Goal: Transaction & Acquisition: Purchase product/service

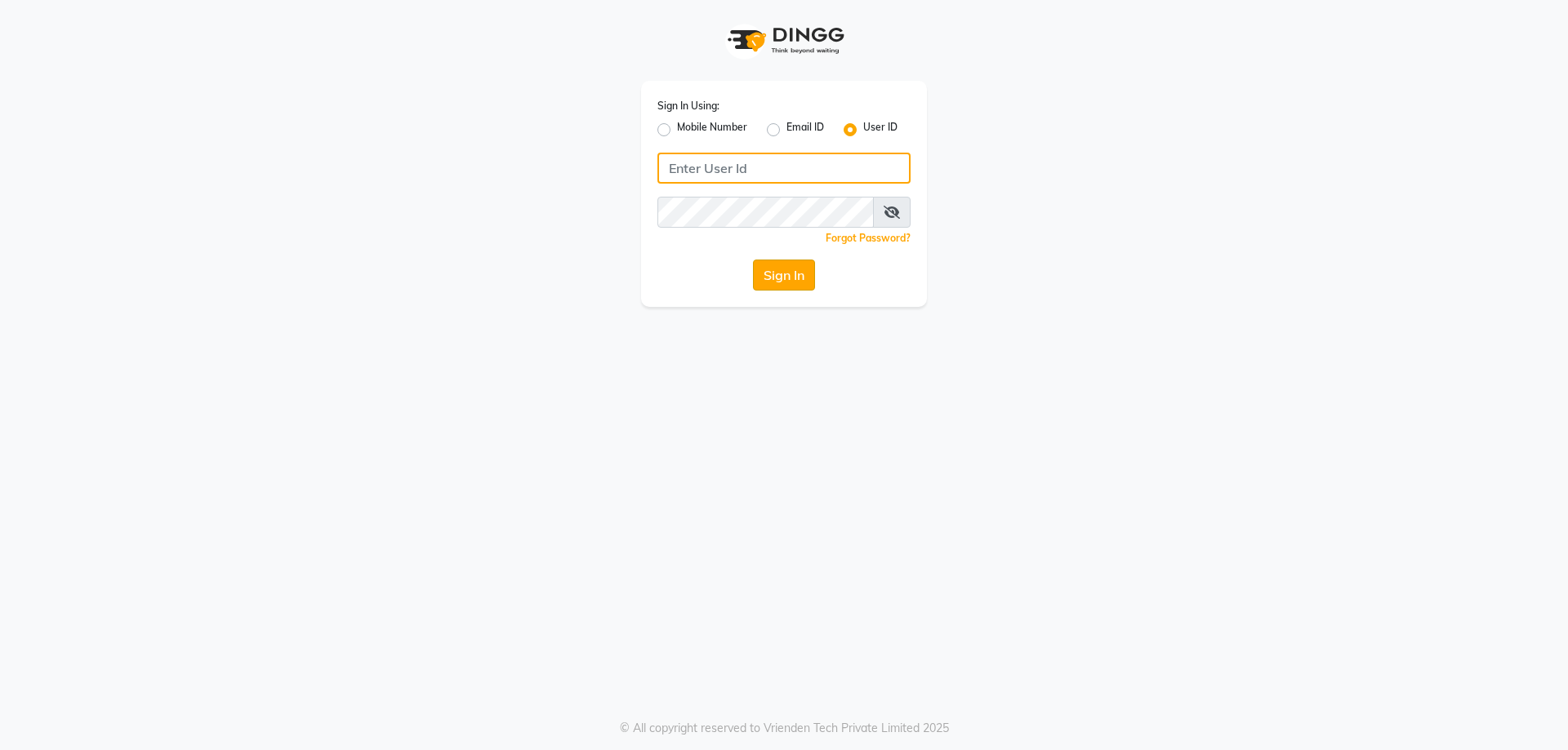
type input "[PERSON_NAME]@123"
click at [809, 277] on button "Sign In" at bounding box center [784, 275] width 62 height 31
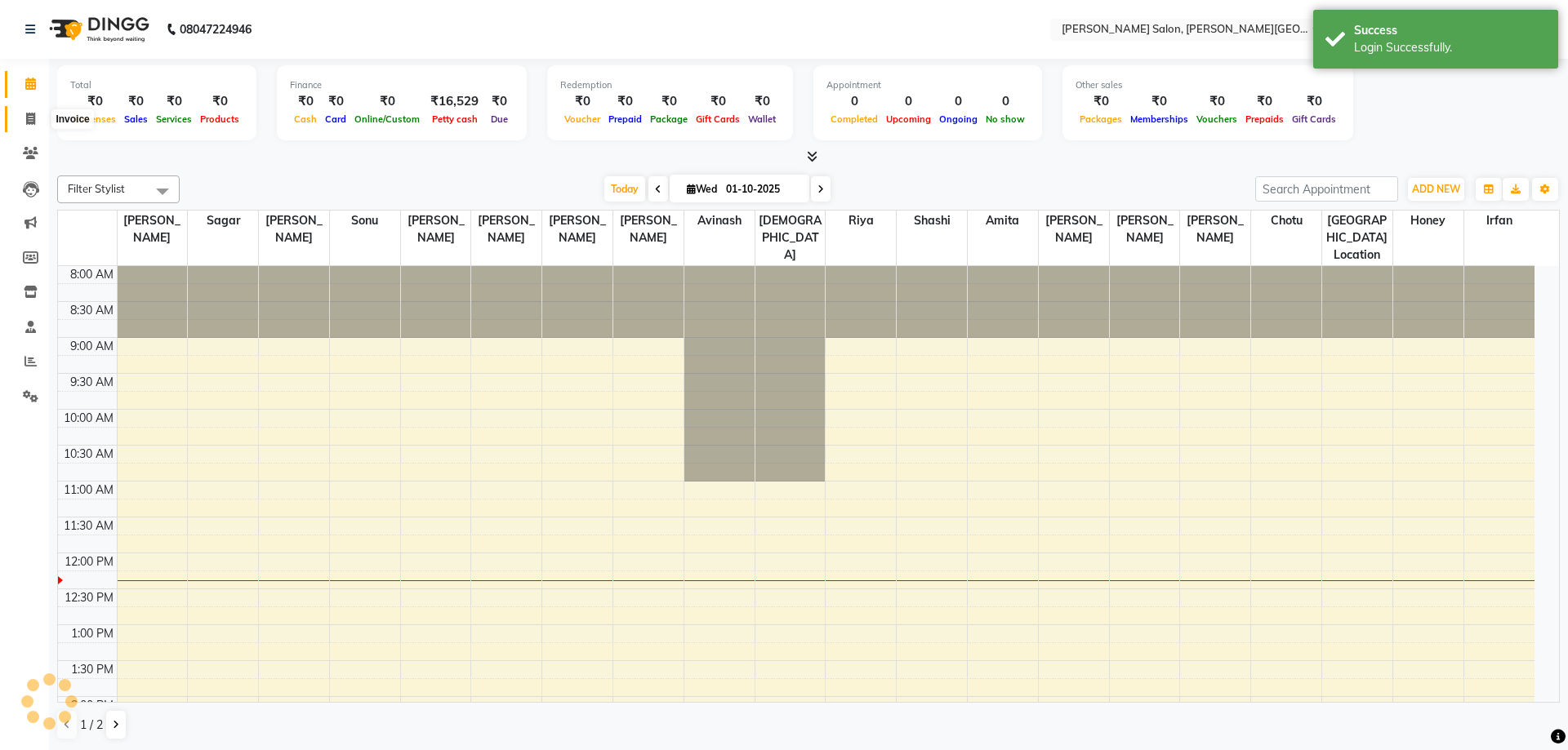
click at [31, 118] on icon at bounding box center [31, 118] width 9 height 12
select select "service"
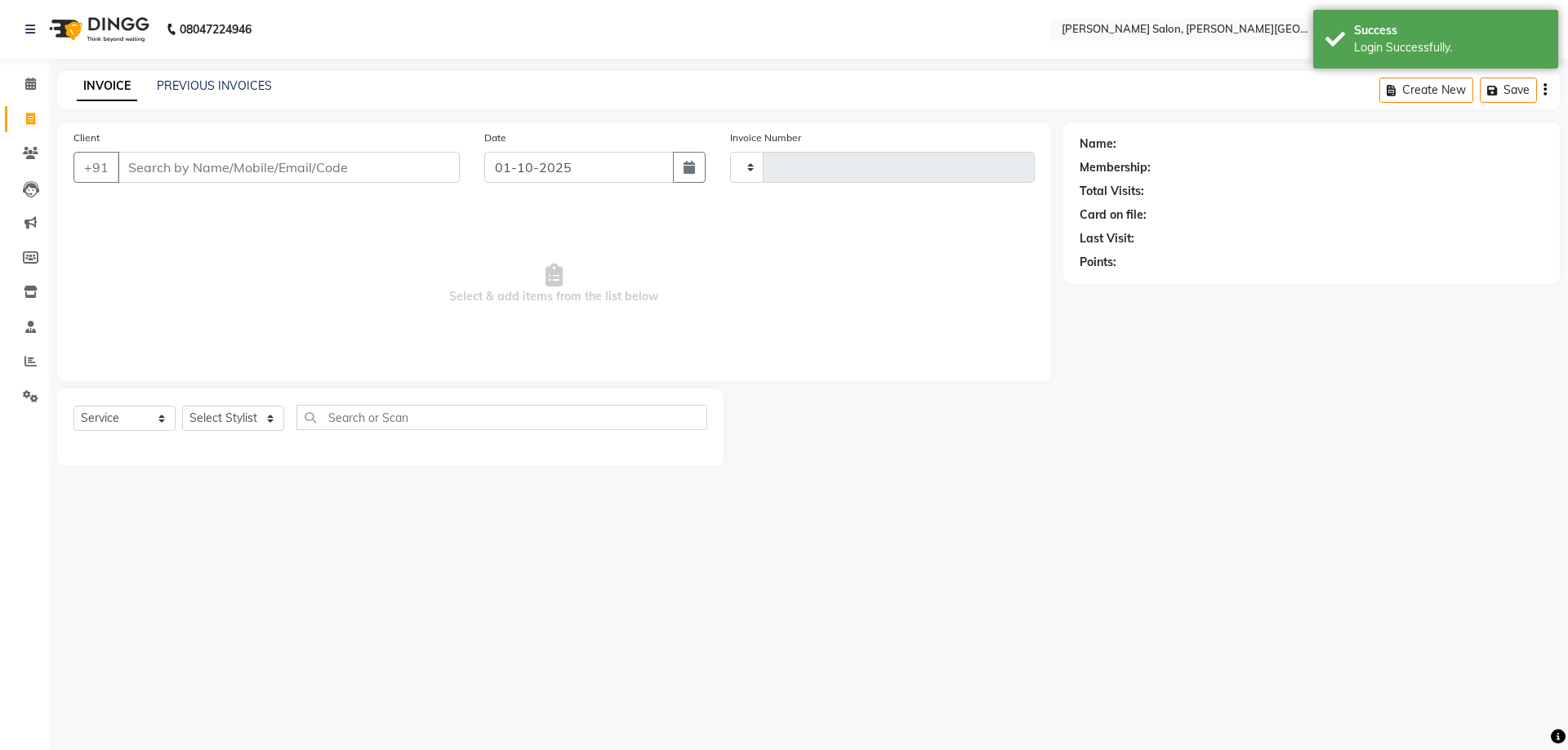
type input "3177"
select select "4122"
type input "9415365378"
click at [436, 166] on span "Add Client" at bounding box center [418, 167] width 65 height 17
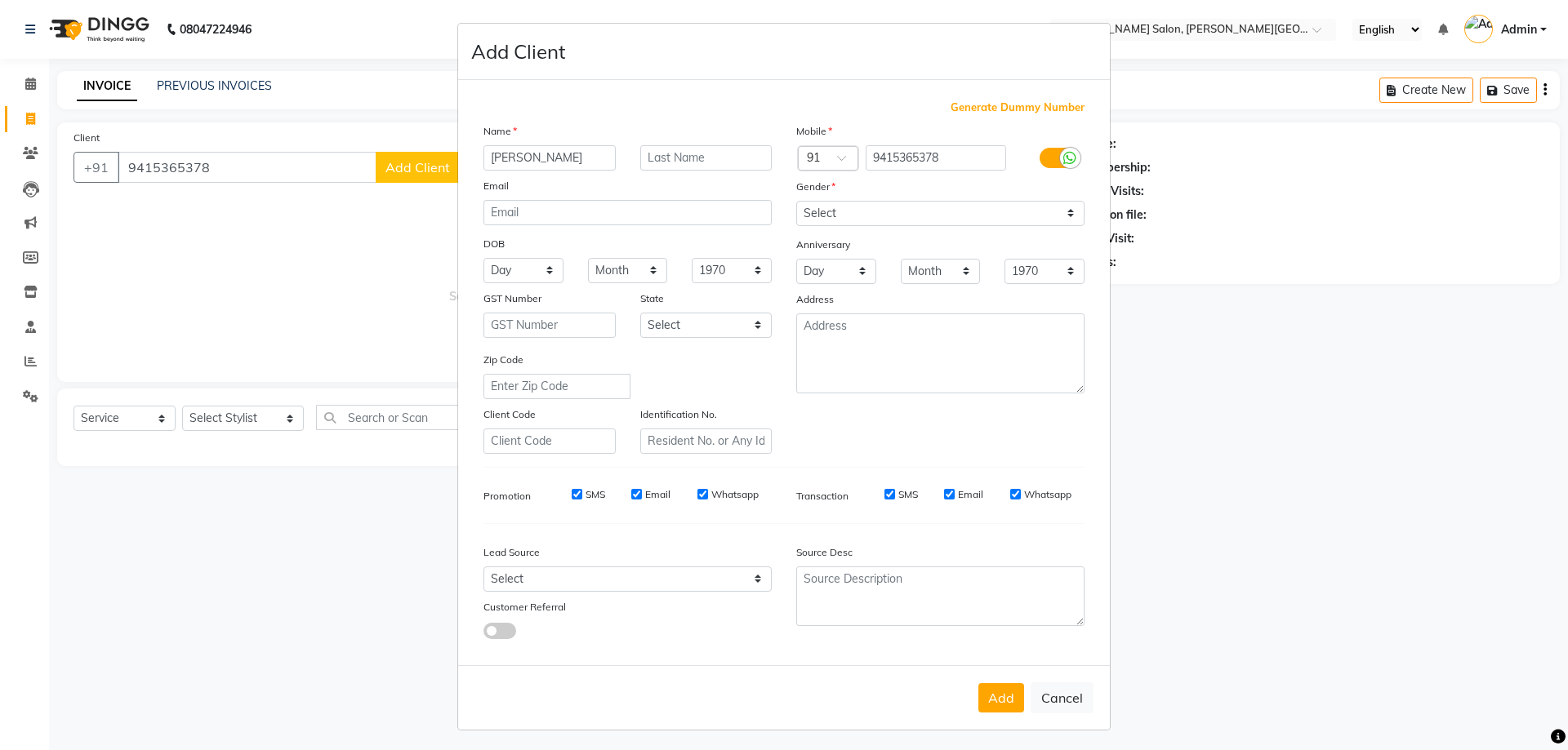
type input "[PERSON_NAME]"
click at [892, 216] on select "Select [DEMOGRAPHIC_DATA] [DEMOGRAPHIC_DATA] Other Prefer Not To Say" at bounding box center [940, 213] width 288 height 26
click at [796, 201] on select "Select [DEMOGRAPHIC_DATA] [DEMOGRAPHIC_DATA] Other Prefer Not To Say" at bounding box center [940, 213] width 288 height 26
drag, startPoint x: 891, startPoint y: 198, endPoint x: 893, endPoint y: 221, distance: 23.1
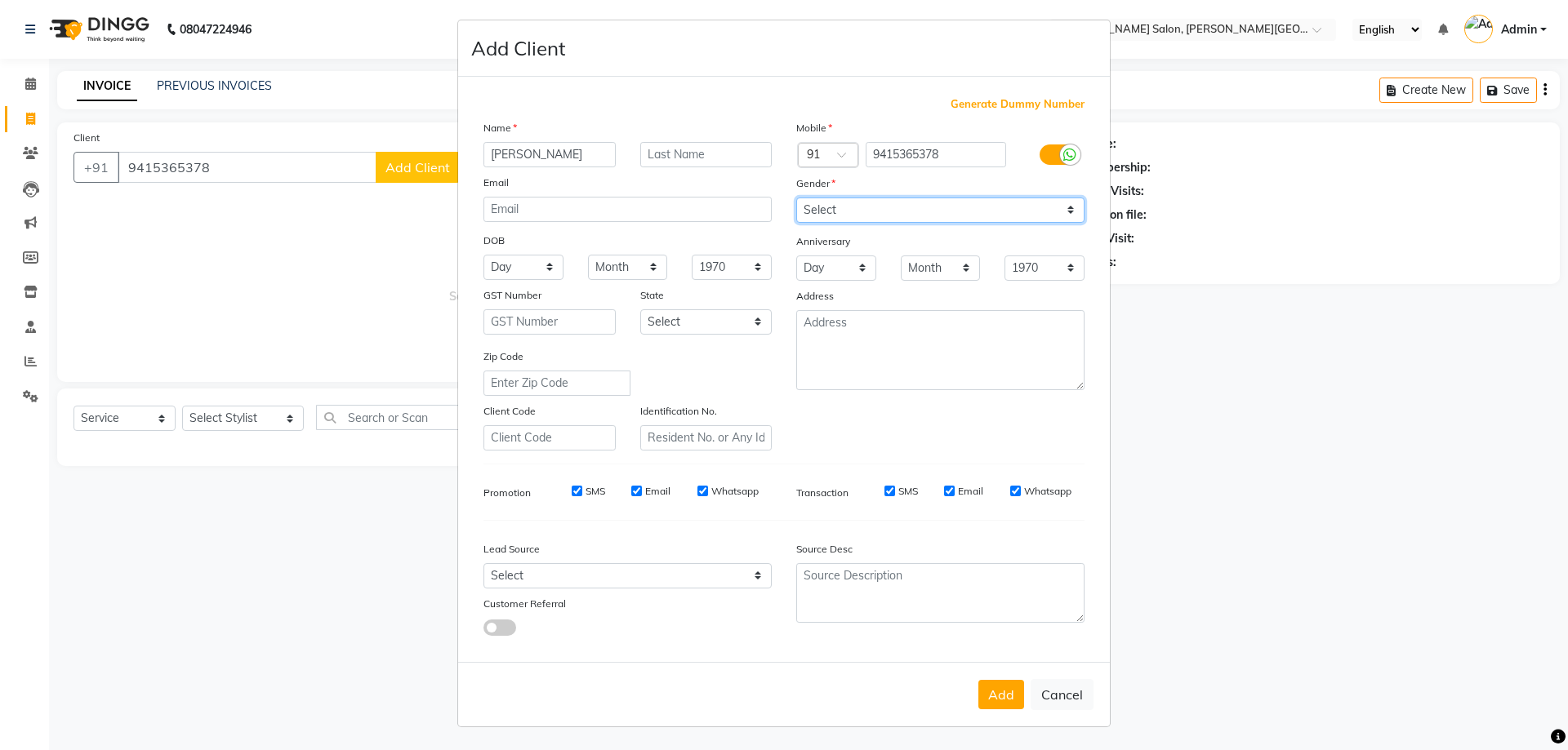
click at [891, 198] on select "Select [DEMOGRAPHIC_DATA] [DEMOGRAPHIC_DATA] Other Prefer Not To Say" at bounding box center [940, 210] width 288 height 26
select select "[DEMOGRAPHIC_DATA]"
click at [796, 198] on select "Select [DEMOGRAPHIC_DATA] [DEMOGRAPHIC_DATA] Other Prefer Not To Say" at bounding box center [940, 210] width 288 height 26
click at [1009, 696] on button "Add" at bounding box center [1000, 695] width 46 height 30
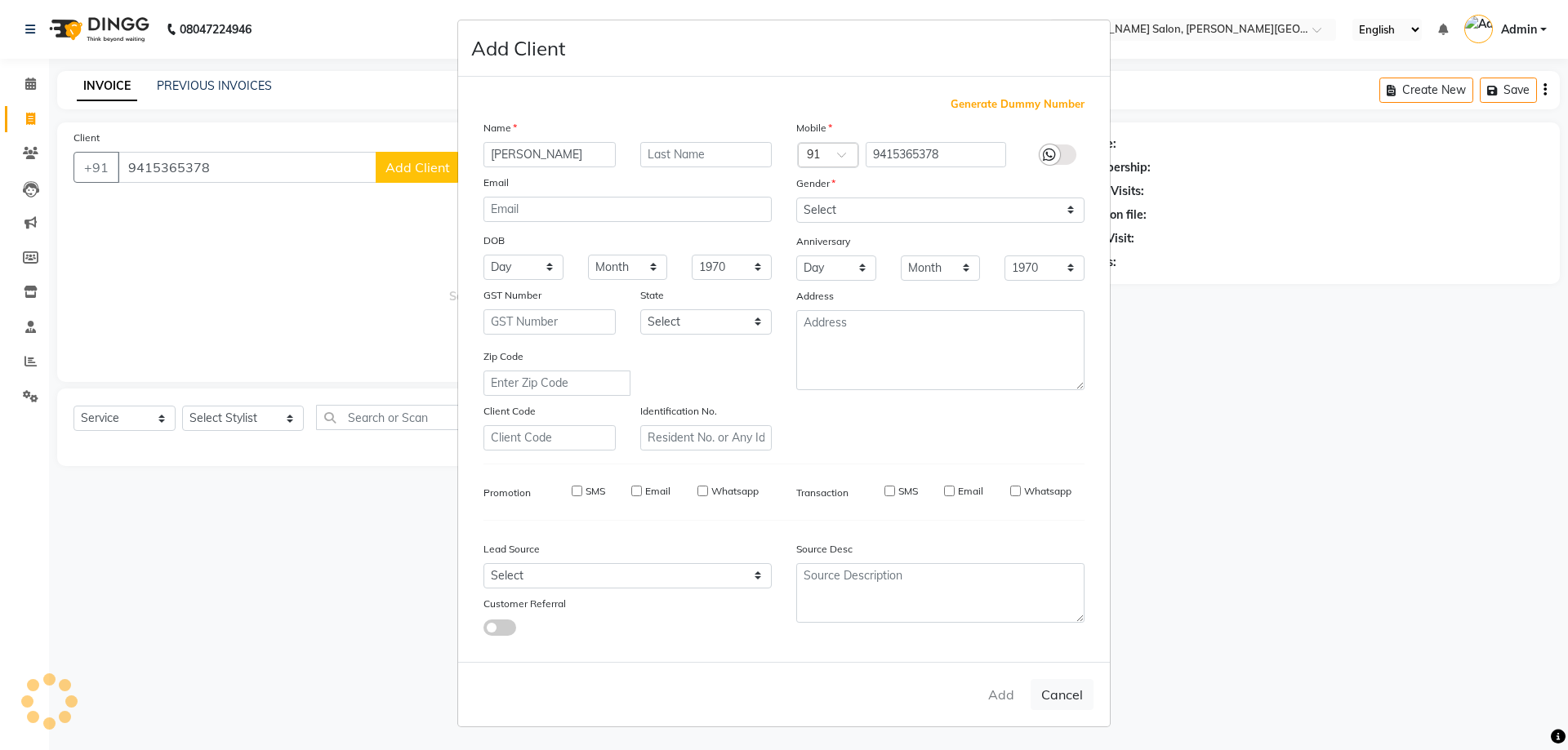
select select
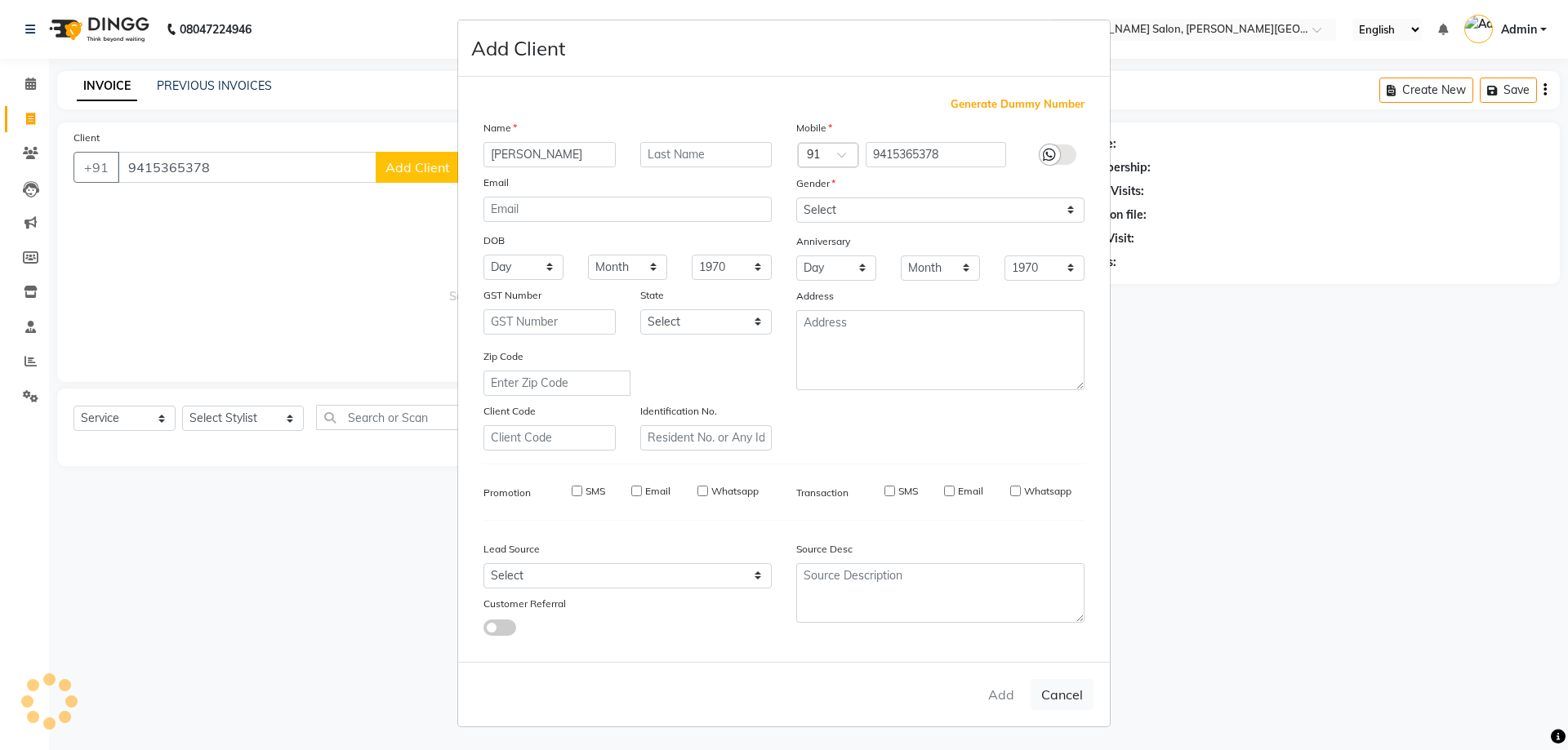
select select
checkbox input "false"
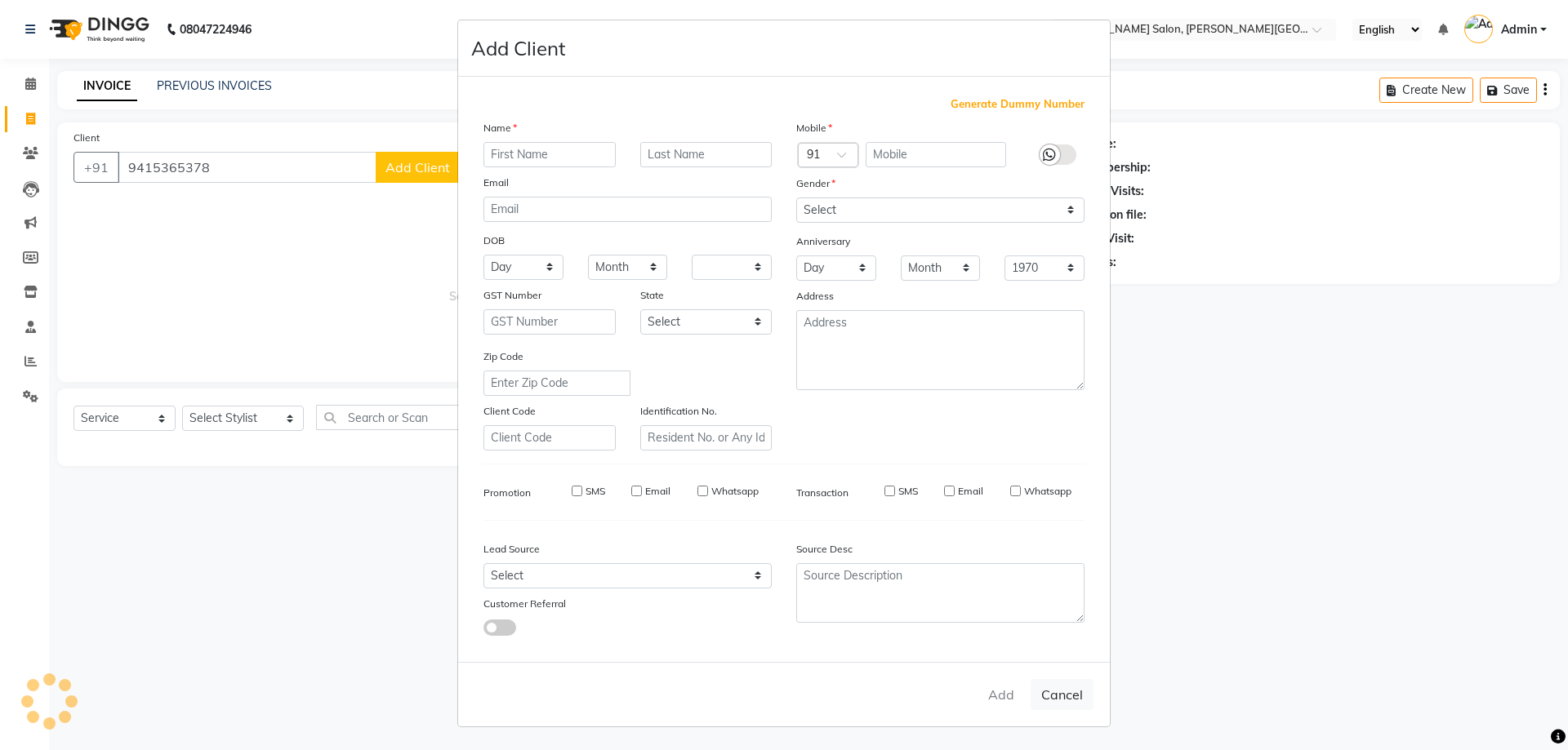
checkbox input "false"
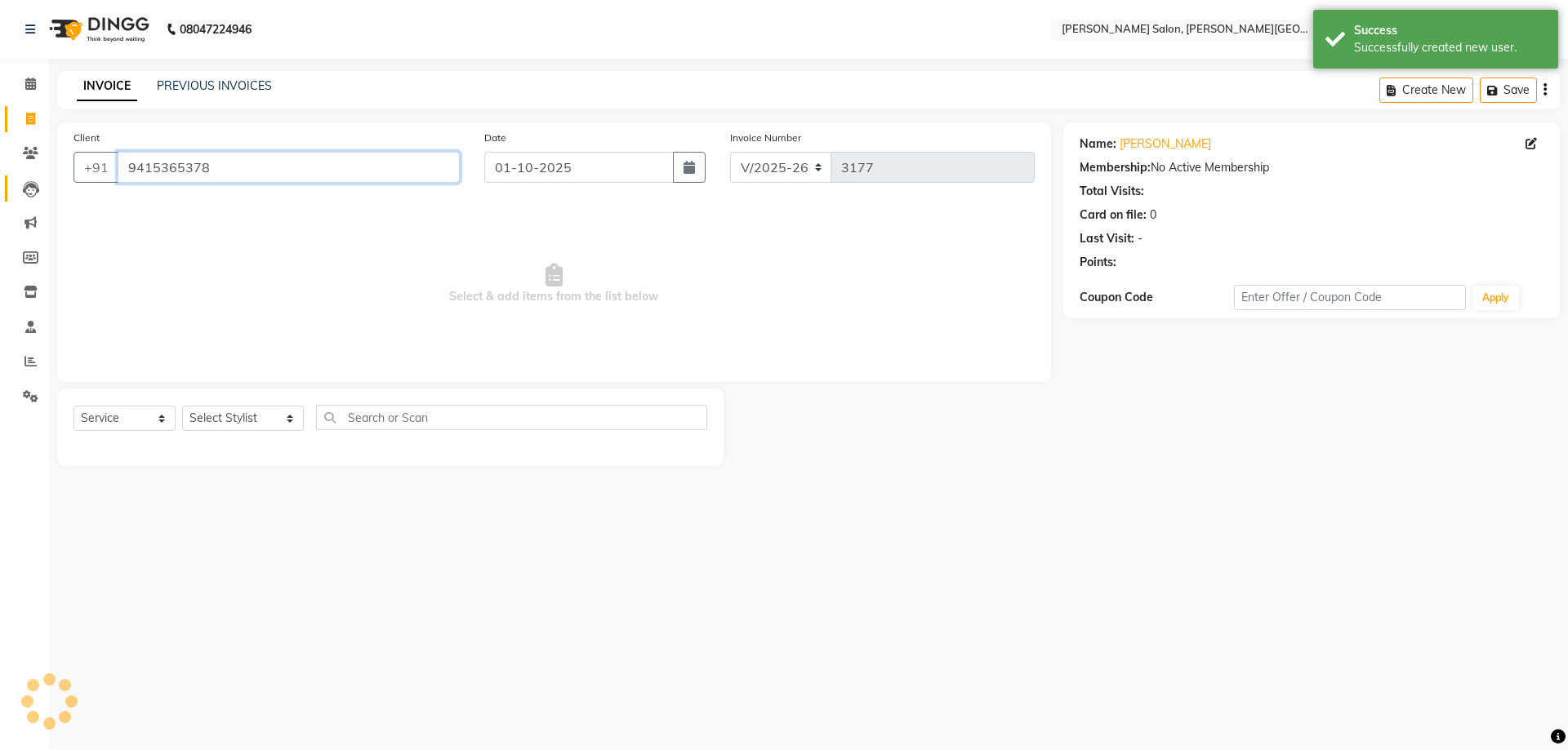
drag, startPoint x: 218, startPoint y: 166, endPoint x: 13, endPoint y: 197, distance: 207.3
click at [0, 183] on app-home "08047224946 Select Location × [PERSON_NAME] Salon, [PERSON_NAME] Road English E…" at bounding box center [784, 245] width 1568 height 490
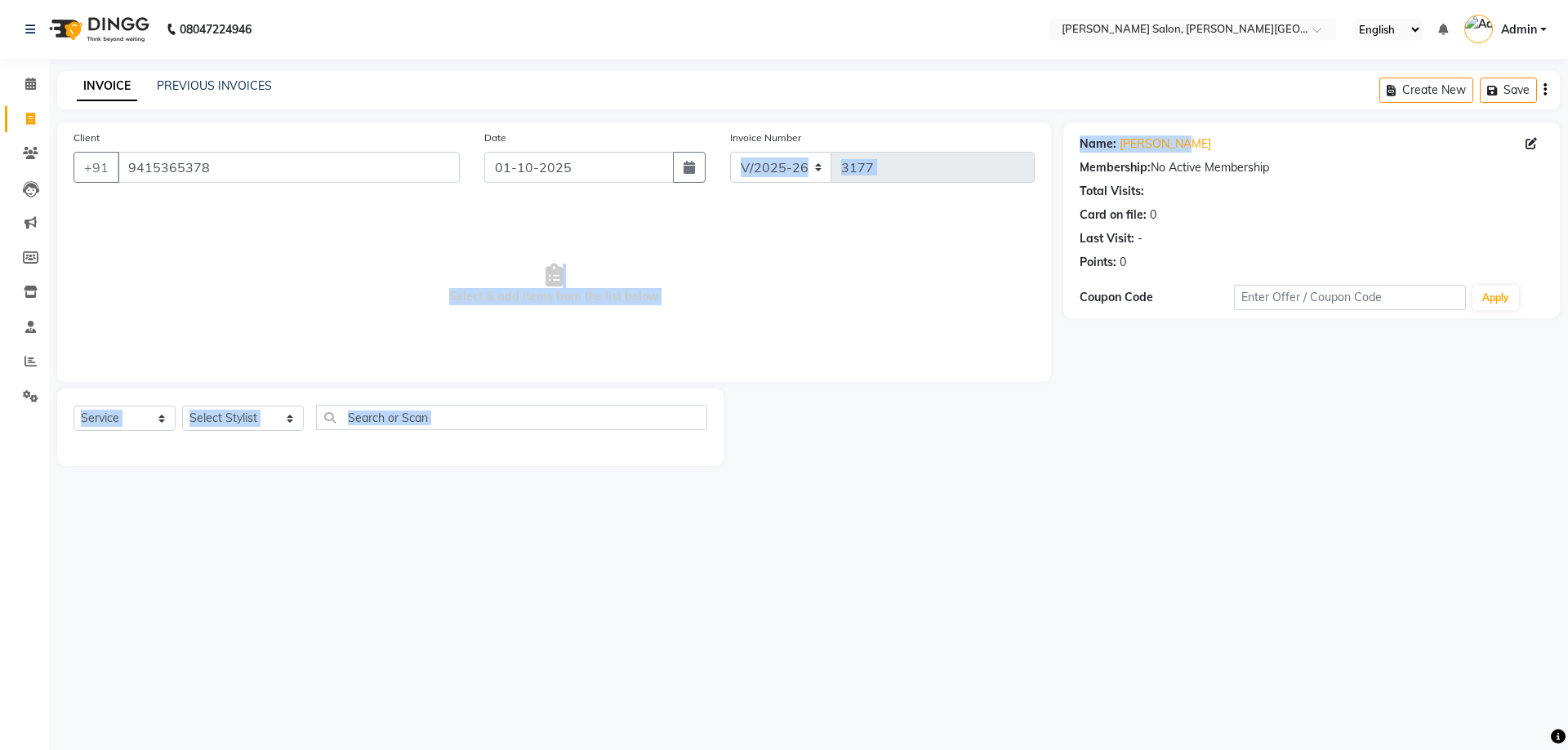
drag, startPoint x: 1227, startPoint y: 134, endPoint x: 1060, endPoint y: 156, distance: 168.4
click at [1061, 151] on div "Client [PHONE_NUMBER] Date [DATE] Invoice Number V/2025 V/[PHONE_NUMBER] Select…" at bounding box center [808, 294] width 1527 height 343
click at [358, 259] on span "Select & add items from the list below" at bounding box center [554, 284] width 961 height 163
click at [449, 255] on span "Select & add items from the list below" at bounding box center [554, 284] width 961 height 163
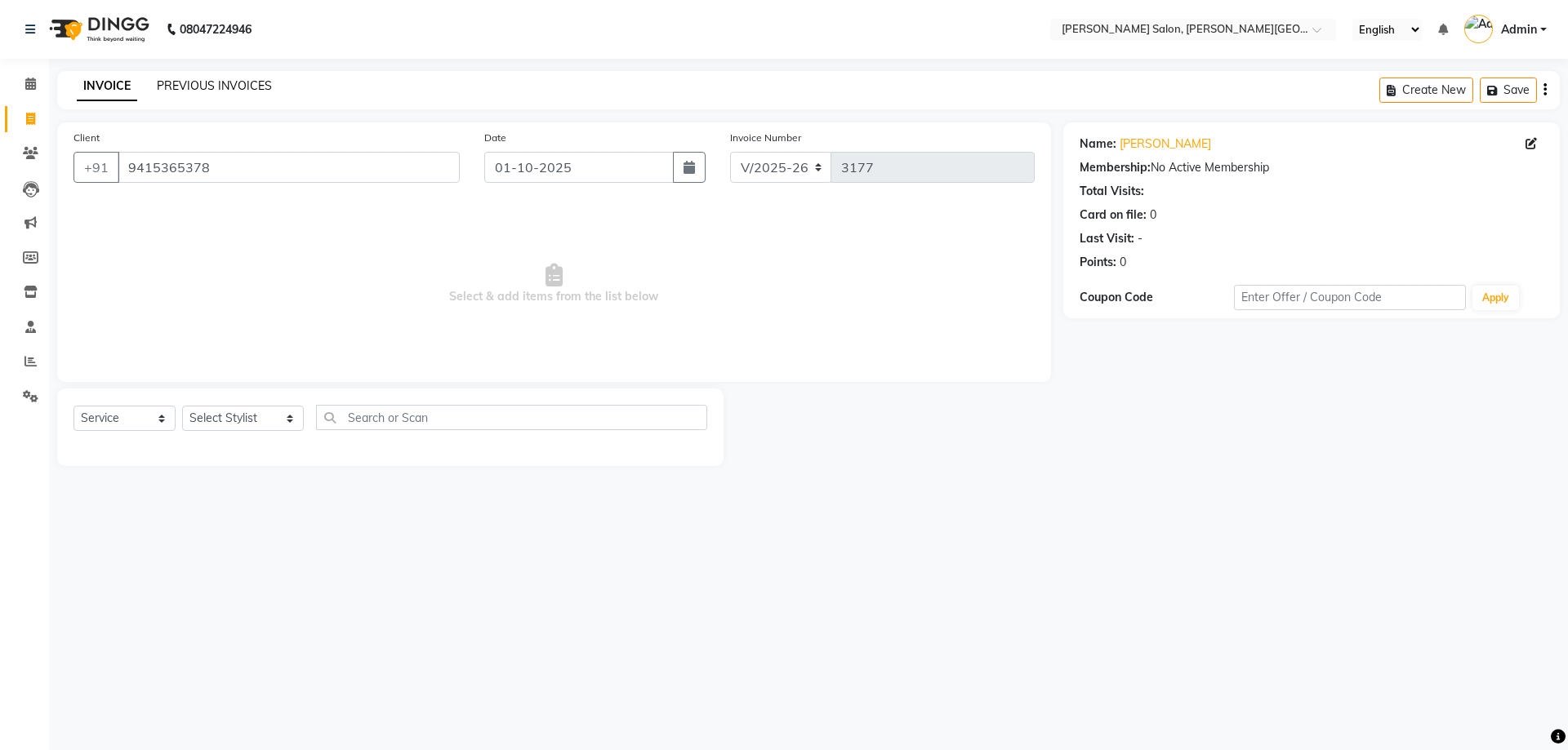
click at [243, 88] on link "PREVIOUS INVOICES" at bounding box center [213, 86] width 115 height 15
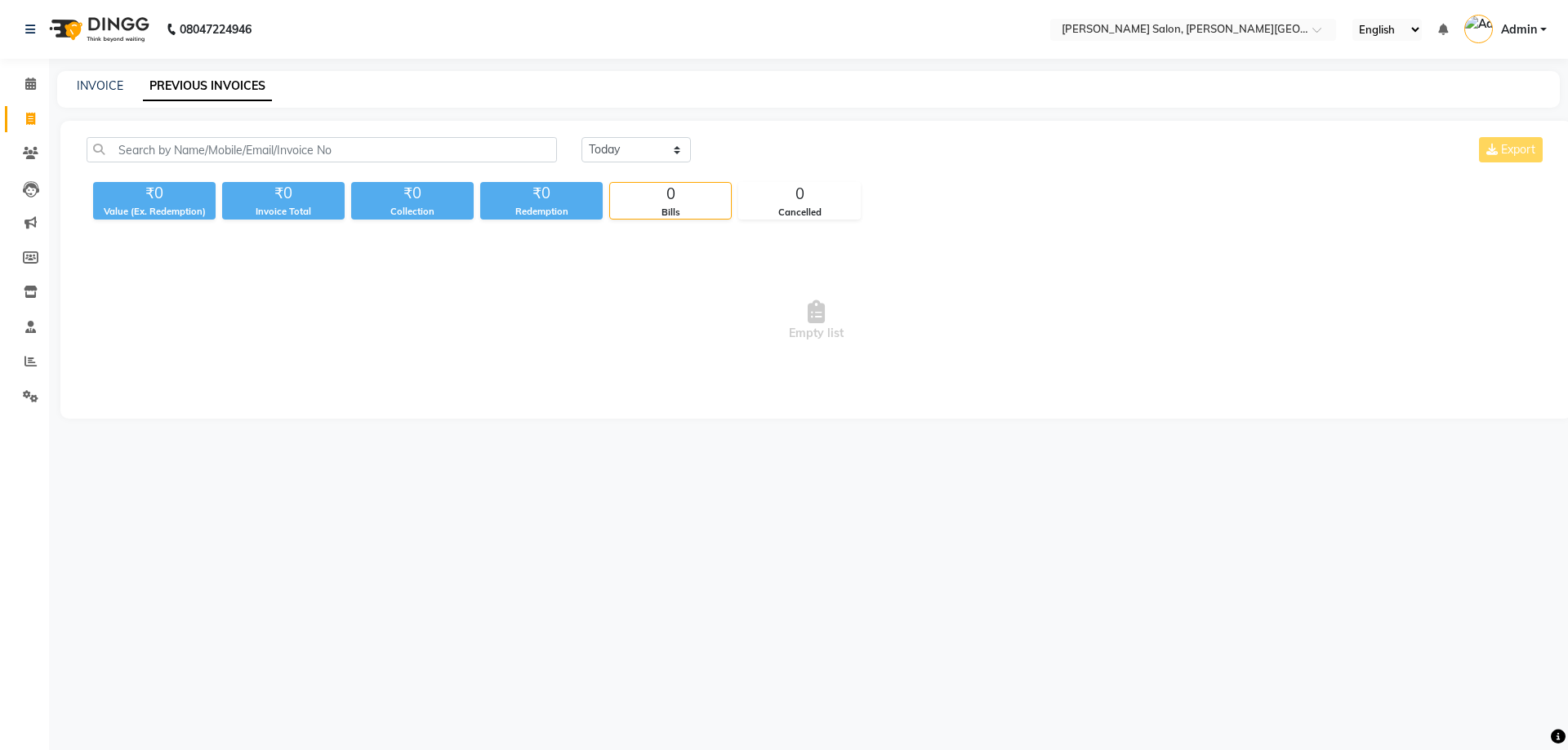
click at [27, 127] on span at bounding box center [31, 119] width 29 height 19
select select "service"
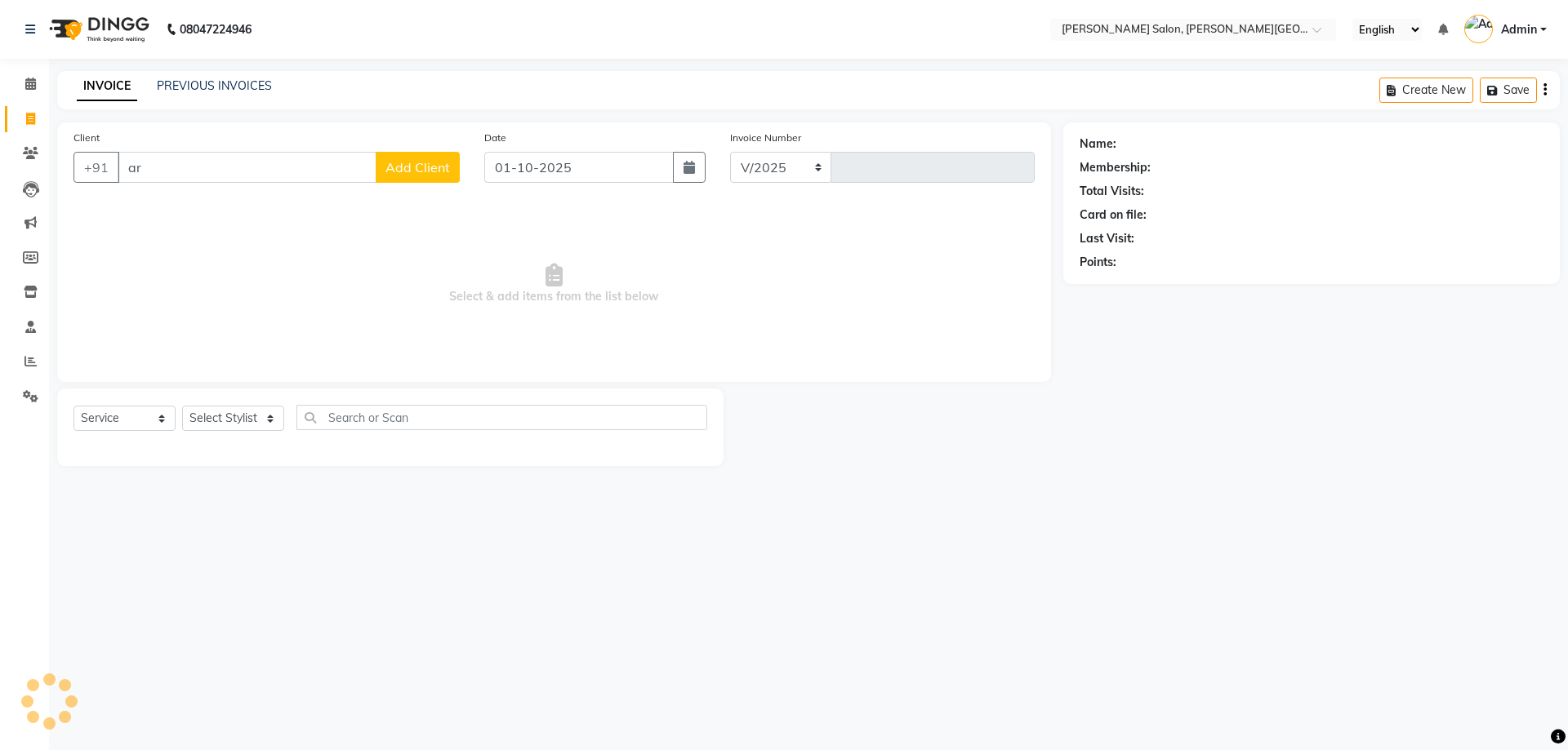
type input "aru"
select select "4122"
type input "3177"
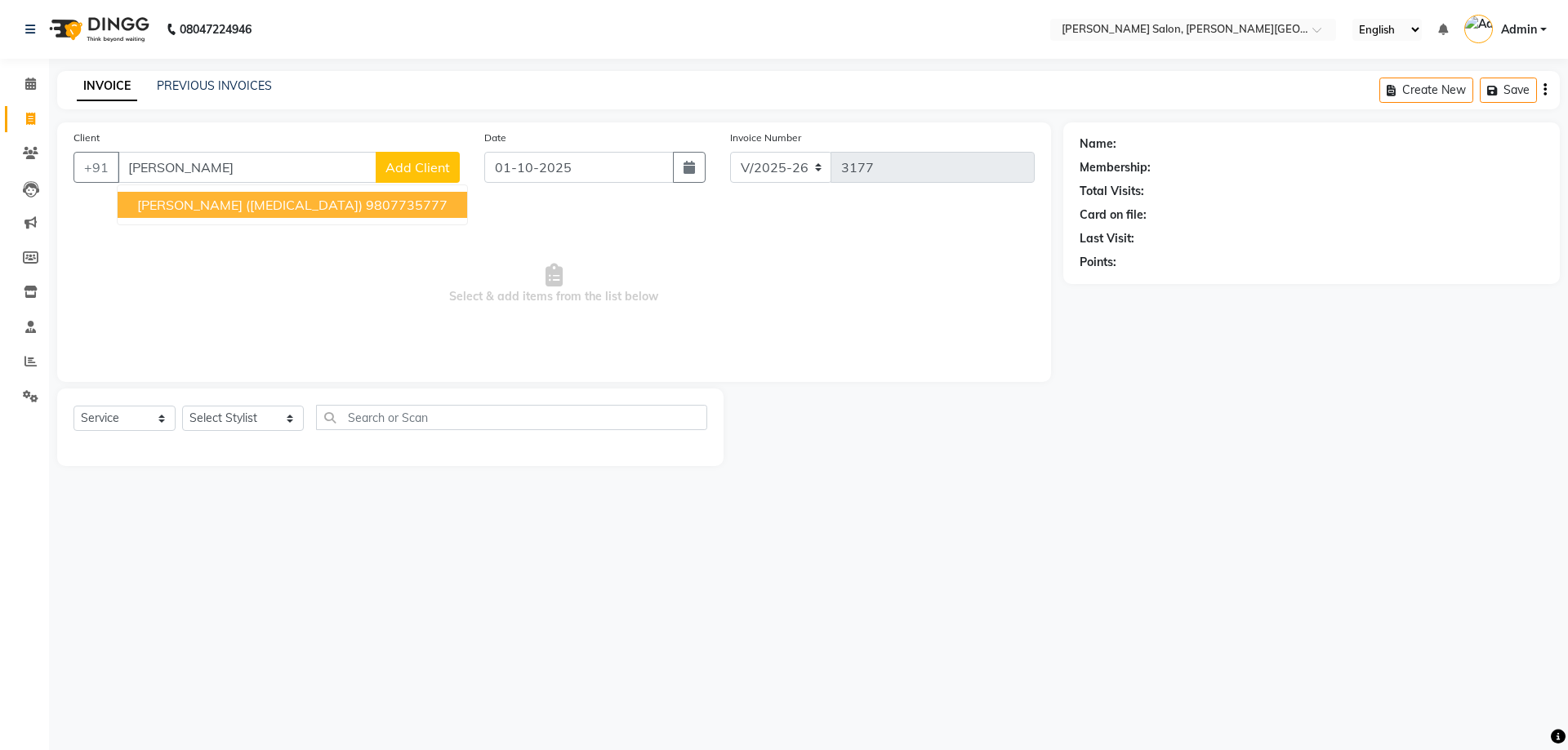
click at [223, 202] on span "[PERSON_NAME] ([MEDICAL_DATA])" at bounding box center [250, 205] width 225 height 17
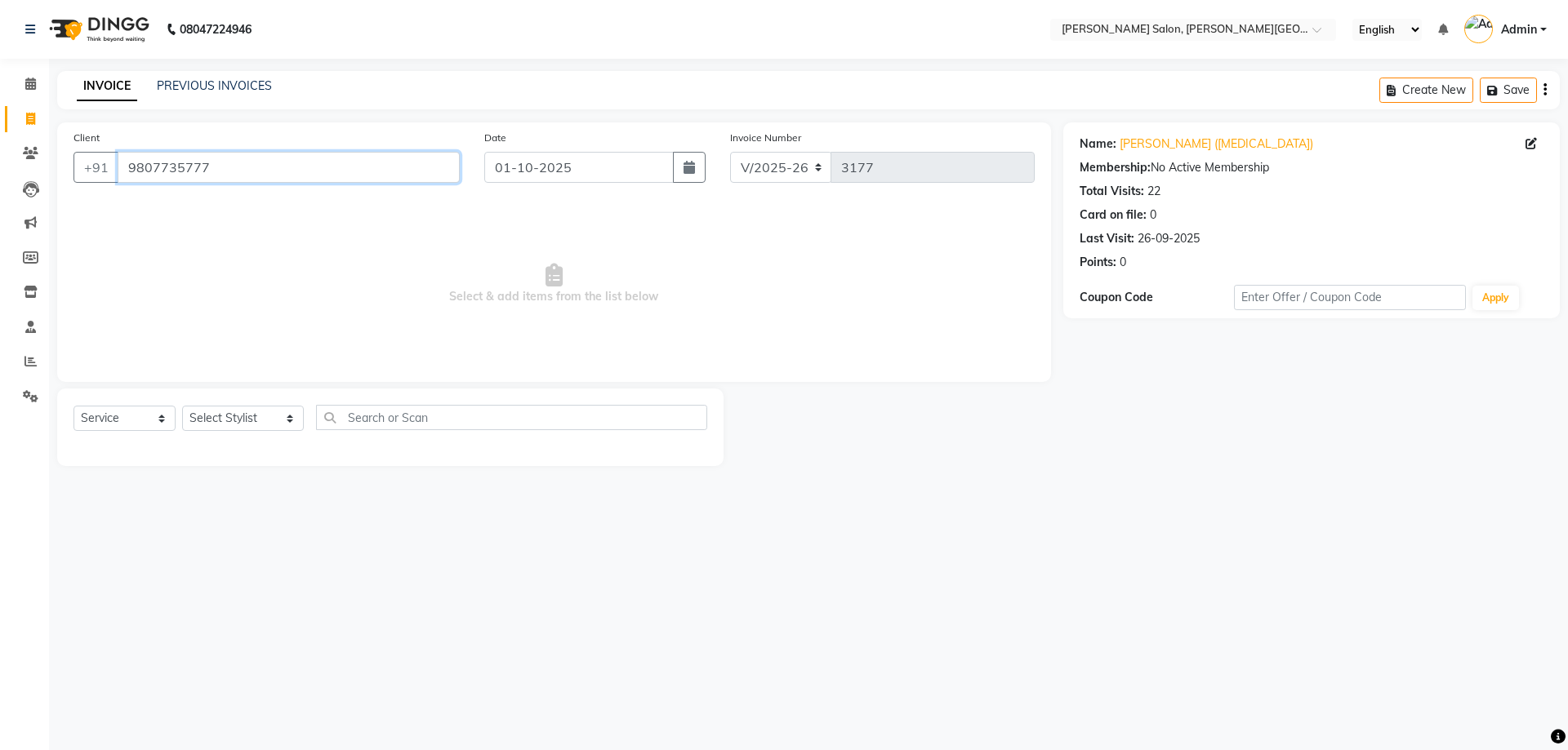
drag, startPoint x: 323, startPoint y: 160, endPoint x: 0, endPoint y: 209, distance: 326.7
click at [0, 206] on app-home "08047224946 Select Location × [PERSON_NAME] Salon, [PERSON_NAME] Road English E…" at bounding box center [784, 245] width 1568 height 490
paste input "415365378"
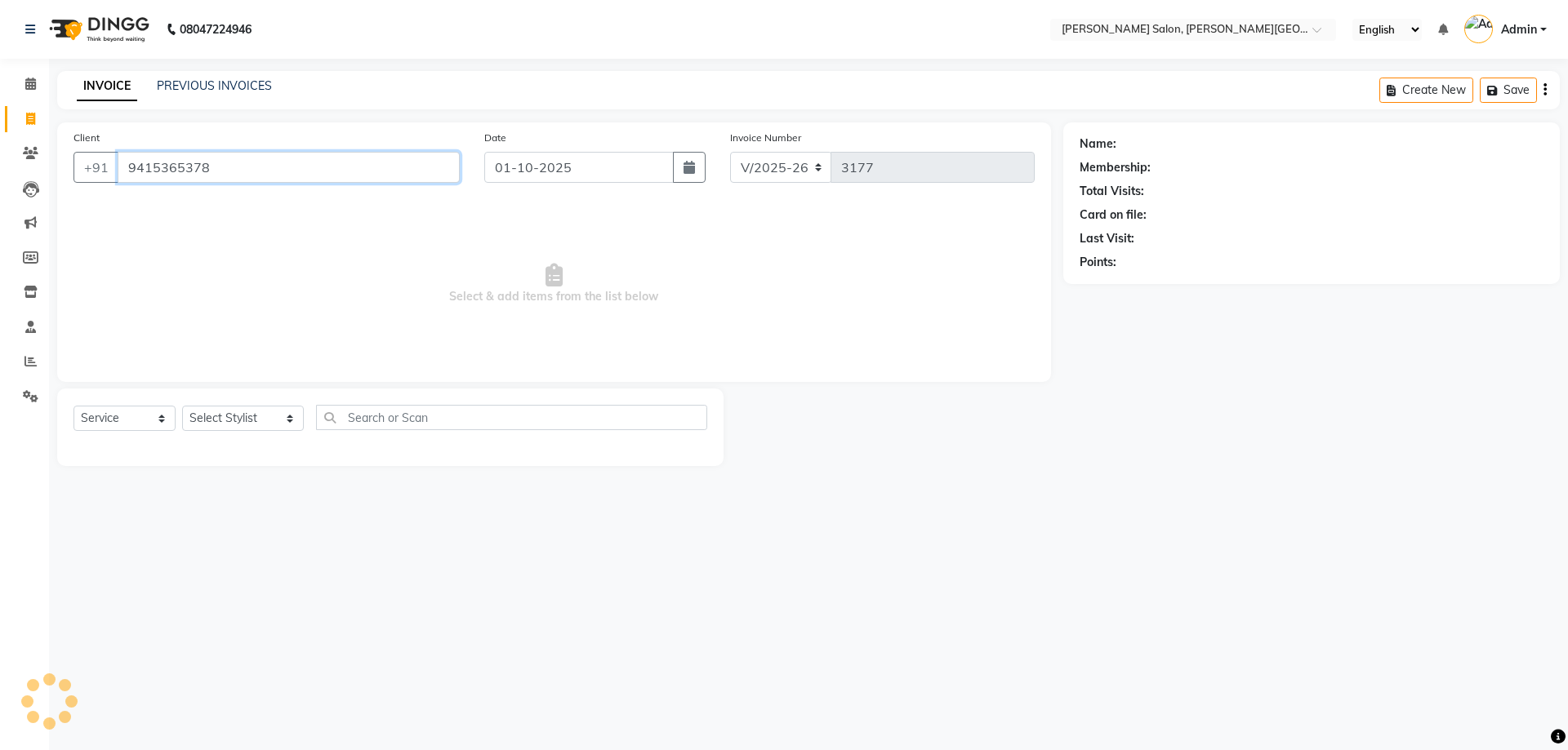
type input "9415365378"
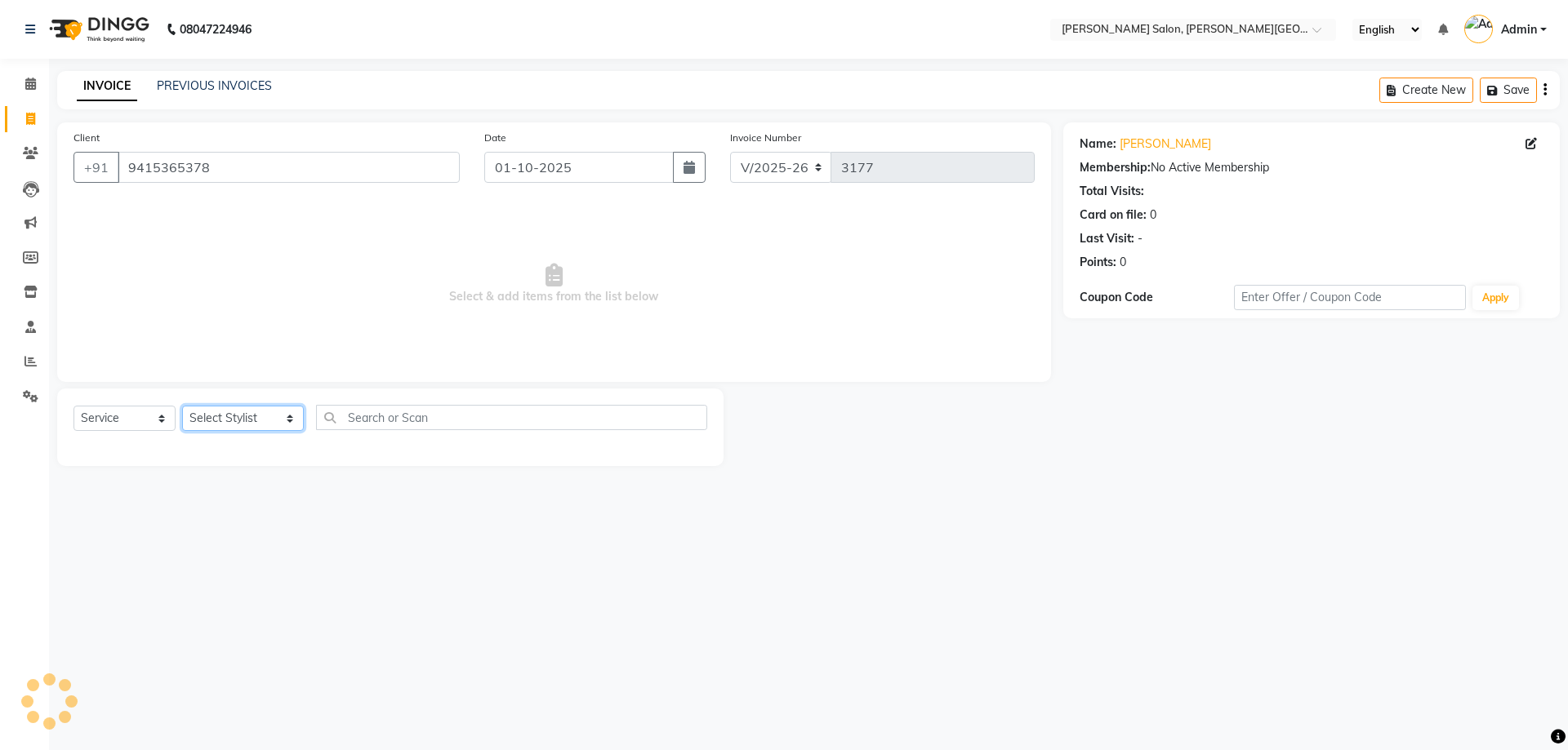
click at [242, 418] on select "Select Stylist [PERSON_NAME] [PERSON_NAME] [PERSON_NAME] [PERSON_NAME] [PERSON_…" at bounding box center [242, 418] width 122 height 26
select select "27366"
click at [182, 405] on select "Select Stylist [PERSON_NAME] [PERSON_NAME] [PERSON_NAME] [PERSON_NAME] [PERSON_…" at bounding box center [242, 418] width 122 height 26
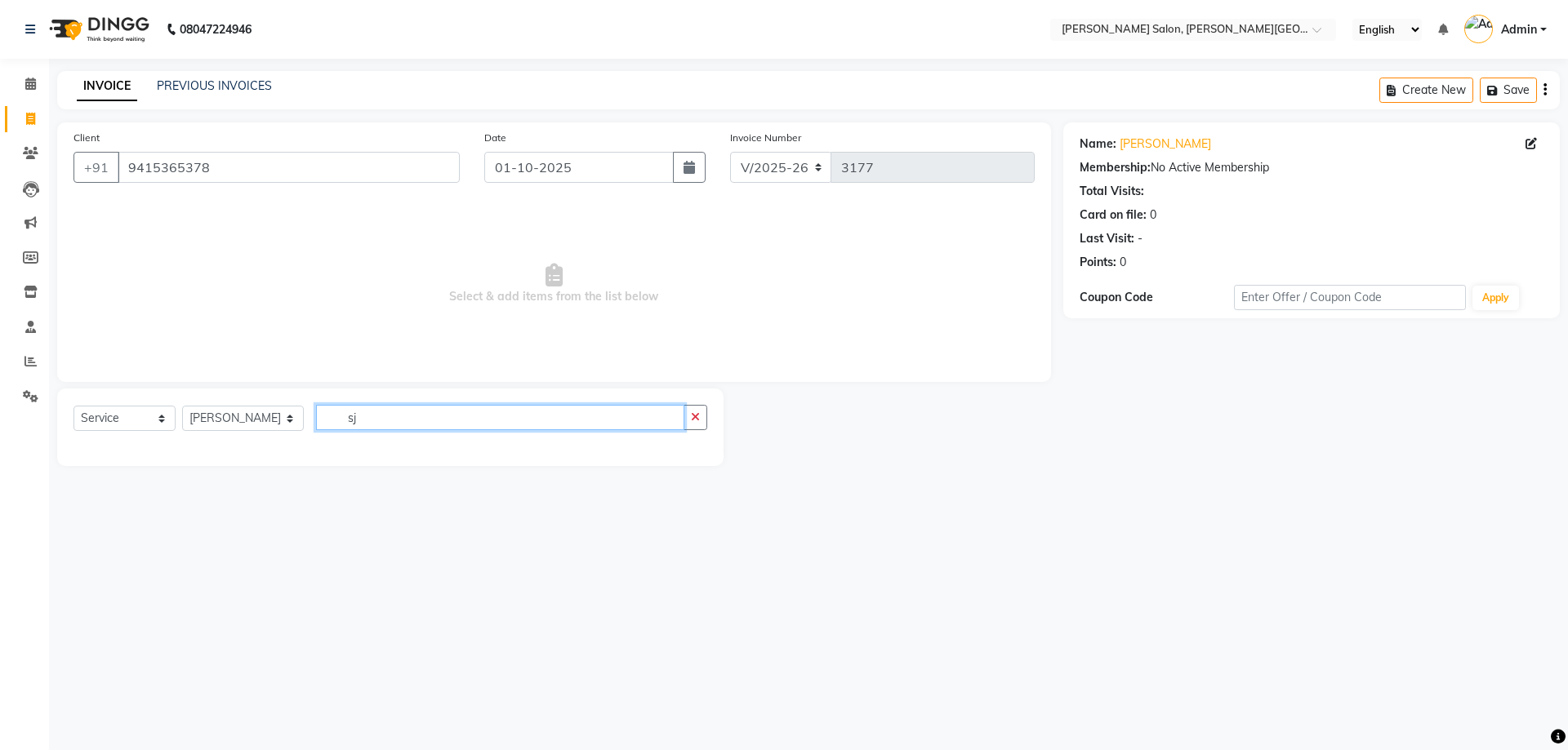
type input "s"
type input "sha"
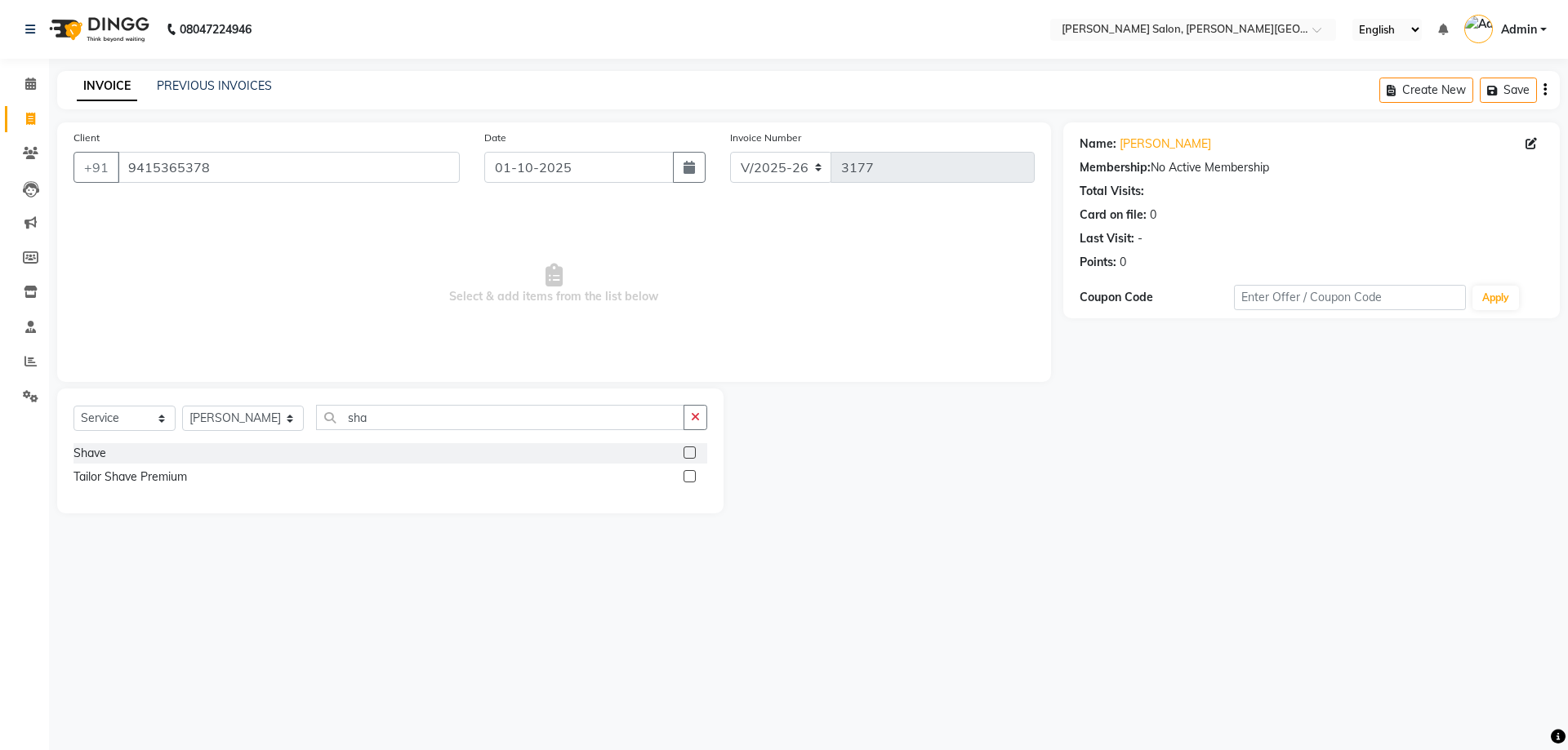
click at [88, 443] on div "Shave" at bounding box center [391, 453] width 634 height 21
click at [84, 449] on div "Shave" at bounding box center [89, 453] width 32 height 17
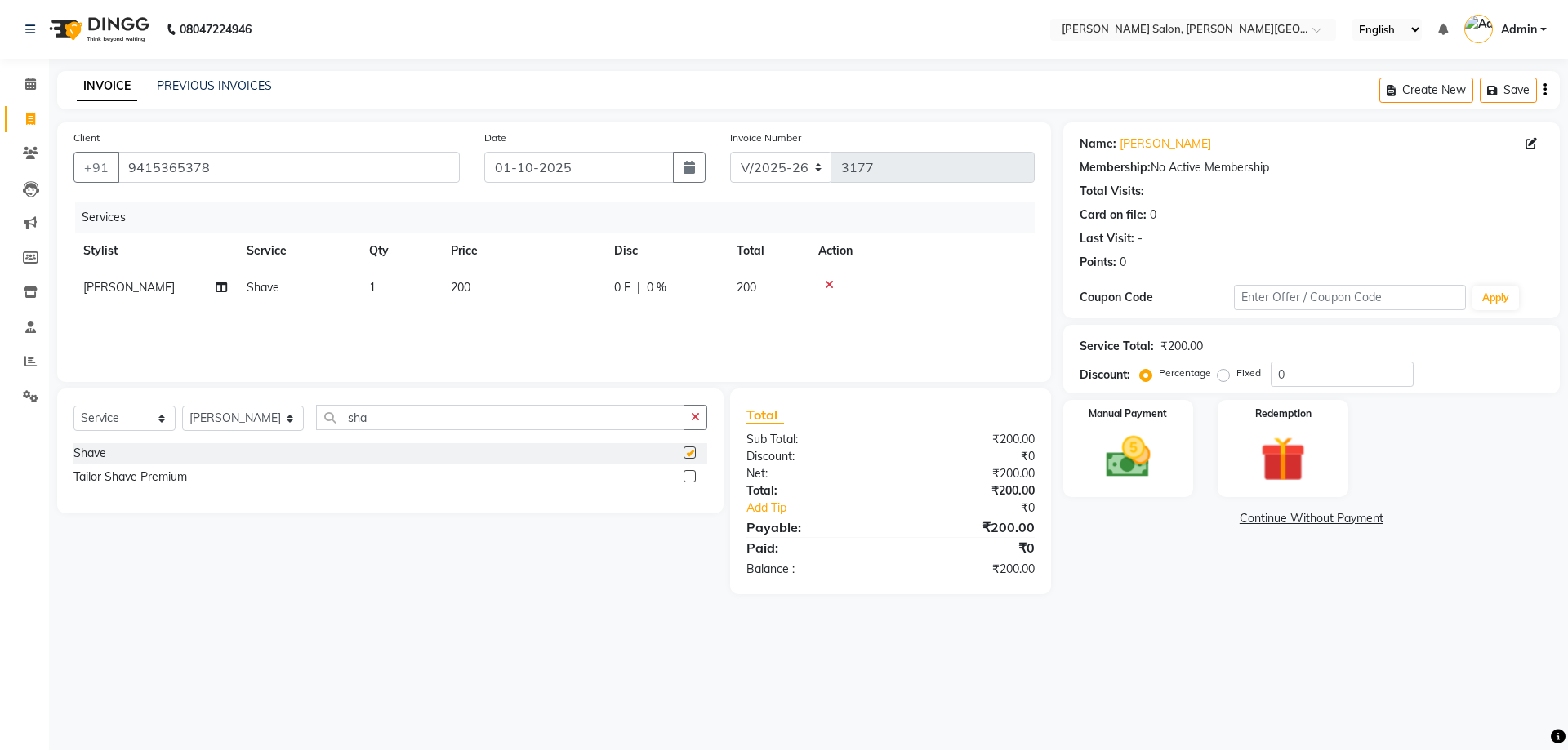
checkbox input "false"
click at [1123, 449] on img at bounding box center [1128, 456] width 76 height 54
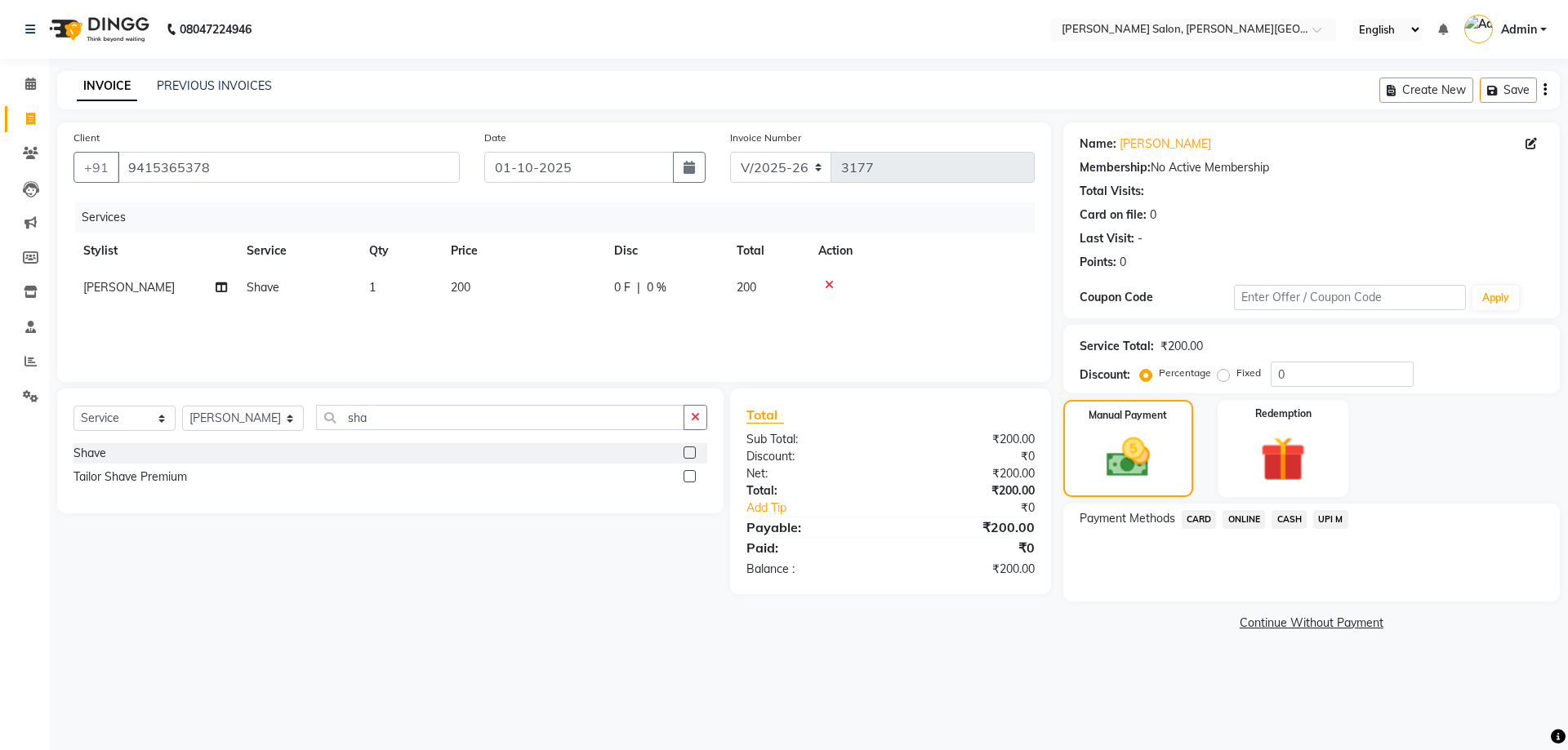
click at [1268, 523] on div "CASH" at bounding box center [1285, 521] width 41 height 22
click at [1301, 519] on span "CASH" at bounding box center [1288, 519] width 35 height 19
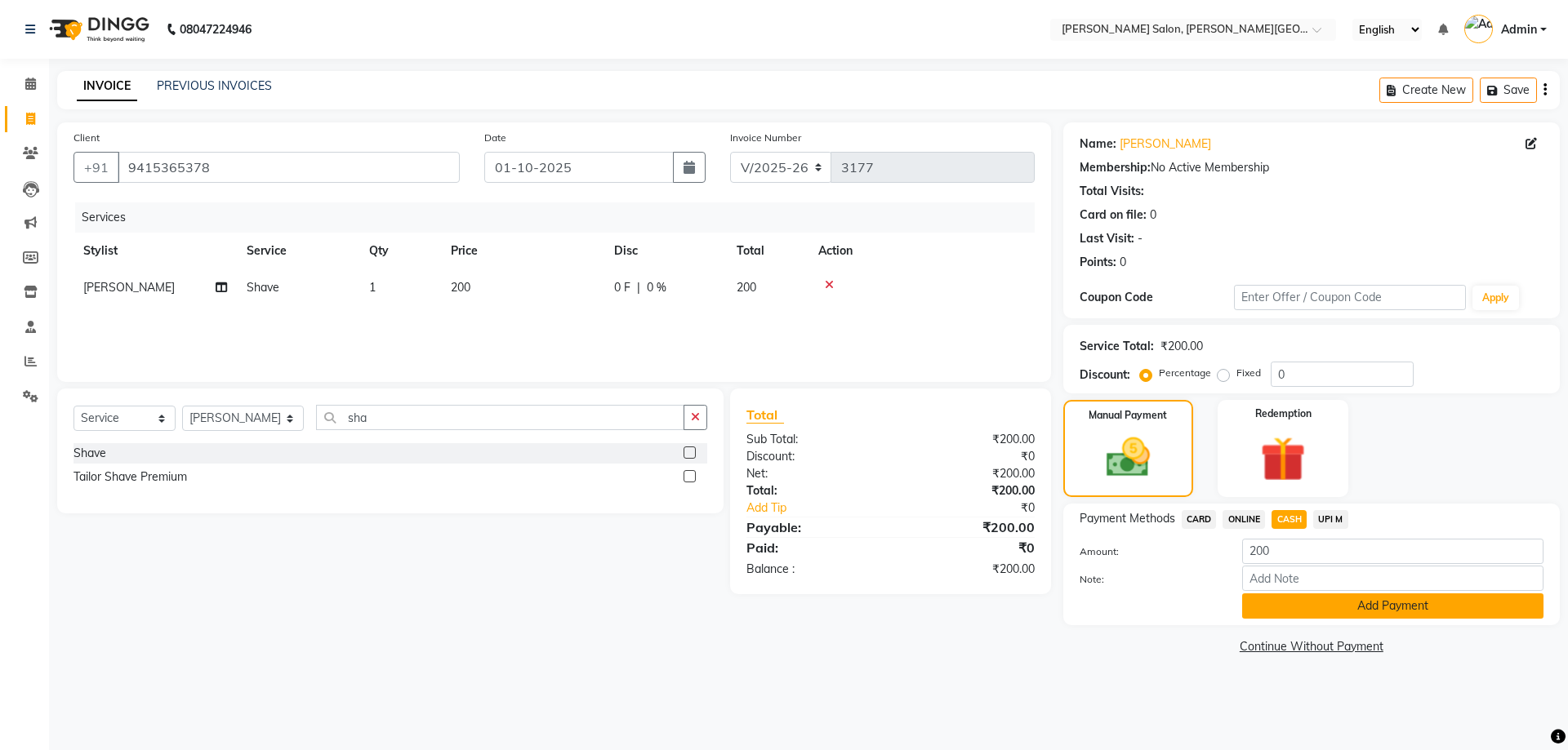
click at [1426, 609] on button "Add Payment" at bounding box center [1393, 605] width 301 height 26
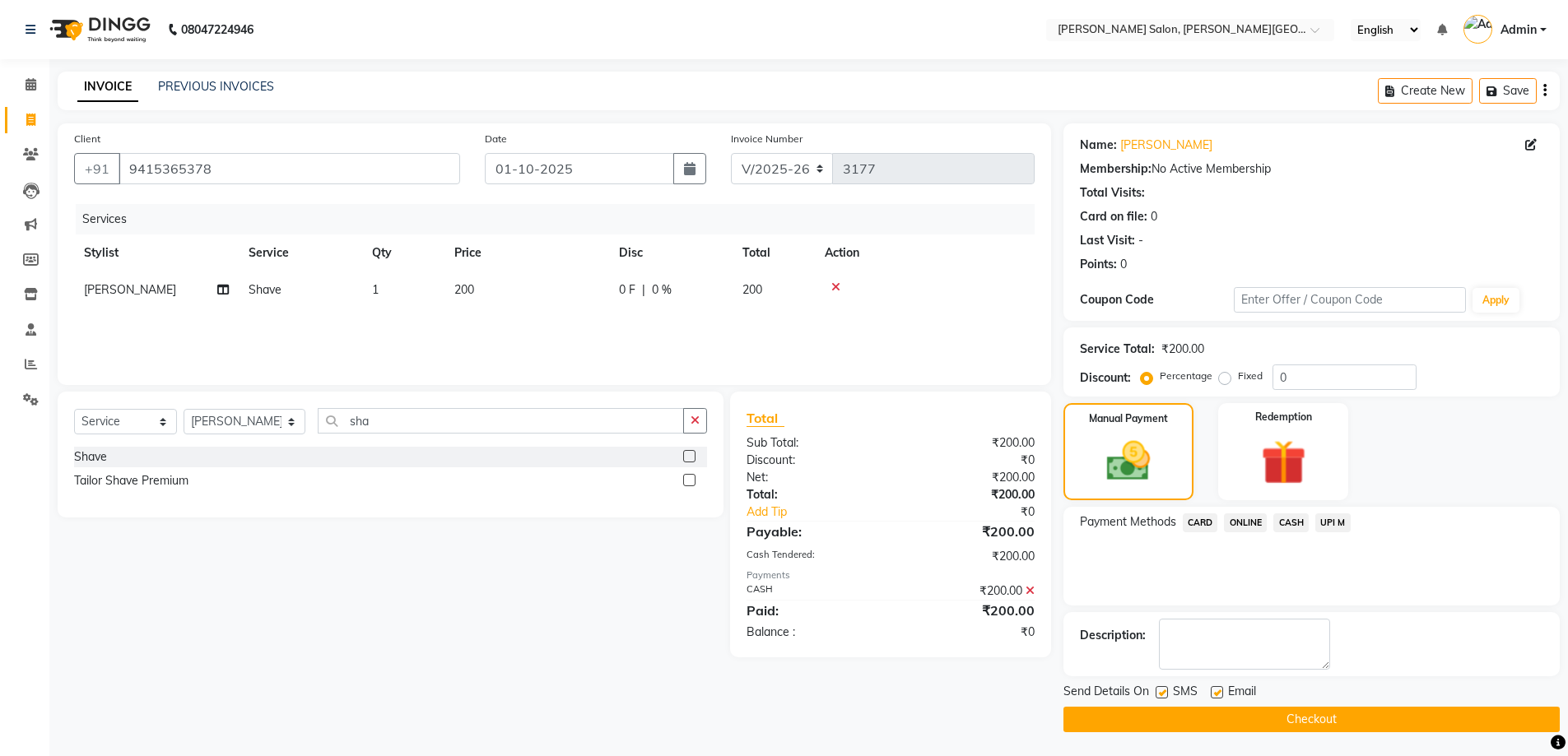
click at [1385, 733] on main "INVOICE PREVIOUS INVOICES Create New Save Client [PHONE_NUMBER] Date [DATE] Inv…" at bounding box center [808, 414] width 1519 height 685
click at [1381, 727] on button "Checkout" at bounding box center [1311, 719] width 496 height 26
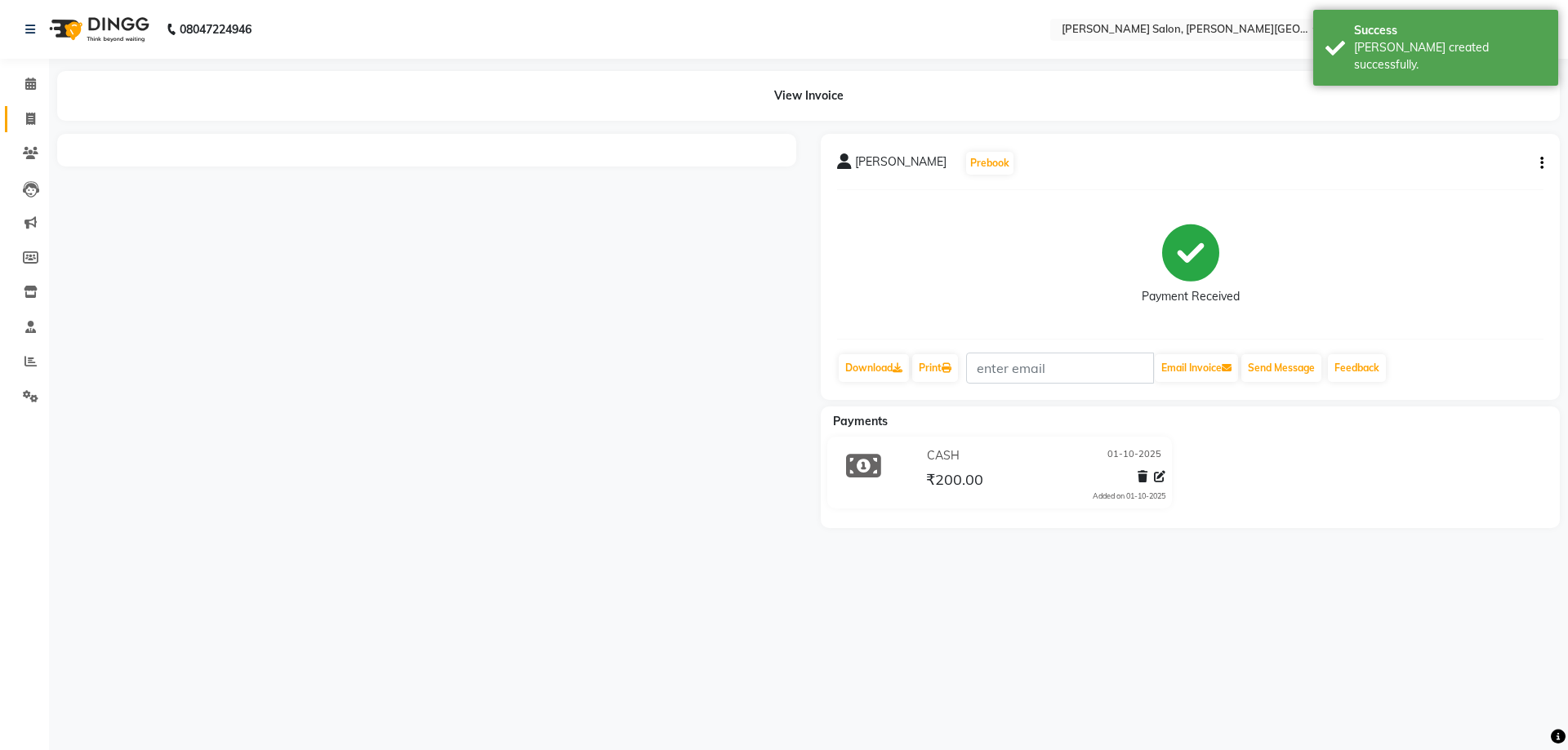
click at [22, 116] on span at bounding box center [31, 119] width 29 height 19
select select "service"
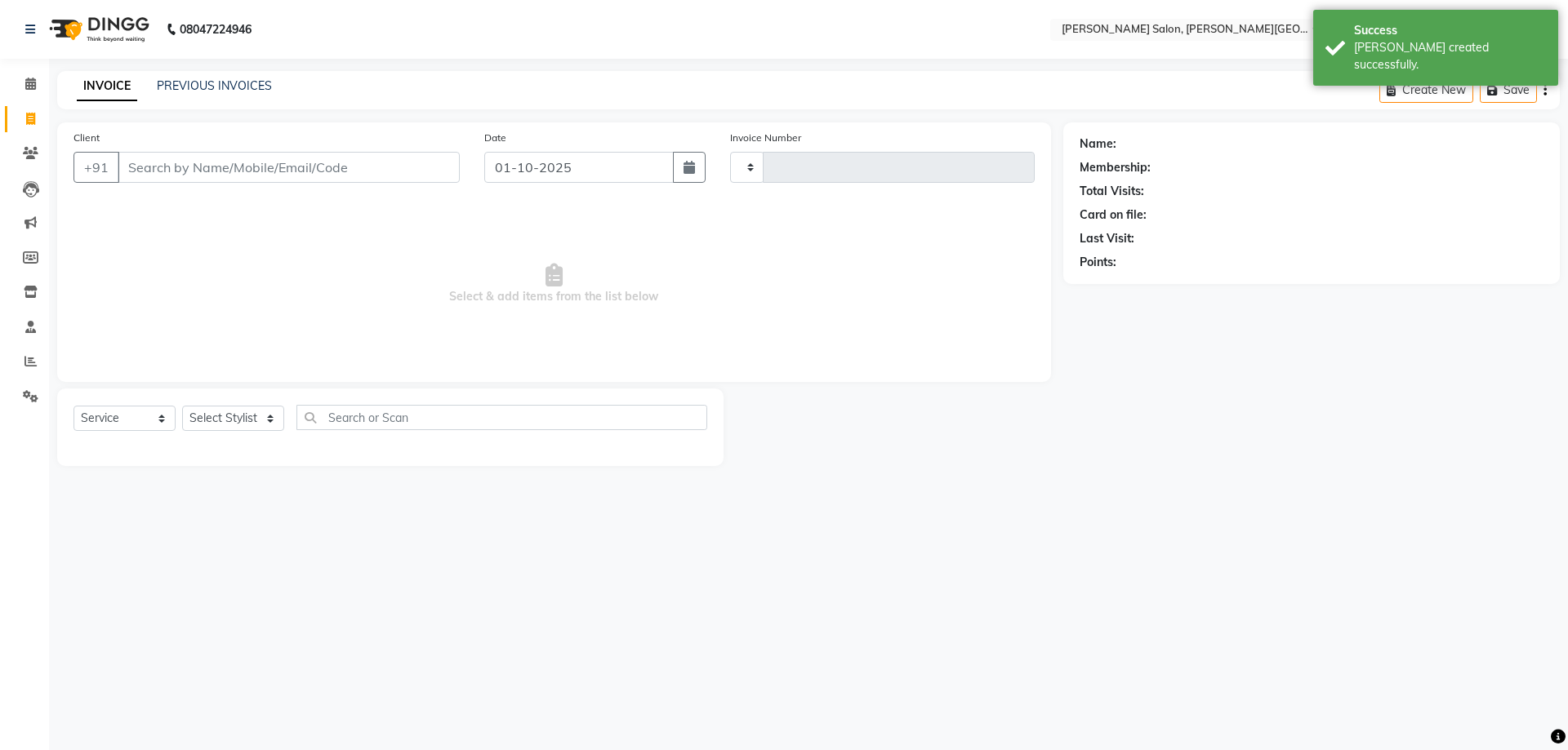
type input "3178"
select select "4122"
paste input "9918286464"
type input "9918286464"
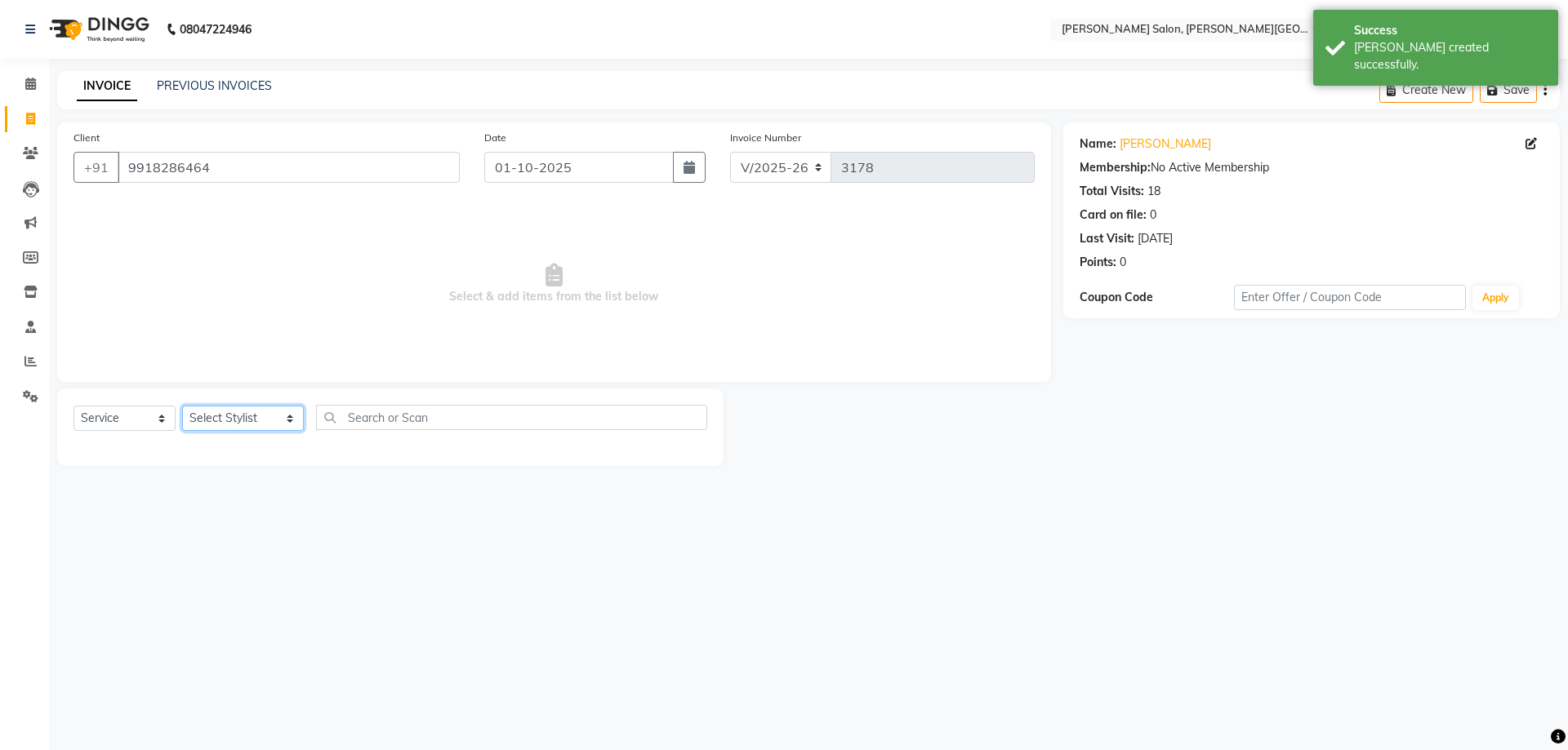
click at [244, 418] on select "Select Stylist [PERSON_NAME] [PERSON_NAME] [PERSON_NAME] [PERSON_NAME] [PERSON_…" at bounding box center [242, 418] width 122 height 26
select select "41278"
click at [182, 405] on select "Select Stylist [PERSON_NAME] [PERSON_NAME] [PERSON_NAME] [PERSON_NAME] [PERSON_…" at bounding box center [242, 418] width 122 height 26
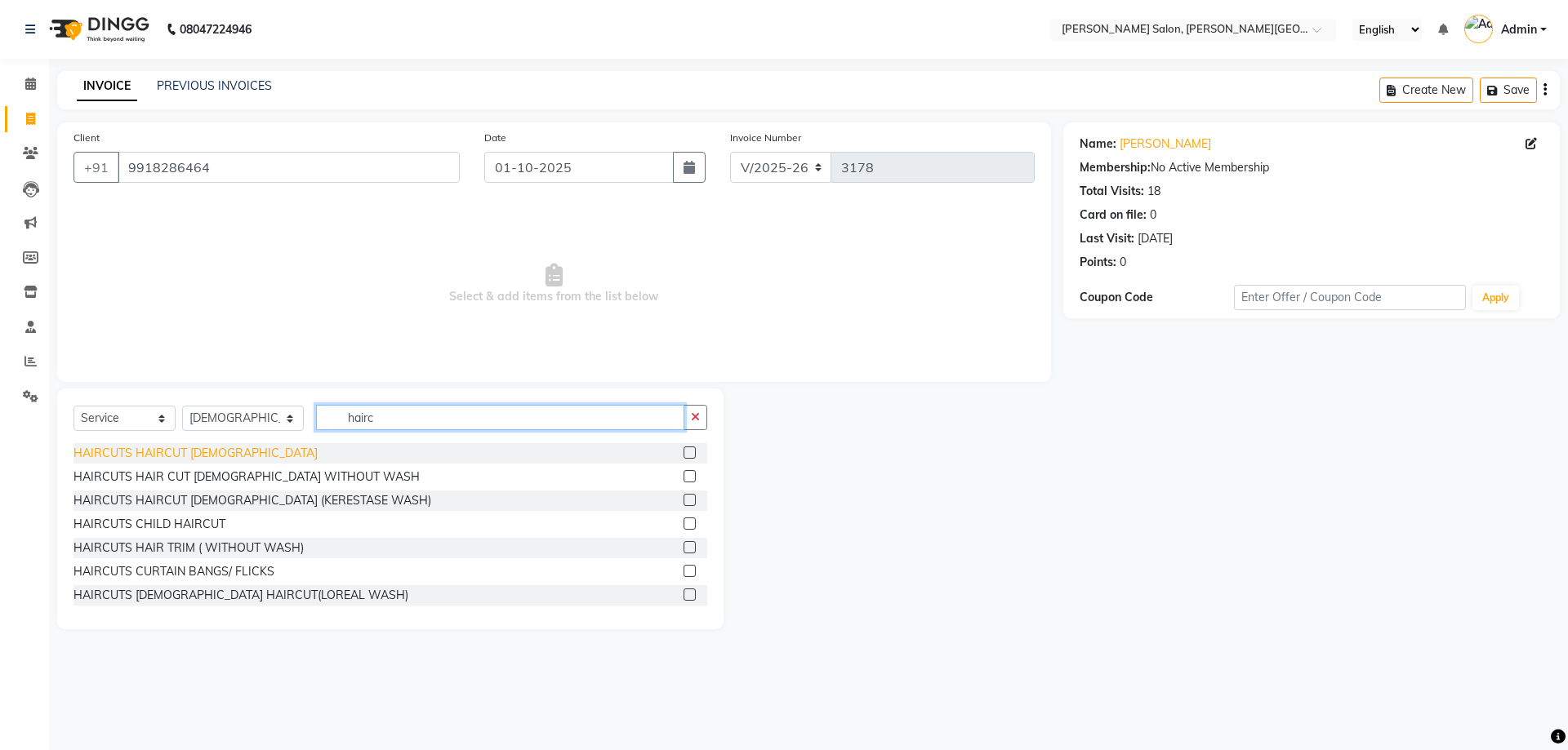
type input "hairc"
click at [182, 447] on div "HAIRCUTS HAIRCUT [DEMOGRAPHIC_DATA]" at bounding box center [195, 453] width 244 height 17
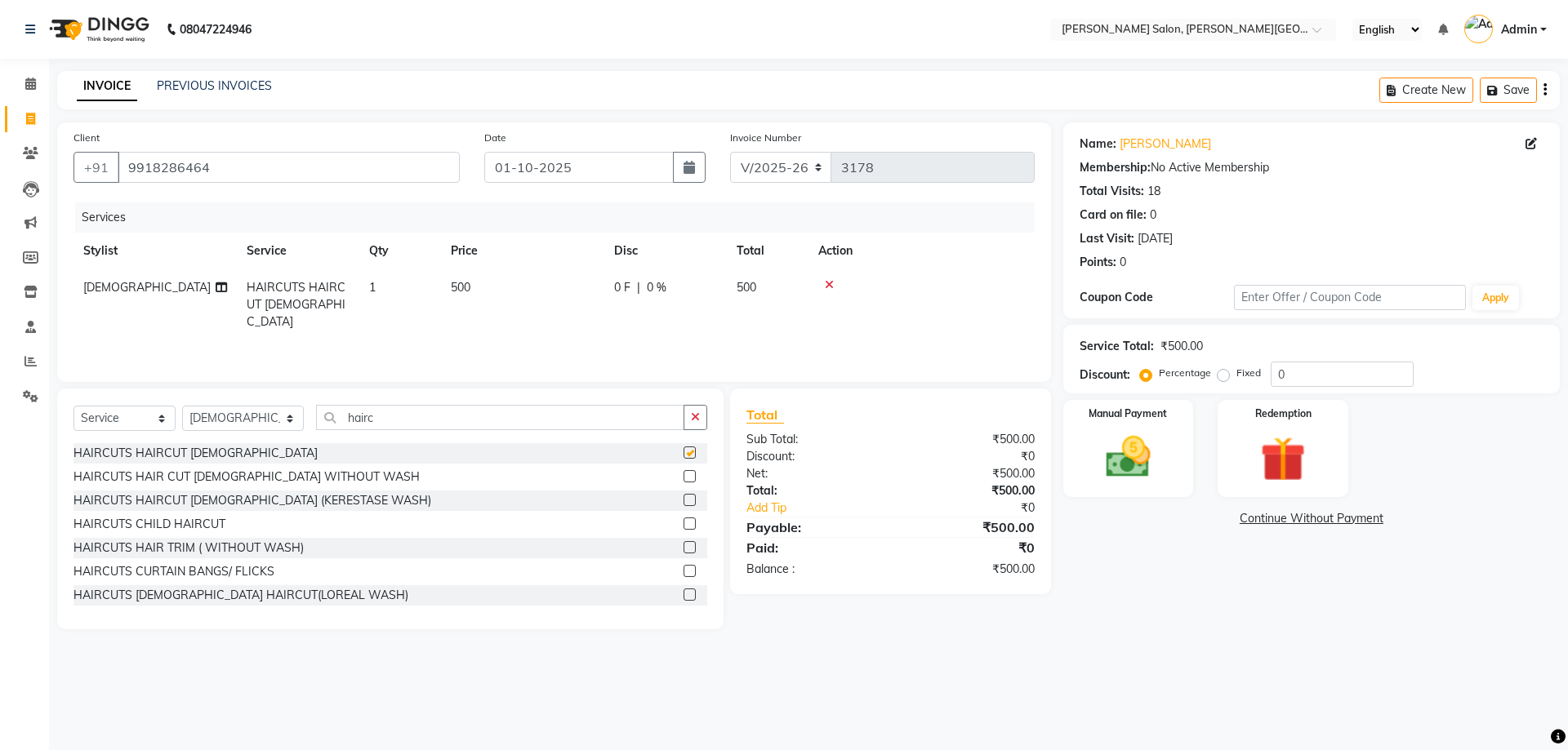
checkbox input "false"
click at [192, 400] on div "Select Service Product Membership Package Voucher Prepaid Gift Card Select Styl…" at bounding box center [390, 509] width 666 height 241
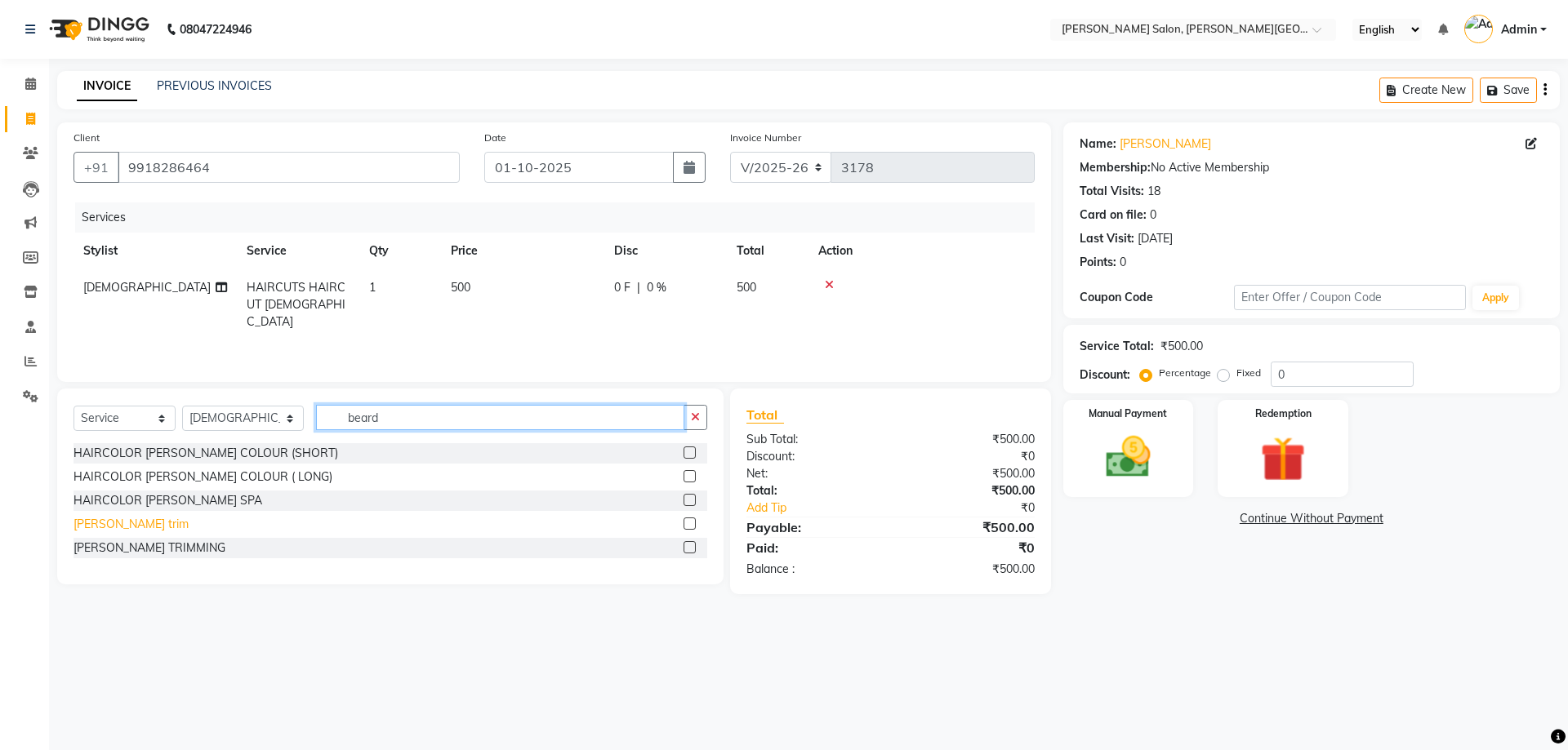
type input "beard"
click at [91, 529] on div "[PERSON_NAME] trim" at bounding box center [131, 524] width 115 height 17
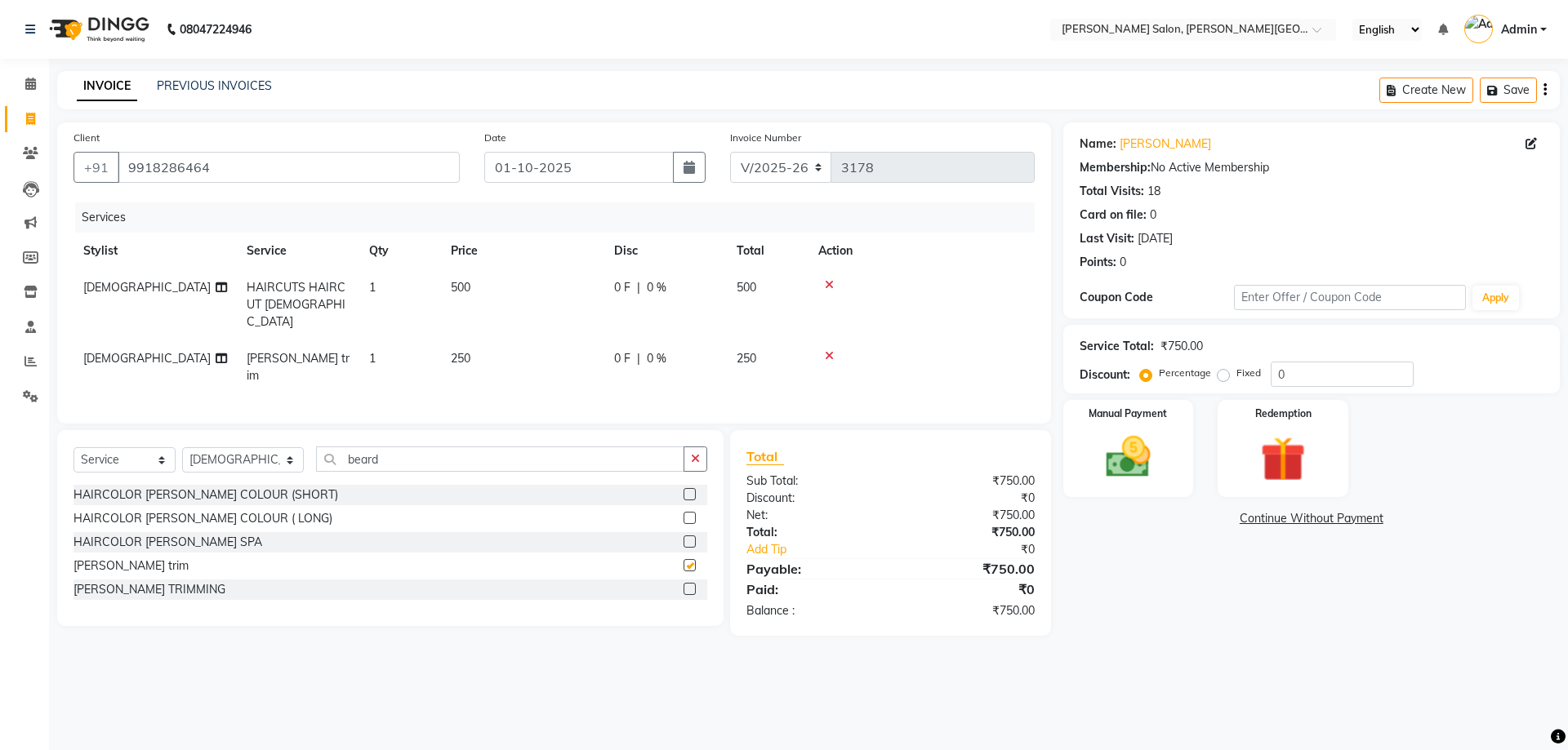
checkbox input "false"
drag, startPoint x: 377, startPoint y: 435, endPoint x: 304, endPoint y: 432, distance: 73.1
click at [317, 447] on input "beard" at bounding box center [501, 459] width 369 height 26
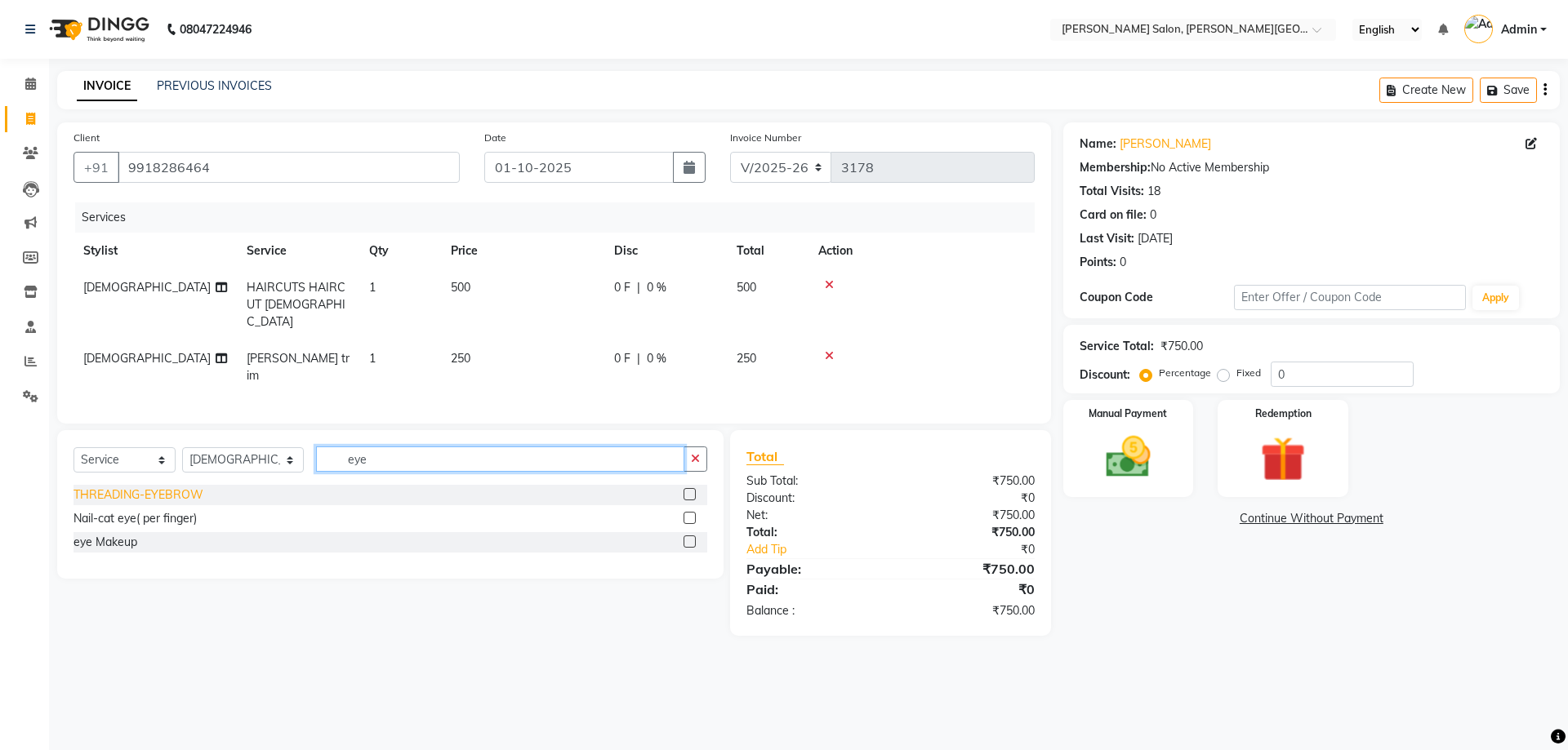
type input "eye"
click at [162, 486] on div "THREADING-EYEBROW" at bounding box center [138, 494] width 130 height 17
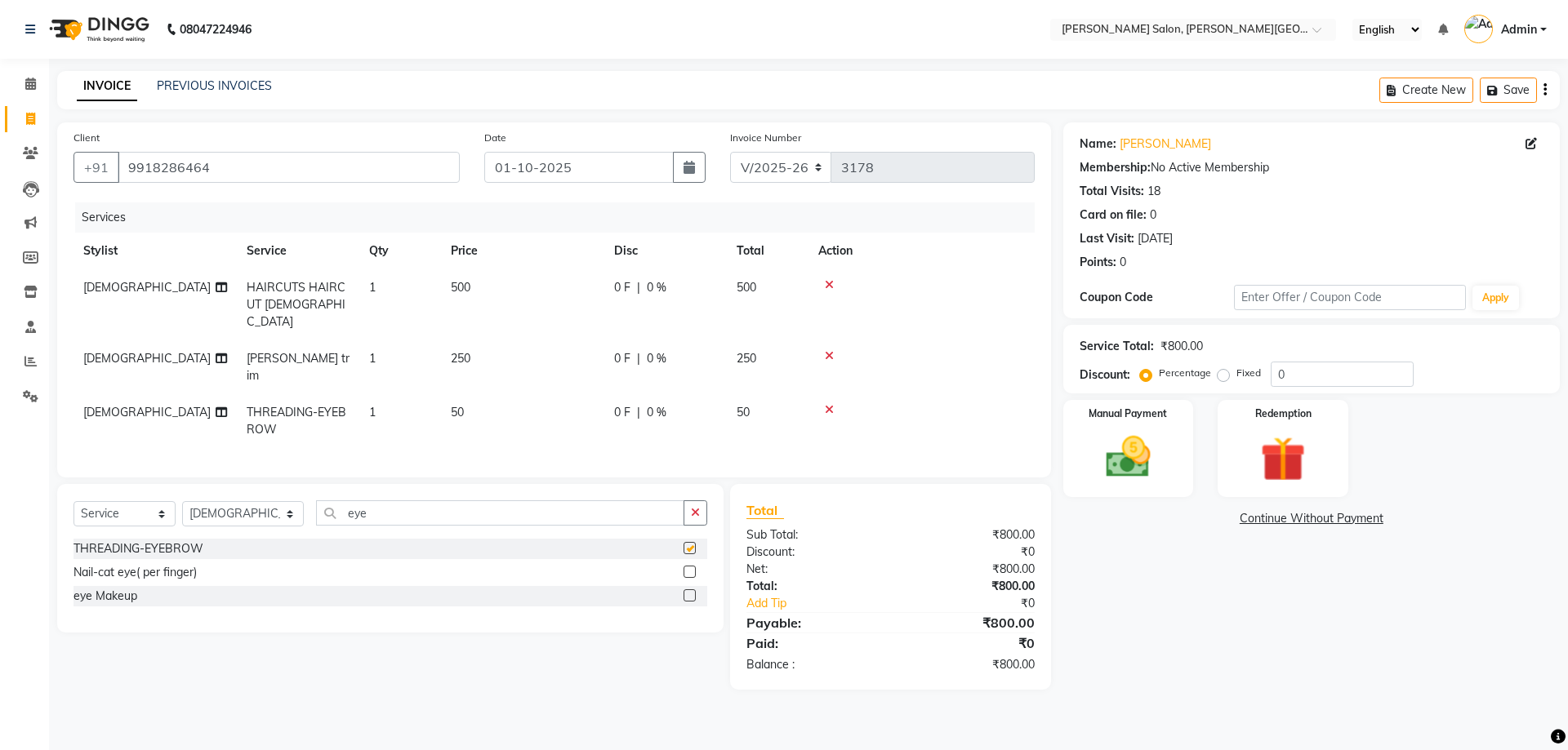
checkbox input "false"
drag, startPoint x: 1129, startPoint y: 413, endPoint x: 1061, endPoint y: 401, distance: 69.1
click at [1087, 404] on div "Name: [PERSON_NAME] Membership: No Active Membership Total Visits: 18 Card on f…" at bounding box center [1317, 406] width 509 height 567
type input "20"
click at [1153, 494] on div "Manual Payment" at bounding box center [1128, 448] width 136 height 100
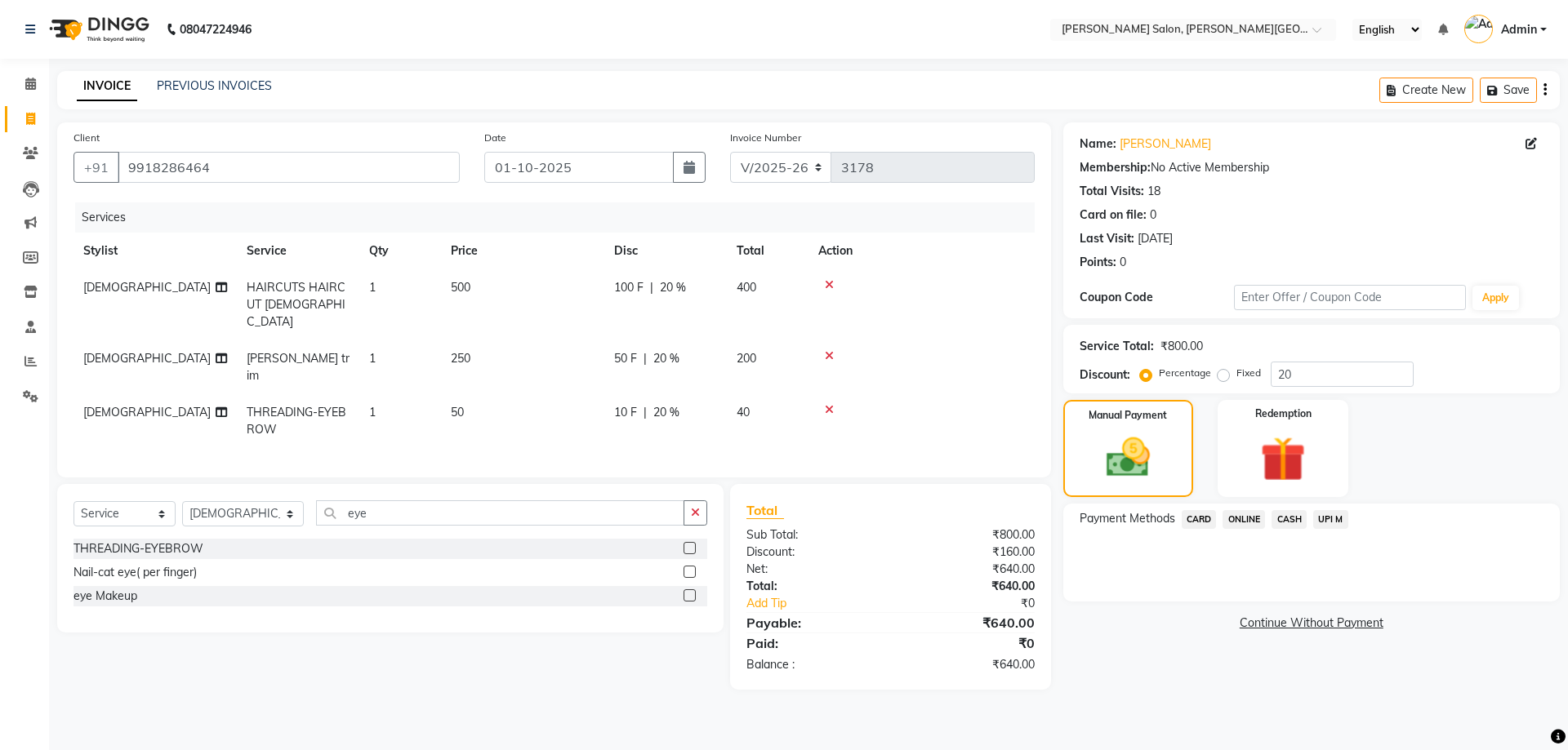
click at [1299, 529] on div "CASH" at bounding box center [1285, 521] width 41 height 22
click at [1294, 514] on span "CASH" at bounding box center [1288, 519] width 35 height 19
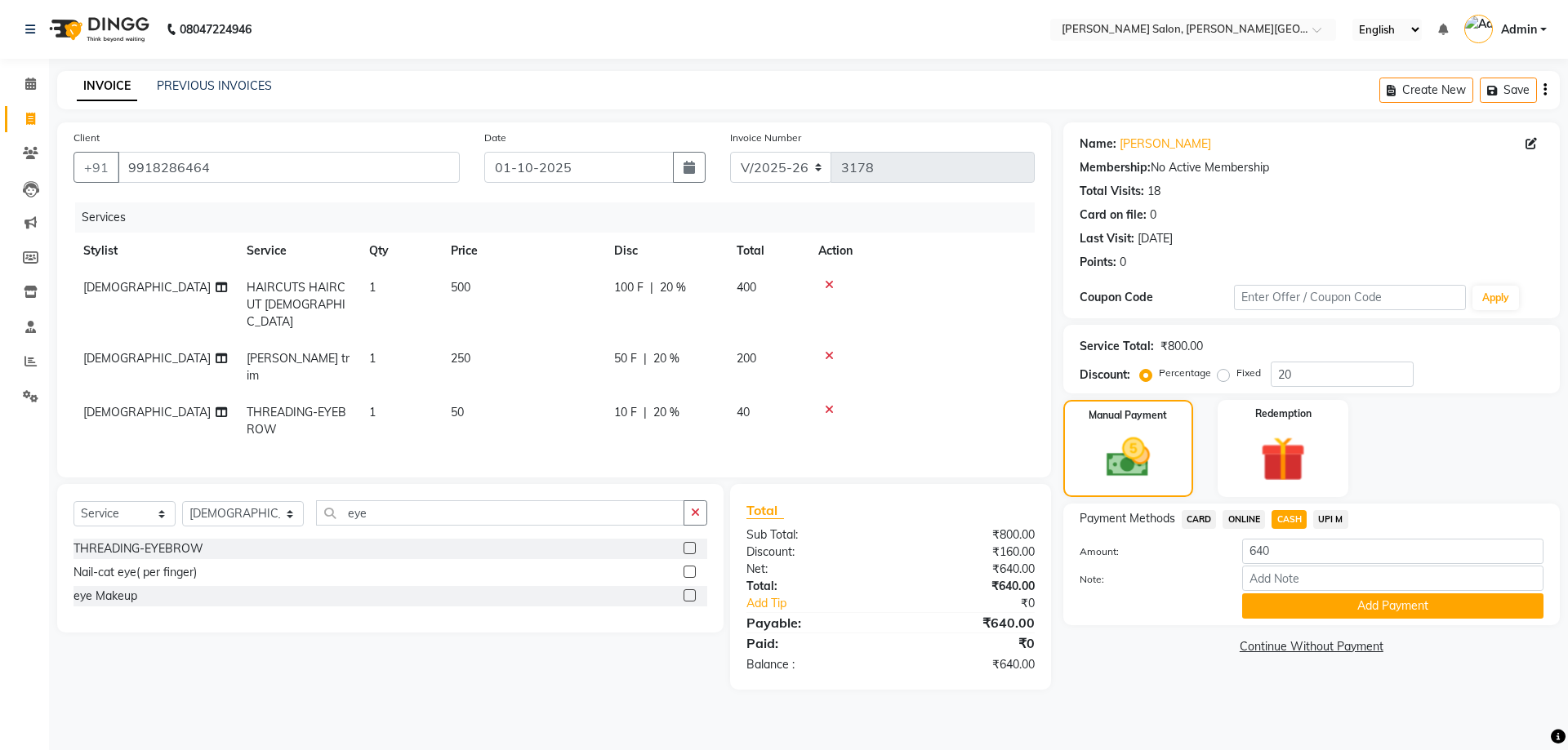
click at [1426, 620] on div "Payment Methods CARD ONLINE CASH UPI M Amount: 640 Note: Add Payment" at bounding box center [1311, 564] width 496 height 122
click at [1376, 614] on button "Add Payment" at bounding box center [1393, 605] width 301 height 26
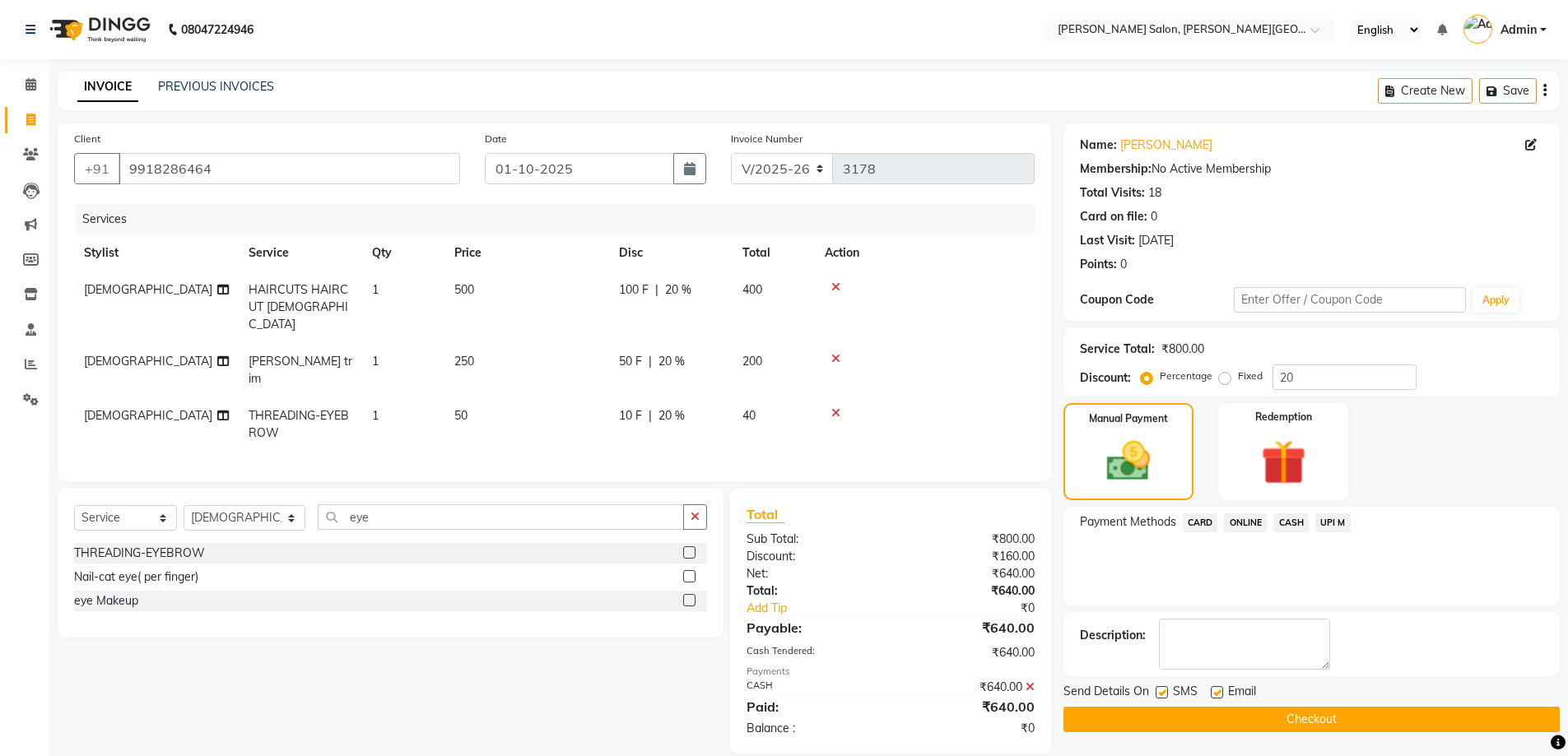
click at [1347, 713] on button "Checkout" at bounding box center [1311, 719] width 496 height 26
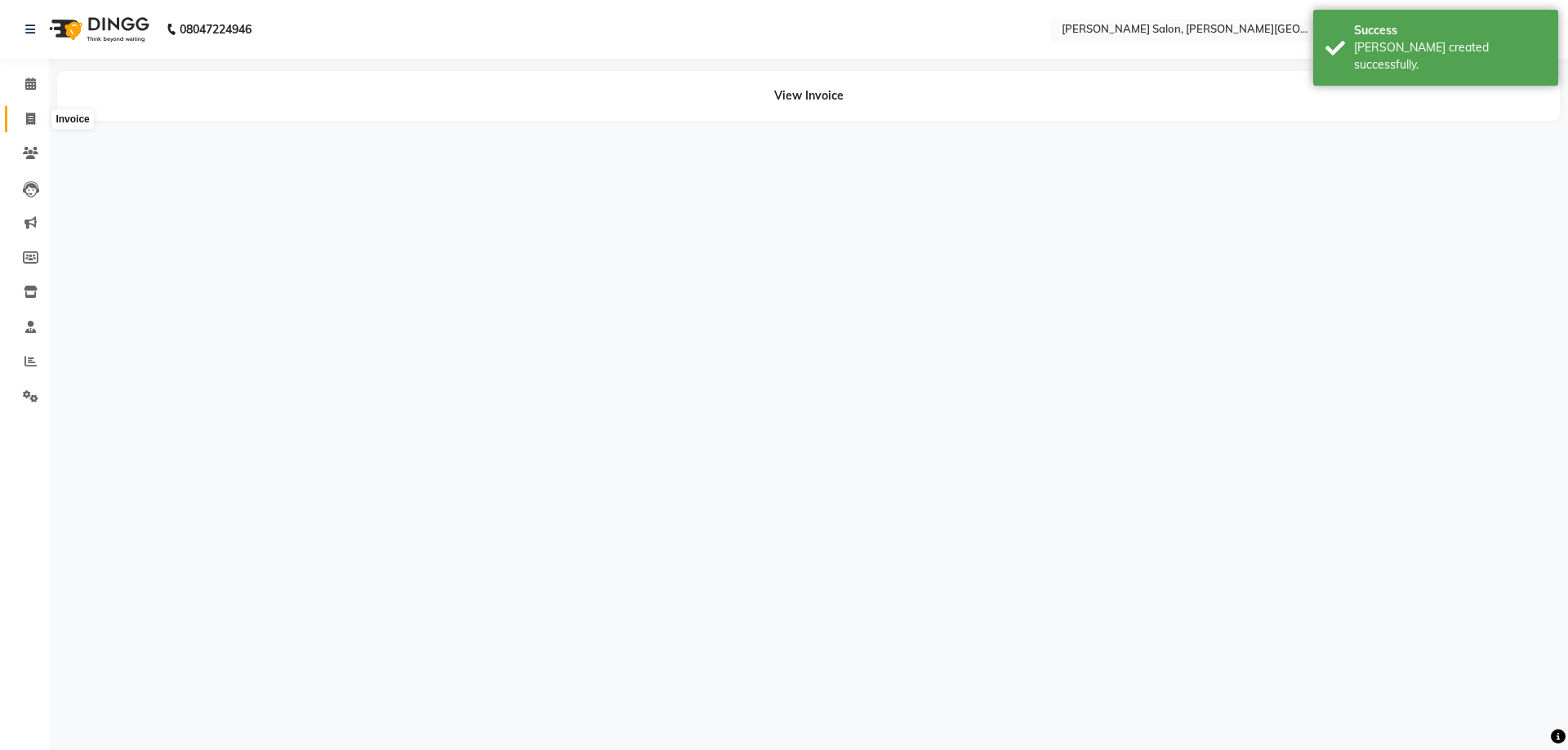
click at [30, 122] on icon at bounding box center [31, 118] width 9 height 12
select select "service"
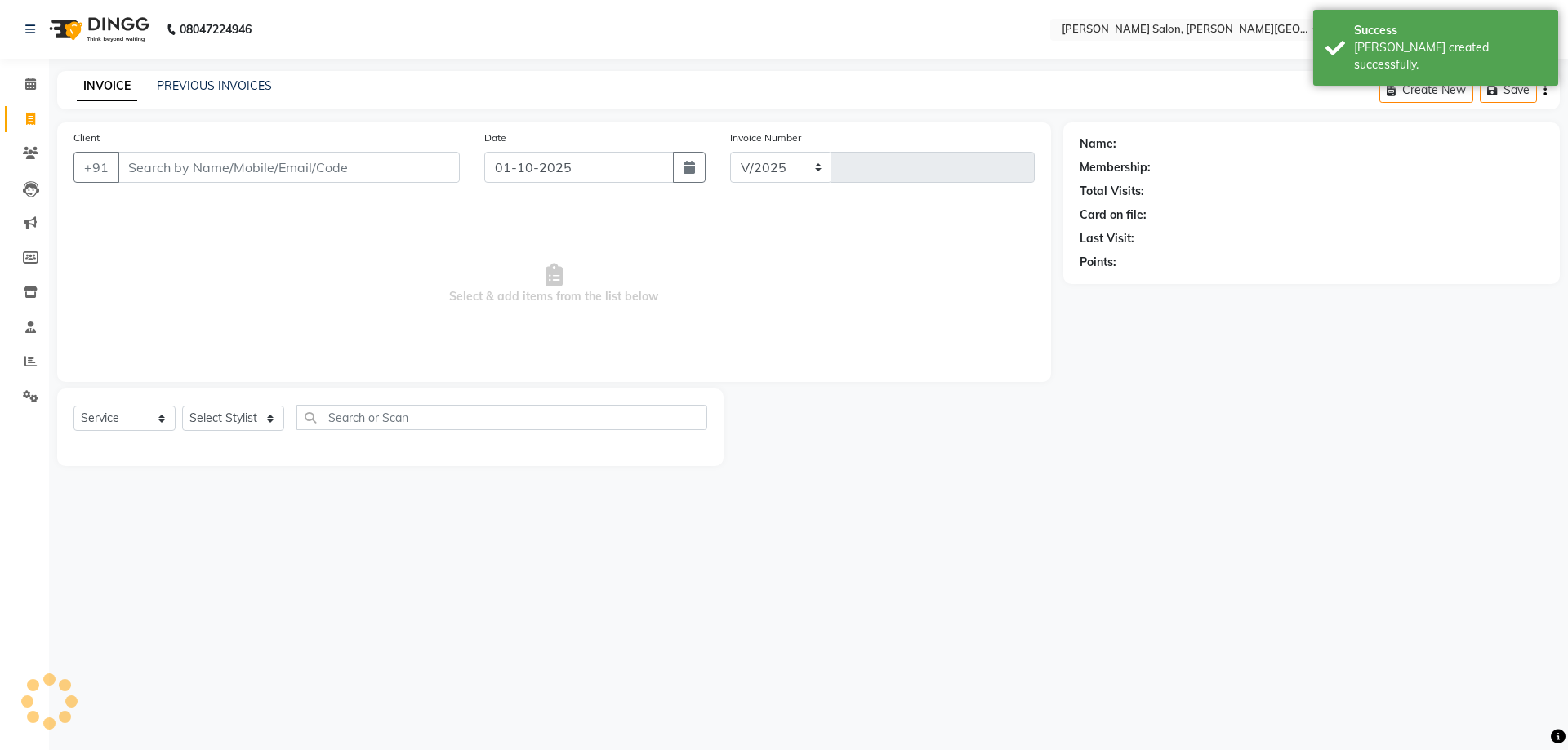
select select "4122"
type input "3179"
paste input "9918556655"
type input "9918556655"
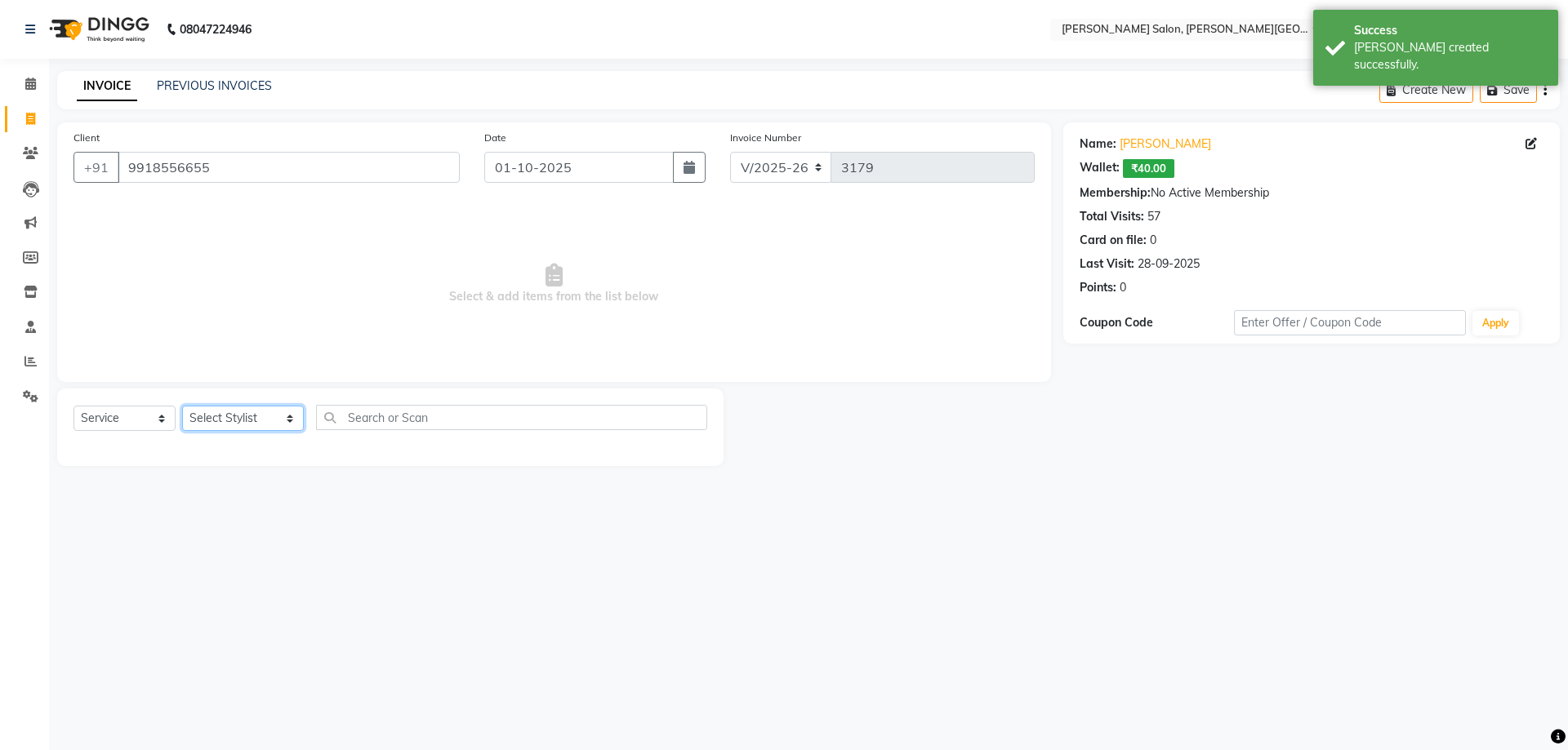
click at [232, 428] on select "Select Stylist [PERSON_NAME] [PERSON_NAME] [PERSON_NAME] [PERSON_NAME] [PERSON_…" at bounding box center [242, 418] width 122 height 26
select select "39529"
click at [182, 405] on select "Select Stylist [PERSON_NAME] [PERSON_NAME] [PERSON_NAME] [PERSON_NAME] [PERSON_…" at bounding box center [242, 418] width 122 height 26
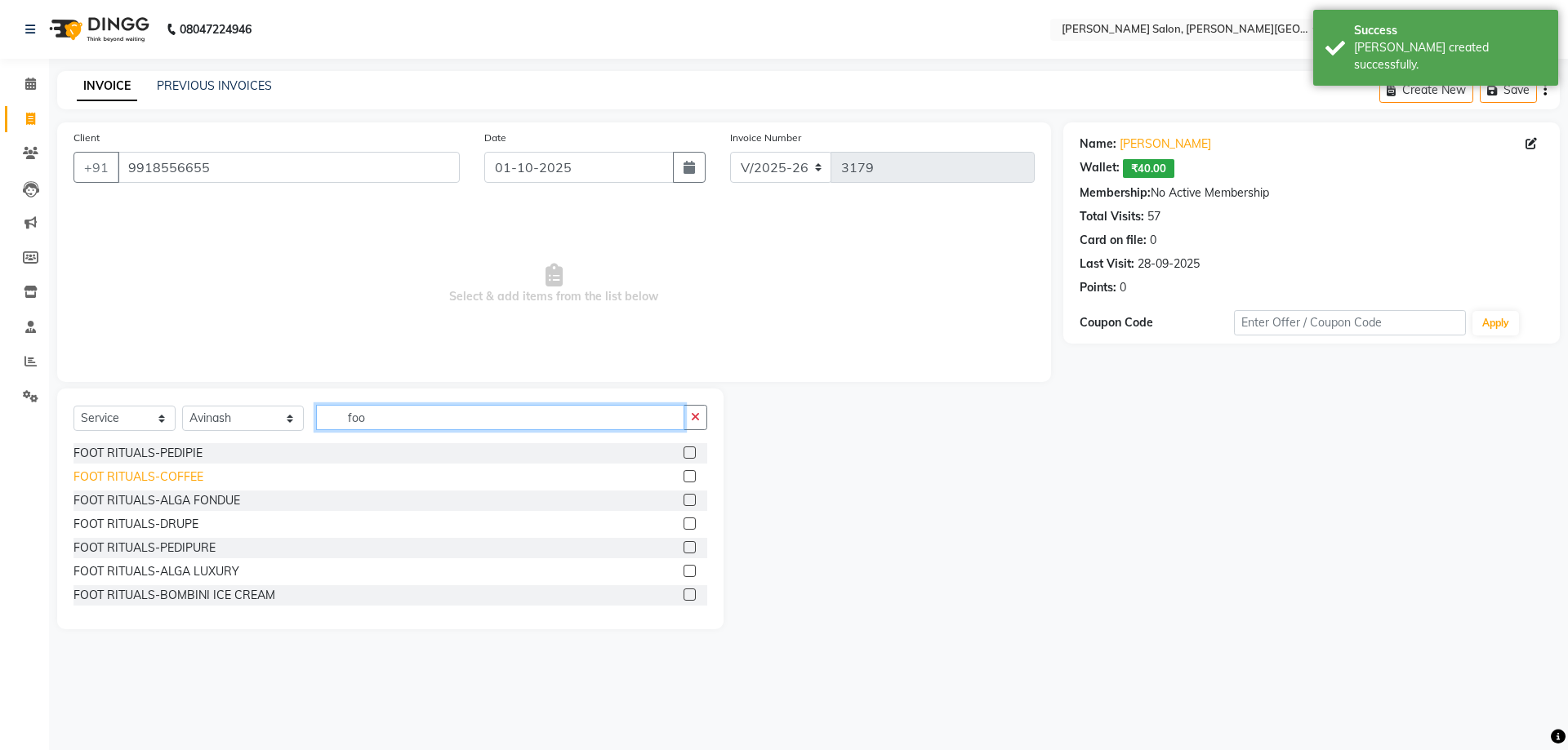
type input "foo"
click at [181, 468] on div "FOOT RITUALS-COFFEE" at bounding box center [138, 476] width 130 height 17
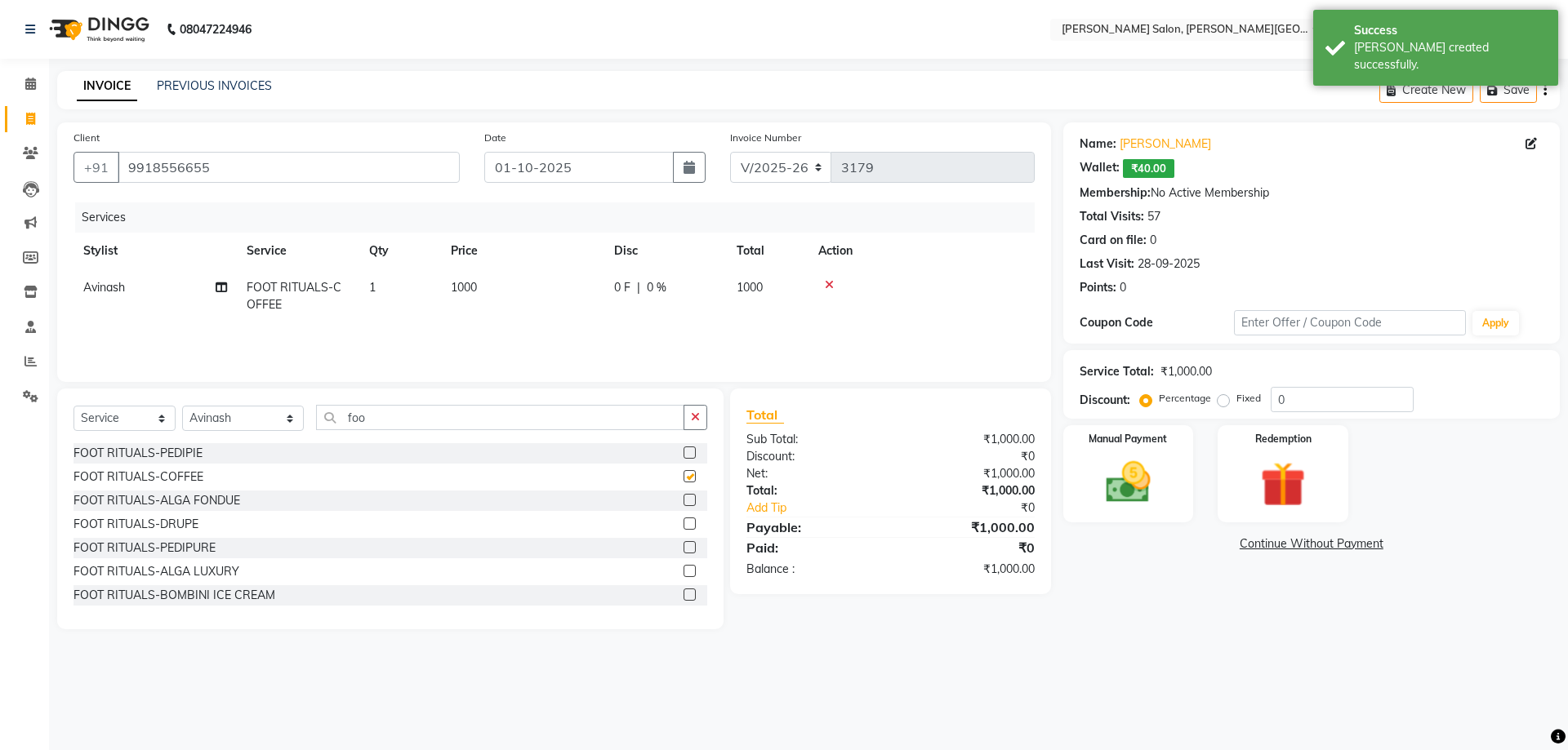
checkbox input "false"
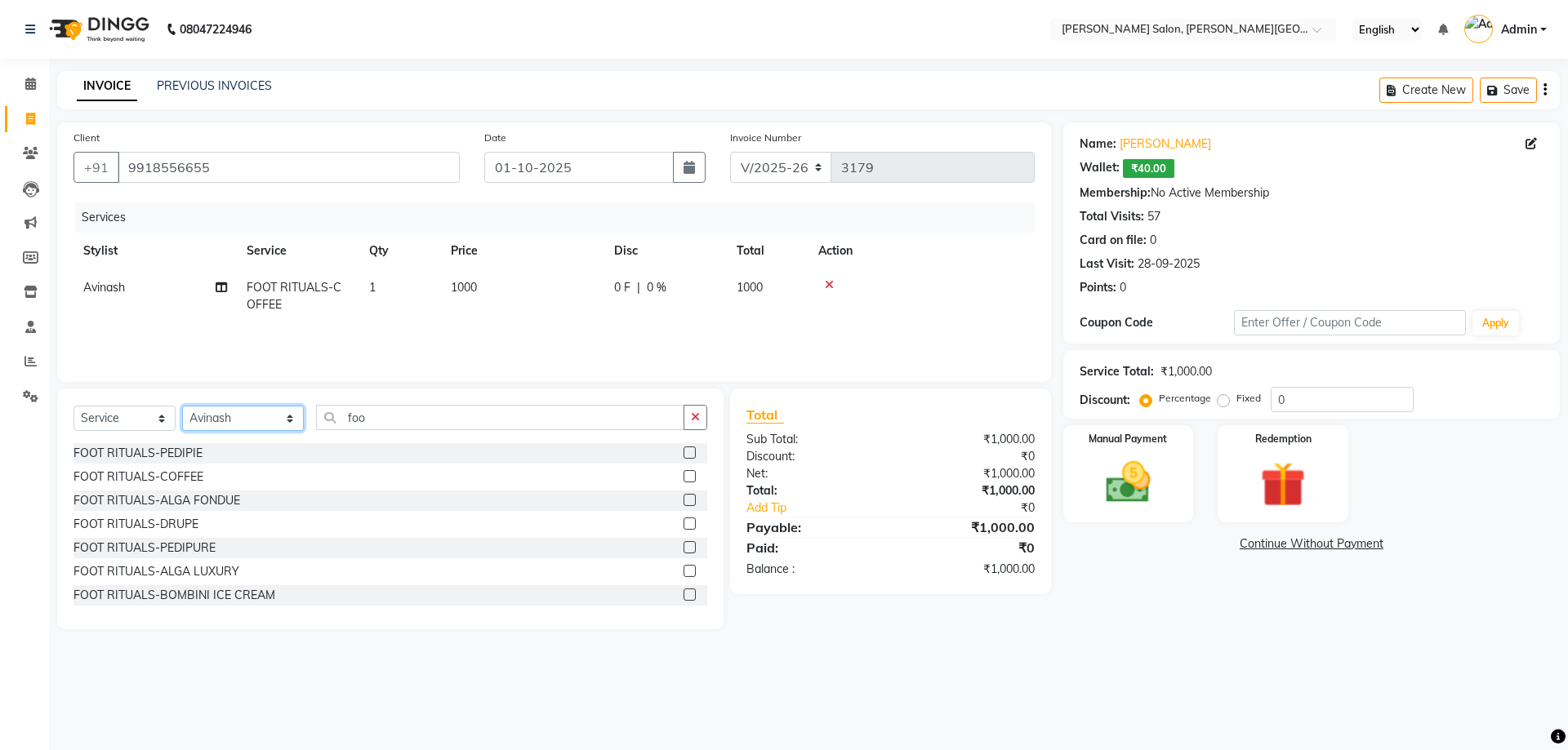
click at [261, 414] on select "Select Stylist [PERSON_NAME] [PERSON_NAME] [PERSON_NAME] [PERSON_NAME] [PERSON_…" at bounding box center [242, 418] width 122 height 26
select select "24176"
click at [182, 405] on select "Select Stylist [PERSON_NAME] [PERSON_NAME] [PERSON_NAME] [PERSON_NAME] [PERSON_…" at bounding box center [242, 418] width 122 height 26
click at [201, 528] on div "(WAXING)-Rica-HALF LEGS" at bounding box center [148, 524] width 149 height 17
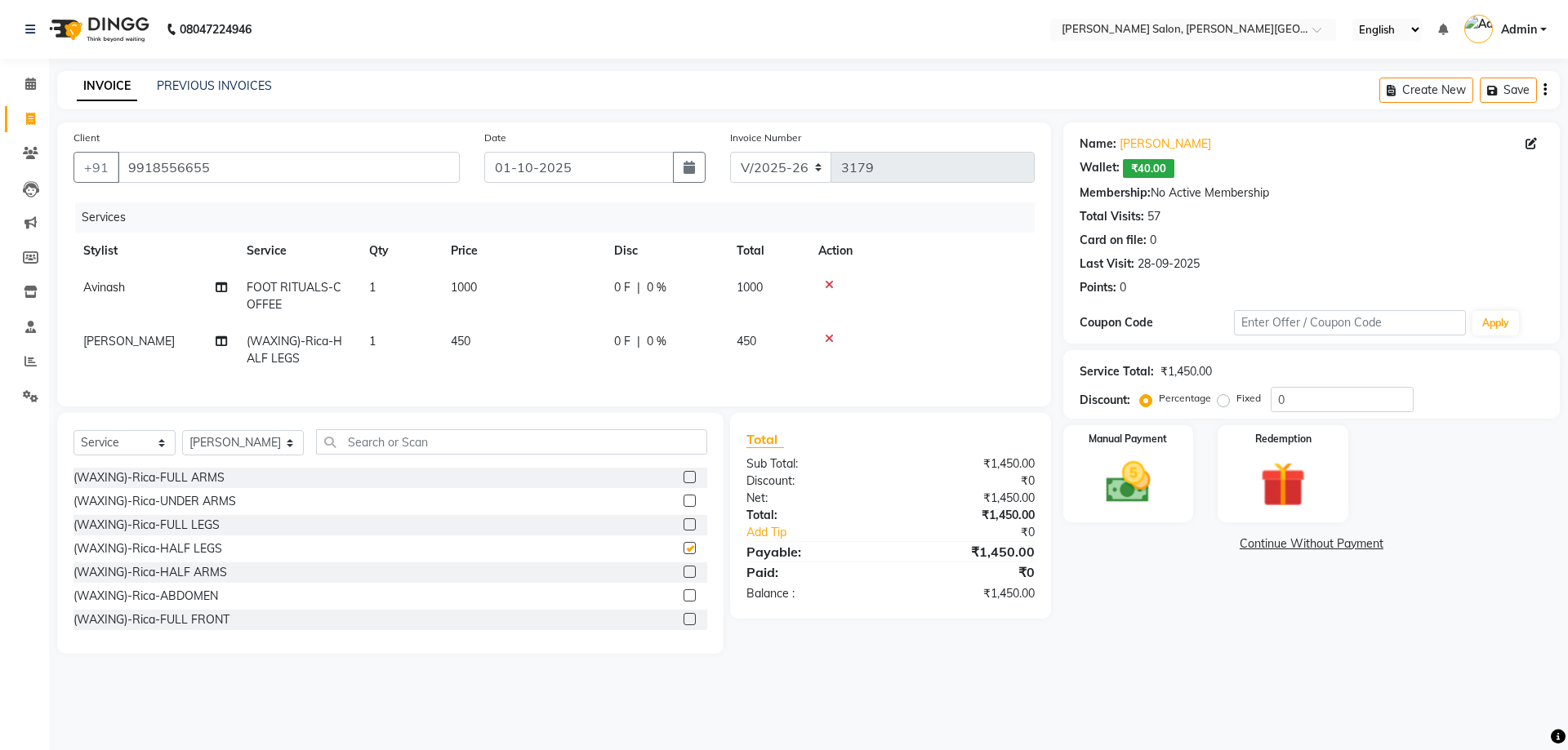
checkbox input "false"
click at [207, 486] on div "(WAXING)-Rica-FULL ARMS" at bounding box center [149, 477] width 151 height 17
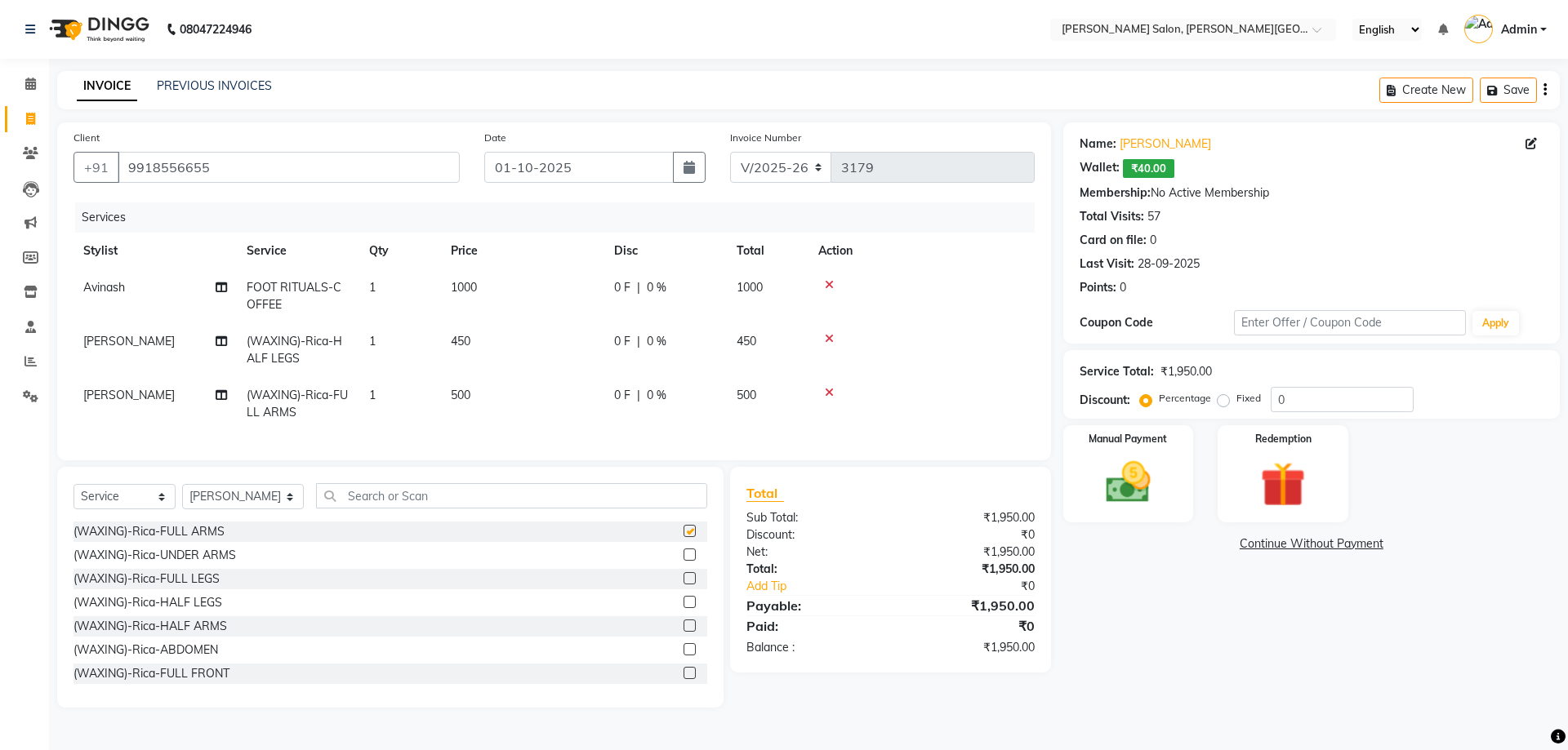
checkbox input "false"
click at [352, 489] on div "Select Service Product Membership Package Voucher Prepaid Gift Card Select Styl…" at bounding box center [390, 586] width 666 height 241
click at [359, 497] on input "text" at bounding box center [512, 495] width 392 height 26
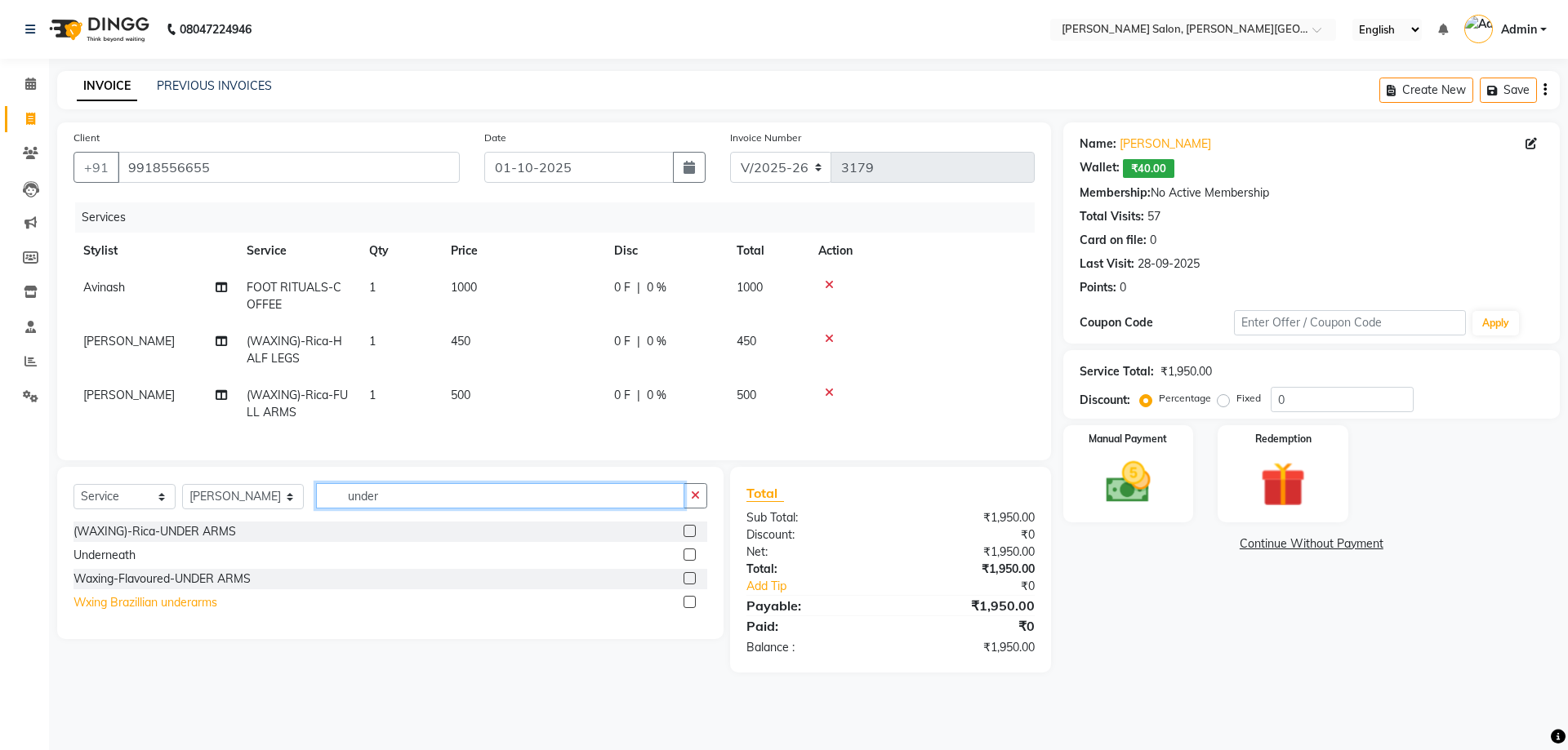
type input "under"
click at [206, 611] on div "Wxing Brazillian underarms" at bounding box center [146, 602] width 144 height 17
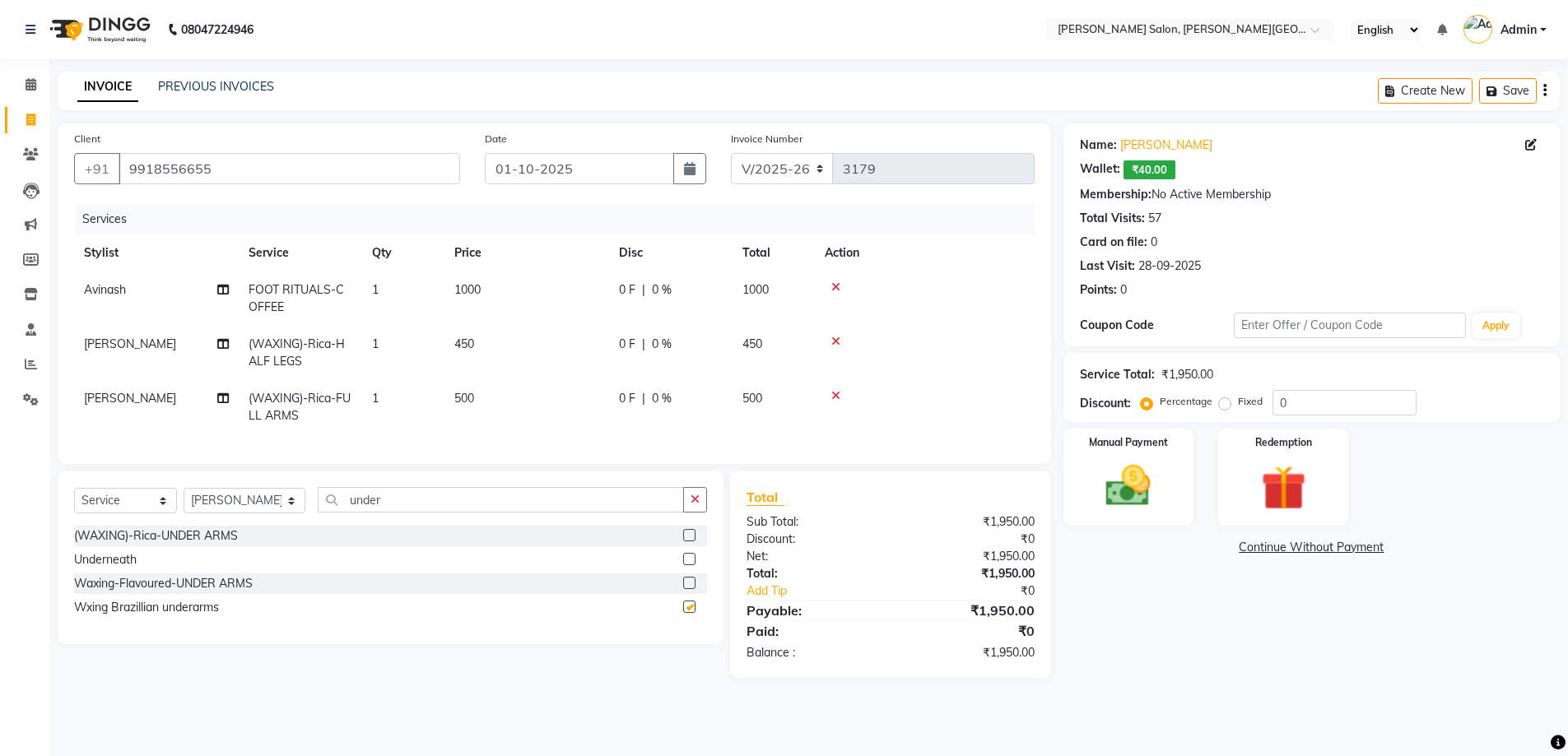
checkbox input "false"
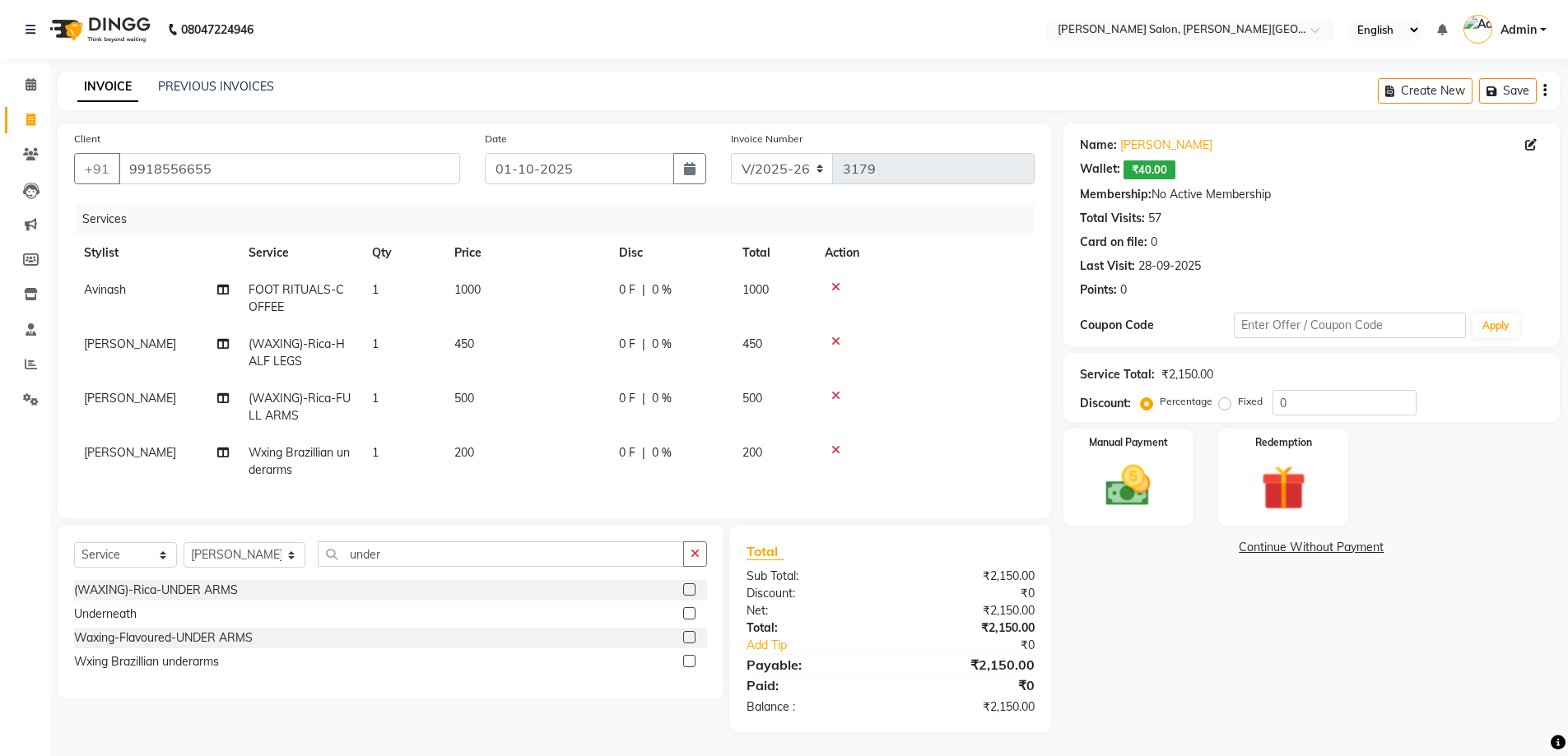
drag, startPoint x: 1266, startPoint y: 415, endPoint x: 1224, endPoint y: 412, distance: 42.1
click at [1209, 415] on div "Service Total: ₹2,150.00 Discount: Percentage Fixed 0" at bounding box center [1311, 387] width 496 height 69
drag, startPoint x: 1289, startPoint y: 399, endPoint x: 1195, endPoint y: 402, distance: 94.0
click at [1219, 407] on div "Percentage Fixed 0" at bounding box center [1280, 403] width 273 height 26
click at [1335, 413] on input "2" at bounding box center [1344, 403] width 144 height 26
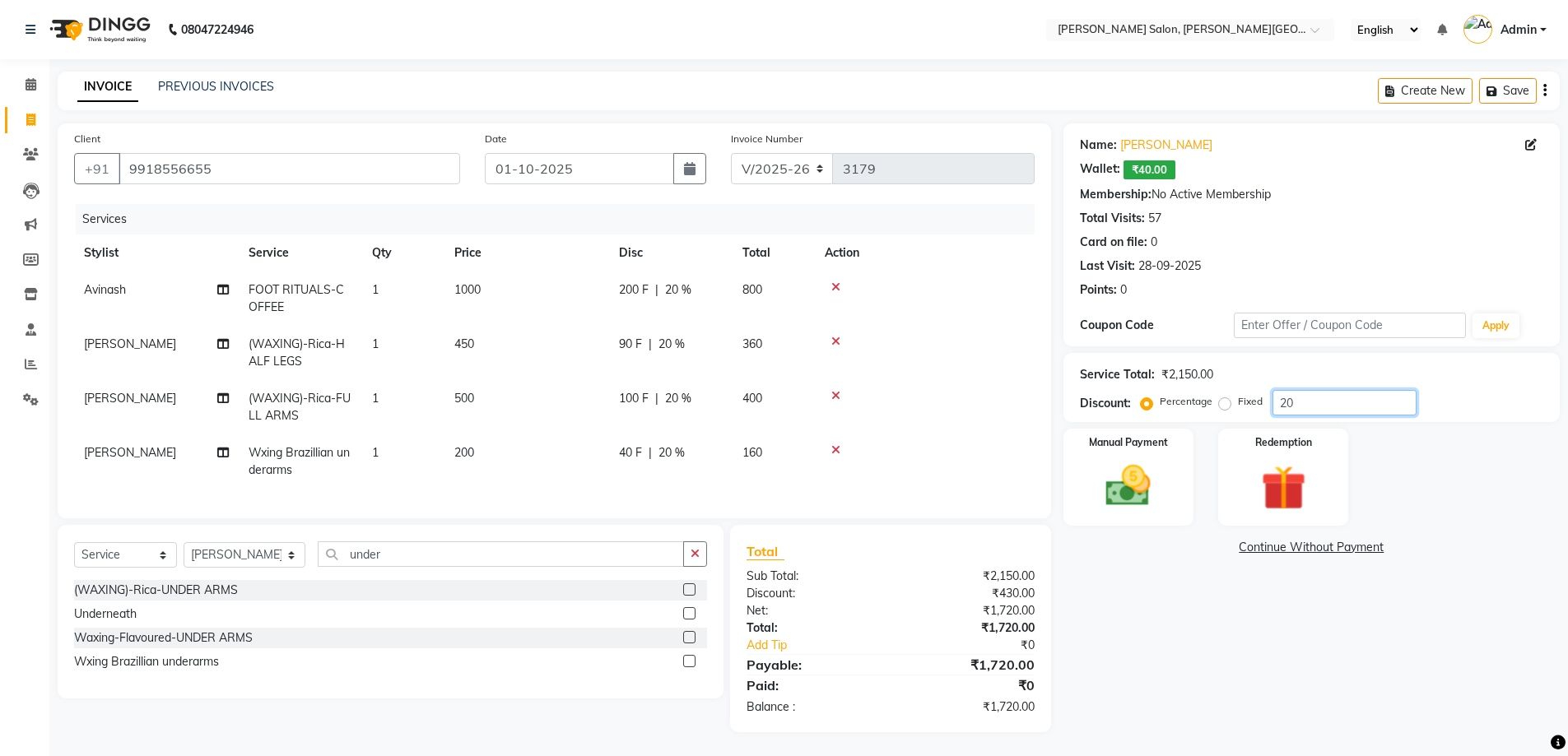
type input "20"
click at [1135, 465] on img at bounding box center [1128, 486] width 76 height 53
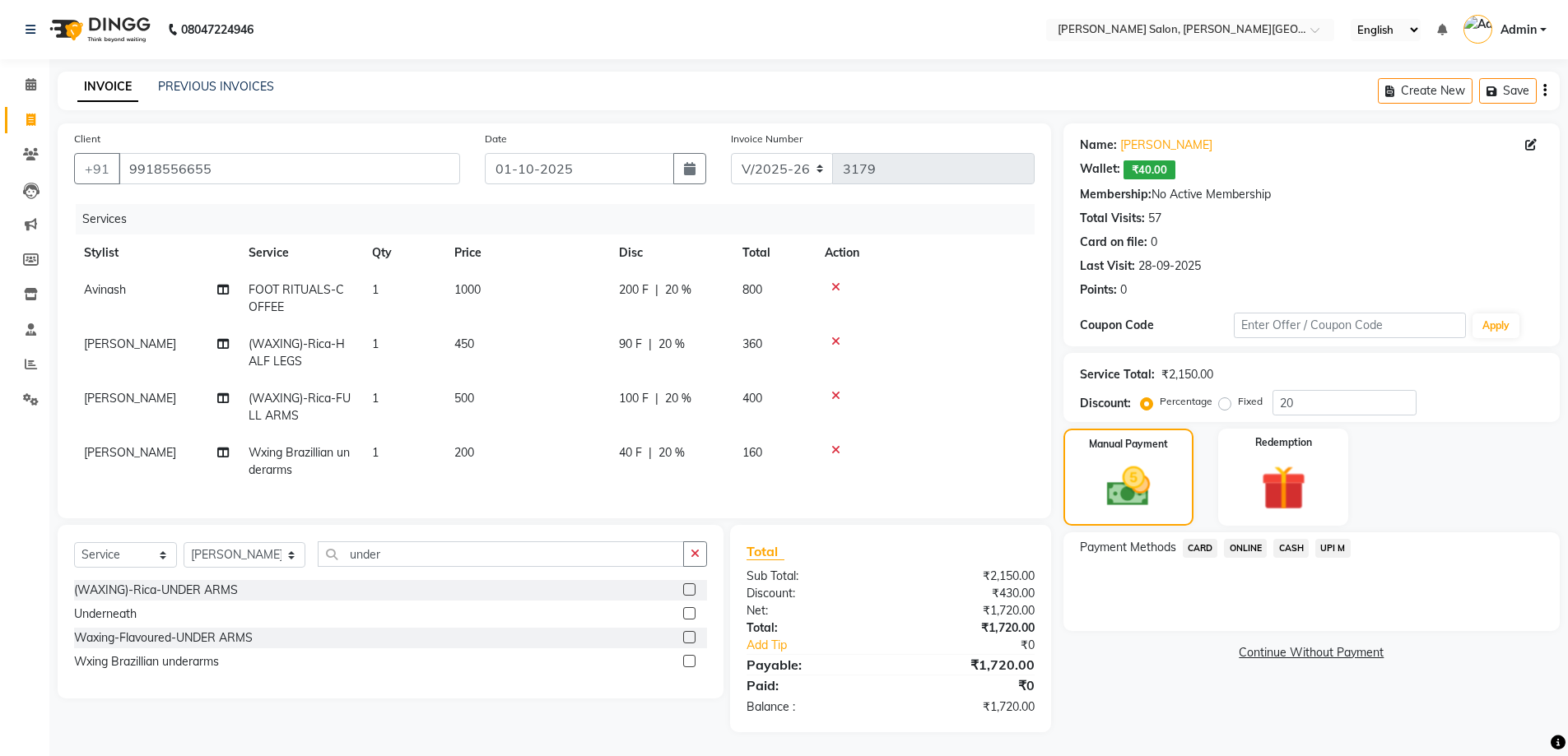
click at [1287, 549] on span "CASH" at bounding box center [1291, 548] width 35 height 19
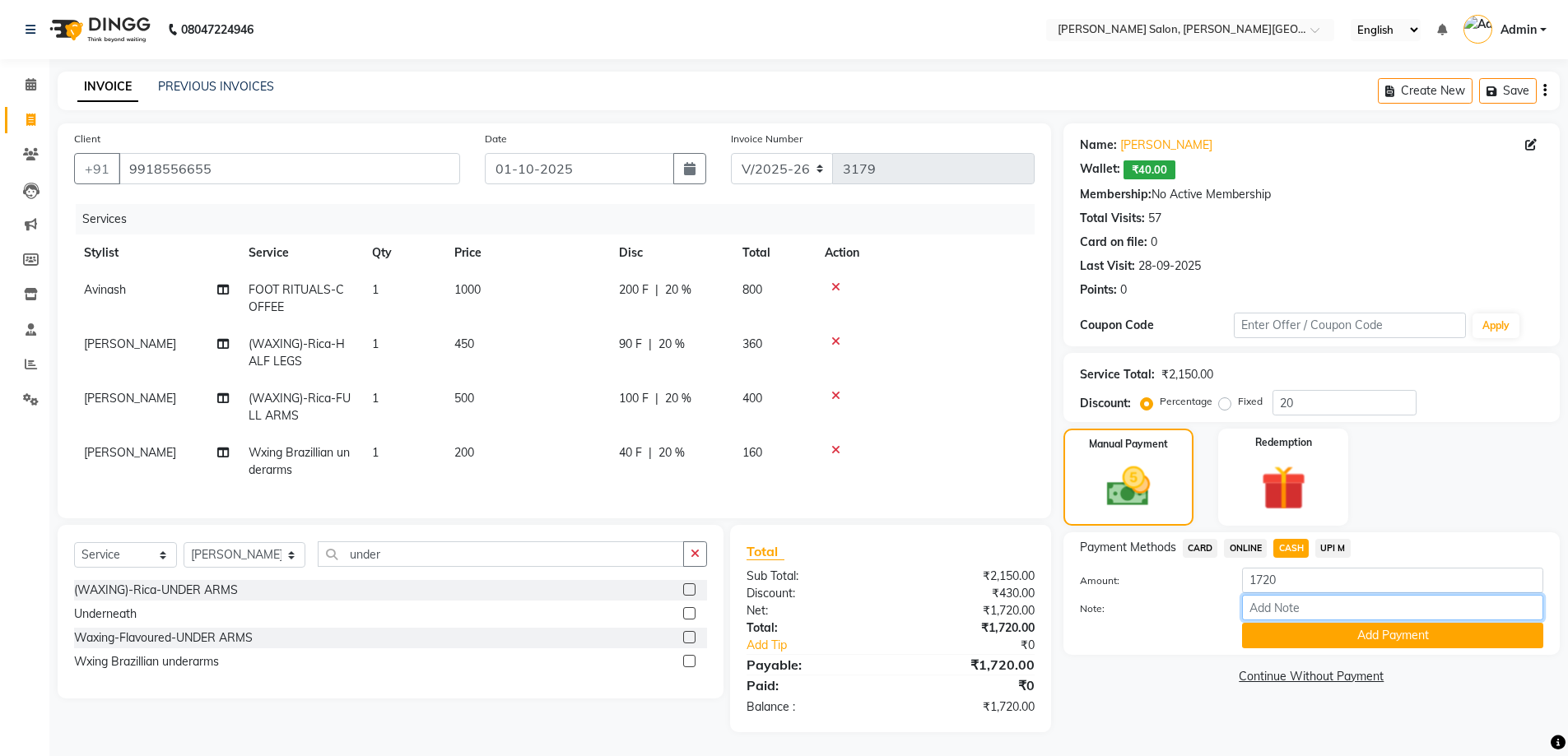
click at [1335, 618] on input "Note:" at bounding box center [1392, 607] width 301 height 26
click at [1346, 648] on div "Payment Methods CARD ONLINE CASH UPI M Amount: 1720 Note: Add Payment" at bounding box center [1311, 593] width 496 height 123
click at [1344, 643] on button "Add Payment" at bounding box center [1392, 635] width 301 height 26
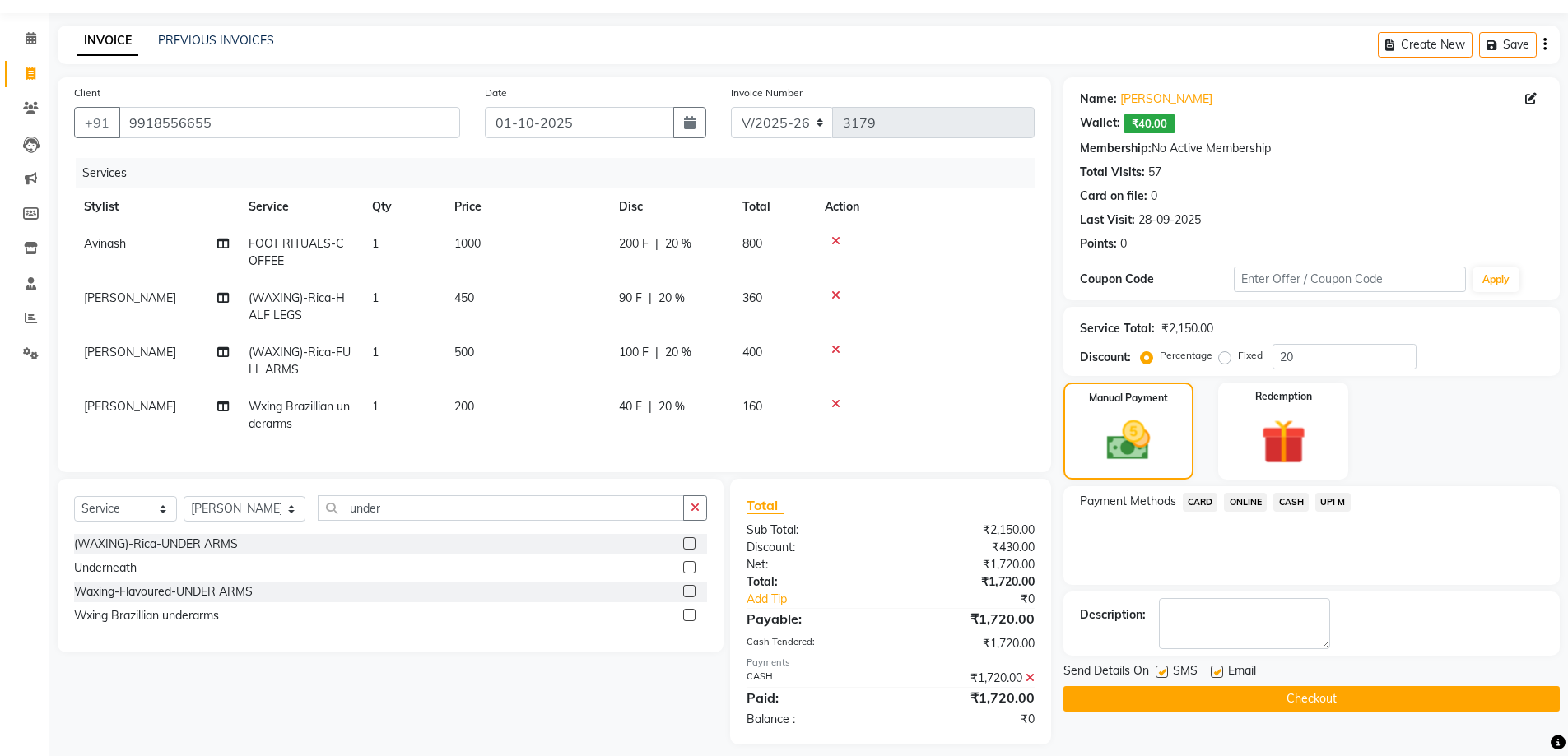
scroll to position [72, 0]
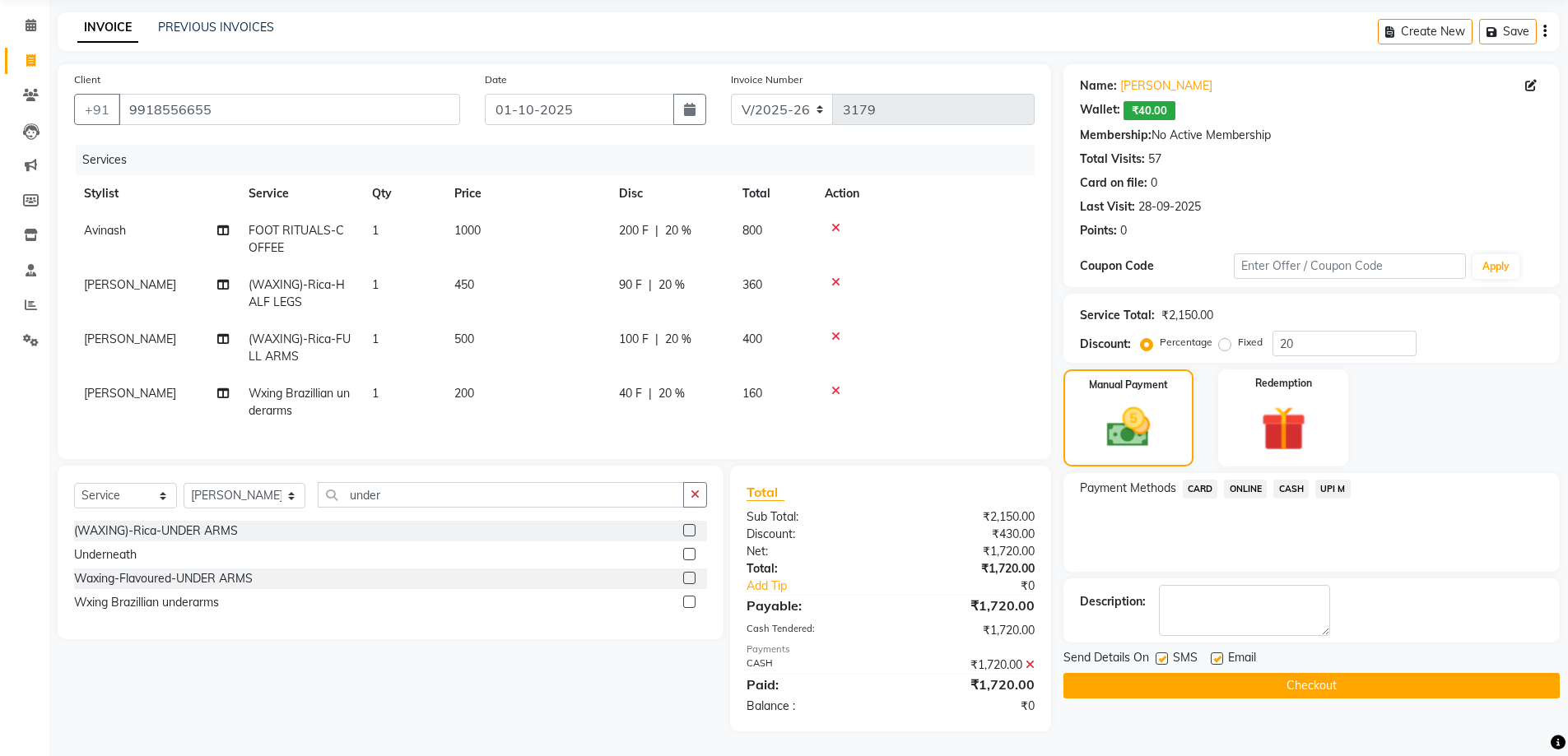
click at [1309, 681] on button "Checkout" at bounding box center [1311, 685] width 496 height 26
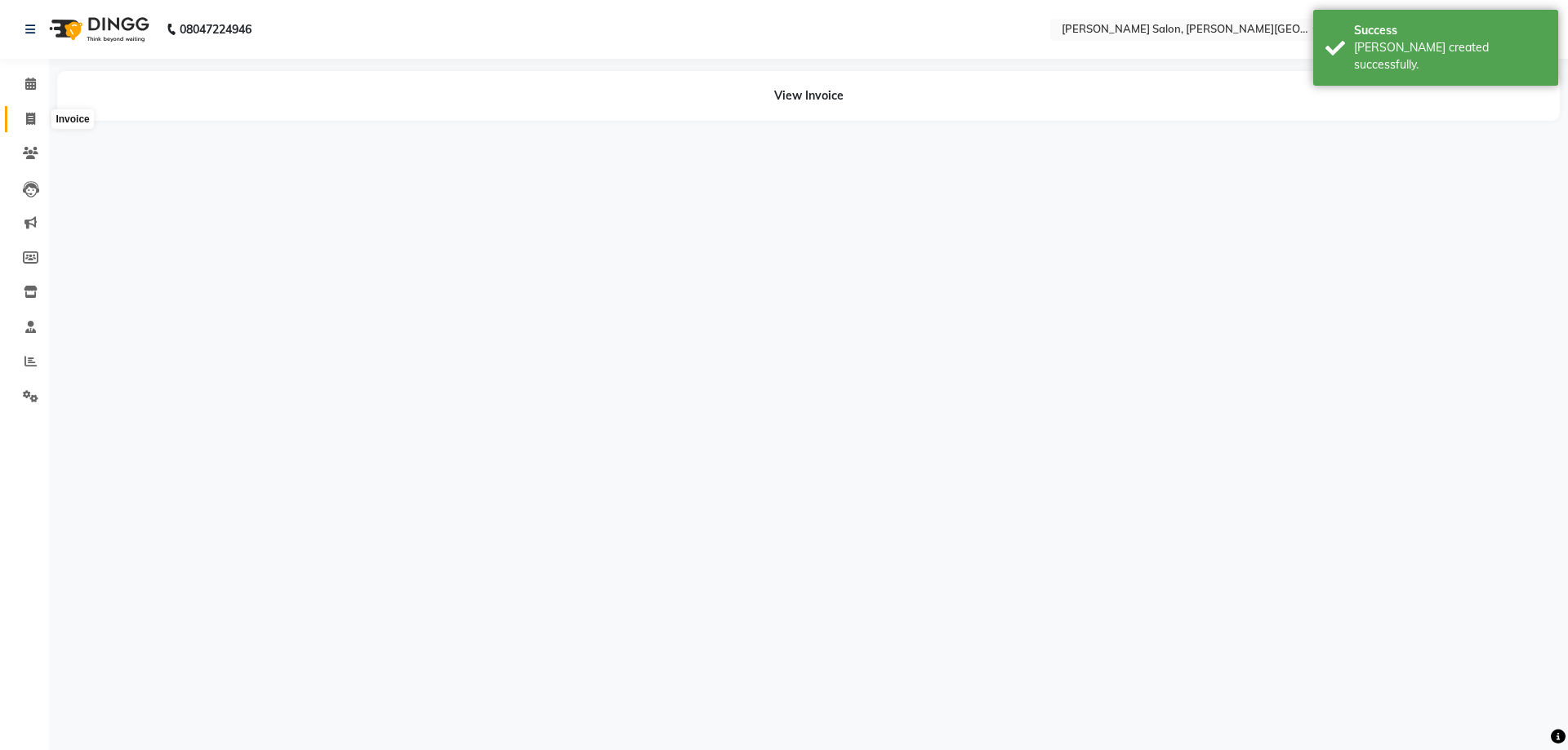
click at [21, 120] on span at bounding box center [31, 119] width 29 height 19
select select "service"
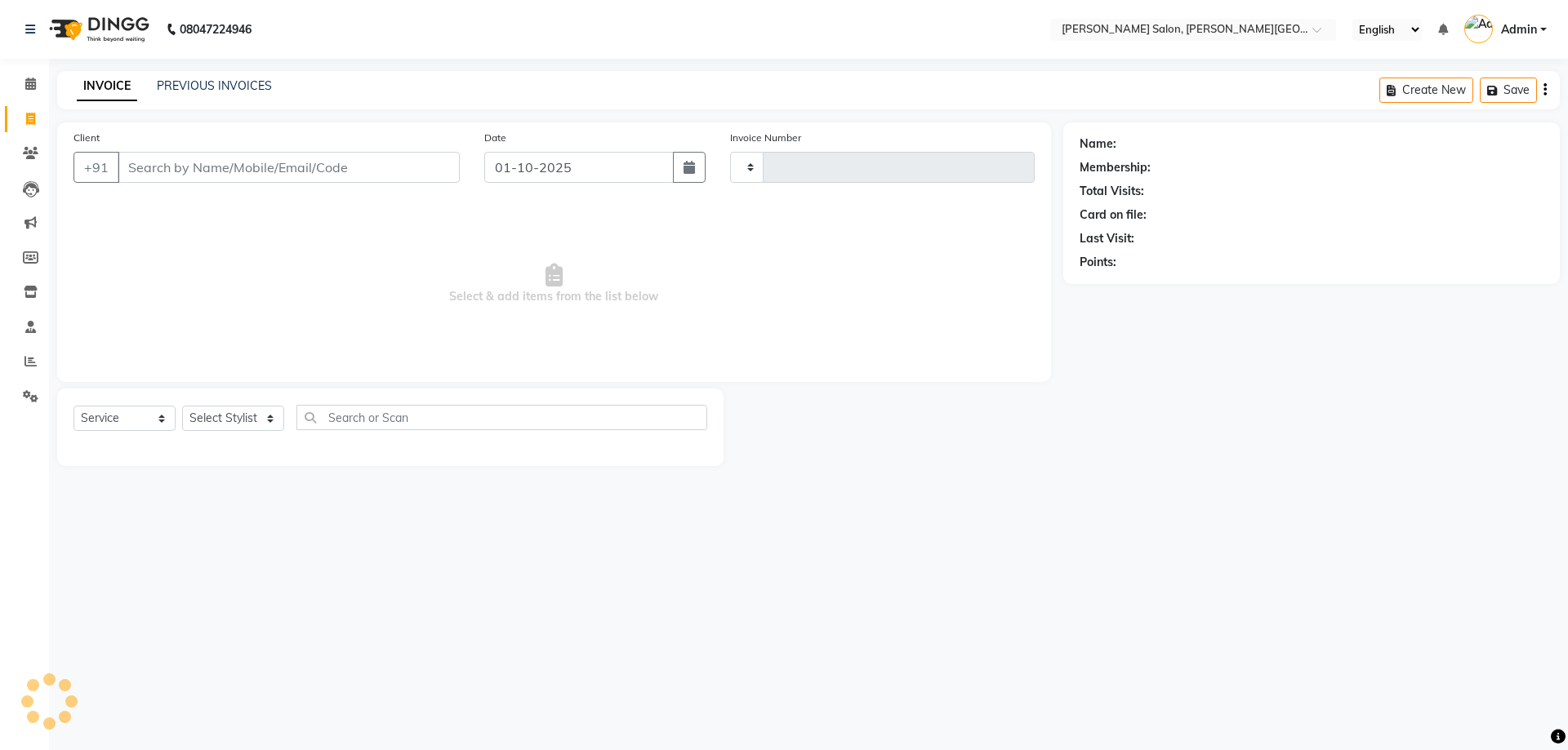
type input "3180"
select select "4122"
paste input "9871969618"
type input "9871969618"
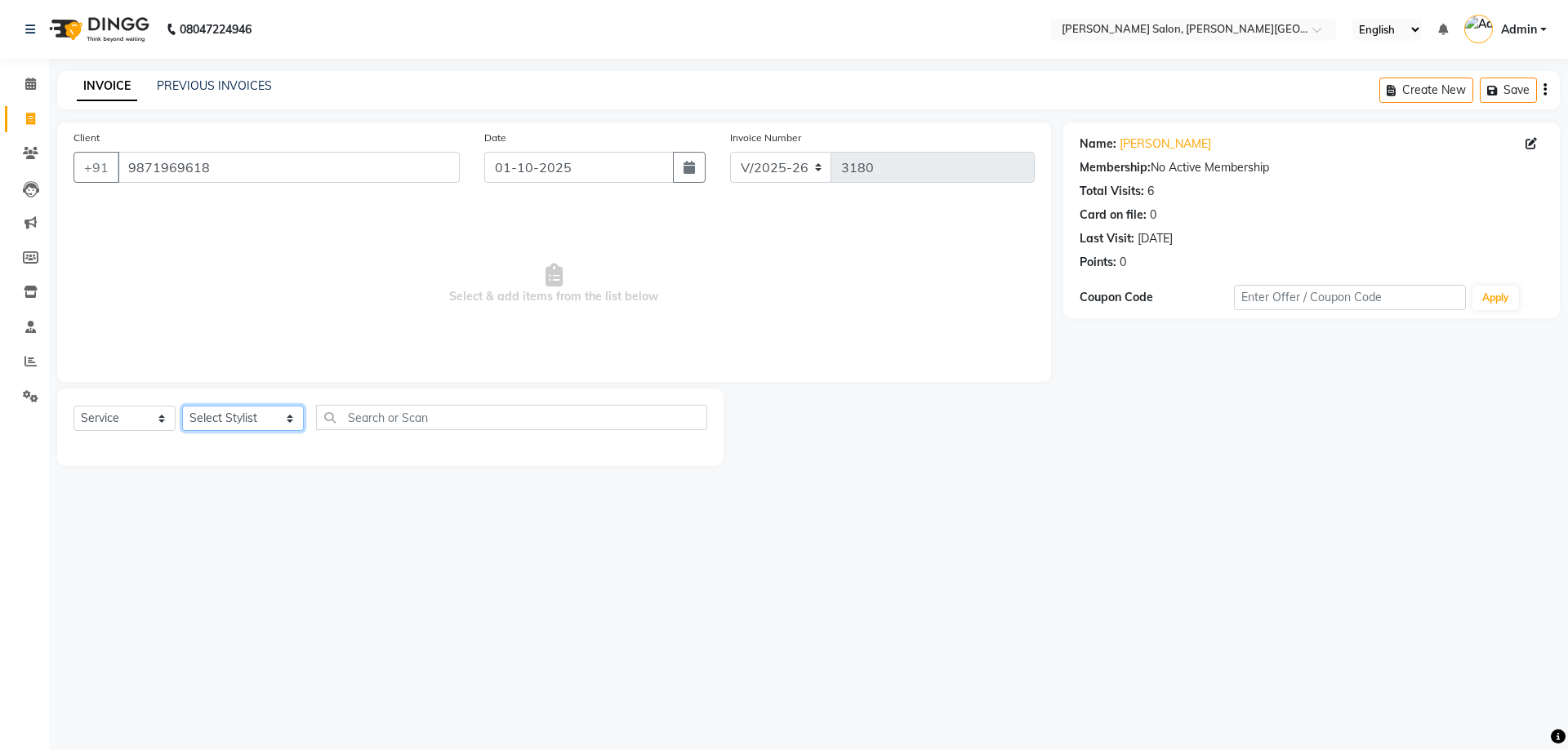
drag, startPoint x: 281, startPoint y: 420, endPoint x: 287, endPoint y: 413, distance: 9.2
click at [282, 418] on select "Select Stylist [PERSON_NAME] [PERSON_NAME] [PERSON_NAME] [PERSON_NAME] [PERSON_…" at bounding box center [242, 418] width 122 height 26
select select "24178"
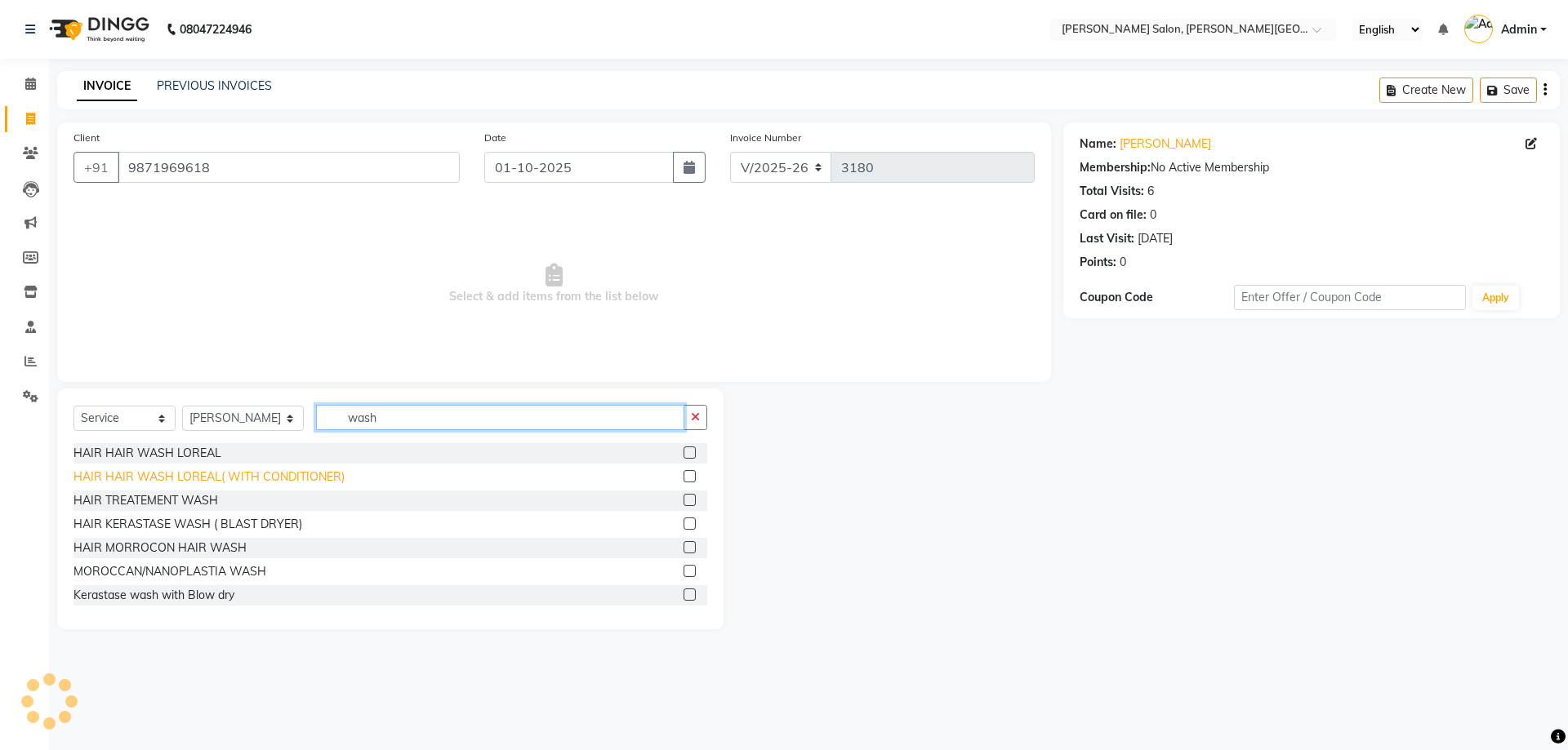
type input "wash"
click at [242, 484] on div "HAIR HAIR WASH LOREAL( WITH CONDITIONER)" at bounding box center [209, 476] width 271 height 17
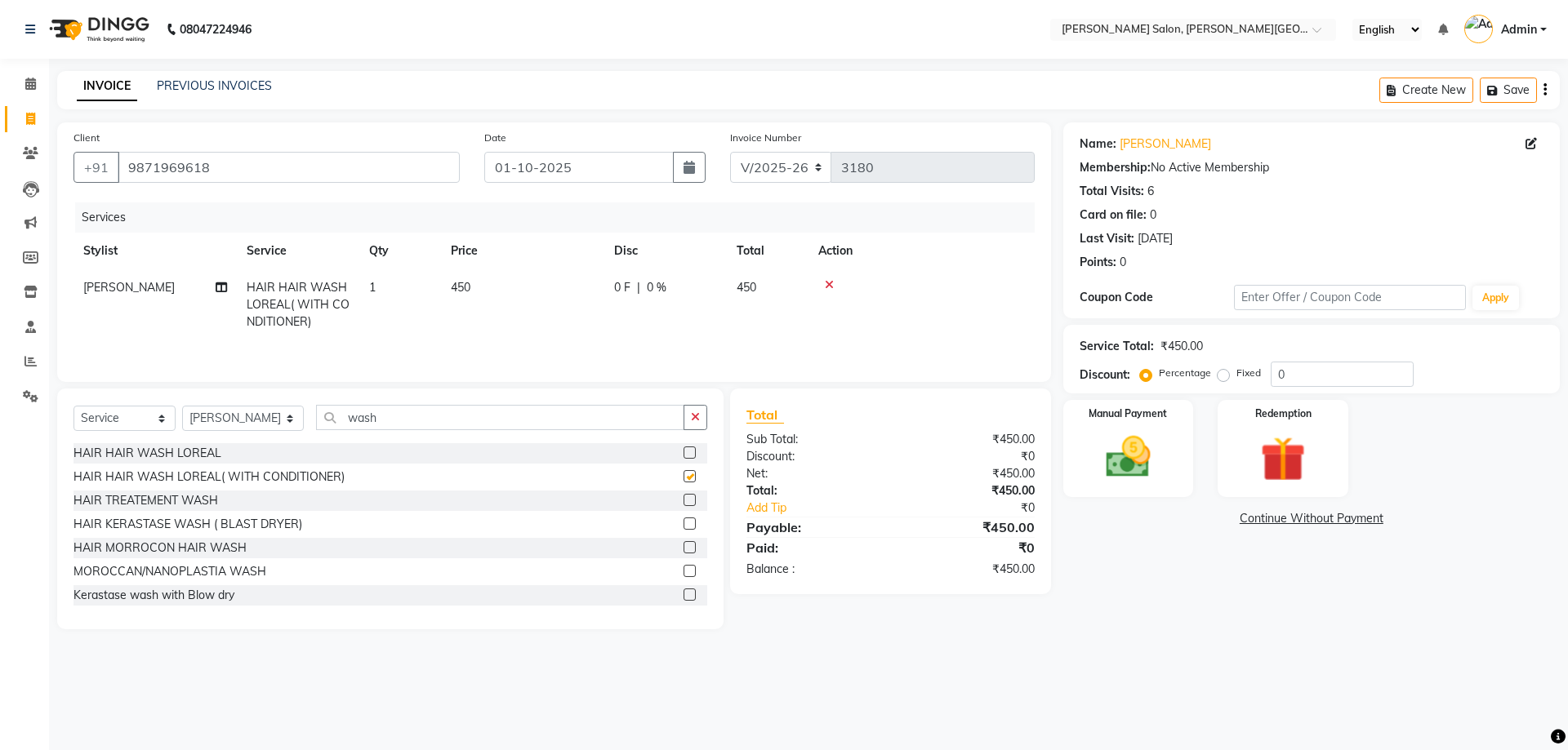
checkbox input "false"
drag, startPoint x: 391, startPoint y: 427, endPoint x: 259, endPoint y: 425, distance: 132.0
click at [259, 425] on div "Select Service Product Membership Package Voucher Prepaid Gift Card Select Styl…" at bounding box center [391, 423] width 634 height 38
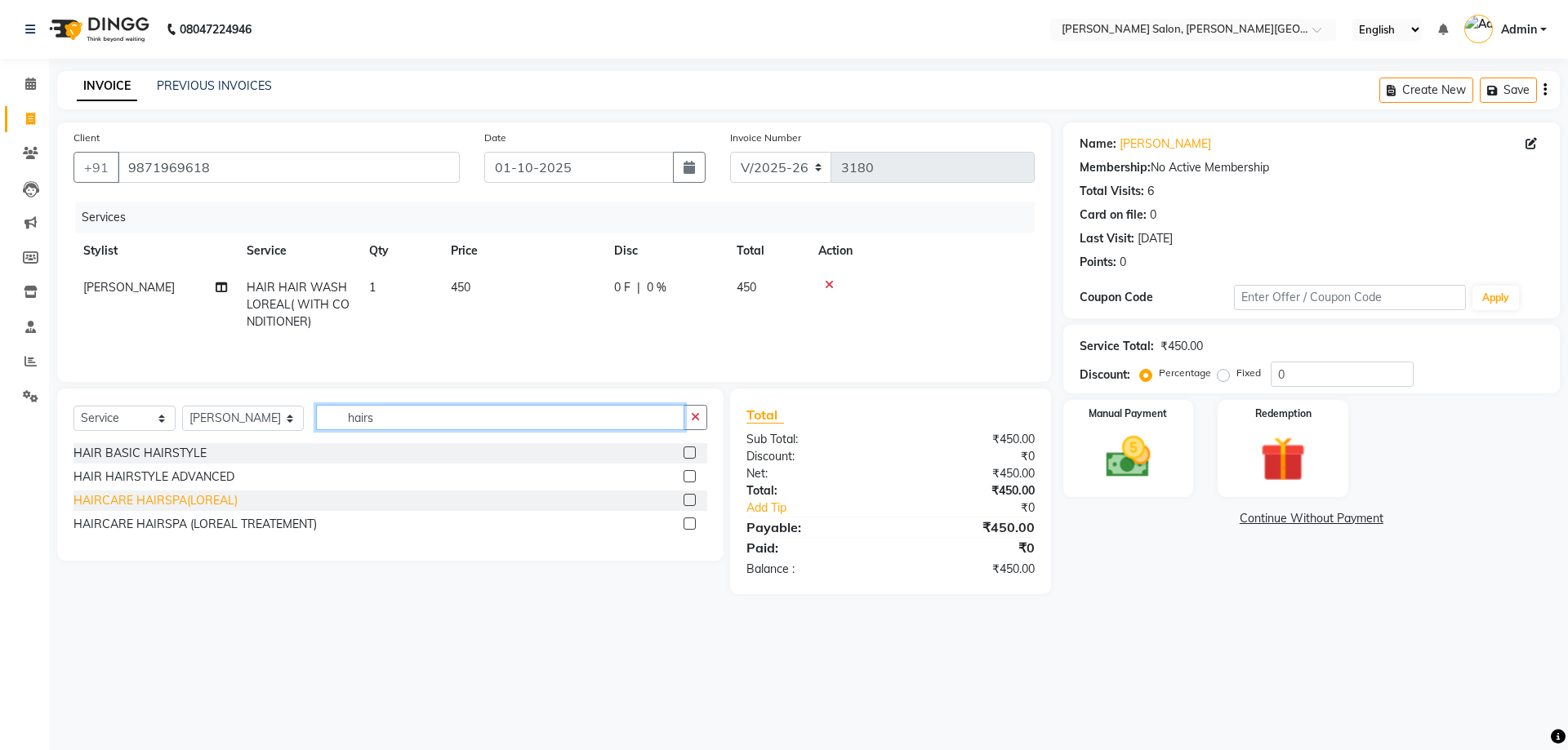
type input "hairs"
click at [180, 499] on div "HAIRCARE HAIRSPA(LOREAL)" at bounding box center [156, 500] width 164 height 17
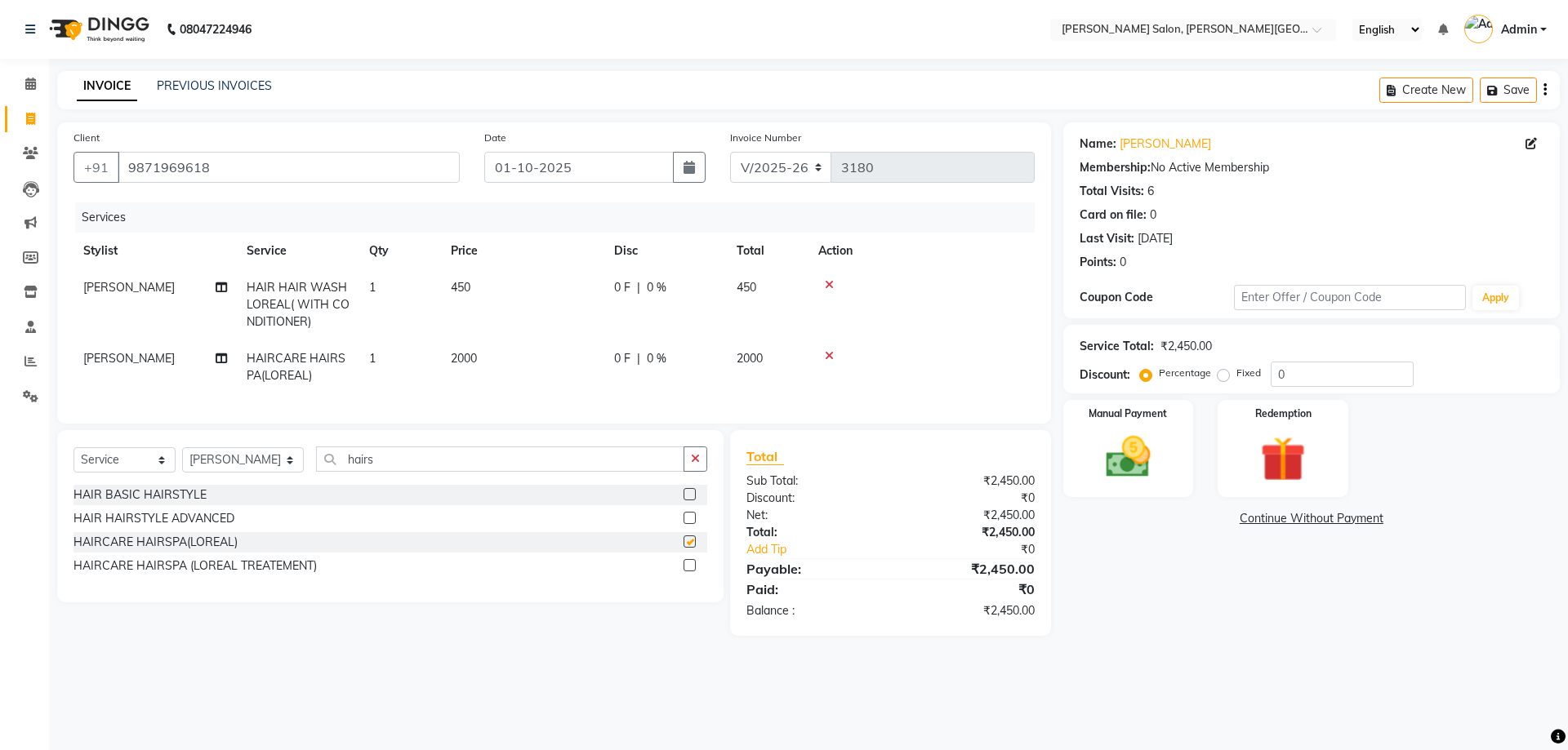
checkbox input "false"
click at [624, 363] on span "0 F" at bounding box center [622, 358] width 17 height 17
select select "24178"
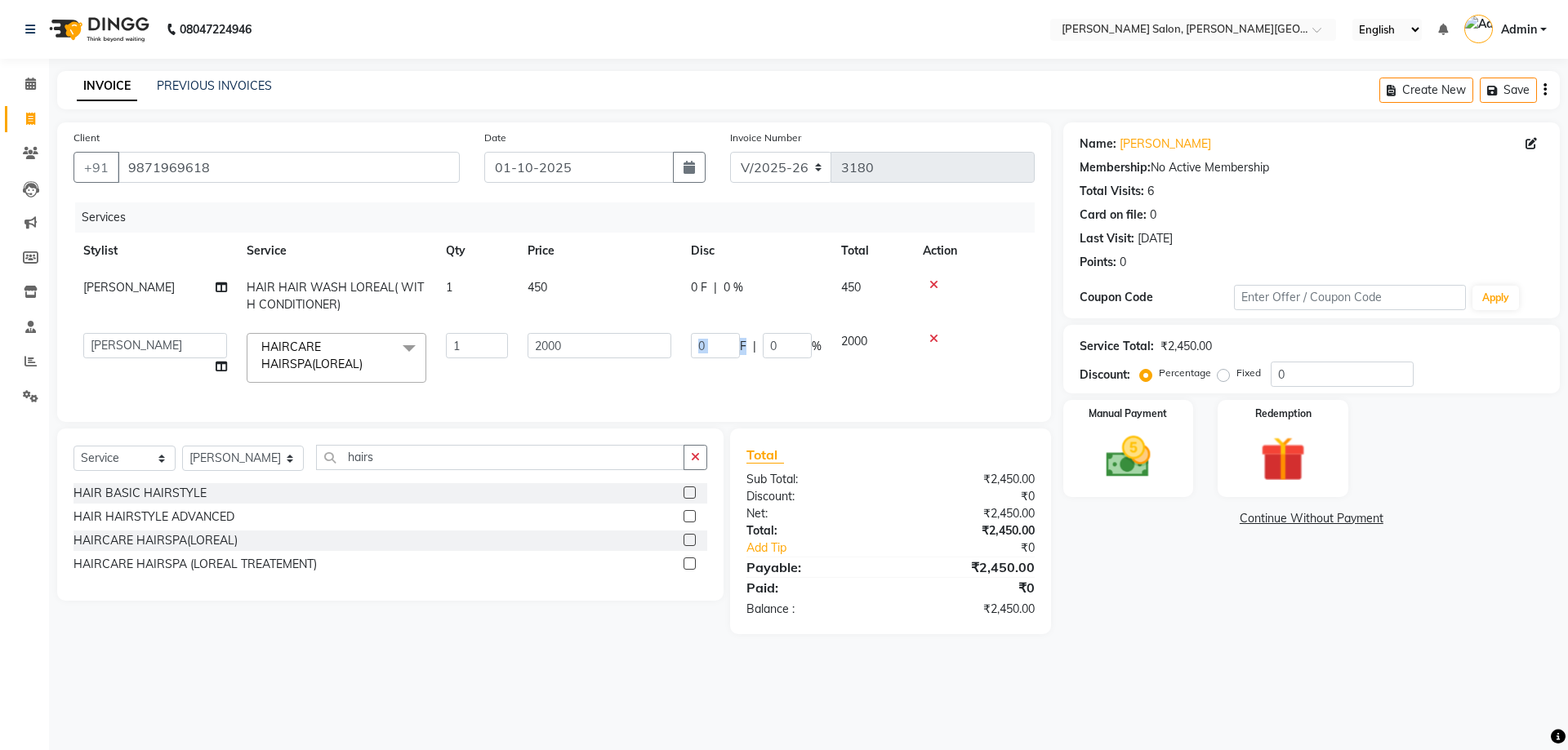
drag, startPoint x: 743, startPoint y: 346, endPoint x: 615, endPoint y: 339, distance: 128.2
click at [628, 339] on tr "[PERSON_NAME] [PERSON_NAME] [PERSON_NAME] [PERSON_NAME] [PERSON_NAME] Disha Kum…" at bounding box center [554, 358] width 961 height 69
click at [709, 341] on input "0" at bounding box center [715, 346] width 49 height 26
drag, startPoint x: 712, startPoint y: 341, endPoint x: 655, endPoint y: 353, distance: 58.2
click at [639, 350] on tr "[PERSON_NAME] [PERSON_NAME] [PERSON_NAME] [PERSON_NAME] [PERSON_NAME] Disha Kum…" at bounding box center [554, 358] width 961 height 69
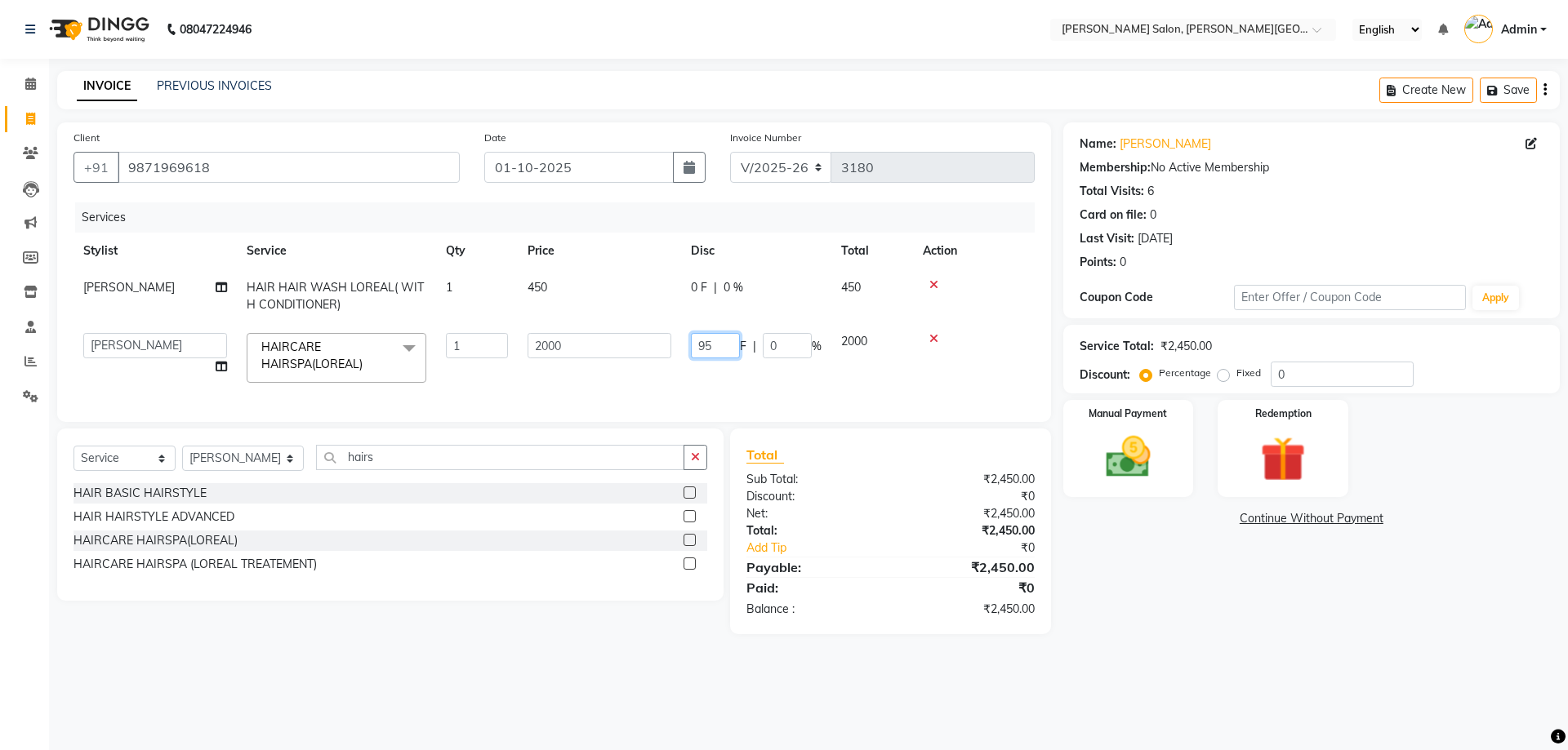
type input "950"
click at [711, 382] on td "950 F | 0 %" at bounding box center [756, 358] width 151 height 69
select select "24178"
click at [1091, 450] on img at bounding box center [1128, 456] width 76 height 54
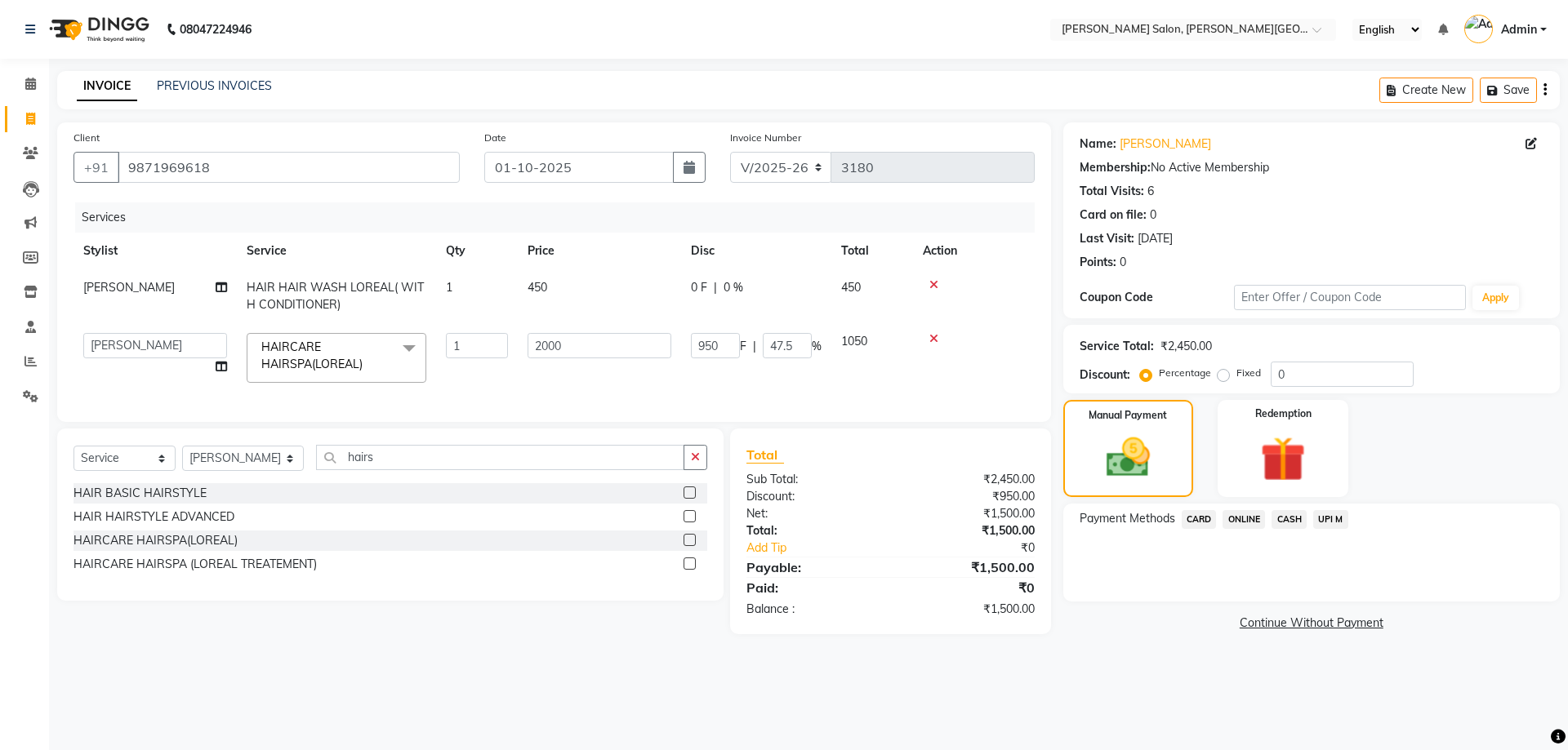
click at [1314, 514] on span "UPI M" at bounding box center [1331, 519] width 35 height 19
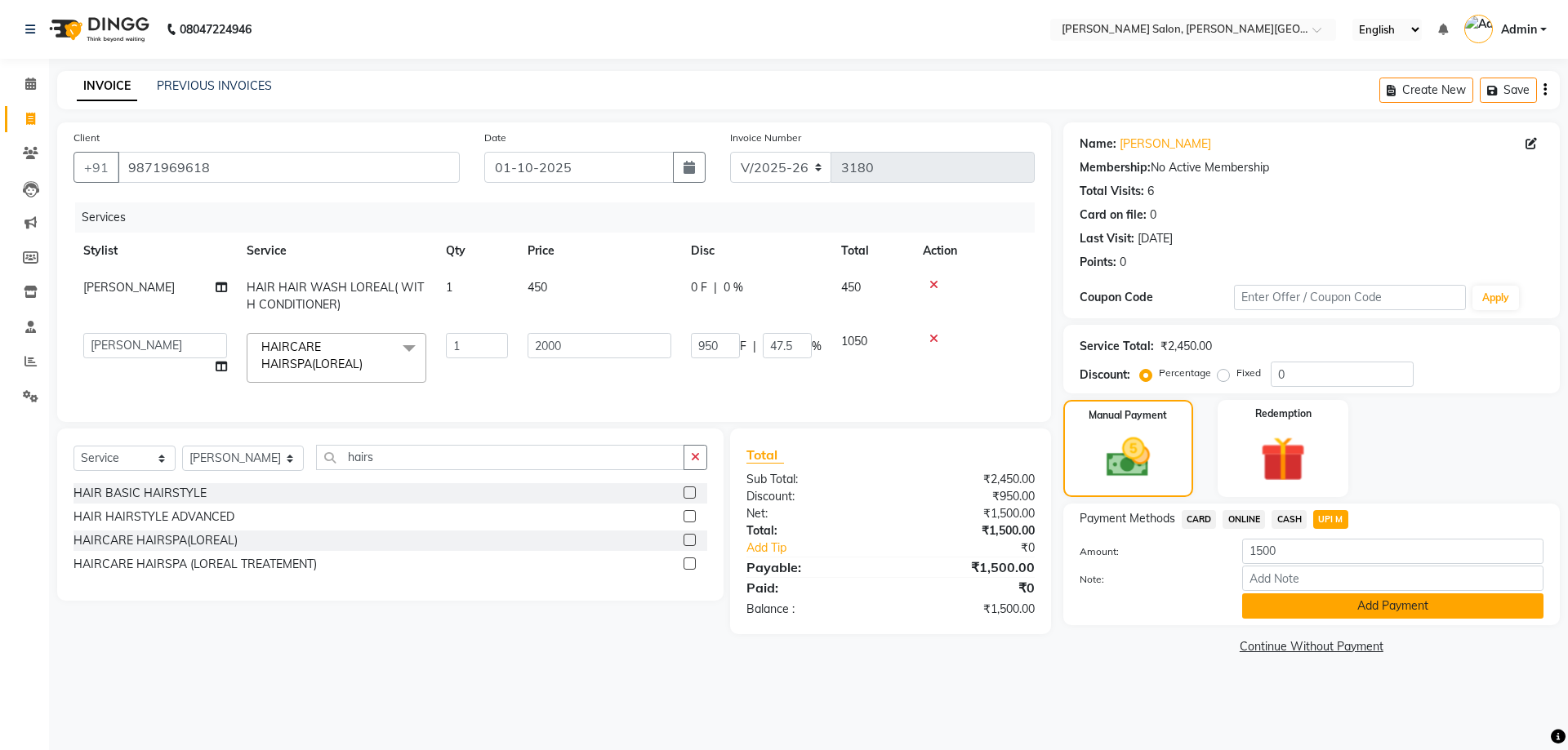
click at [1384, 603] on button "Add Payment" at bounding box center [1393, 605] width 301 height 26
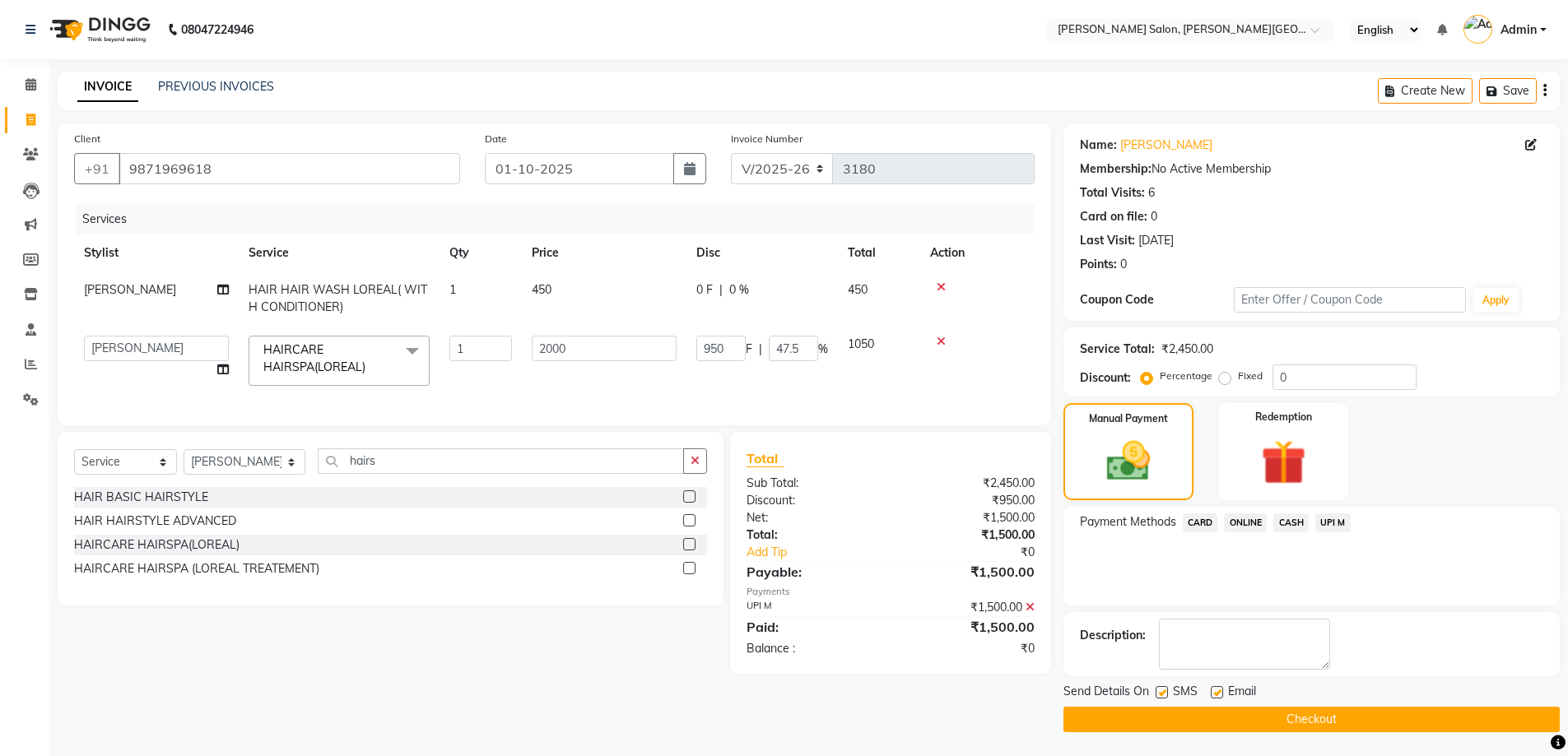
scroll to position [1, 0]
click at [1387, 696] on div "Send Details On SMS Email" at bounding box center [1311, 692] width 496 height 21
click at [1391, 714] on button "Checkout" at bounding box center [1311, 718] width 496 height 26
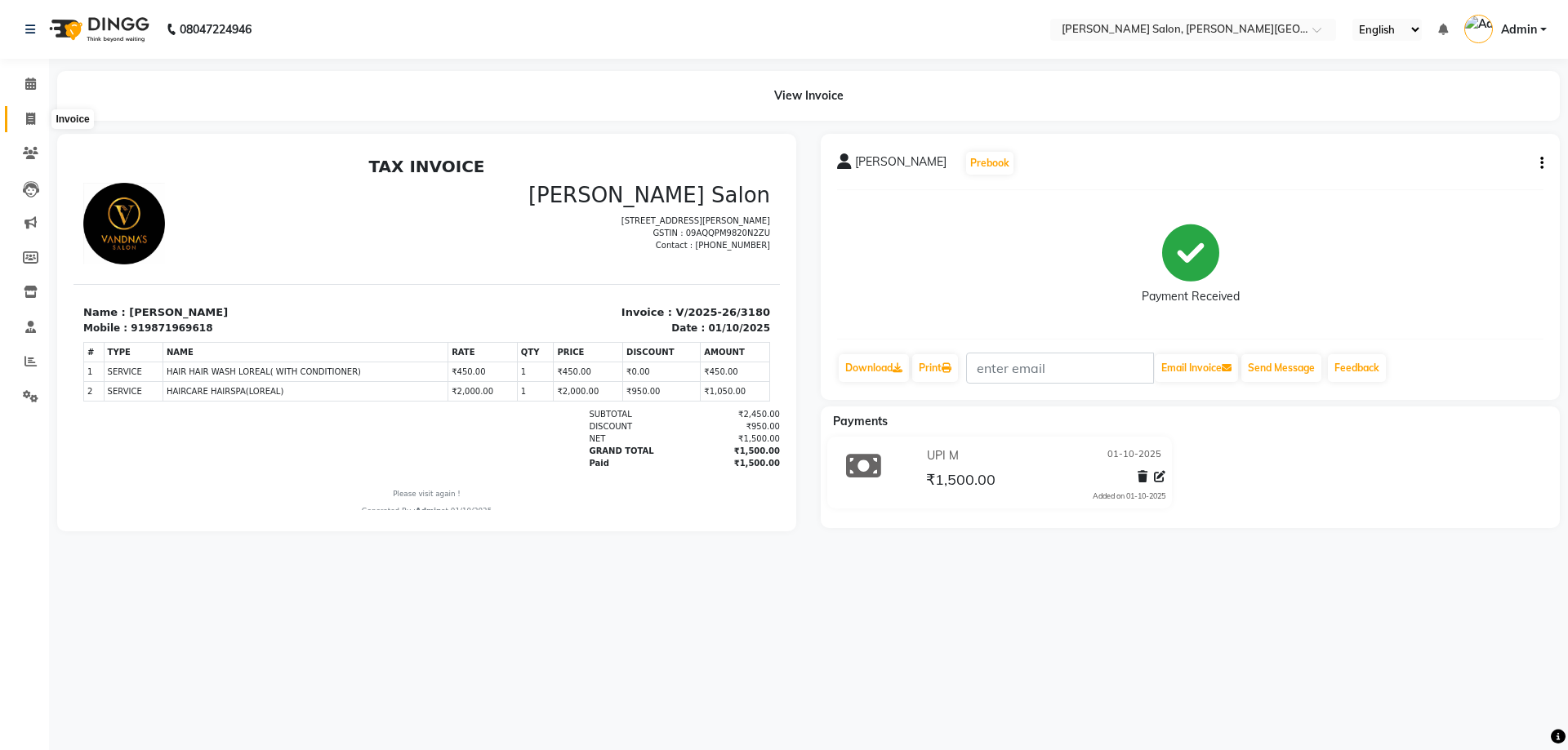
click at [35, 119] on icon at bounding box center [31, 118] width 9 height 12
select select "service"
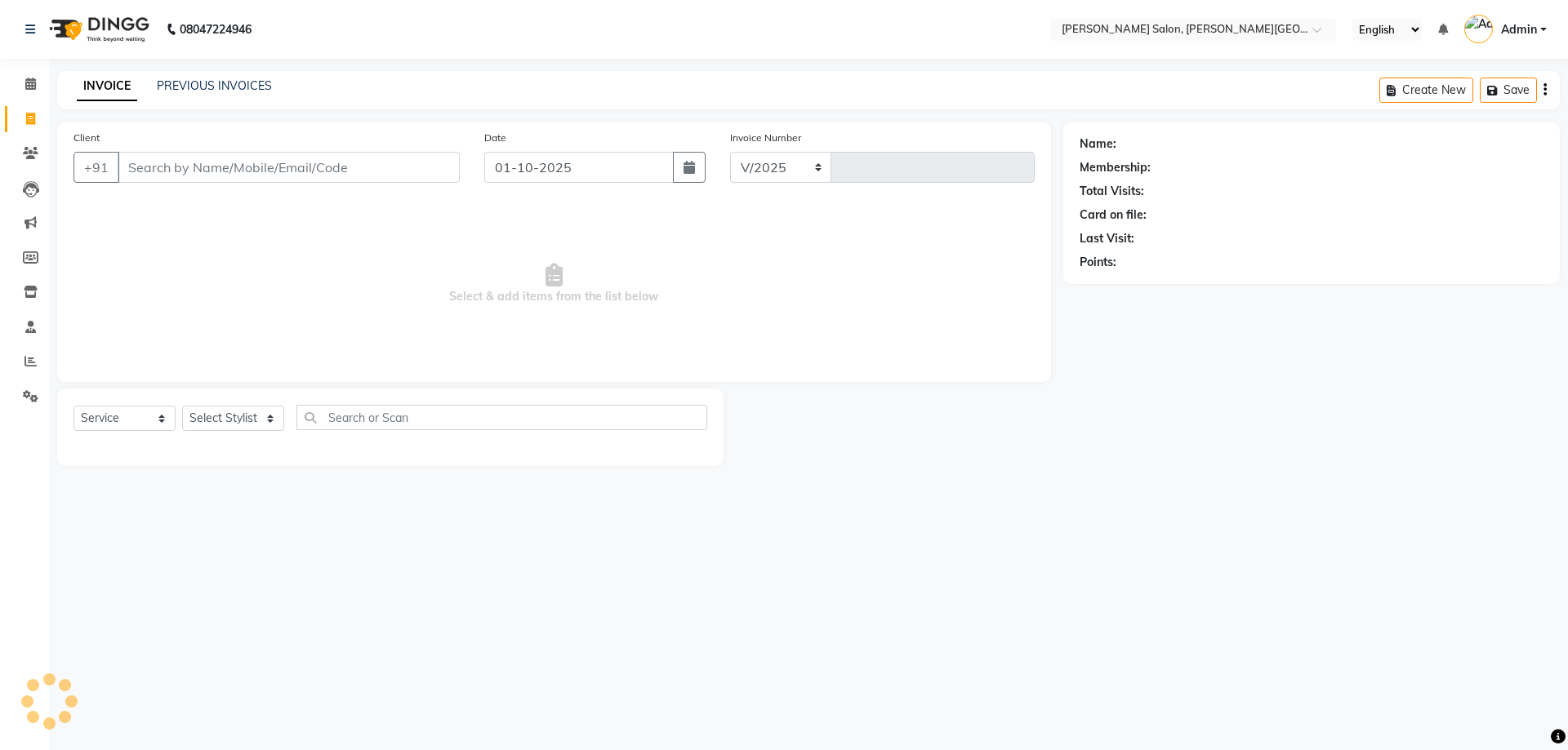
select select "4122"
type input "3181"
paste input "9807735777"
type input "9807735777"
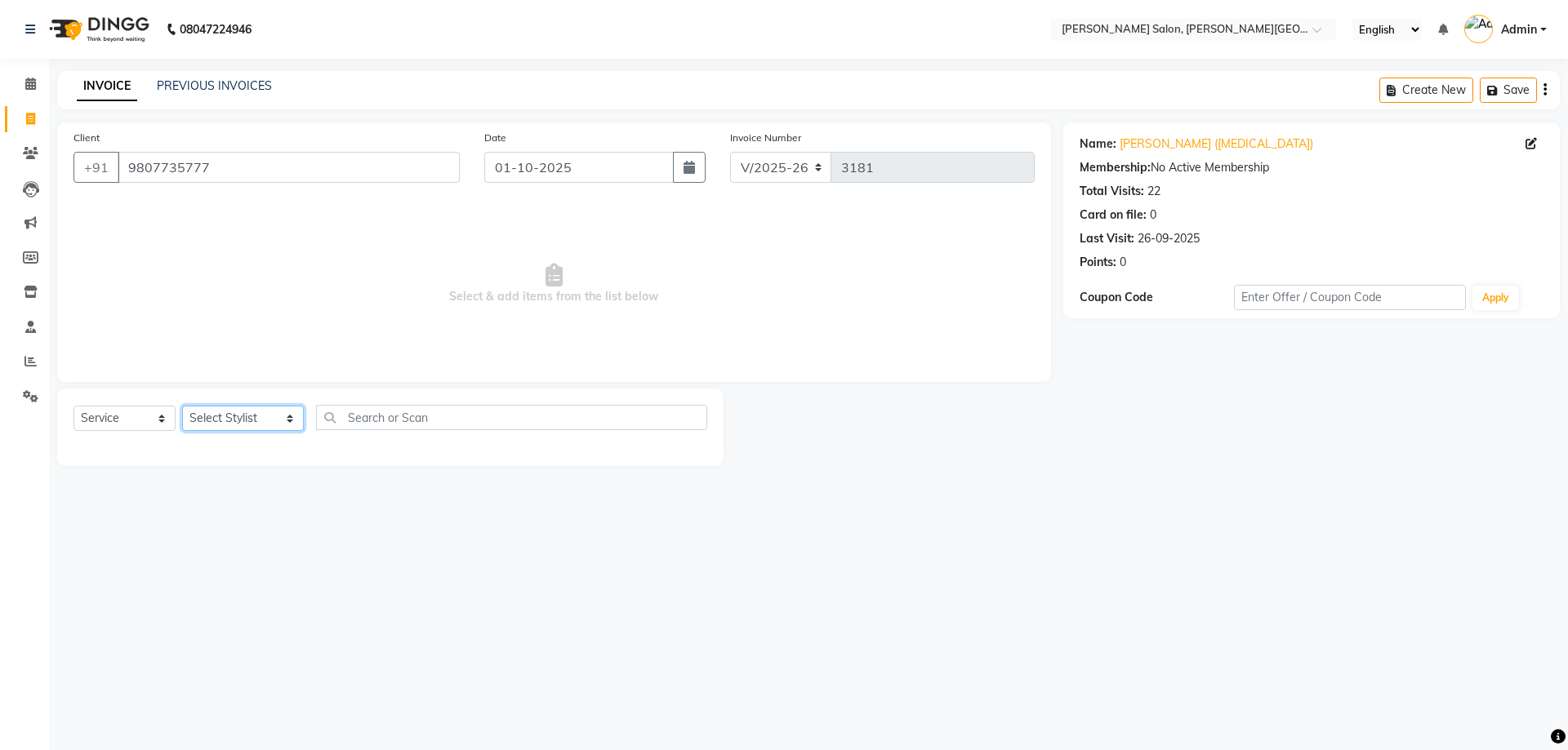
click at [246, 418] on select "Select Stylist [PERSON_NAME] [PERSON_NAME] [PERSON_NAME] [PERSON_NAME] [PERSON_…" at bounding box center [242, 418] width 122 height 26
select select "41278"
click at [182, 405] on select "Select Stylist [PERSON_NAME] [PERSON_NAME] [PERSON_NAME] [PERSON_NAME] [PERSON_…" at bounding box center [242, 418] width 122 height 26
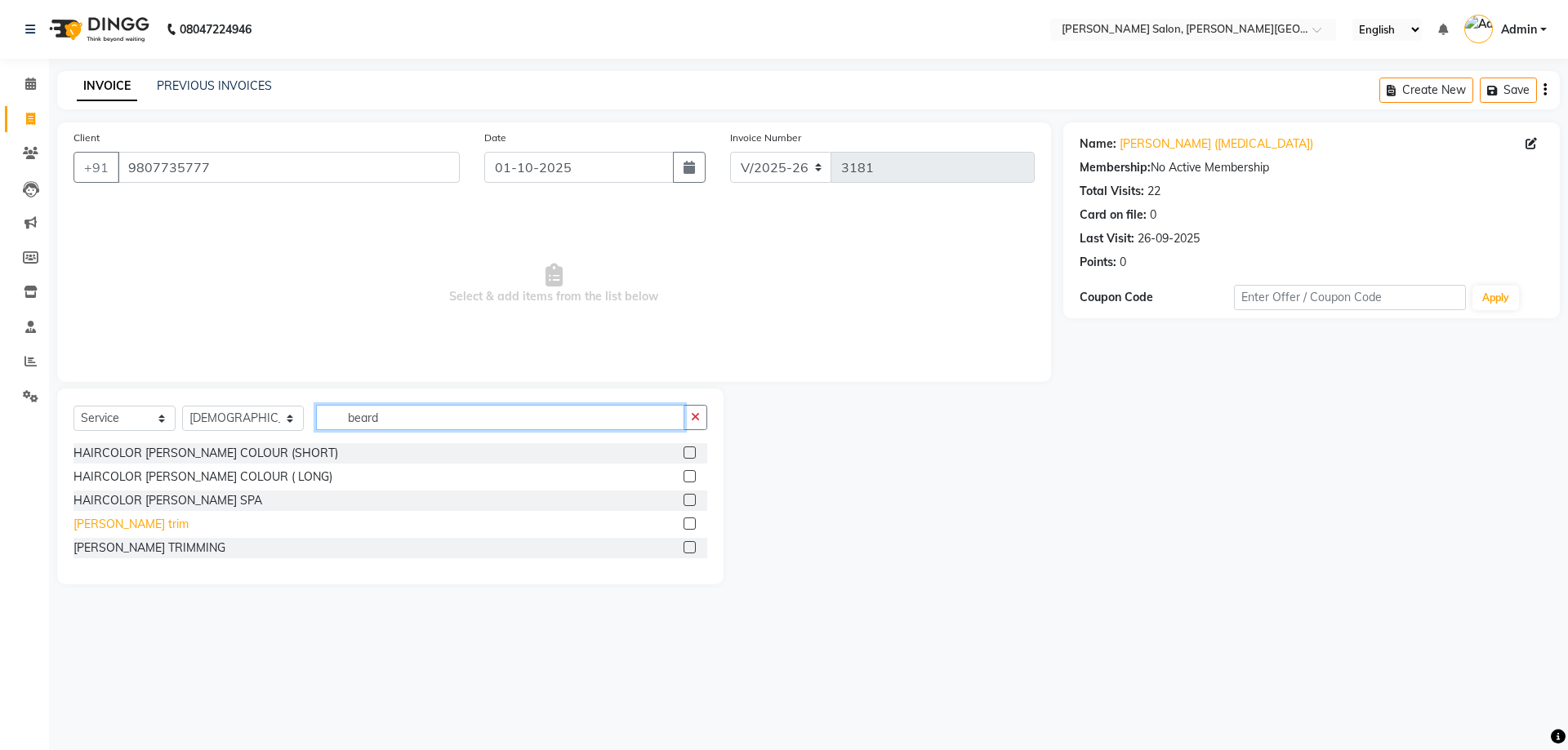
type input "beard"
click at [116, 519] on div "[PERSON_NAME] trim" at bounding box center [131, 524] width 115 height 17
checkbox input "false"
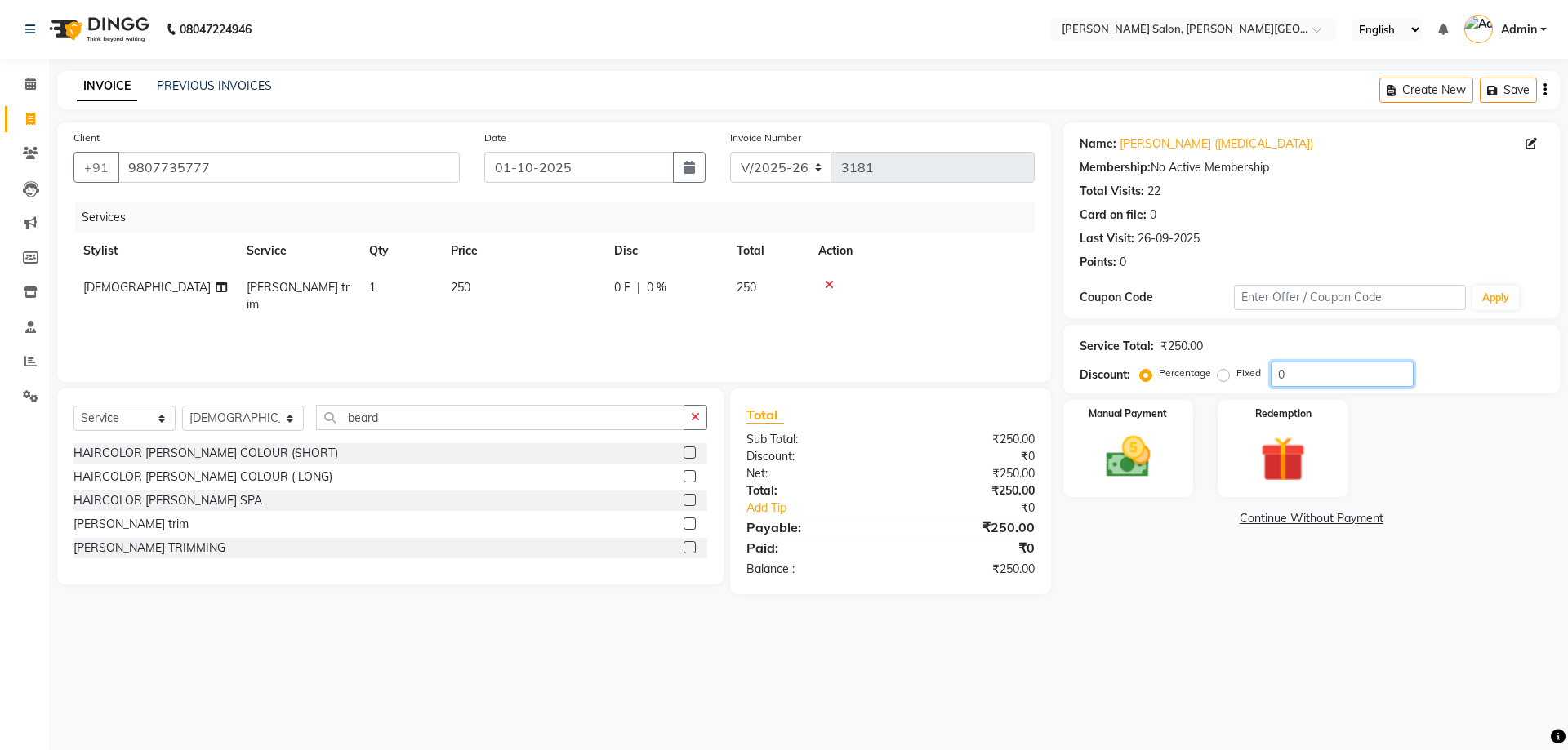
drag, startPoint x: 1227, startPoint y: 370, endPoint x: 1196, endPoint y: 371, distance: 31.0
click at [1215, 370] on div "Percentage Fixed 0" at bounding box center [1278, 374] width 271 height 26
type input "20"
drag, startPoint x: 1120, startPoint y: 440, endPoint x: 1141, endPoint y: 451, distance: 23.7
click at [1122, 439] on img at bounding box center [1128, 456] width 76 height 54
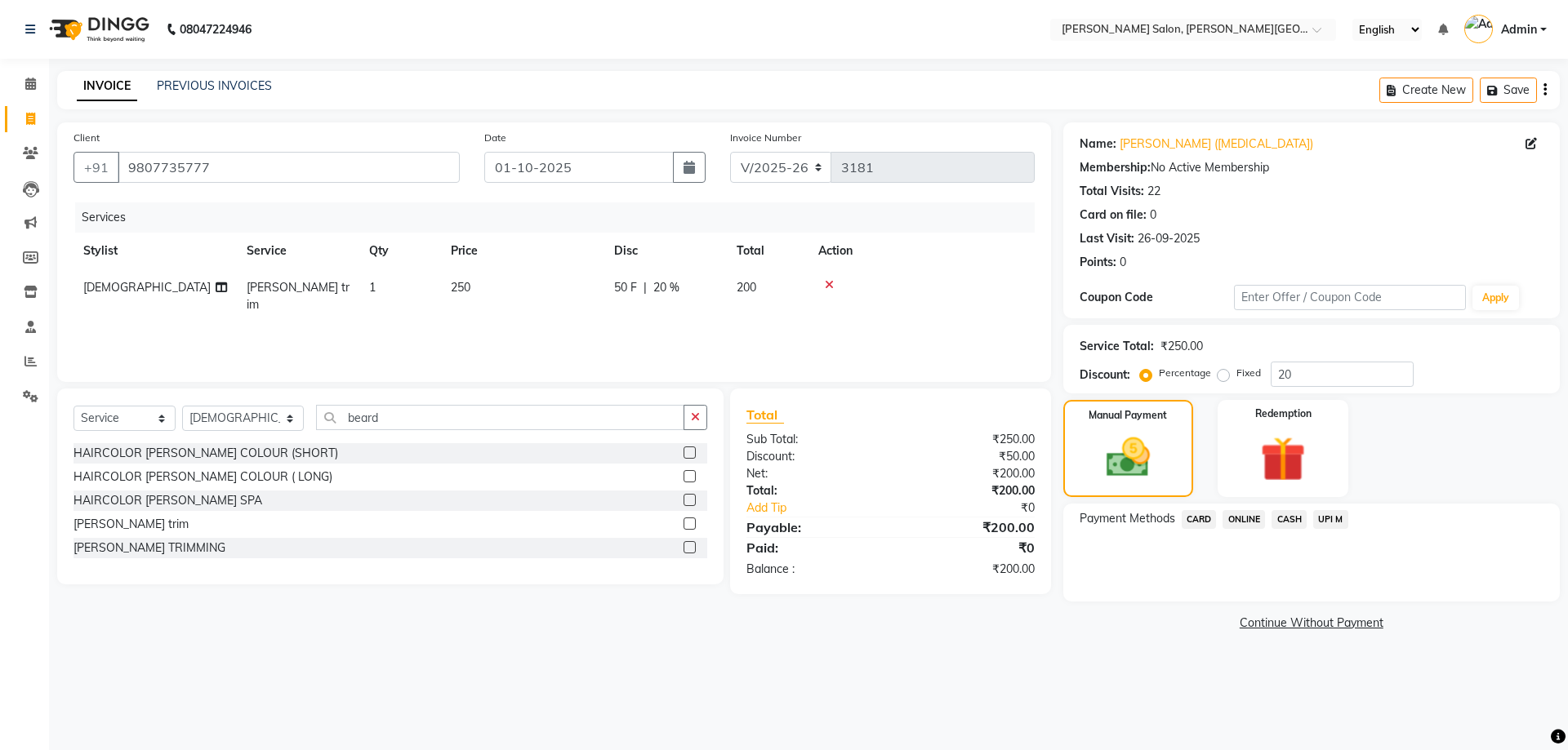
click at [1300, 524] on span "CASH" at bounding box center [1288, 519] width 35 height 19
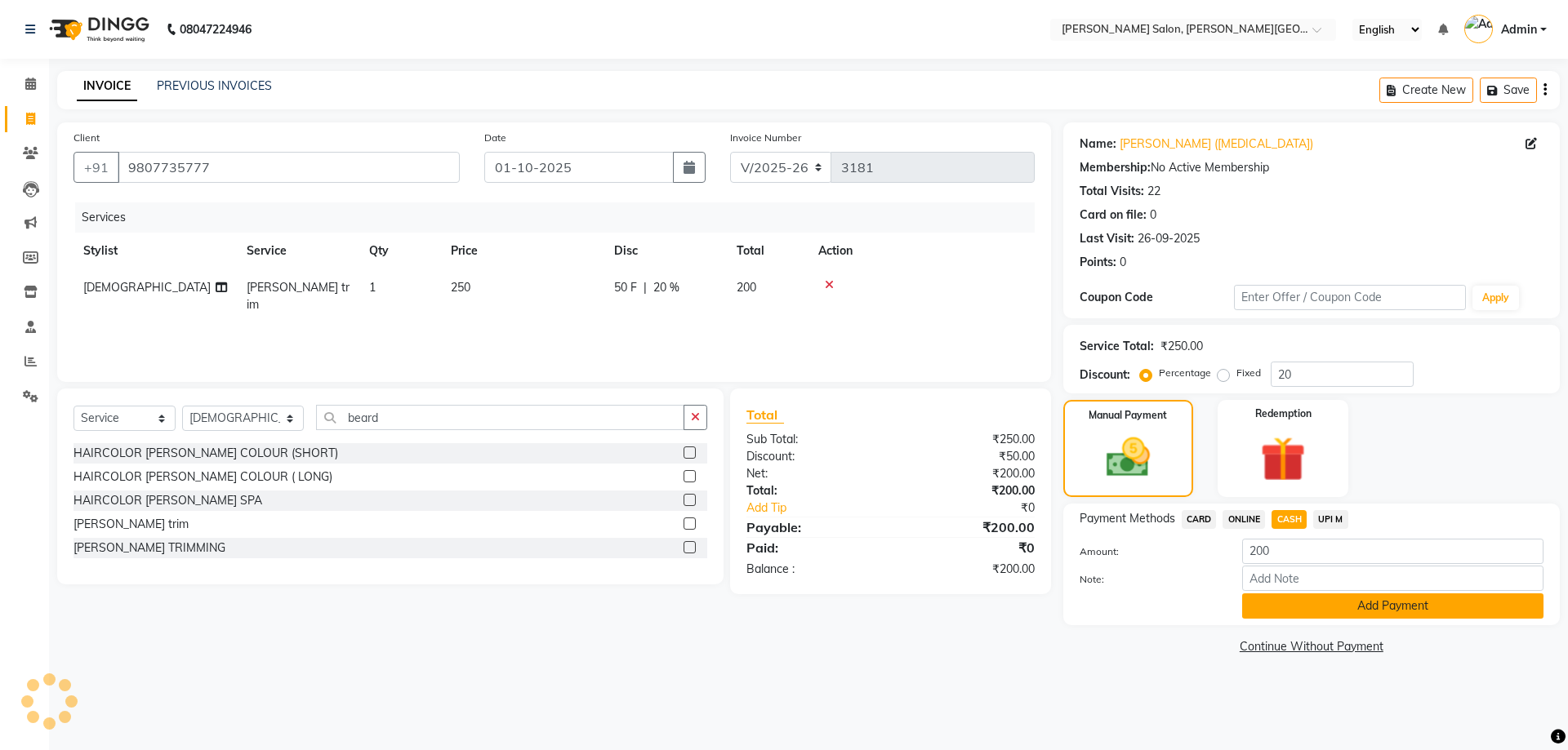
click at [1323, 597] on button "Add Payment" at bounding box center [1393, 605] width 301 height 26
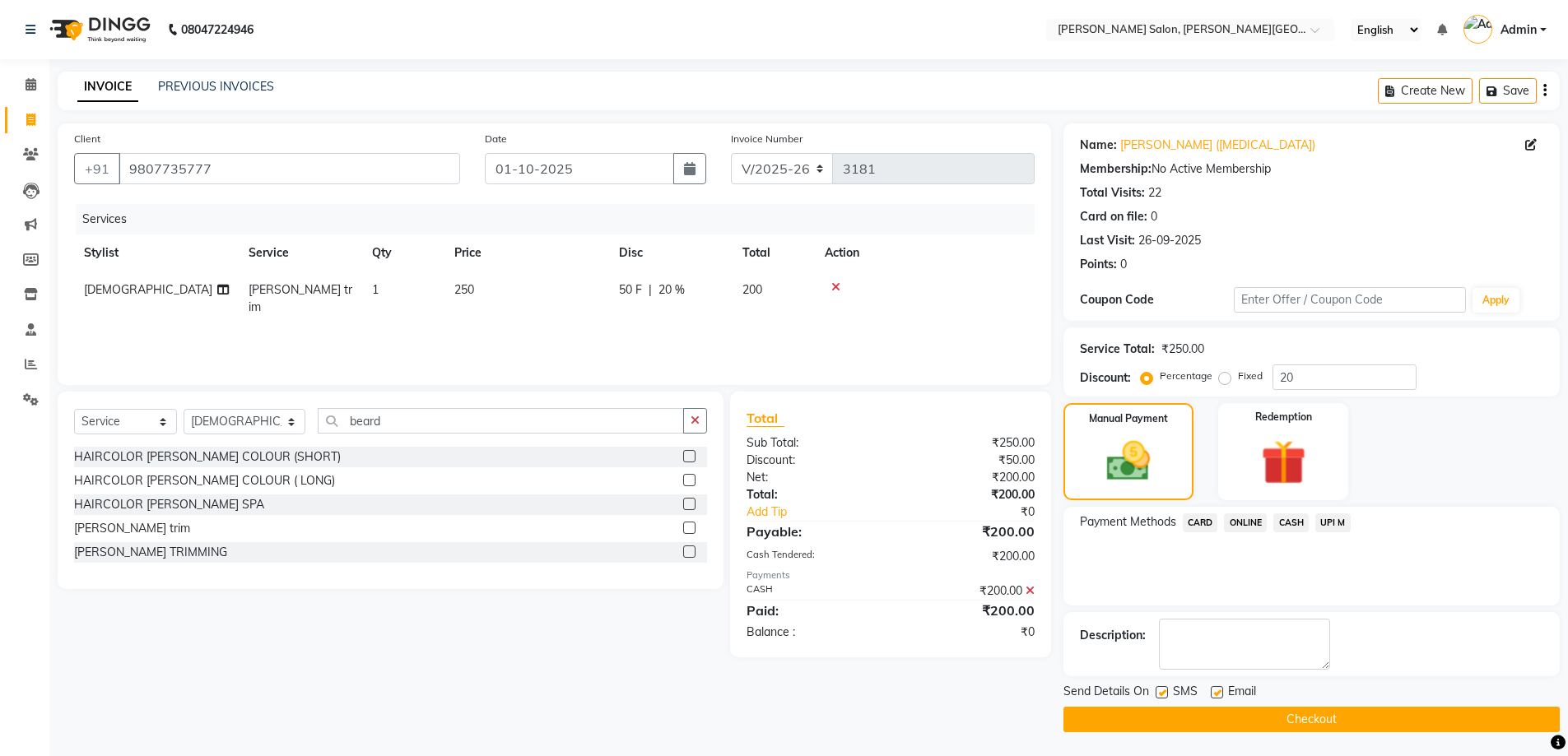
scroll to position [1, 0]
click at [1340, 725] on button "Checkout" at bounding box center [1311, 718] width 496 height 26
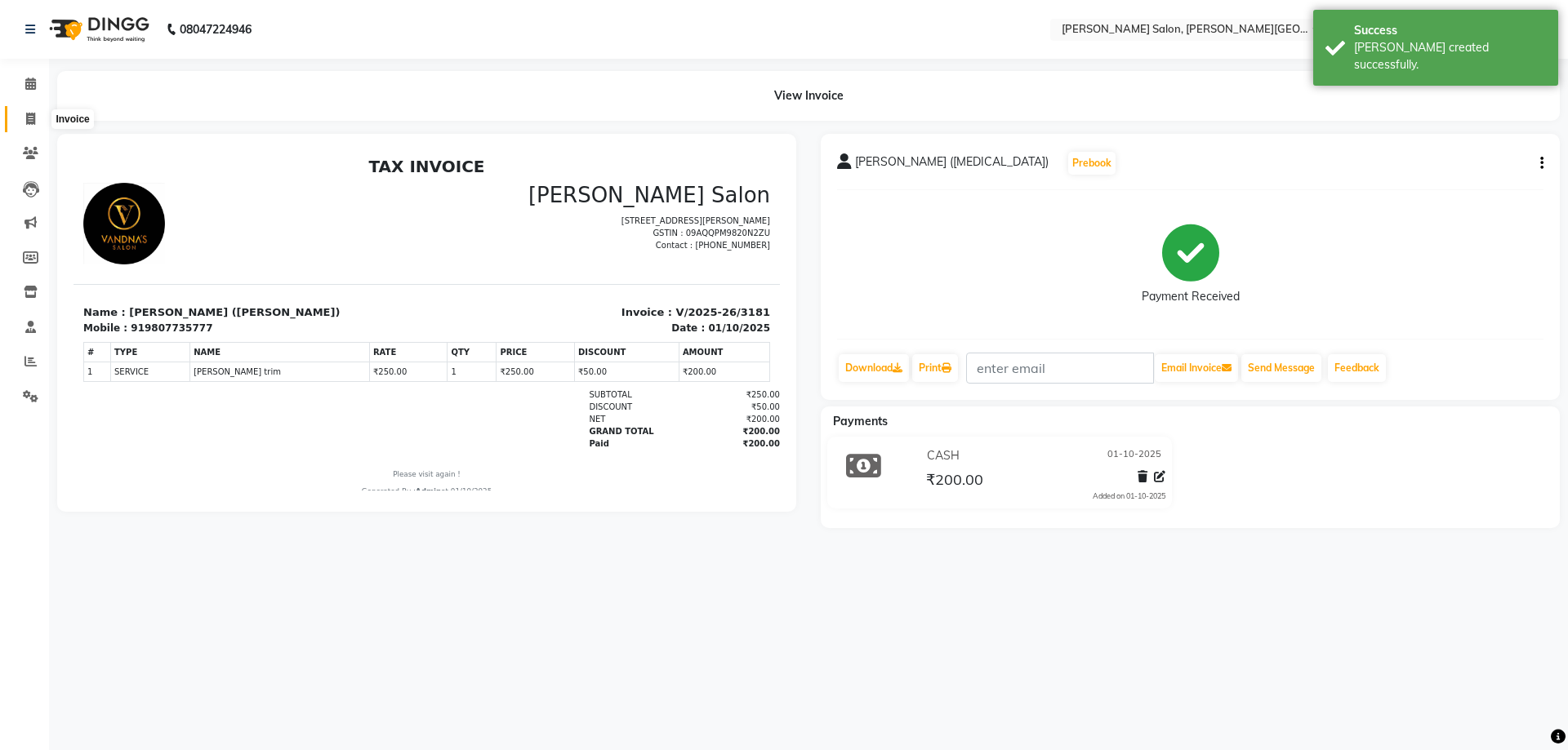
click at [33, 114] on icon at bounding box center [31, 118] width 9 height 12
select select "service"
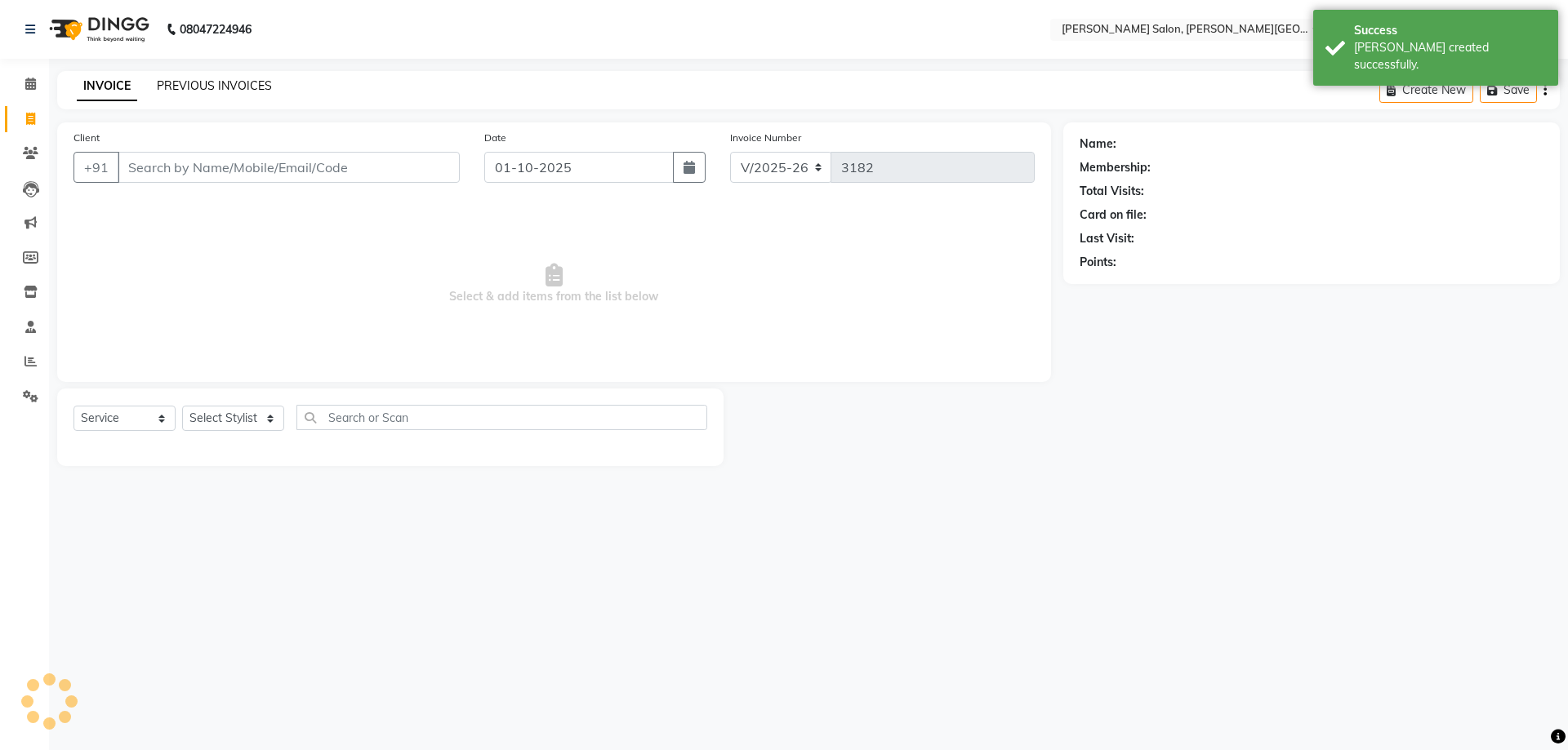
click at [229, 88] on link "PREVIOUS INVOICES" at bounding box center [213, 86] width 115 height 15
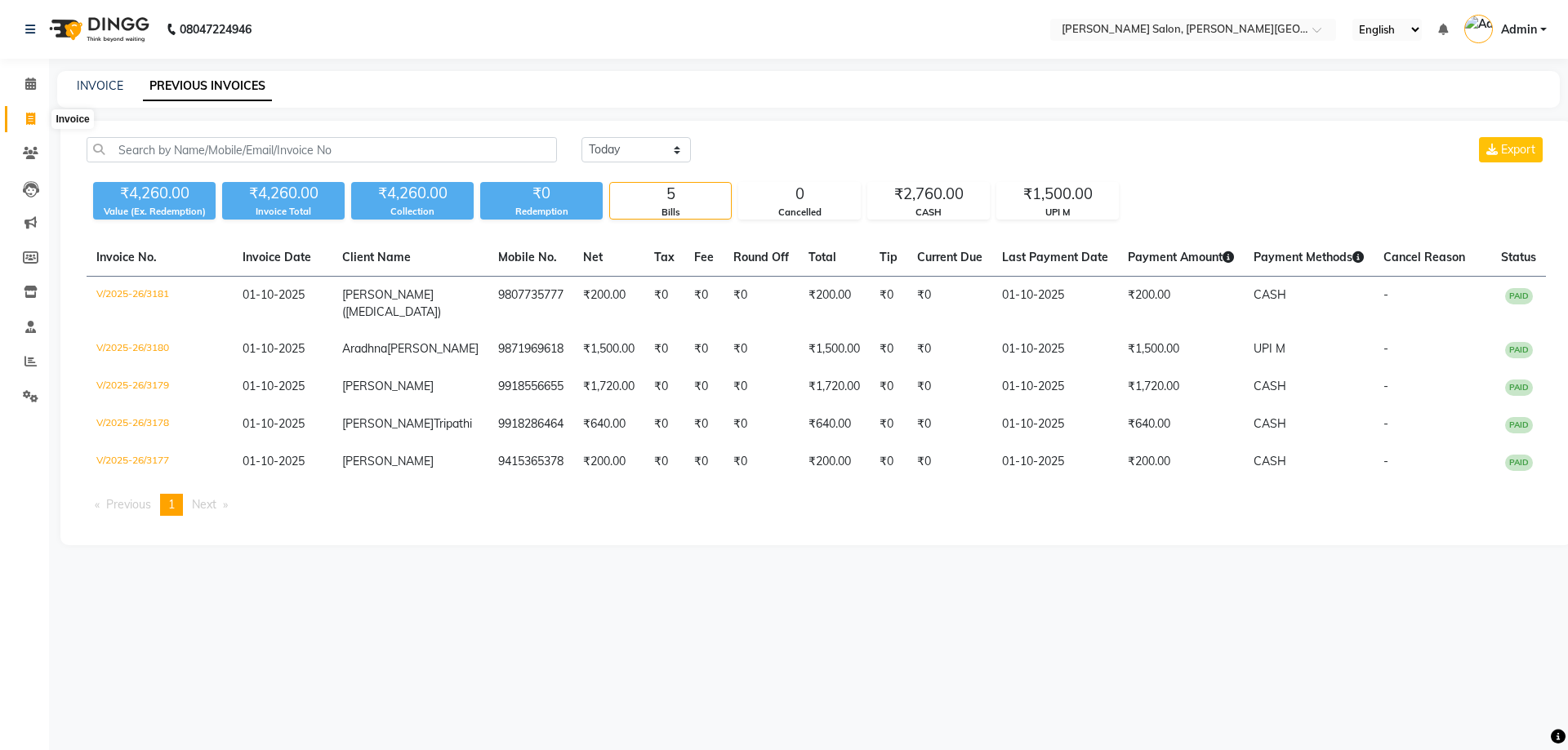
click at [31, 126] on span at bounding box center [31, 119] width 29 height 19
select select "service"
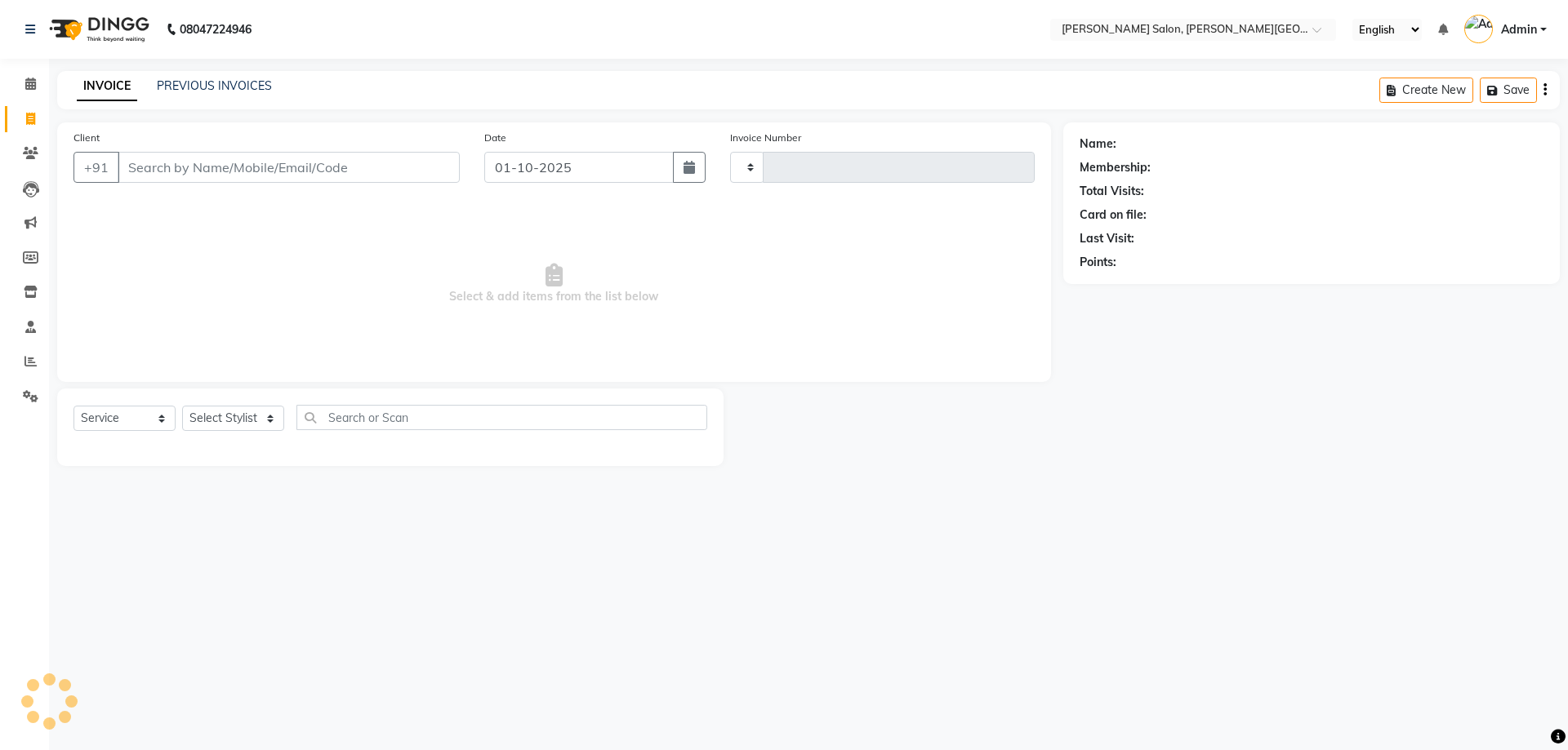
type input "3182"
select select "4122"
paste input "8527191234"
type input "8527191234"
click at [337, 267] on span "Select & add items from the list below" at bounding box center [554, 284] width 961 height 163
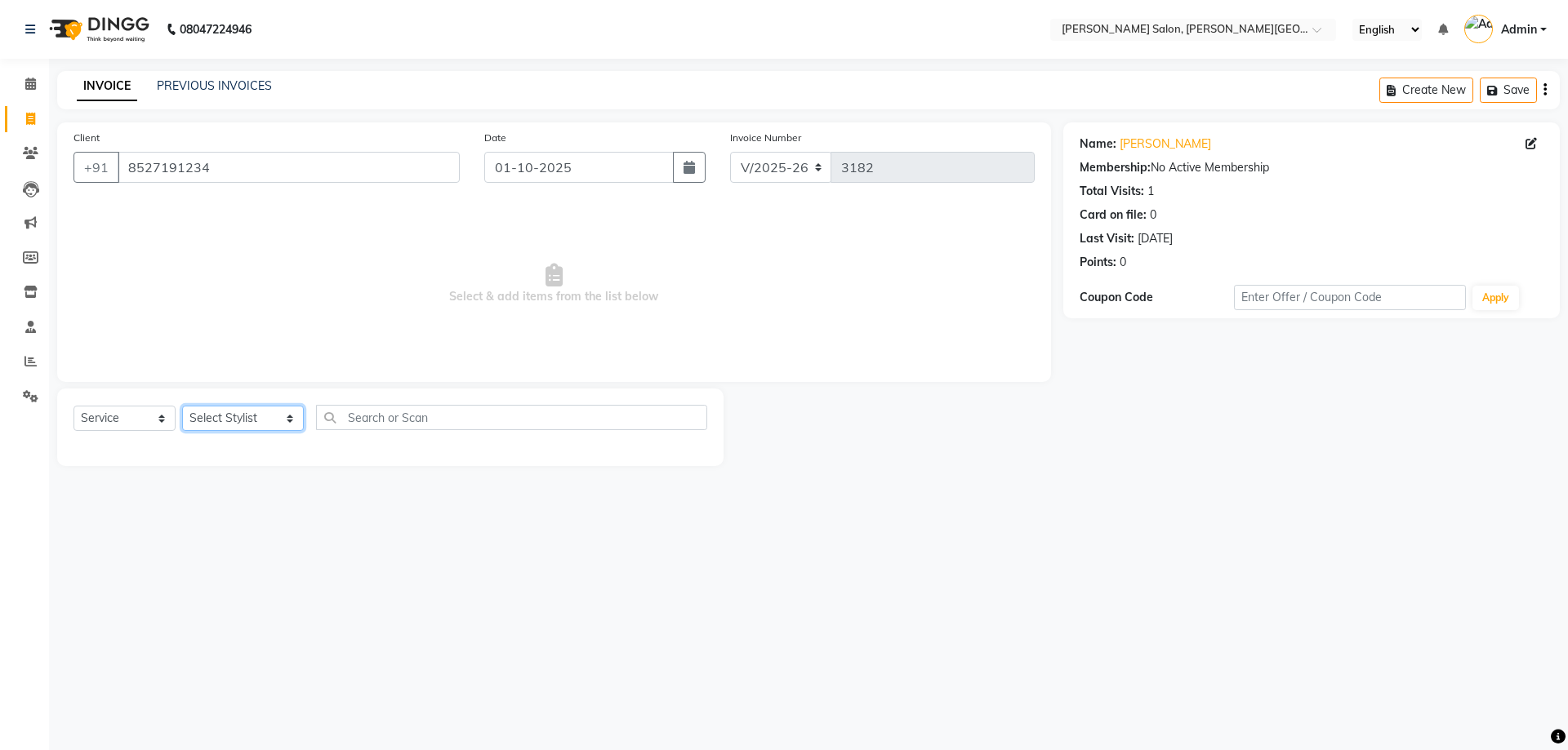
click at [202, 415] on select "Select Stylist [PERSON_NAME] [PERSON_NAME] [PERSON_NAME] [PERSON_NAME] [PERSON_…" at bounding box center [242, 418] width 122 height 26
select select "24178"
click at [182, 405] on select "Select Stylist [PERSON_NAME] [PERSON_NAME] [PERSON_NAME] [PERSON_NAME] [PERSON_…" at bounding box center [242, 418] width 122 height 26
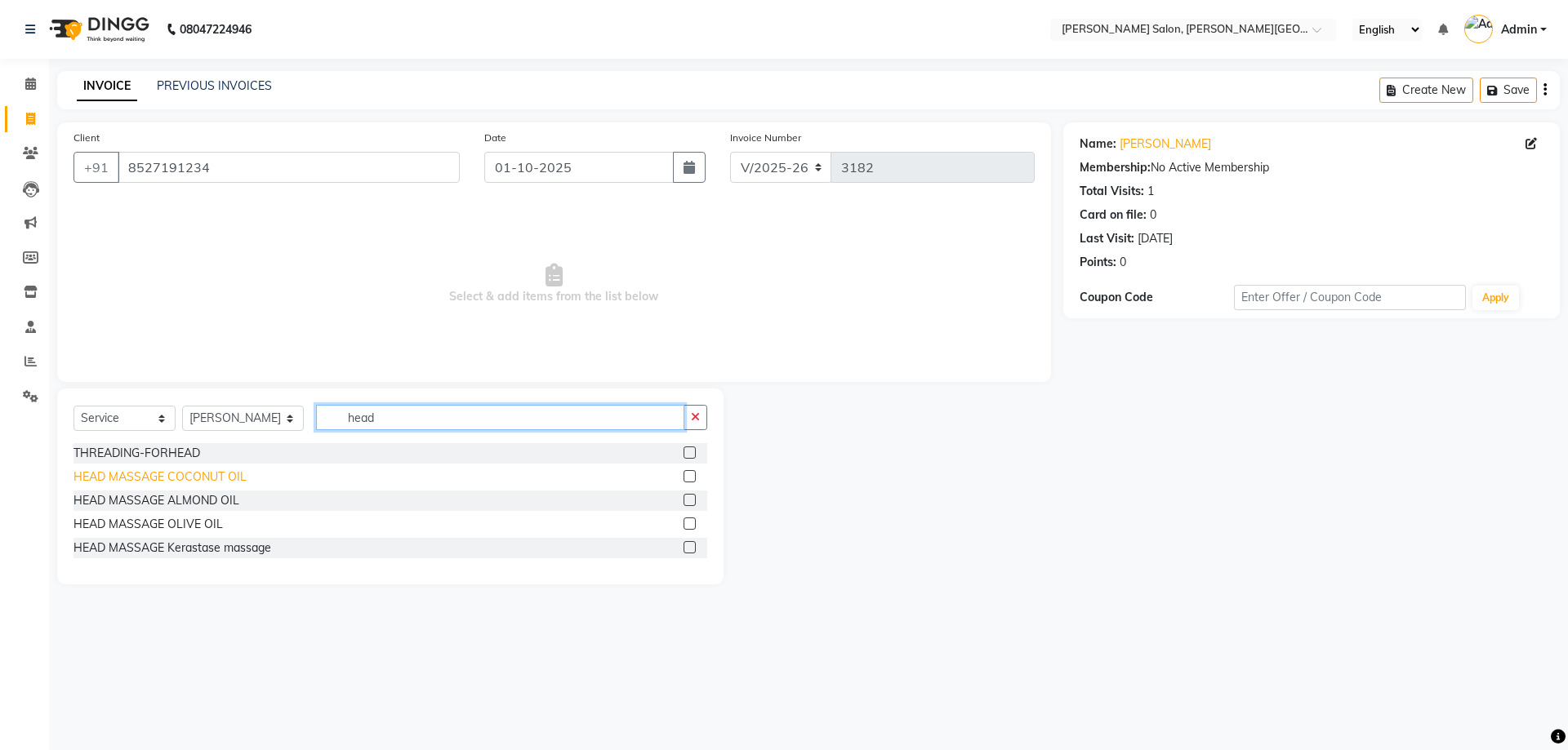
type input "head"
click at [186, 479] on div "HEAD MASSAGE COCONUT OIL" at bounding box center [160, 476] width 173 height 17
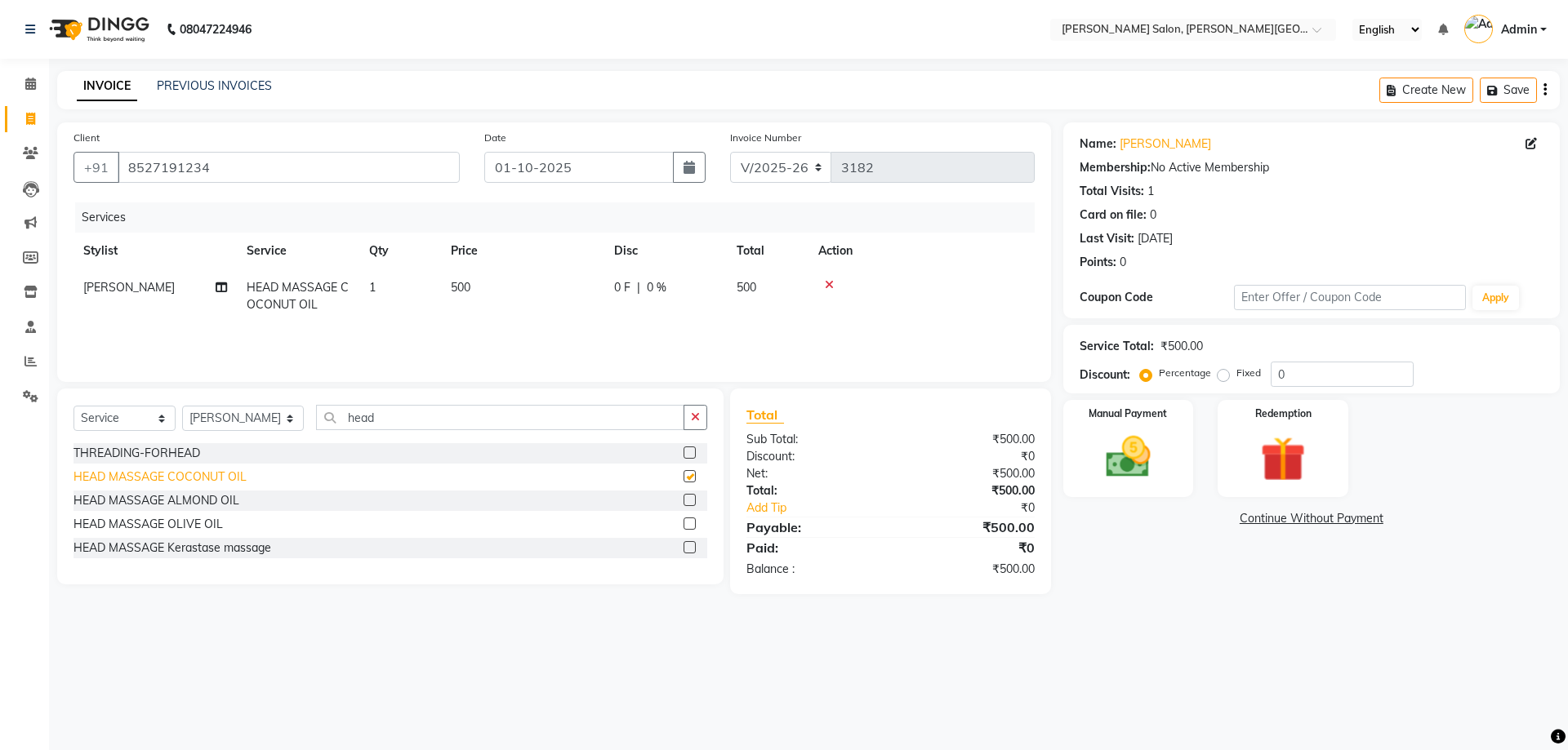
checkbox input "false"
click at [263, 411] on select "Select Stylist [PERSON_NAME] [PERSON_NAME] [PERSON_NAME] [PERSON_NAME] [PERSON_…" at bounding box center [242, 418] width 122 height 26
select select "85107"
click at [182, 405] on select "Select Stylist [PERSON_NAME] [PERSON_NAME] [PERSON_NAME] [PERSON_NAME] [PERSON_…" at bounding box center [242, 418] width 122 height 26
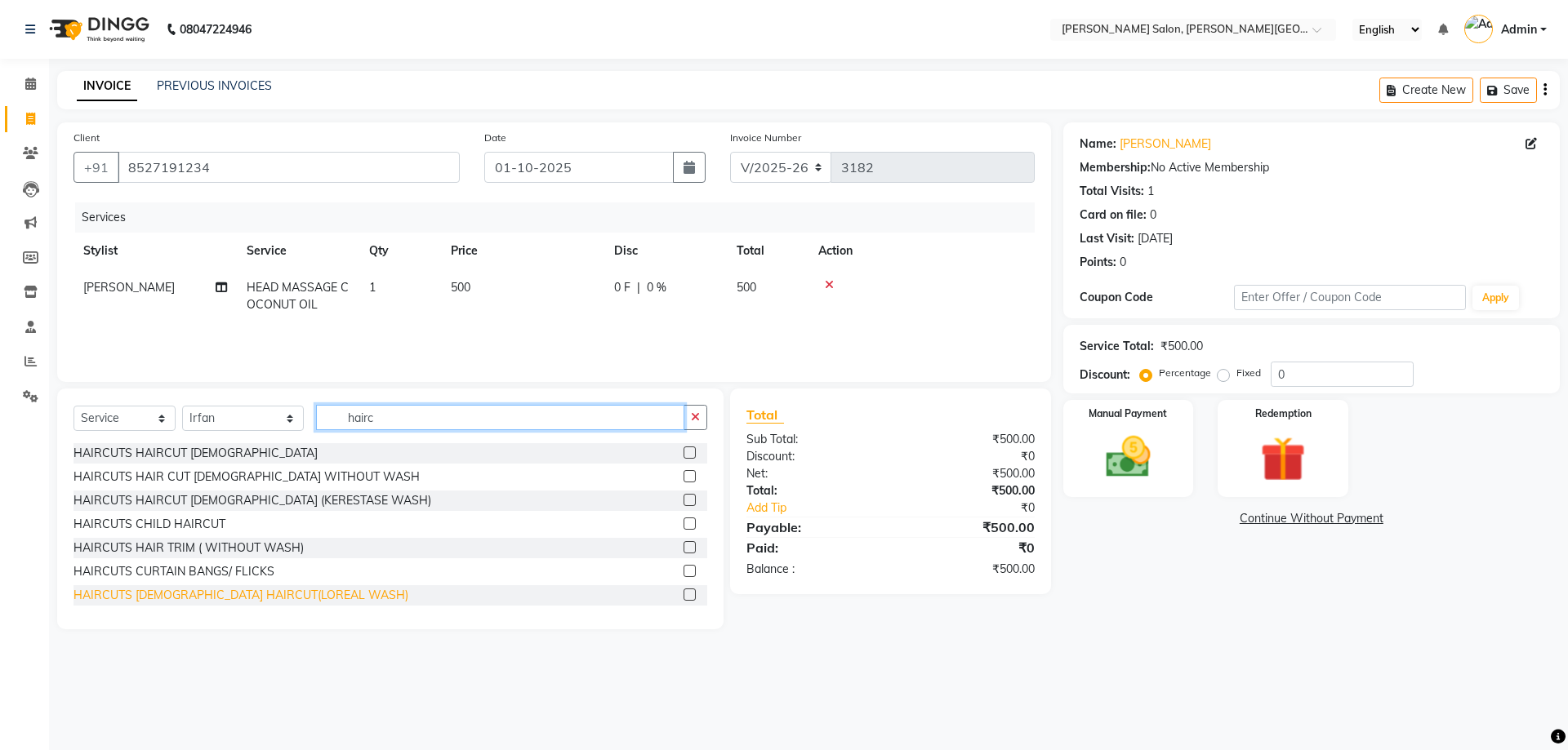
type input "hairc"
click at [222, 597] on div "HAIRCUTS [DEMOGRAPHIC_DATA] HAIRCUT(LOREAL WASH)" at bounding box center [241, 595] width 335 height 17
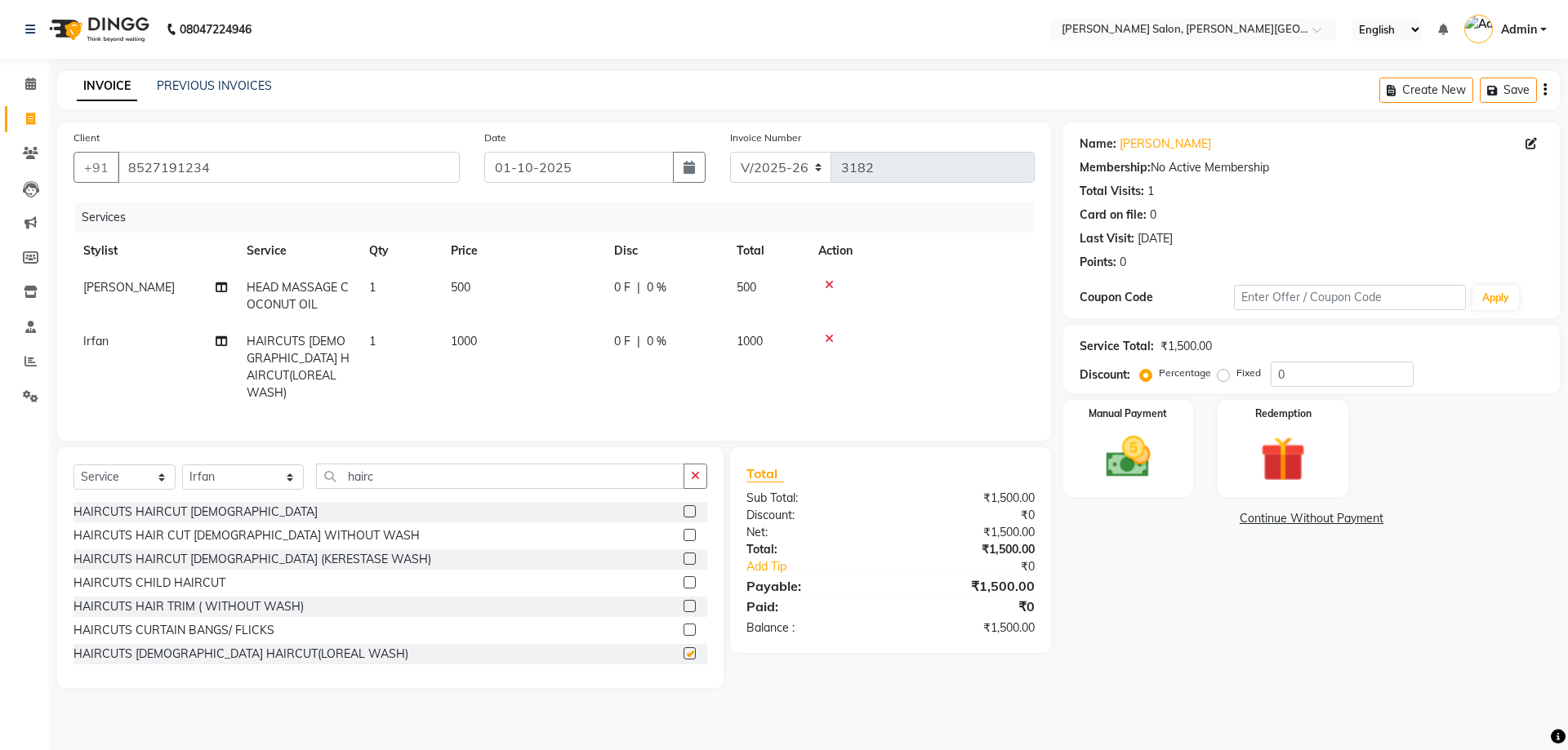
checkbox input "false"
click at [224, 469] on select "Select Stylist [PERSON_NAME] [PERSON_NAME] [PERSON_NAME] [PERSON_NAME] [PERSON_…" at bounding box center [242, 476] width 122 height 26
click at [182, 464] on select "Select Stylist [PERSON_NAME] [PERSON_NAME] [PERSON_NAME] [PERSON_NAME] [PERSON_…" at bounding box center [242, 476] width 122 height 26
click at [242, 466] on select "Select Stylist [PERSON_NAME] [PERSON_NAME] [PERSON_NAME] [PERSON_NAME] [PERSON_…" at bounding box center [242, 476] width 122 height 26
select select "39529"
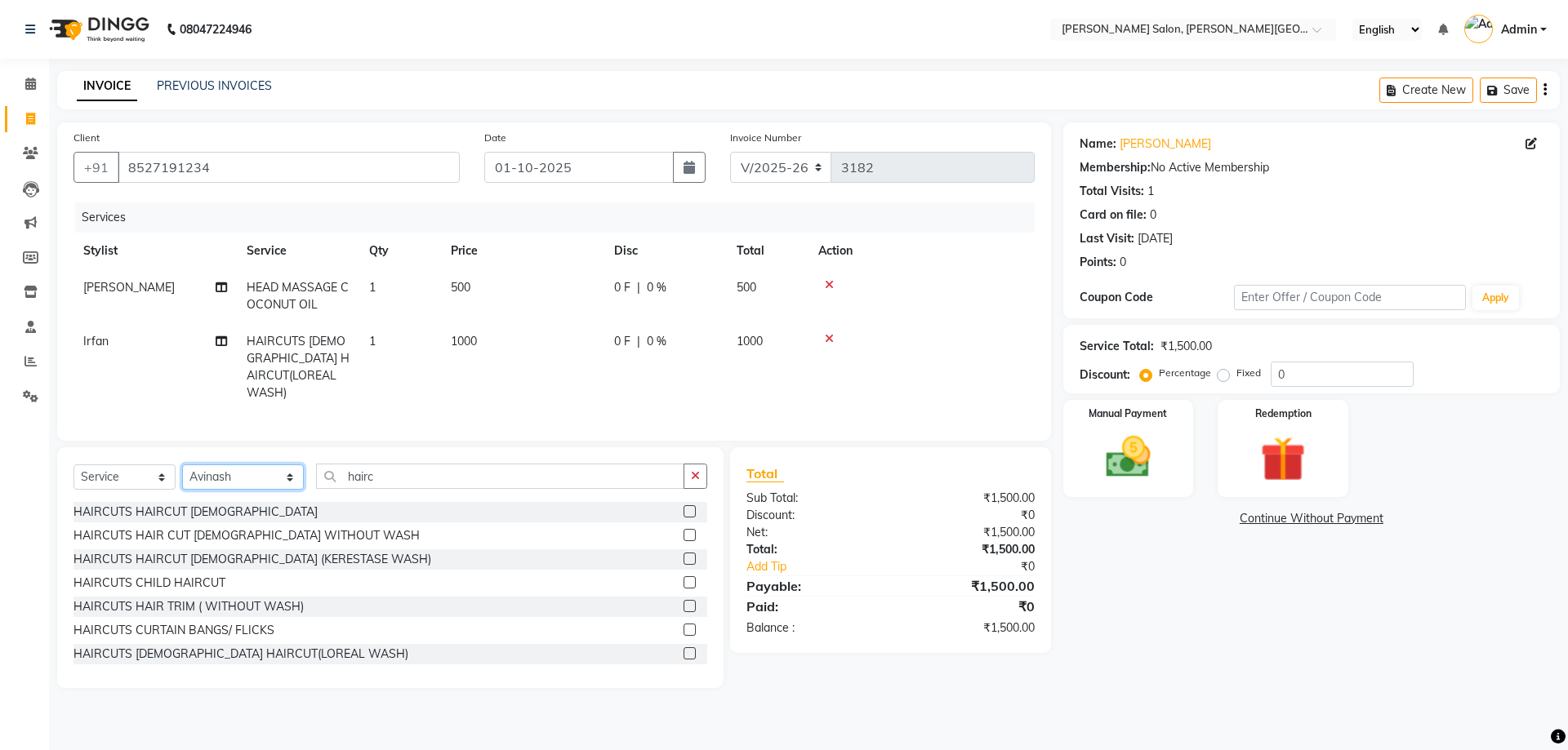
click at [182, 464] on select "Select Stylist [PERSON_NAME] [PERSON_NAME] [PERSON_NAME] [PERSON_NAME] [PERSON_…" at bounding box center [242, 476] width 122 height 26
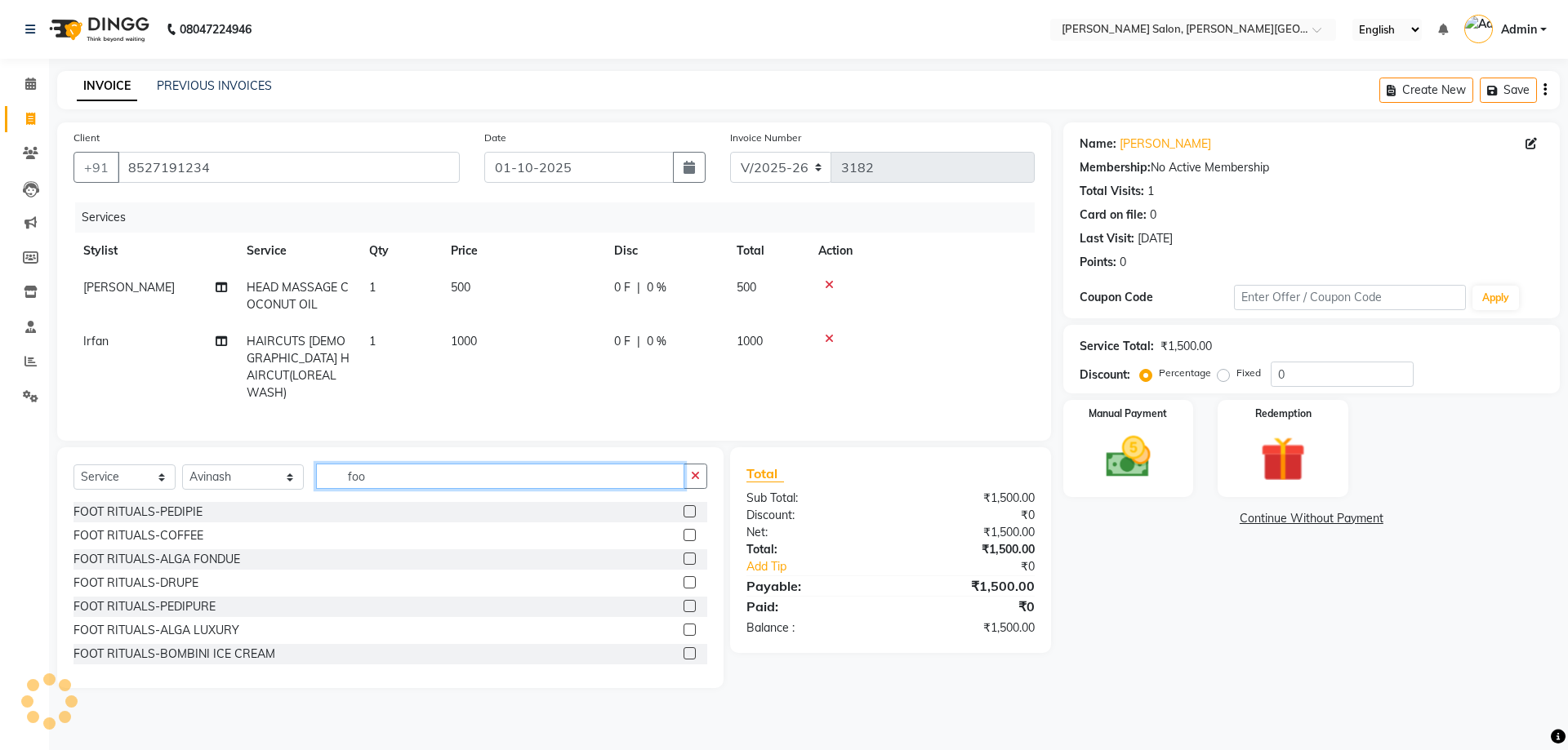
type input "foo"
click at [188, 510] on div "FOOT RITUALS-PEDIPIE" at bounding box center [138, 512] width 129 height 17
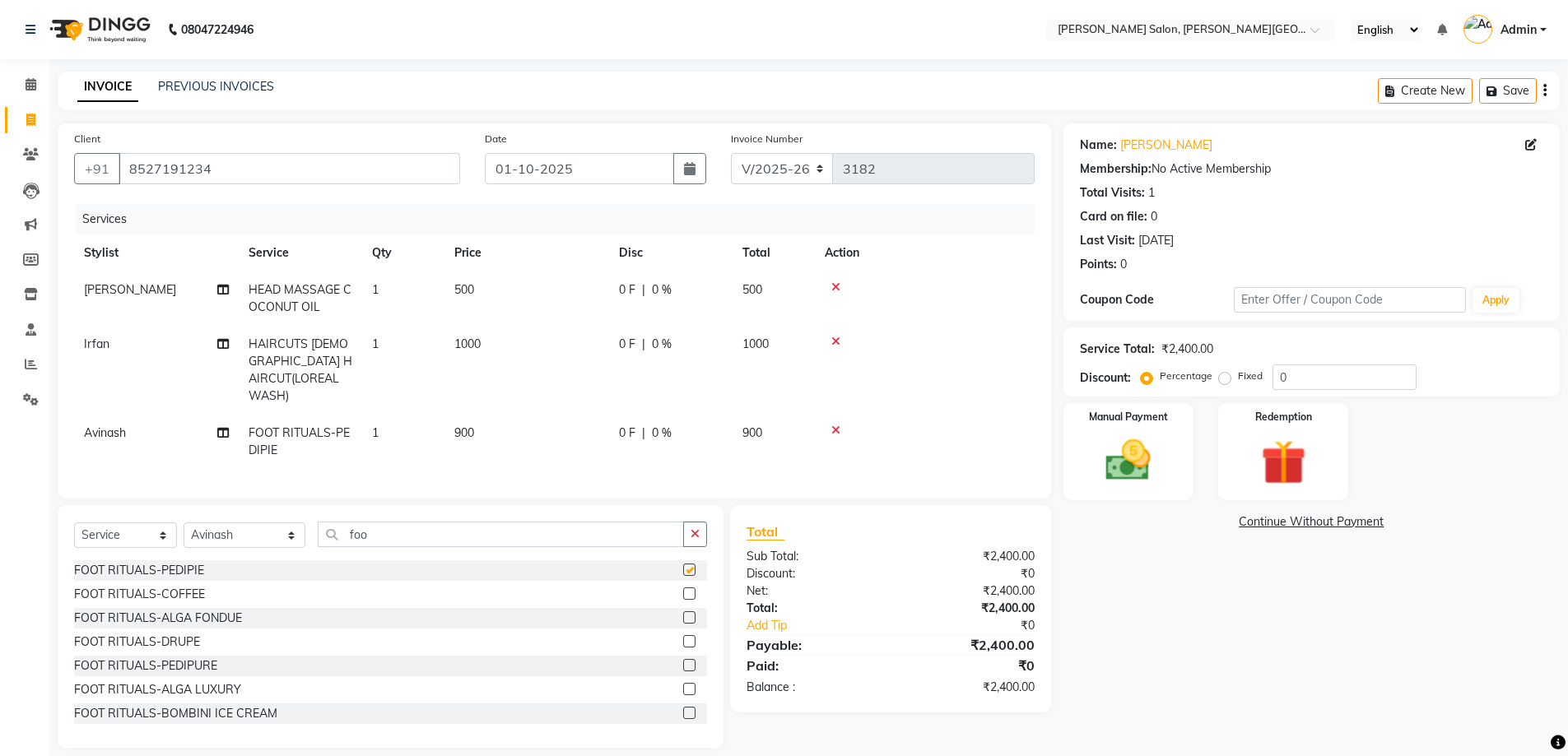
checkbox input "false"
drag, startPoint x: 1283, startPoint y: 375, endPoint x: 1239, endPoint y: 359, distance: 46.8
click at [1270, 369] on div "Percentage Fixed 0" at bounding box center [1280, 377] width 273 height 26
type input "20"
click at [1189, 467] on div "Manual Payment" at bounding box center [1128, 452] width 136 height 101
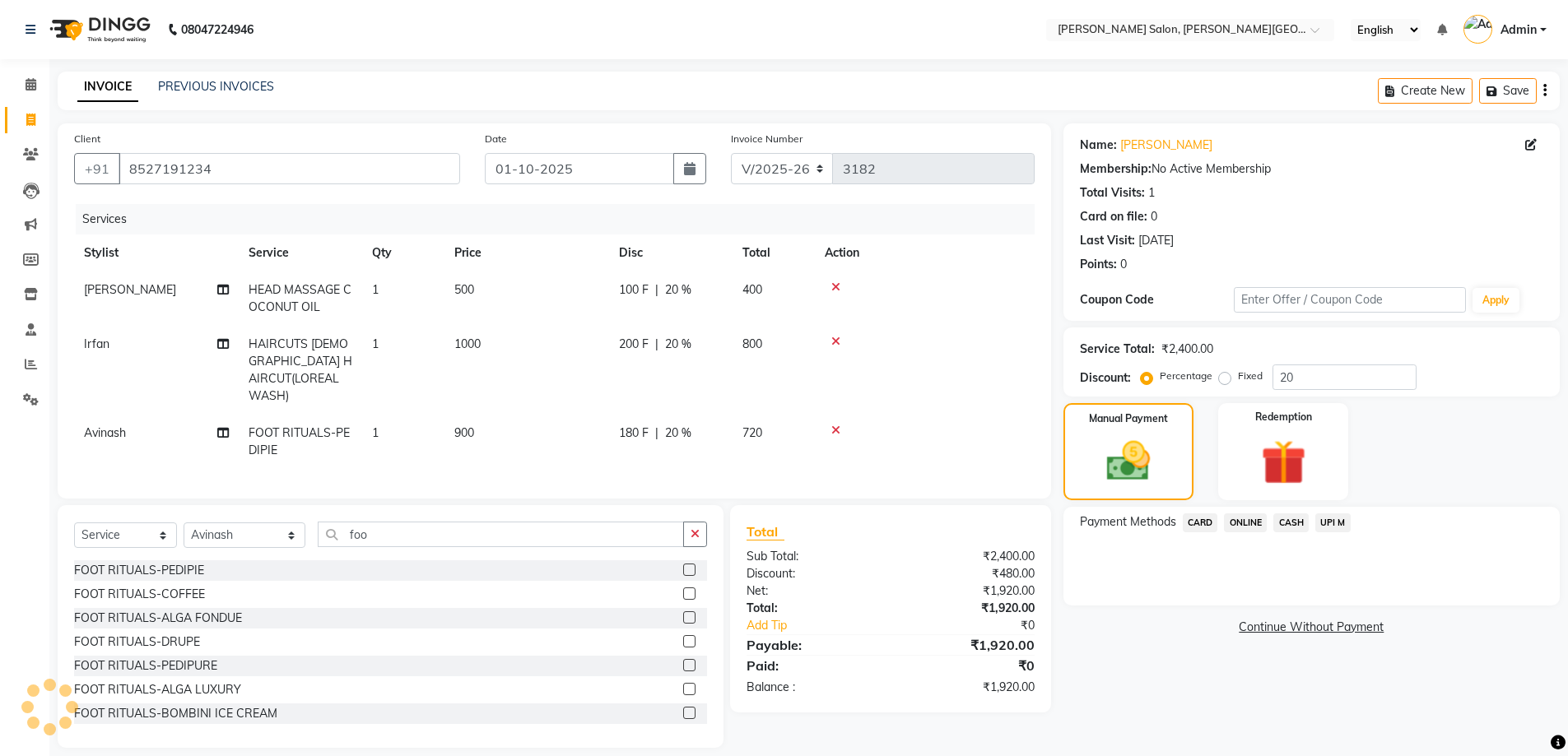
click at [1295, 515] on span "CASH" at bounding box center [1291, 523] width 35 height 19
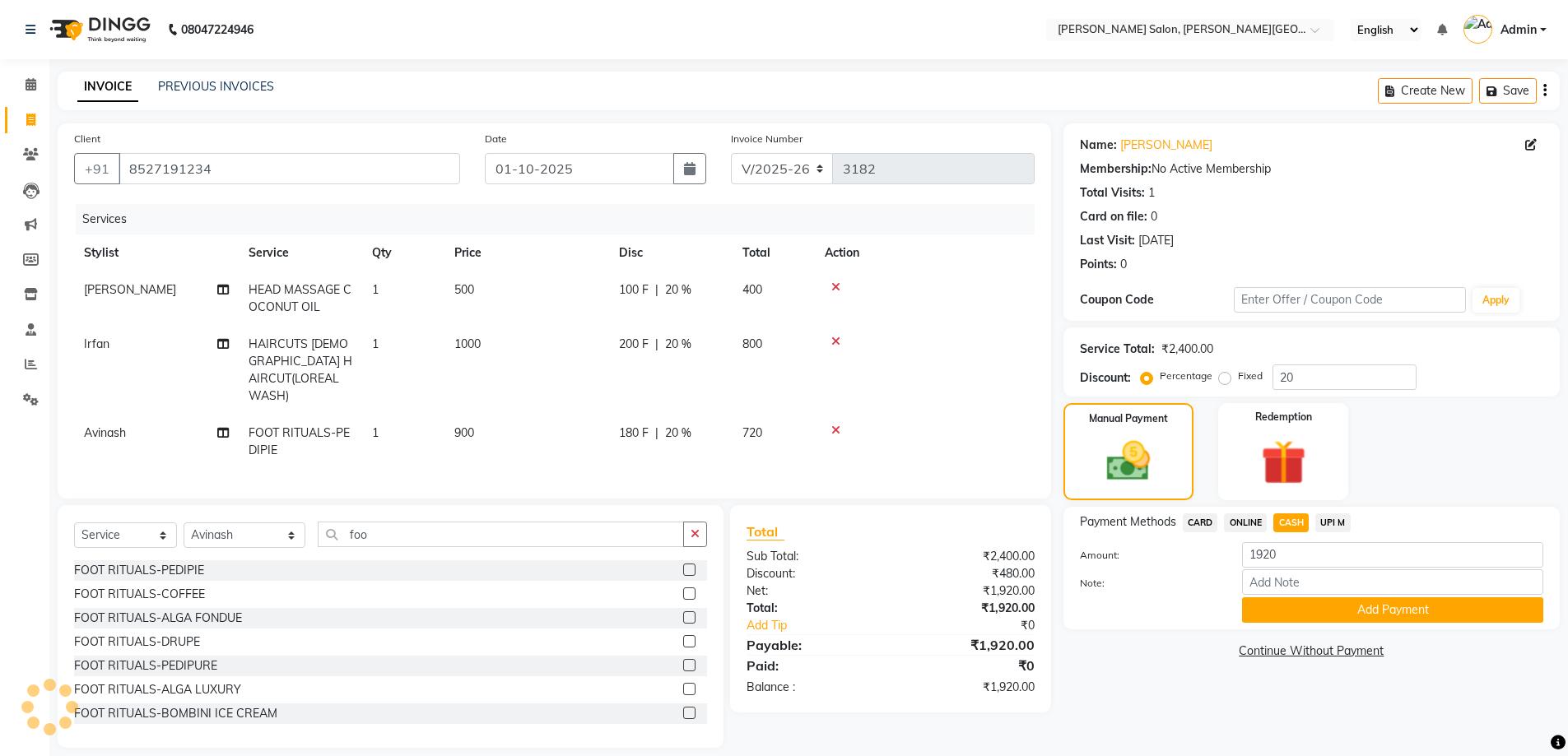
click at [1325, 608] on button "Add Payment" at bounding box center [1392, 609] width 301 height 26
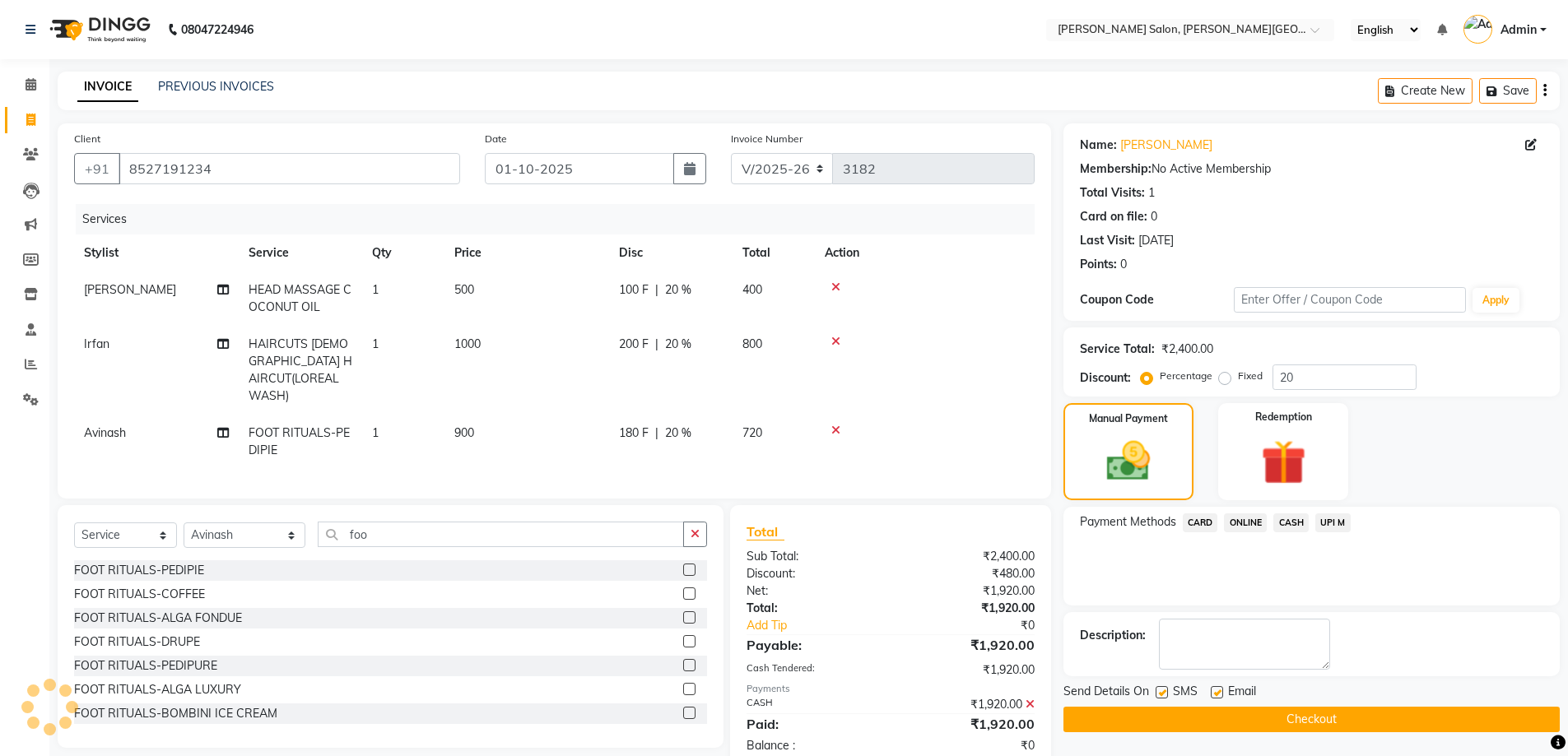
click at [1336, 719] on button "Checkout" at bounding box center [1311, 719] width 496 height 26
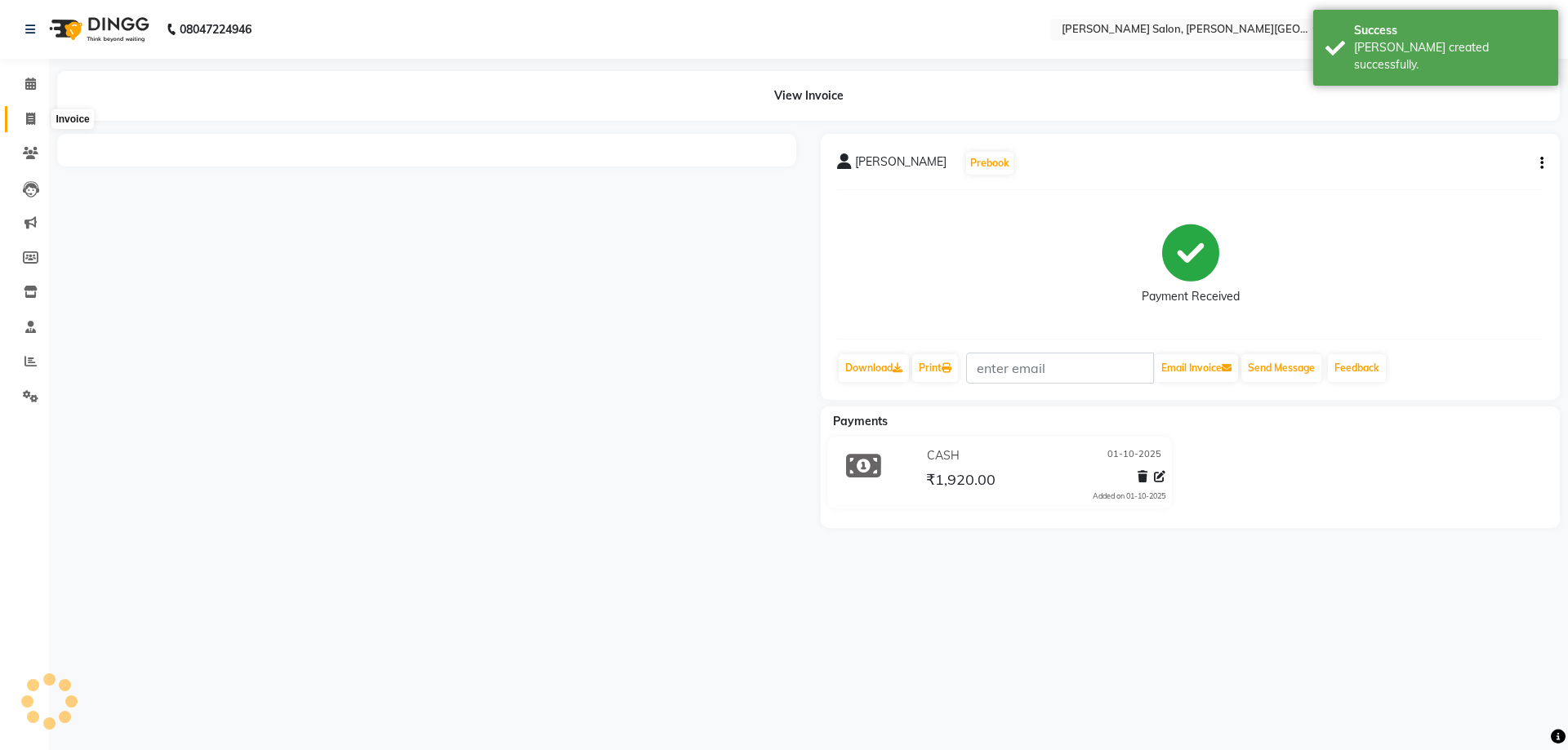
click at [37, 119] on span at bounding box center [31, 119] width 29 height 19
select select "service"
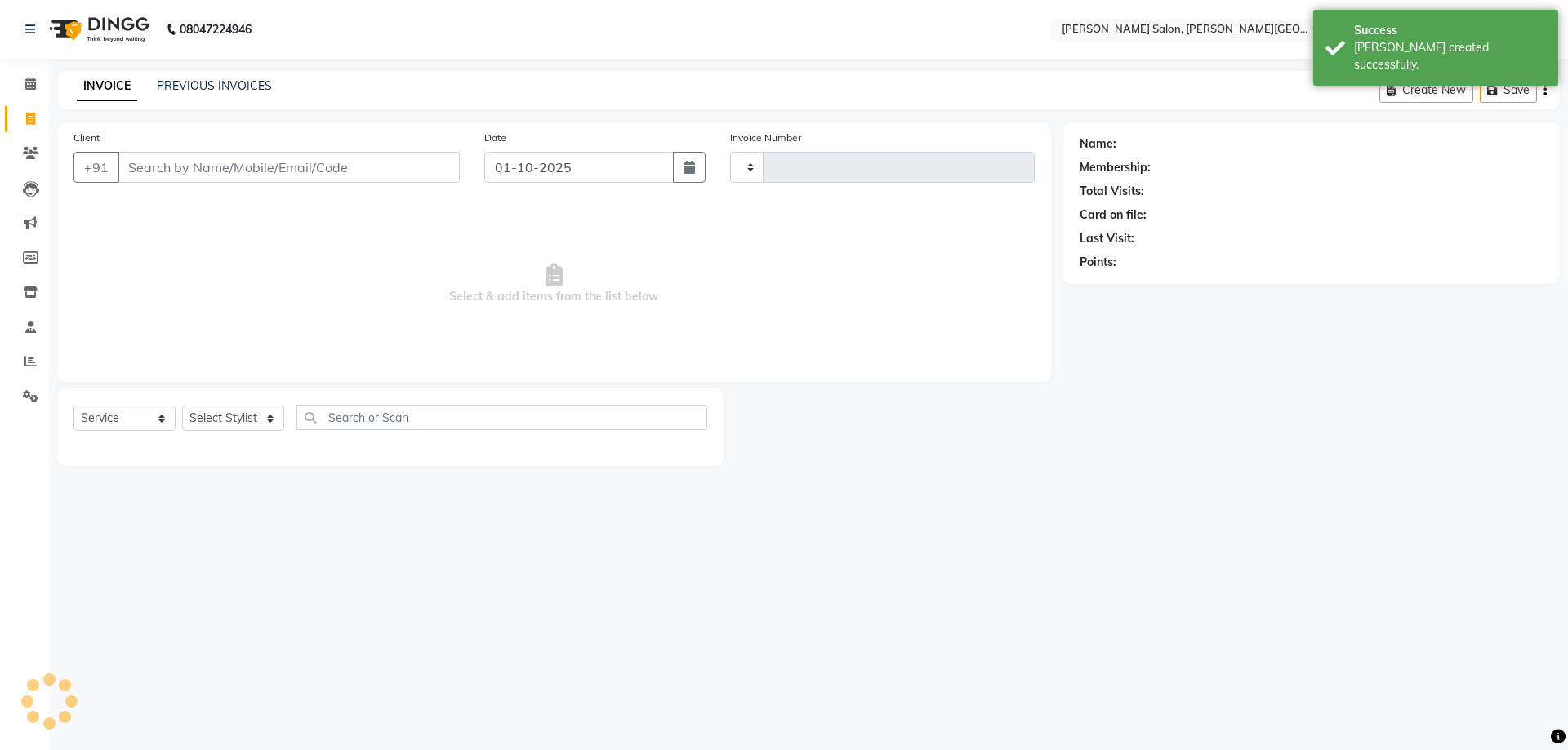
click at [227, 72] on div "INVOICE PREVIOUS INVOICES Create New Save" at bounding box center [808, 90] width 1503 height 38
type input "3183"
select select "4122"
click at [233, 84] on link "PREVIOUS INVOICES" at bounding box center [213, 86] width 115 height 15
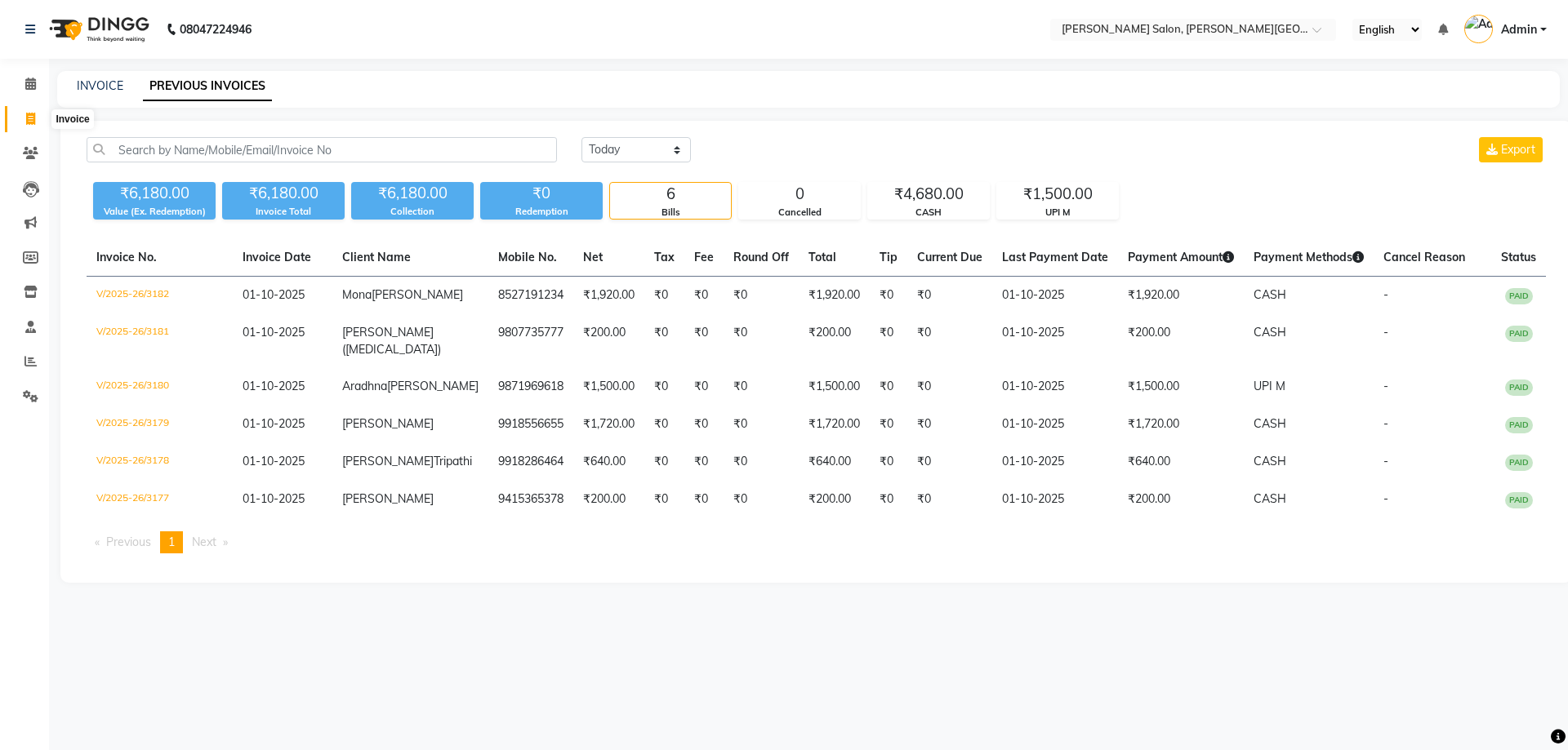
click at [24, 122] on span at bounding box center [31, 119] width 29 height 19
select select "4122"
select select "service"
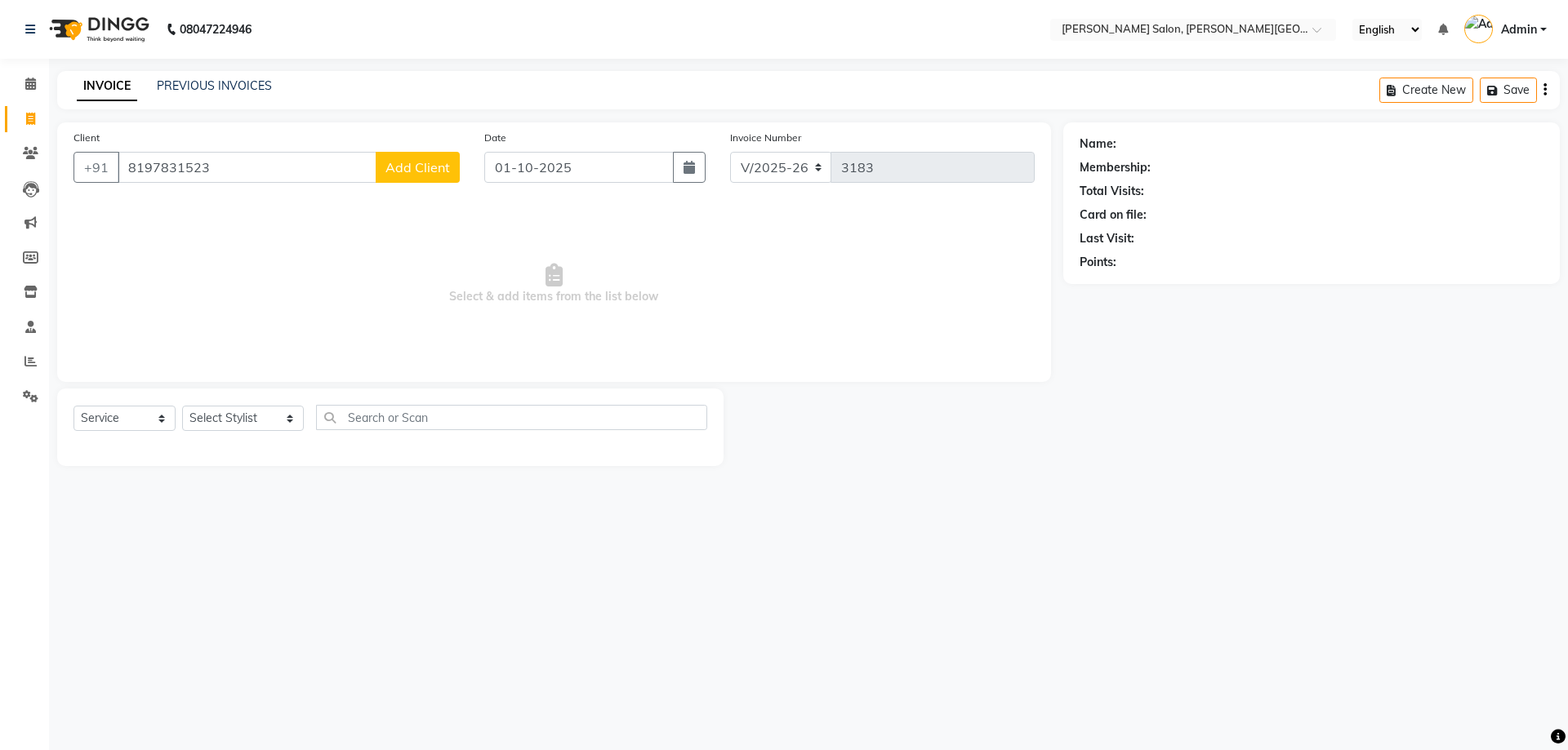
drag, startPoint x: 269, startPoint y: 172, endPoint x: 0, endPoint y: 256, distance: 281.8
click at [0, 250] on app-home "08047224946 Select Location × [PERSON_NAME] Salon, [PERSON_NAME] Road English E…" at bounding box center [784, 245] width 1568 height 490
click at [305, 168] on input "8197831523" at bounding box center [247, 167] width 259 height 31
drag, startPoint x: 277, startPoint y: 176, endPoint x: 22, endPoint y: 216, distance: 258.1
click at [33, 216] on app-home "08047224946 Select Location × [PERSON_NAME] Salon, [PERSON_NAME] Road English E…" at bounding box center [784, 245] width 1568 height 490
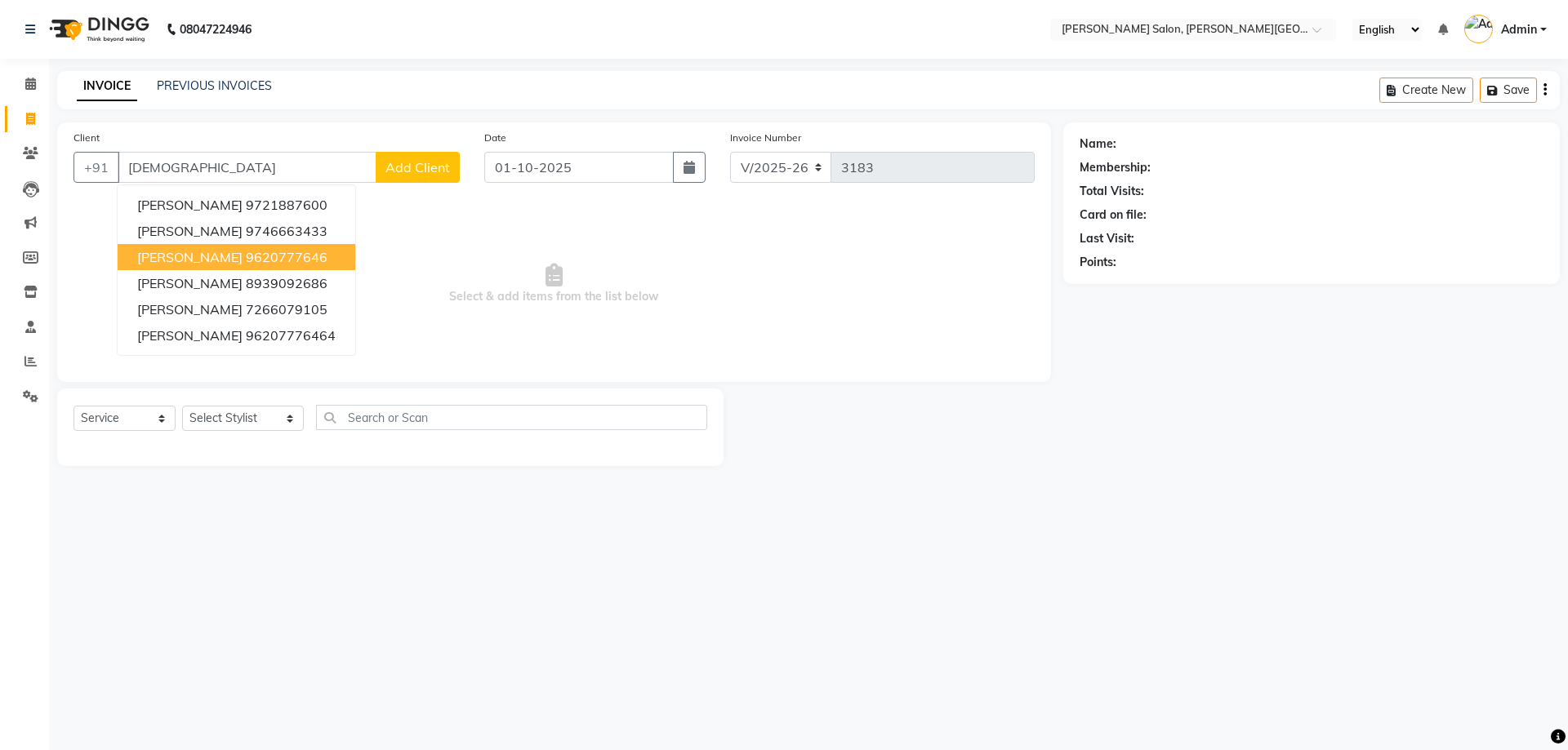
click at [250, 266] on button "[PERSON_NAME] Yash 9620777646" at bounding box center [236, 257] width 237 height 26
type input "9620777646"
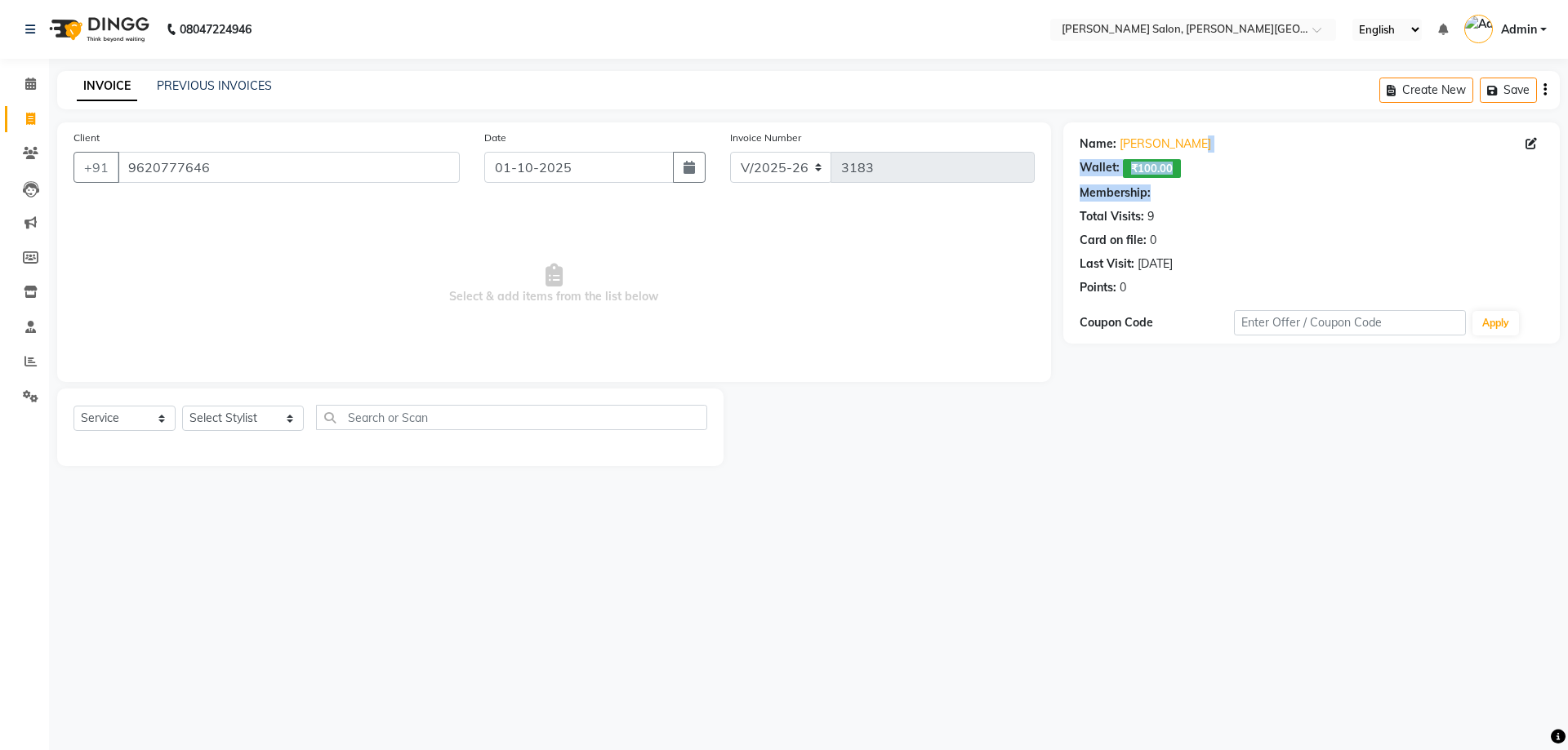
drag, startPoint x: 1224, startPoint y: 150, endPoint x: 1271, endPoint y: 182, distance: 56.9
click at [1265, 184] on div "Name: [PERSON_NAME]: ₹100.00 Membership: Total Visits: 9 Card on file: 0 Last V…" at bounding box center [1311, 213] width 463 height 167
click at [1273, 181] on div "Name: [PERSON_NAME]: ₹100.00 Membership: Total Visits: 9 Card on file: 0 Last V…" at bounding box center [1311, 213] width 463 height 167
click at [1151, 145] on link "[PERSON_NAME]" at bounding box center [1165, 144] width 92 height 17
drag, startPoint x: 122, startPoint y: 175, endPoint x: 0, endPoint y: 234, distance: 135.5
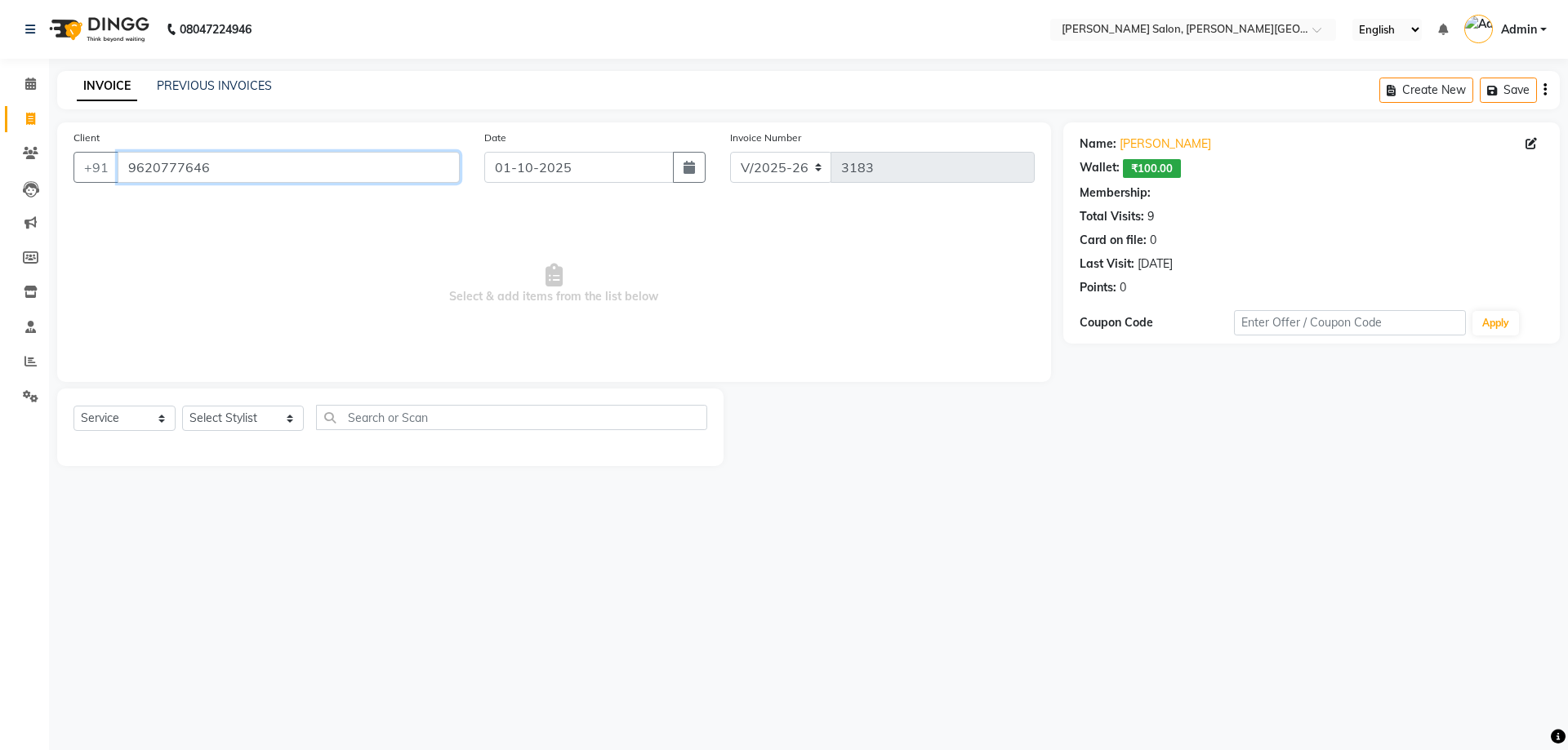
click at [0, 230] on app-home "08047224946 Select Location × [PERSON_NAME] Salon, [PERSON_NAME] Road English E…" at bounding box center [784, 245] width 1568 height 490
click at [242, 424] on select "Select Stylist [PERSON_NAME] [PERSON_NAME] [PERSON_NAME] [PERSON_NAME] [PERSON_…" at bounding box center [242, 418] width 122 height 26
select select "53788"
click at [182, 405] on select "Select Stylist [PERSON_NAME] [PERSON_NAME] [PERSON_NAME] [PERSON_NAME] [PERSON_…" at bounding box center [242, 418] width 122 height 26
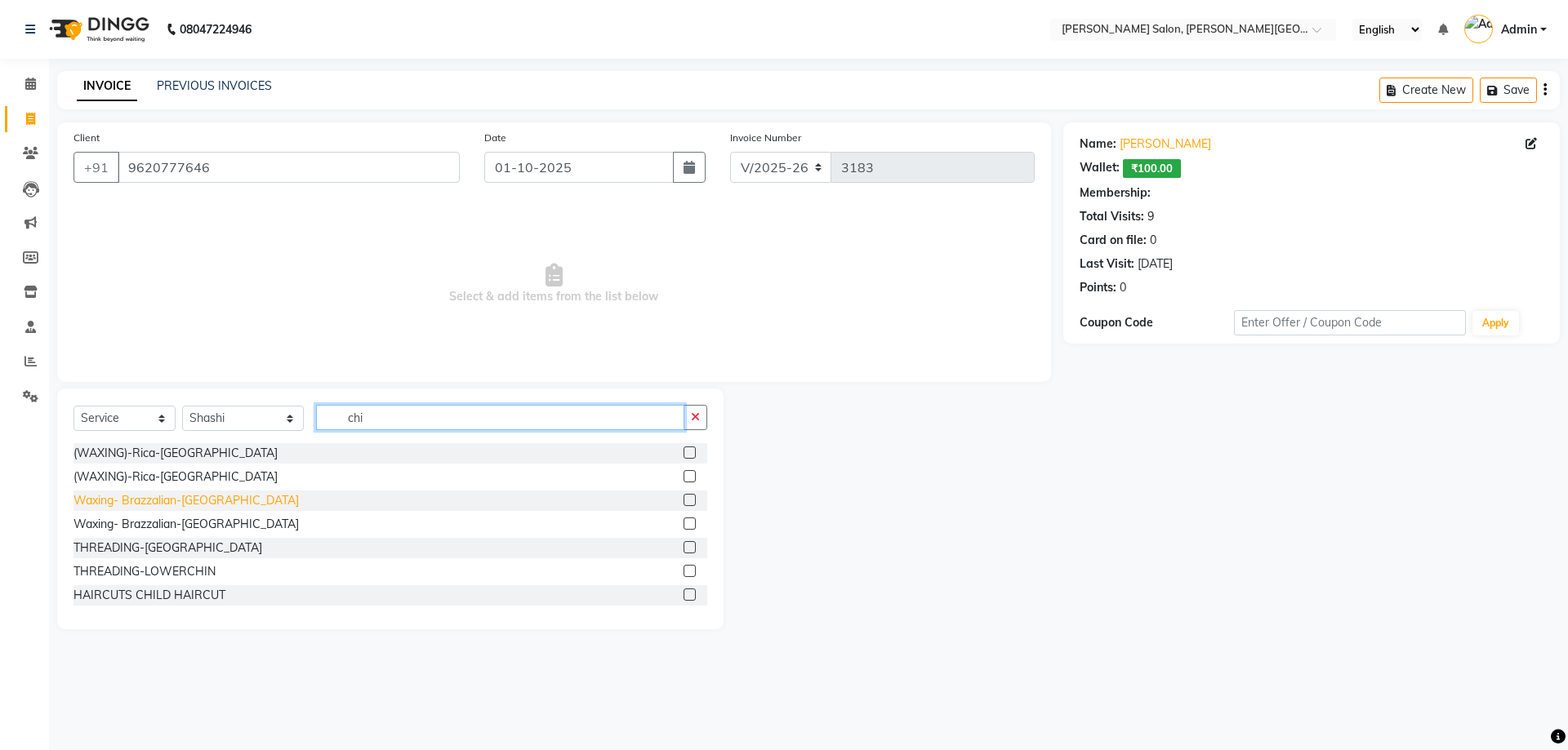
type input "chi"
click at [190, 499] on div "Waxing- Brazzalian-[GEOGRAPHIC_DATA]" at bounding box center [186, 500] width 225 height 17
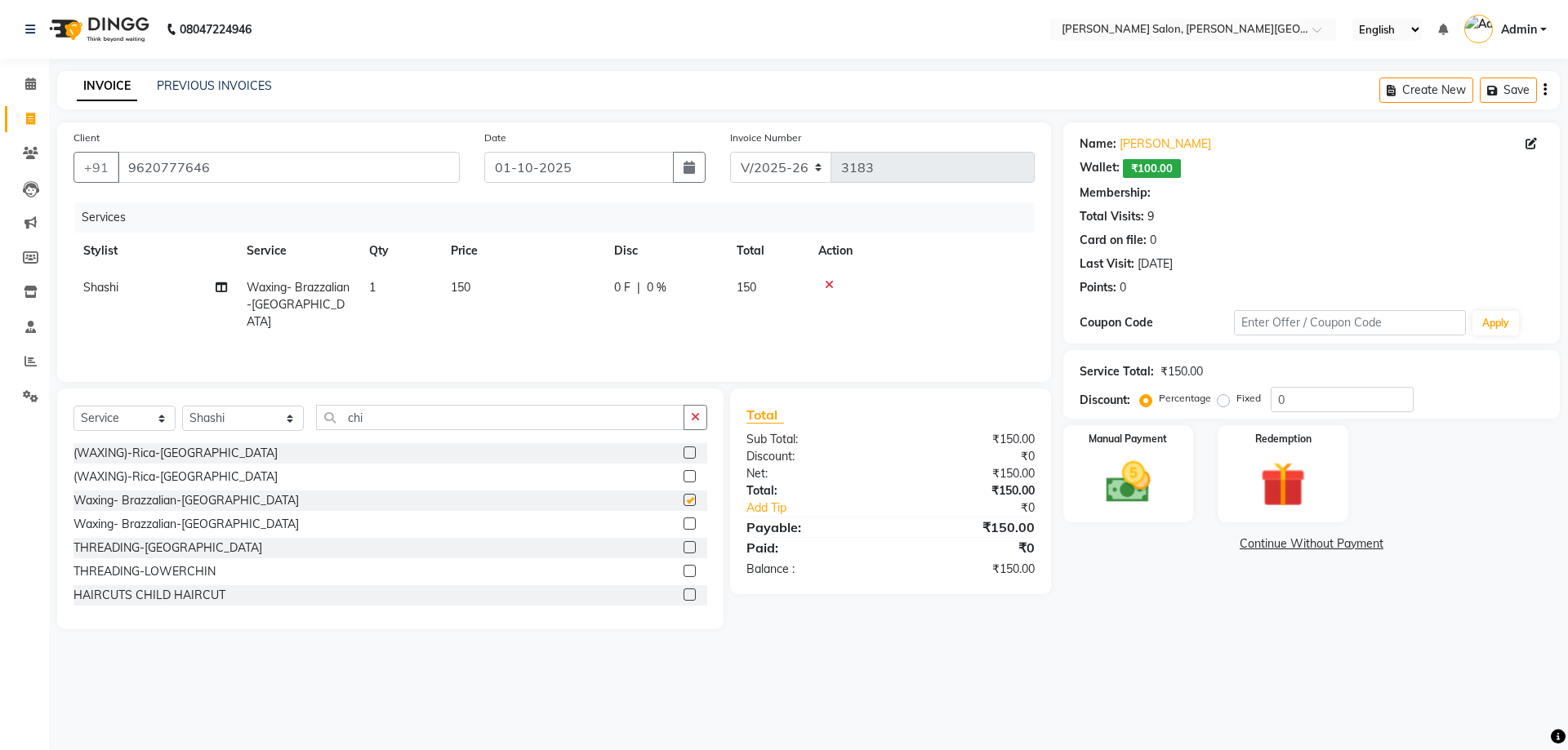
checkbox input "false"
drag, startPoint x: 358, startPoint y: 419, endPoint x: 288, endPoint y: 435, distance: 71.8
click at [288, 435] on div "Select Service Product Membership Package Voucher Prepaid Gift Card Select Styl…" at bounding box center [391, 423] width 634 height 38
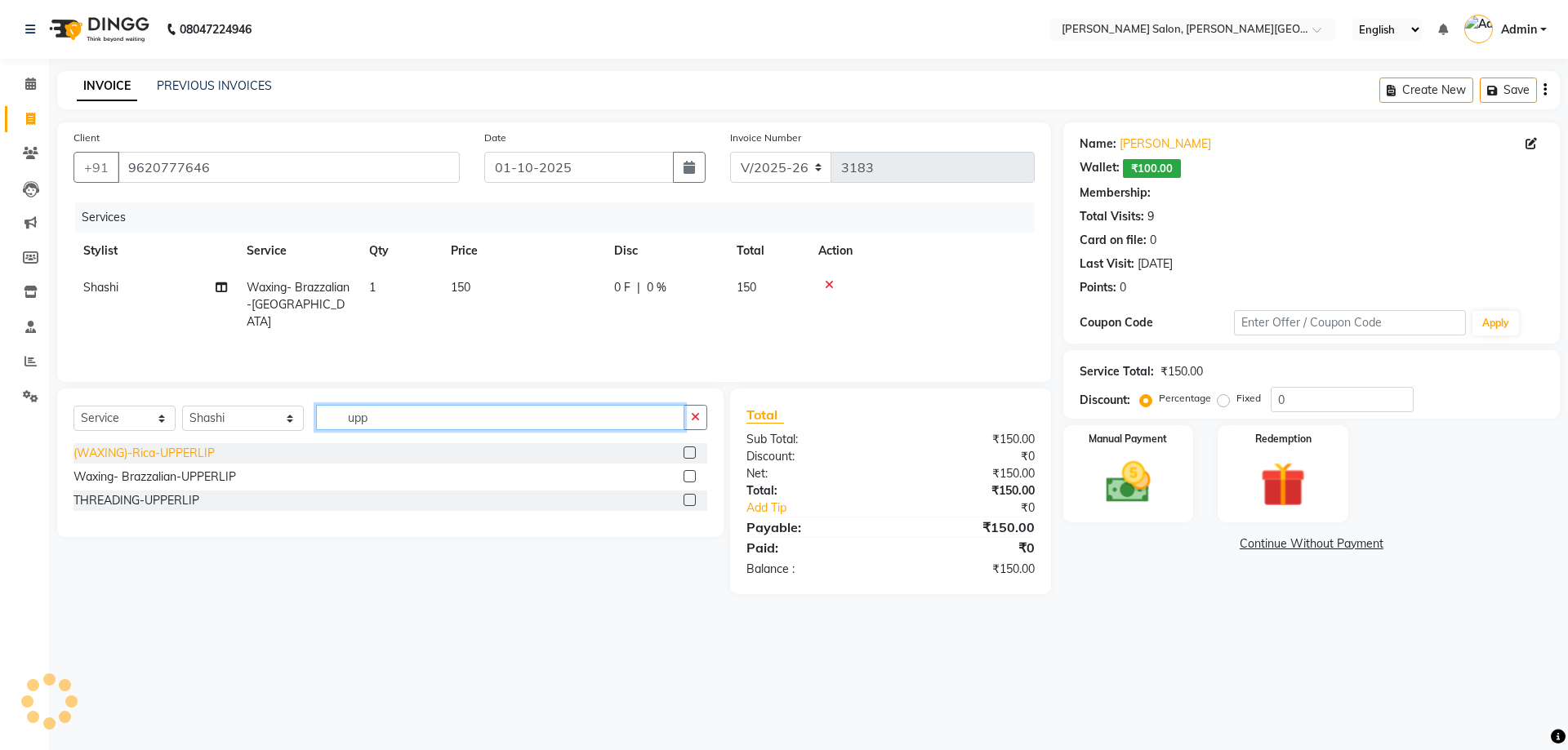
type input "upp"
click at [183, 496] on div "THREADING-UPPERLIP" at bounding box center [137, 500] width 126 height 17
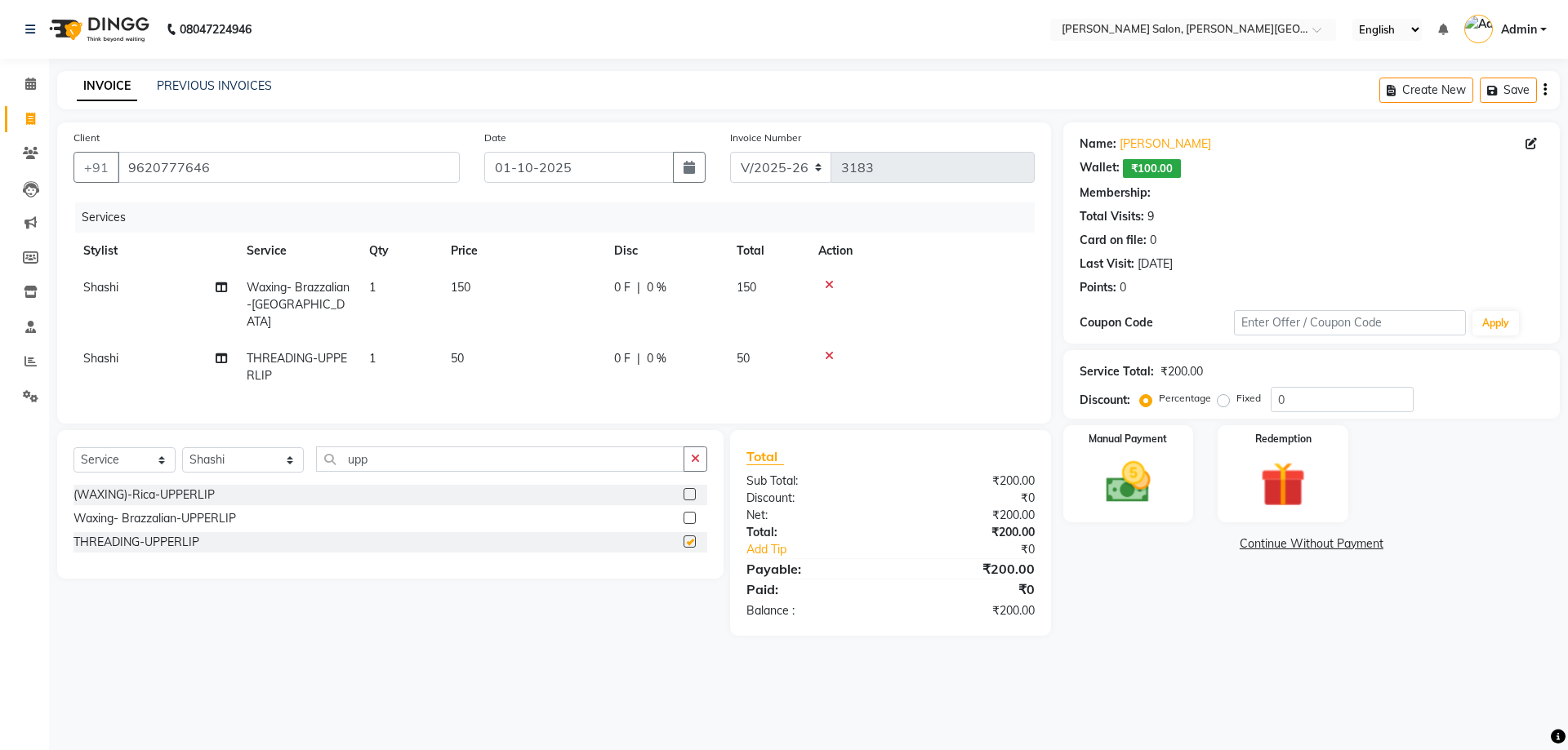
checkbox input "false"
click at [265, 456] on select "Select Stylist [PERSON_NAME] [PERSON_NAME] [PERSON_NAME] [PERSON_NAME] [PERSON_…" at bounding box center [242, 460] width 122 height 26
select select "24176"
click at [182, 447] on select "Select Stylist [PERSON_NAME] [PERSON_NAME] [PERSON_NAME] [PERSON_NAME] [PERSON_…" at bounding box center [242, 460] width 122 height 26
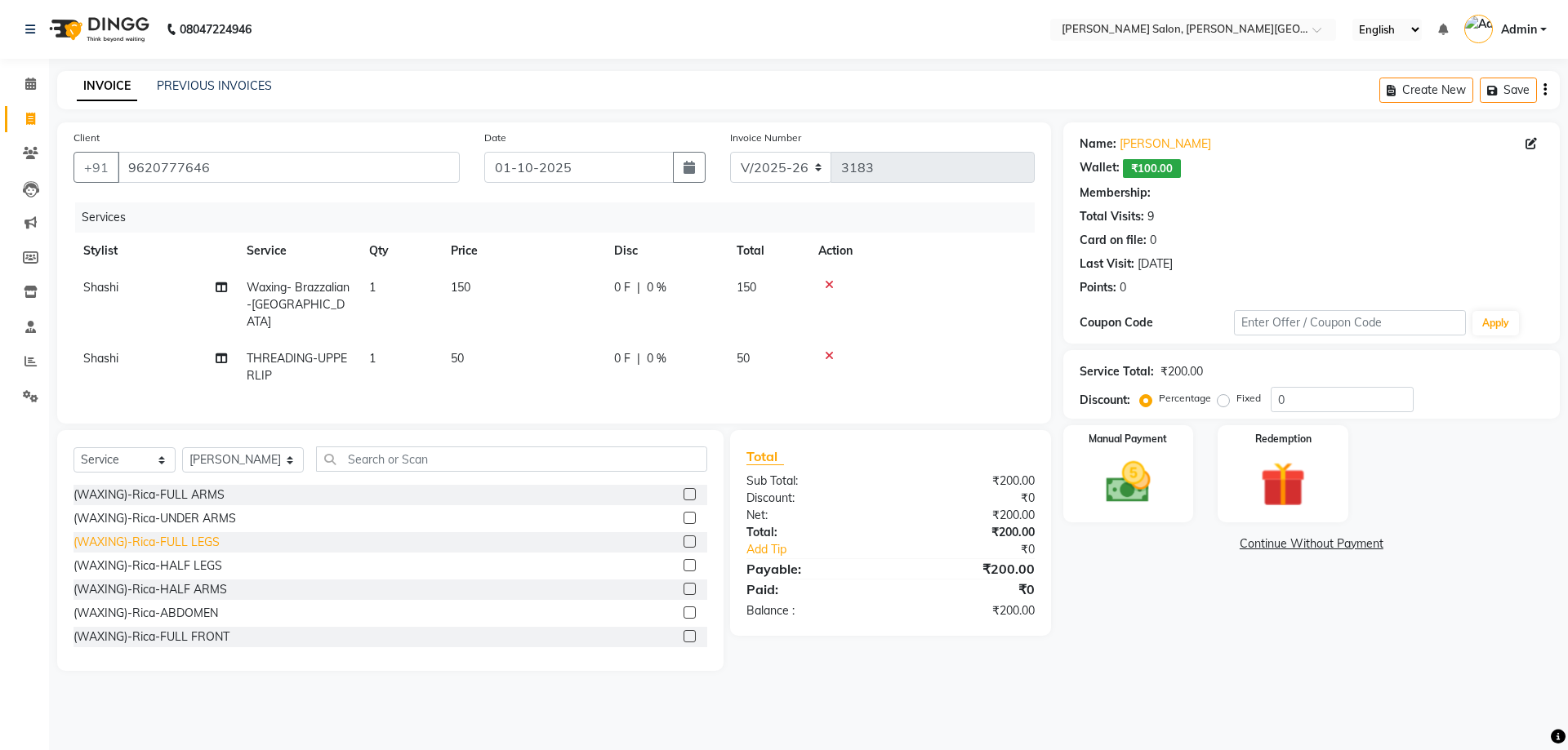
click at [175, 544] on div "(WAXING)-Rica-FULL LEGS" at bounding box center [146, 542] width 146 height 17
checkbox input "false"
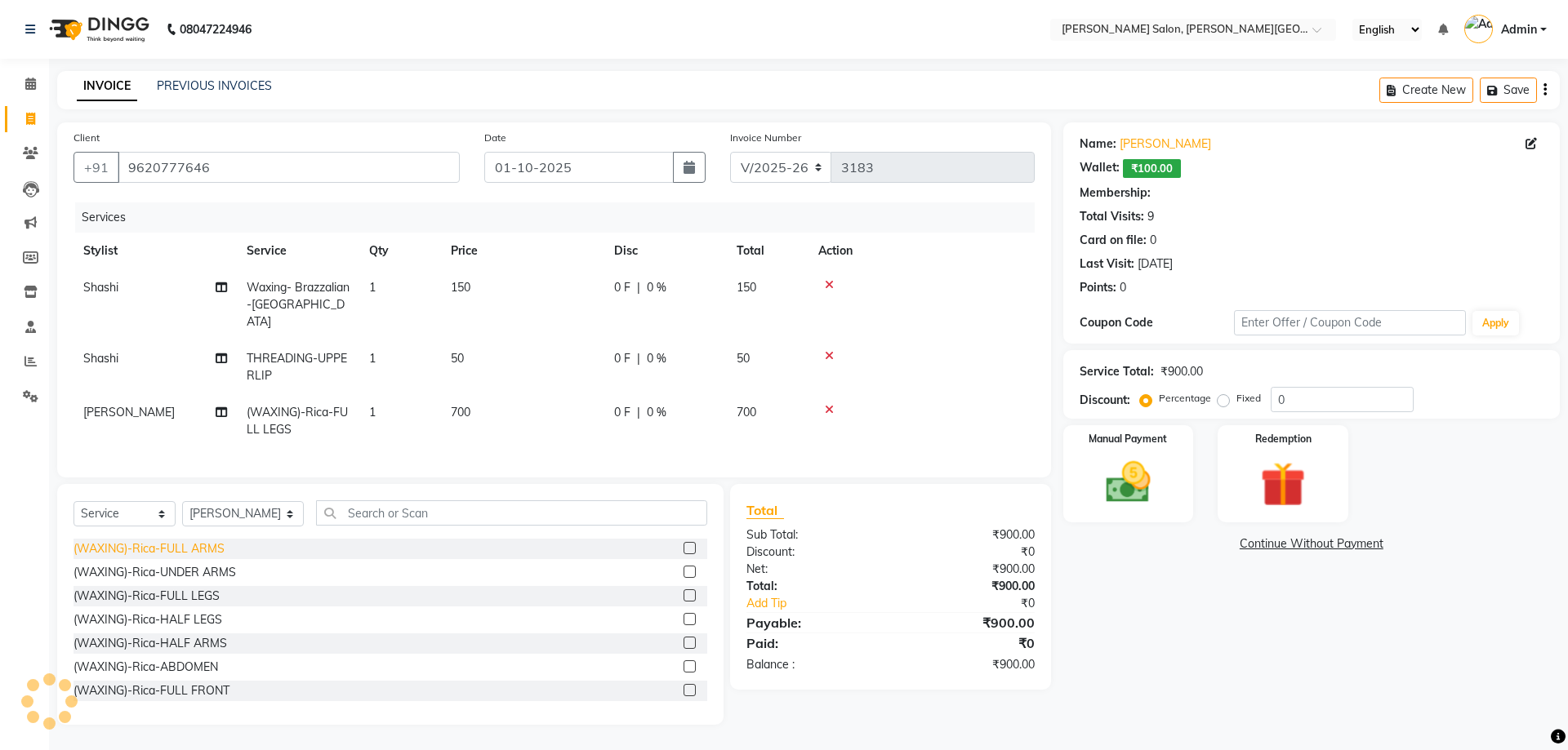
click at [179, 543] on div "(WAXING)-Rica-FULL ARMS" at bounding box center [149, 548] width 151 height 17
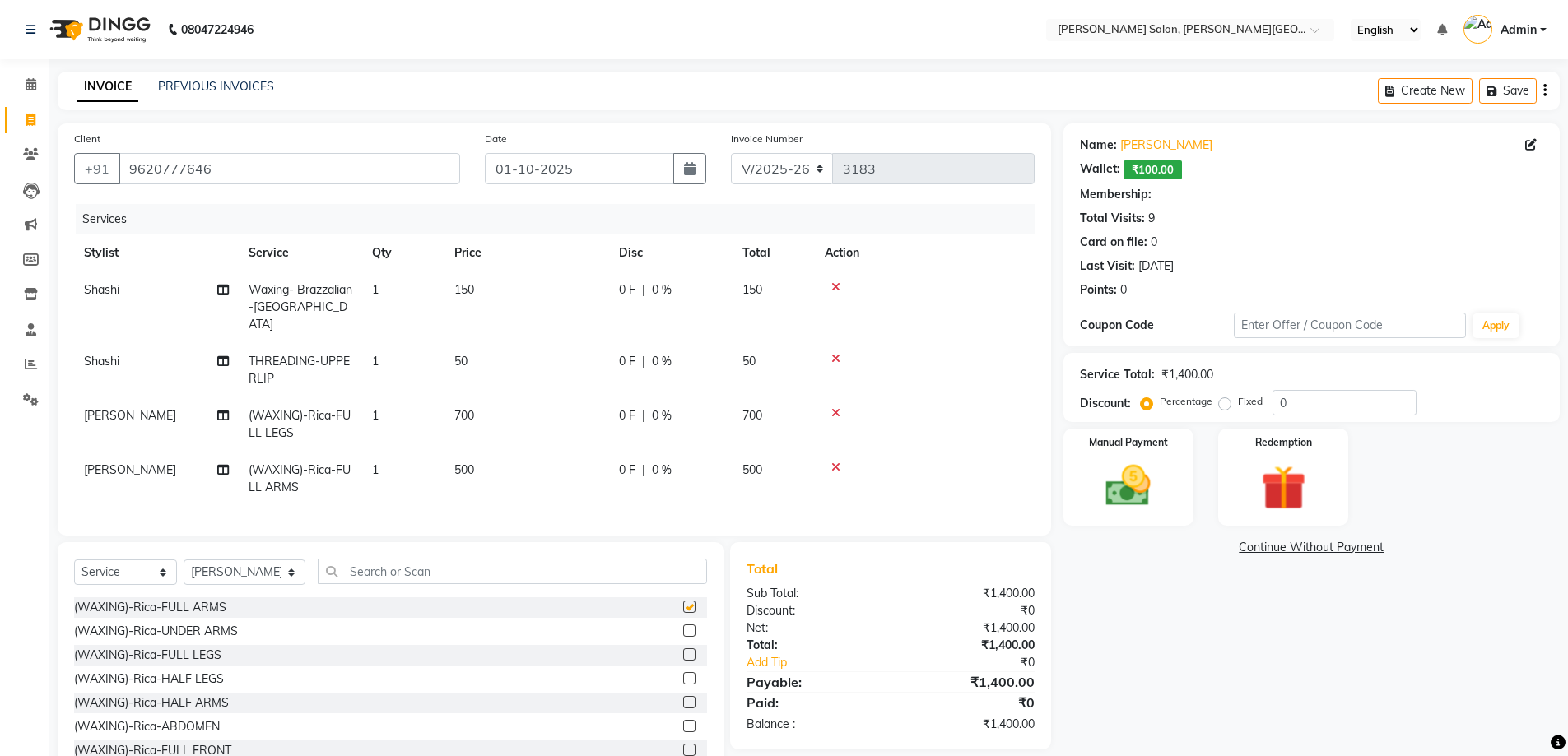
checkbox input "false"
click at [340, 575] on input "text" at bounding box center [512, 571] width 389 height 26
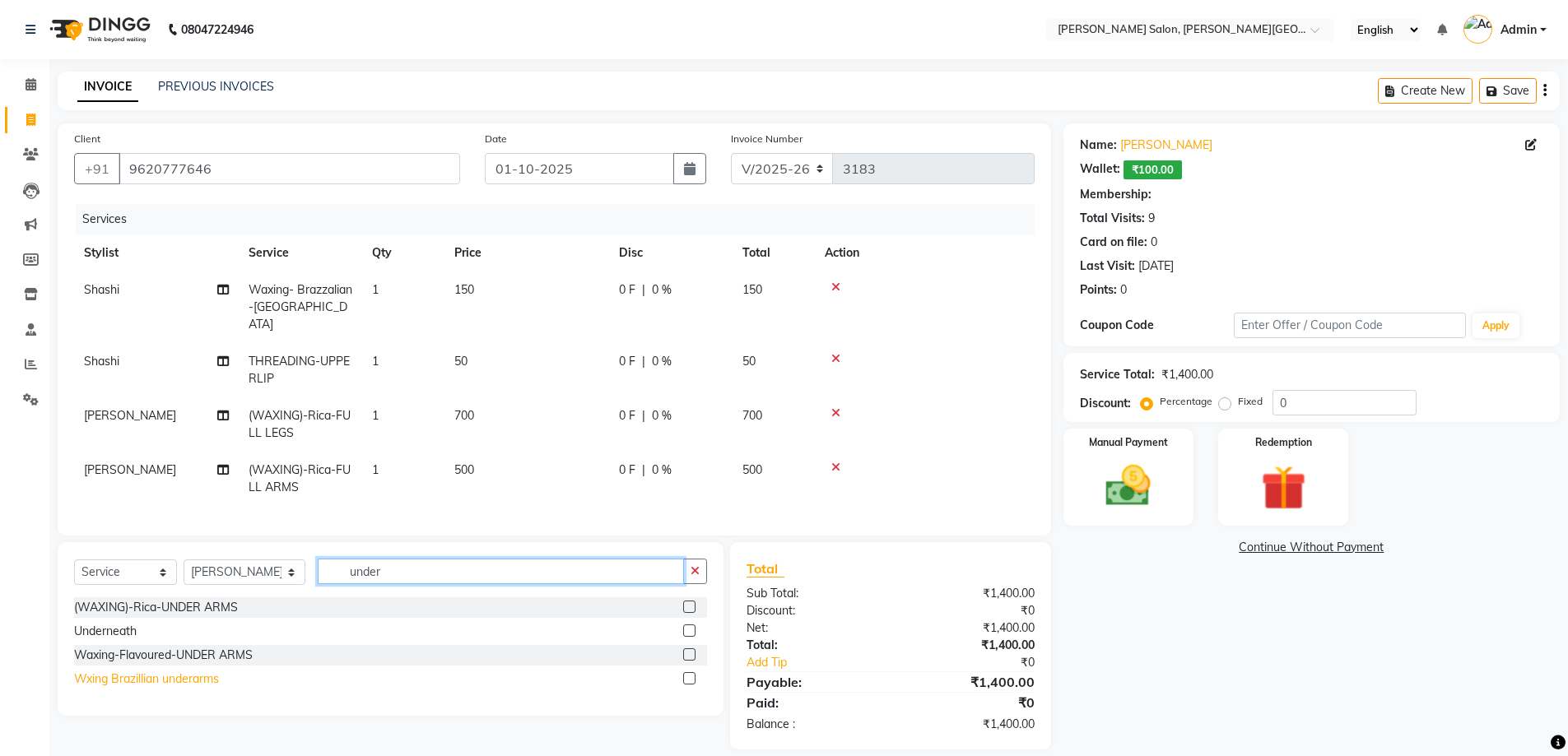
type input "under"
click at [187, 680] on div "Wxing Brazillian underarms" at bounding box center [147, 678] width 145 height 18
checkbox input "false"
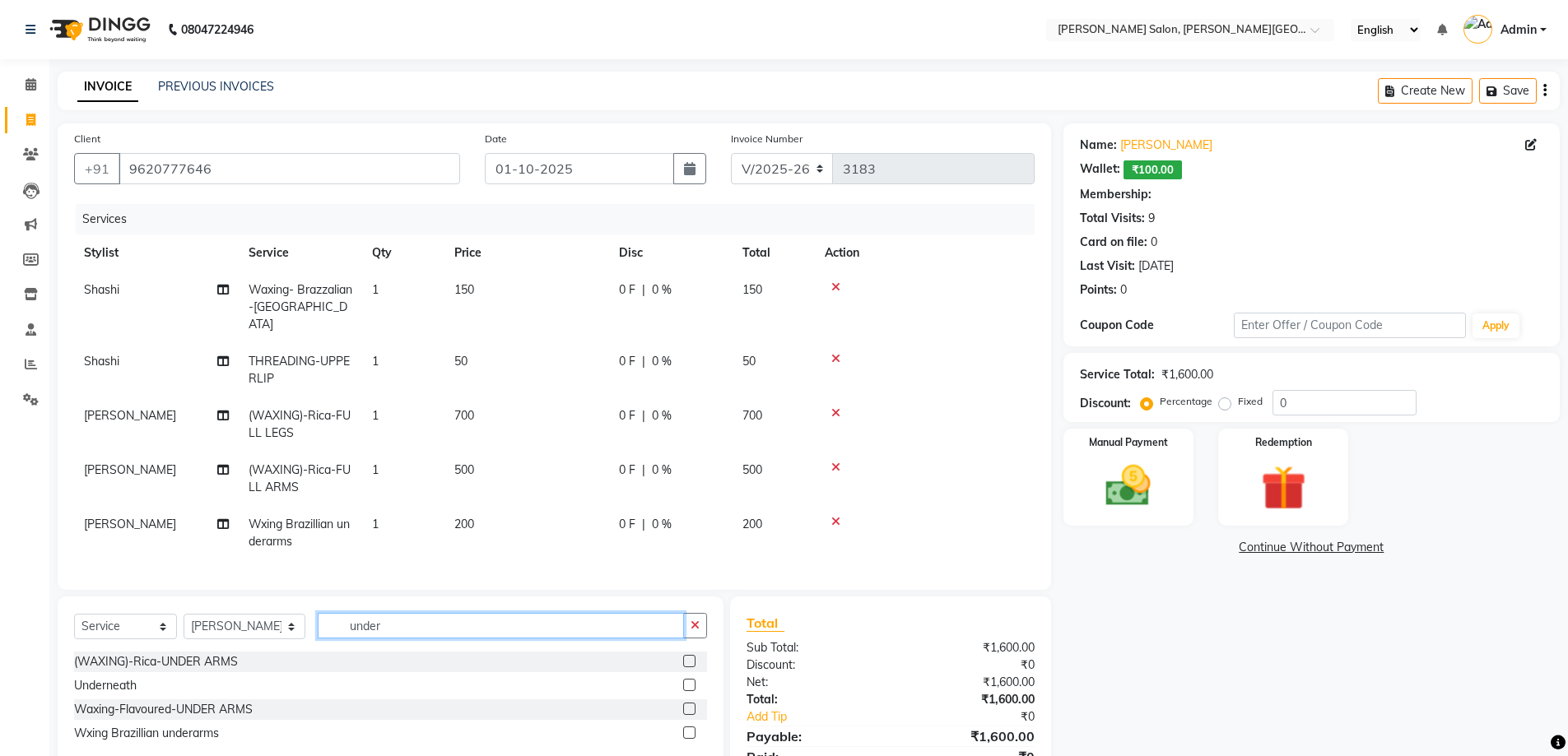
drag, startPoint x: 396, startPoint y: 620, endPoint x: 270, endPoint y: 615, distance: 126.1
click at [207, 633] on div "Select Service Product Membership Package Voucher Prepaid Gift Card Select Styl…" at bounding box center [390, 632] width 633 height 38
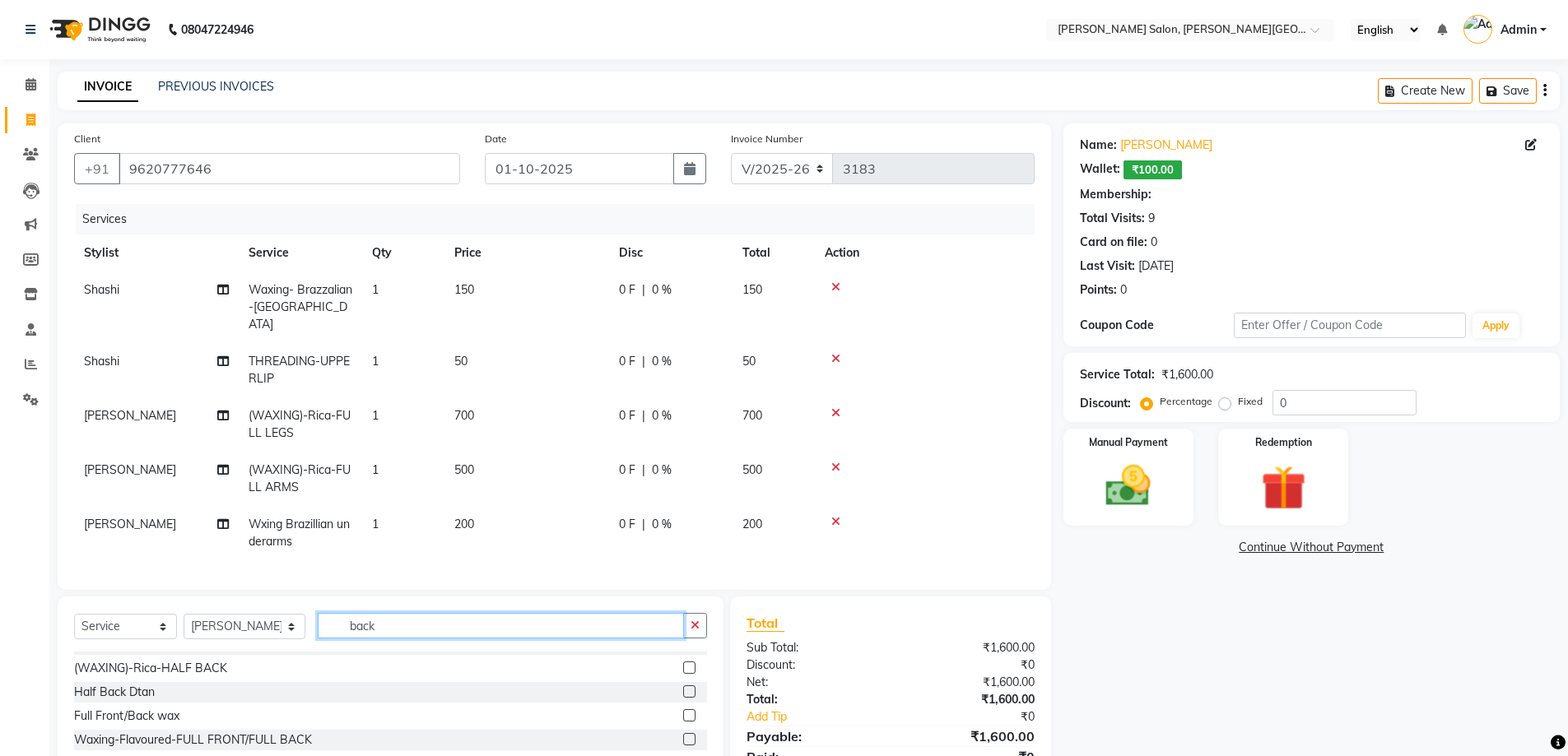
scroll to position [27, 0]
type input "back"
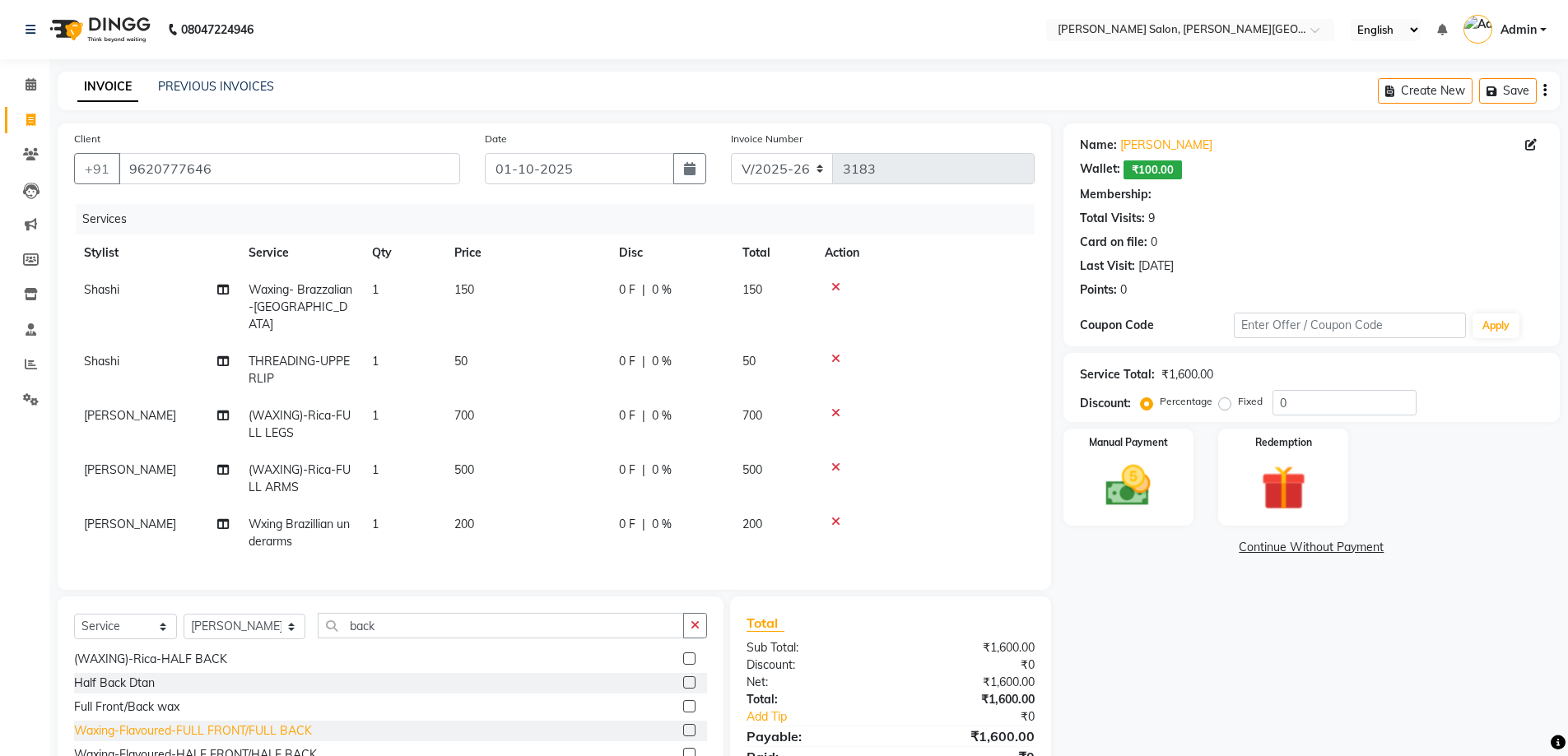
click at [297, 731] on div "Waxing-Flavoured-FULL FRONT/FULL BACK" at bounding box center [193, 730] width 238 height 18
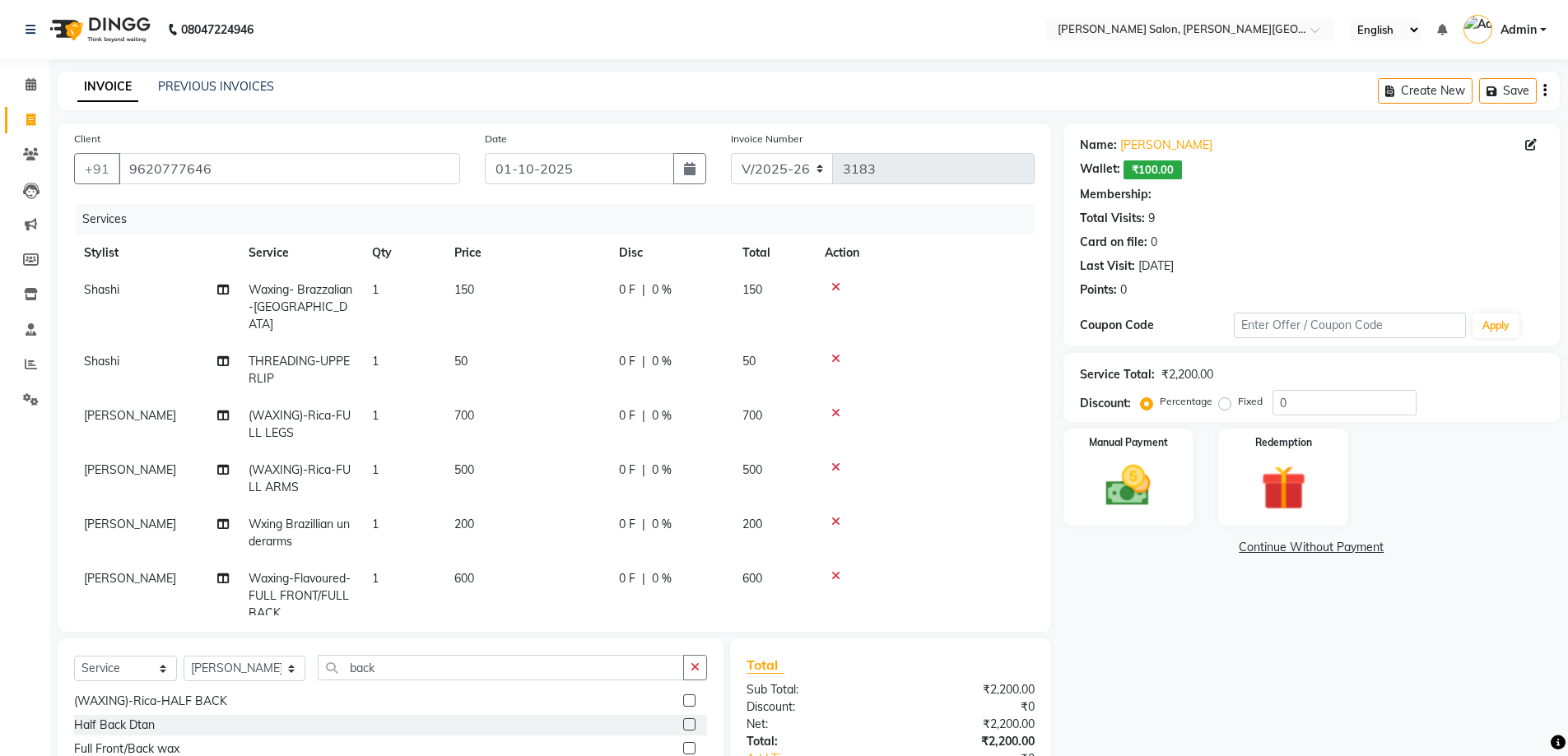
checkbox input "false"
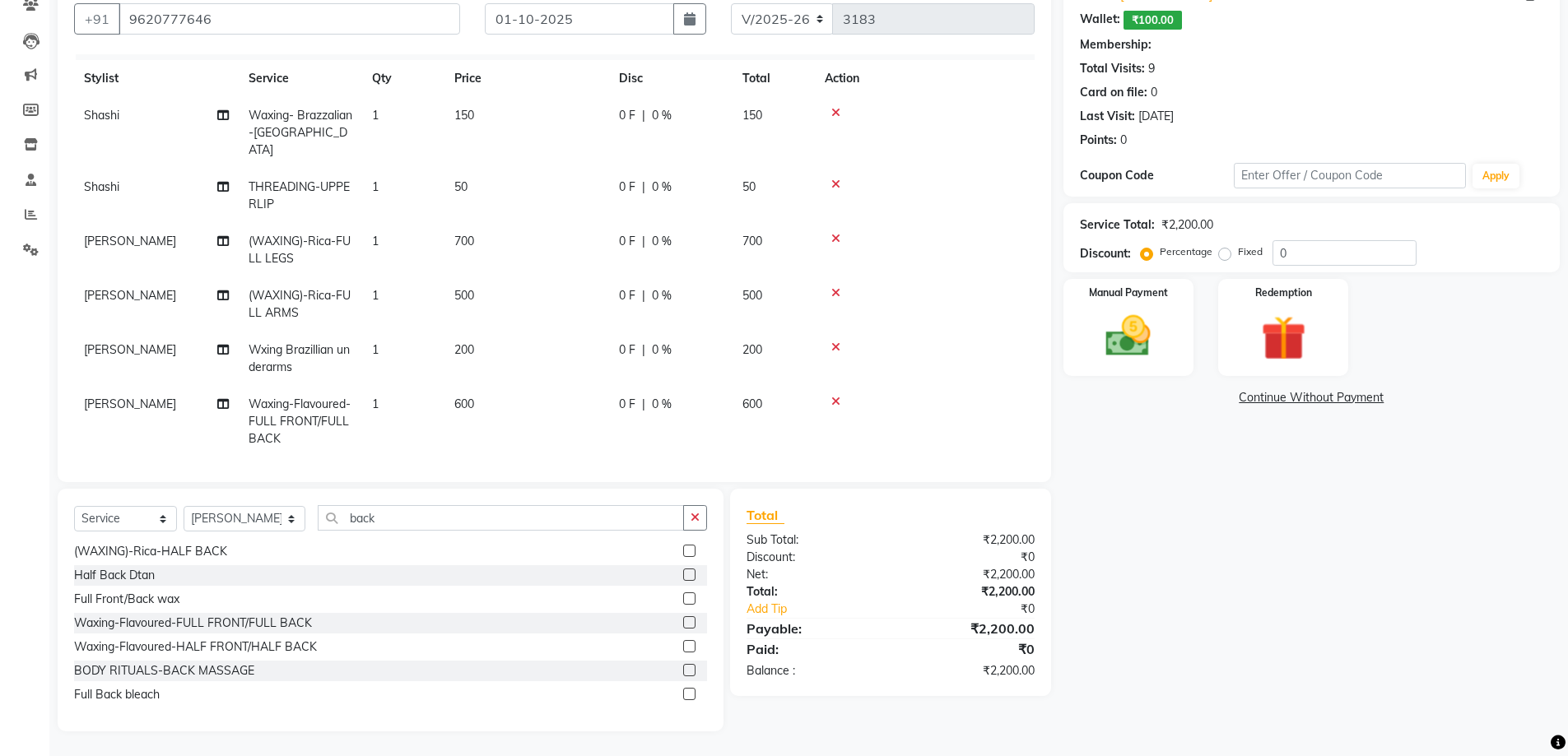
scroll to position [0, 0]
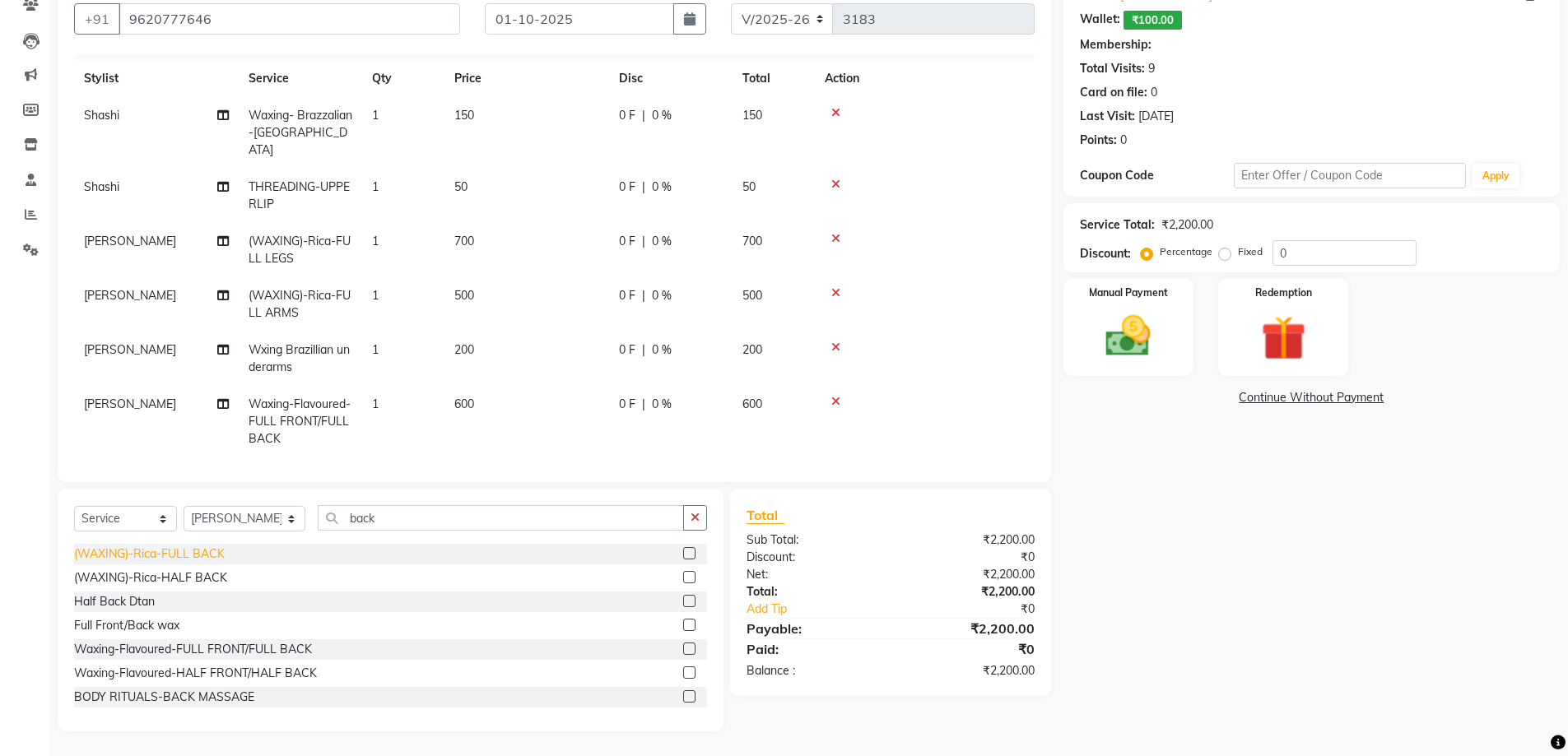
click at [209, 557] on div "(WAXING)-Rica-FULL BACK" at bounding box center [149, 553] width 151 height 18
checkbox input "false"
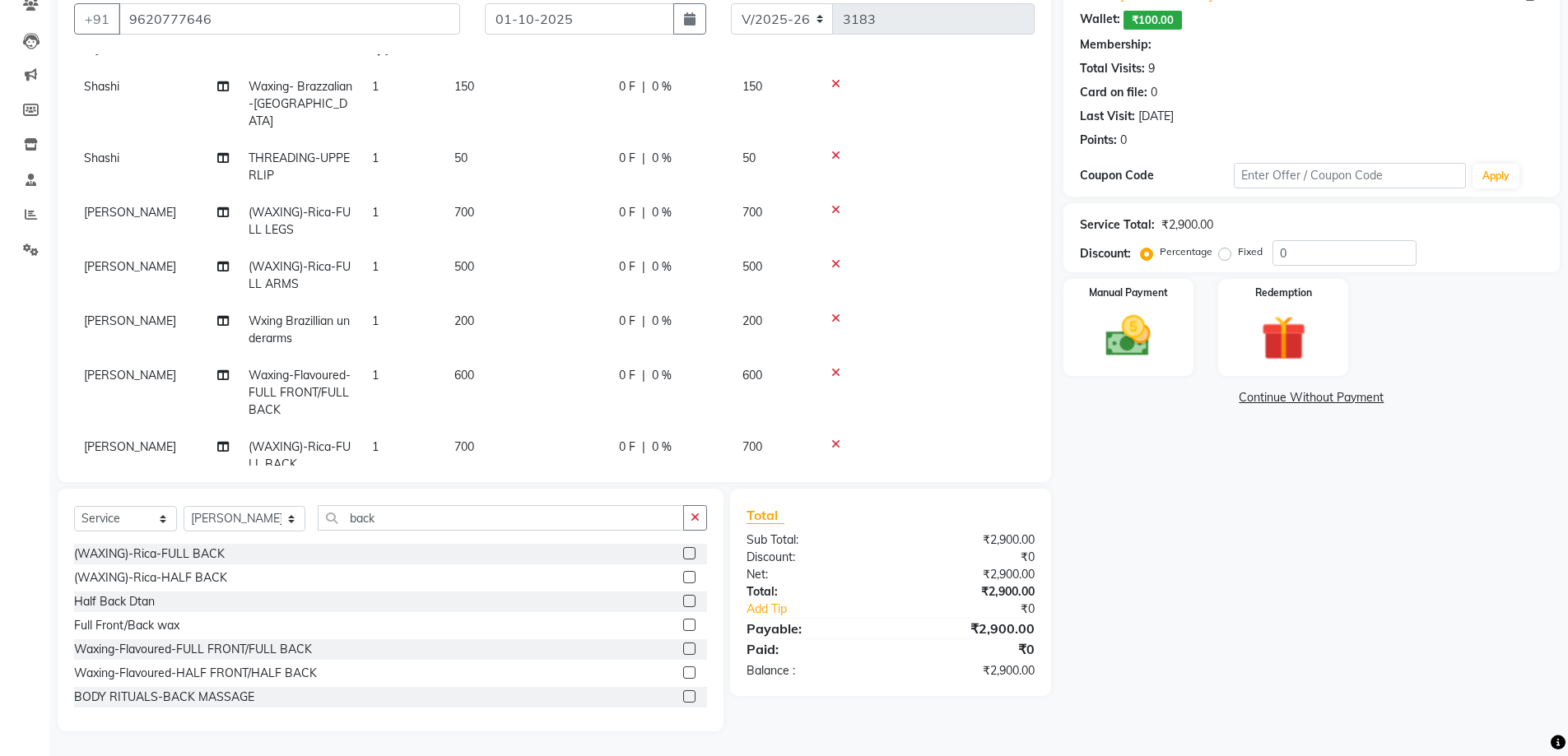
scroll to position [79, 0]
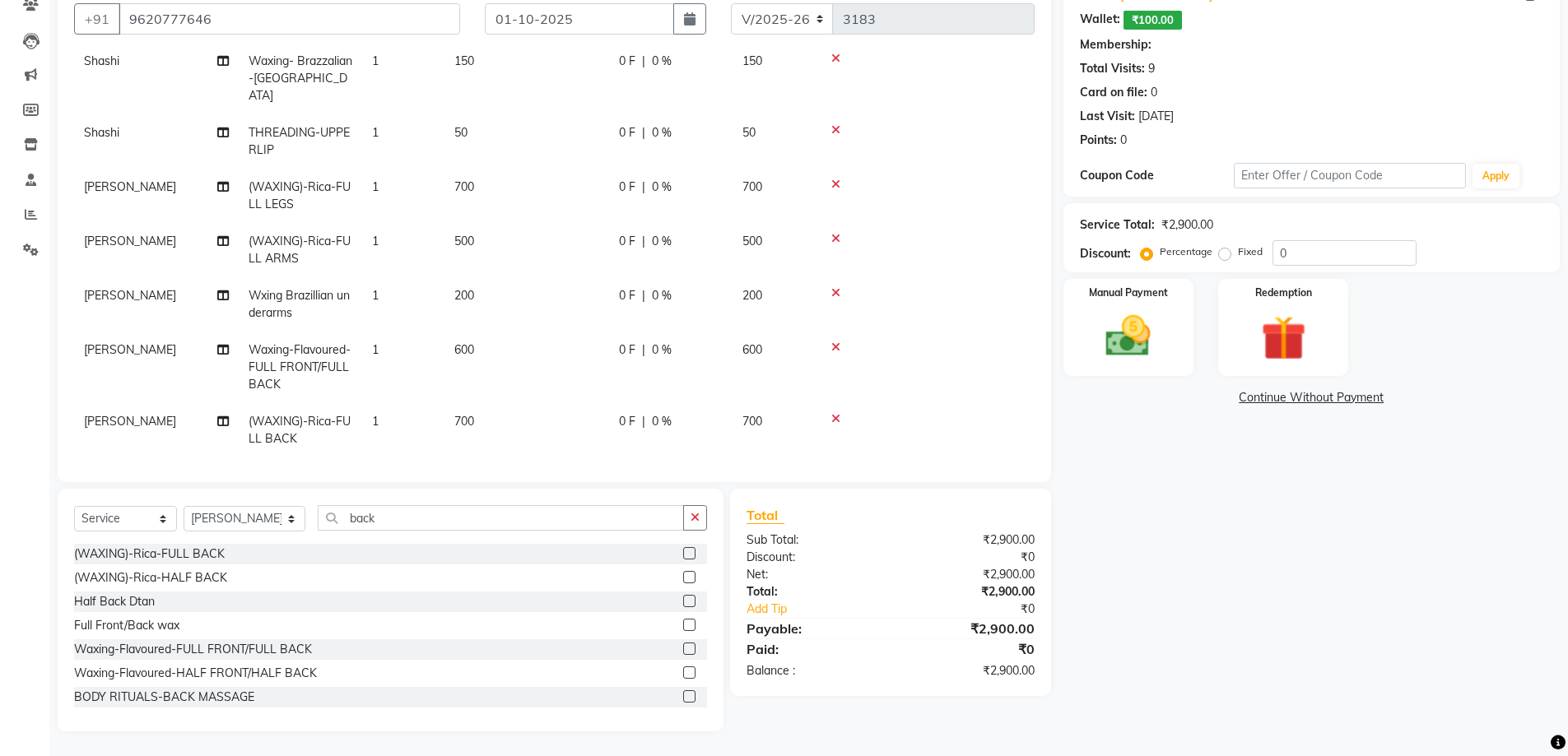
click at [833, 342] on icon at bounding box center [836, 348] width 9 height 12
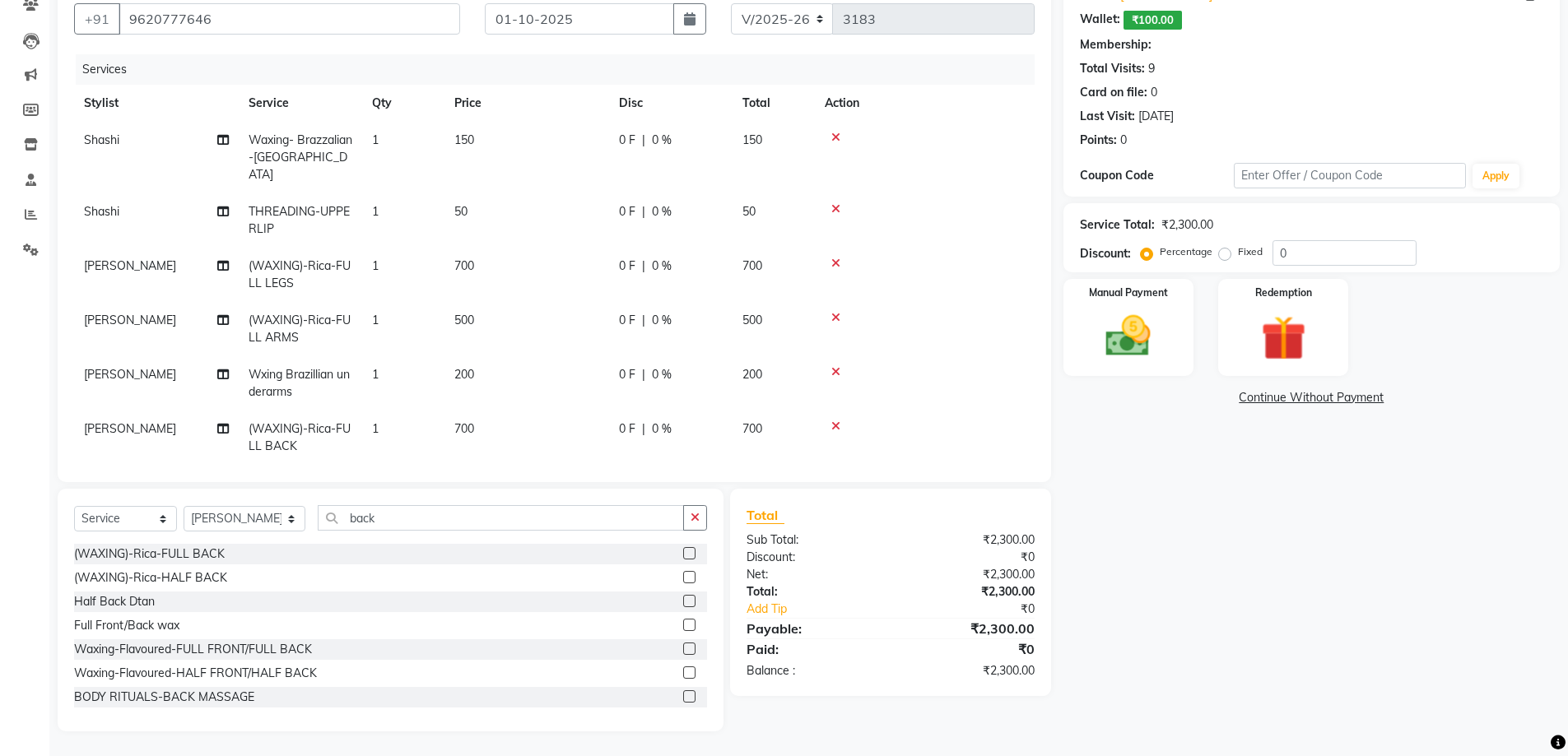
scroll to position [145, 0]
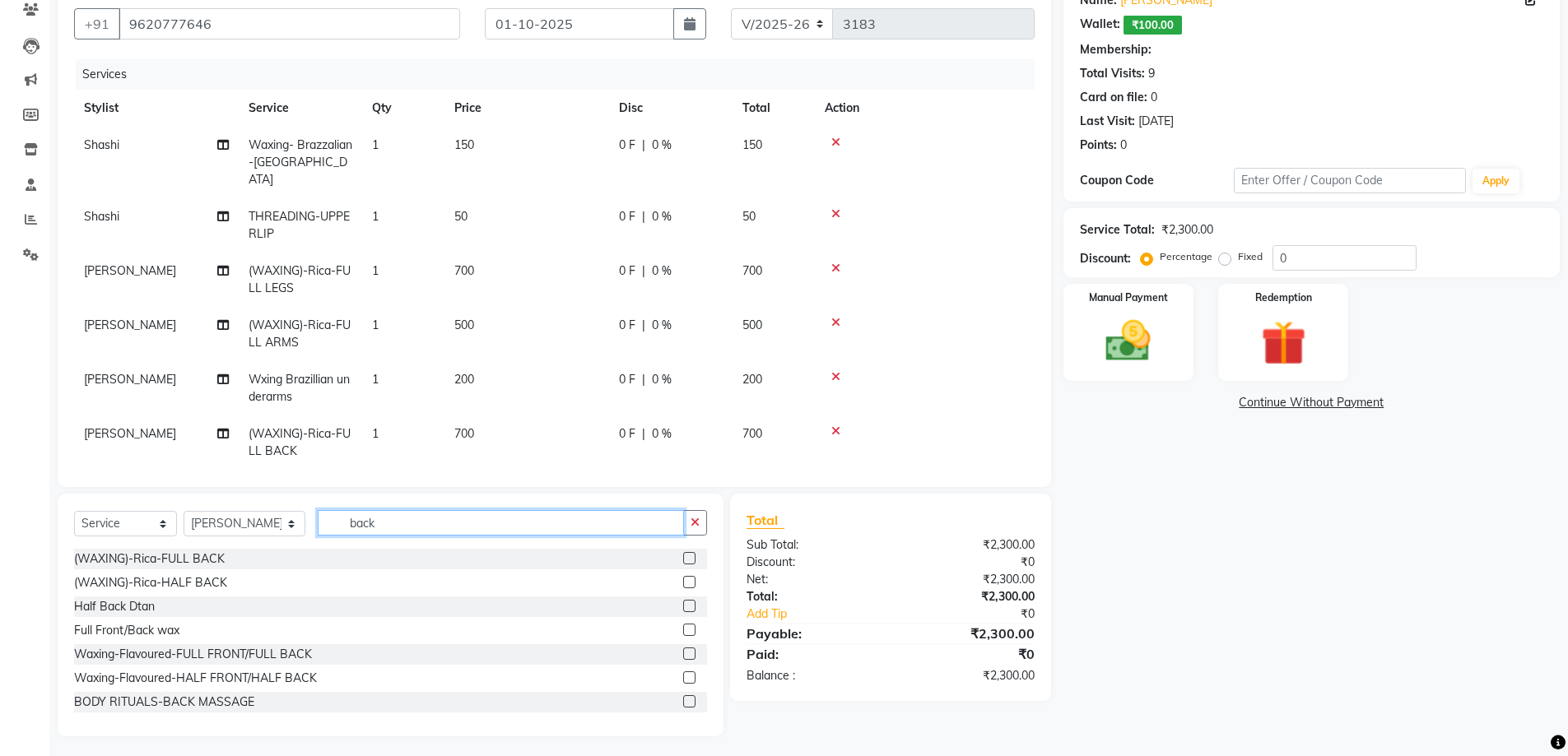
drag, startPoint x: 349, startPoint y: 528, endPoint x: 304, endPoint y: 532, distance: 45.2
click at [304, 532] on div "Select Service Product Membership Package Voucher Prepaid Gift Card Select Styl…" at bounding box center [390, 529] width 633 height 38
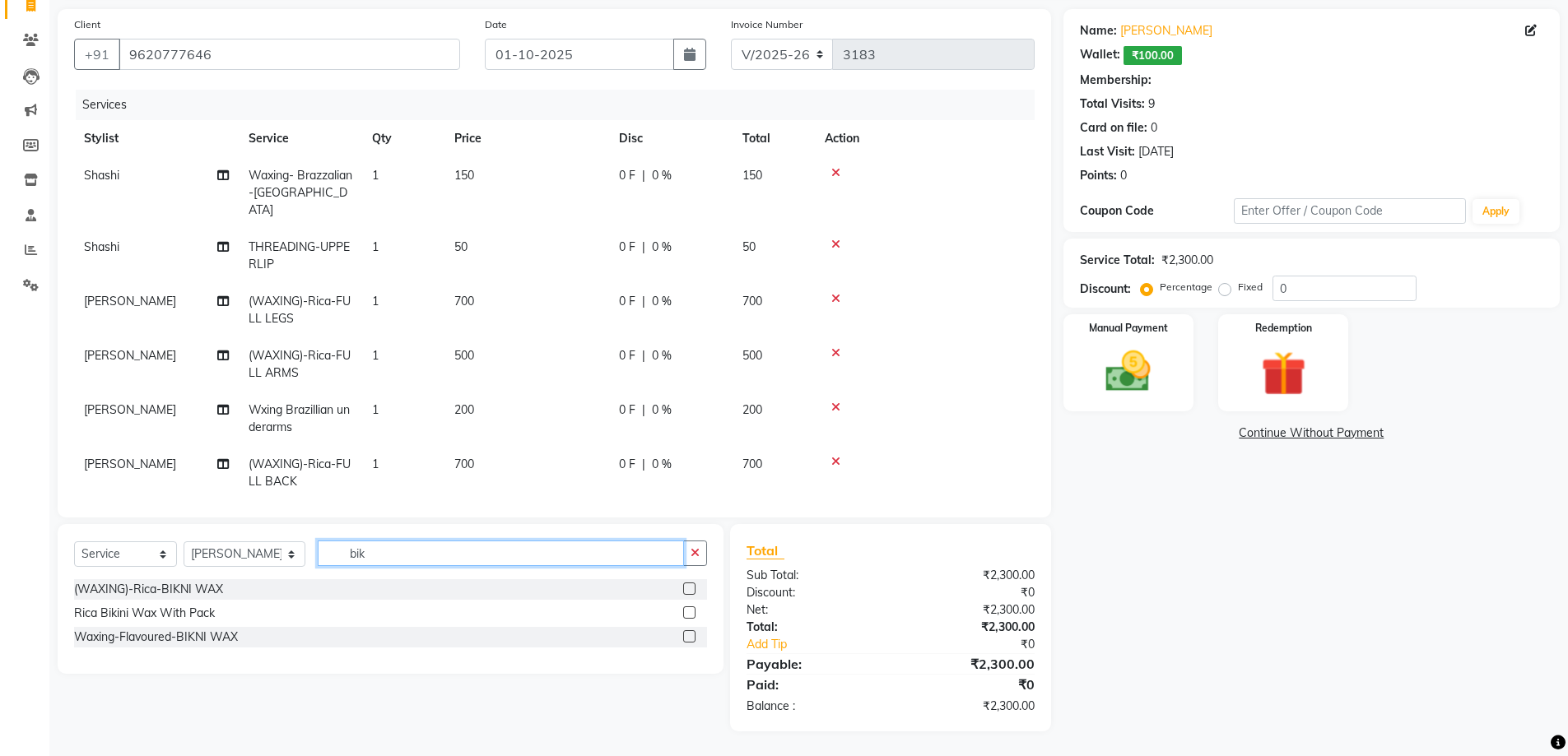
scroll to position [109, 0]
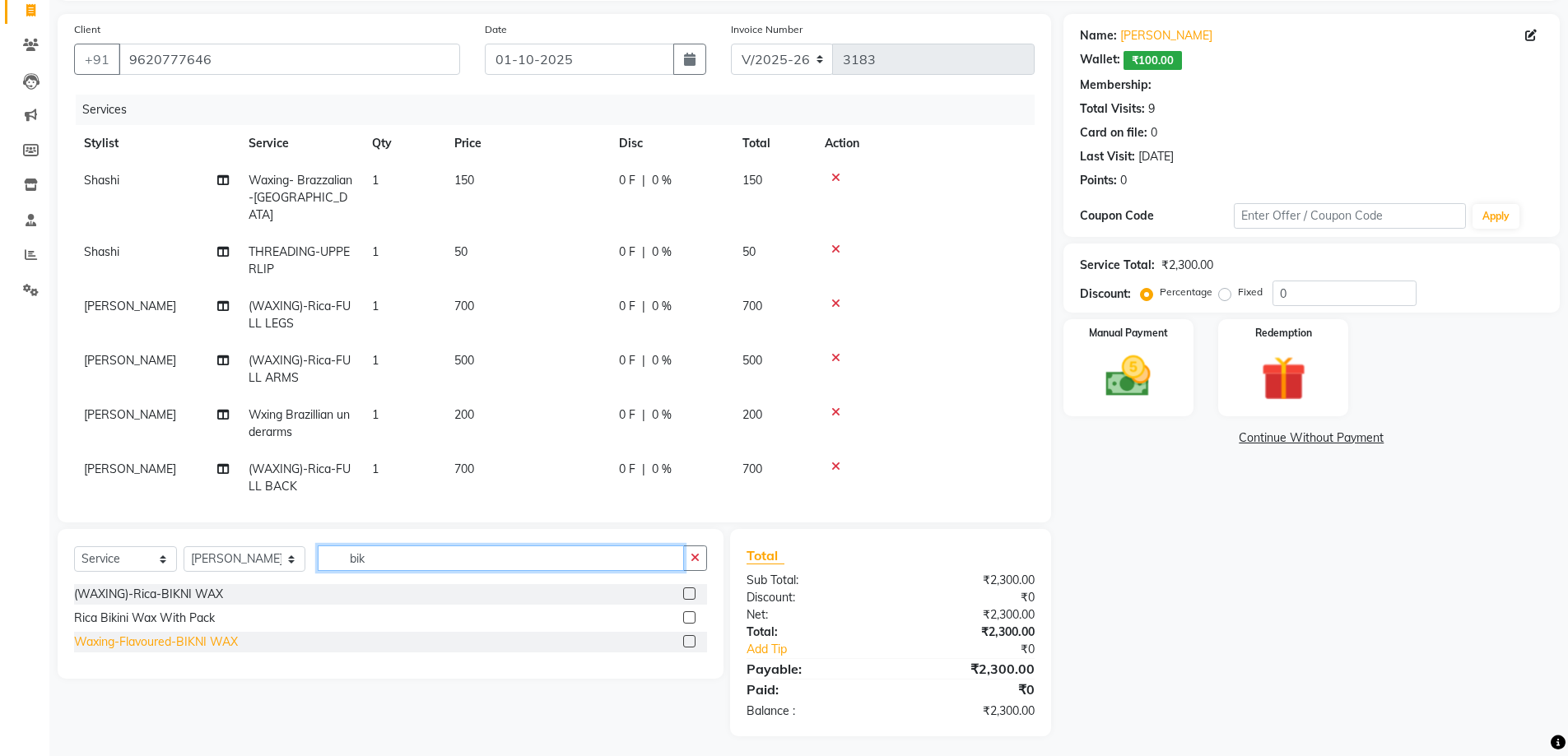
type input "bik"
click at [154, 644] on div "Waxing-Flavoured-BIKNI WAX" at bounding box center [156, 642] width 163 height 18
checkbox input "false"
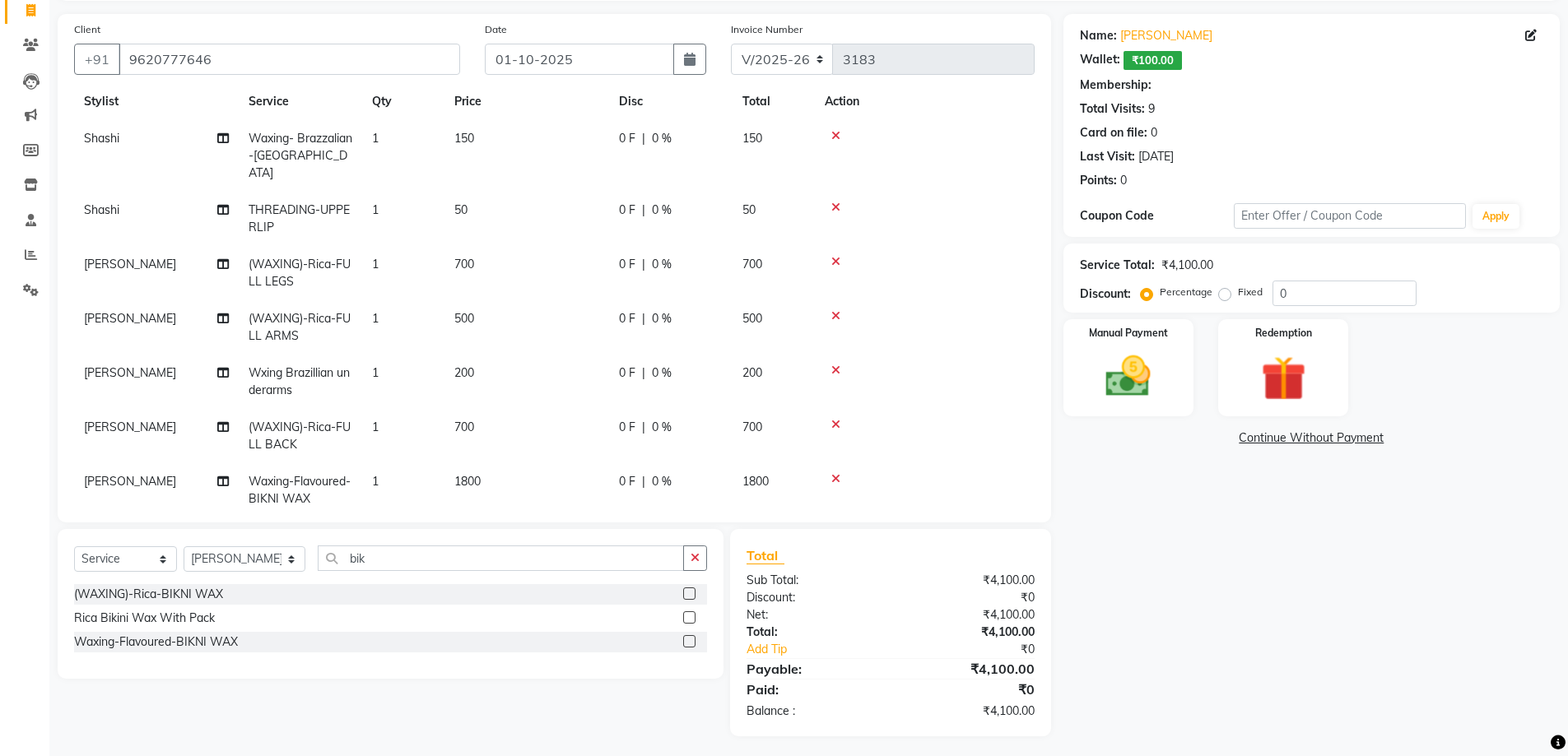
scroll to position [62, 0]
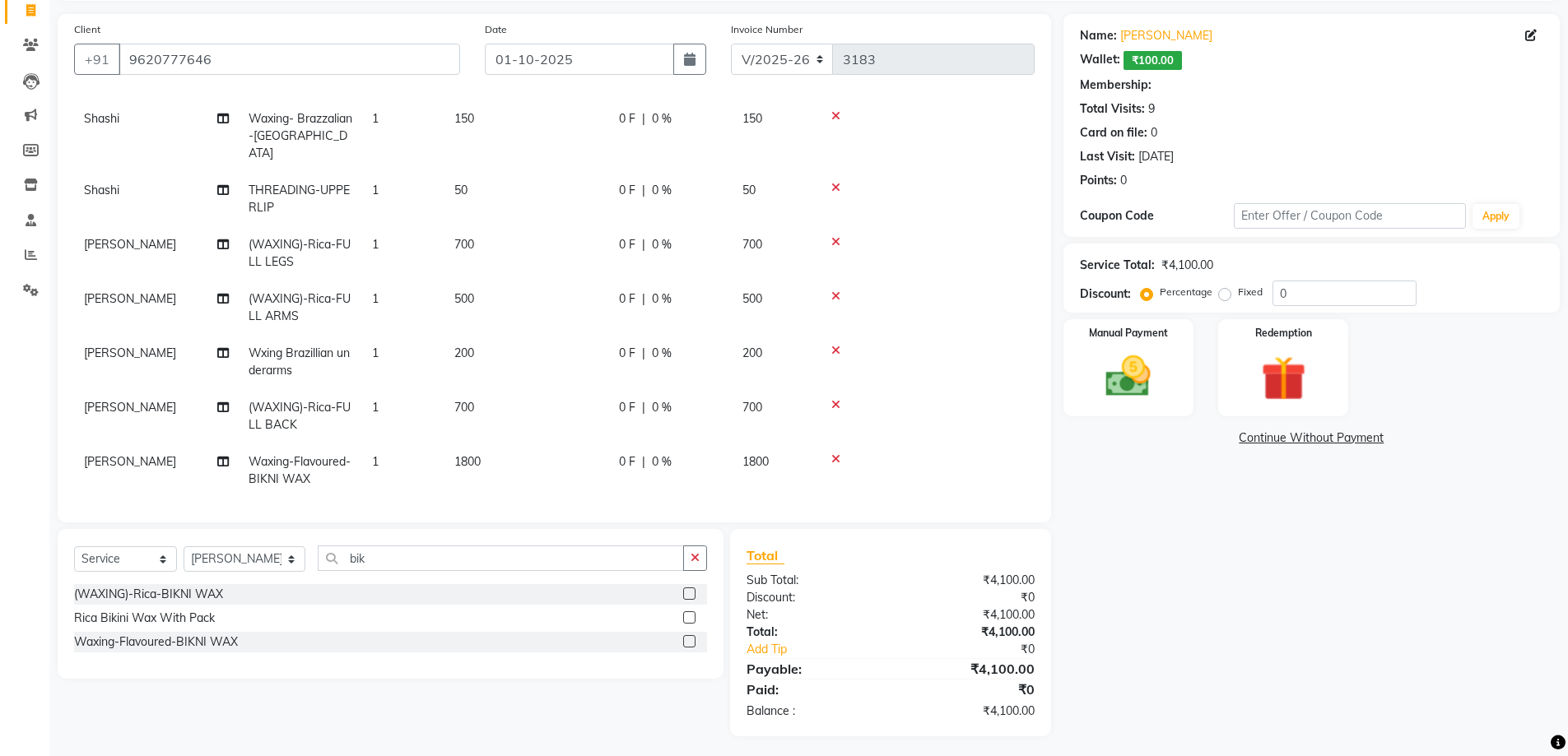
drag, startPoint x: 199, startPoint y: 587, endPoint x: 581, endPoint y: 378, distance: 435.4
click at [199, 587] on div "(WAXING)-Rica-BIKNI WAX" at bounding box center [148, 594] width 149 height 18
checkbox input "false"
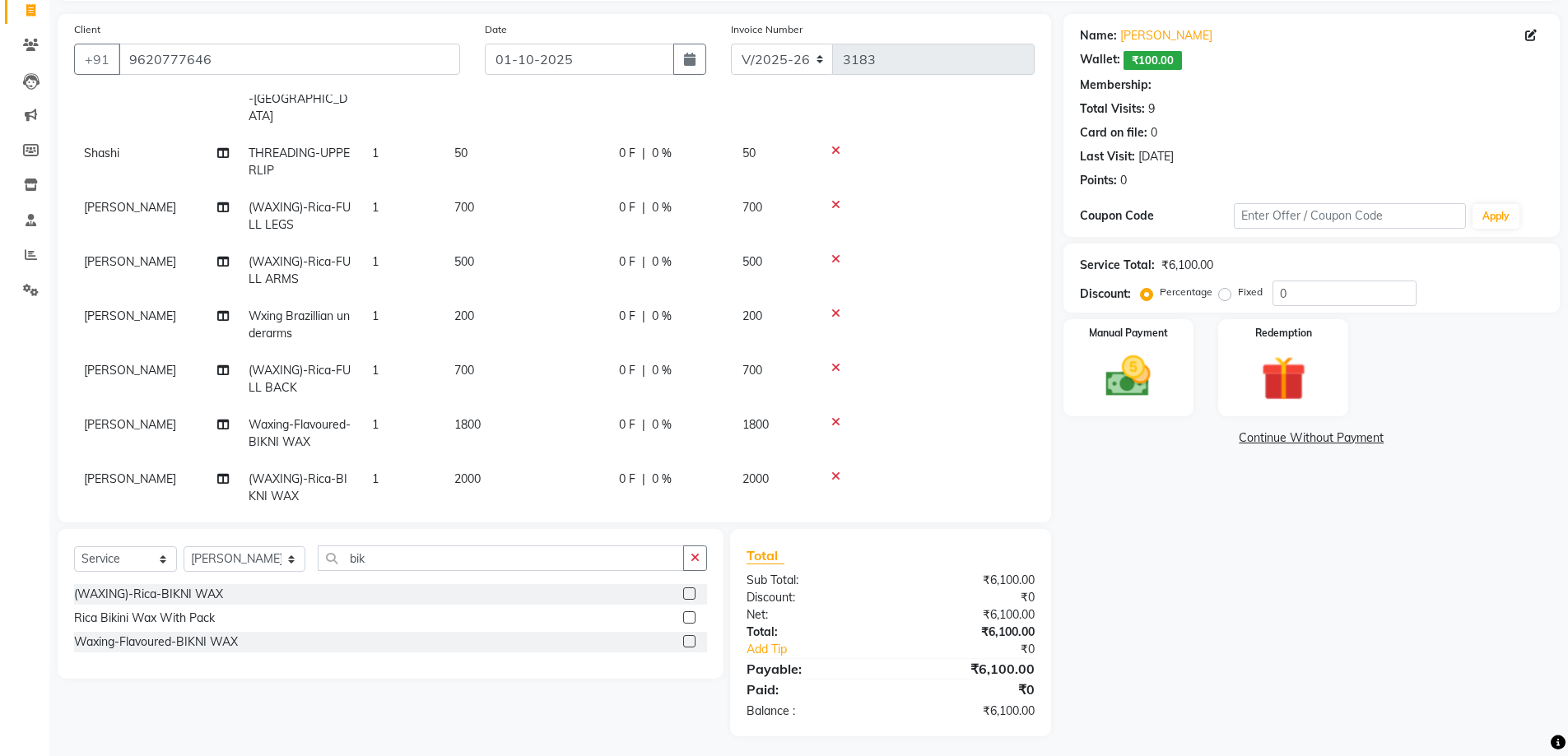
scroll to position [116, 0]
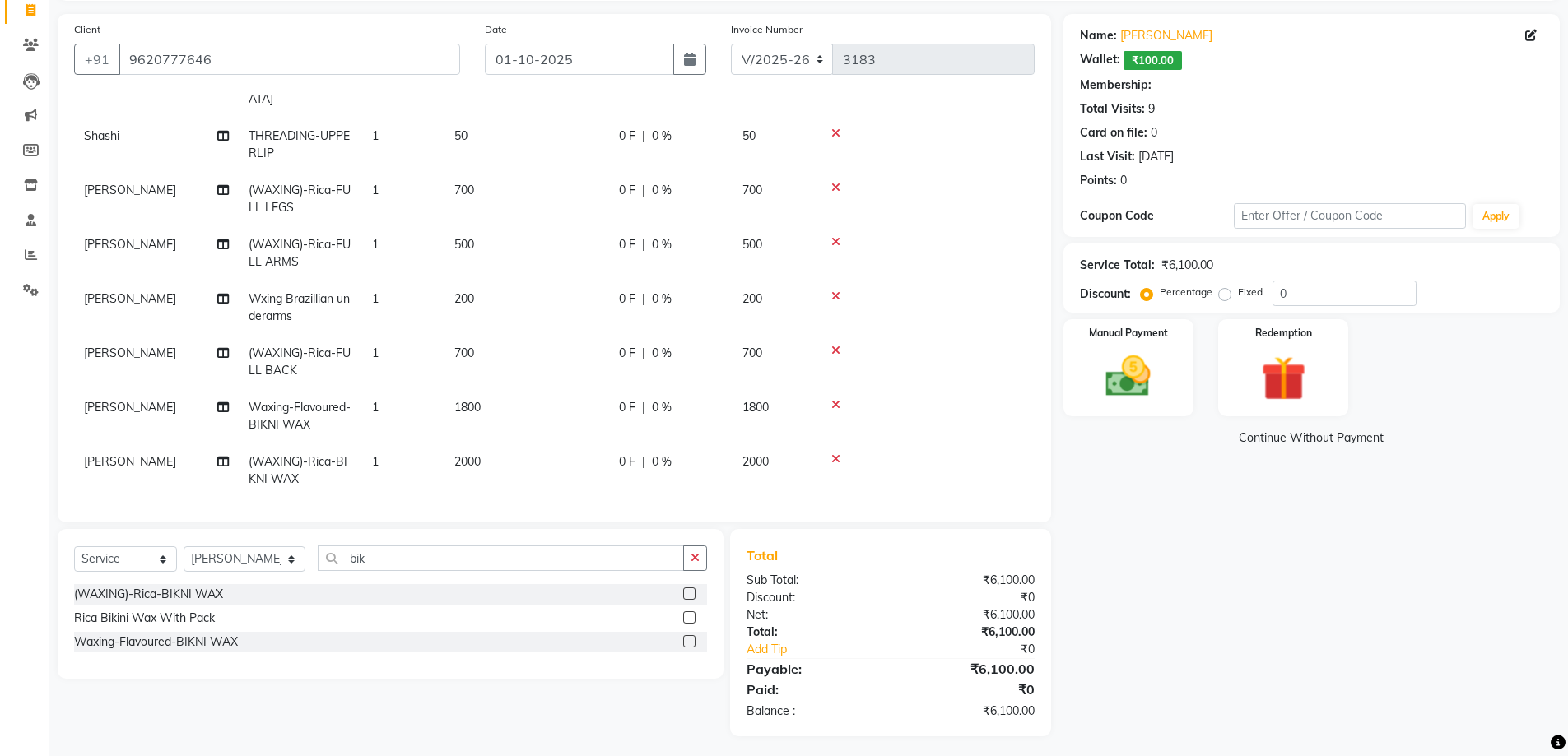
click at [838, 393] on td at bounding box center [924, 416] width 219 height 54
click at [835, 399] on icon at bounding box center [836, 405] width 9 height 12
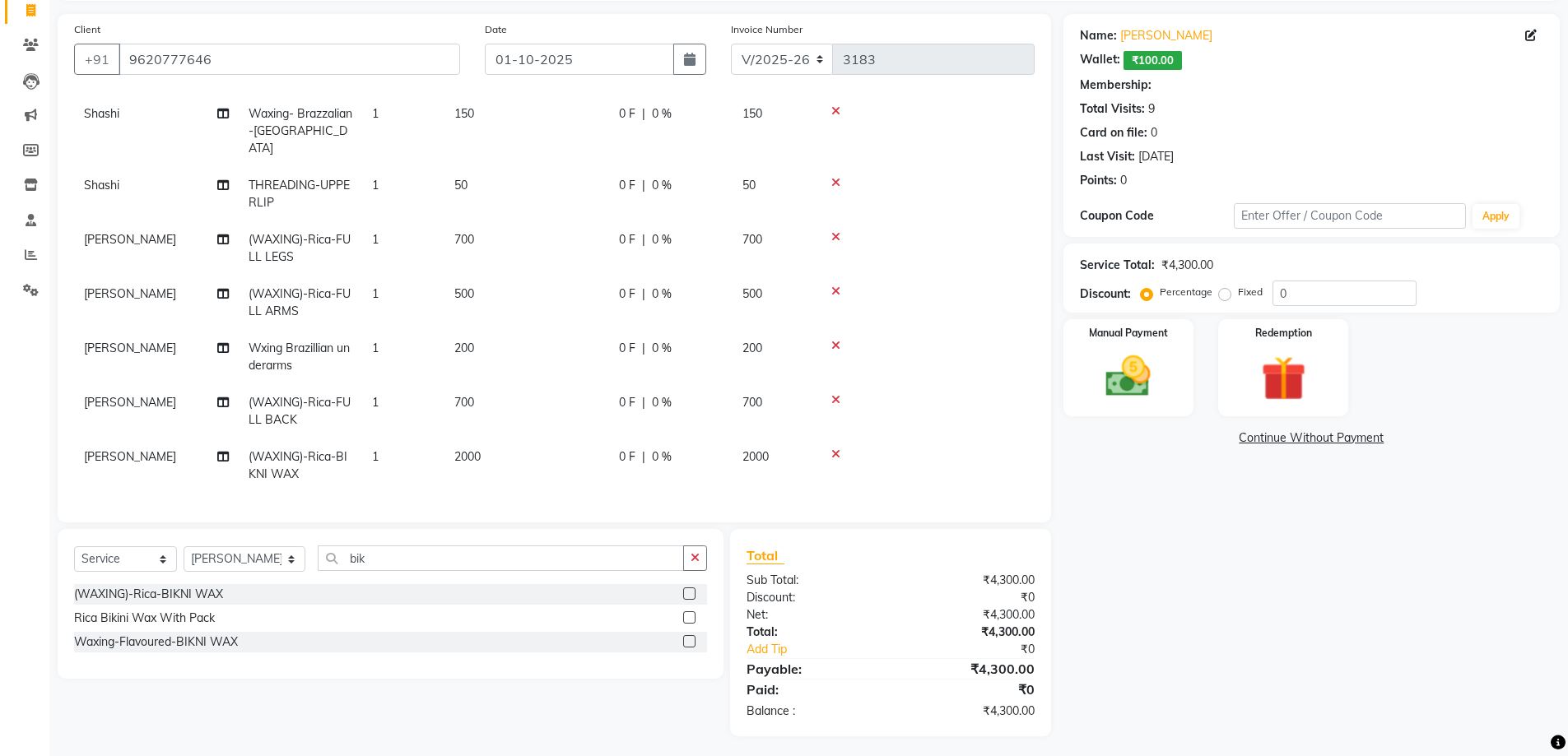
scroll to position [62, 0]
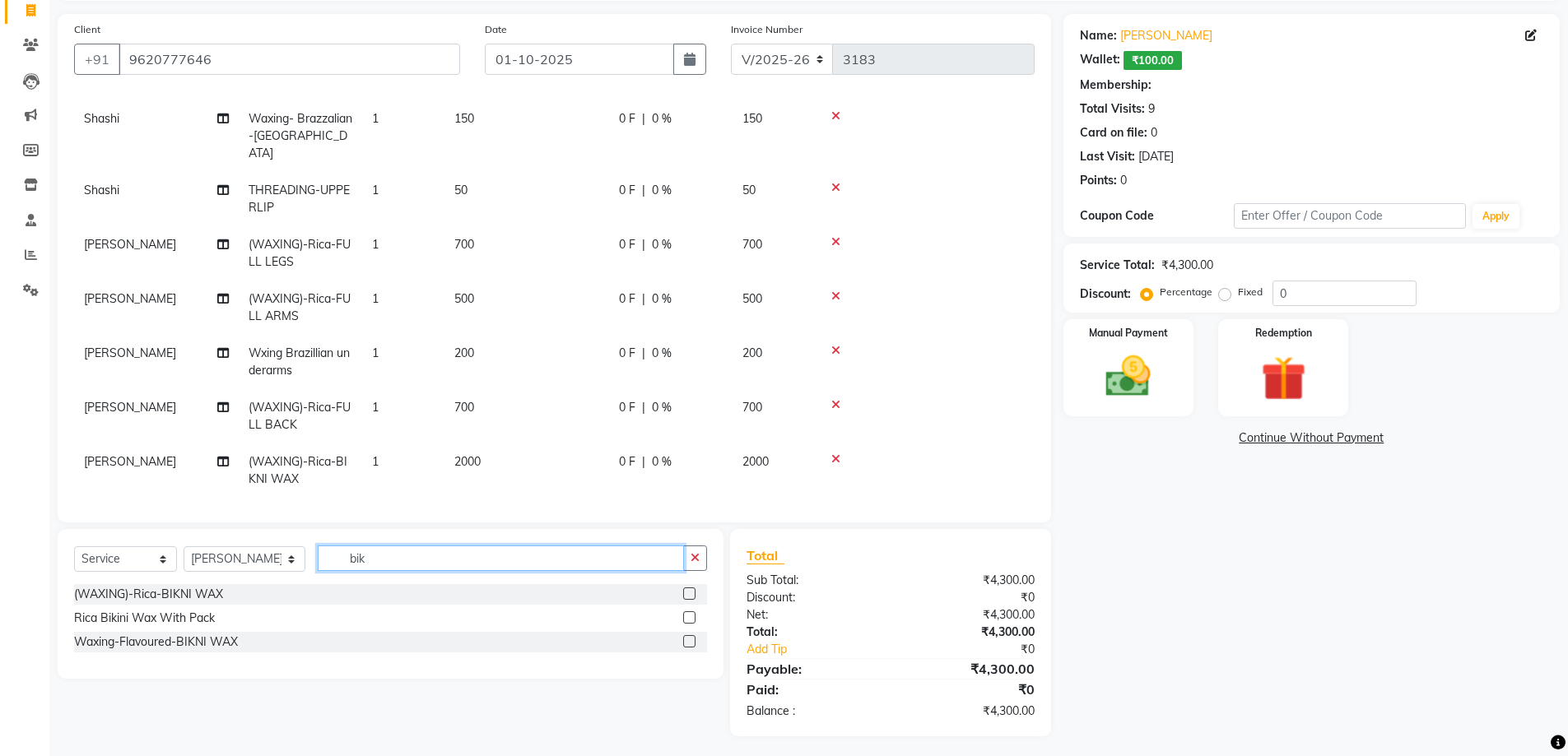
drag, startPoint x: 274, startPoint y: 565, endPoint x: 399, endPoint y: 550, distance: 125.9
click at [271, 573] on div "Select Service Product Membership Package Voucher Prepaid Gift Card Select Styl…" at bounding box center [390, 564] width 633 height 38
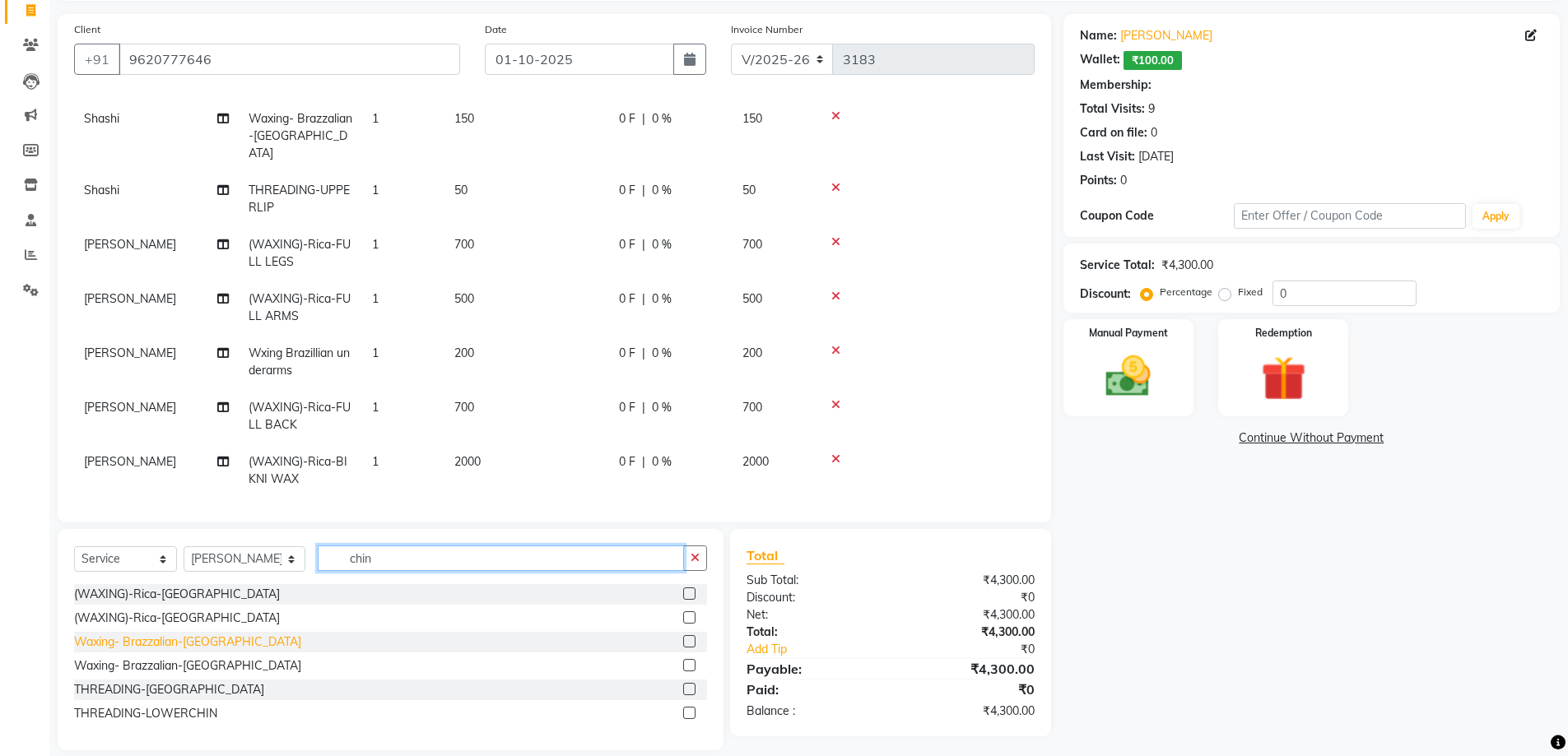
type input "chin"
click at [195, 642] on div "Waxing- Brazzalian-[GEOGRAPHIC_DATA]" at bounding box center [188, 642] width 227 height 18
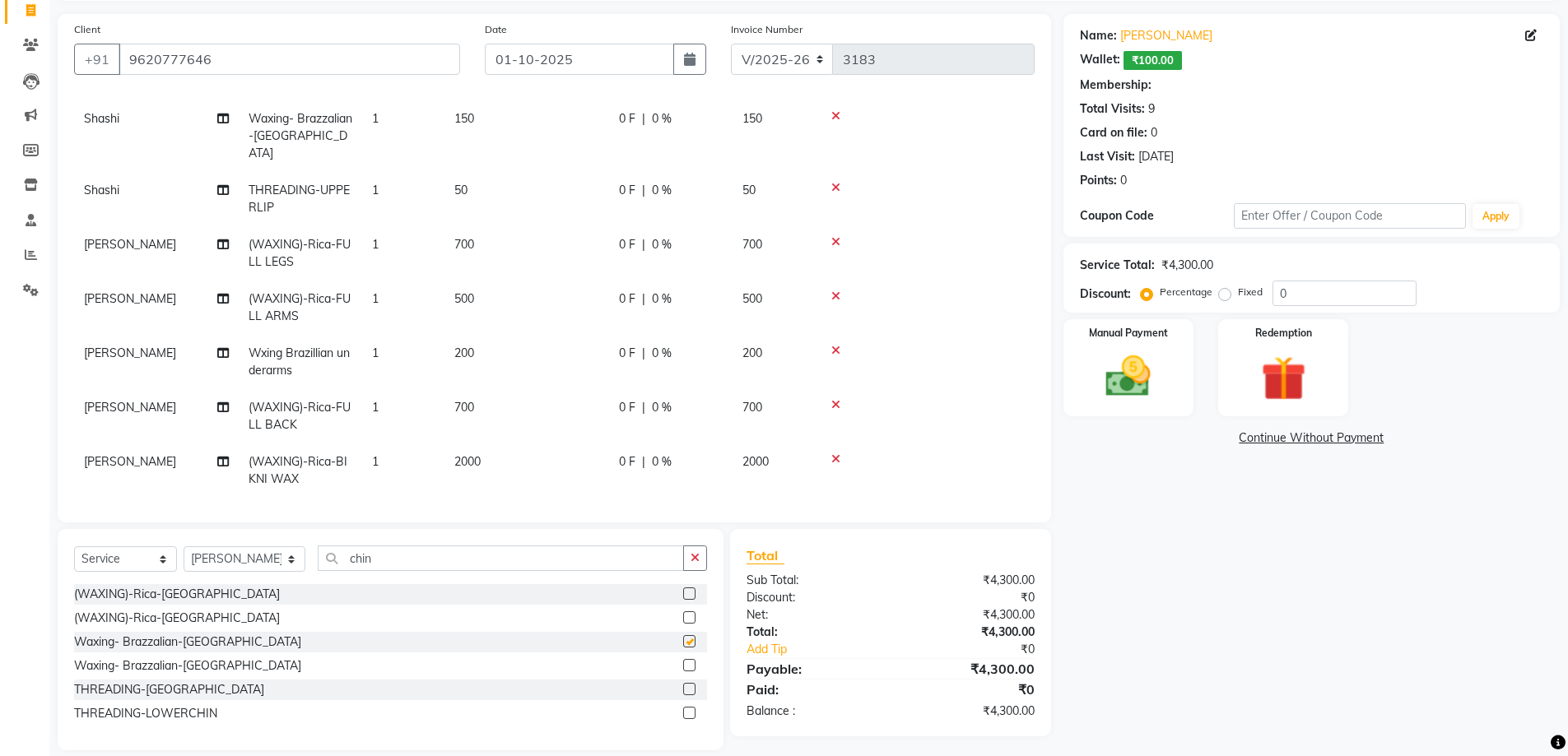
scroll to position [116, 0]
checkbox input "false"
drag, startPoint x: 384, startPoint y: 543, endPoint x: 294, endPoint y: 562, distance: 92.0
click at [307, 559] on div "Select Service Product Membership Package Voucher Prepaid Gift Card Select Styl…" at bounding box center [390, 638] width 666 height 221
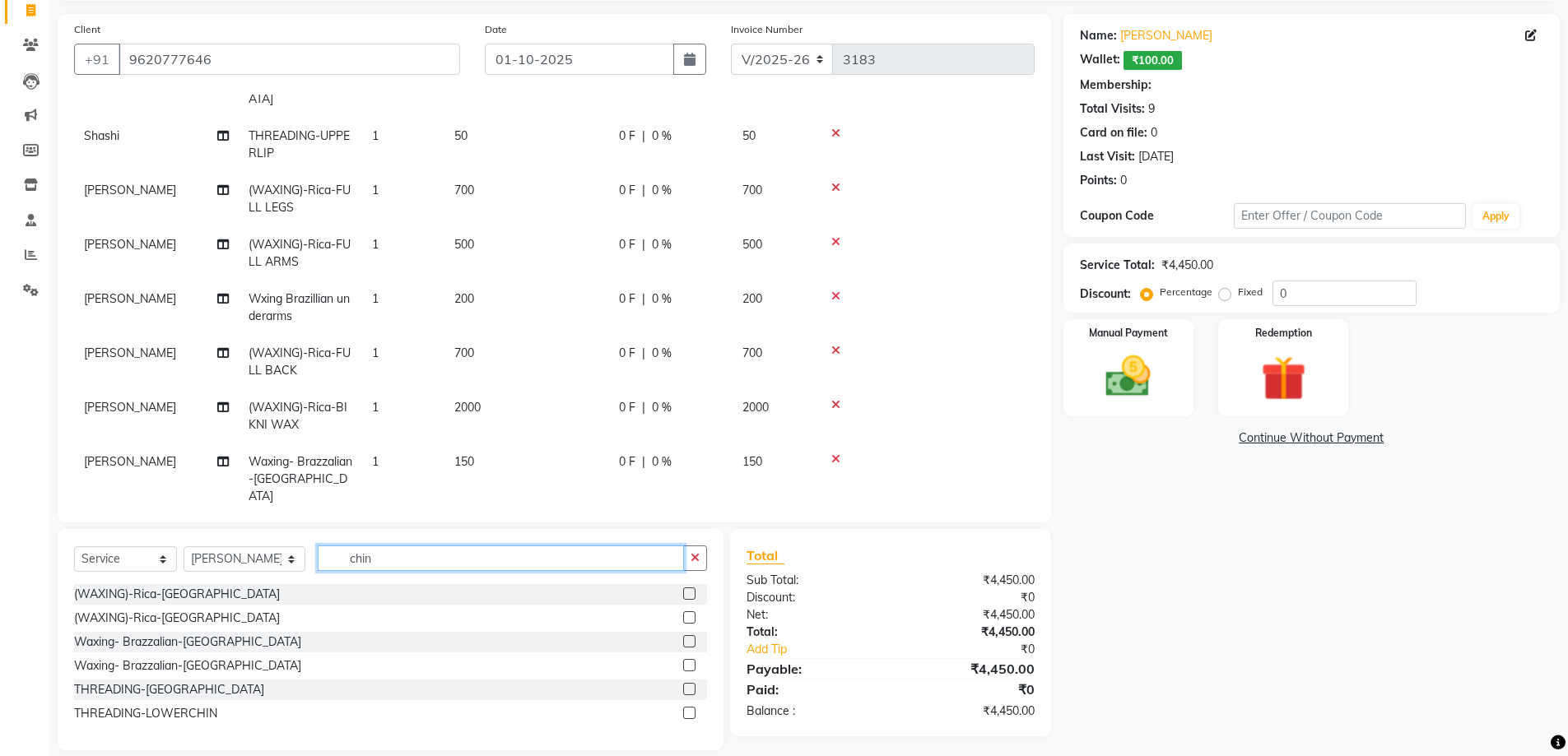
drag, startPoint x: 328, startPoint y: 557, endPoint x: 289, endPoint y: 557, distance: 39.0
click at [289, 557] on div "Select Service Product Membership Package Voucher Prepaid Gift Card Select Styl…" at bounding box center [390, 564] width 633 height 38
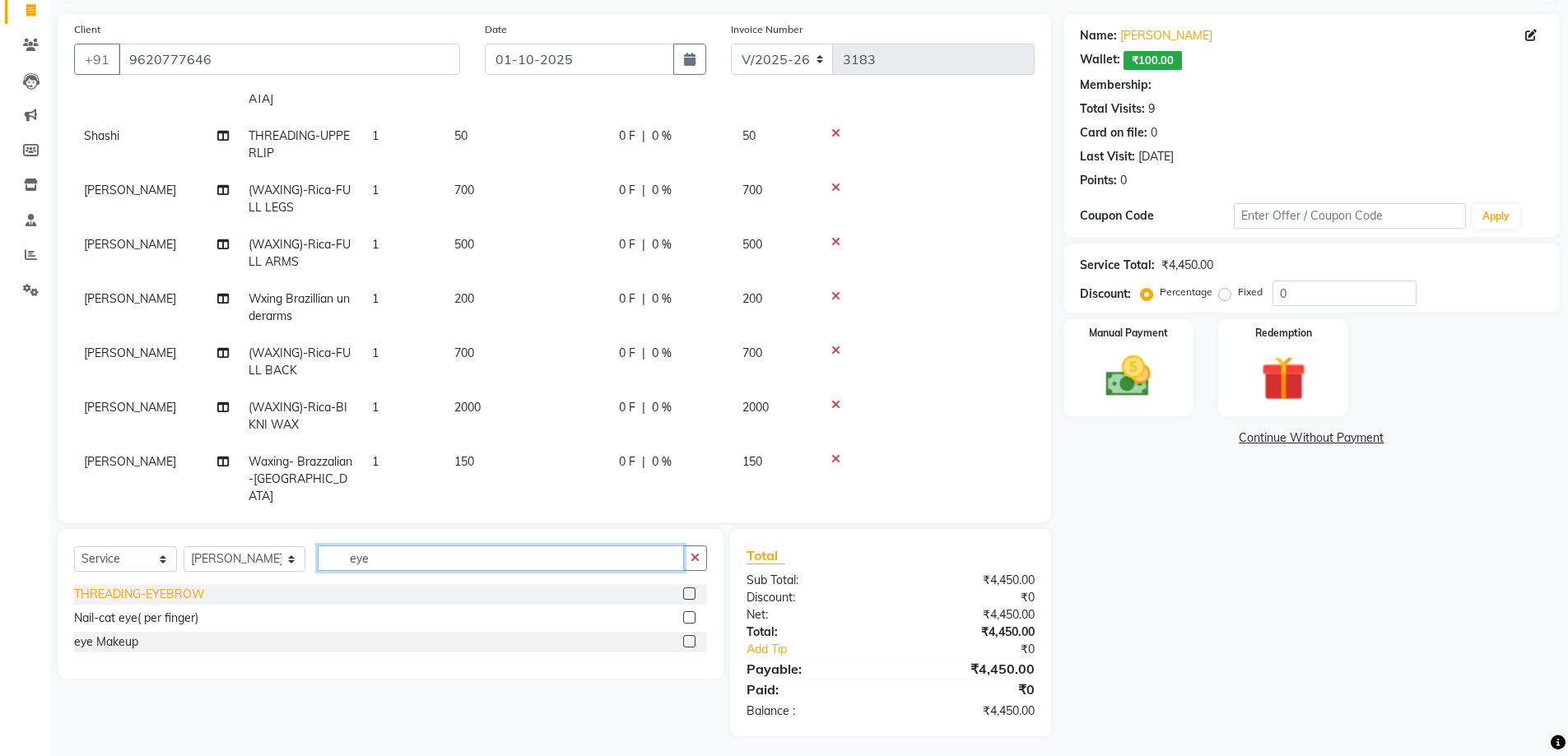
type input "eye"
click at [172, 589] on div "THREADING-EYEBROW" at bounding box center [139, 594] width 131 height 18
checkbox input "false"
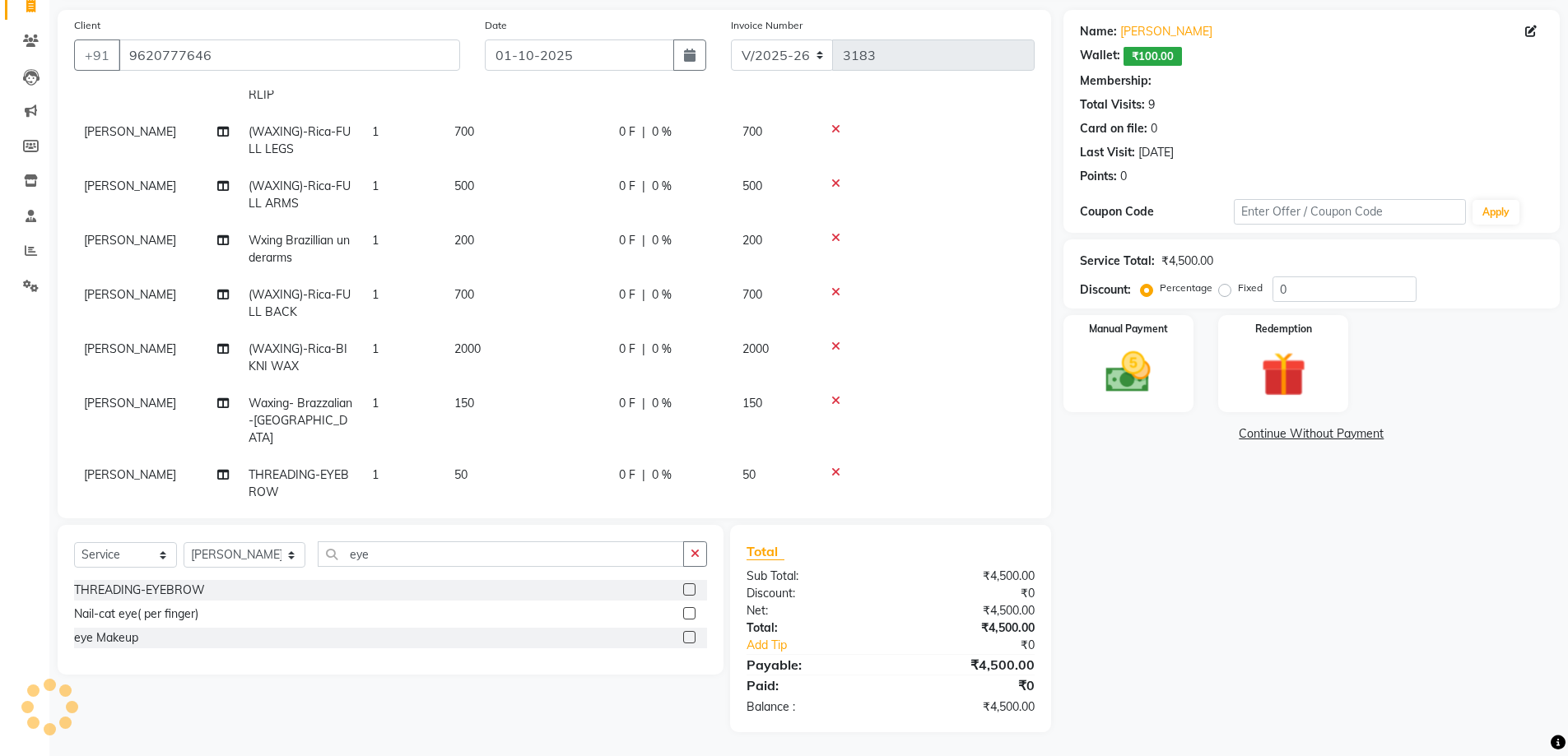
scroll to position [114, 0]
drag, startPoint x: 363, startPoint y: 558, endPoint x: 289, endPoint y: 571, distance: 75.1
click at [318, 563] on input "eye" at bounding box center [500, 553] width 366 height 26
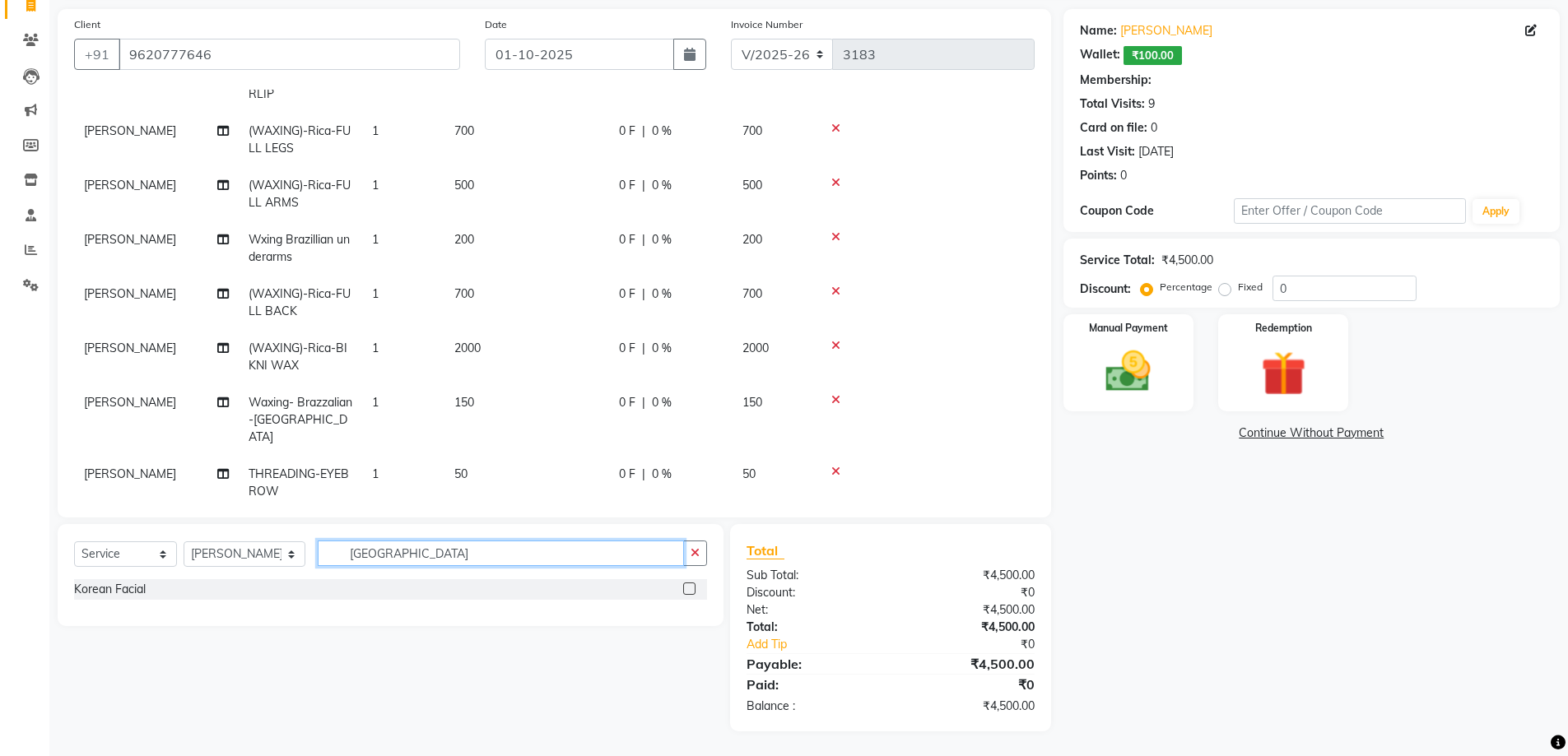
type input "[GEOGRAPHIC_DATA]"
click at [125, 598] on div "Korean Facial" at bounding box center [390, 589] width 633 height 21
click at [125, 598] on div "Korean Facial" at bounding box center [390, 589] width 633 height 21
click at [1143, 600] on div "Name: [PERSON_NAME]: ₹100.00 Membership: Total Visits: 9 Card on file: 0 Last V…" at bounding box center [1318, 370] width 509 height 722
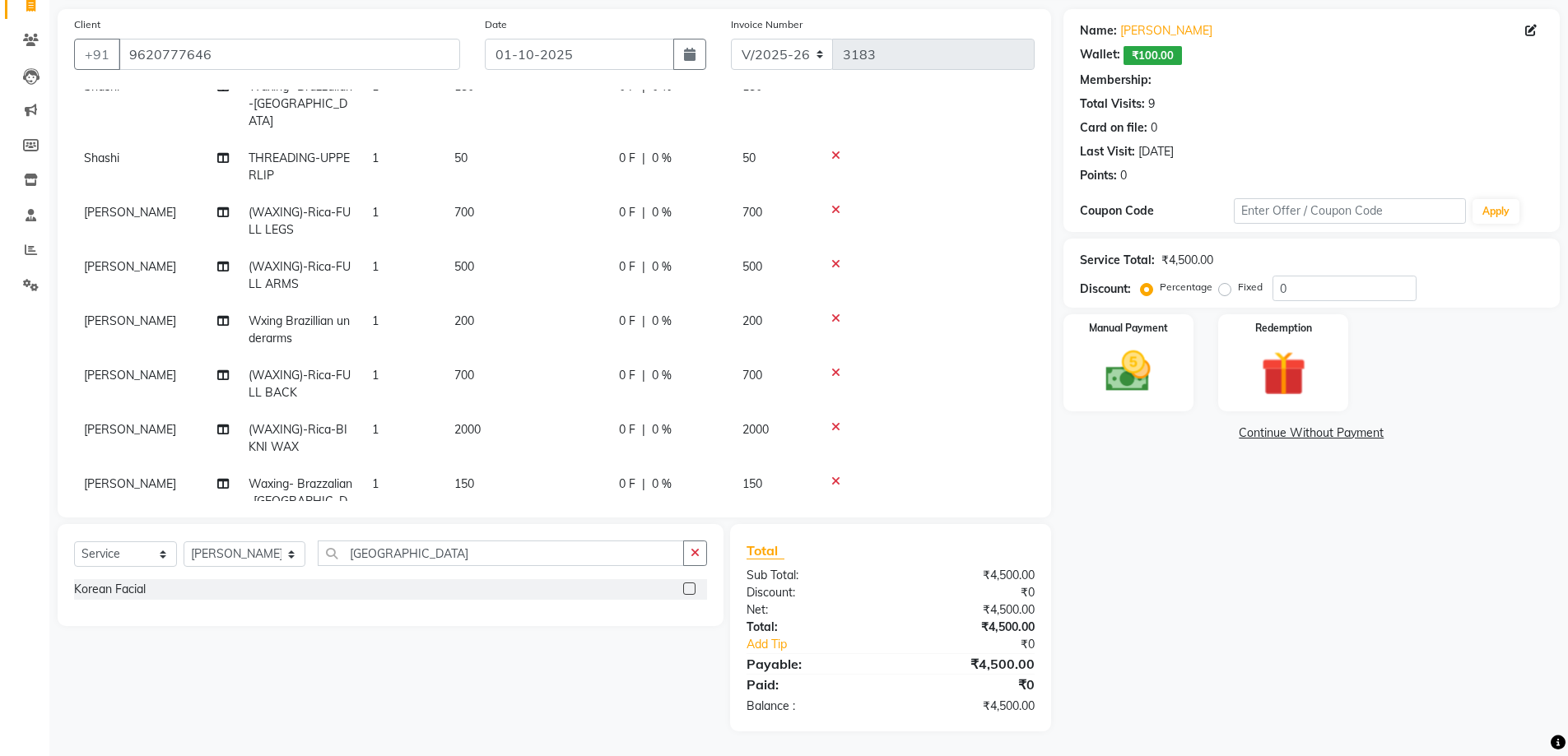
scroll to position [170, 0]
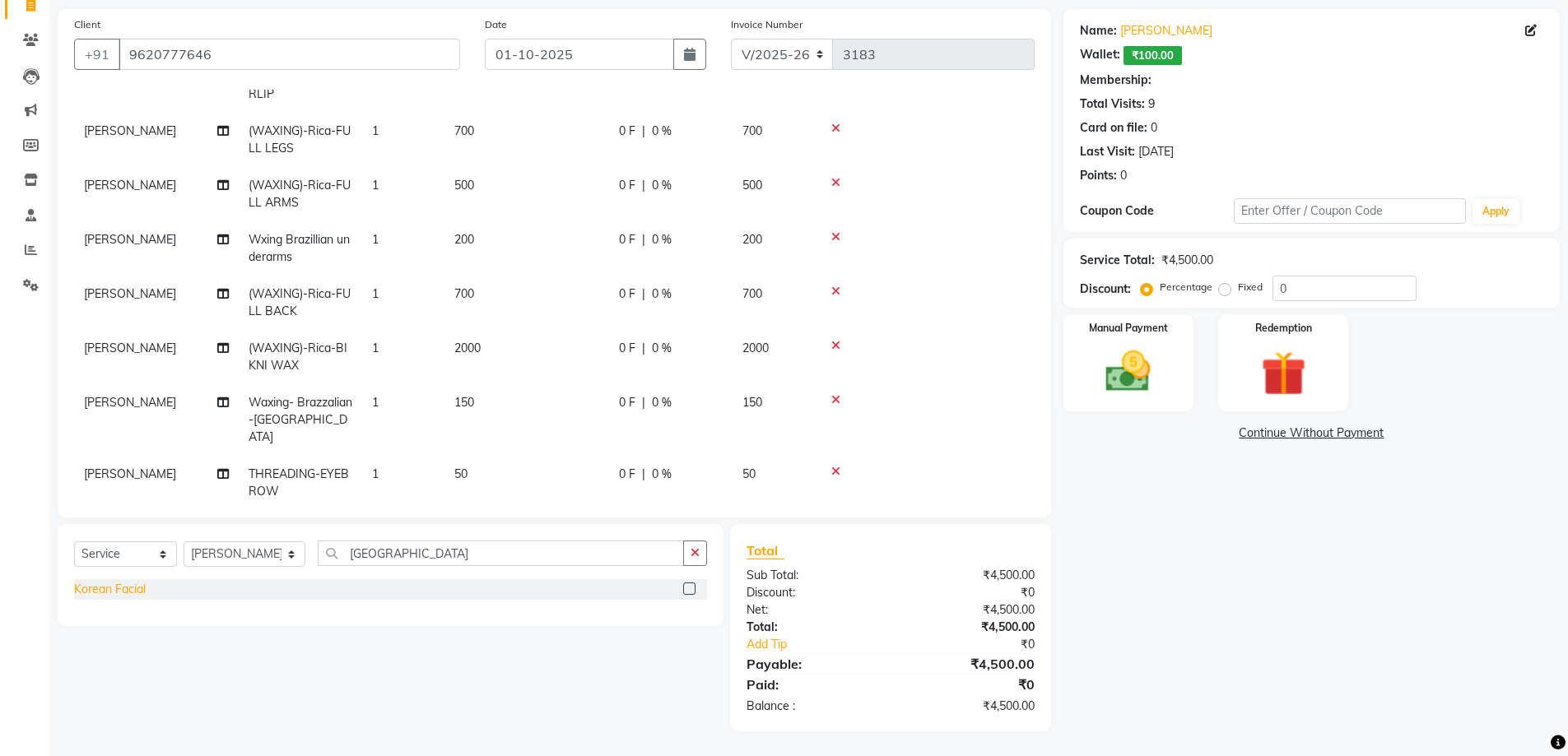
click at [110, 591] on div "Korean Facial" at bounding box center [110, 589] width 72 height 18
checkbox input "false"
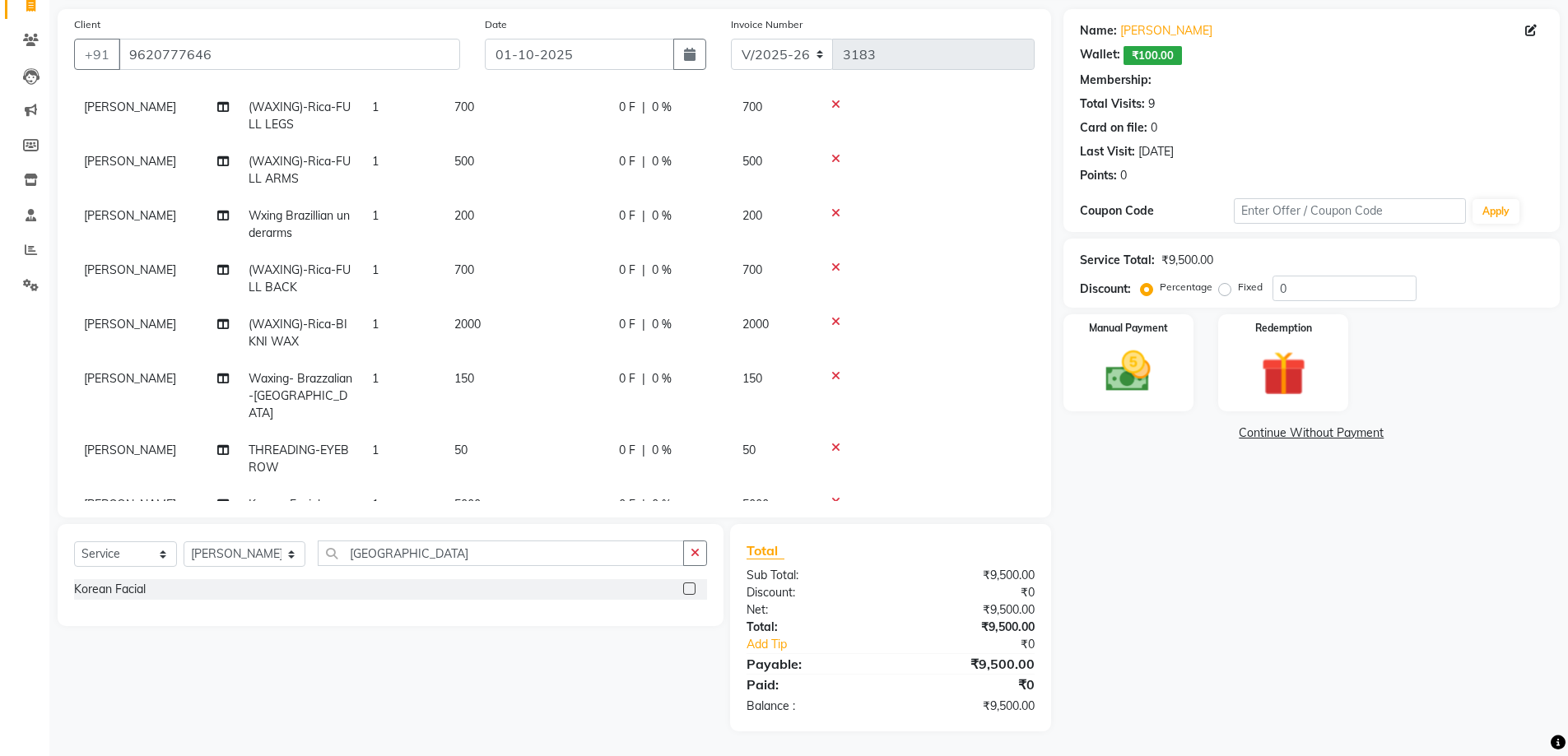
scroll to position [208, 0]
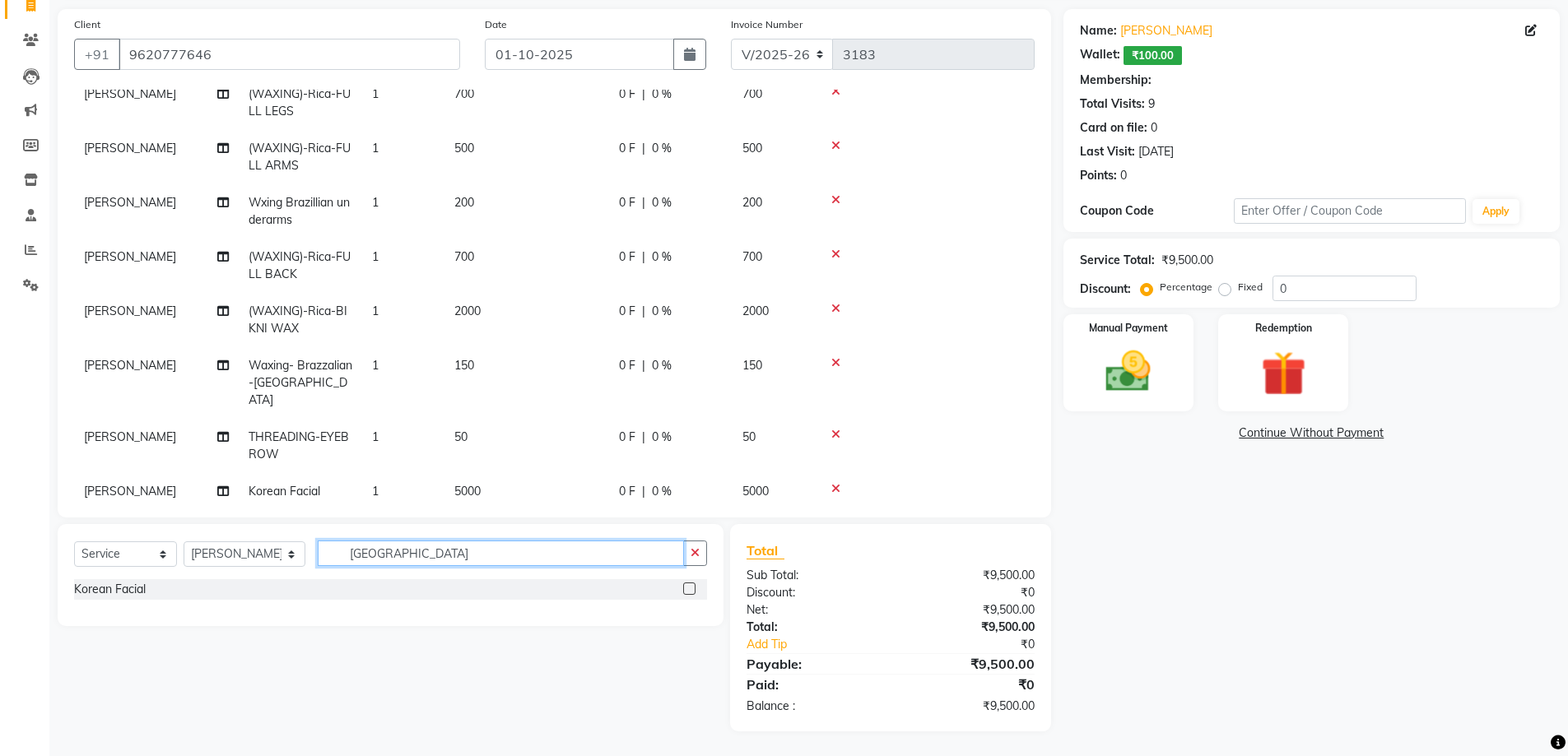
click at [278, 560] on div "Select Service Product Membership Package Voucher Prepaid Gift Card Select Styl…" at bounding box center [390, 559] width 633 height 38
click at [248, 548] on select "Select Stylist [PERSON_NAME] [PERSON_NAME] [PERSON_NAME] [PERSON_NAME] [PERSON_…" at bounding box center [244, 553] width 122 height 26
select select "85107"
click at [183, 541] on select "Select Stylist [PERSON_NAME] [PERSON_NAME] [PERSON_NAME] [PERSON_NAME] [PERSON_…" at bounding box center [244, 553] width 122 height 26
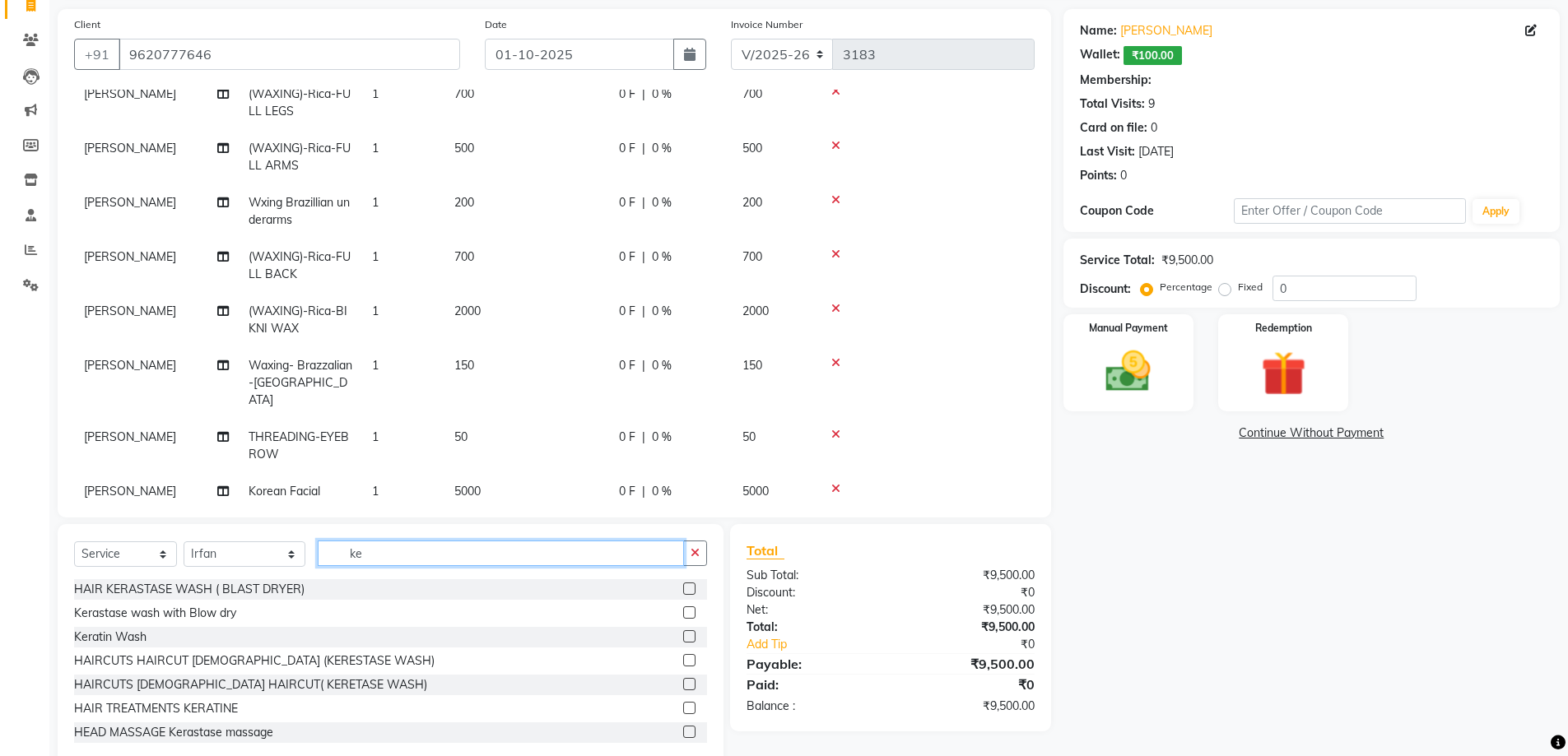
type input "k"
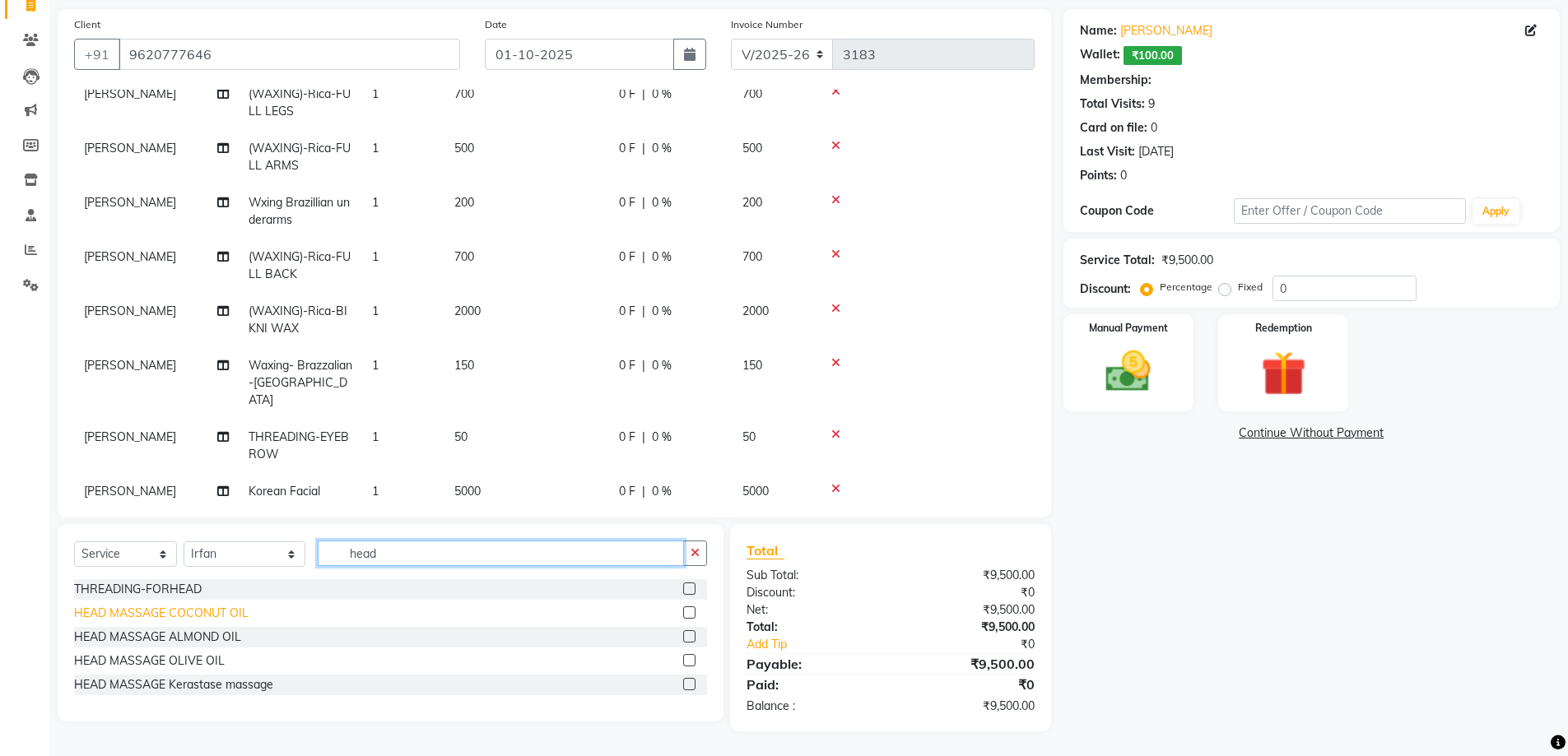
type input "head"
click at [199, 614] on div "HEAD MASSAGE COCONUT OIL" at bounding box center [161, 613] width 174 height 18
checkbox input "false"
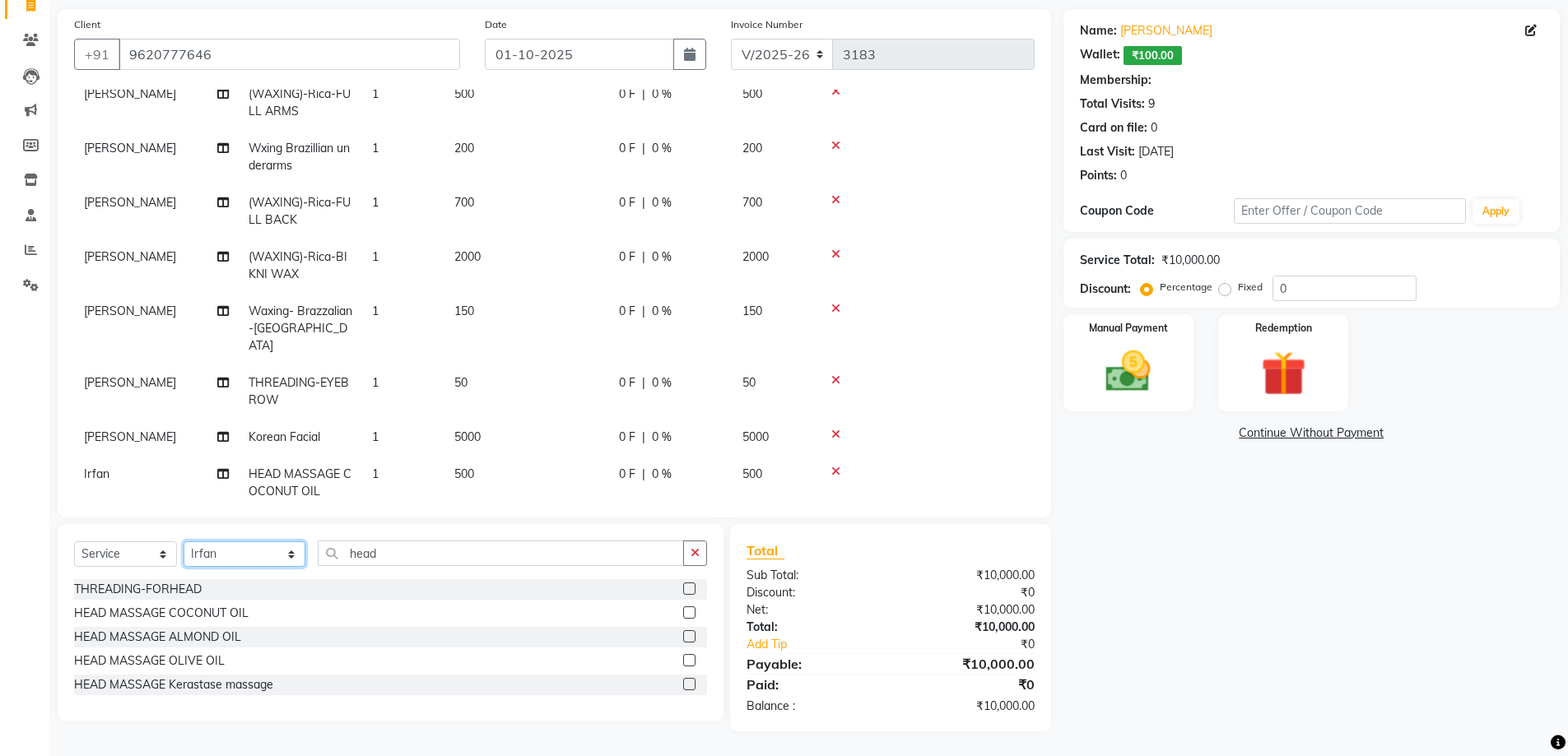
click at [251, 547] on select "Select Stylist [PERSON_NAME] [PERSON_NAME] [PERSON_NAME] [PERSON_NAME] [PERSON_…" at bounding box center [244, 553] width 122 height 26
select select "83947"
click at [183, 541] on select "Select Stylist [PERSON_NAME] [PERSON_NAME] [PERSON_NAME] [PERSON_NAME] [PERSON_…" at bounding box center [244, 553] width 122 height 26
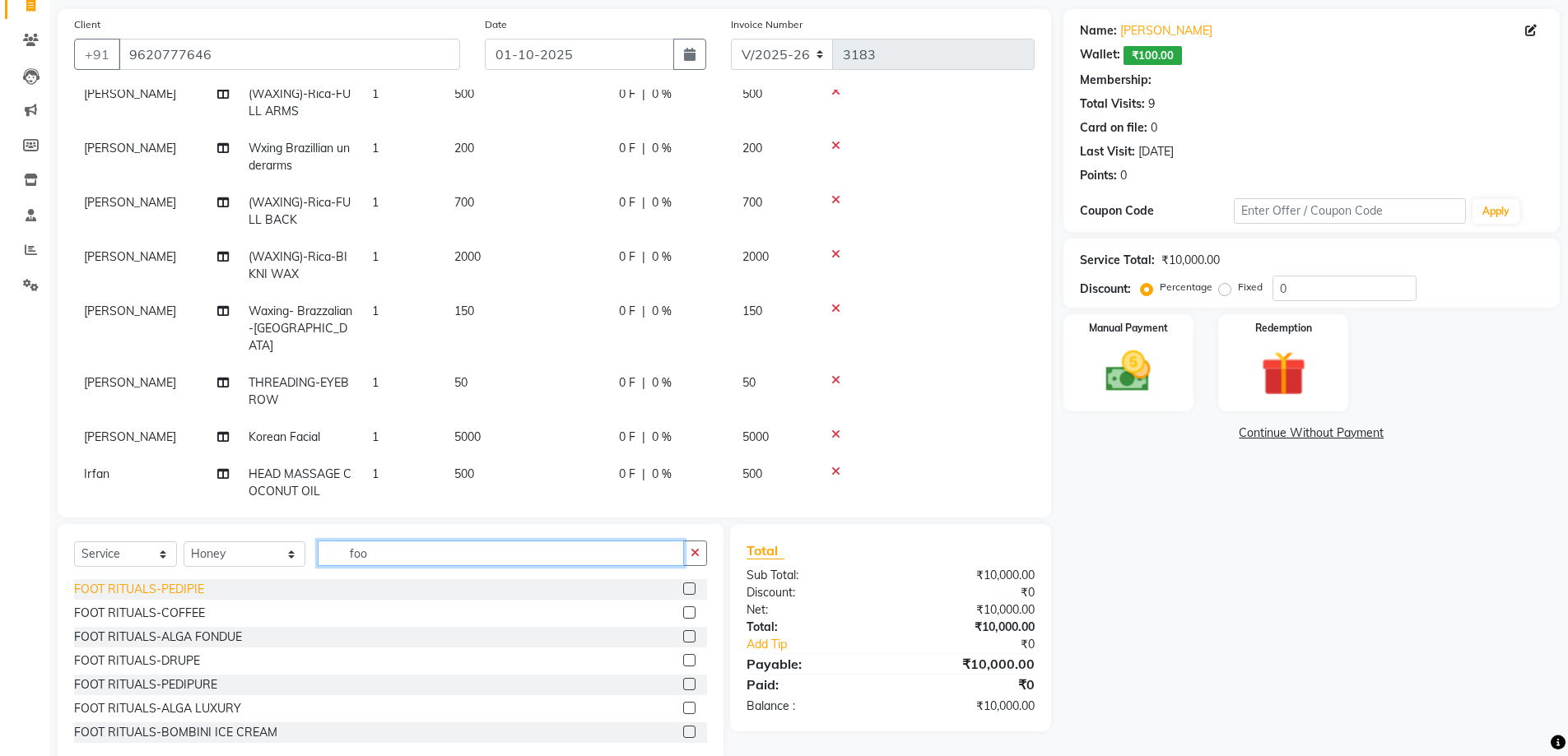
type input "foo"
click at [158, 588] on div "FOOT RITUALS-PEDIPIE" at bounding box center [139, 589] width 130 height 18
checkbox input "false"
click at [182, 612] on div "FOOT RITUALS-COFFEE" at bounding box center [139, 613] width 131 height 18
checkbox input "false"
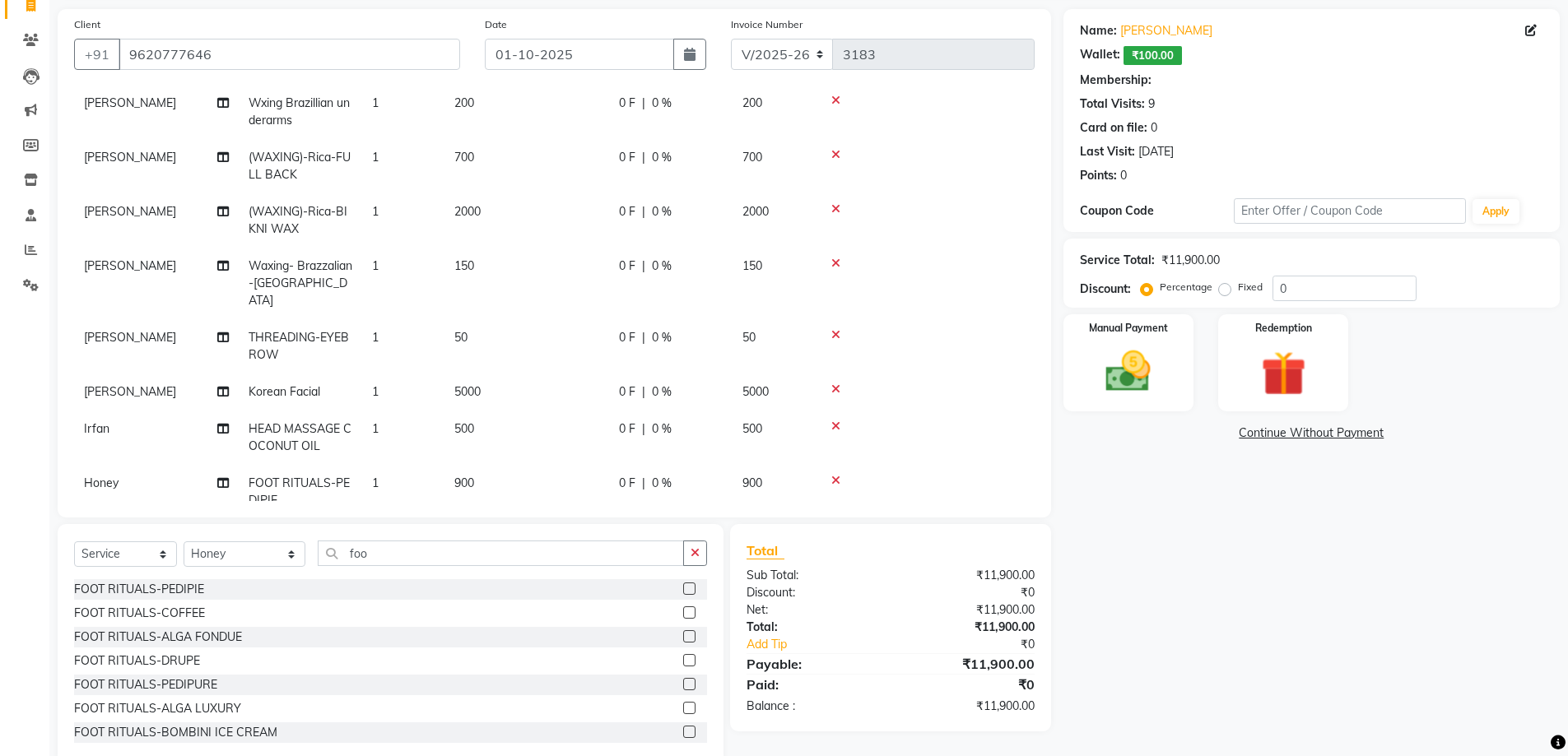
scroll to position [370, 0]
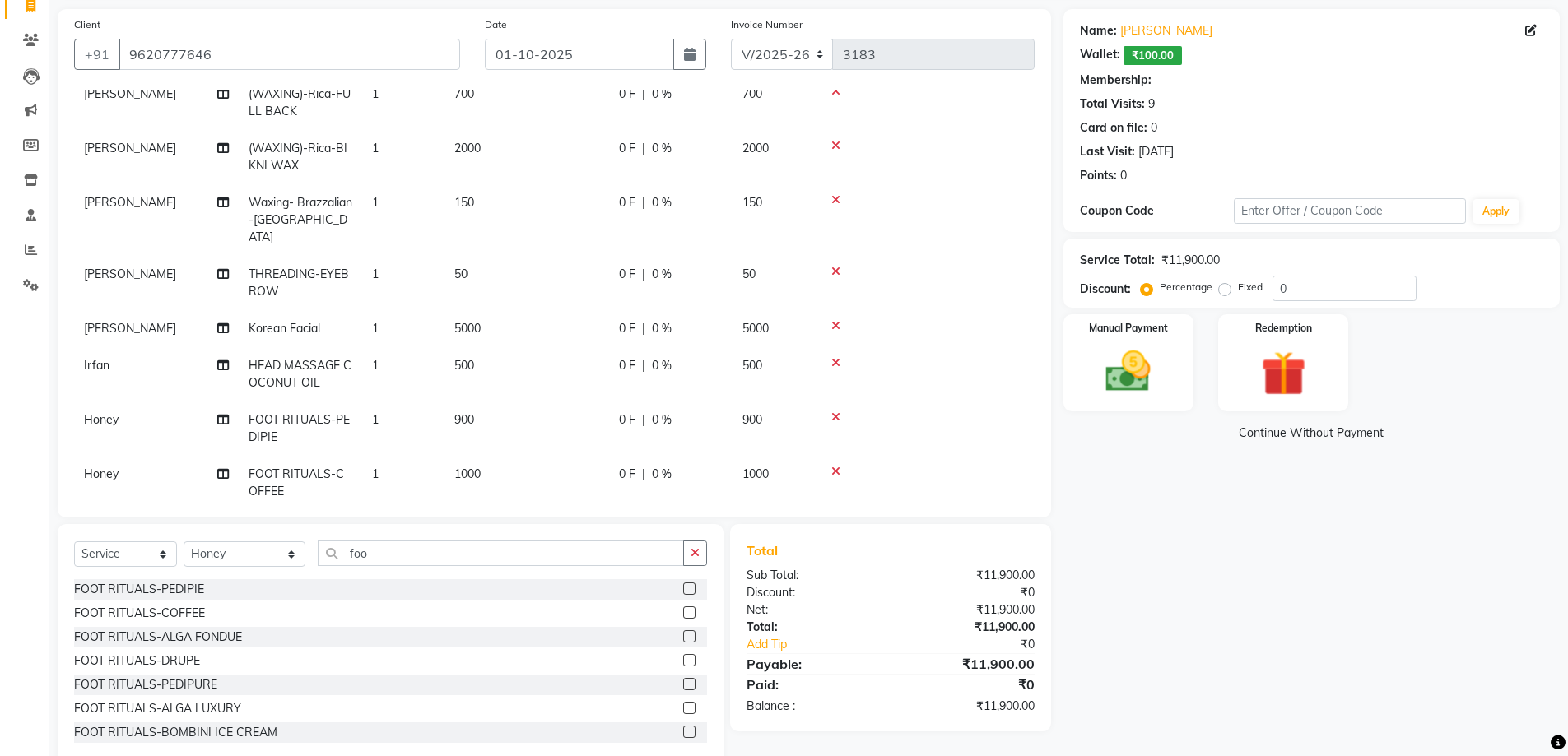
click at [843, 456] on td at bounding box center [924, 483] width 219 height 54
click at [835, 466] on icon at bounding box center [836, 472] width 9 height 12
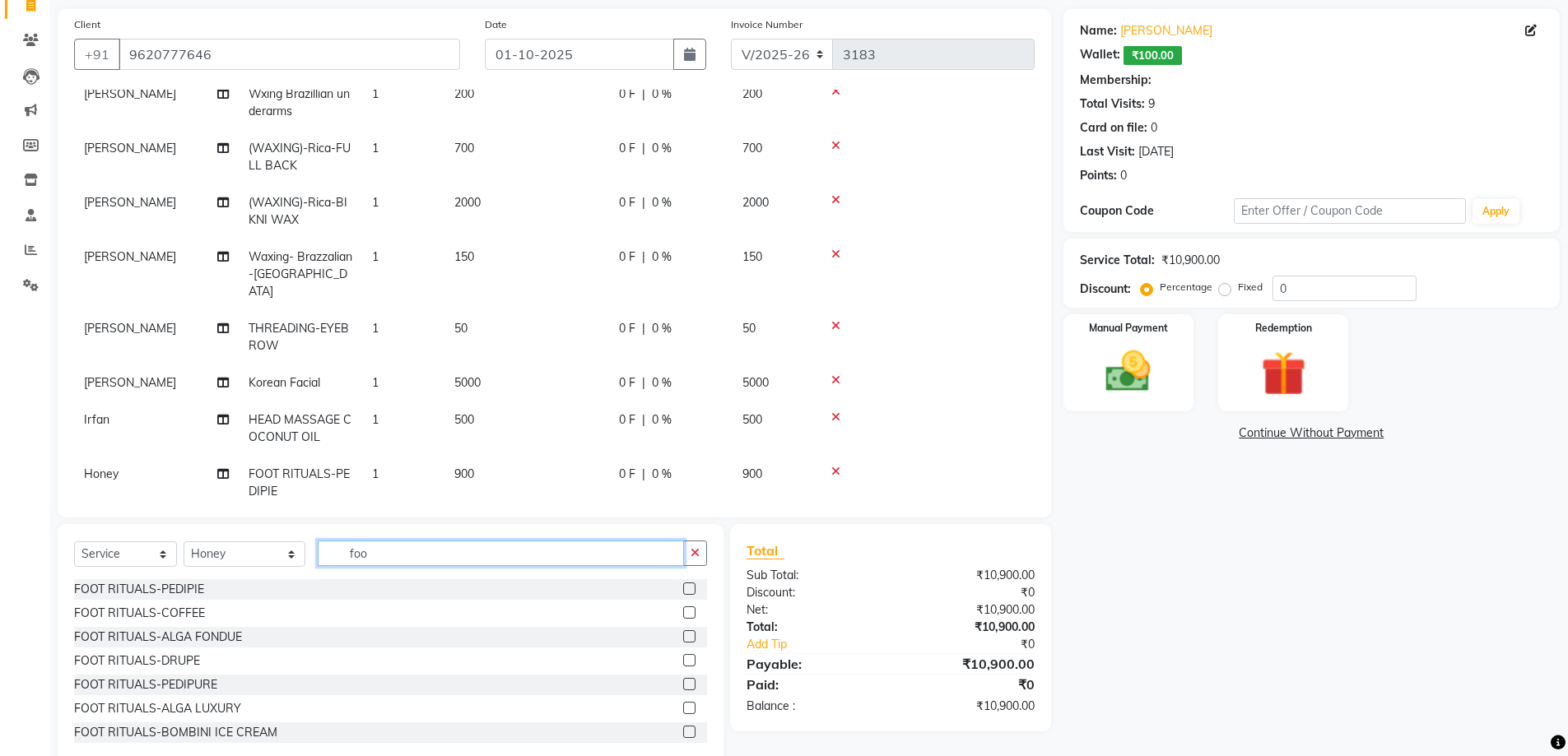
drag, startPoint x: 367, startPoint y: 553, endPoint x: 128, endPoint y: 480, distance: 249.9
click at [224, 547] on div "Select Service Product Membership Package Voucher Prepaid Gift Card Select Styl…" at bounding box center [390, 559] width 633 height 38
type input "han"
drag, startPoint x: 148, startPoint y: 594, endPoint x: 519, endPoint y: 502, distance: 382.2
click at [148, 594] on div "HAND RITUALS-PEDIPIE" at bounding box center [141, 589] width 133 height 18
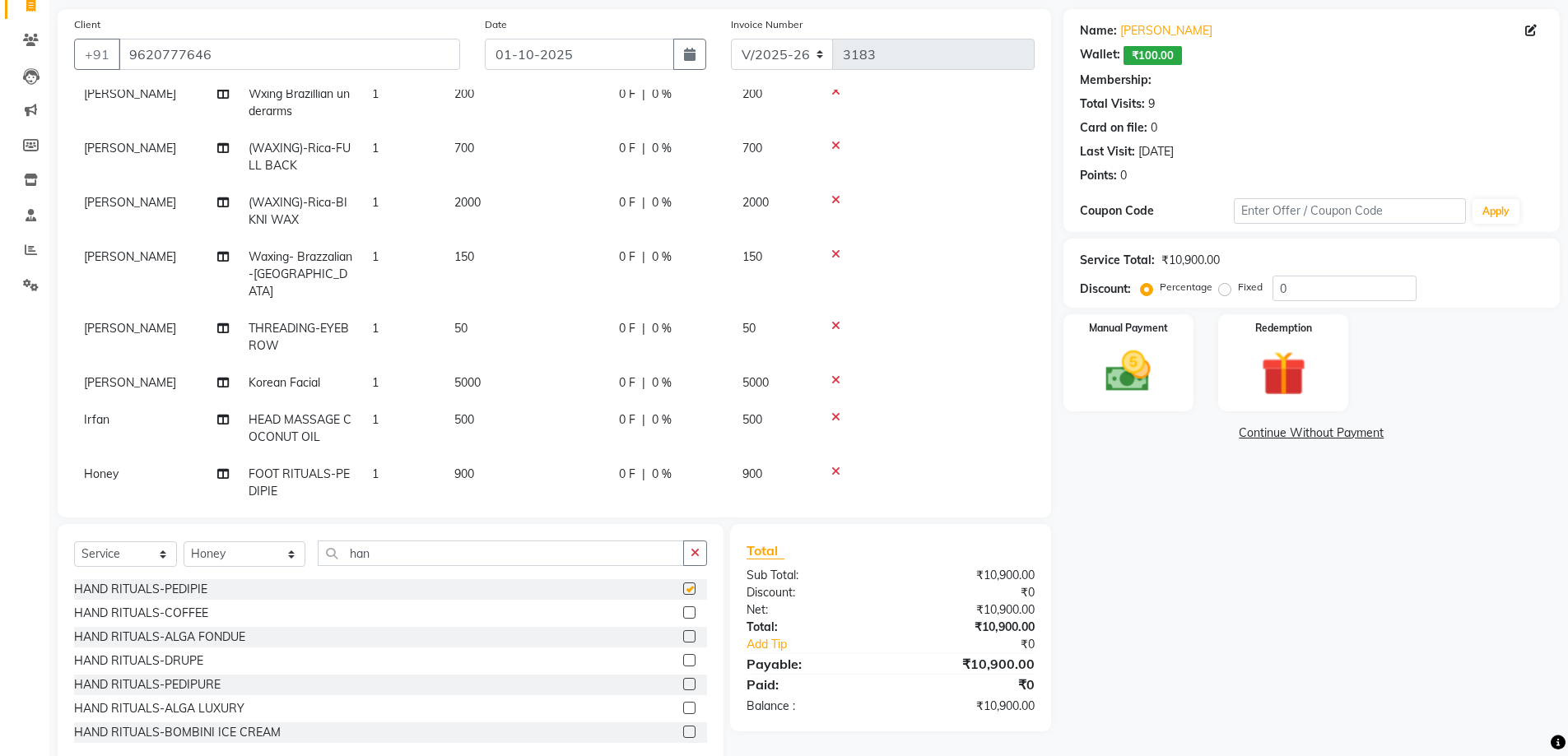
scroll to position [370, 0]
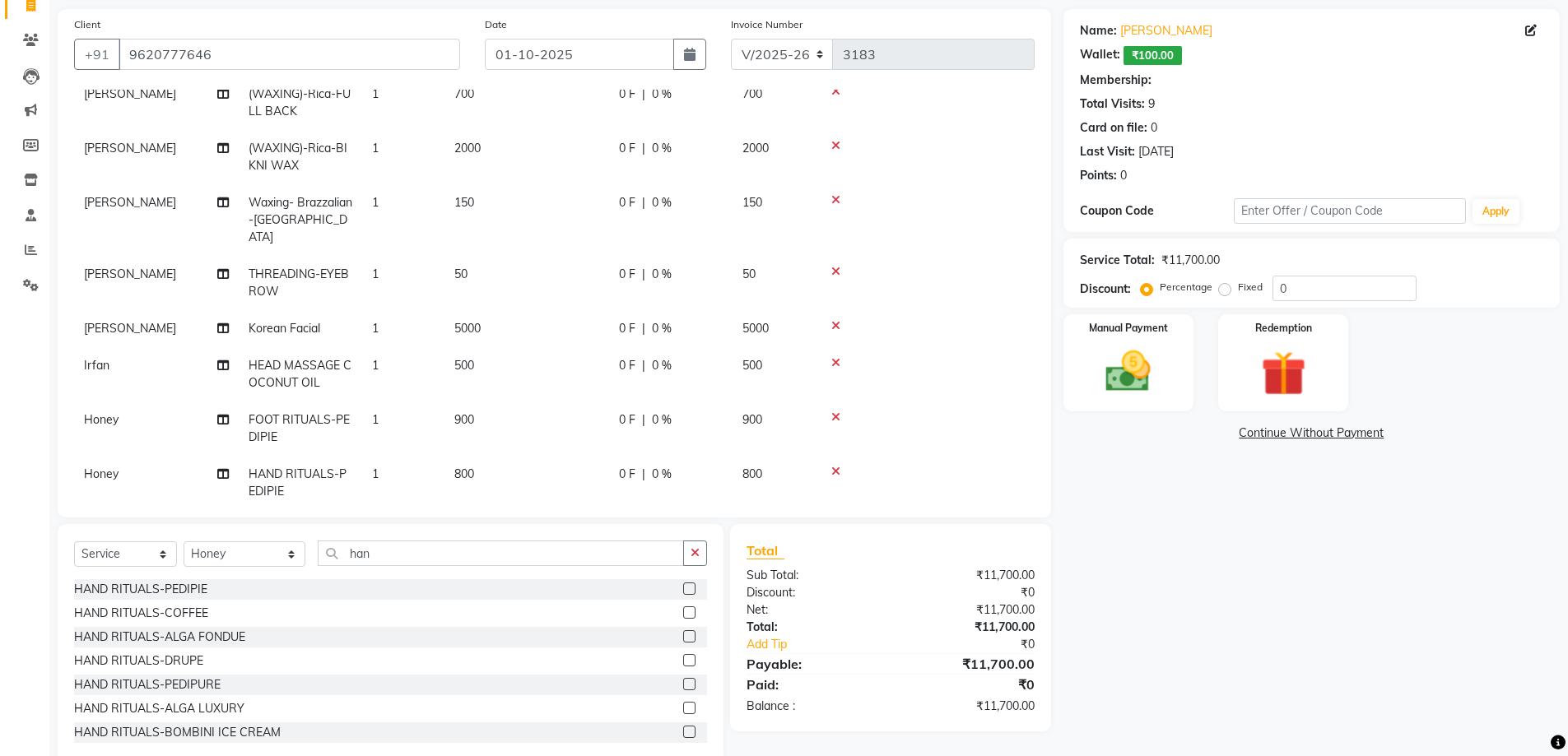
checkbox input "false"
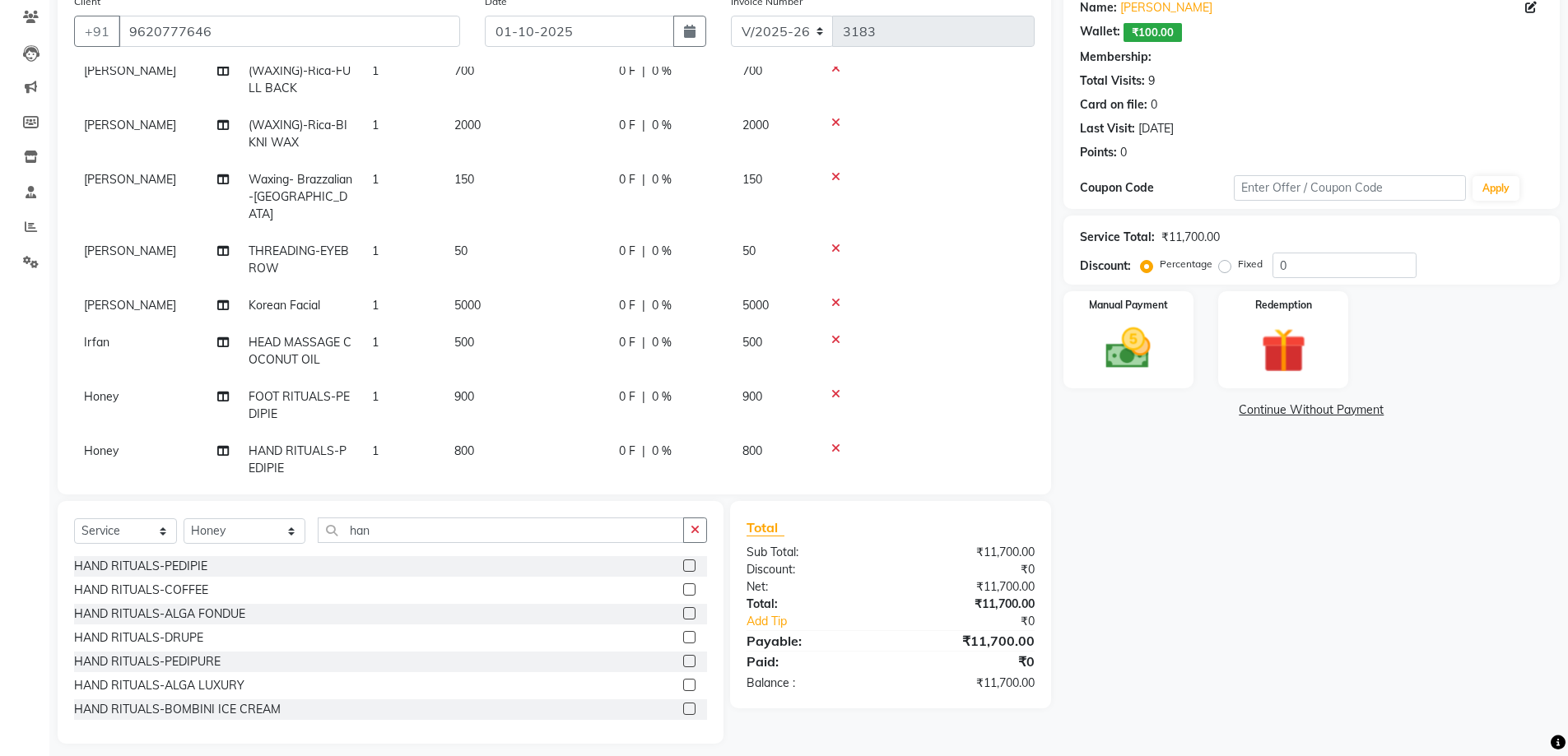
scroll to position [150, 0]
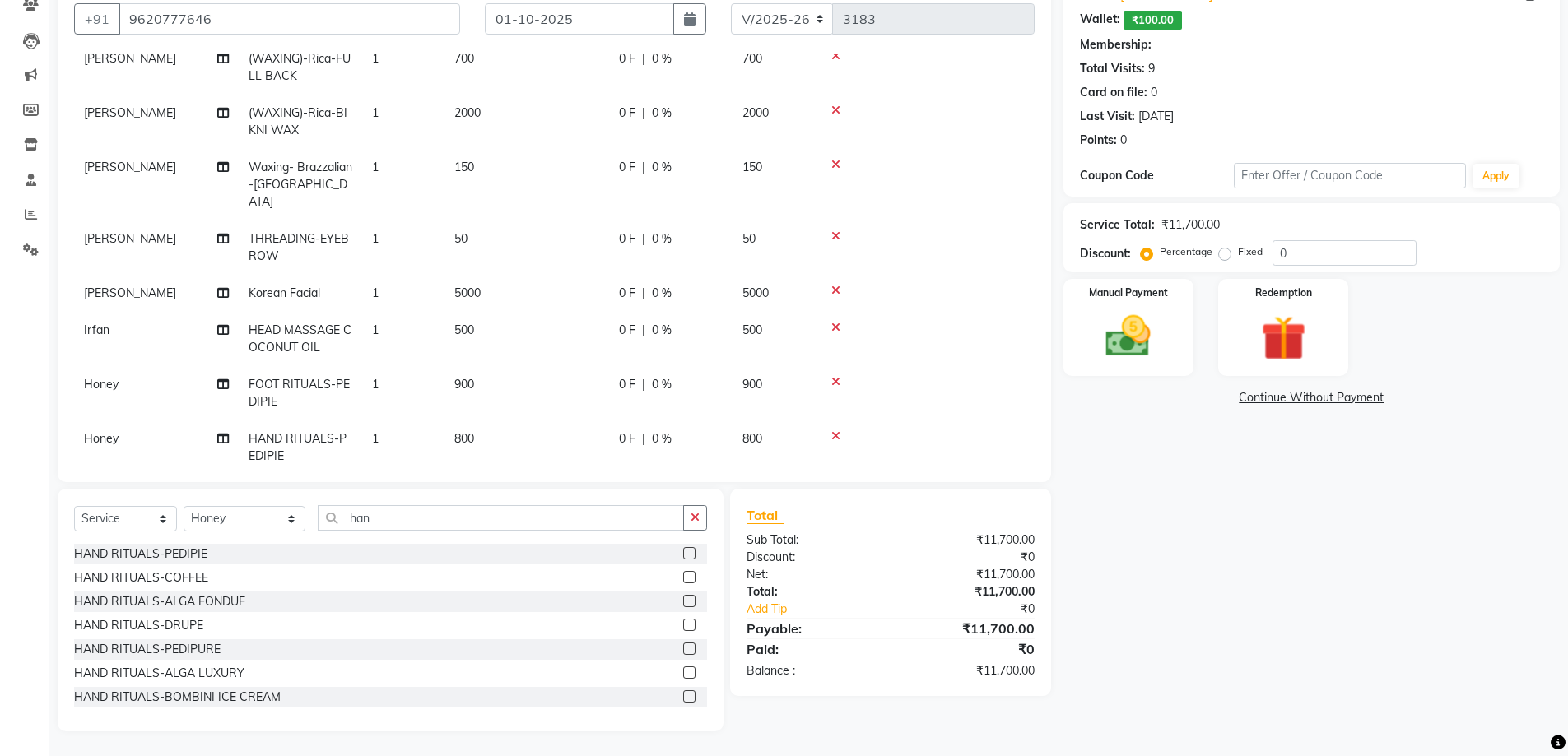
click at [598, 366] on td "900" at bounding box center [526, 393] width 164 height 54
select select "83947"
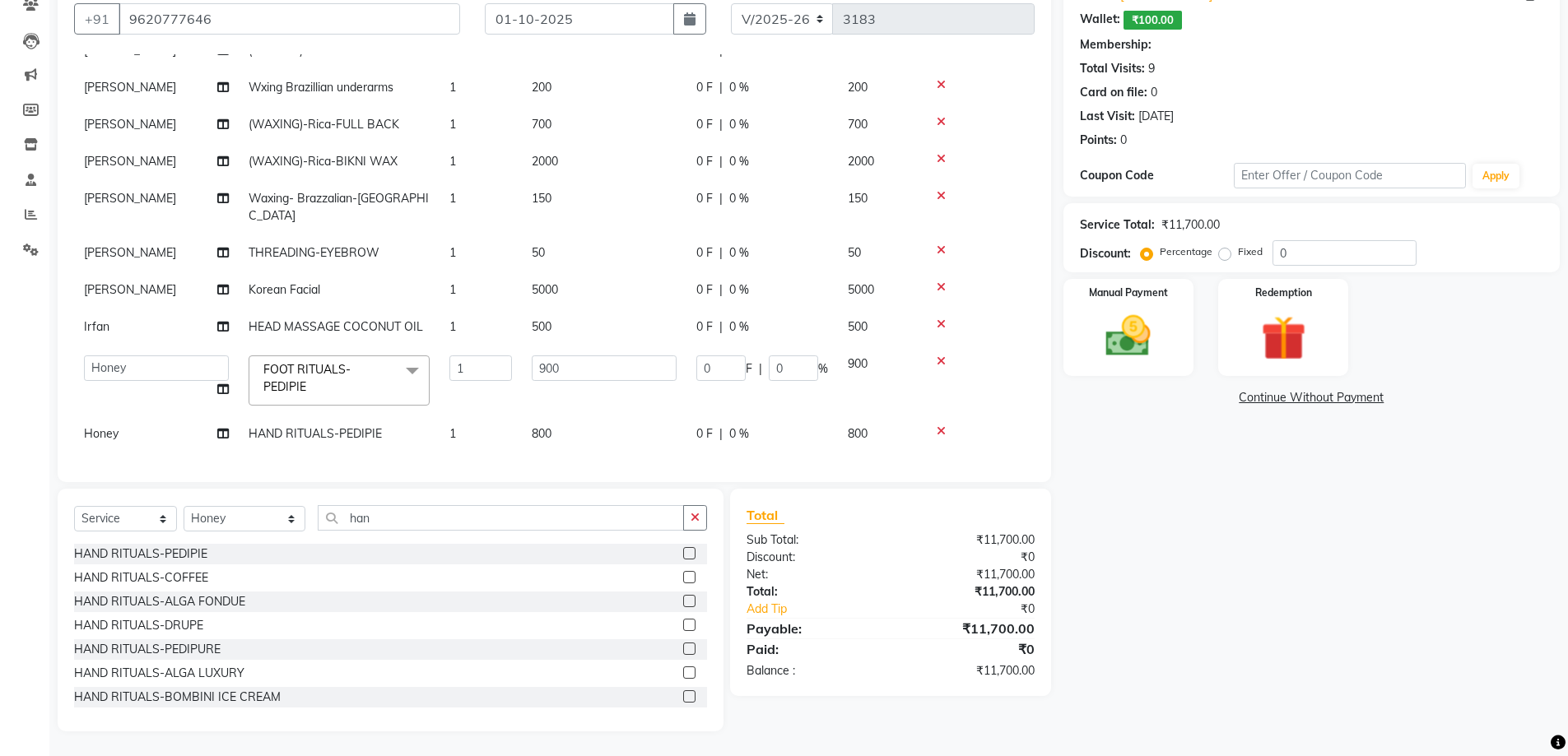
scroll to position [196, 0]
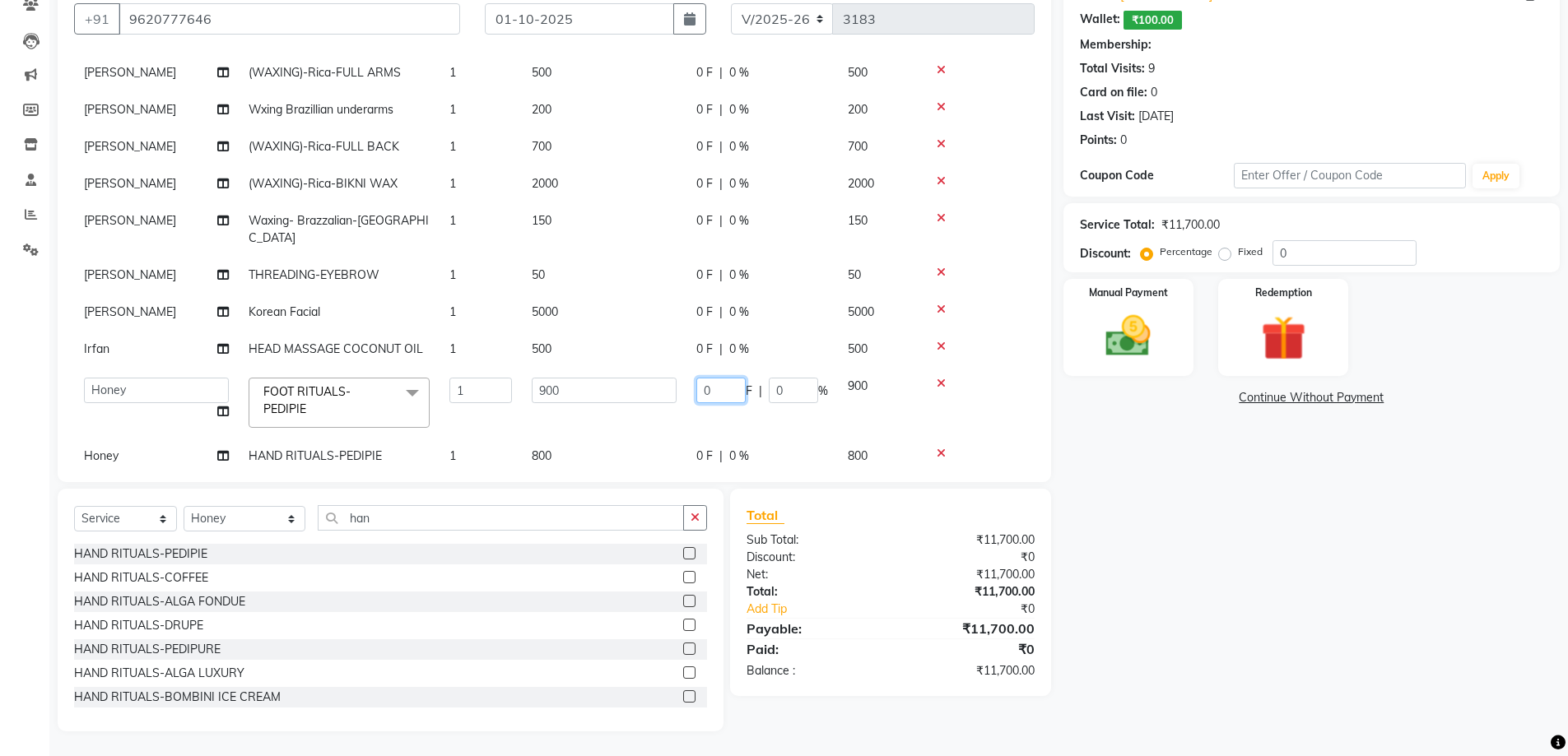
drag, startPoint x: 721, startPoint y: 350, endPoint x: 696, endPoint y: 351, distance: 25.0
click at [696, 378] on input "0" at bounding box center [721, 390] width 49 height 26
type input "325"
click at [726, 398] on tbody "Shashi Waxing- [GEOGRAPHIC_DATA]-CHIN 1 150 0 F | 0 % 150 Shashi THREADING-UPPE…" at bounding box center [555, 200] width 961 height 548
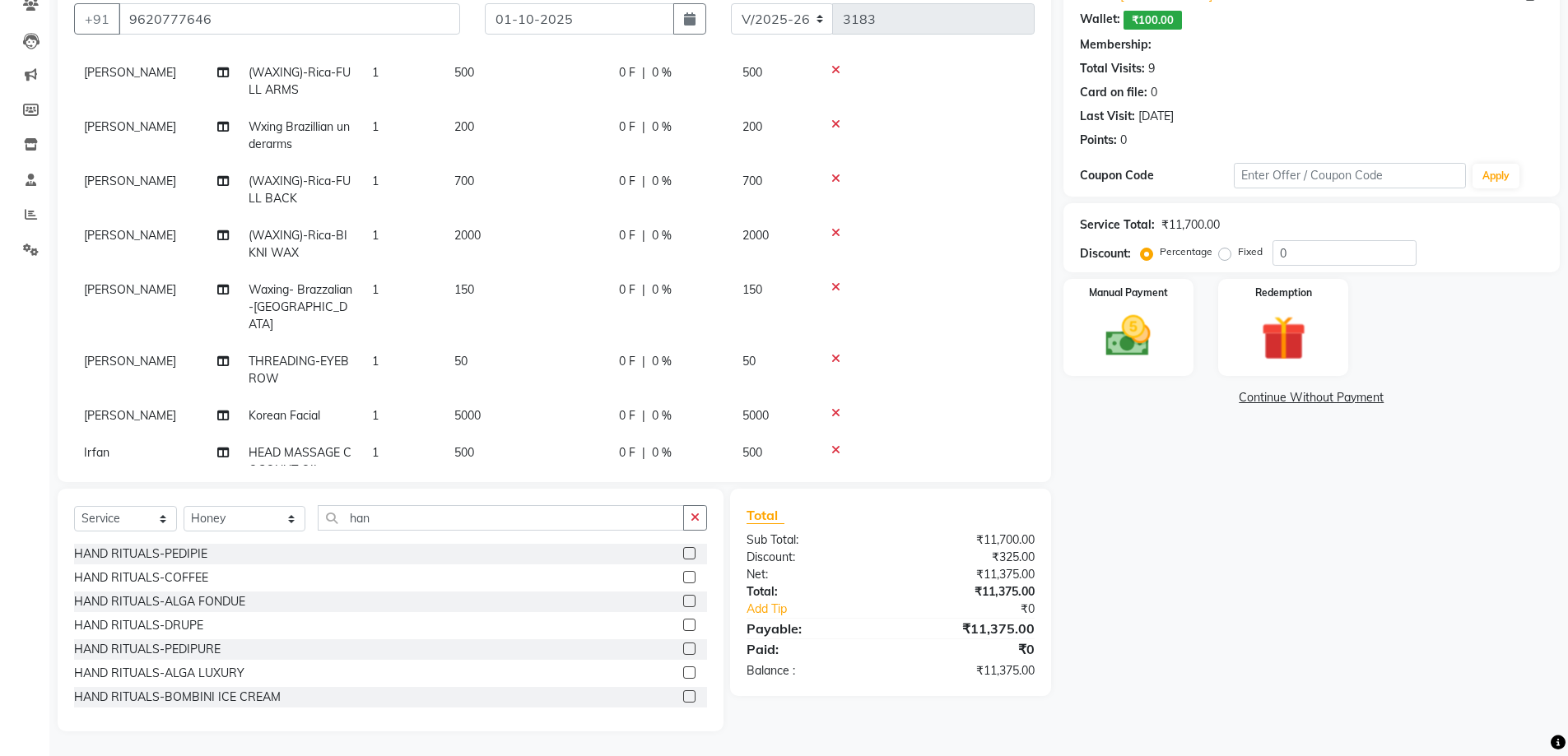
click at [626, 444] on span "0 F" at bounding box center [627, 453] width 17 height 18
select select "85107"
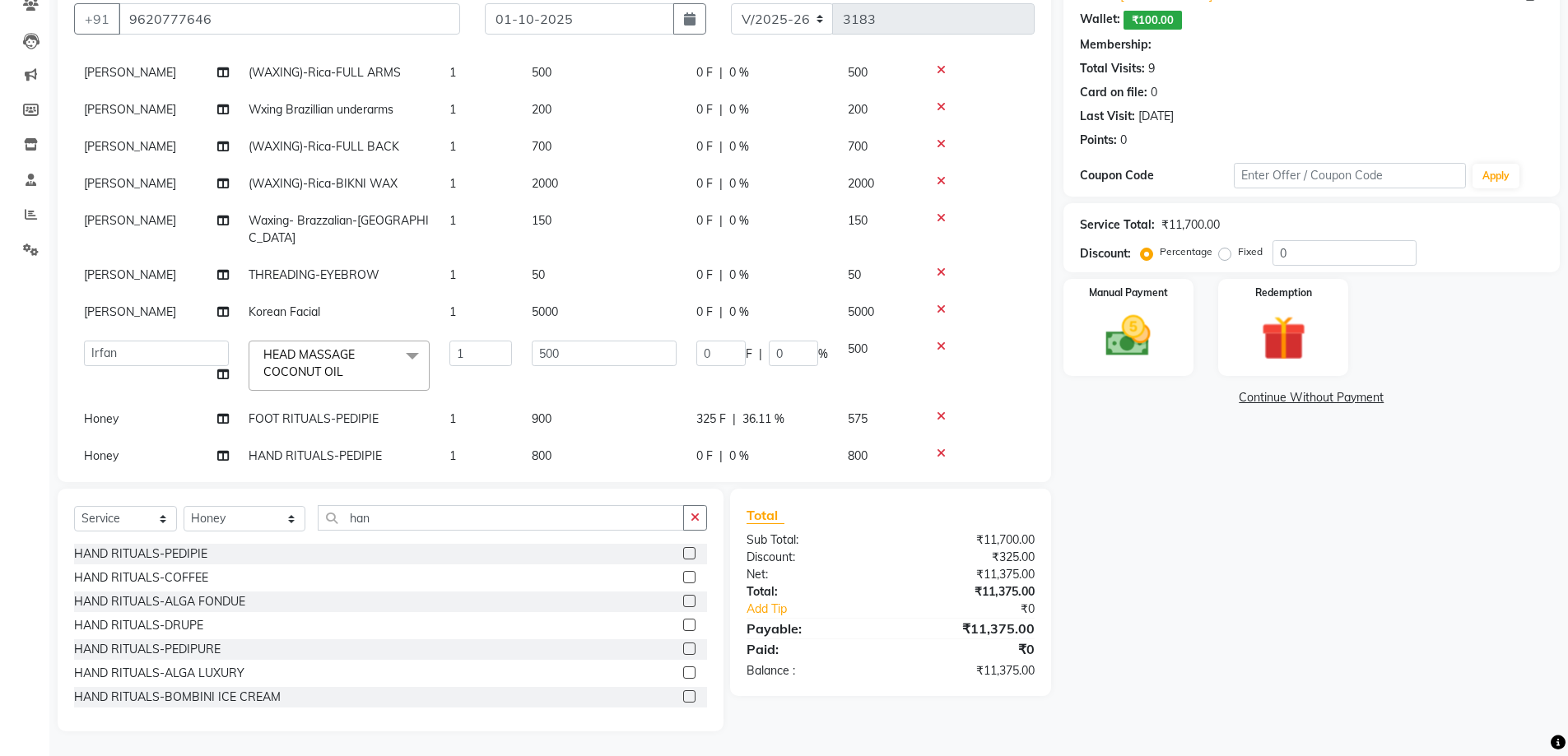
click at [698, 448] on span "0 F" at bounding box center [705, 456] width 17 height 18
select select "83947"
click at [658, 438] on tr "[PERSON_NAME] [PERSON_NAME] [PERSON_NAME] [PERSON_NAME] [PERSON_NAME] Disha Kum…" at bounding box center [555, 473] width 961 height 70
type input "325"
click at [656, 438] on td "800" at bounding box center [604, 473] width 164 height 70
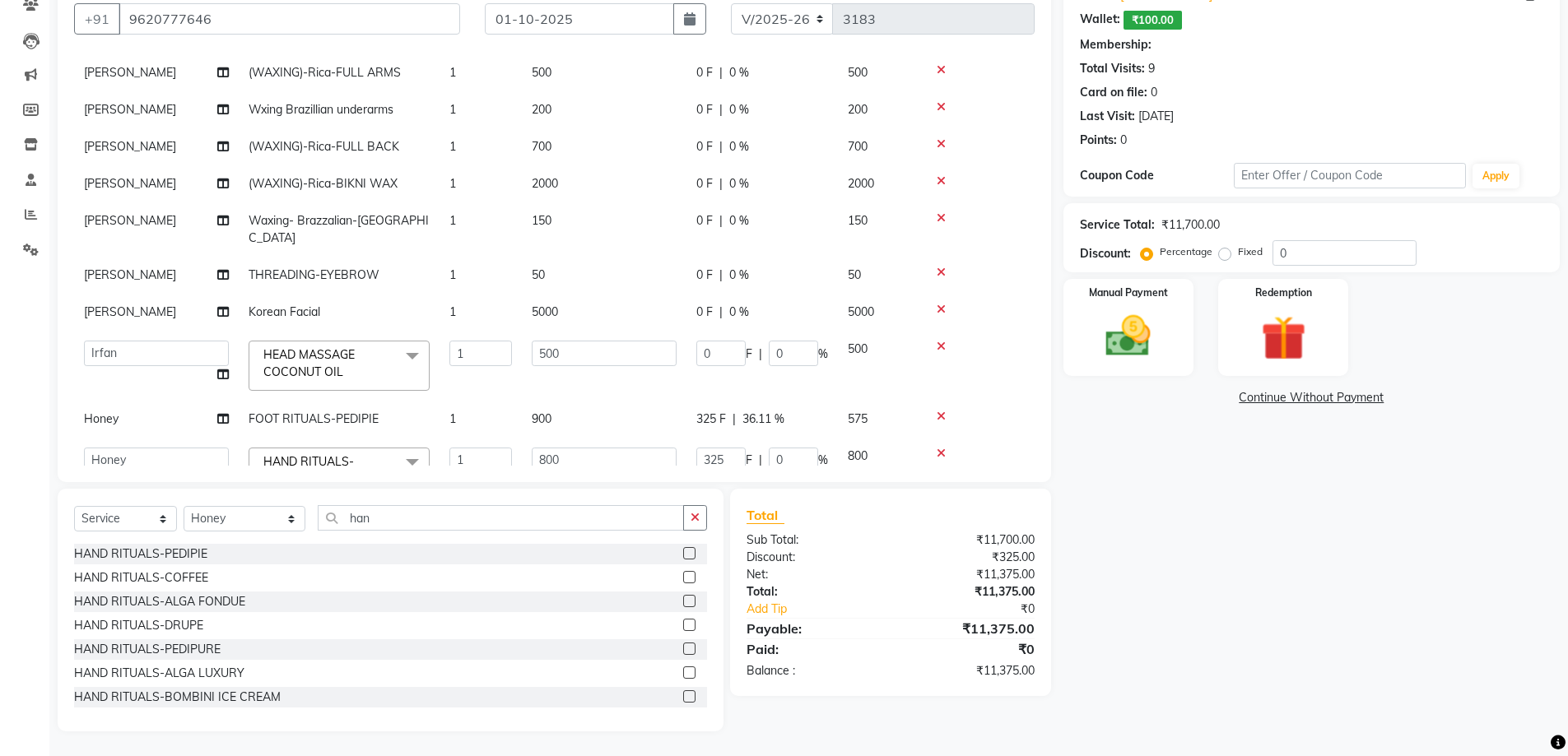
select select "83947"
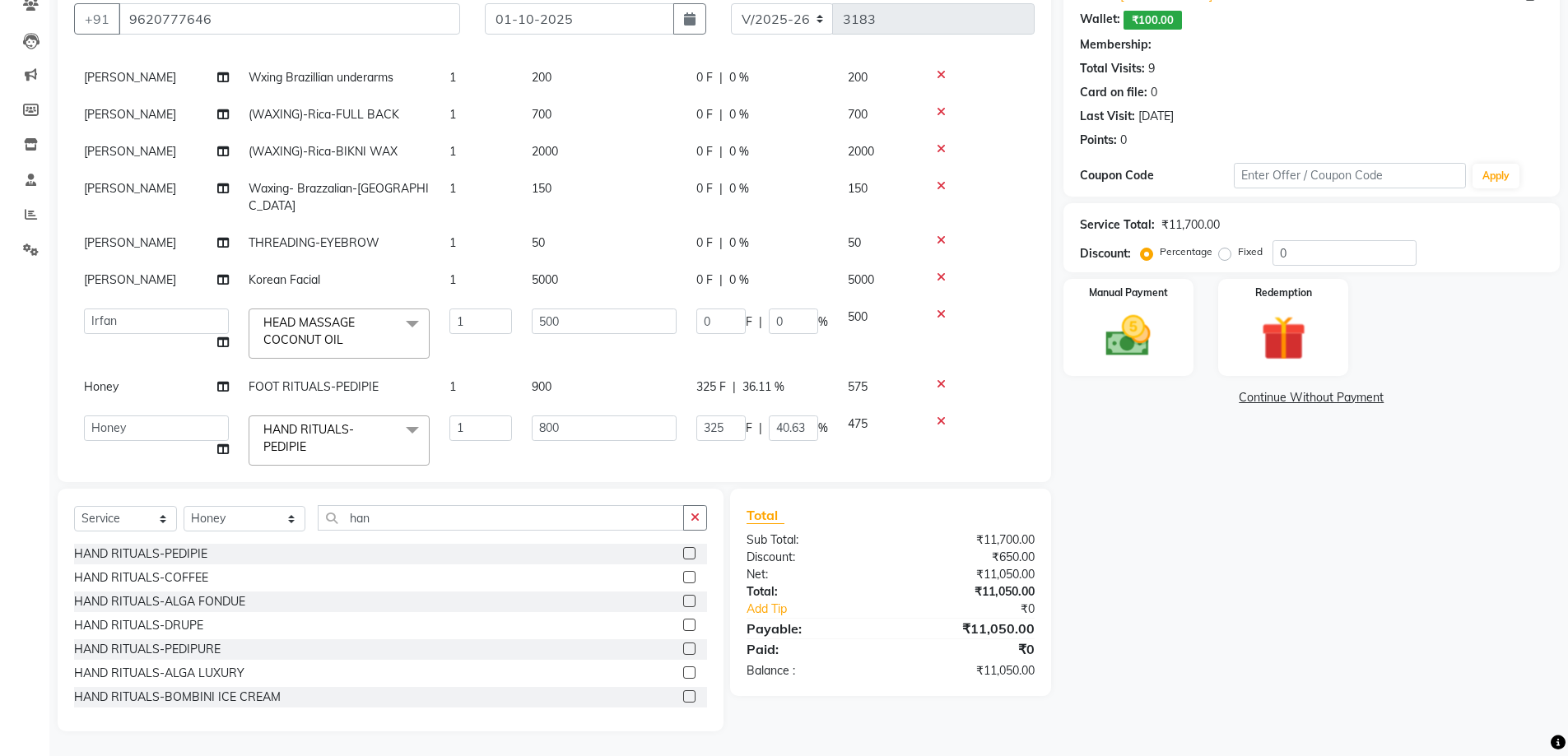
scroll to position [228, 0]
click at [1110, 566] on div "Name: [PERSON_NAME]: ₹100.00 Membership: Total Visits: 9 Card on file: 0 Last V…" at bounding box center [1318, 352] width 509 height 758
click at [1151, 307] on div "Manual Payment" at bounding box center [1128, 328] width 136 height 101
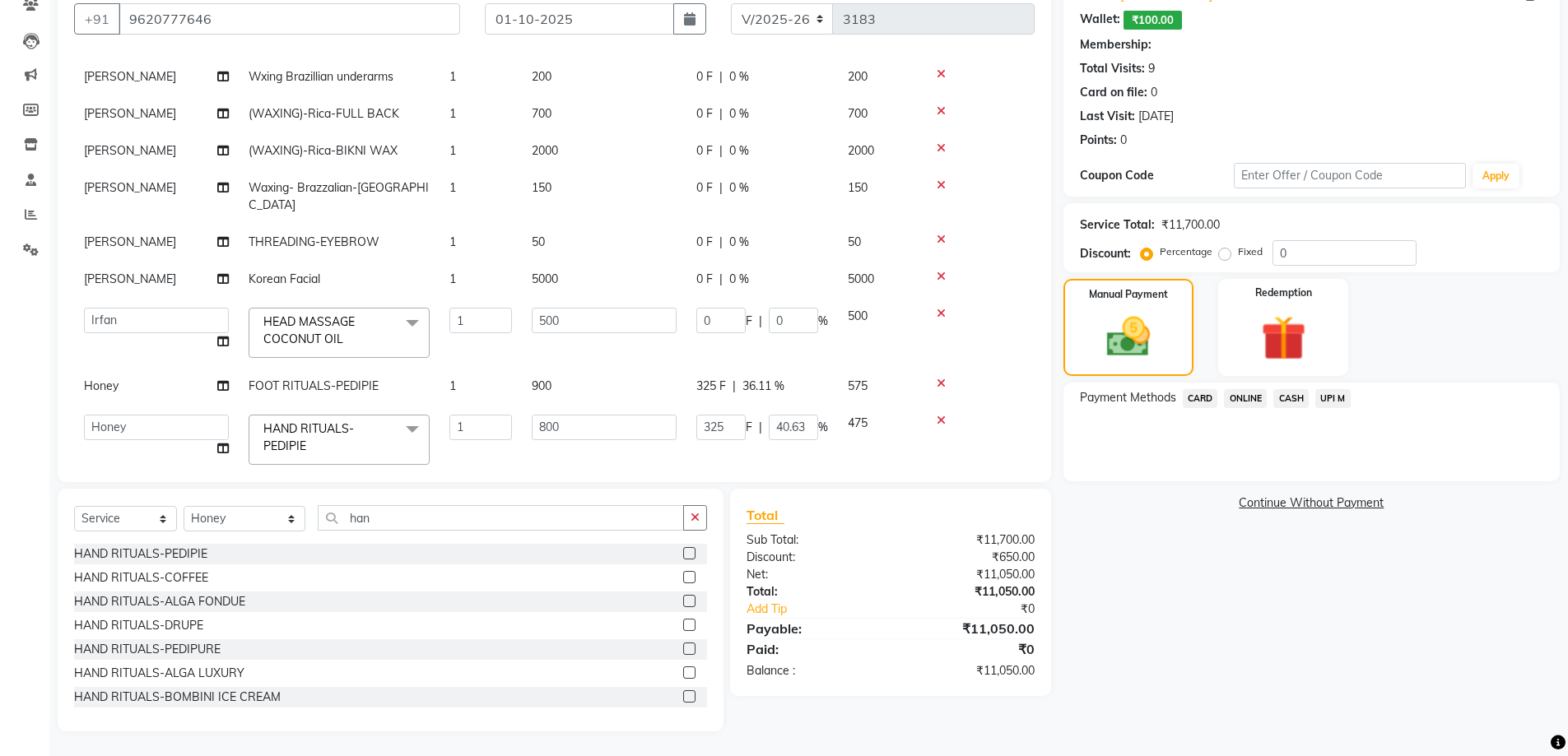
click at [1290, 403] on span "CASH" at bounding box center [1291, 398] width 35 height 19
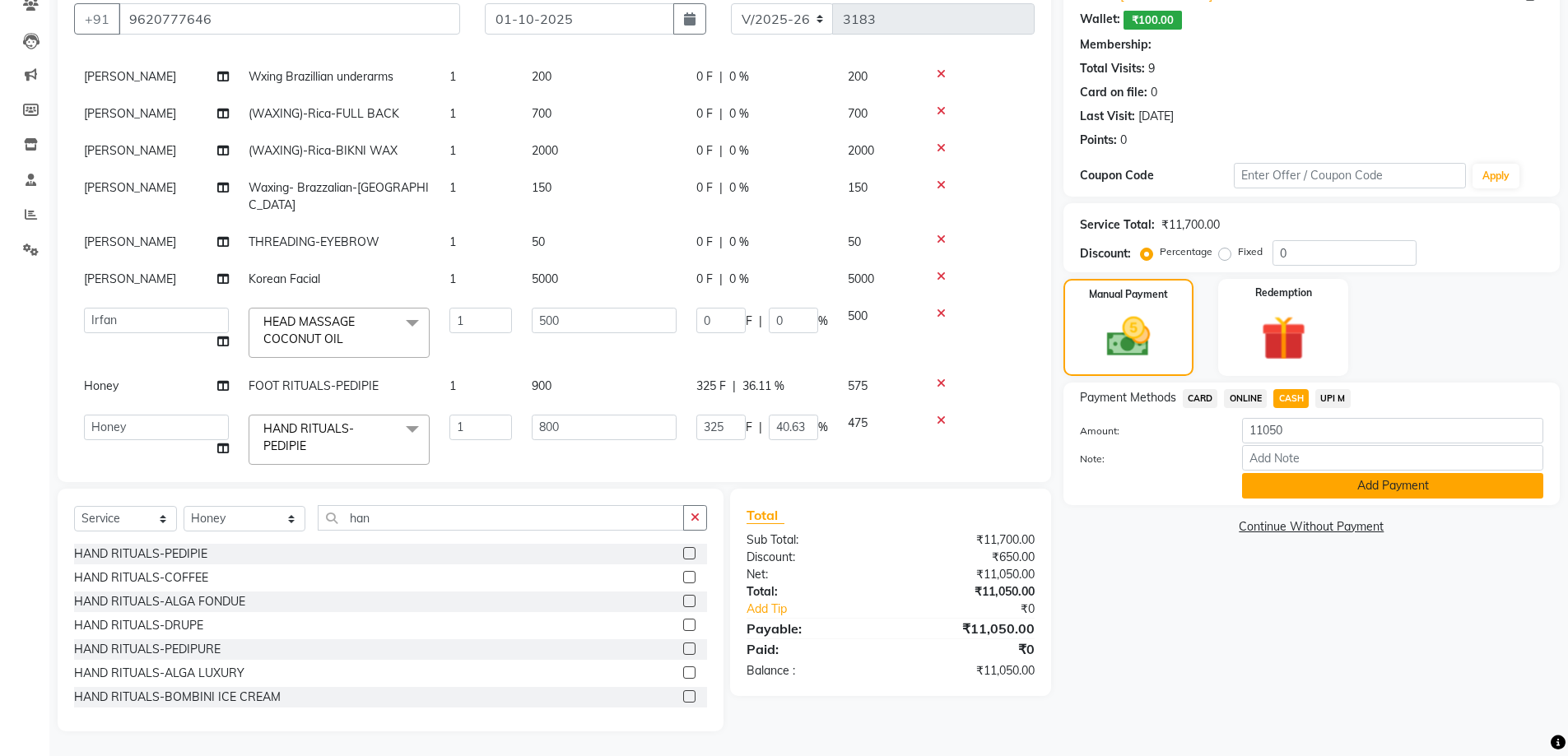
click at [1337, 484] on button "Add Payment" at bounding box center [1392, 485] width 301 height 26
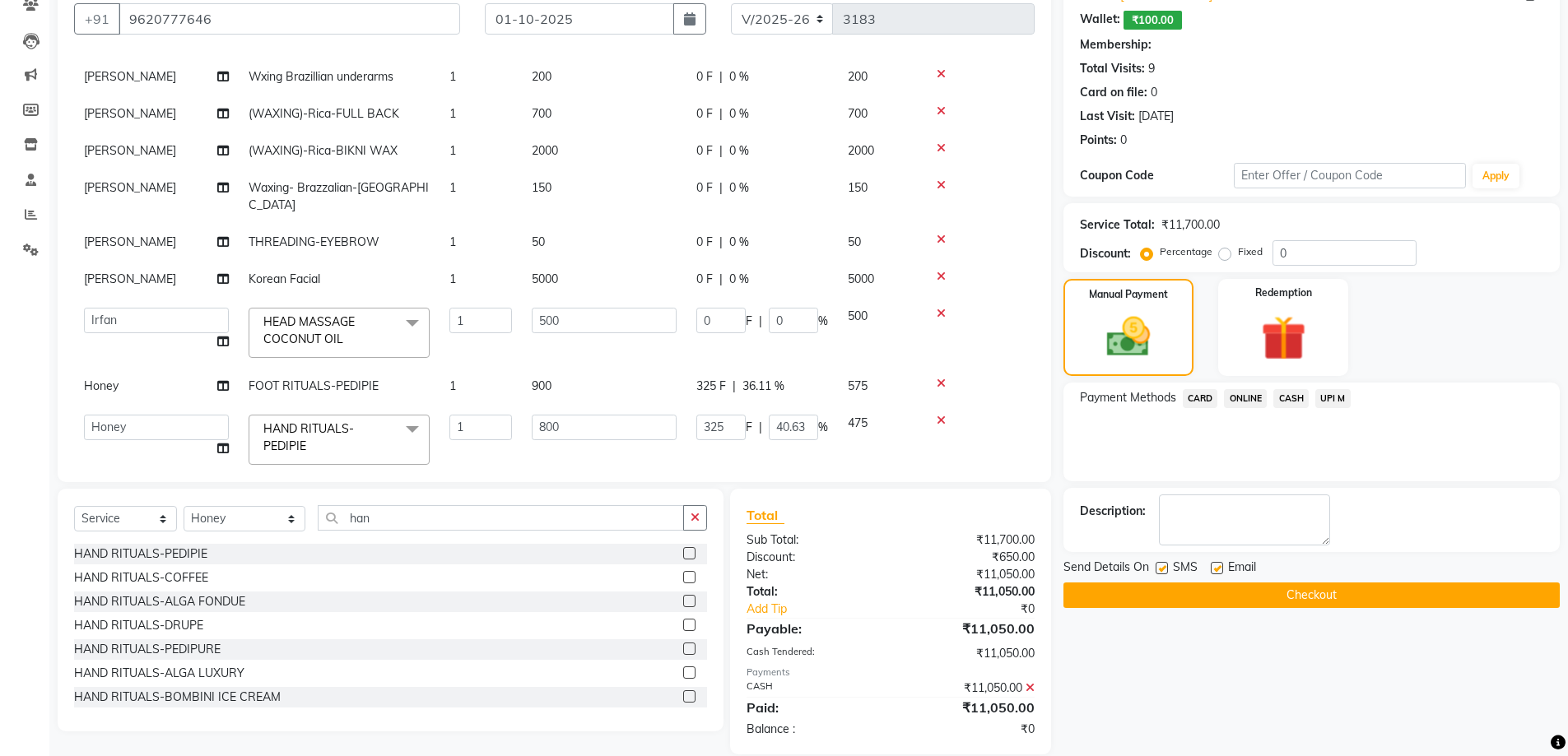
click at [1161, 570] on label at bounding box center [1161, 568] width 13 height 13
click at [1161, 570] on input "checkbox" at bounding box center [1160, 568] width 11 height 11
checkbox input "false"
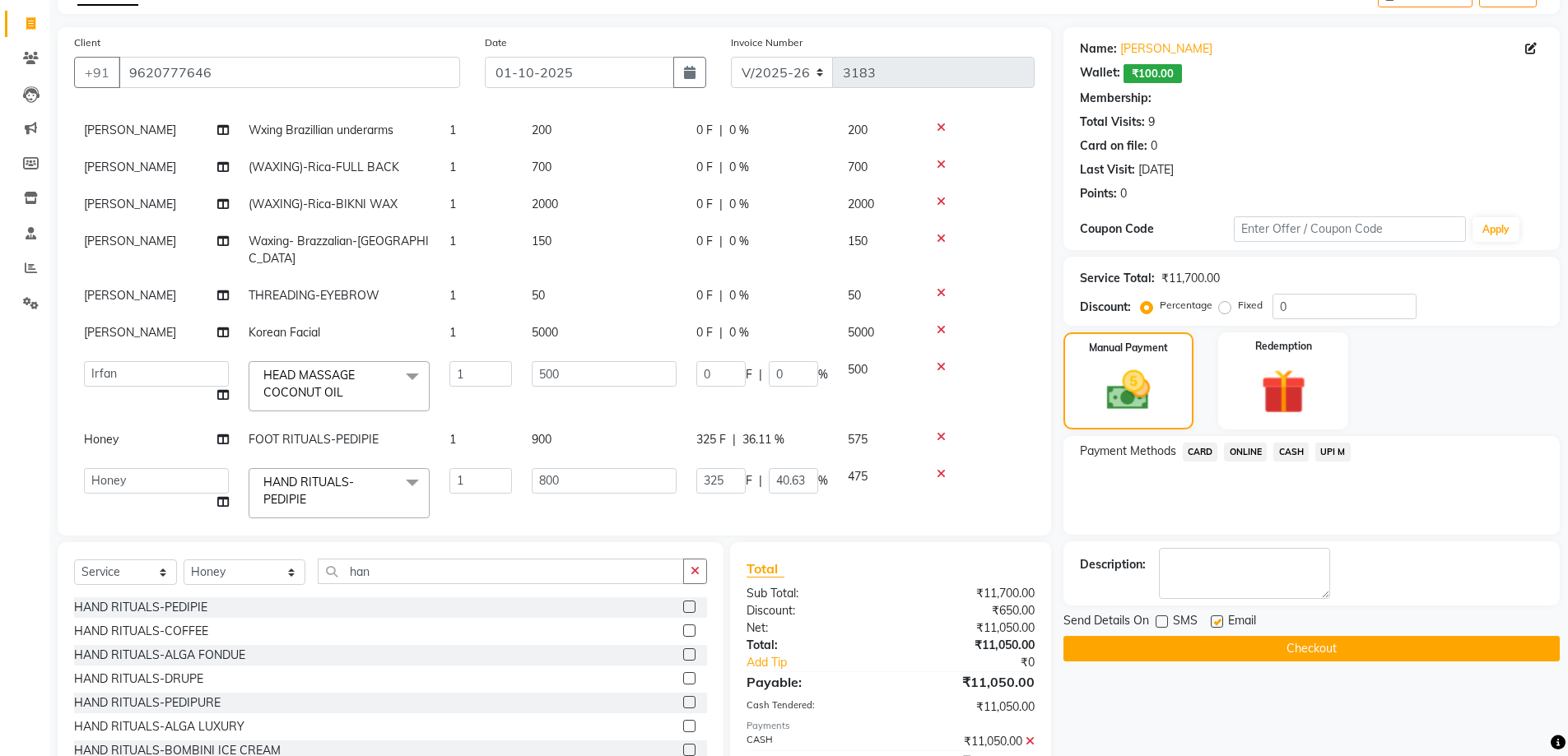
scroll to position [173, 0]
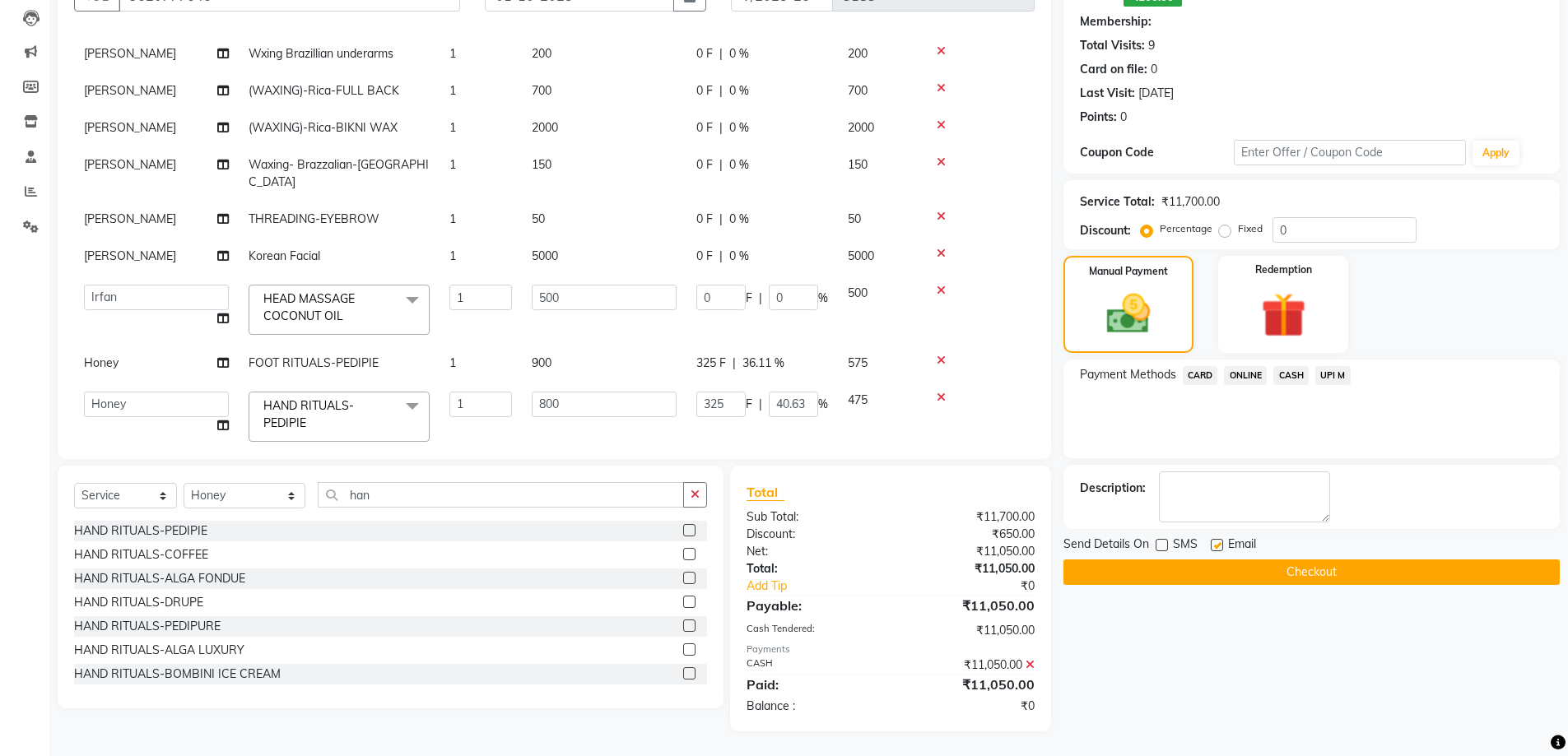
click at [1254, 573] on button "Checkout" at bounding box center [1311, 572] width 496 height 26
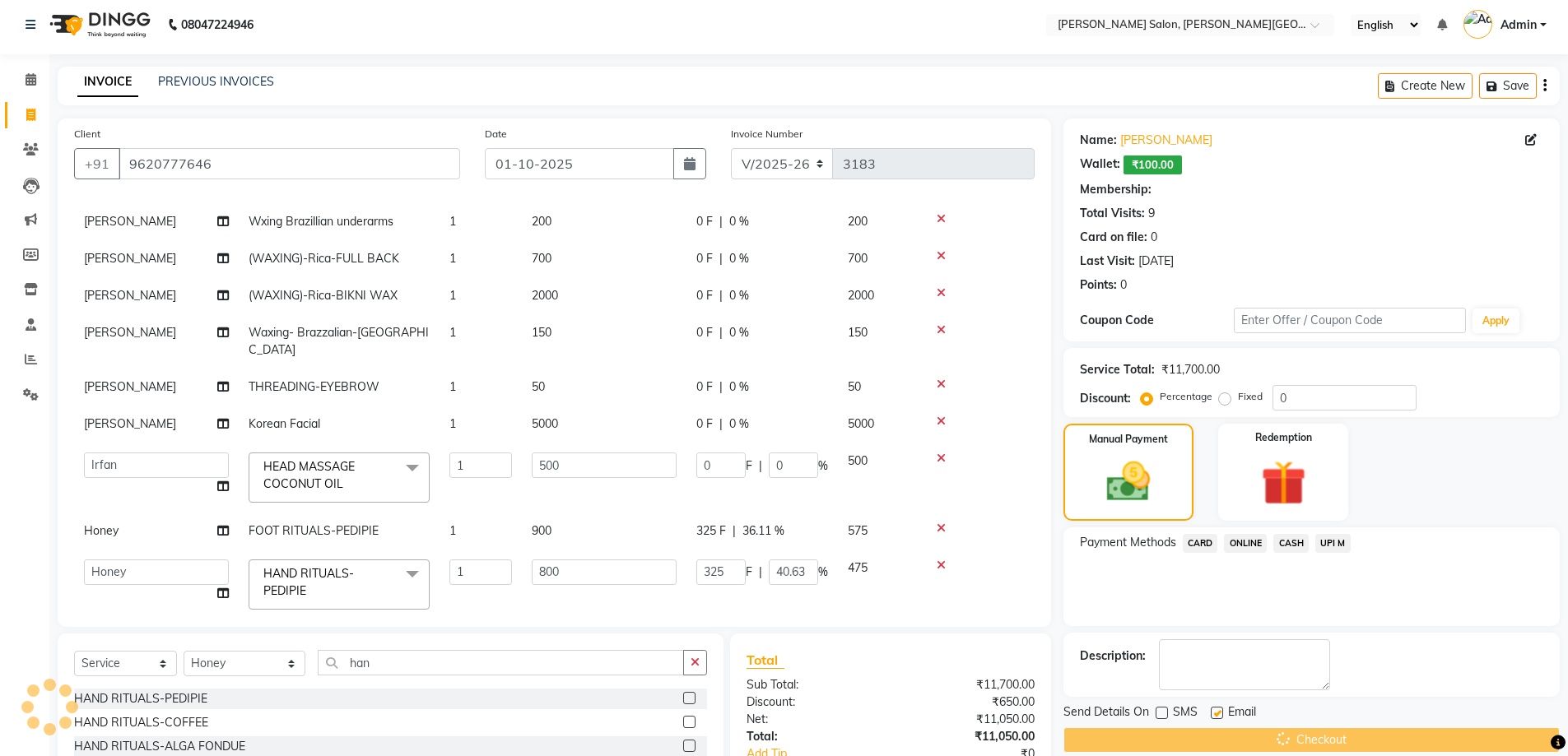
scroll to position [0, 0]
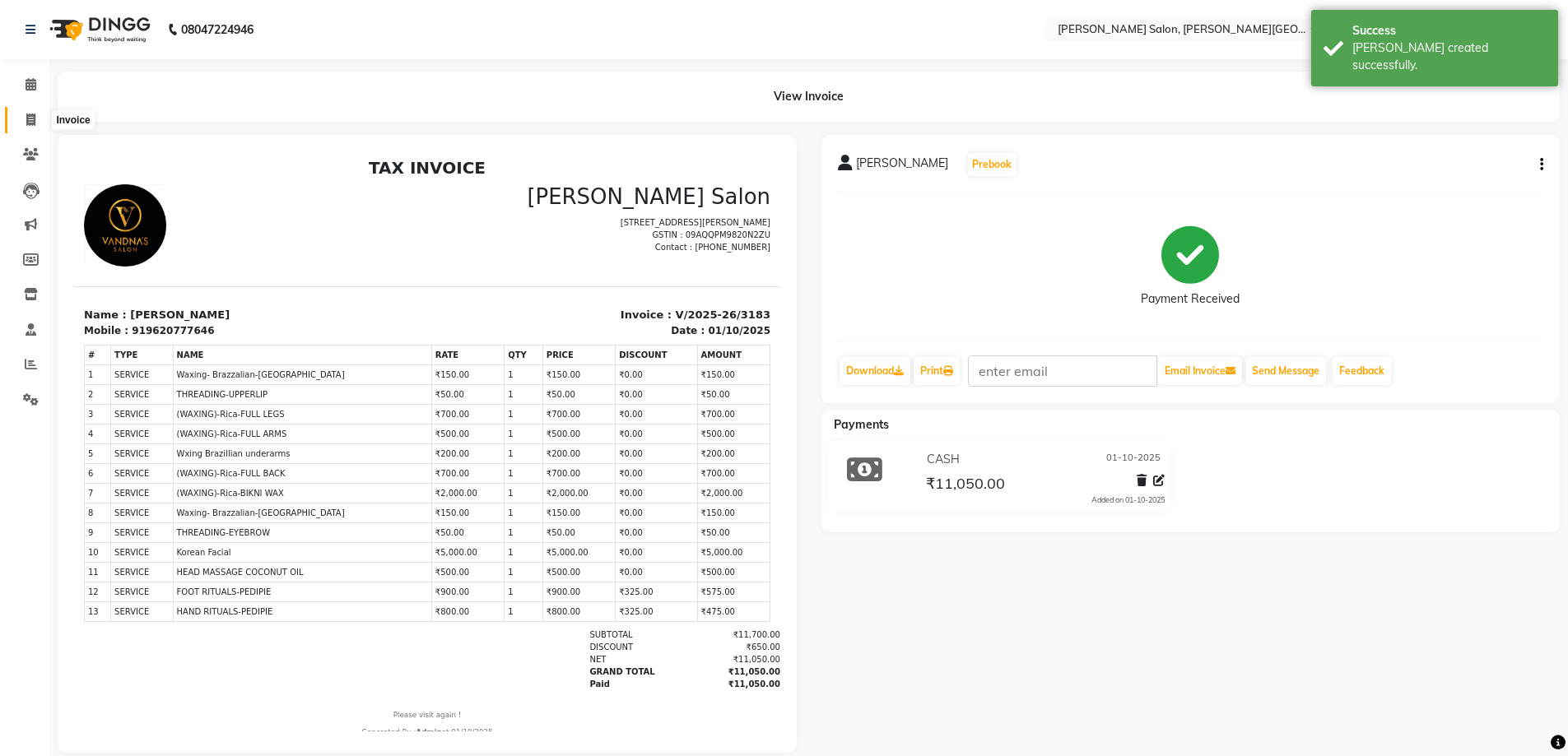
click at [31, 115] on icon at bounding box center [31, 119] width 9 height 13
select select "service"
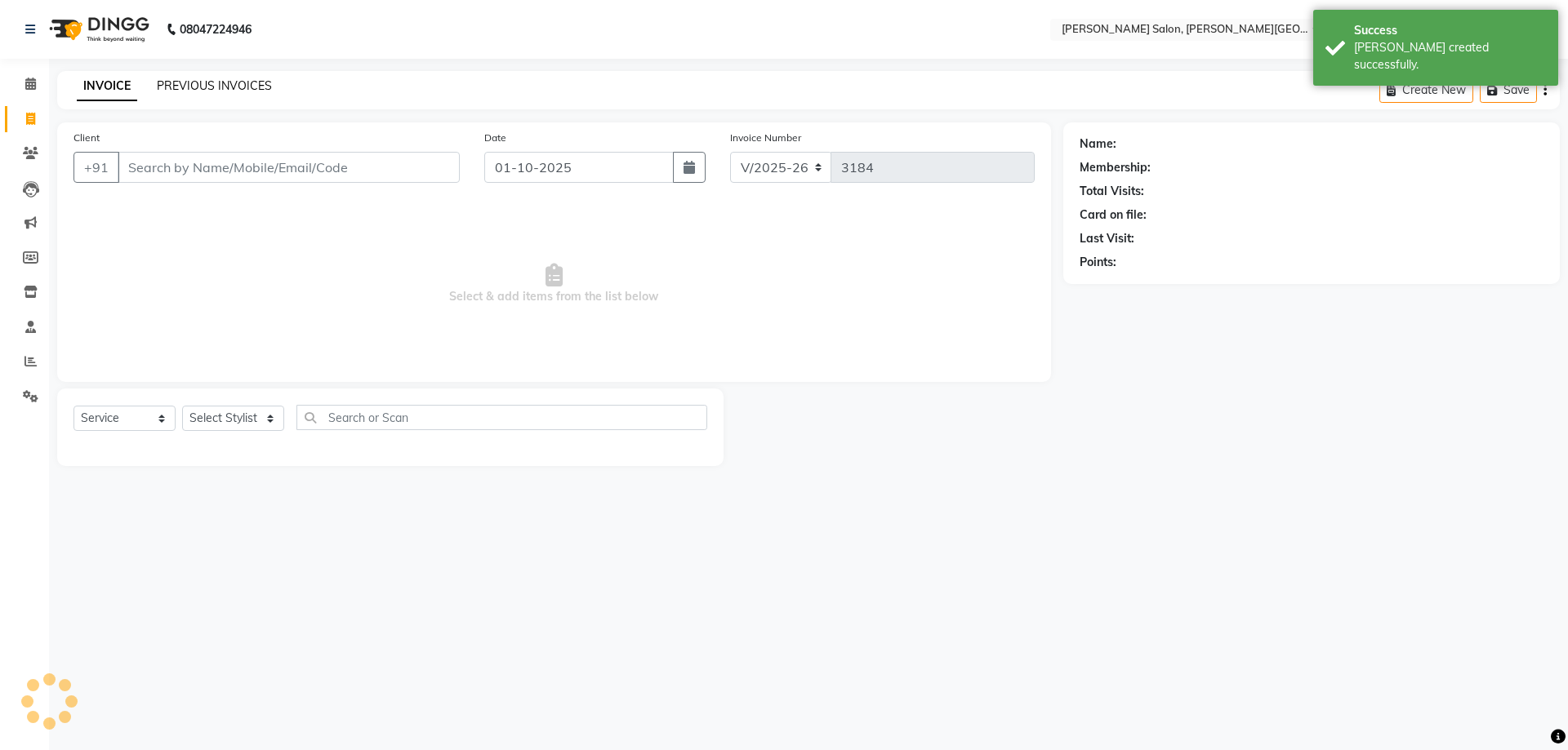
click at [212, 87] on link "PREVIOUS INVOICES" at bounding box center [213, 86] width 115 height 15
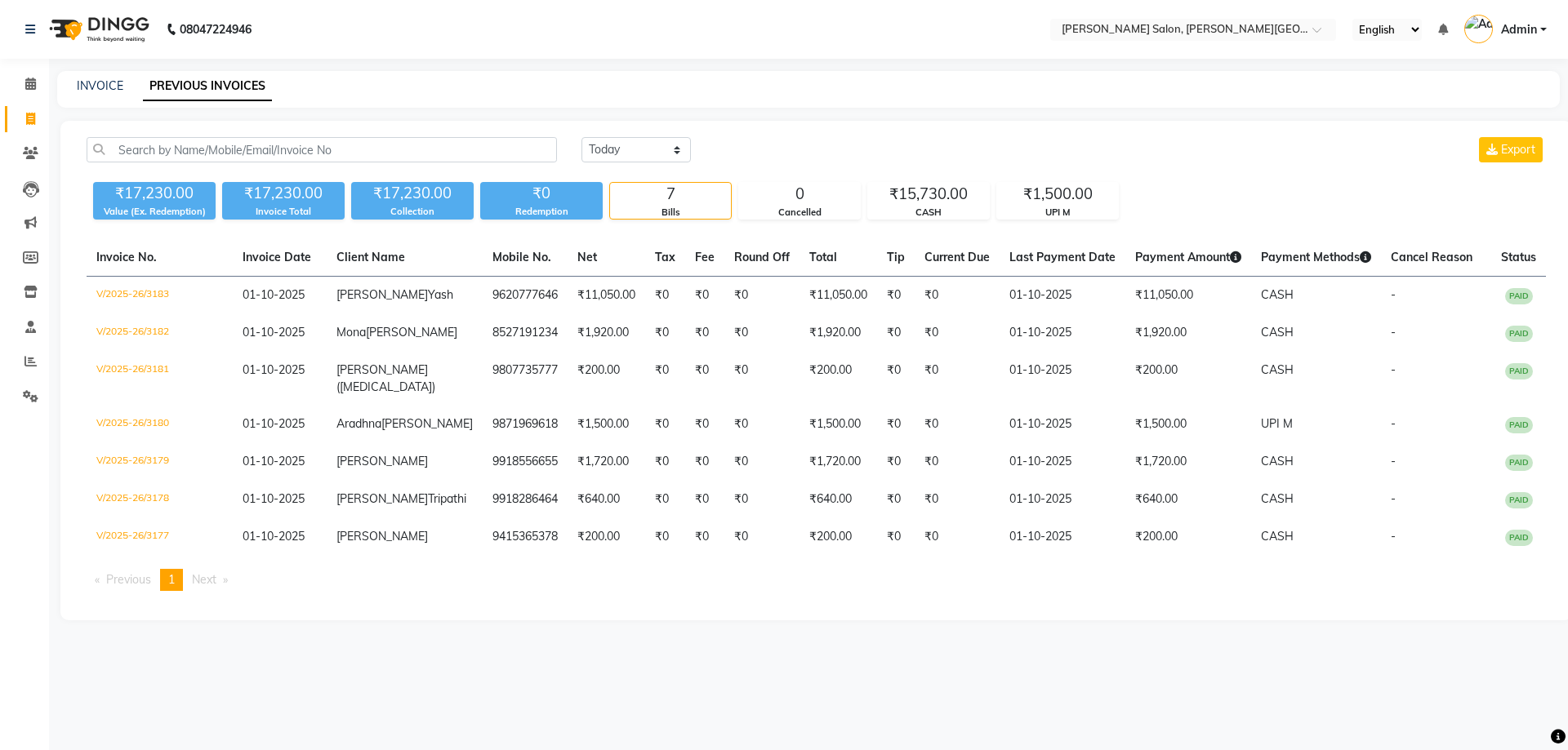
click at [26, 126] on span at bounding box center [31, 119] width 29 height 19
select select "service"
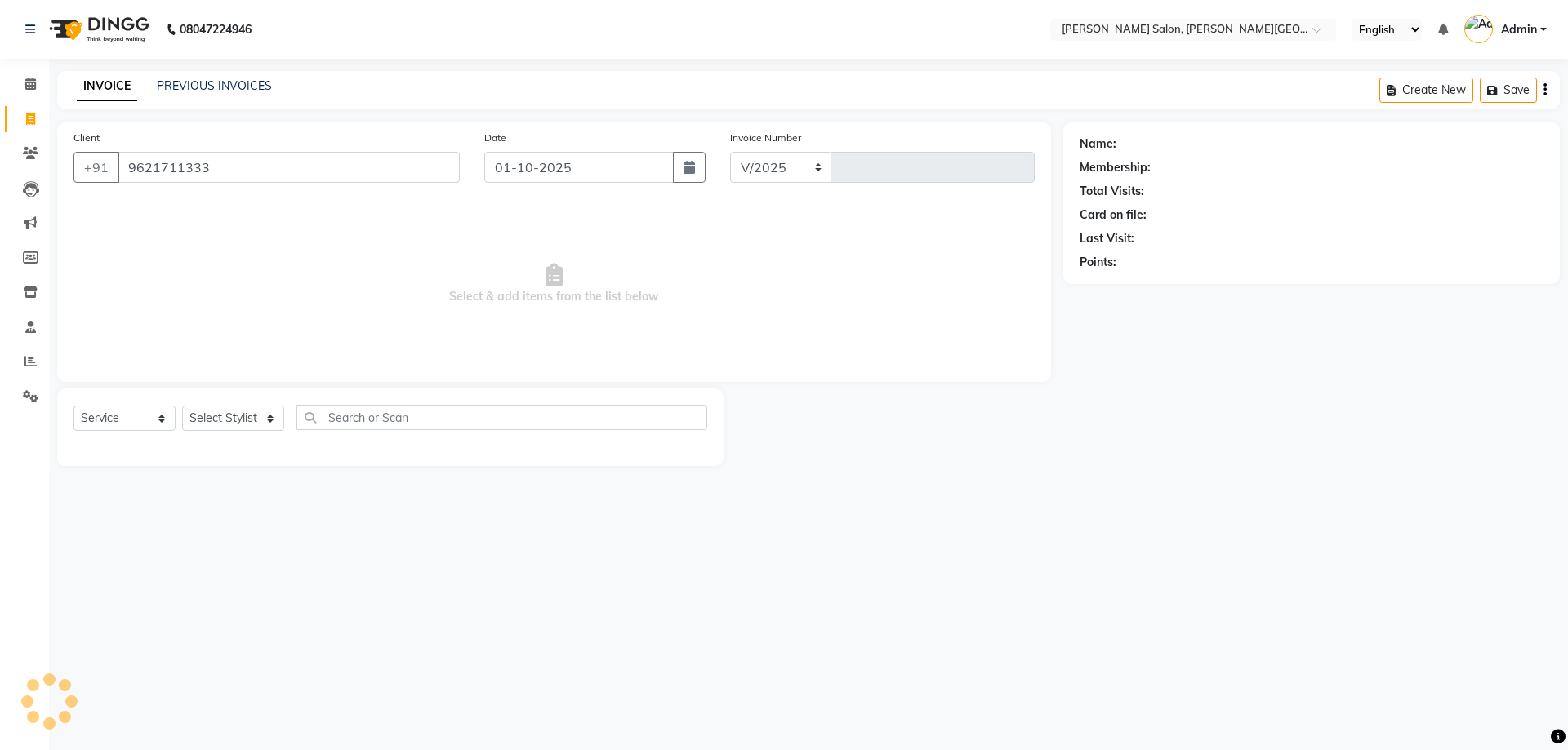
type input "9621711333"
select select "4122"
type input "3184"
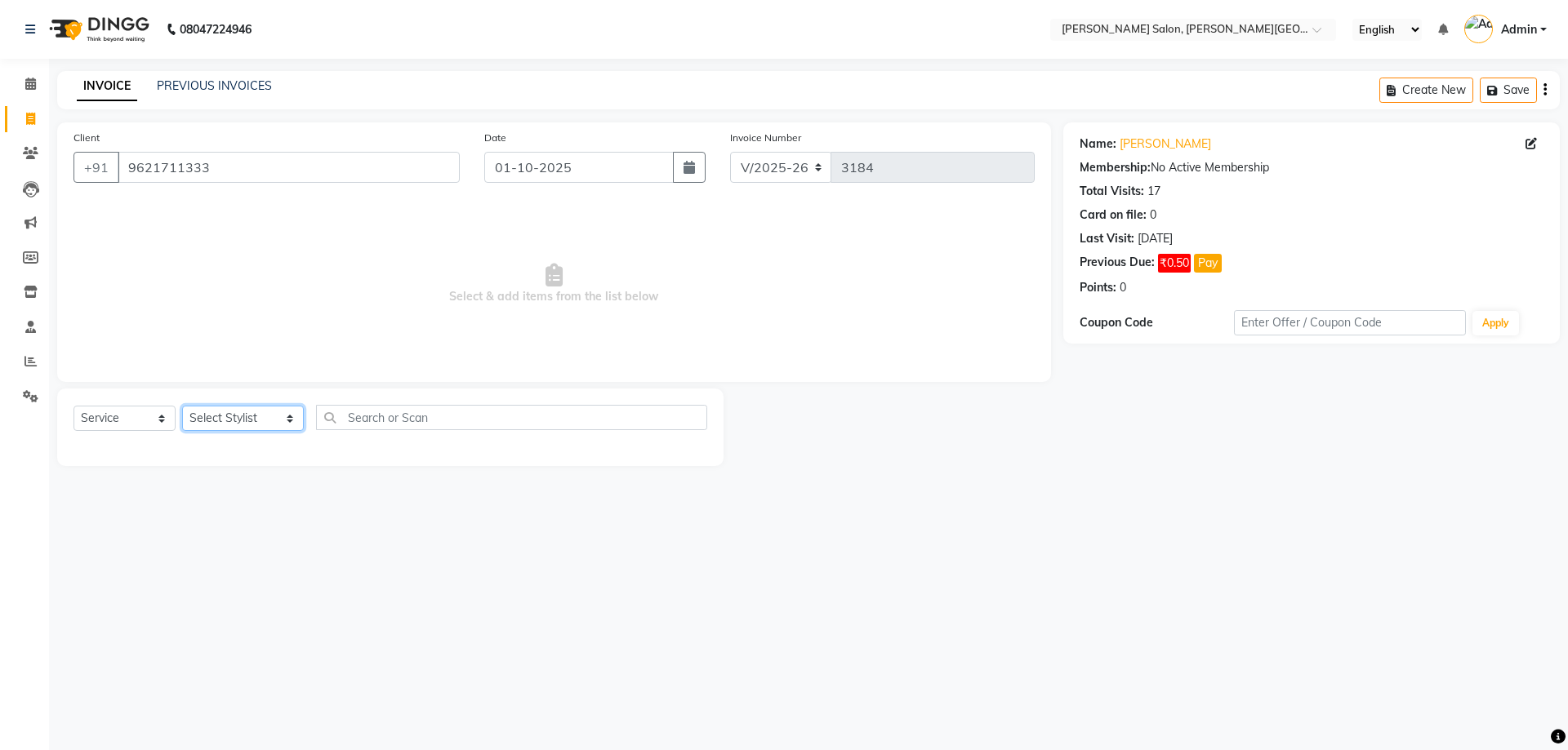
click at [228, 420] on select "Select Stylist [PERSON_NAME] [PERSON_NAME] [PERSON_NAME] [PERSON_NAME] [PERSON_…" at bounding box center [242, 418] width 122 height 26
select select "53788"
click at [182, 405] on select "Select Stylist [PERSON_NAME] [PERSON_NAME] [PERSON_NAME] [PERSON_NAME] [PERSON_…" at bounding box center [242, 418] width 122 height 26
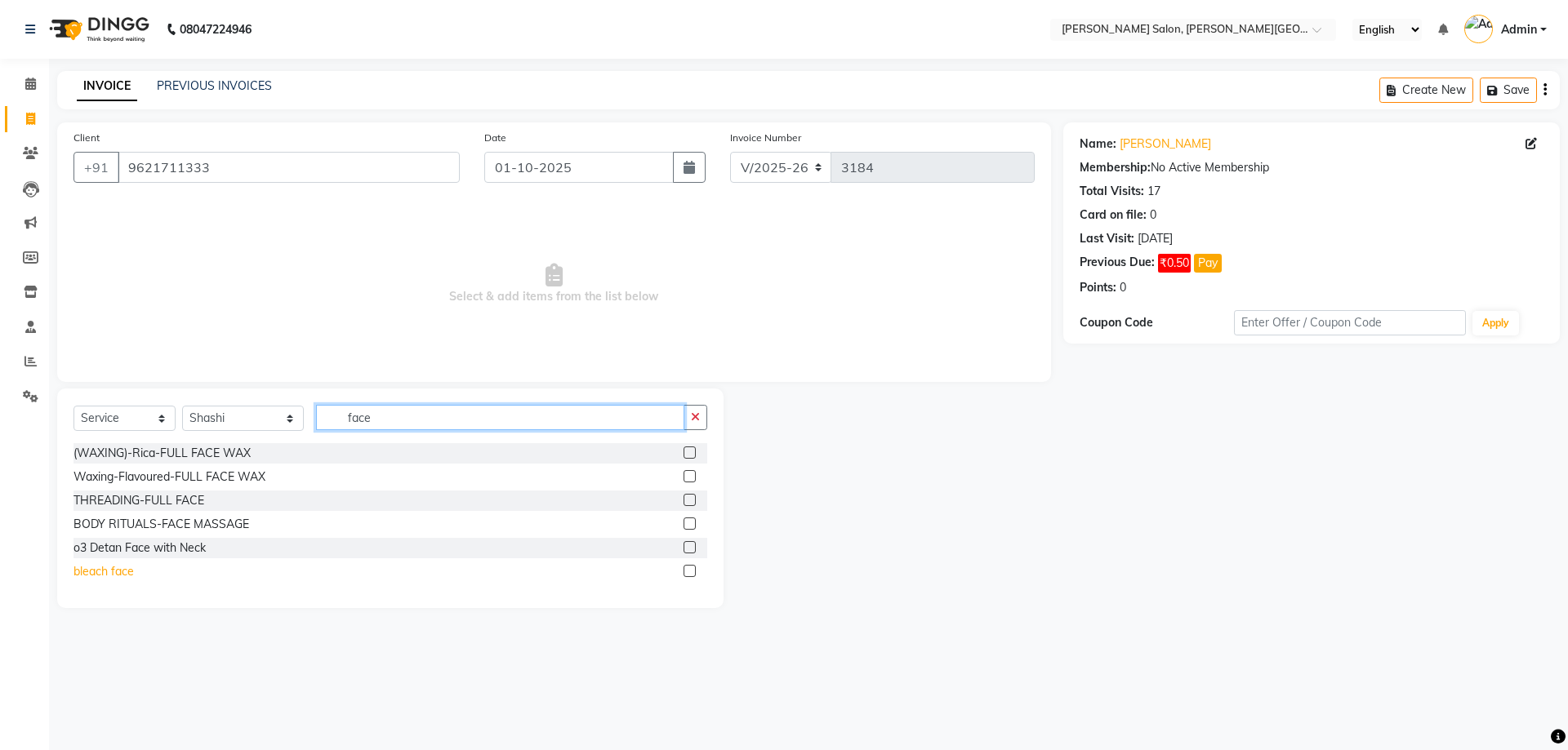
type input "face"
click at [98, 566] on div "bleach face" at bounding box center [103, 571] width 60 height 17
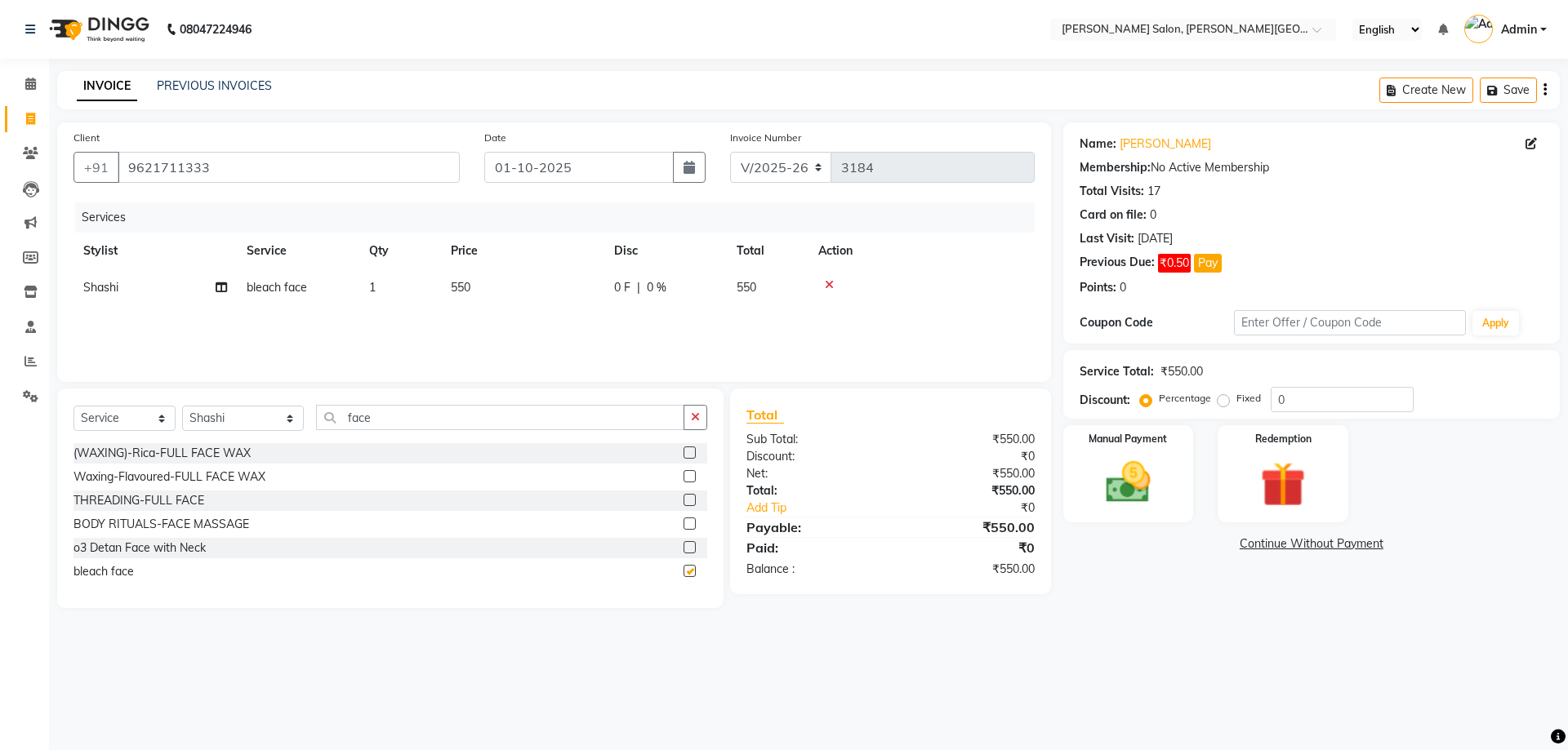
checkbox input "false"
drag, startPoint x: 372, startPoint y: 413, endPoint x: 94, endPoint y: 498, distance: 290.7
click at [204, 463] on div "Select Service Product Membership Package Voucher Prepaid Gift Card Select Styl…" at bounding box center [390, 498] width 666 height 219
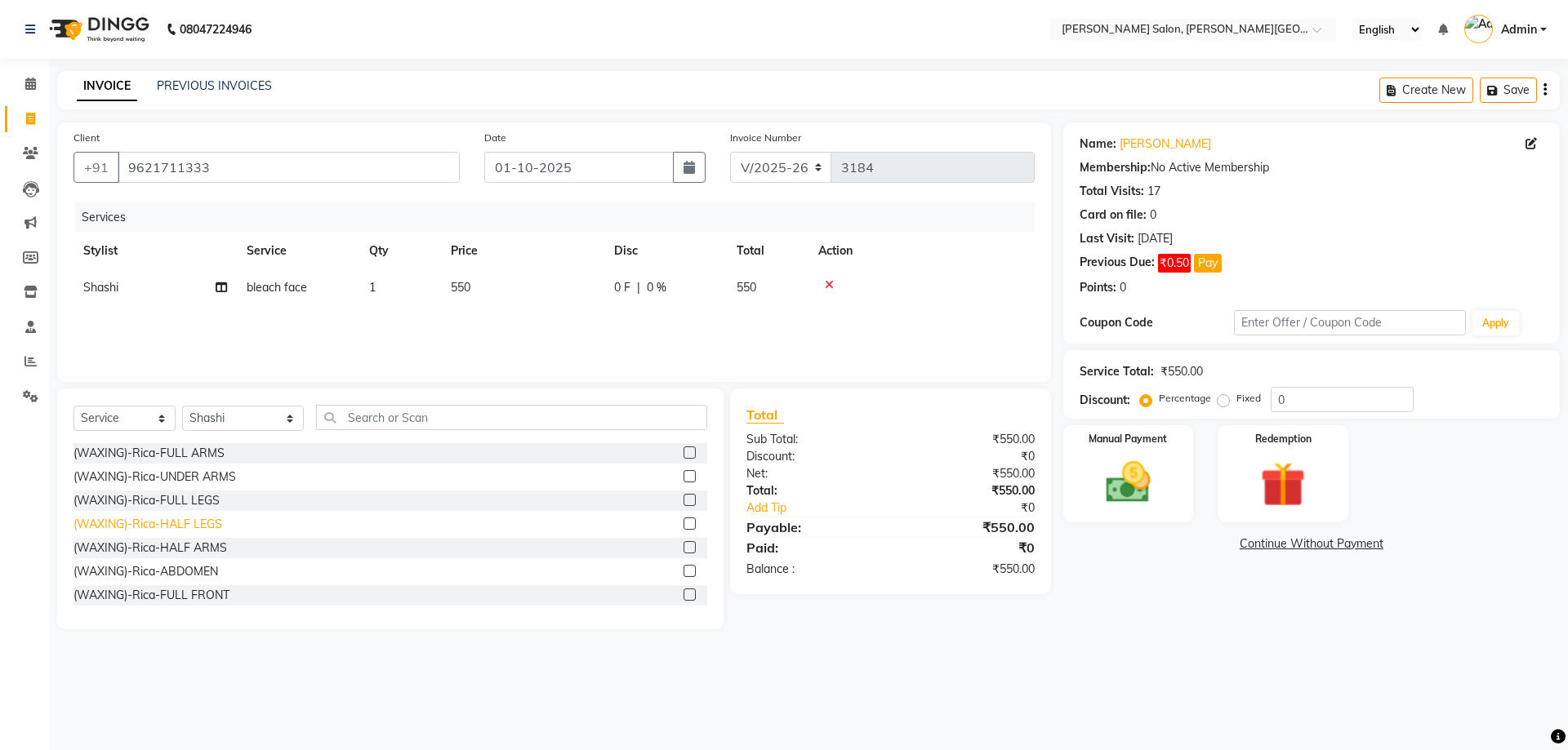
click at [205, 520] on div "(WAXING)-Rica-HALF LEGS" at bounding box center [148, 524] width 149 height 17
checkbox input "false"
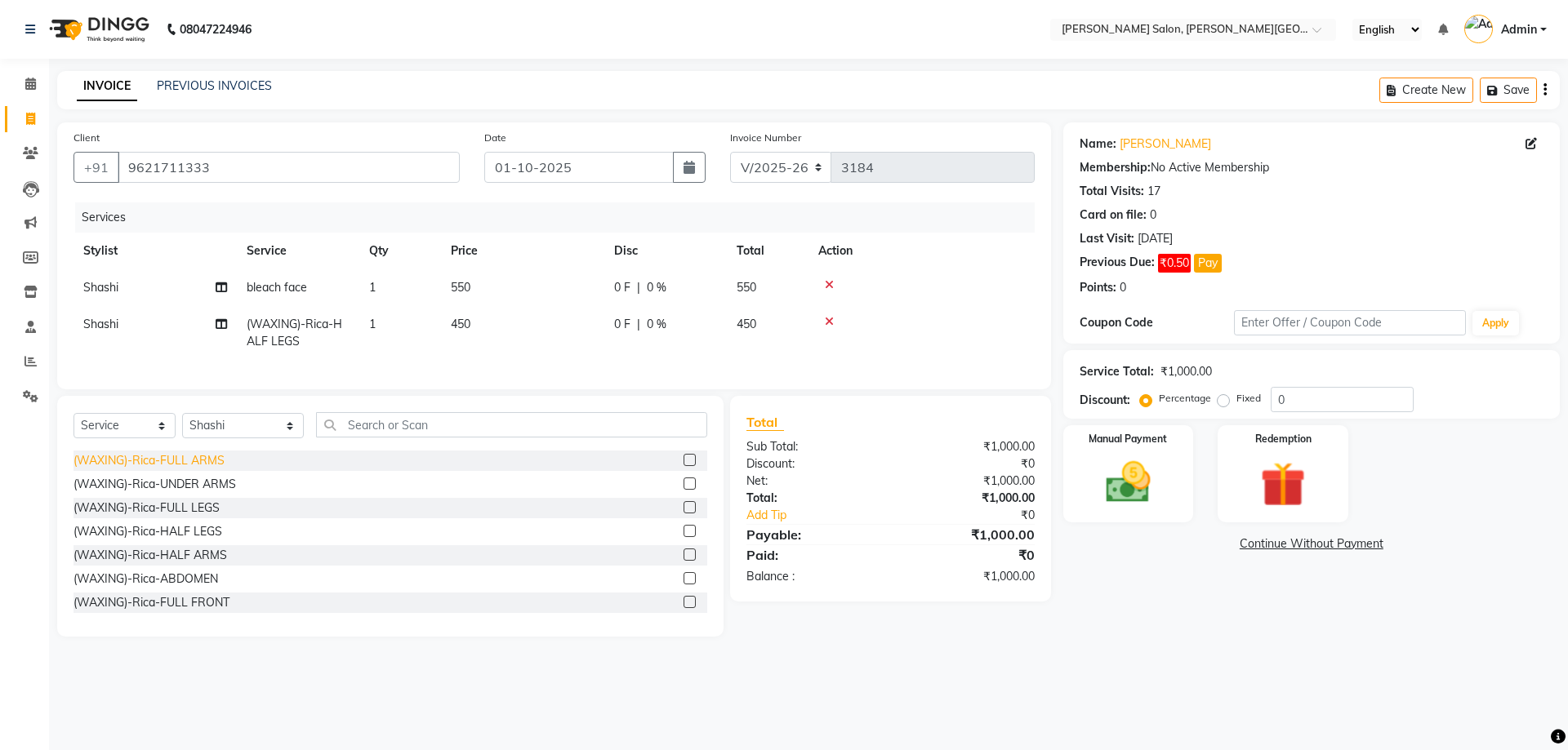
click at [204, 469] on div "(WAXING)-Rica-FULL ARMS" at bounding box center [149, 461] width 151 height 17
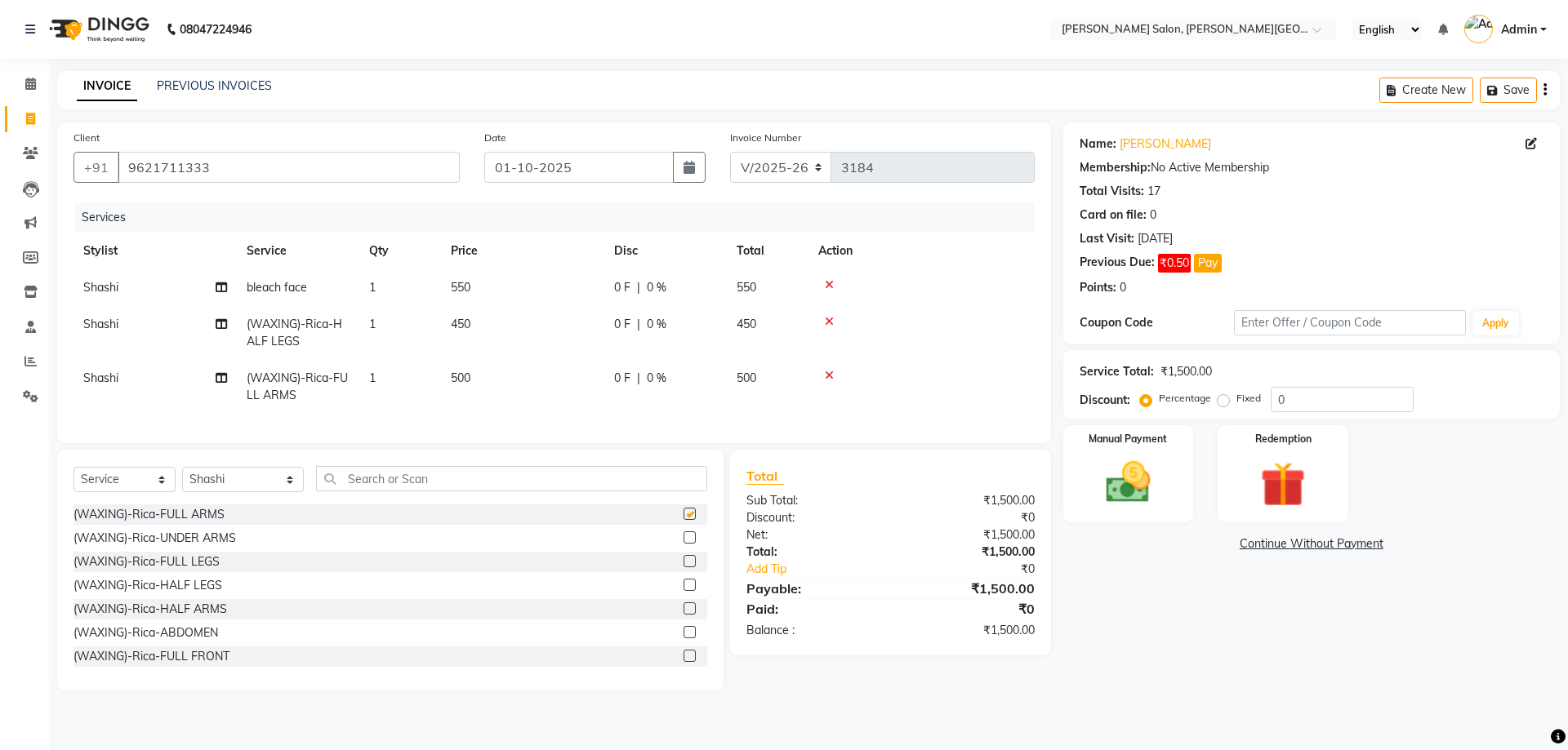
checkbox input "false"
click at [391, 485] on input "text" at bounding box center [512, 478] width 392 height 26
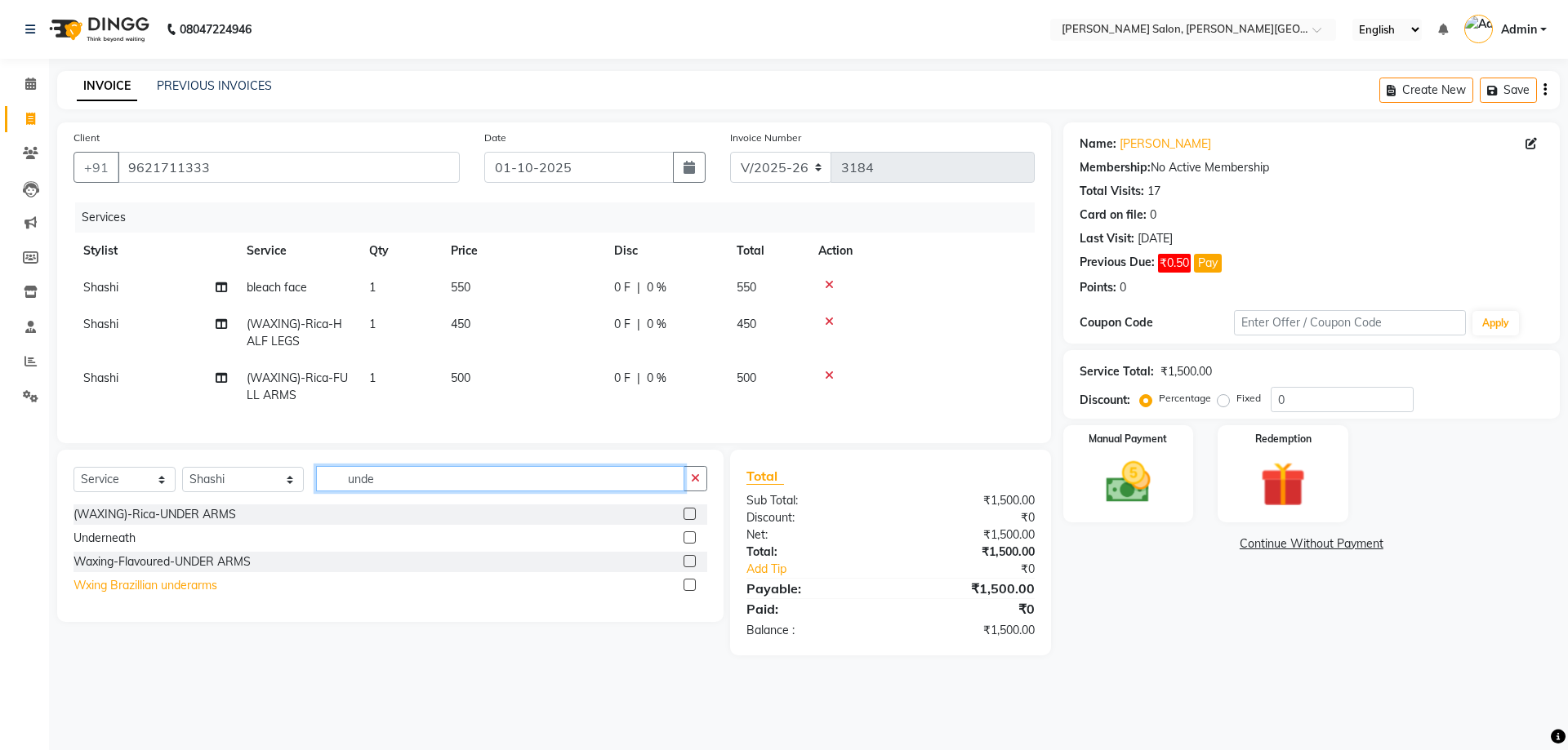
type input "unde"
click at [217, 594] on div "Wxing Brazillian underarms" at bounding box center [146, 585] width 144 height 17
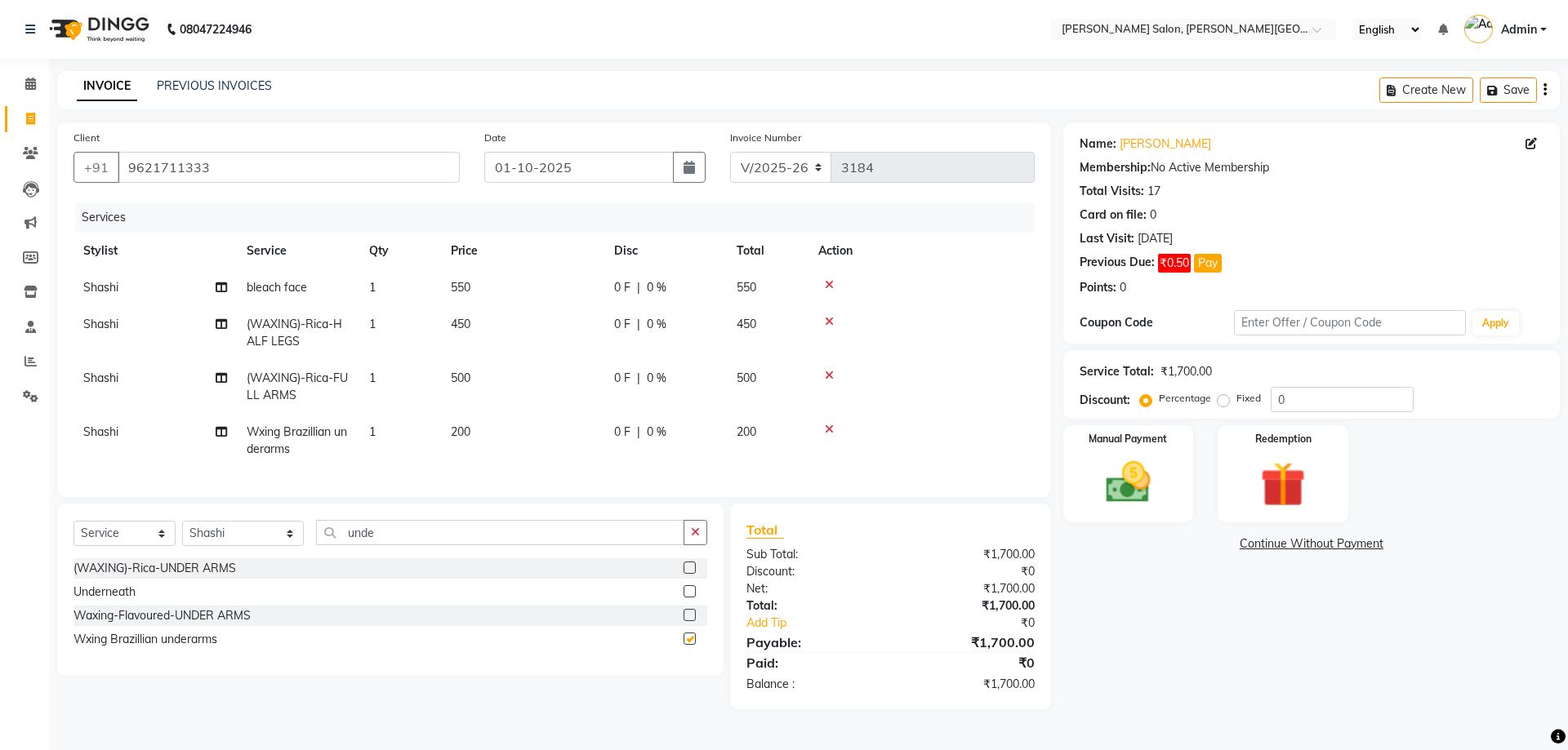
checkbox input "false"
click at [1045, 437] on div "Client [PHONE_NUMBER] Date [DATE] Invoice Number V/2025 V/[PHONE_NUMBER] Servic…" at bounding box center [554, 309] width 994 height 375
click at [1155, 473] on img at bounding box center [1128, 482] width 76 height 54
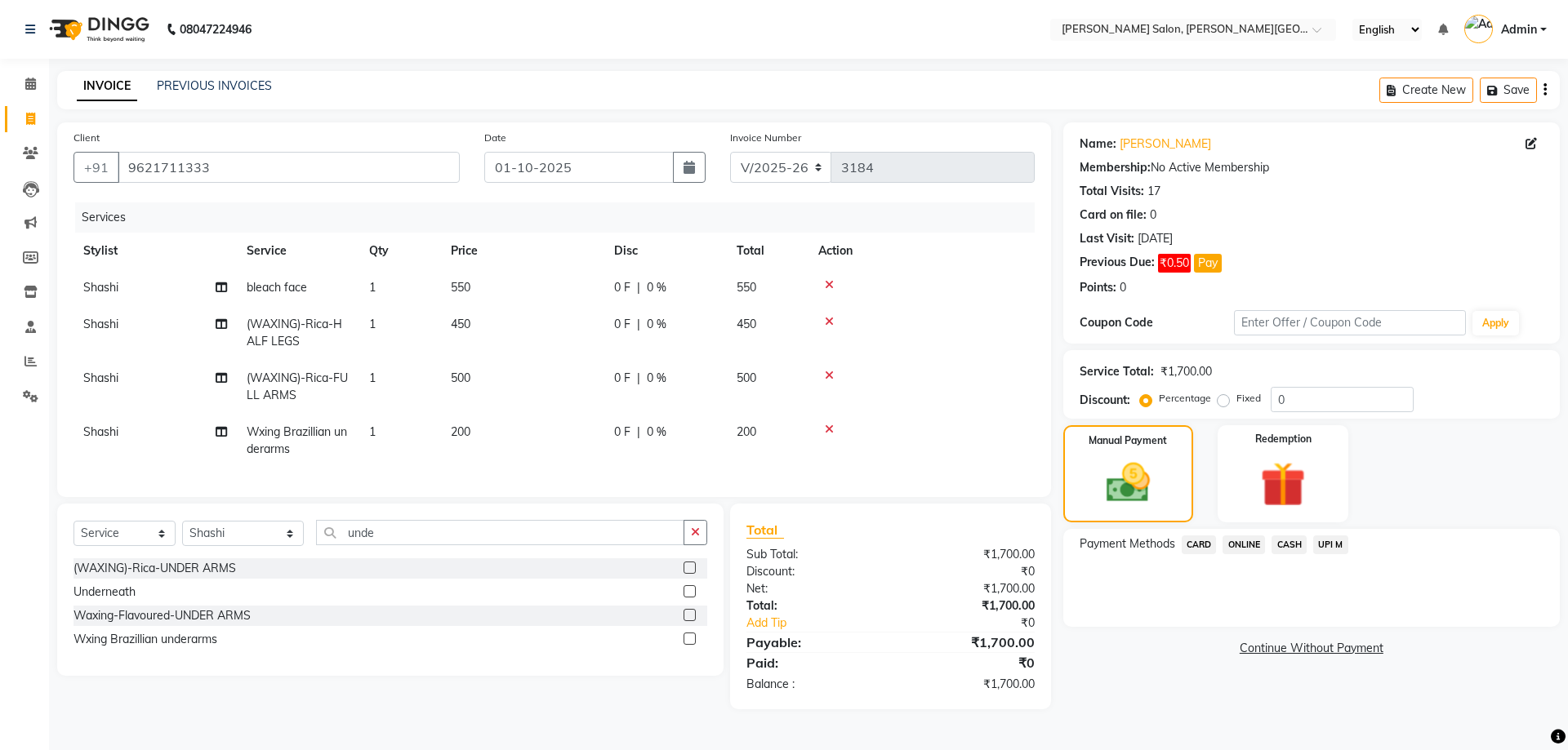
click at [1292, 536] on span "CASH" at bounding box center [1288, 544] width 35 height 19
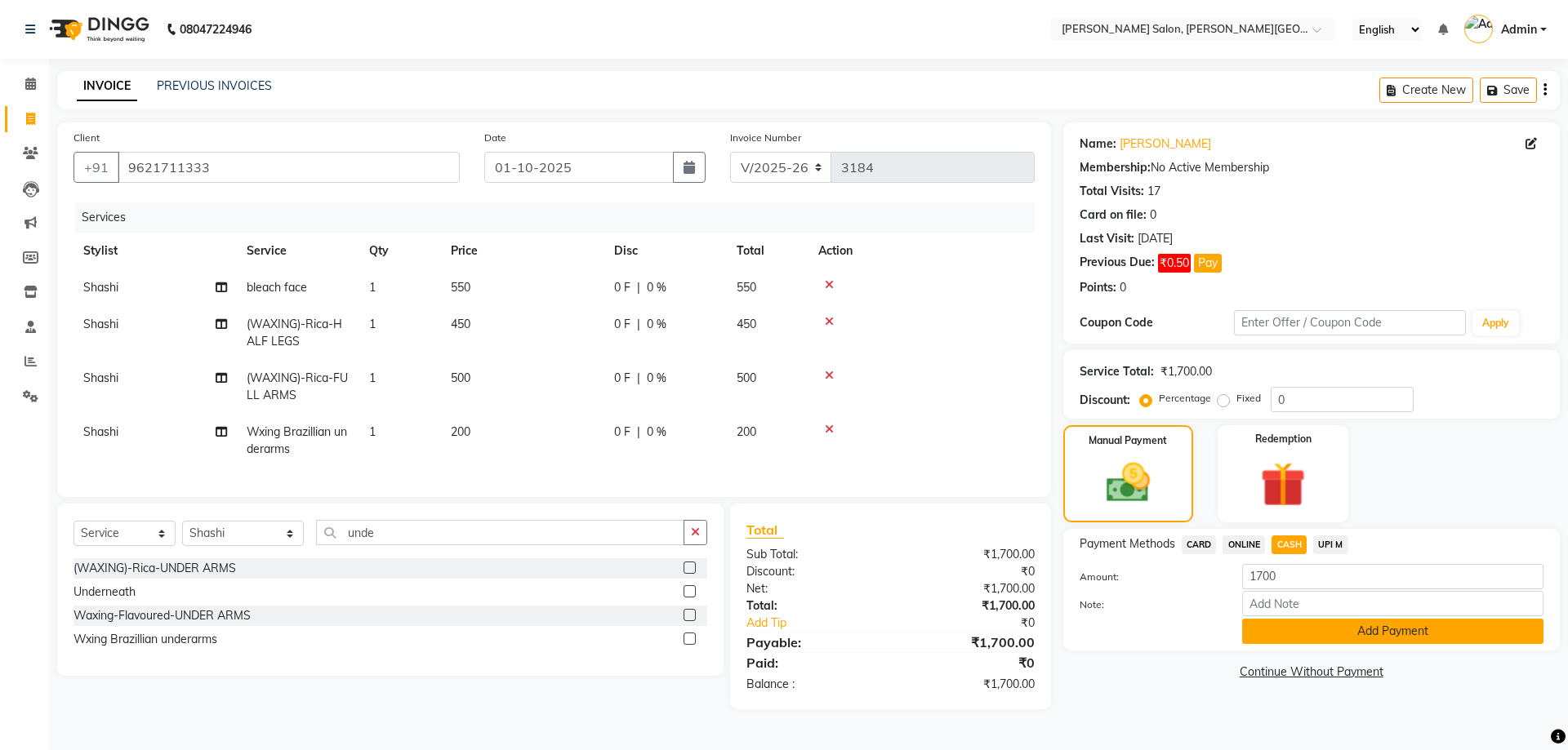
click at [1345, 626] on button "Add Payment" at bounding box center [1393, 631] width 301 height 26
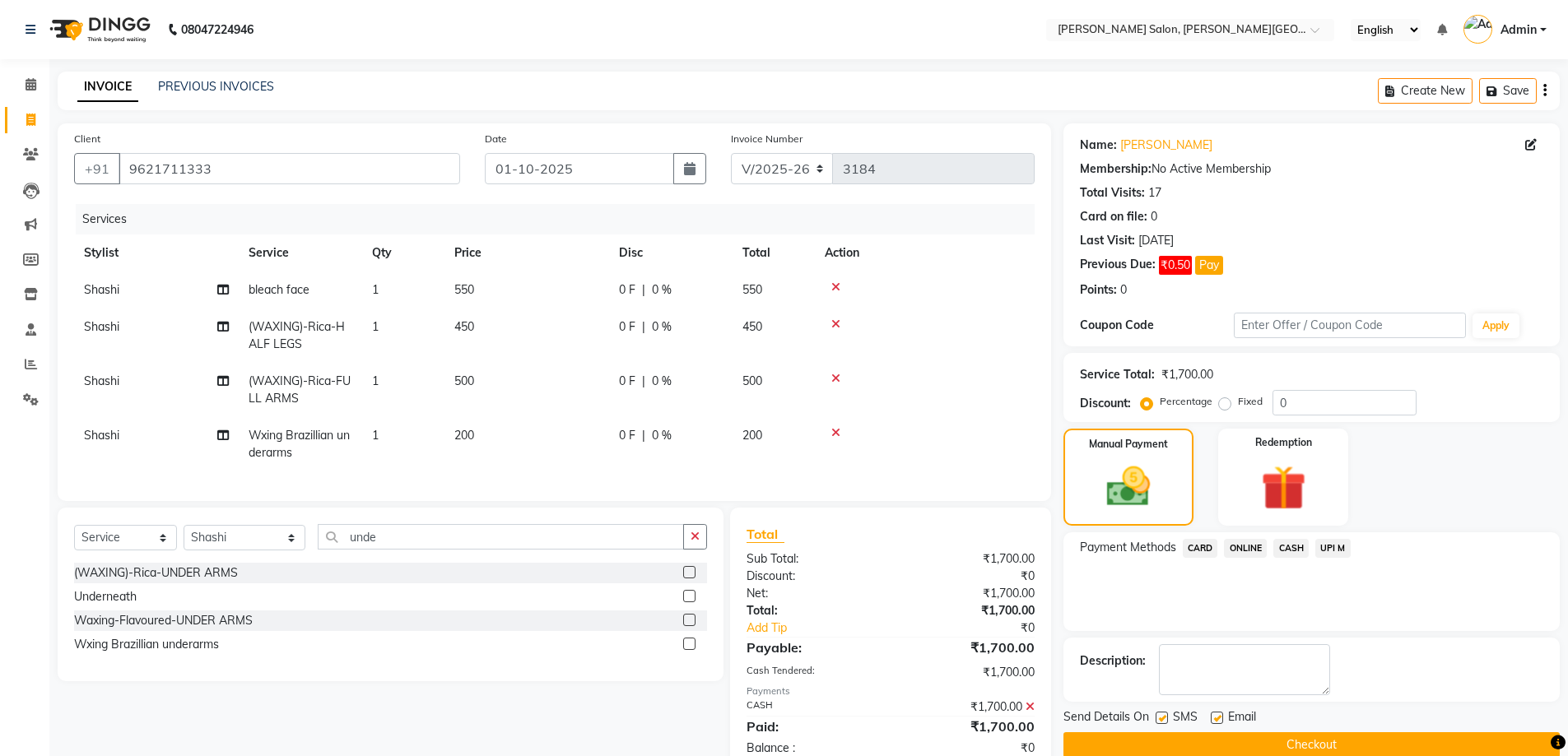
click at [1325, 732] on button "Checkout" at bounding box center [1311, 744] width 496 height 26
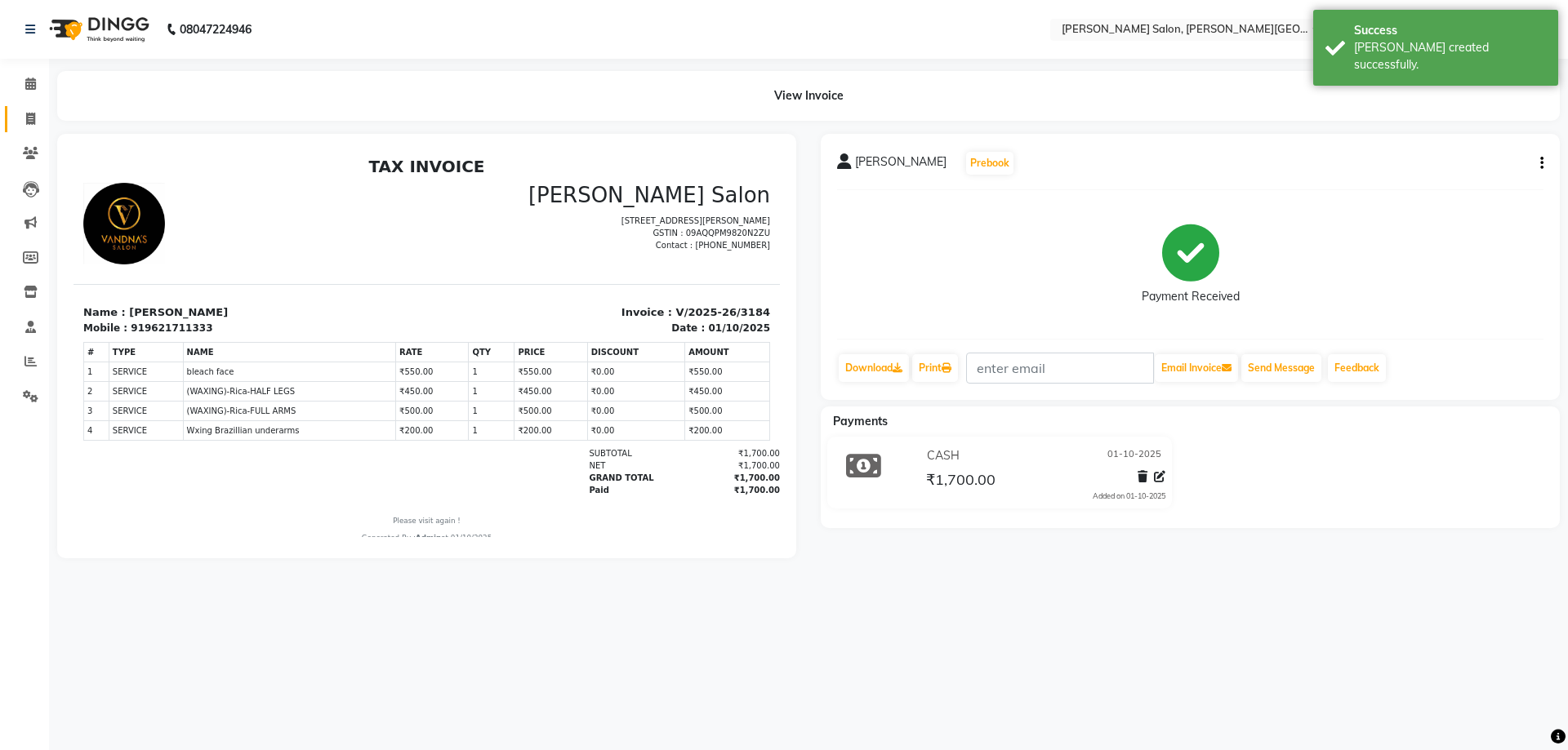
click at [43, 119] on span at bounding box center [31, 119] width 29 height 19
select select "service"
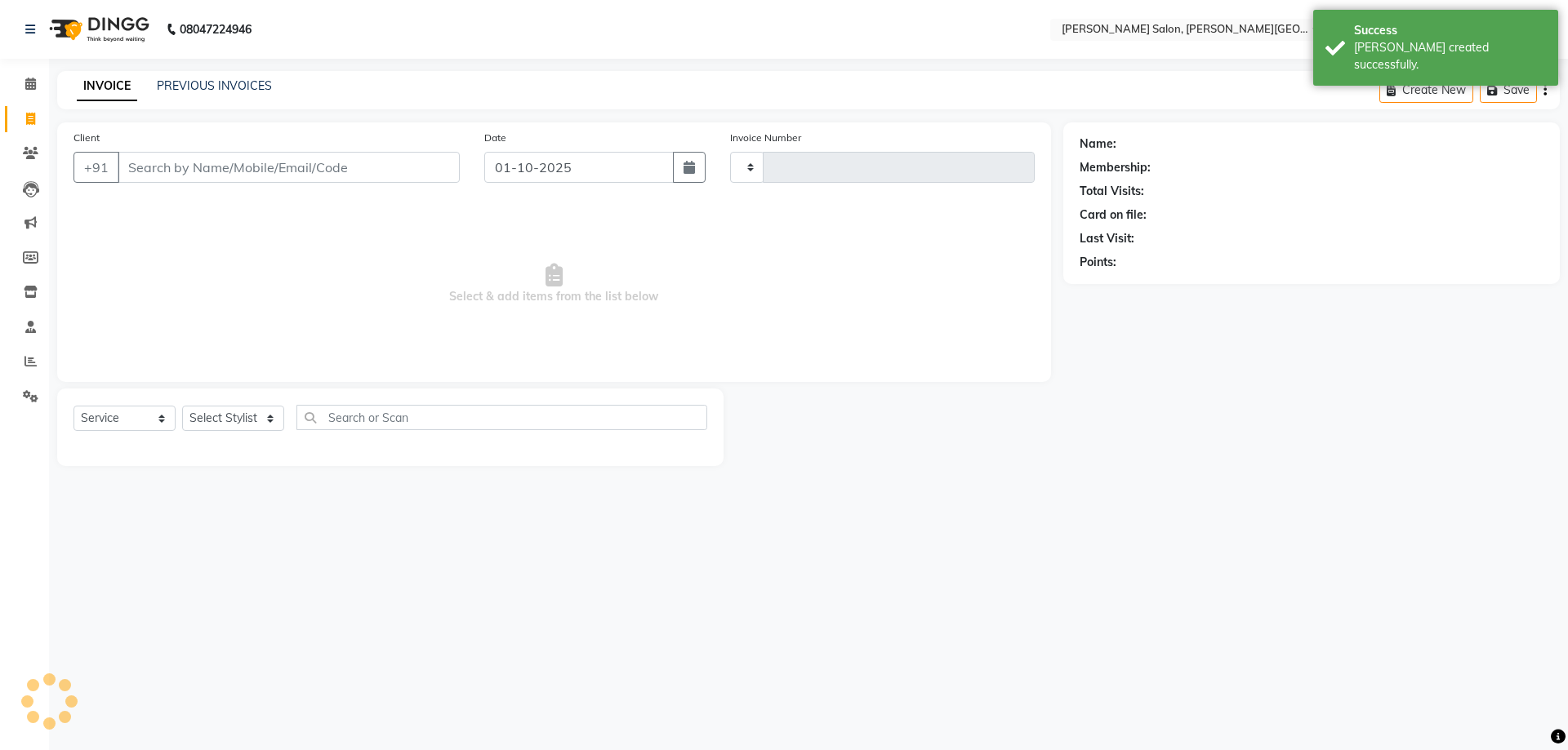
type input "3185"
select select "4122"
paste input "9454345337"
type input "9454345337"
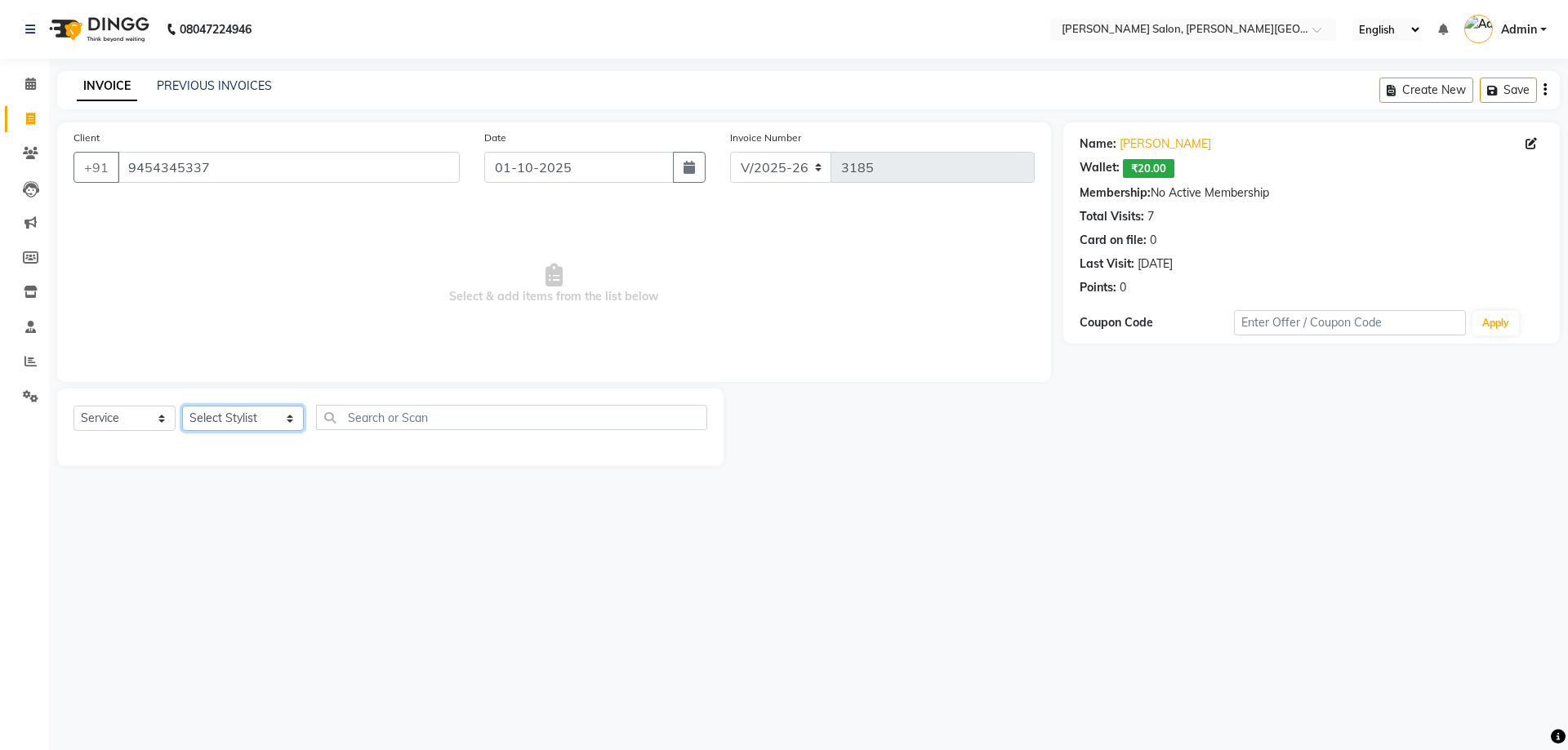
click at [281, 416] on select "Select Stylist [PERSON_NAME] [PERSON_NAME] [PERSON_NAME] [PERSON_NAME] [PERSON_…" at bounding box center [242, 418] width 122 height 26
select select "24171"
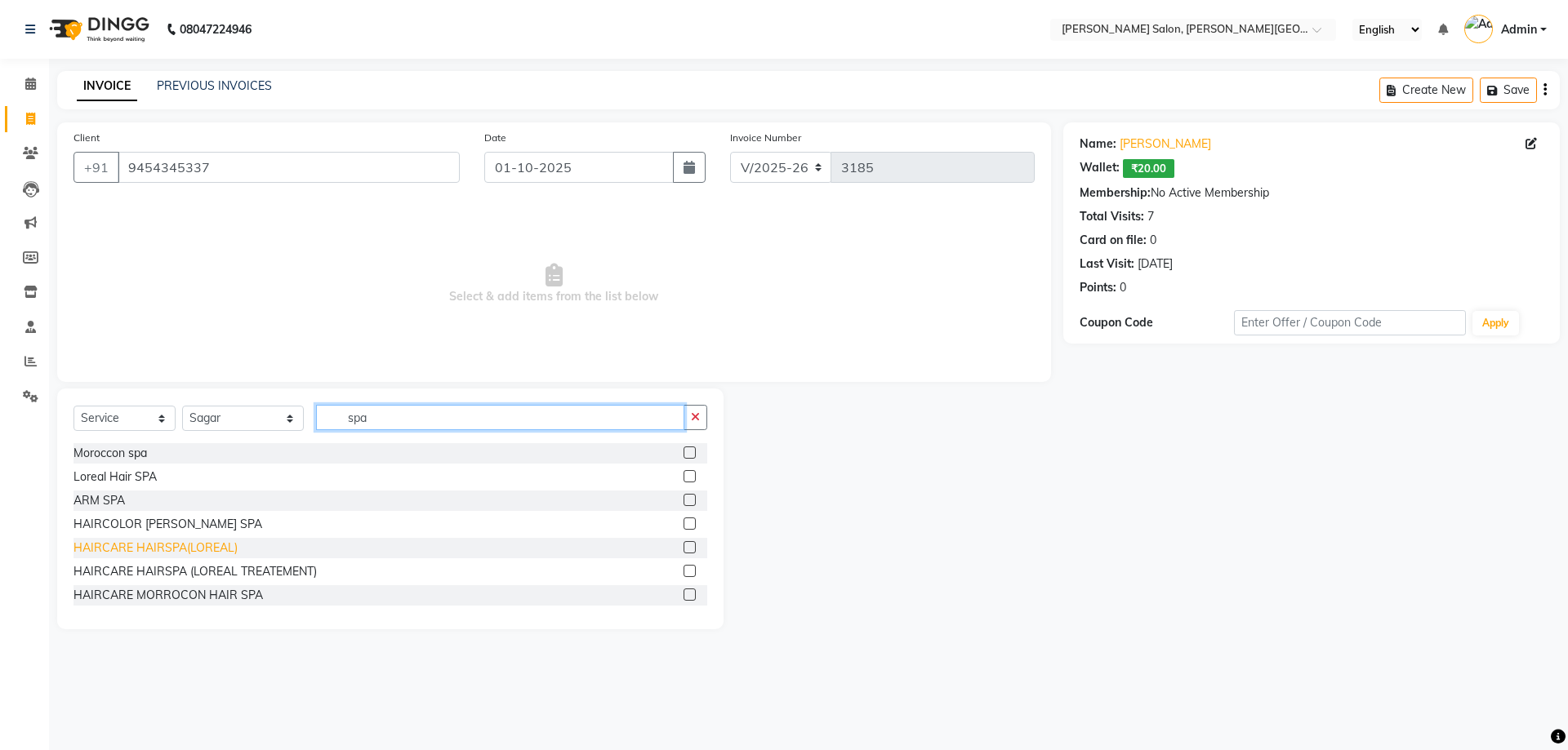
type input "spa"
click at [200, 543] on div "HAIRCARE HAIRSPA(LOREAL)" at bounding box center [156, 547] width 164 height 17
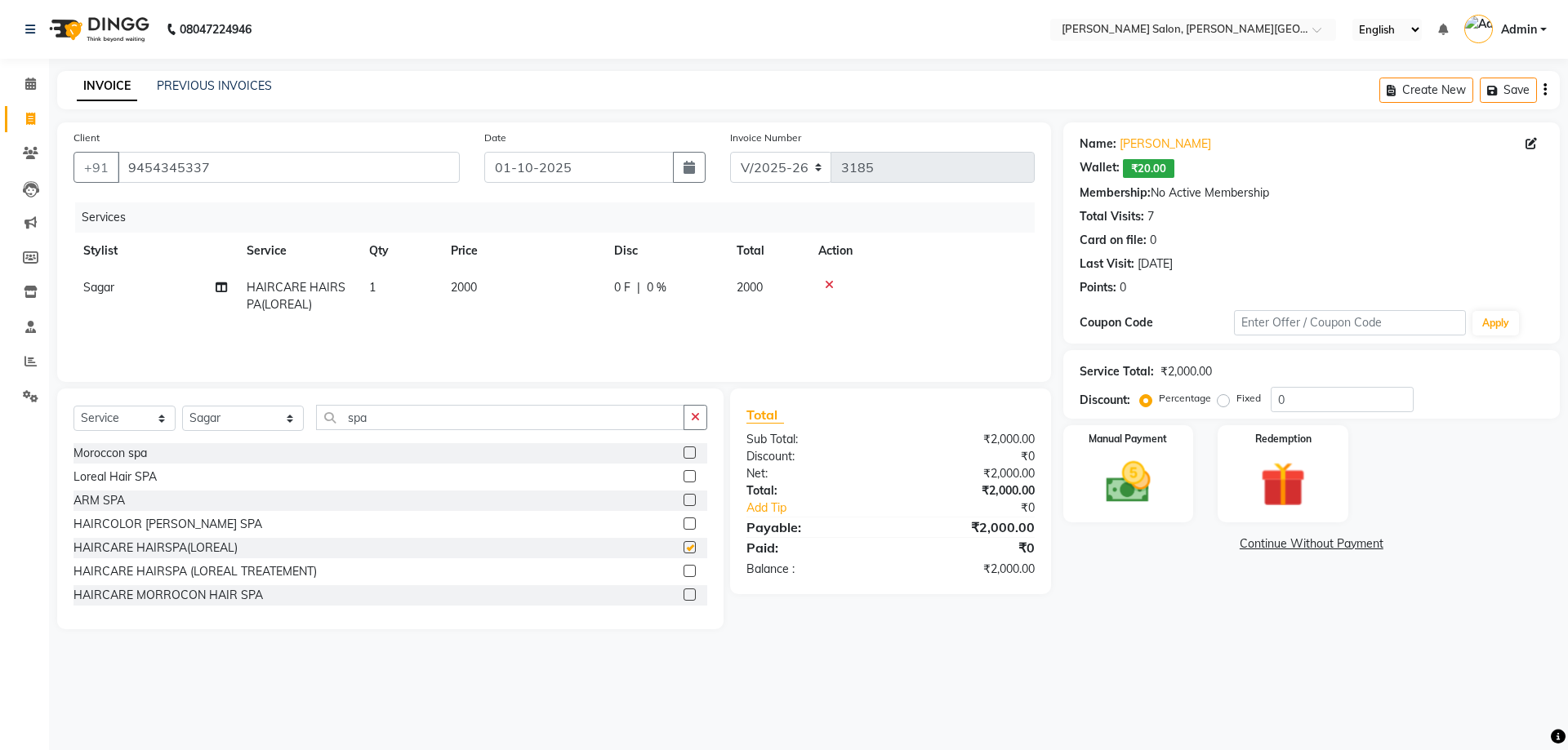
checkbox input "false"
click at [645, 282] on div "0 F | 0 %" at bounding box center [665, 287] width 103 height 17
select select "24171"
drag, startPoint x: 727, startPoint y: 289, endPoint x: 681, endPoint y: 296, distance: 46.5
click at [688, 298] on td "0 F | 0 %" at bounding box center [756, 304] width 151 height 69
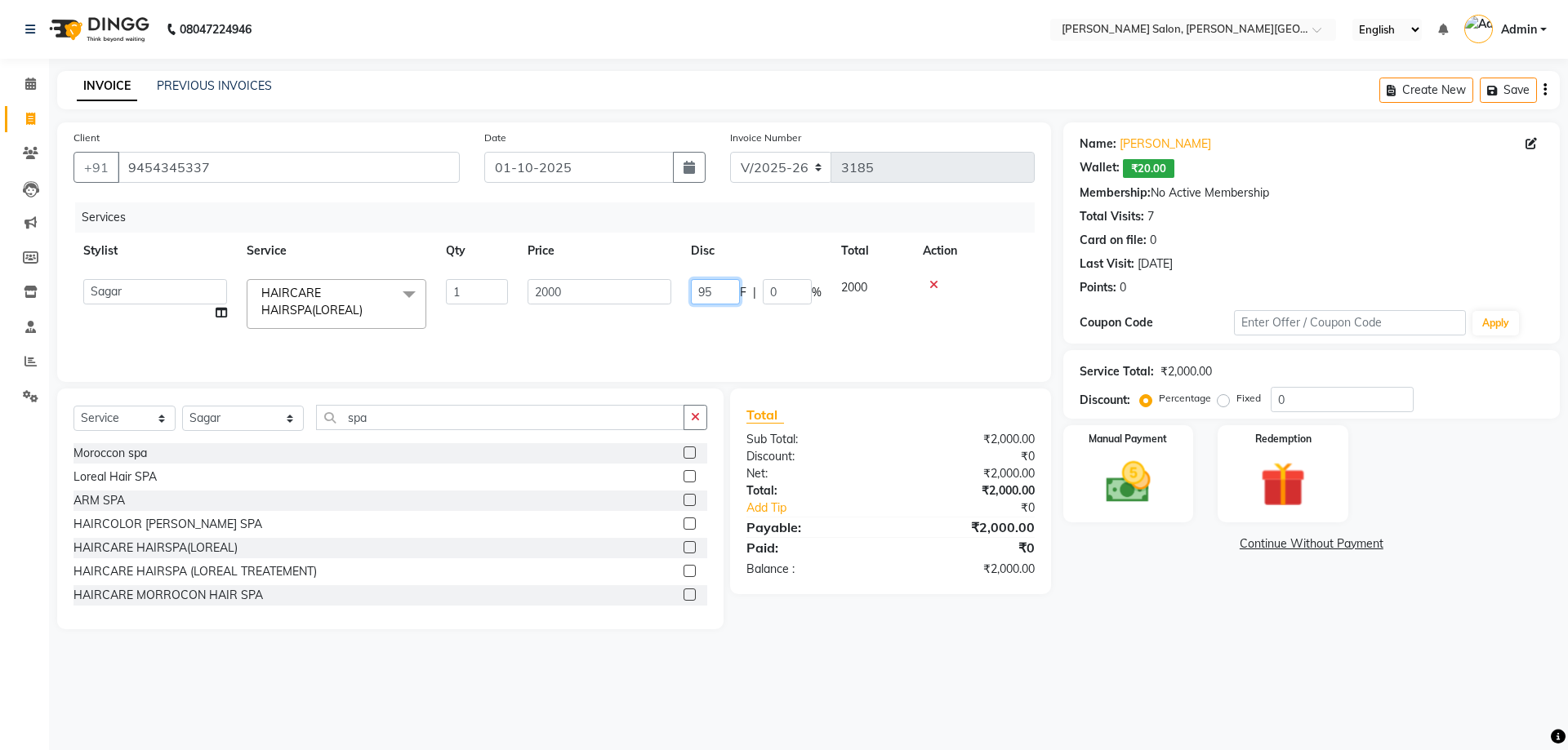
type input "950"
click at [679, 321] on tr "[PERSON_NAME] [PERSON_NAME] [PERSON_NAME] [PERSON_NAME] [PERSON_NAME] Disha Kum…" at bounding box center [554, 304] width 961 height 69
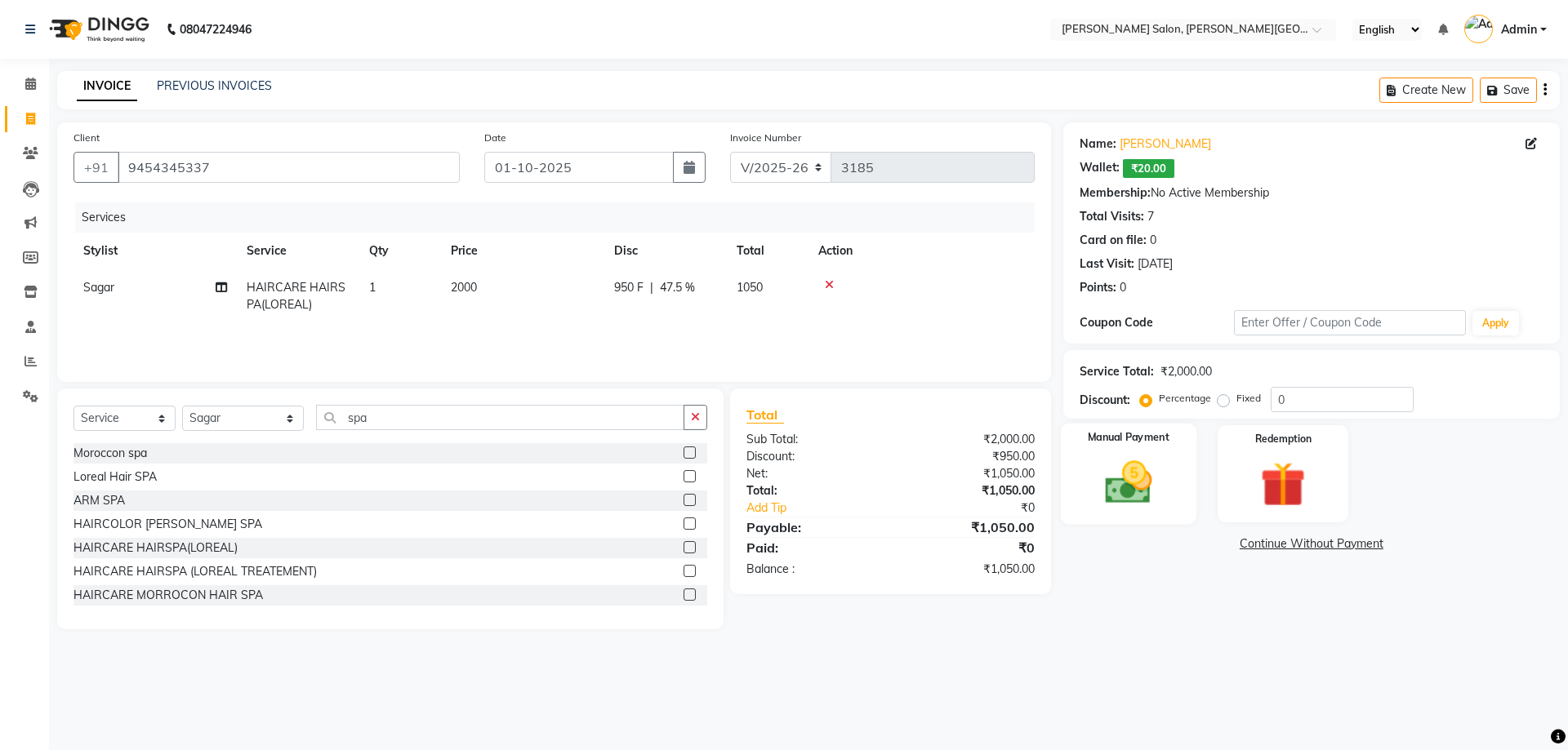
click at [1153, 474] on img at bounding box center [1128, 482] width 76 height 54
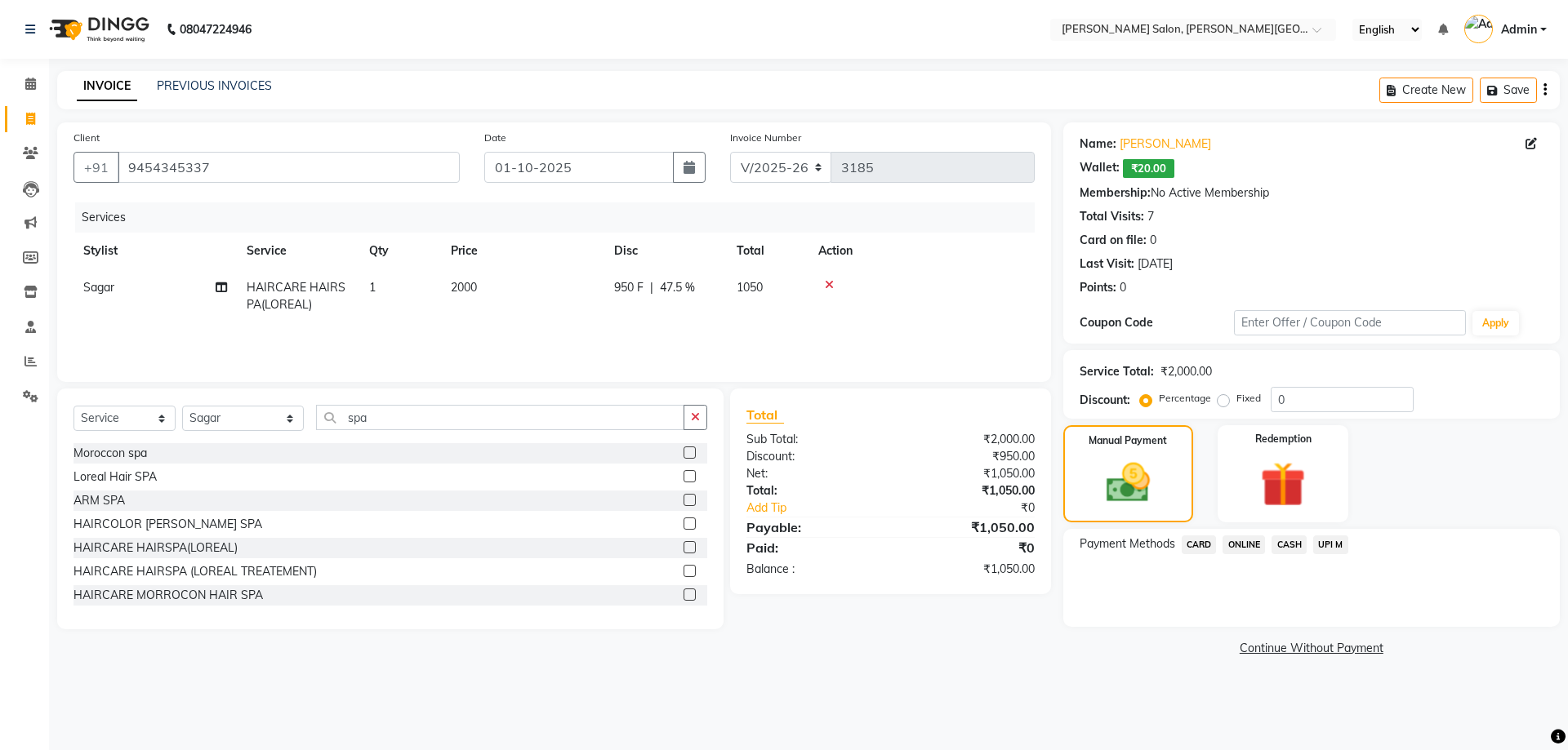
click at [1201, 549] on span "CARD" at bounding box center [1199, 544] width 35 height 19
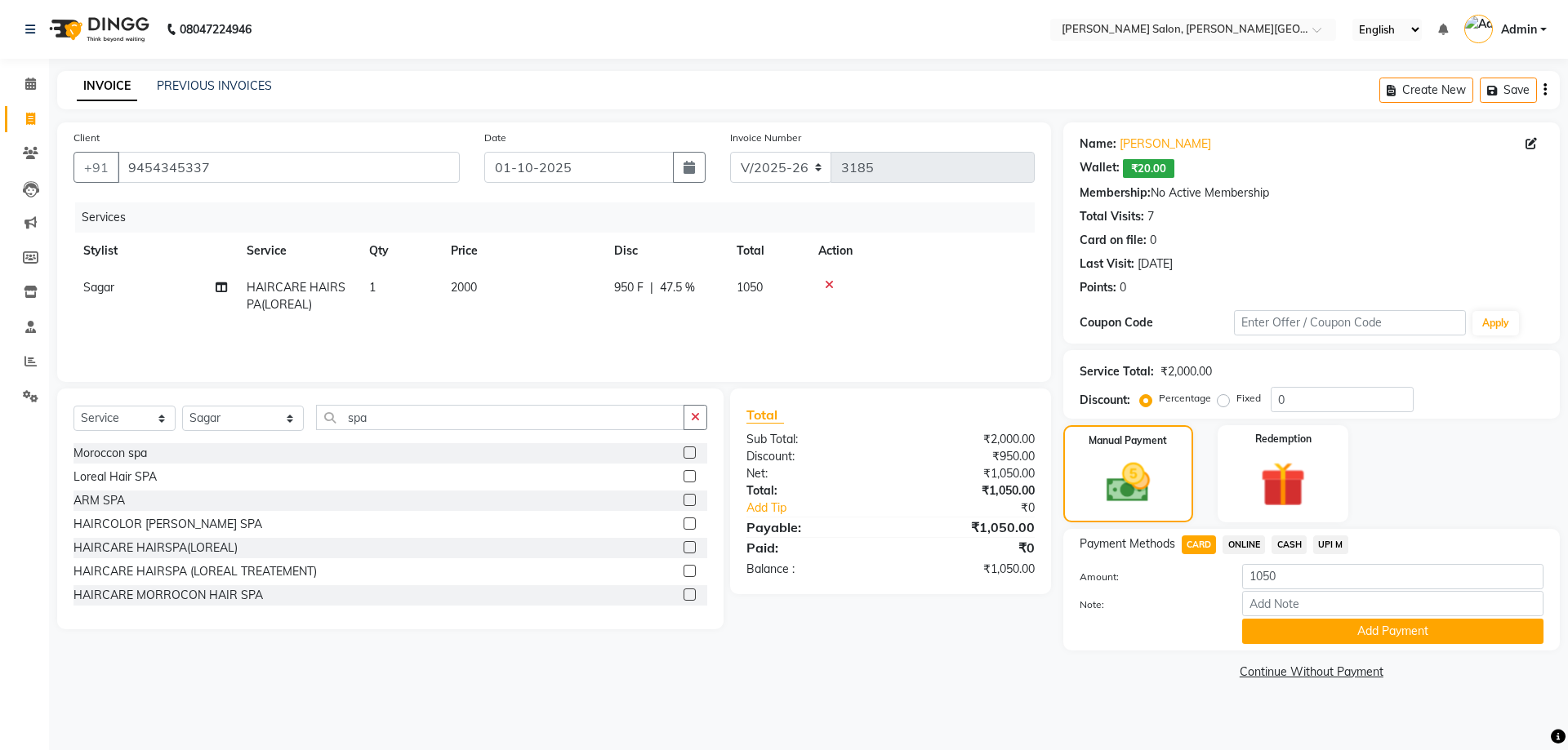
click at [1322, 633] on button "Add Payment" at bounding box center [1393, 631] width 301 height 26
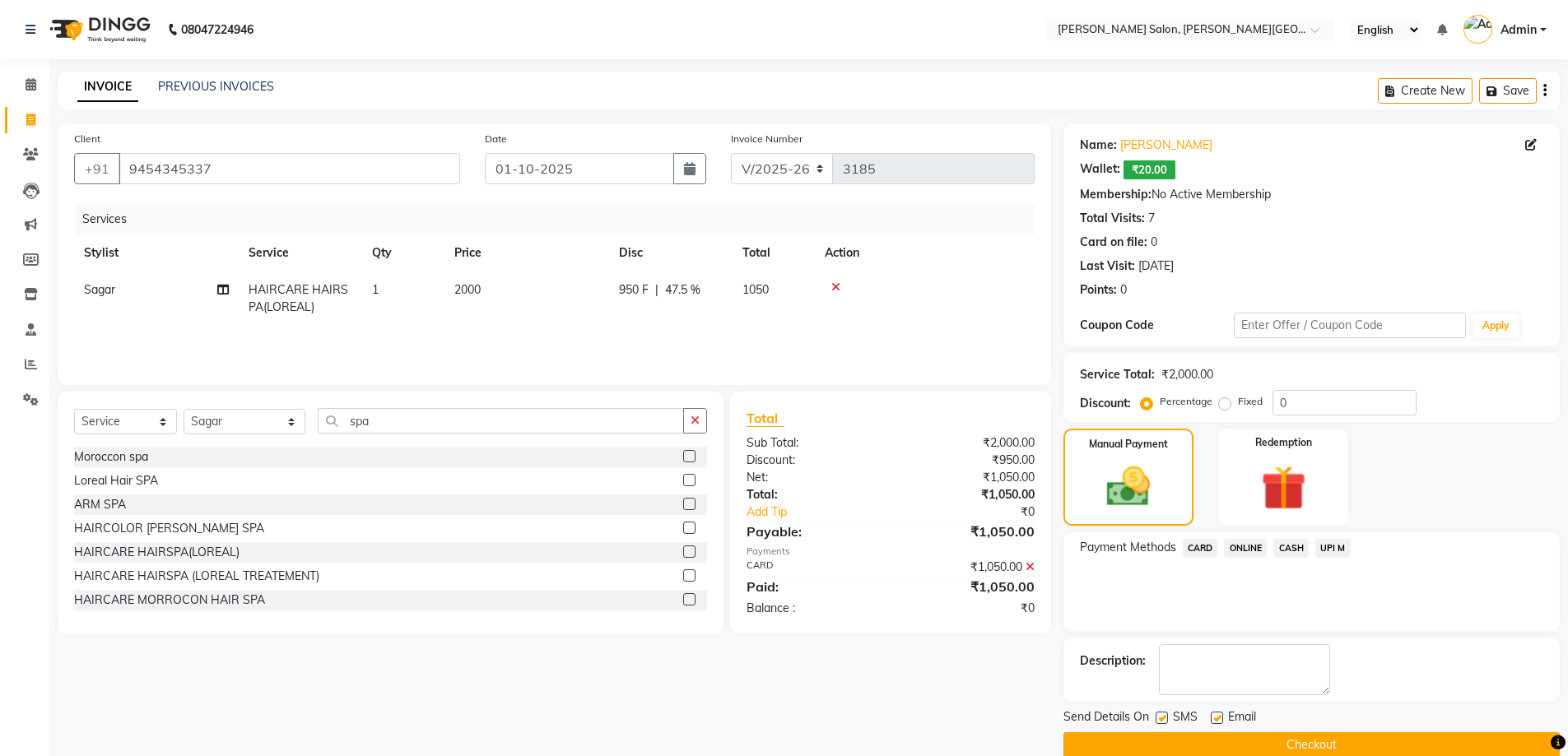
drag, startPoint x: 1296, startPoint y: 711, endPoint x: 1301, endPoint y: 743, distance: 32.4
click at [1296, 714] on div "Send Details On SMS Email" at bounding box center [1311, 718] width 496 height 21
click at [1301, 743] on button "Checkout" at bounding box center [1311, 744] width 496 height 26
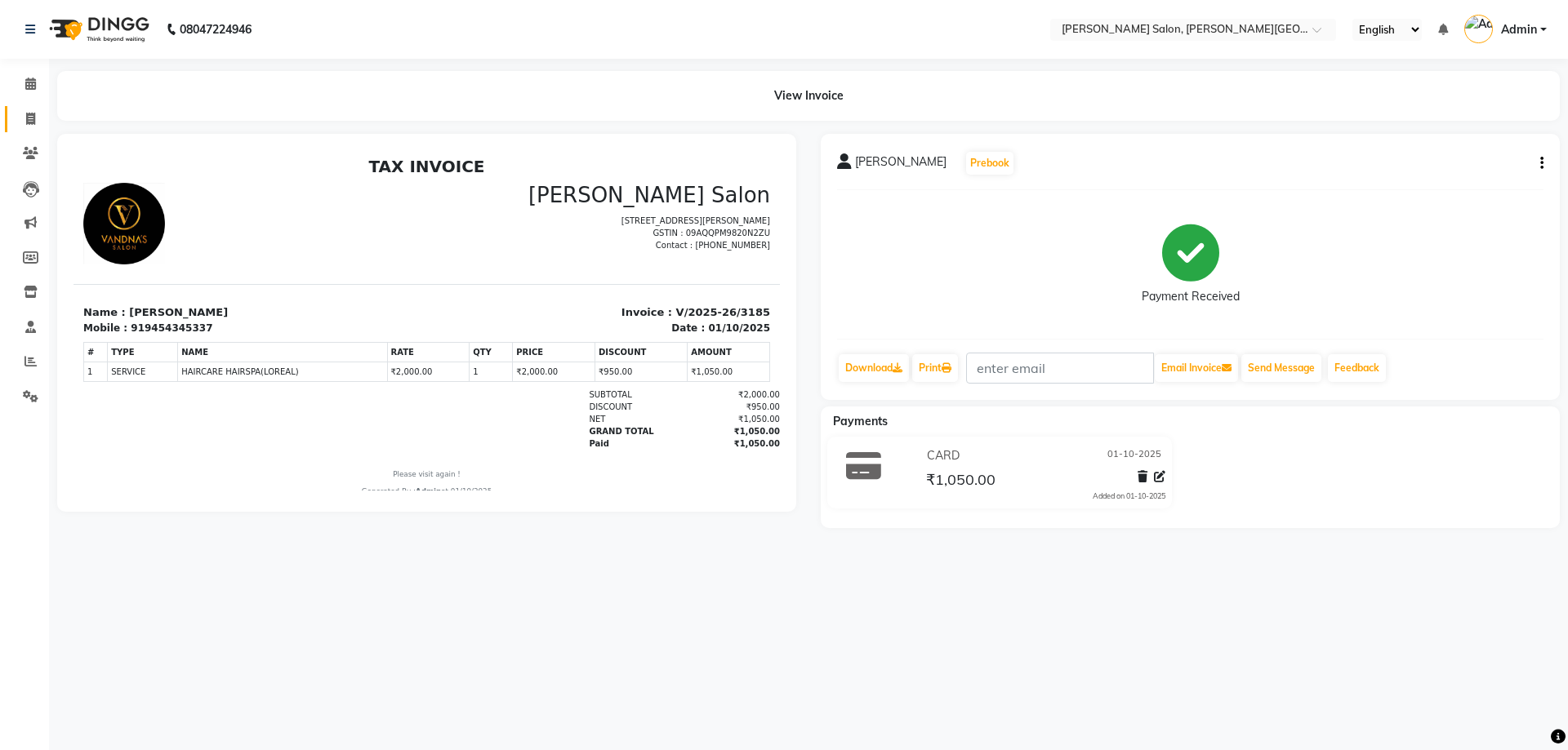
drag, startPoint x: 25, startPoint y: 107, endPoint x: 29, endPoint y: 116, distance: 9.8
click at [25, 107] on link "Invoice" at bounding box center [24, 119] width 39 height 27
select select "service"
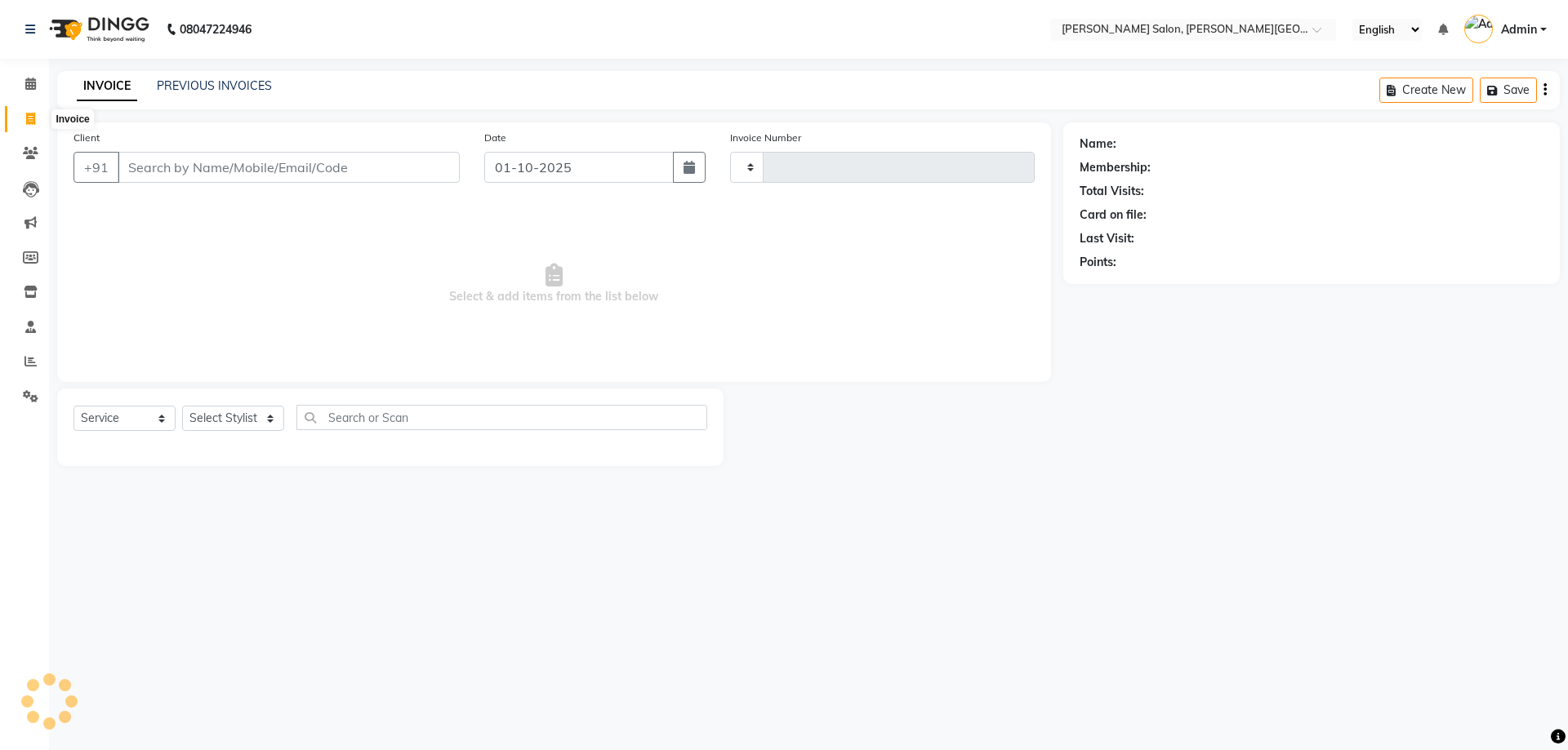
type input "8400742222"
type input "3186"
select select "4122"
type input "8400742222"
click at [1524, 146] on div "Name: Dr. Swati" at bounding box center [1311, 144] width 463 height 17
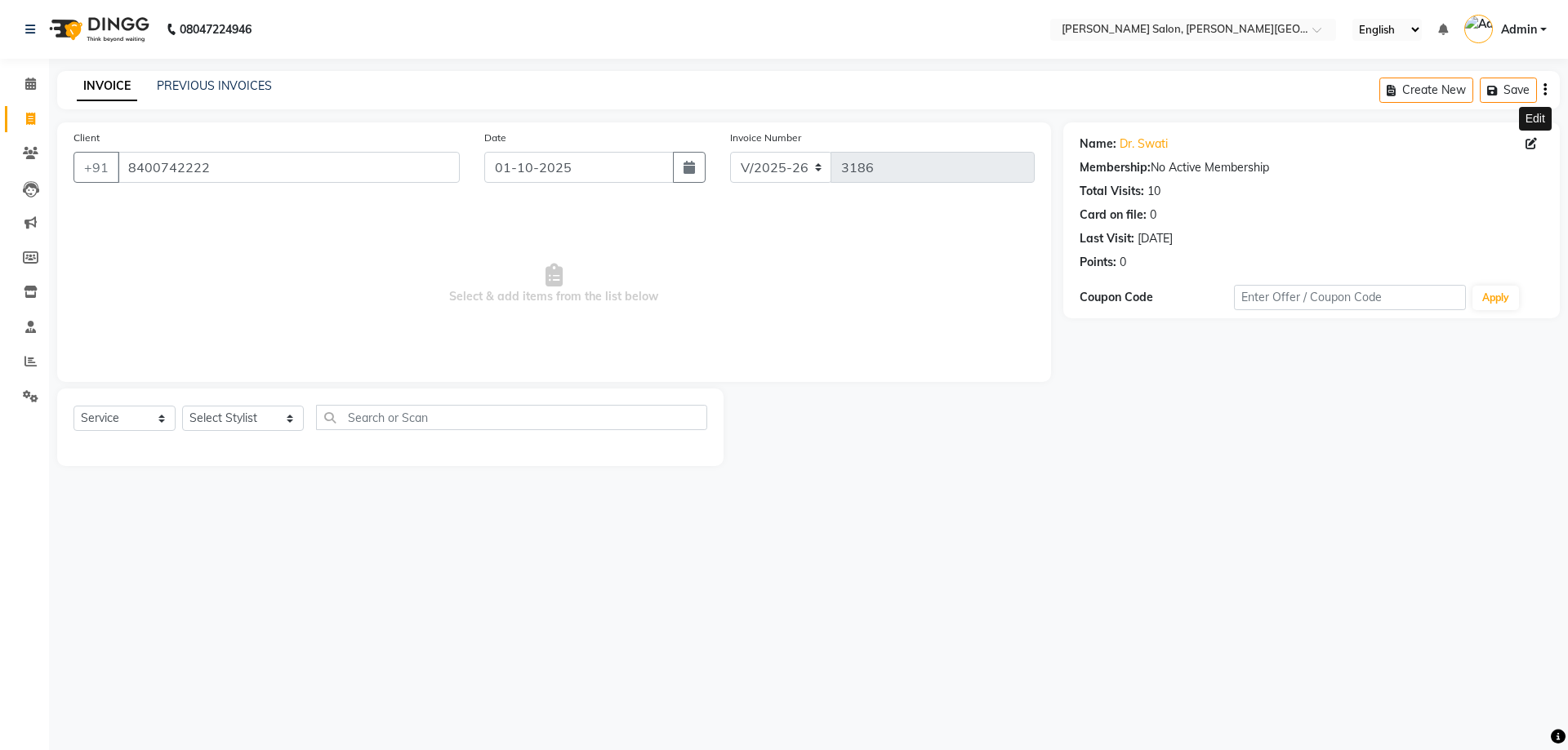
click at [1528, 146] on icon at bounding box center [1531, 144] width 12 height 12
select select "[DEMOGRAPHIC_DATA]"
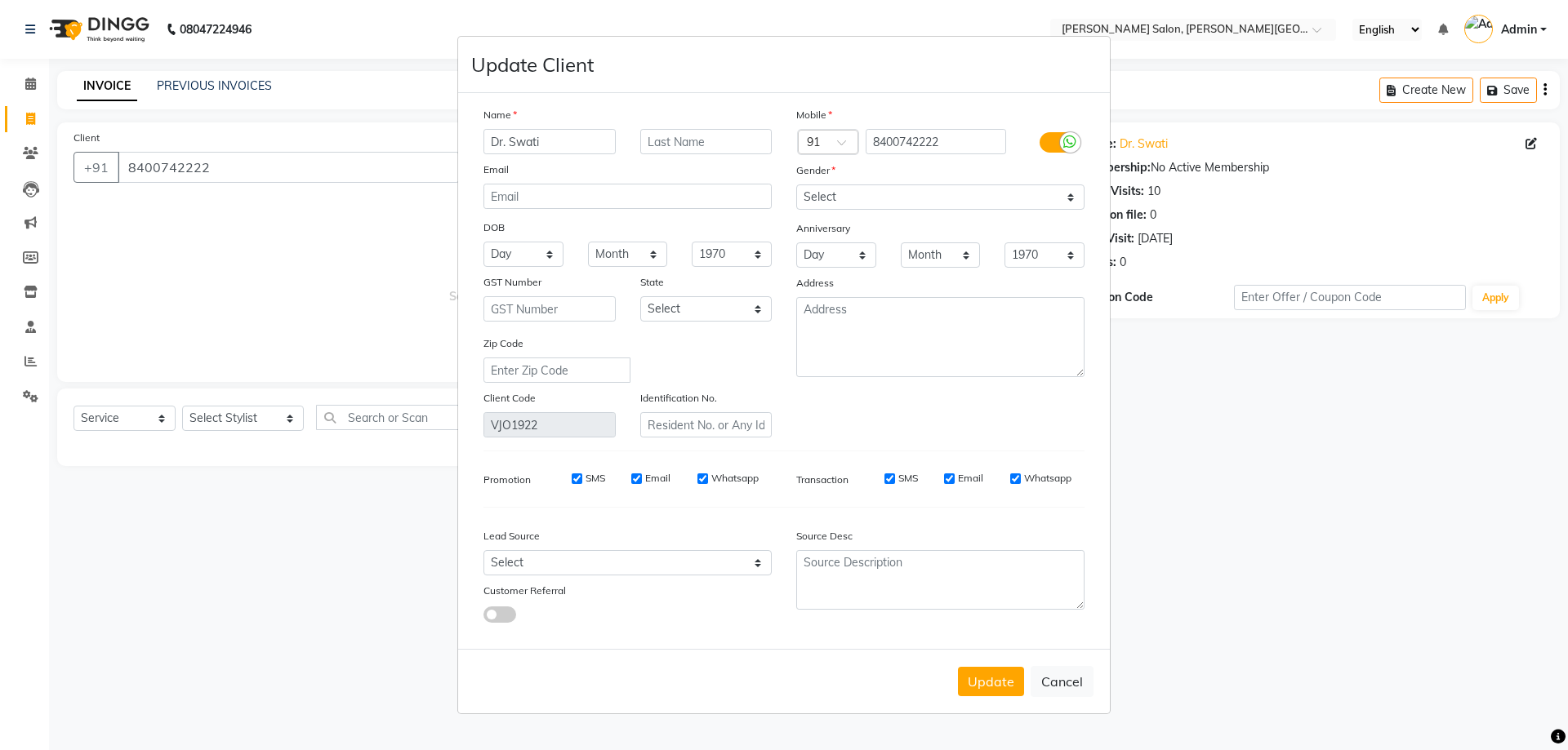
click at [587, 149] on input "Dr. Swati" at bounding box center [549, 141] width 132 height 26
type input "[PERSON_NAME]"
click at [1000, 676] on button "Update" at bounding box center [990, 681] width 66 height 30
select select
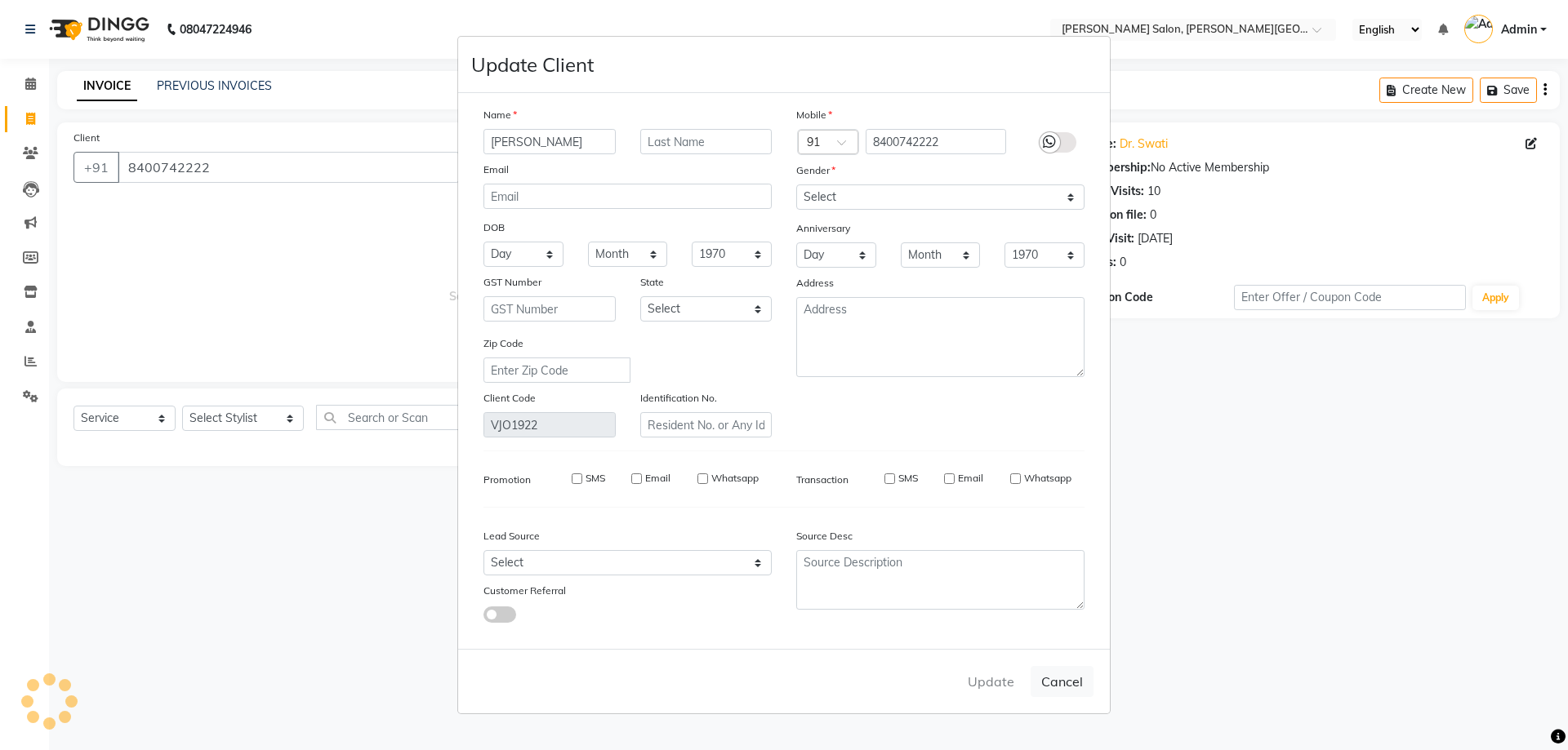
select select
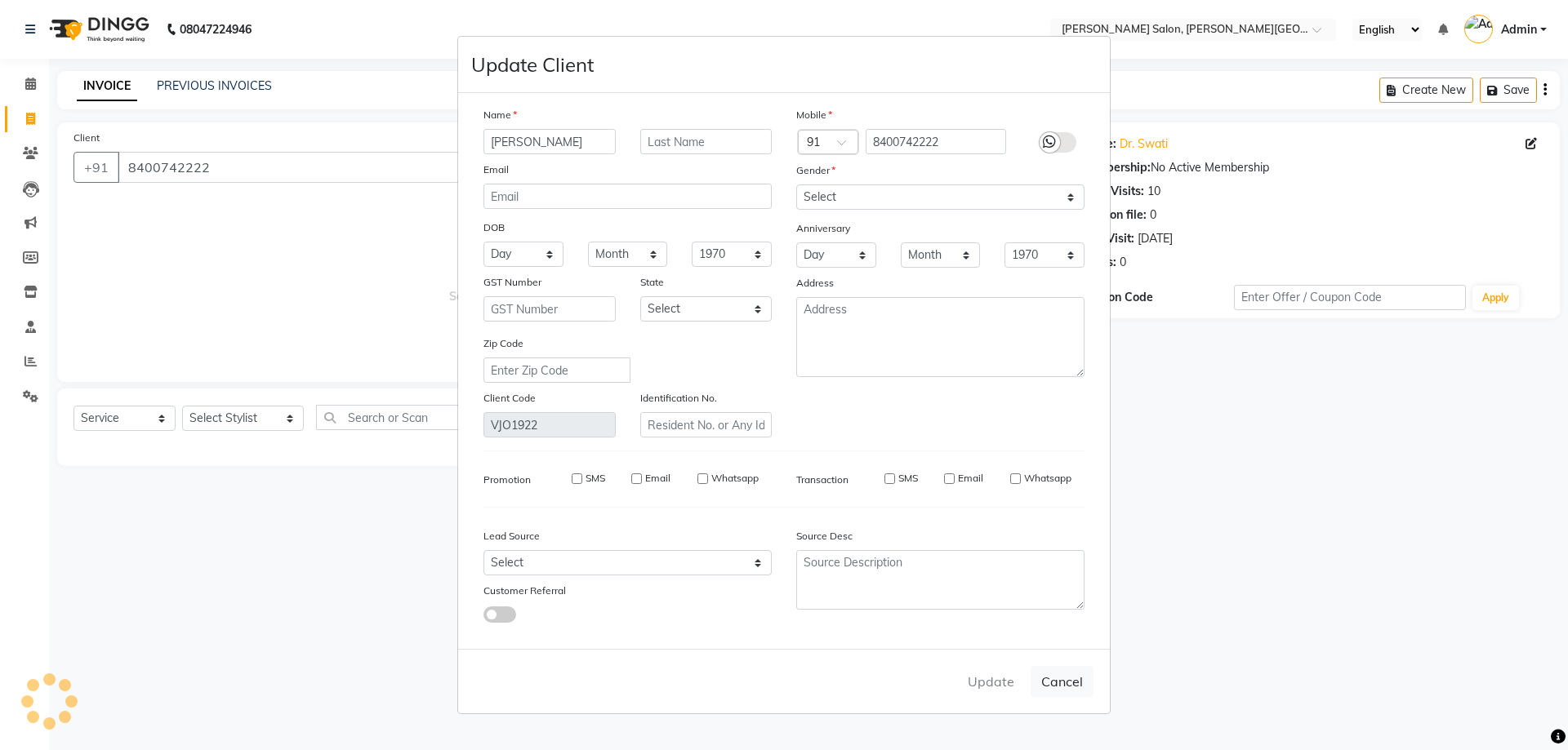
checkbox input "false"
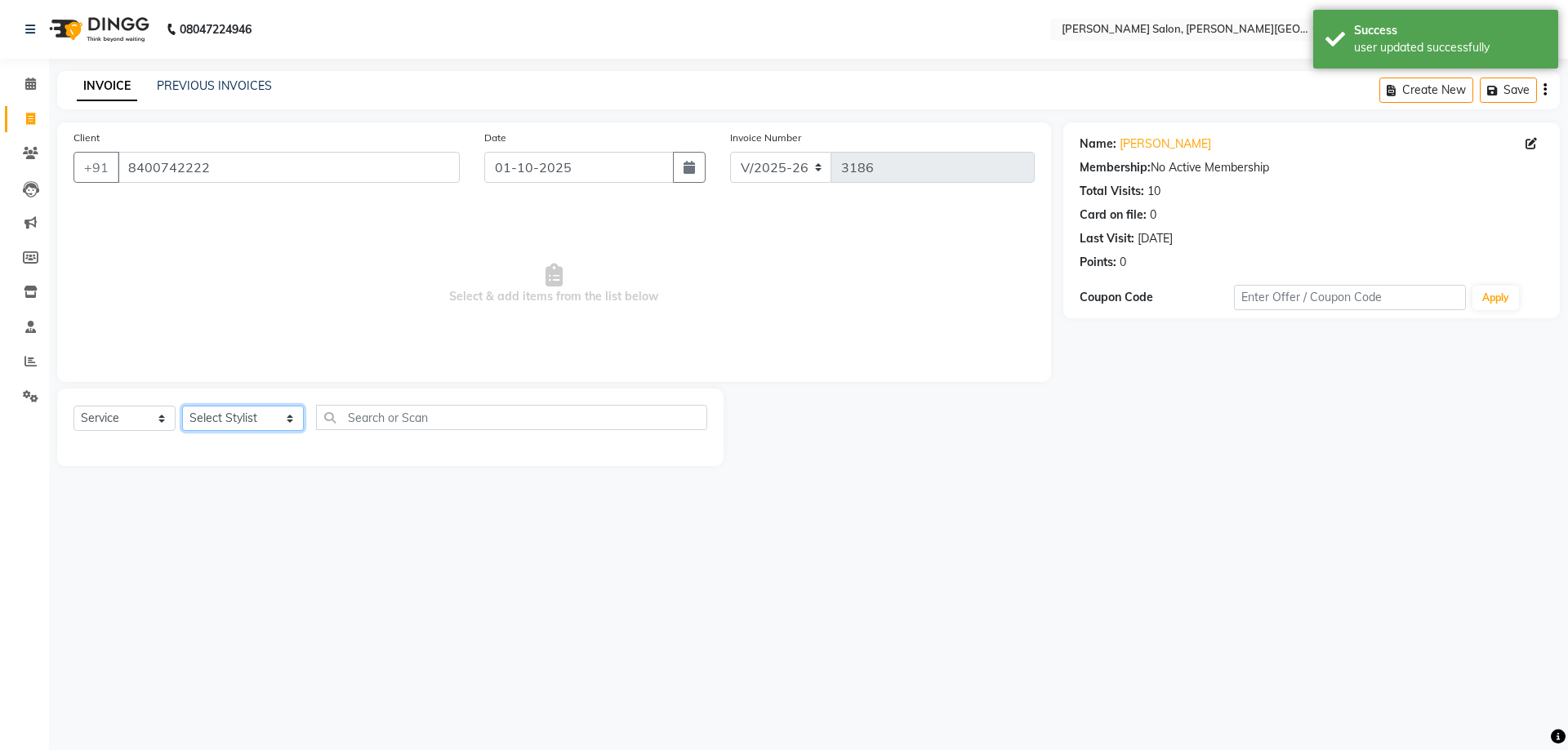
click at [262, 419] on select "Select Stylist [PERSON_NAME] [PERSON_NAME] [PERSON_NAME] [PERSON_NAME] [PERSON_…" at bounding box center [242, 418] width 122 height 26
select select "53788"
click at [182, 405] on select "Select Stylist [PERSON_NAME] [PERSON_NAME] [PERSON_NAME] [PERSON_NAME] [PERSON_…" at bounding box center [242, 418] width 122 height 26
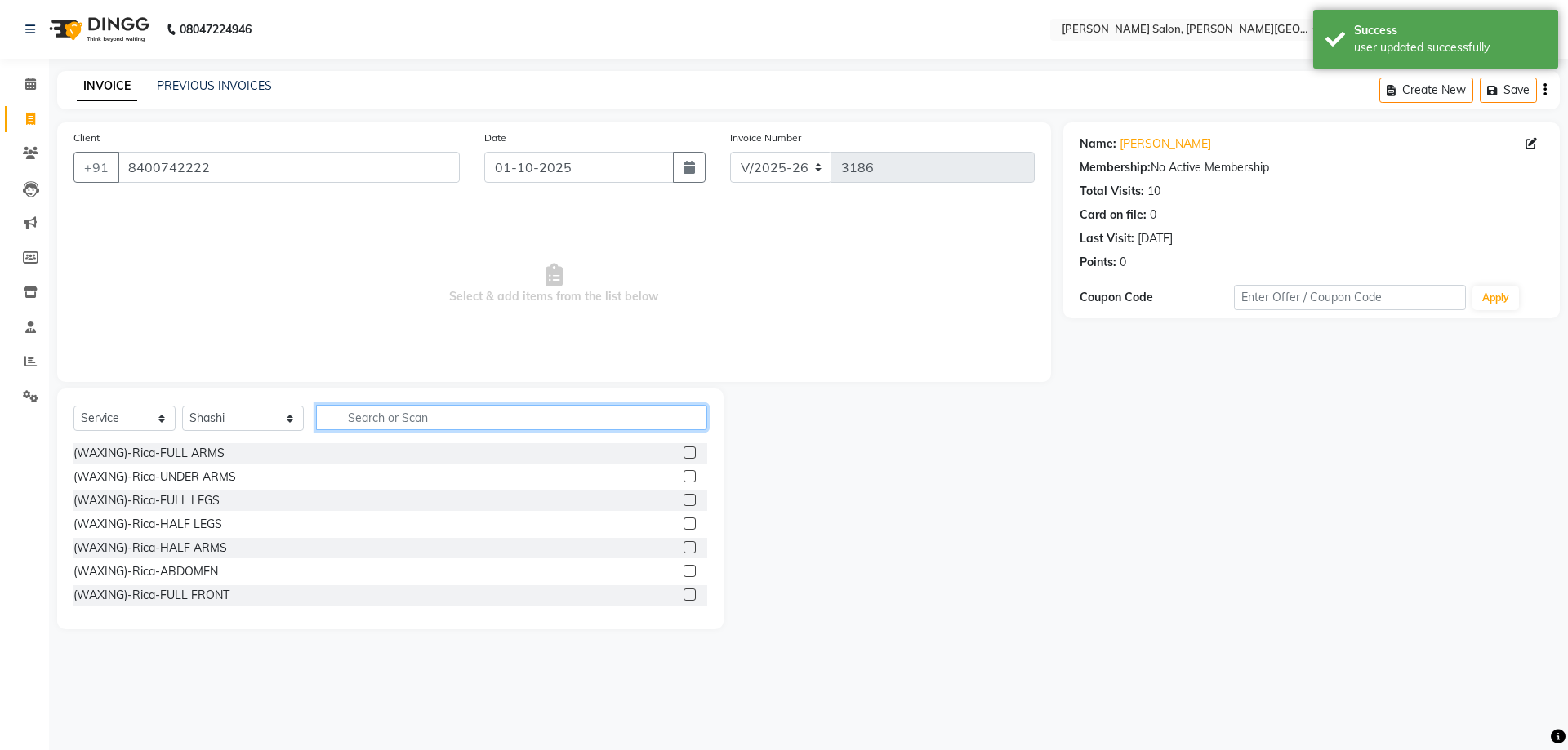
click at [339, 426] on input "text" at bounding box center [512, 417] width 392 height 26
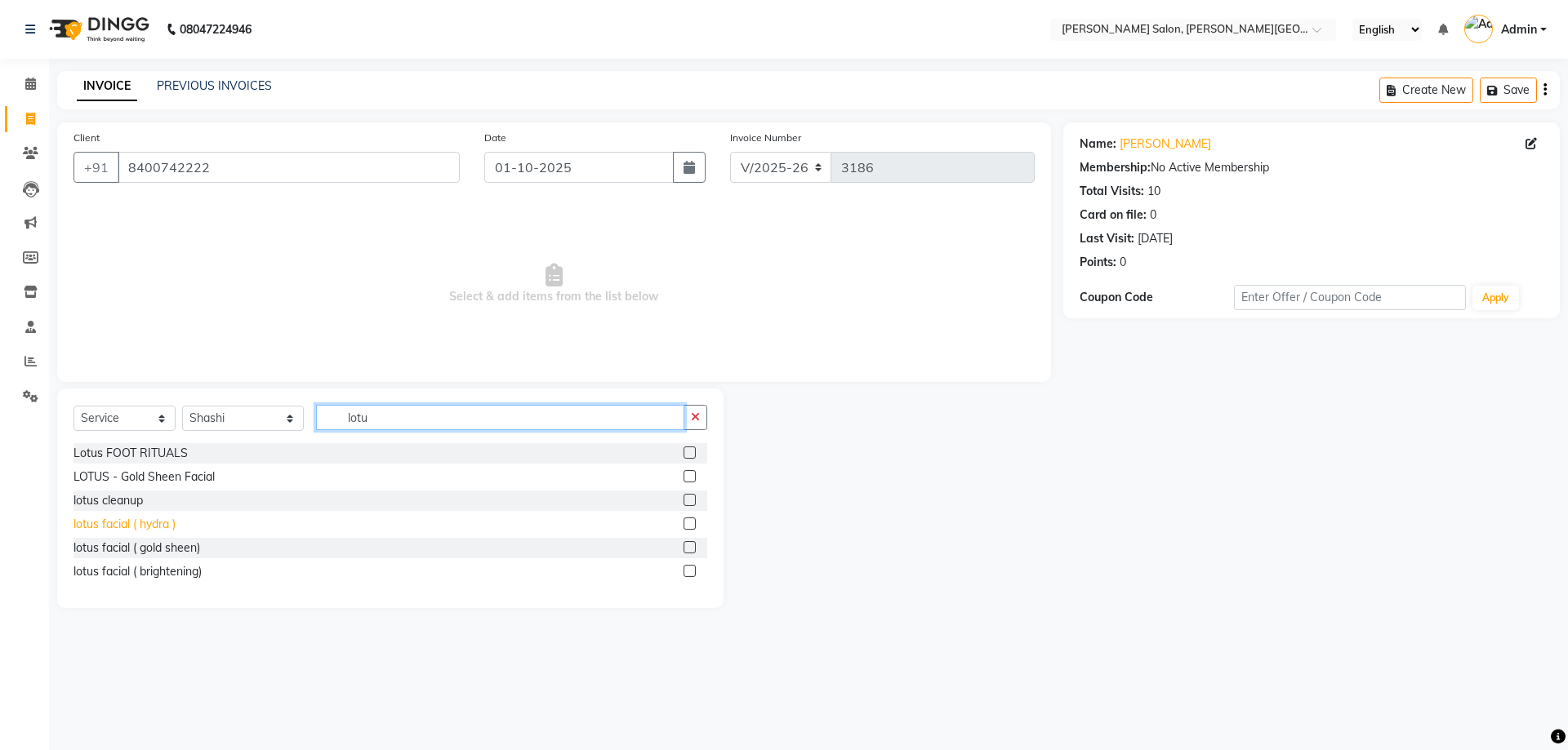
type input "lotu"
click at [149, 526] on div "lotus facial ( hydra )" at bounding box center [124, 524] width 102 height 17
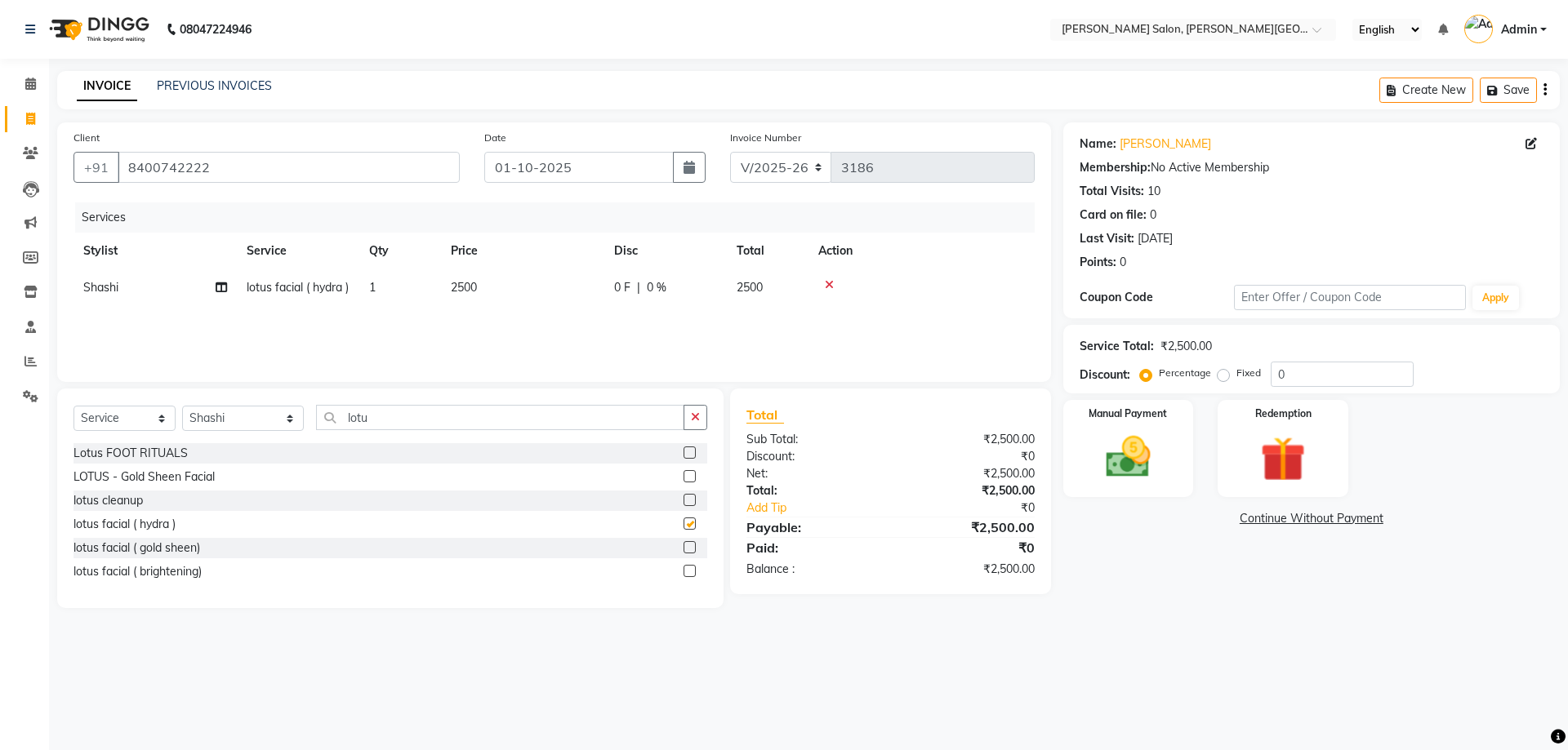
checkbox input "false"
drag, startPoint x: 400, startPoint y: 419, endPoint x: 216, endPoint y: 389, distance: 186.4
click at [238, 395] on div "Select Service Product Membership Package Voucher Prepaid Gift Card Select Styl…" at bounding box center [390, 498] width 666 height 219
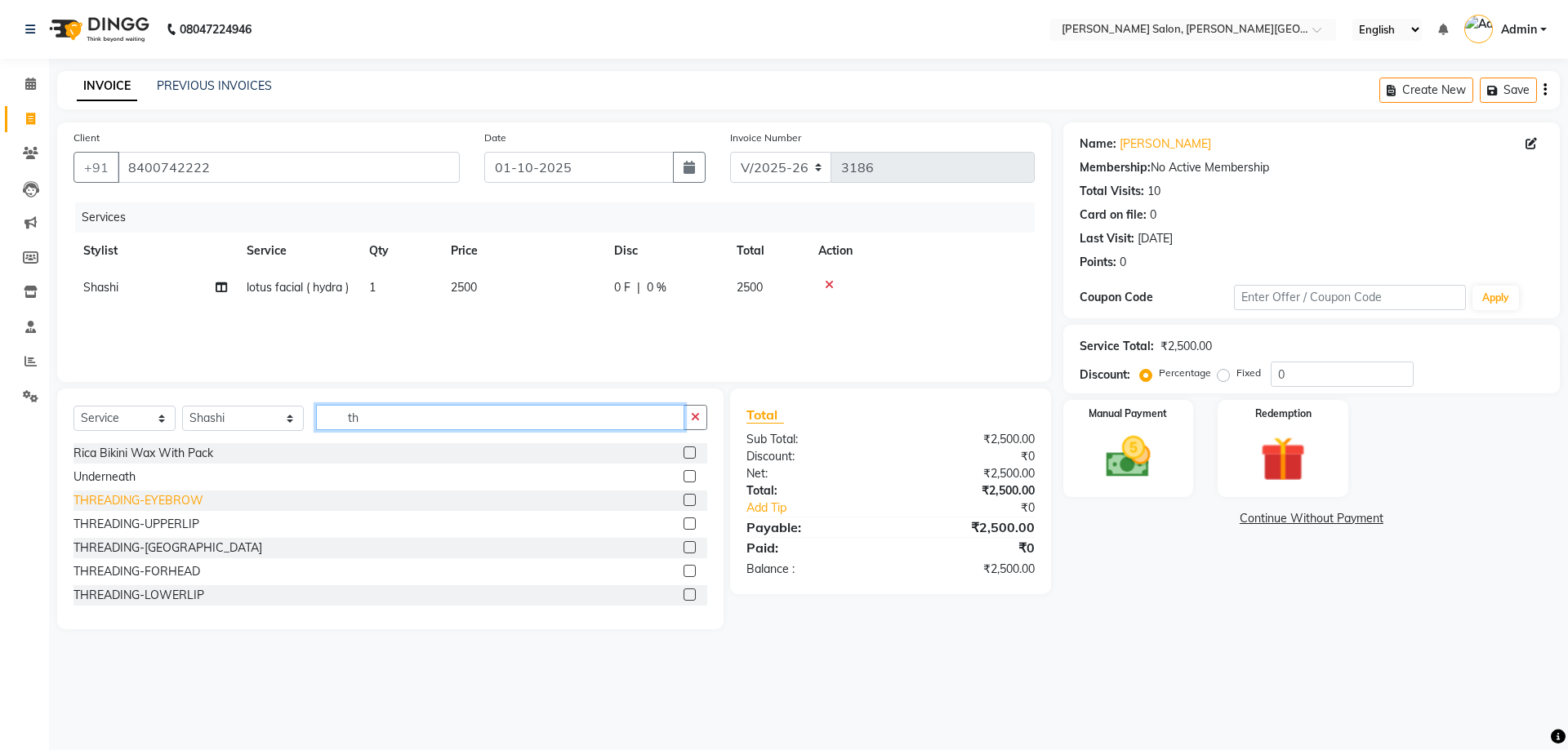
type input "th"
click at [187, 508] on div "THREADING-EYEBROW" at bounding box center [138, 500] width 130 height 17
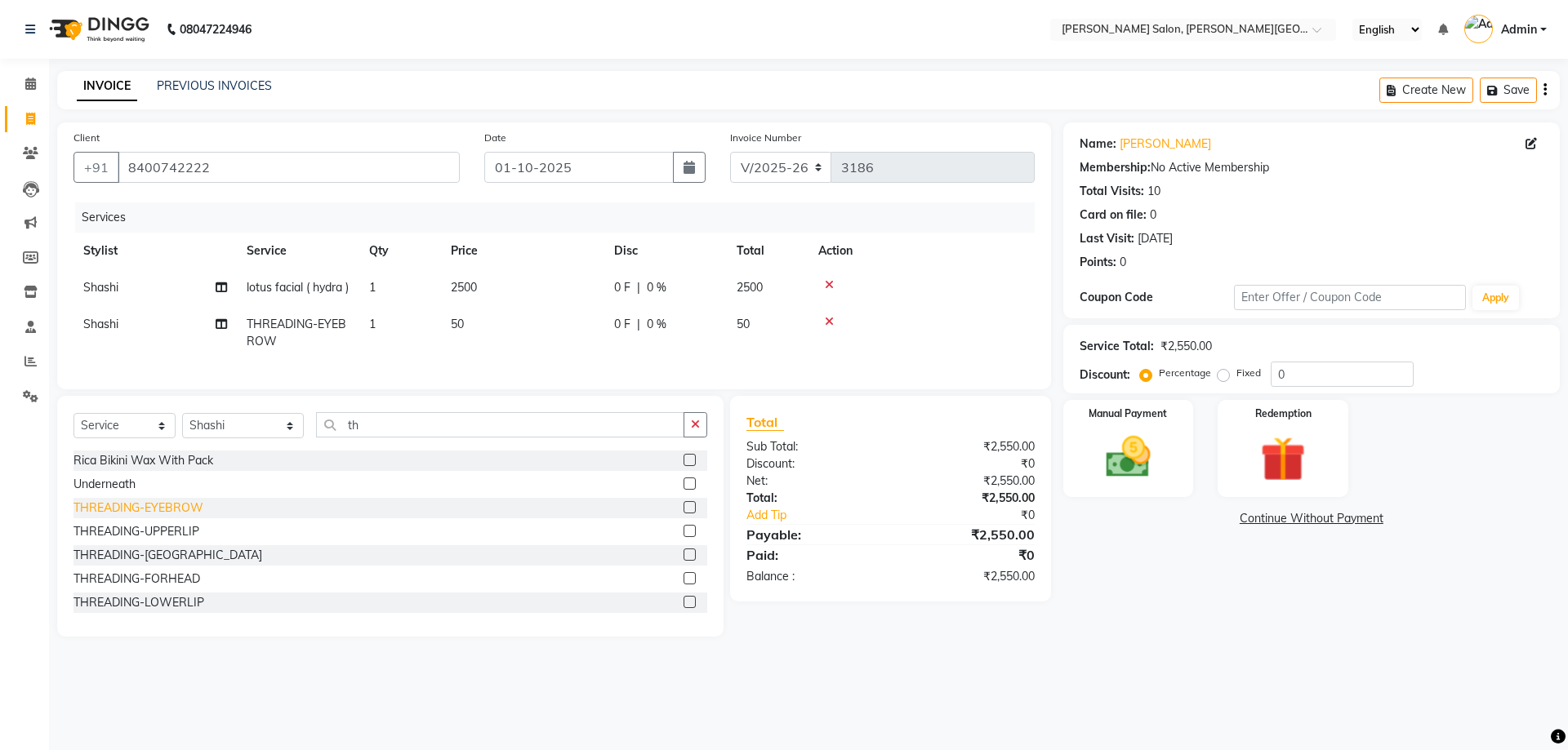
click at [187, 517] on div "THREADING-EYEBROW" at bounding box center [138, 508] width 130 height 17
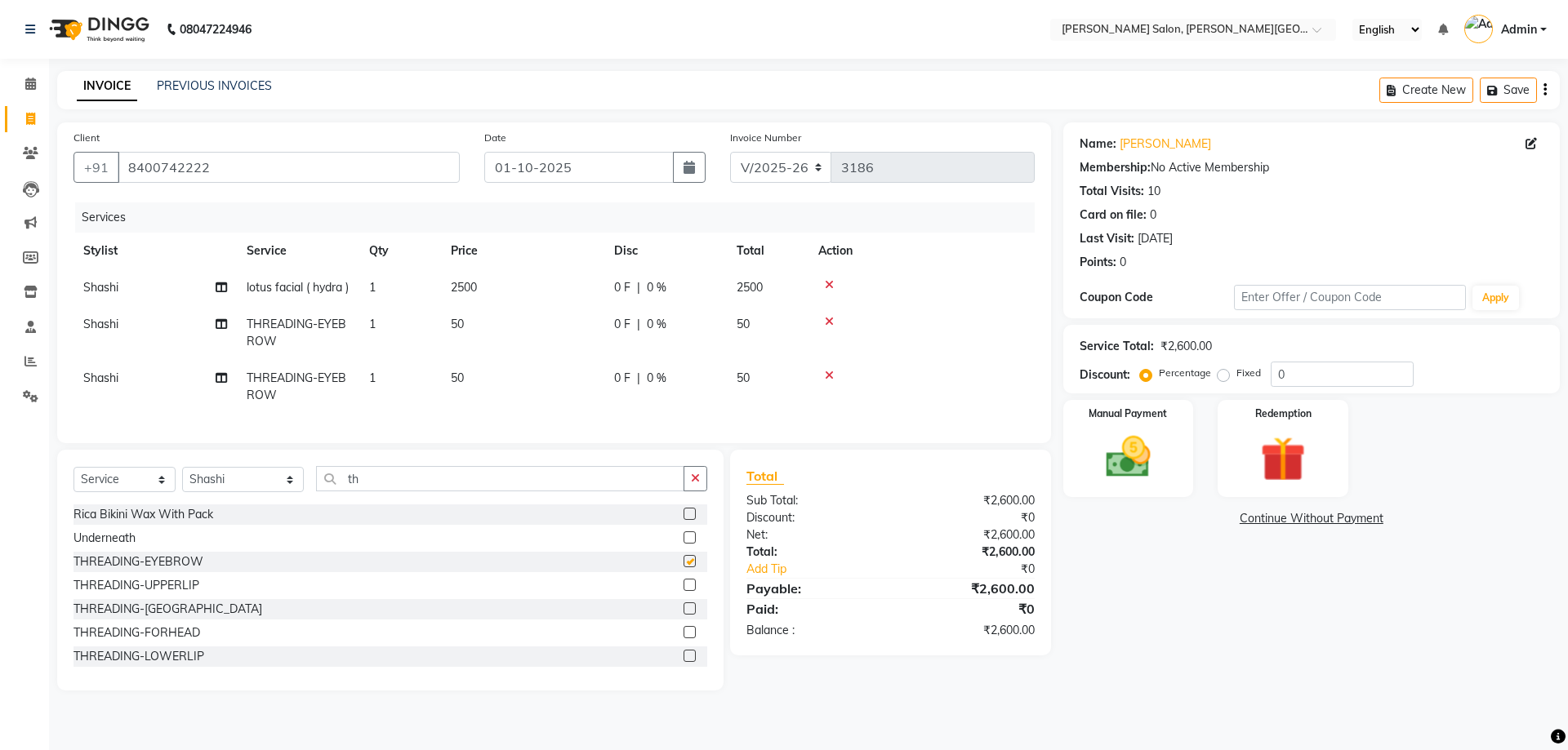
checkbox input "false"
click at [176, 594] on div "THREADING-UPPERLIP" at bounding box center [137, 585] width 126 height 17
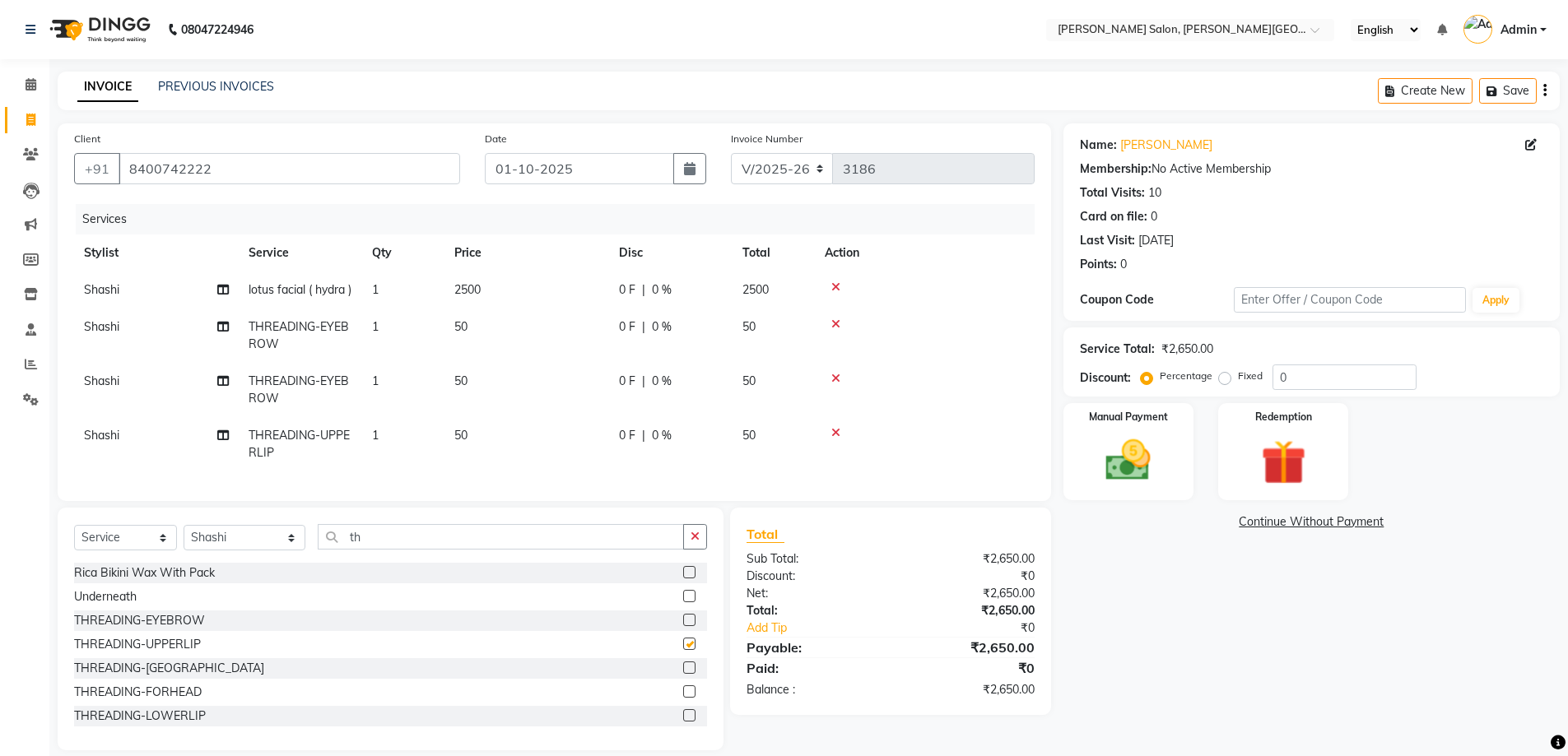
checkbox input "false"
click at [838, 384] on icon at bounding box center [836, 378] width 9 height 12
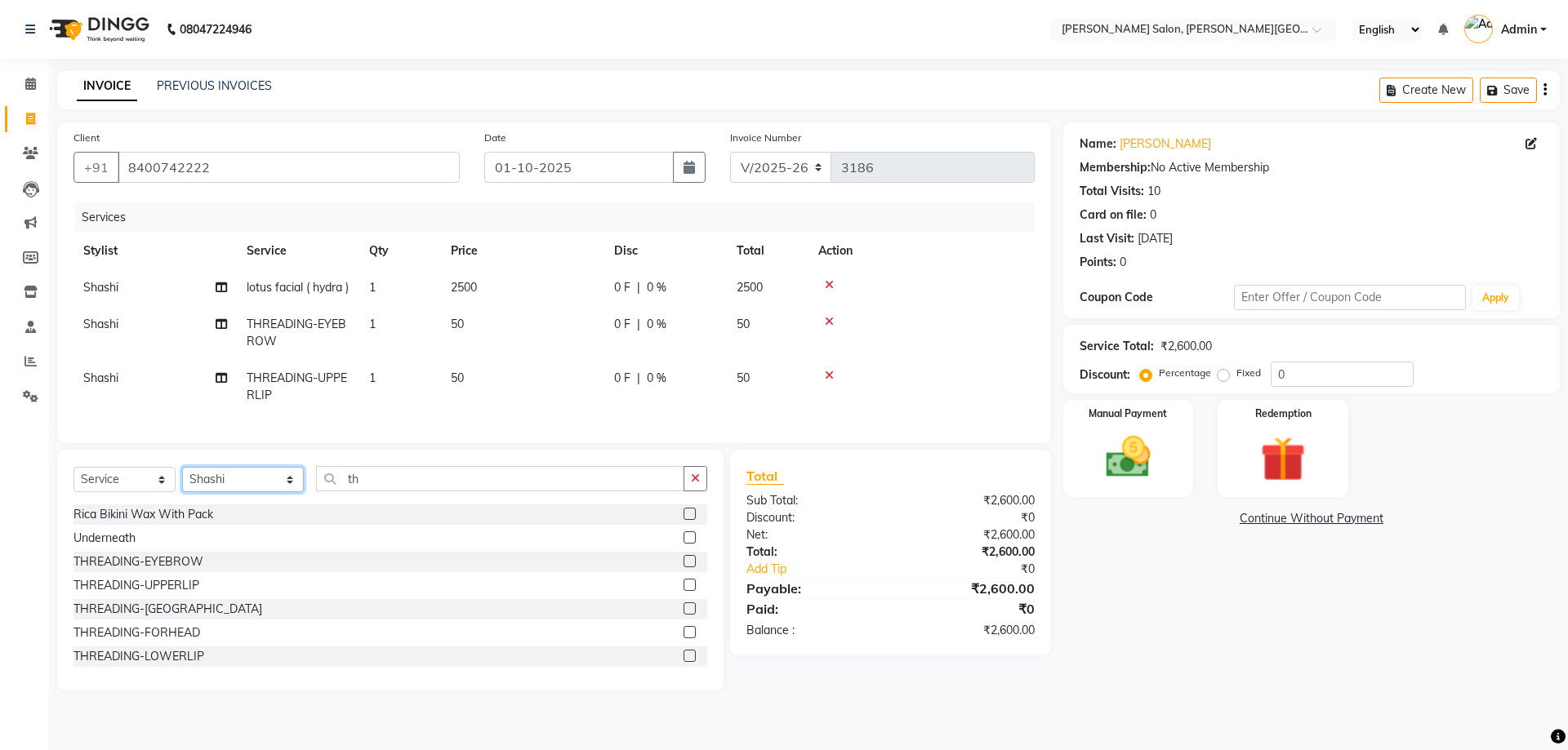
click at [231, 492] on select "Select Stylist [PERSON_NAME] [PERSON_NAME] [PERSON_NAME] [PERSON_NAME] [PERSON_…" at bounding box center [242, 479] width 122 height 26
click at [182, 492] on select "Select Stylist [PERSON_NAME] [PERSON_NAME] [PERSON_NAME] [PERSON_NAME] [PERSON_…" at bounding box center [242, 479] width 122 height 26
click at [232, 492] on select "Select Stylist [PERSON_NAME] [PERSON_NAME] [PERSON_NAME] [PERSON_NAME] [PERSON_…" at bounding box center [242, 479] width 122 height 26
select select "41278"
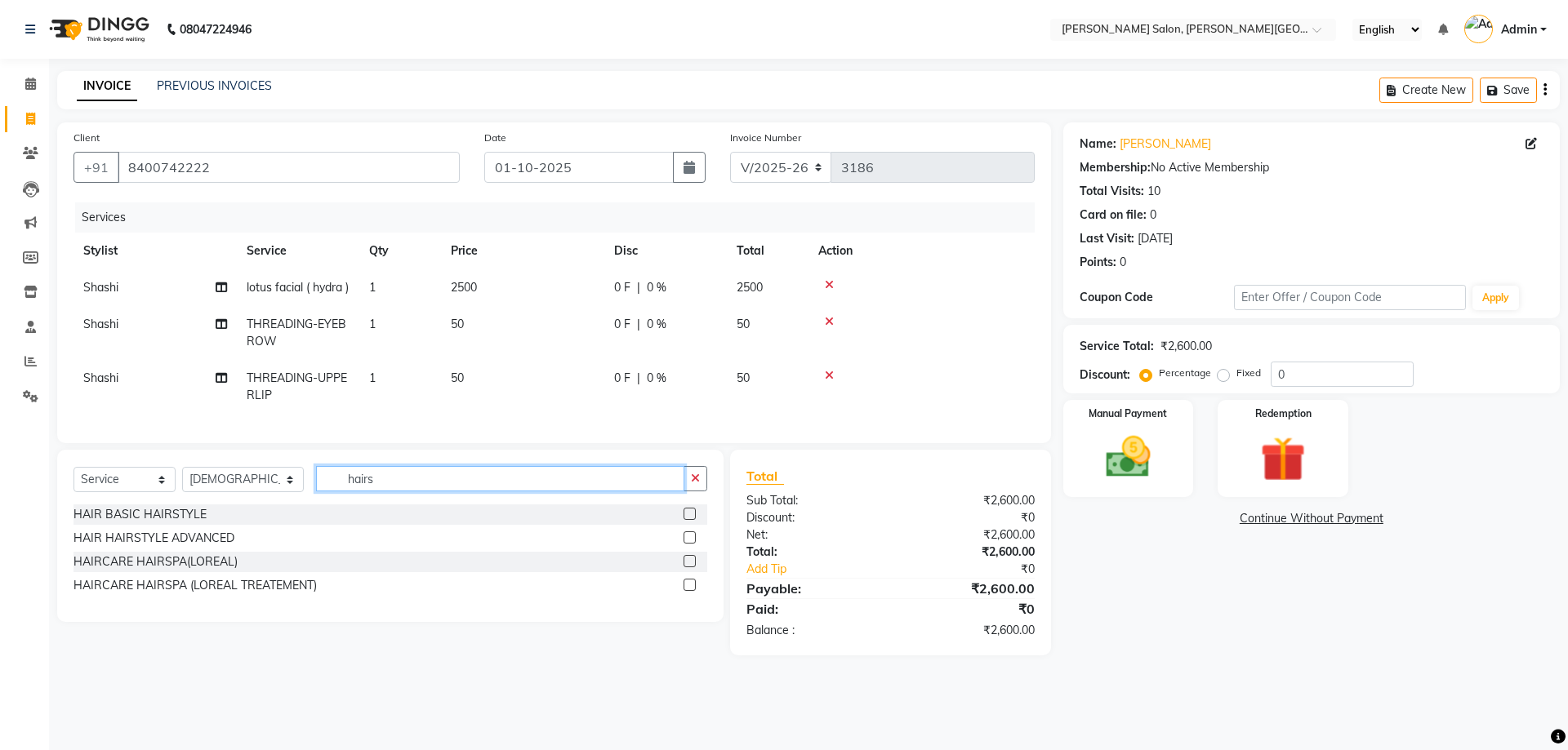
type input "hairs"
click at [189, 572] on div "HAIRCARE HAIRSPA(LOREAL)" at bounding box center [391, 561] width 634 height 21
click at [204, 571] on div "HAIRCARE HAIRSPA(LOREAL)" at bounding box center [156, 561] width 164 height 17
checkbox input "false"
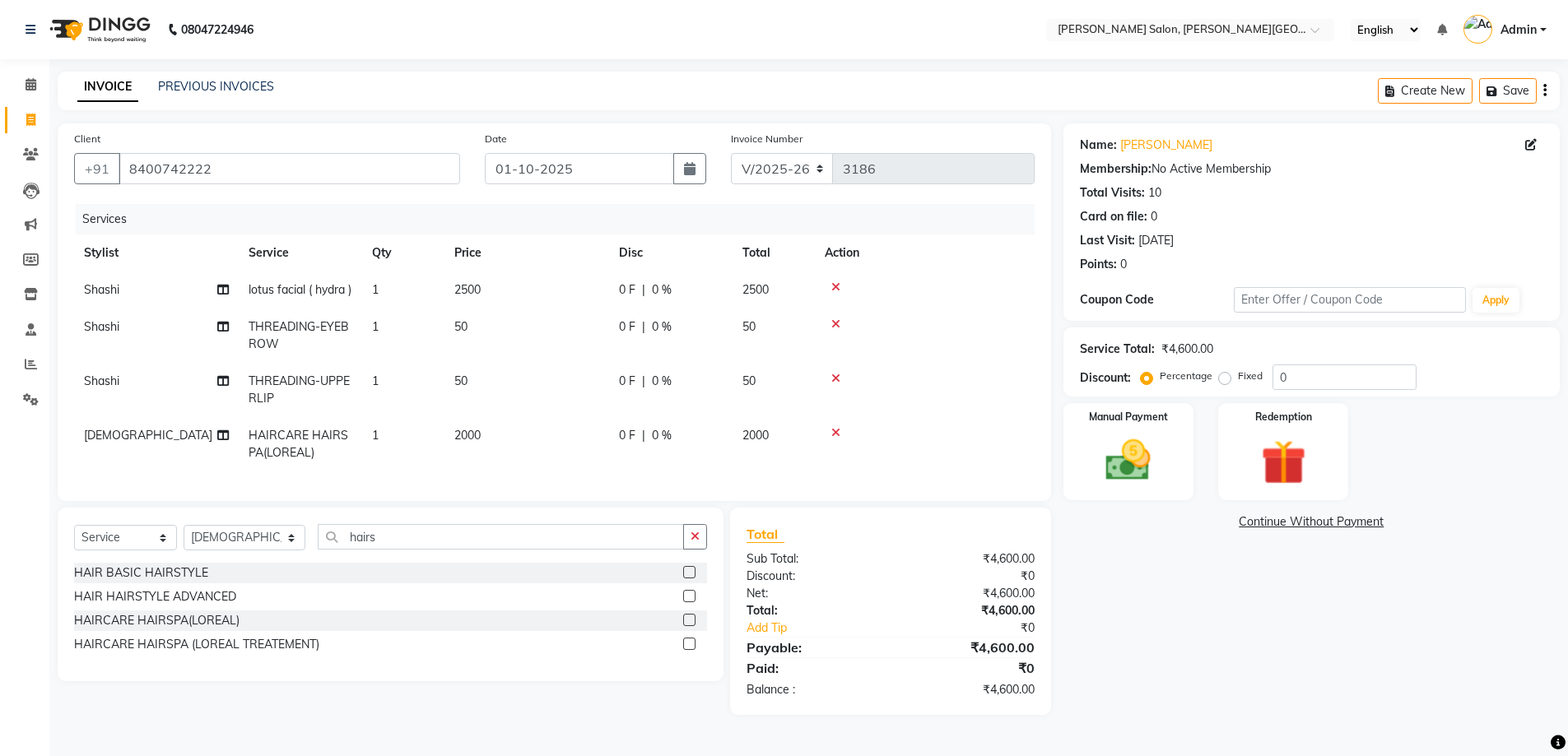
click at [232, 563] on div "Select Service Product Membership Package Voucher Prepaid Gift Card Select Styl…" at bounding box center [390, 543] width 633 height 38
click at [233, 550] on select "Select Stylist [PERSON_NAME] [PERSON_NAME] [PERSON_NAME] [PERSON_NAME] [PERSON_…" at bounding box center [244, 538] width 122 height 26
select select "85107"
click at [183, 550] on select "Select Stylist [PERSON_NAME] [PERSON_NAME] [PERSON_NAME] [PERSON_NAME] [PERSON_…" at bounding box center [244, 538] width 122 height 26
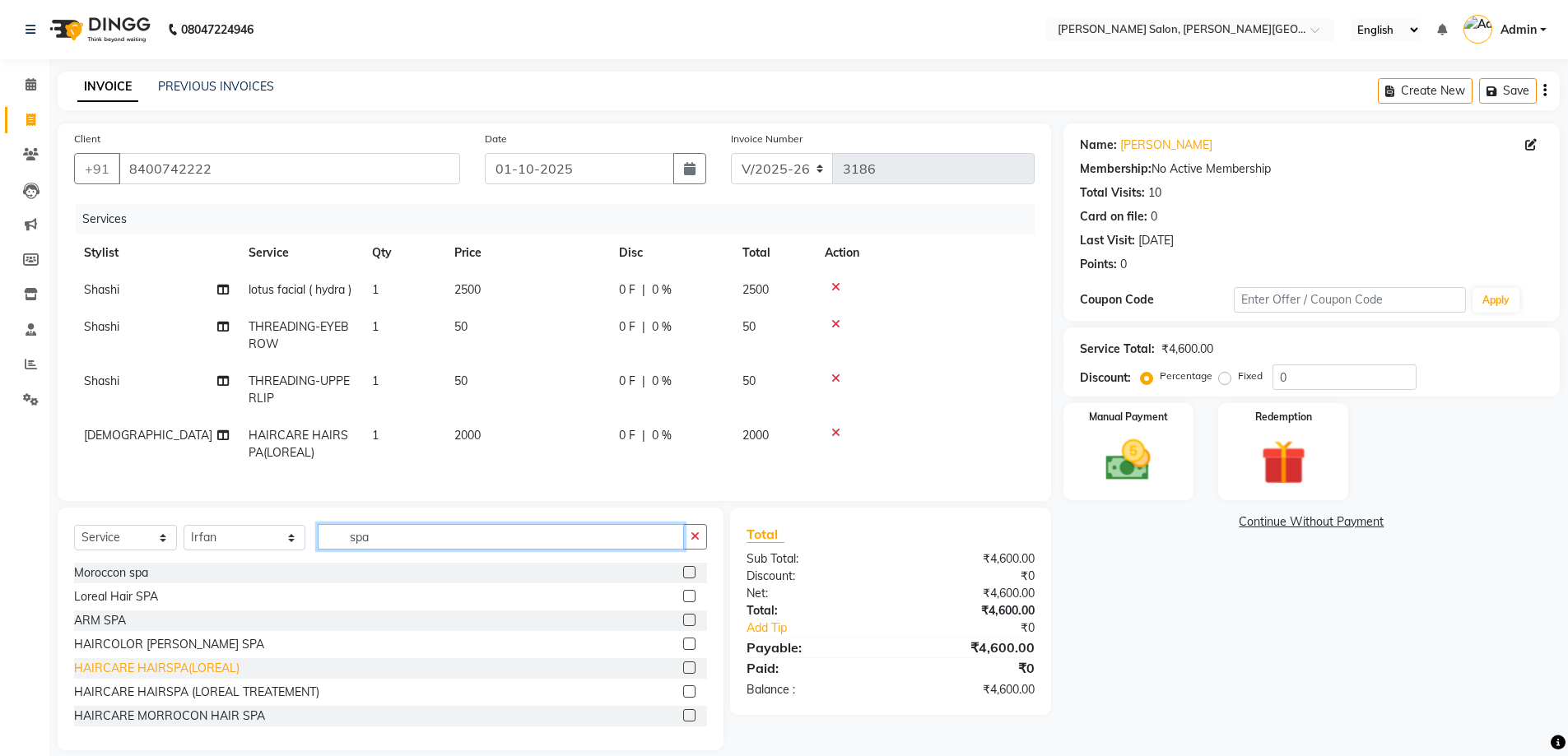
type input "spa"
click at [160, 677] on div "HAIRCARE HAIRSPA(LOREAL)" at bounding box center [157, 668] width 165 height 18
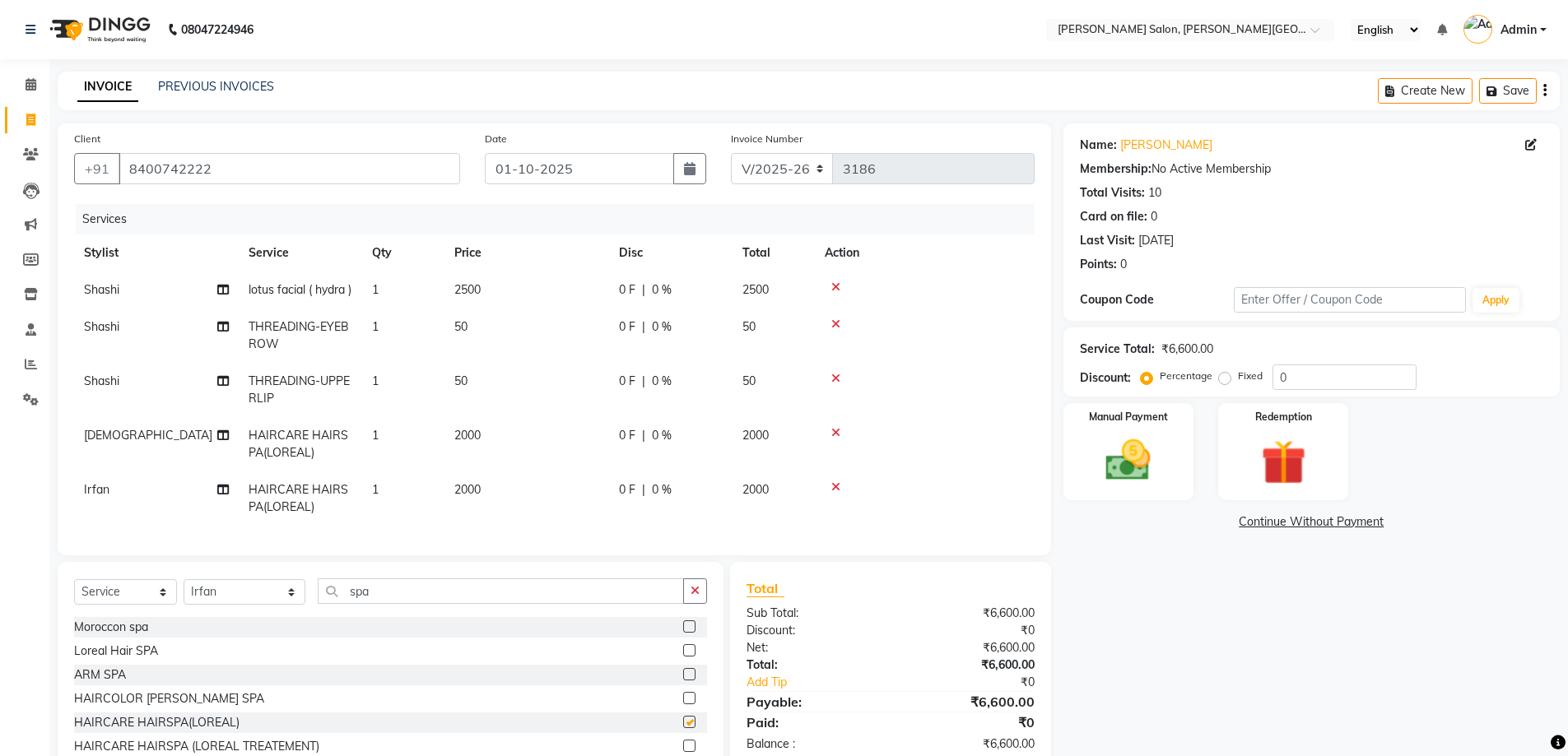
checkbox input "false"
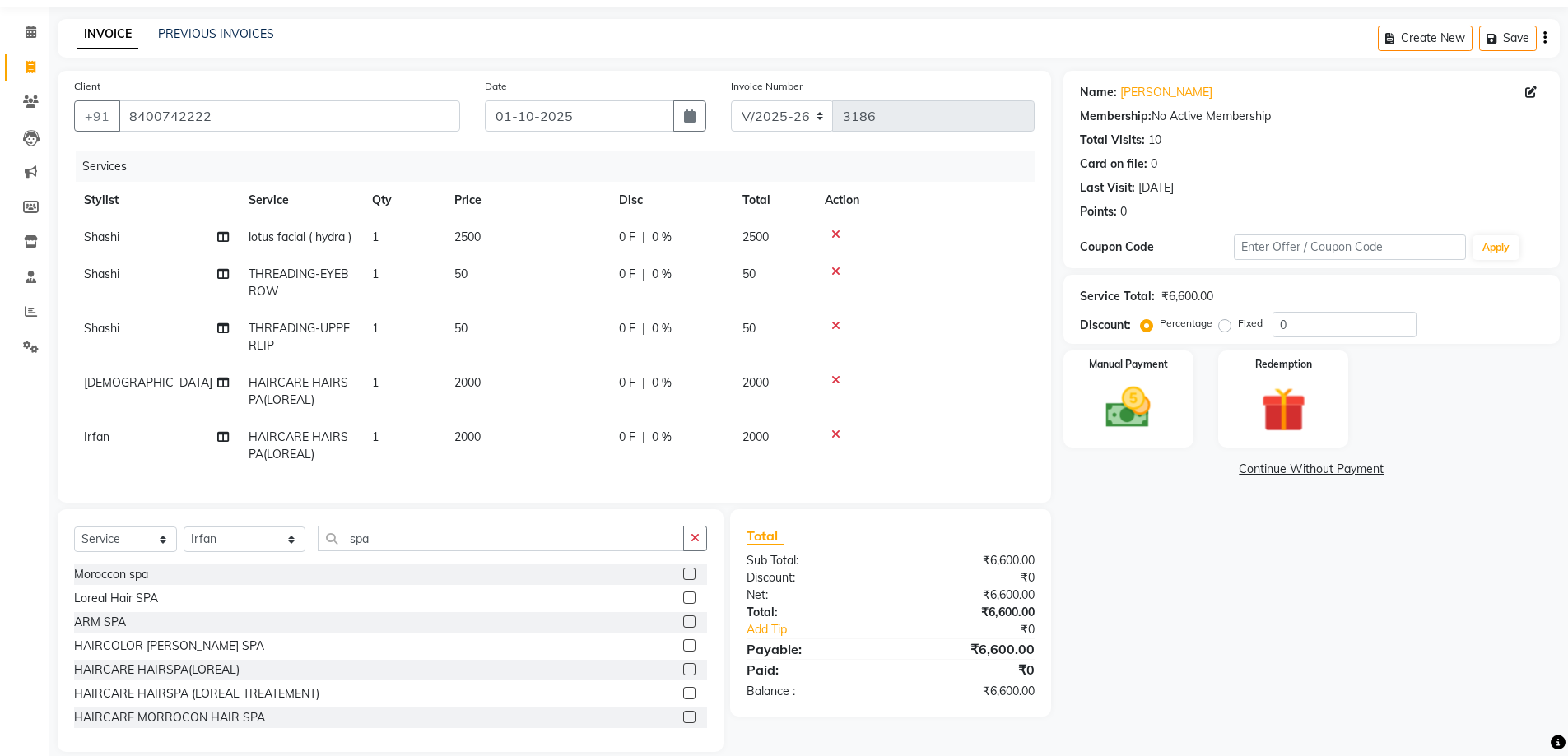
scroll to position [103, 0]
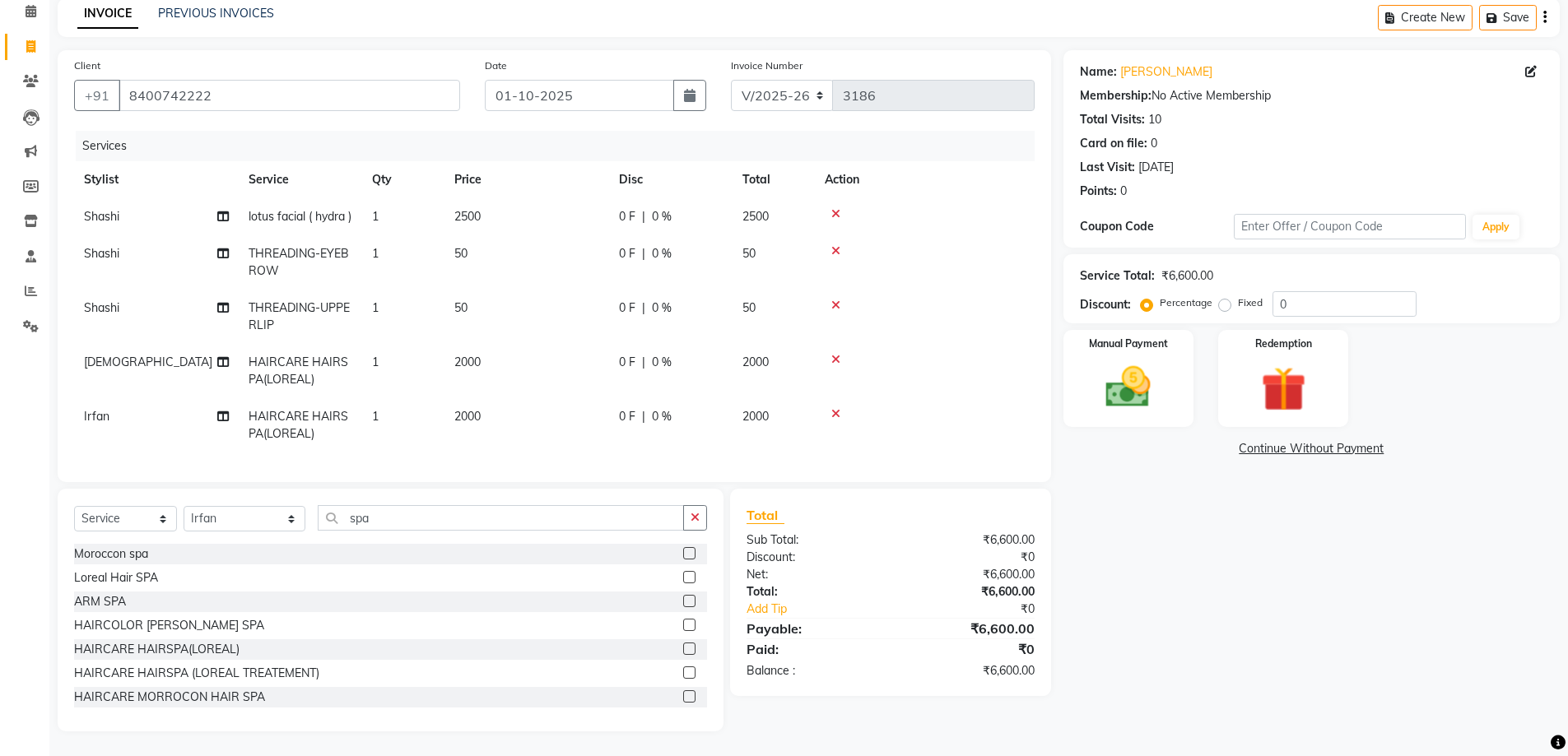
click at [613, 348] on td "0 F | 0 %" at bounding box center [671, 370] width 123 height 54
select select "41278"
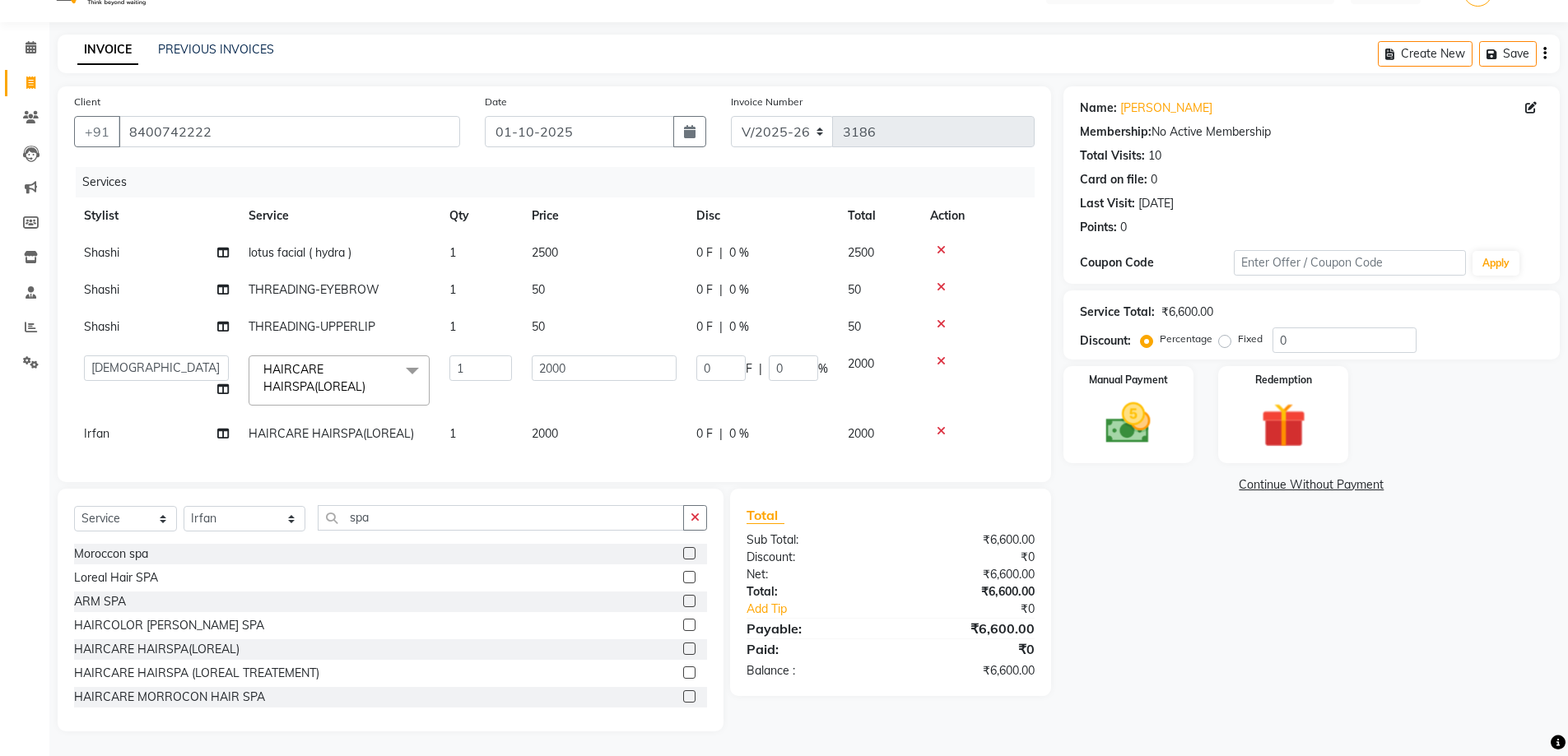
scroll to position [49, 0]
drag, startPoint x: 718, startPoint y: 355, endPoint x: 621, endPoint y: 350, distance: 97.1
click at [646, 361] on tr "[PERSON_NAME] [PERSON_NAME] [PERSON_NAME] [PERSON_NAME] [PERSON_NAME] Disha Kum…" at bounding box center [555, 380] width 961 height 70
type input "950"
click at [666, 390] on tr "[PERSON_NAME] [PERSON_NAME] [PERSON_NAME] [PERSON_NAME] [PERSON_NAME] Disha Kum…" at bounding box center [555, 380] width 961 height 70
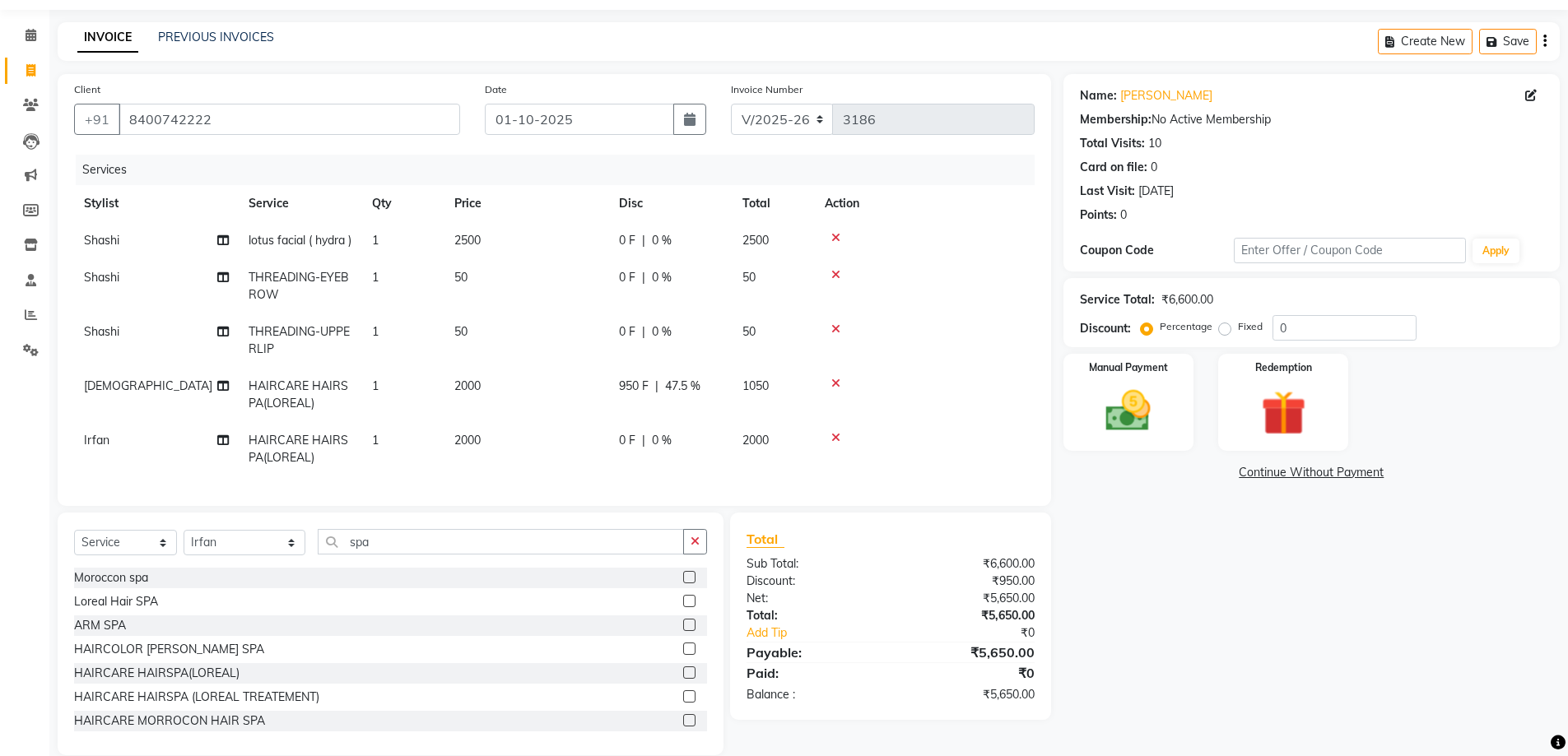
click at [633, 449] on span "0 F" at bounding box center [627, 440] width 17 height 18
select select "85107"
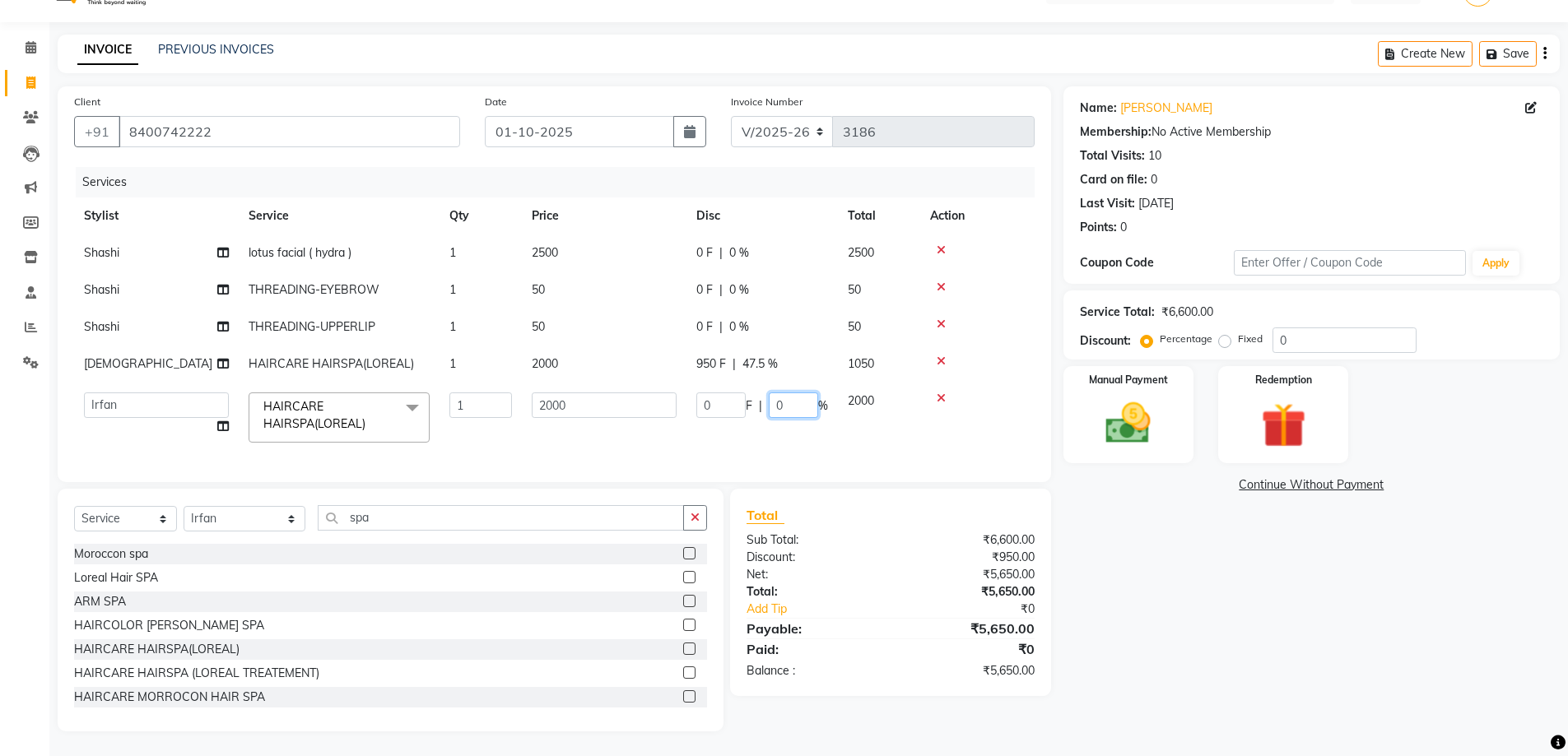
drag, startPoint x: 796, startPoint y: 391, endPoint x: 678, endPoint y: 408, distance: 119.2
click at [679, 407] on tr "[PERSON_NAME] [PERSON_NAME] [PERSON_NAME] [PERSON_NAME] [PERSON_NAME] Disha Kum…" at bounding box center [555, 418] width 961 height 70
drag, startPoint x: 727, startPoint y: 392, endPoint x: 629, endPoint y: 393, distance: 98.0
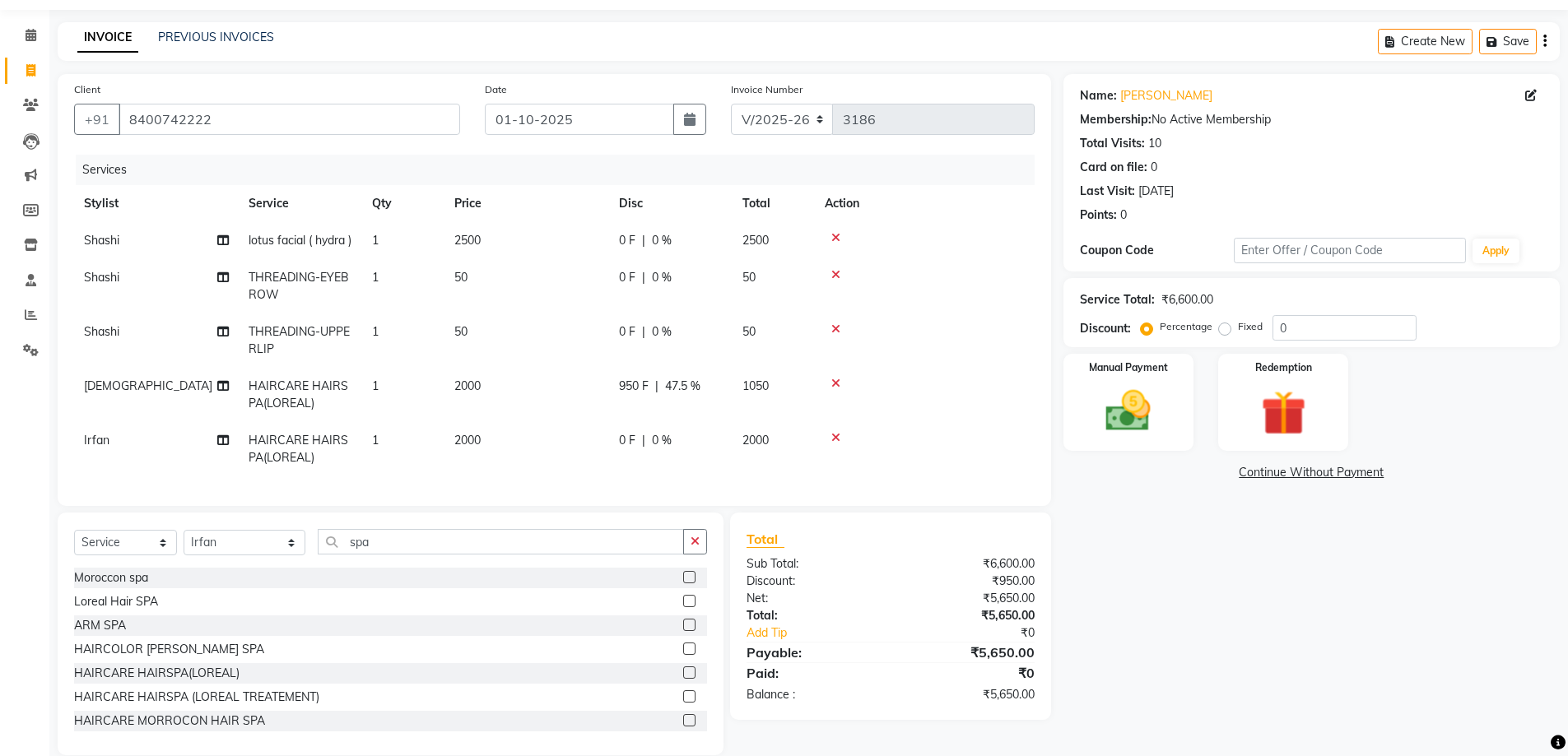
click at [652, 449] on span "0 %" at bounding box center [662, 440] width 20 height 18
select select "85107"
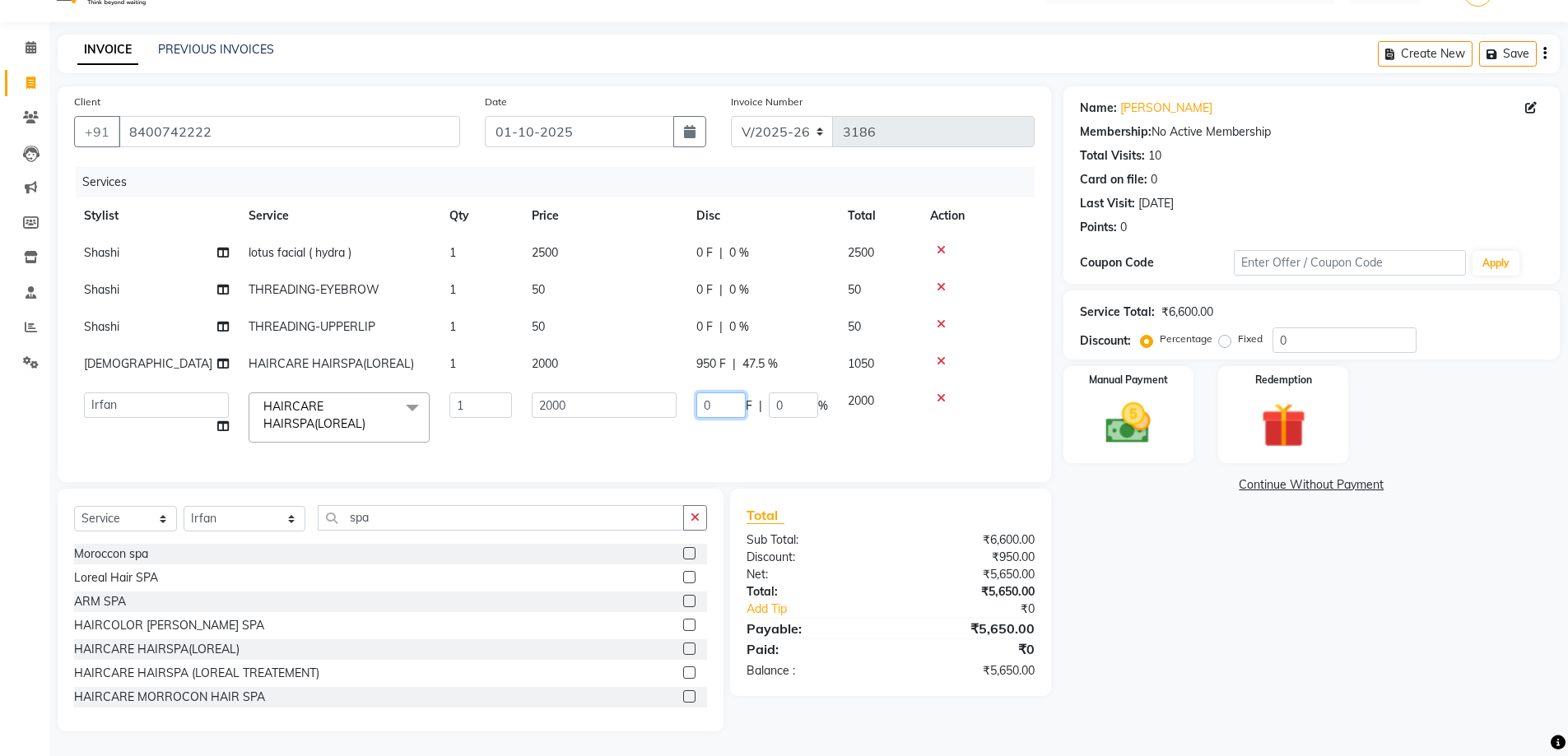
drag, startPoint x: 658, startPoint y: 395, endPoint x: 634, endPoint y: 394, distance: 24.0
click at [637, 395] on tr "[PERSON_NAME] [PERSON_NAME] [PERSON_NAME] [PERSON_NAME] [PERSON_NAME] Disha Kum…" at bounding box center [555, 418] width 961 height 70
type input "950"
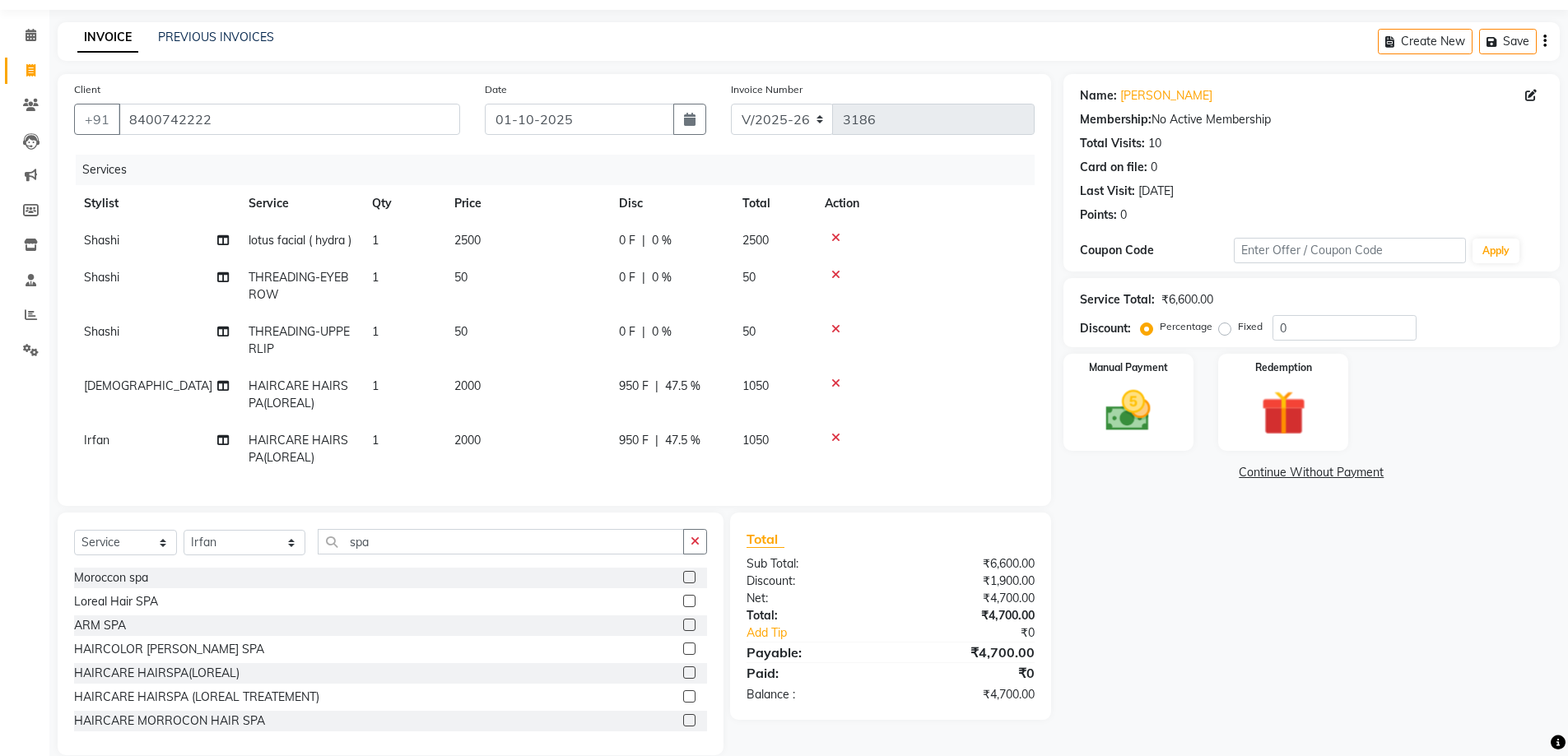
click at [661, 427] on tbody "Shashi lotus facial ( hydra ) 1 2500 0 F | 0 % 2500 Shashi THREADING-EYEBROW 1 …" at bounding box center [555, 348] width 961 height 254
click at [629, 235] on span "0 F" at bounding box center [627, 240] width 17 height 18
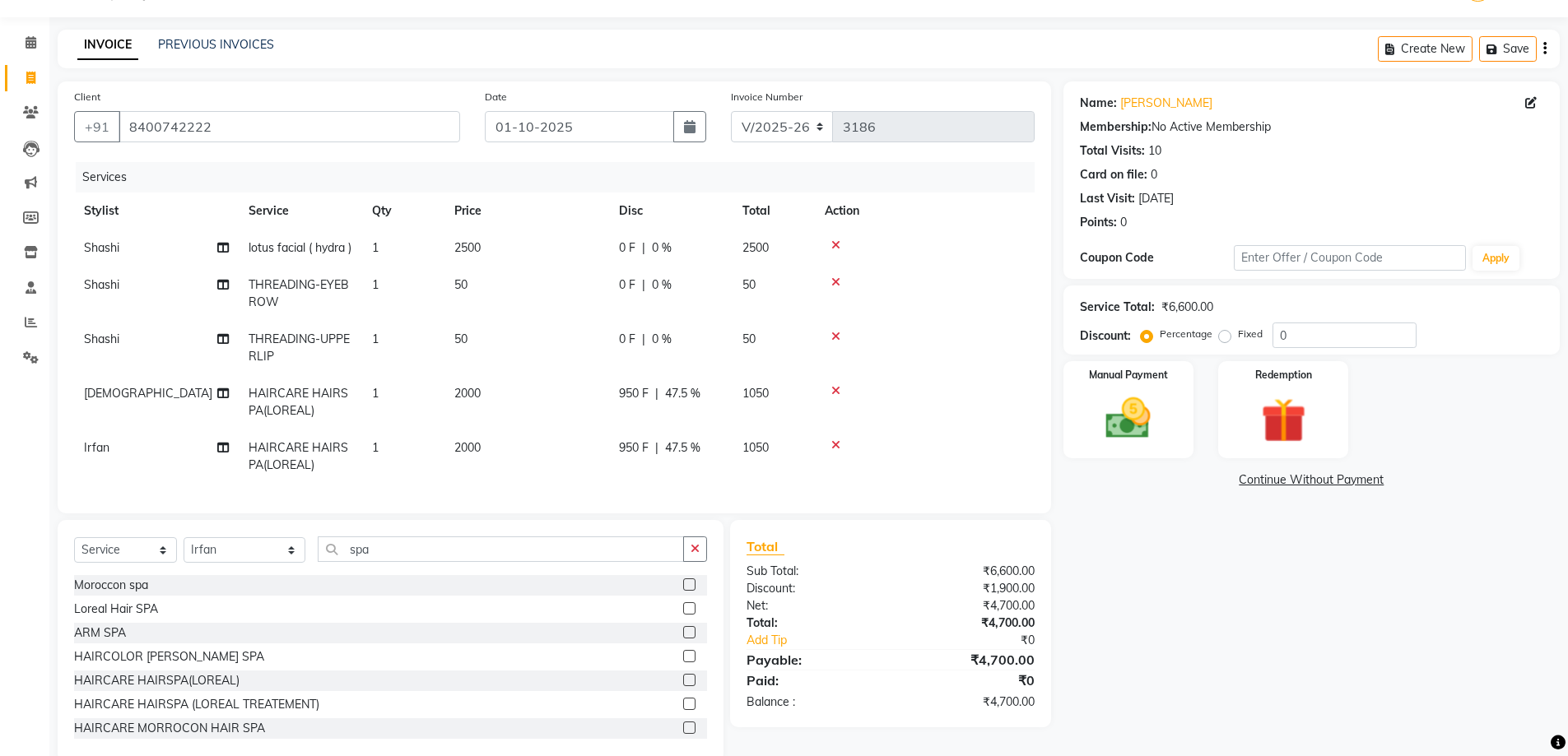
select select "53788"
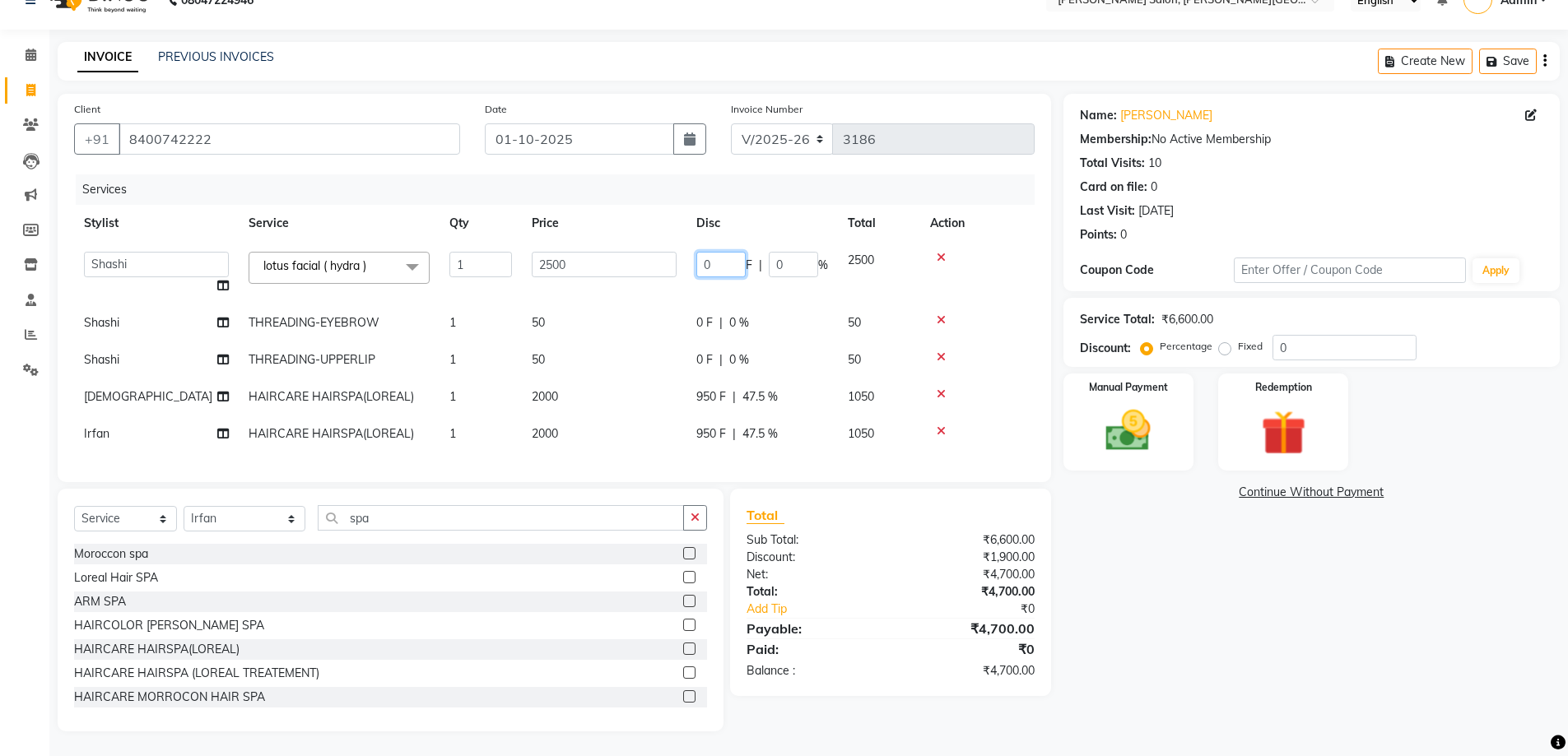
drag, startPoint x: 716, startPoint y: 248, endPoint x: 681, endPoint y: 252, distance: 35.2
click at [690, 252] on td "0 F | 0 %" at bounding box center [762, 273] width 152 height 63
type input "1450"
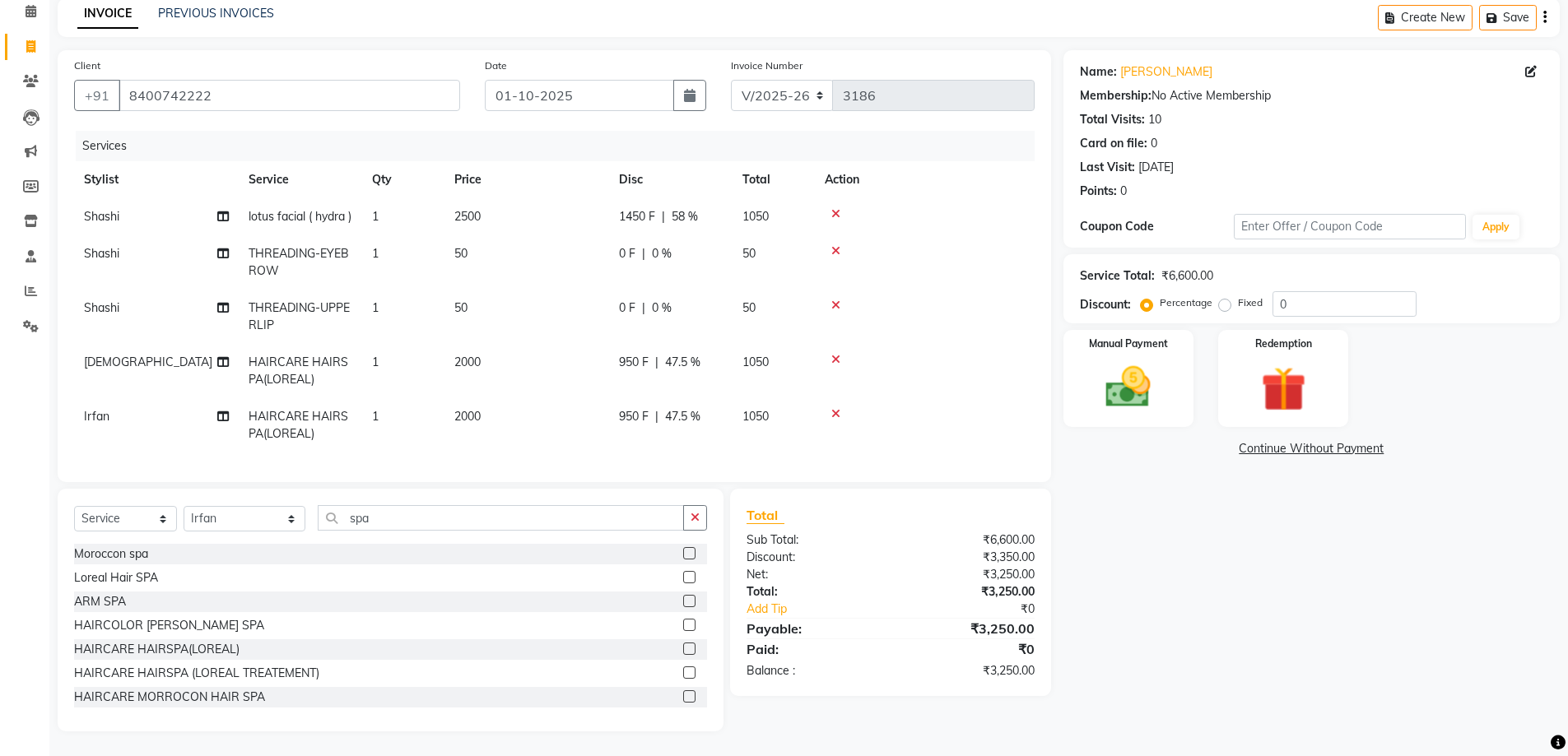
scroll to position [103, 0]
click at [1073, 361] on div "Manual Payment" at bounding box center [1128, 378] width 136 height 101
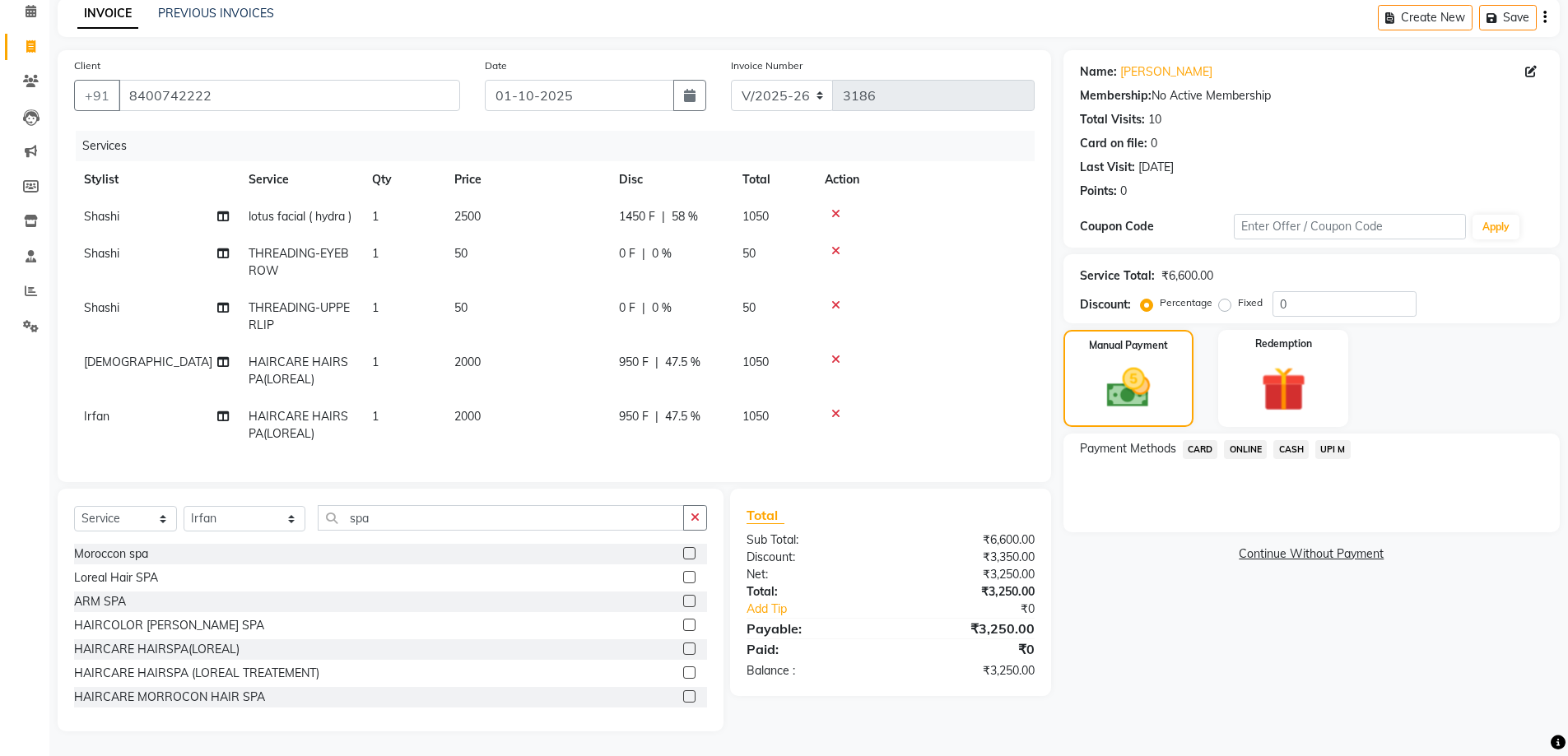
click at [1295, 440] on span "CASH" at bounding box center [1291, 449] width 35 height 19
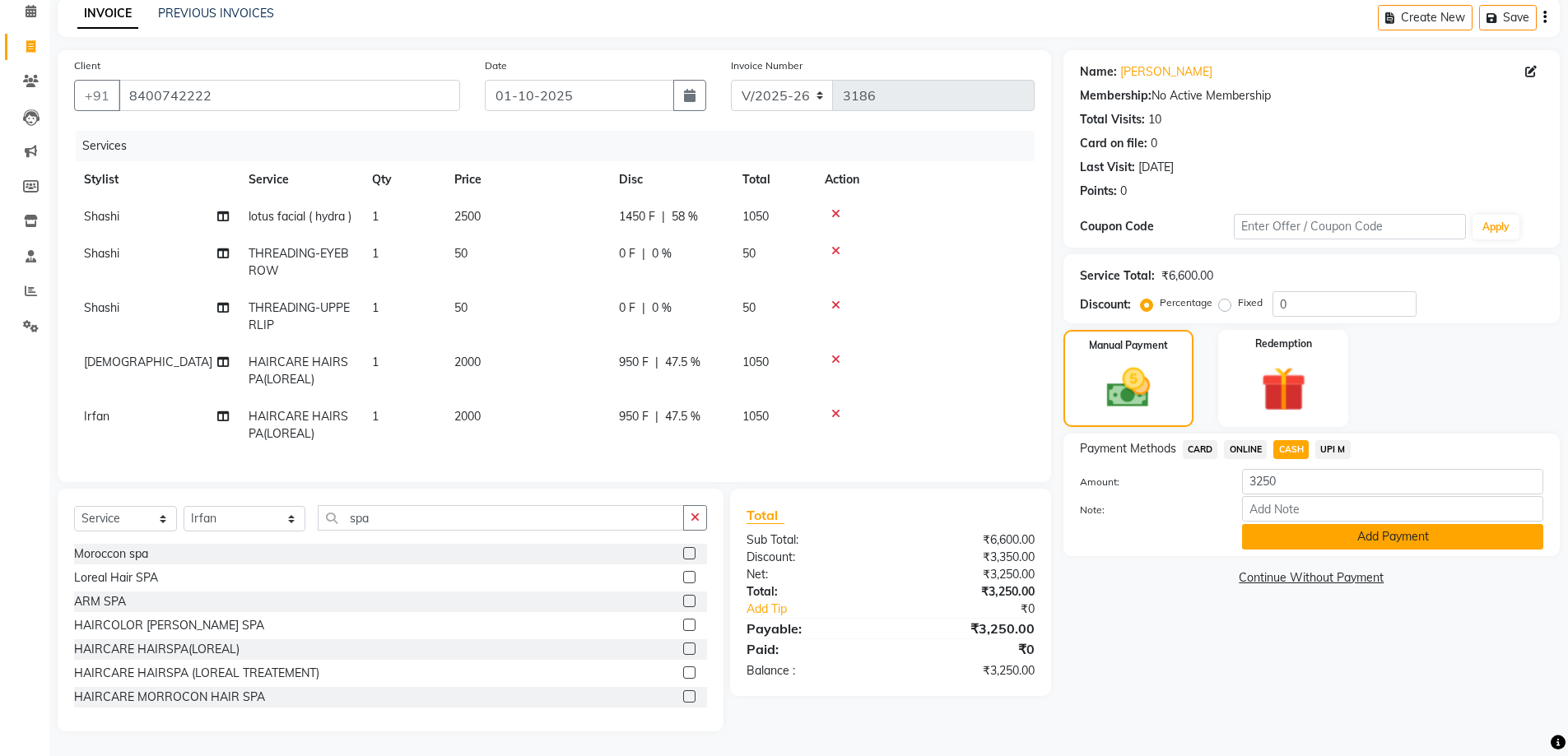
click at [1349, 524] on button "Add Payment" at bounding box center [1392, 537] width 301 height 26
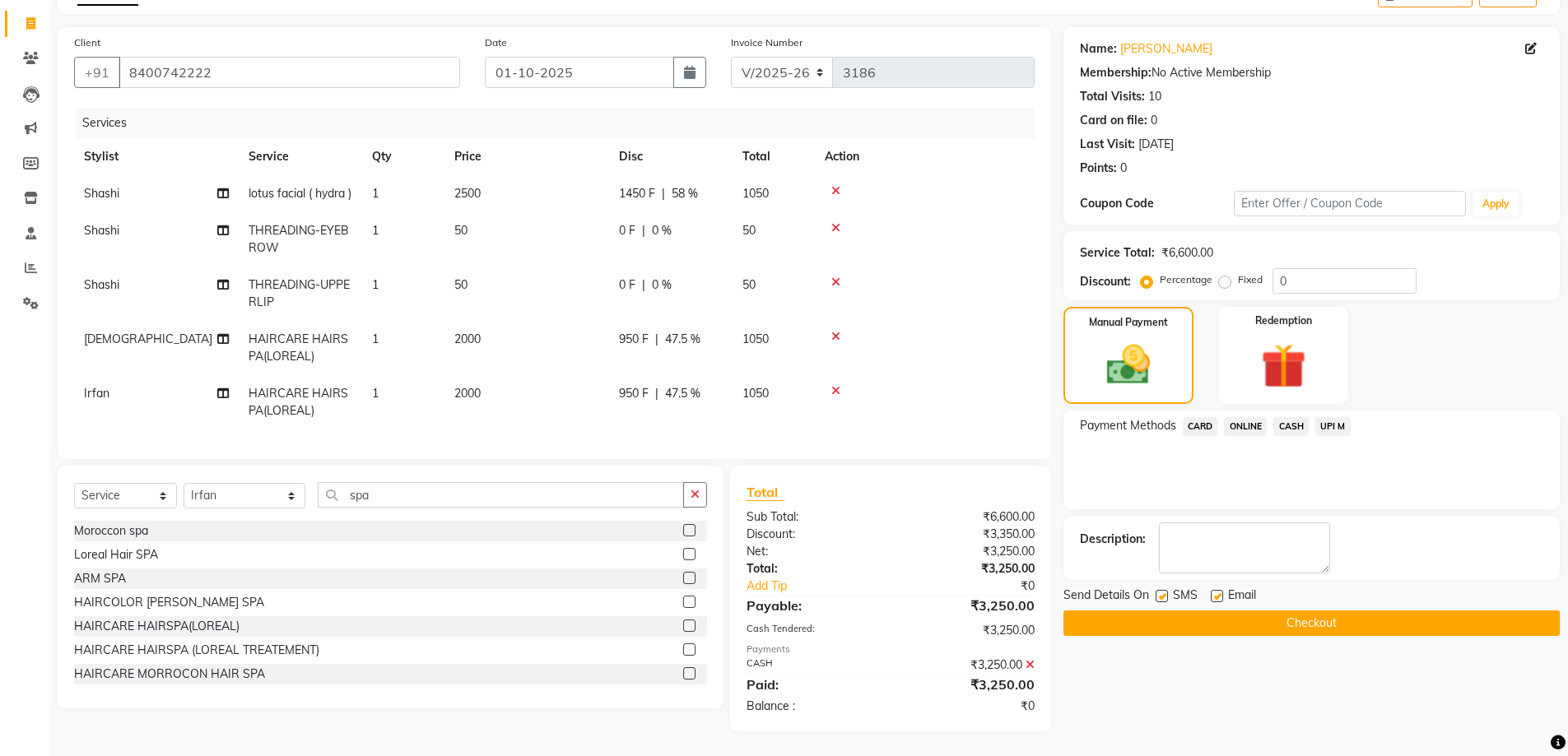
drag, startPoint x: 1285, startPoint y: 615, endPoint x: 1260, endPoint y: 551, distance: 68.7
click at [1284, 611] on button "Checkout" at bounding box center [1311, 623] width 496 height 26
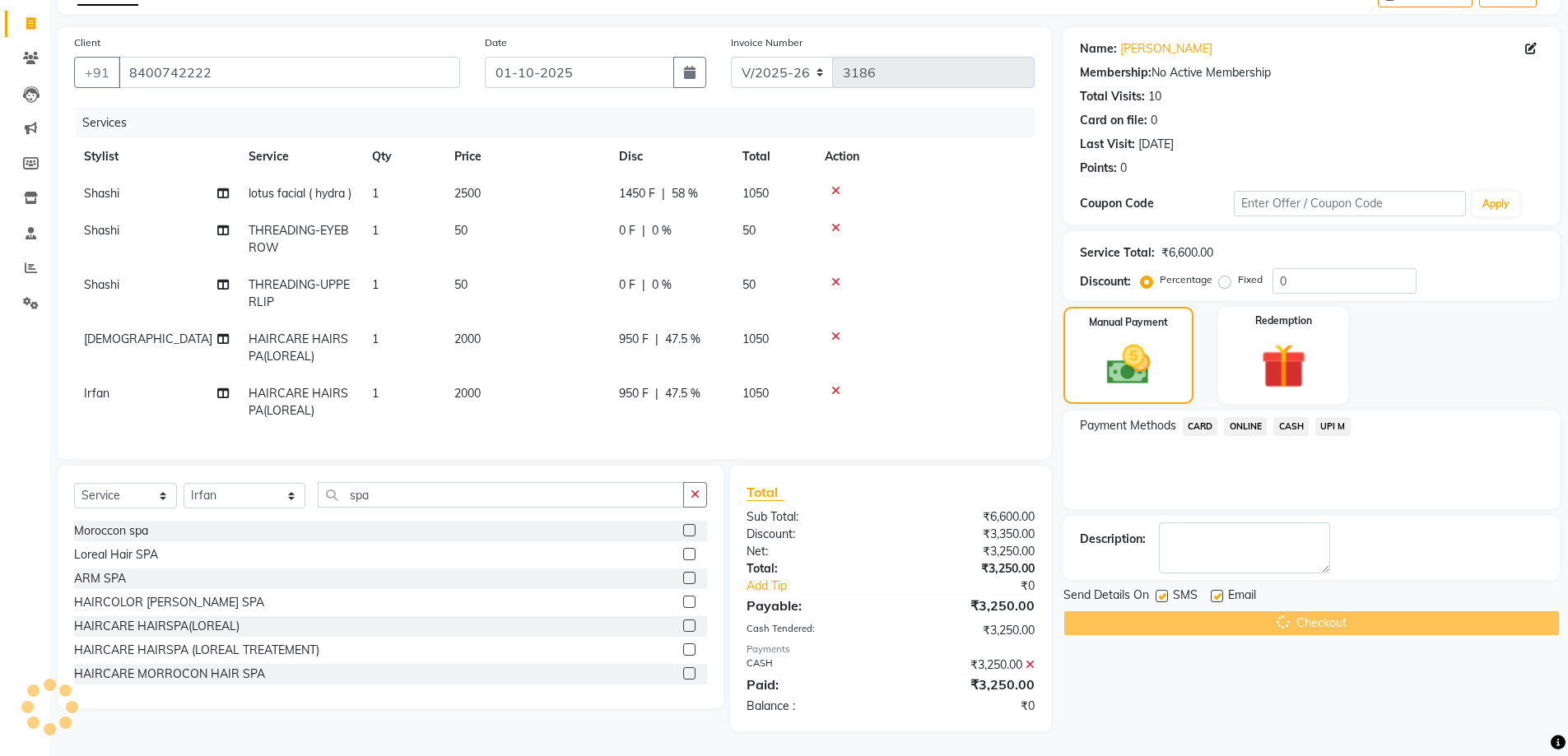
scroll to position [0, 0]
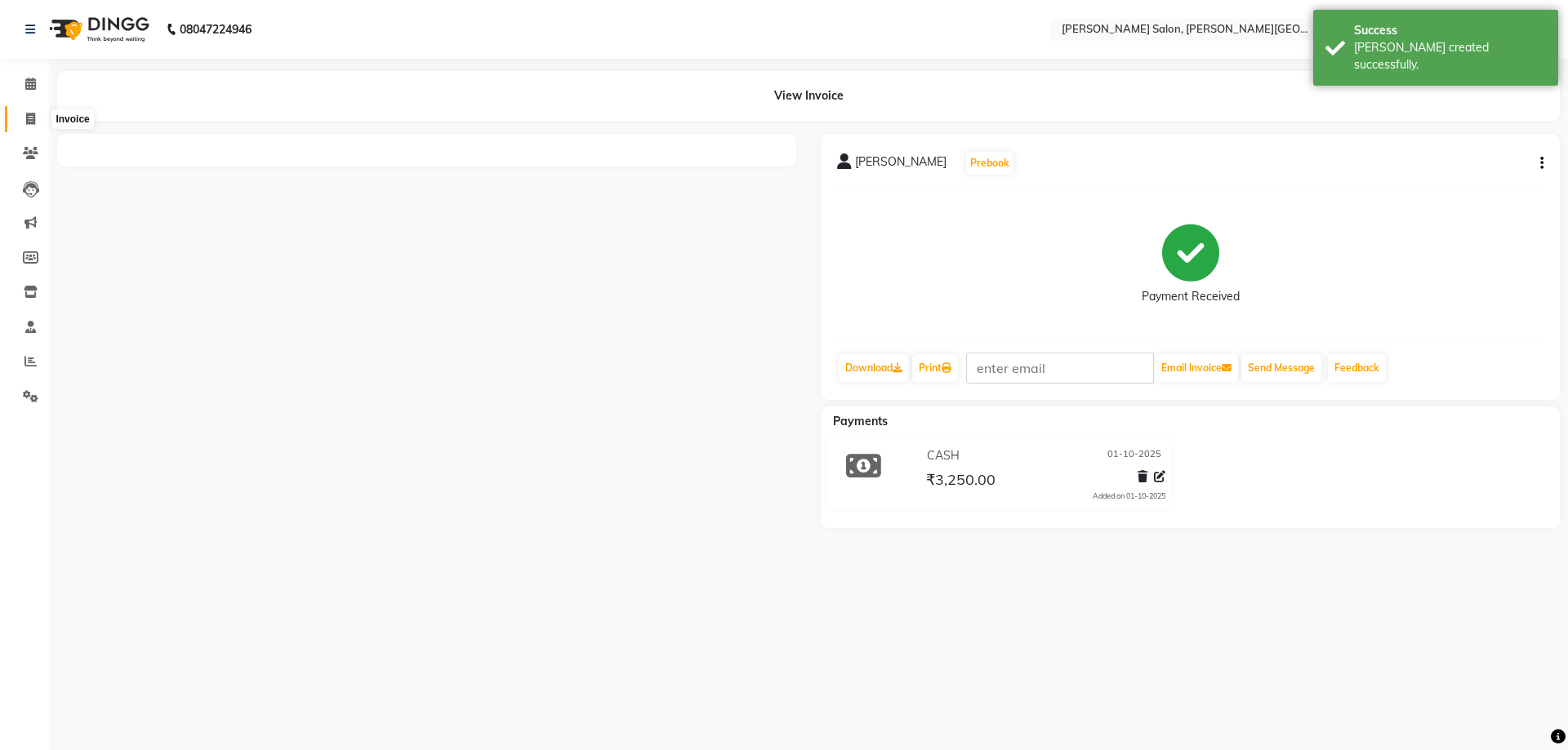
click at [31, 119] on icon at bounding box center [31, 118] width 9 height 12
select select "service"
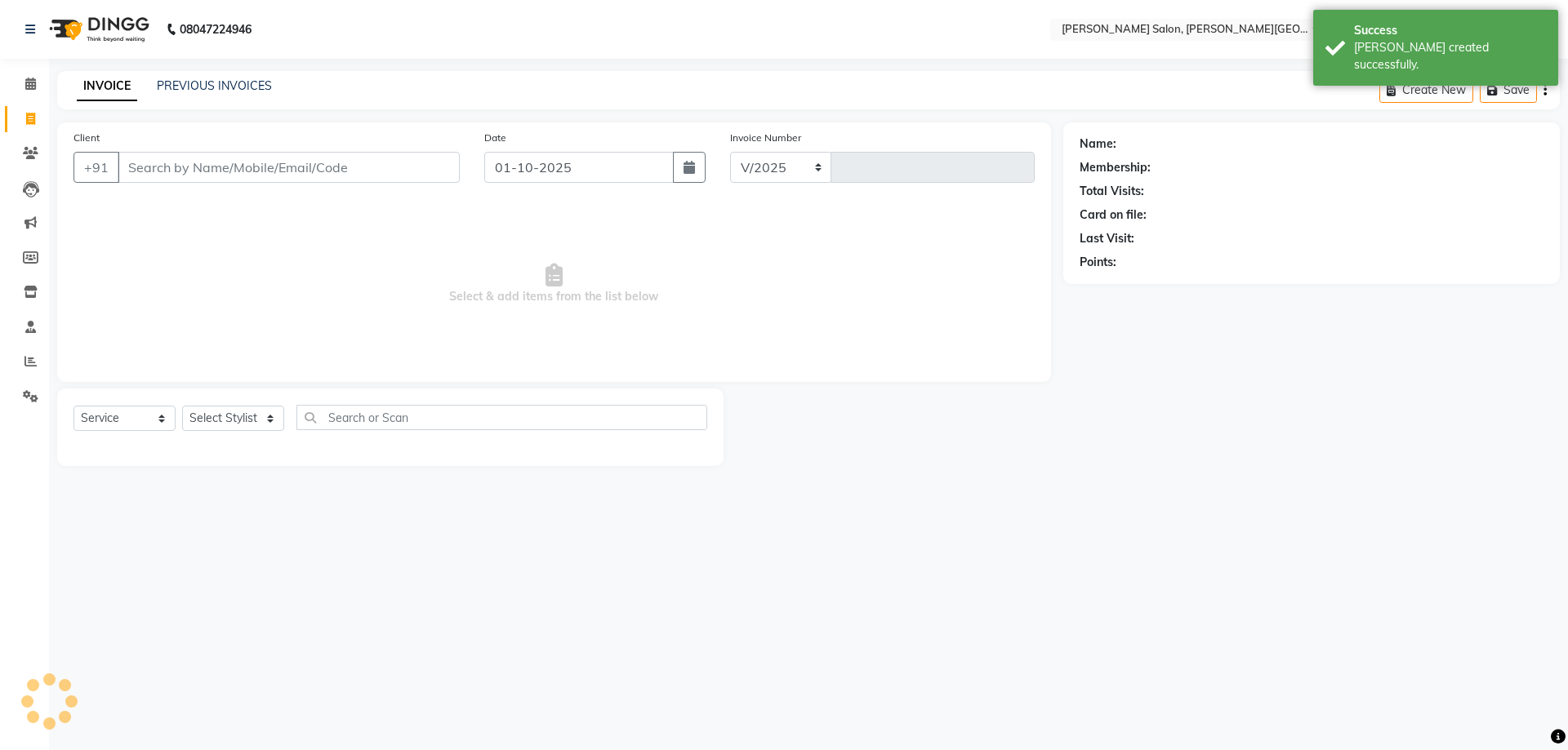
select select "4122"
click at [225, 73] on div "INVOICE PREVIOUS INVOICES Create New Save" at bounding box center [808, 90] width 1503 height 38
click at [236, 86] on link "PREVIOUS INVOICES" at bounding box center [213, 86] width 115 height 15
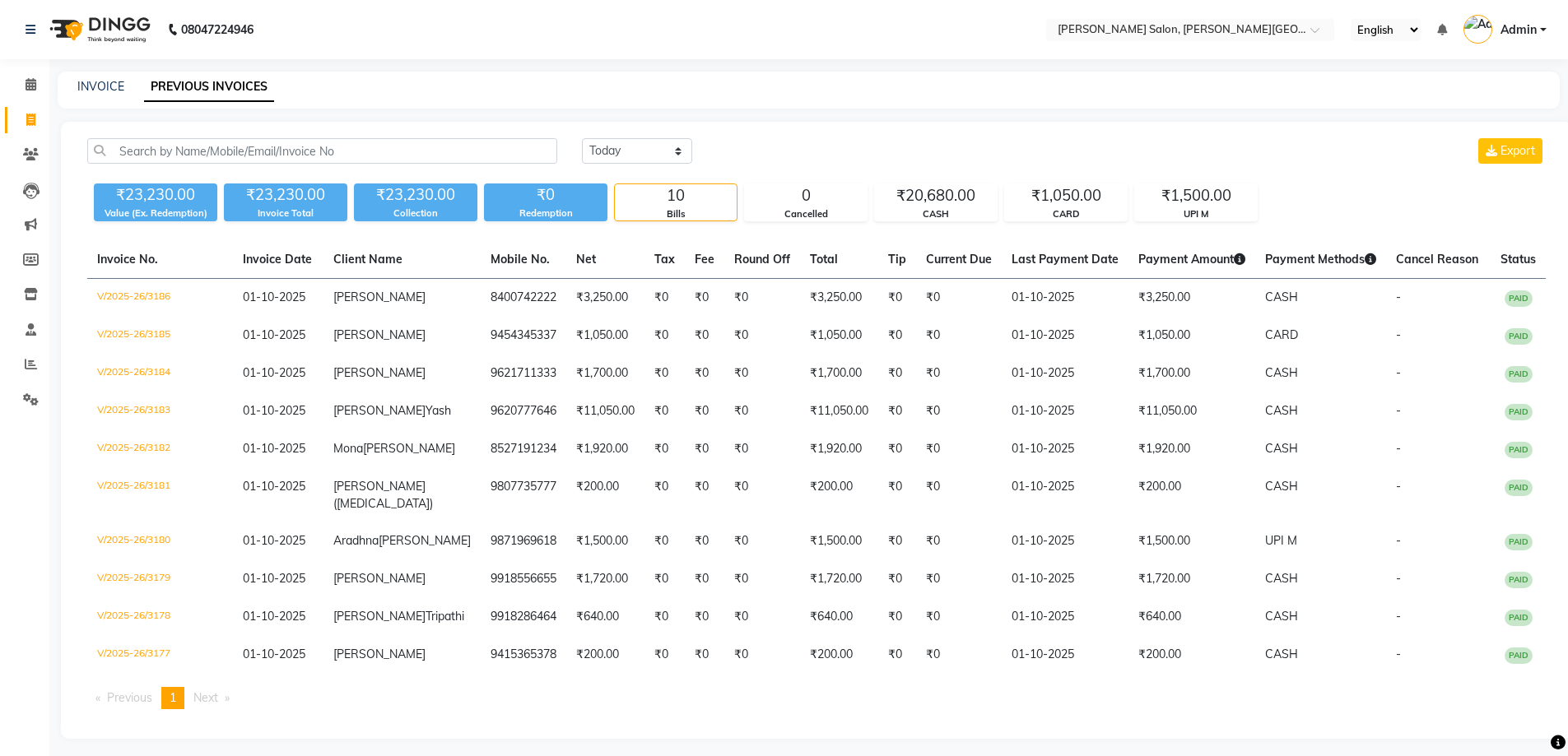
click at [48, 121] on li "Invoice" at bounding box center [24, 120] width 49 height 35
click at [22, 119] on span at bounding box center [31, 120] width 29 height 19
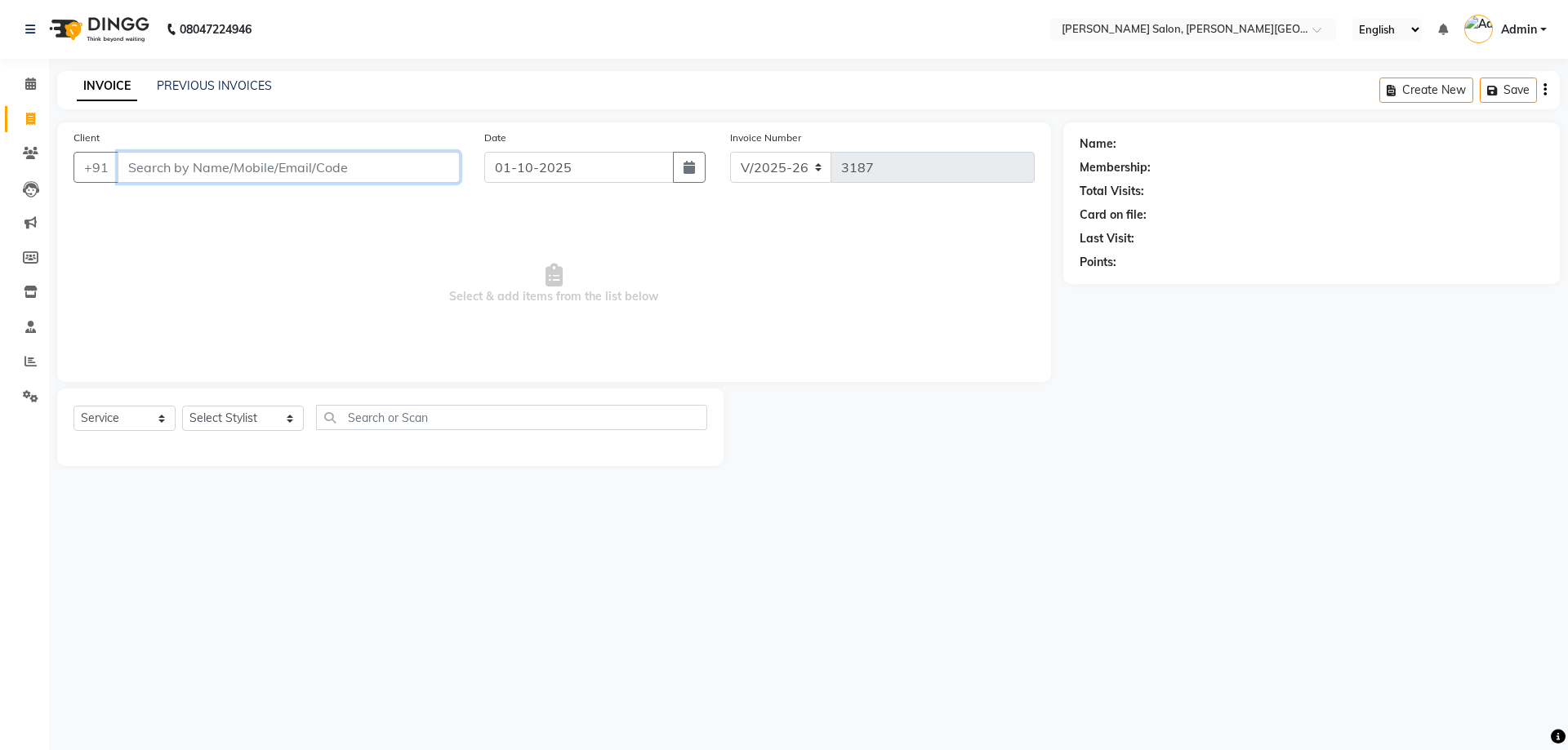
paste input "7599382200"
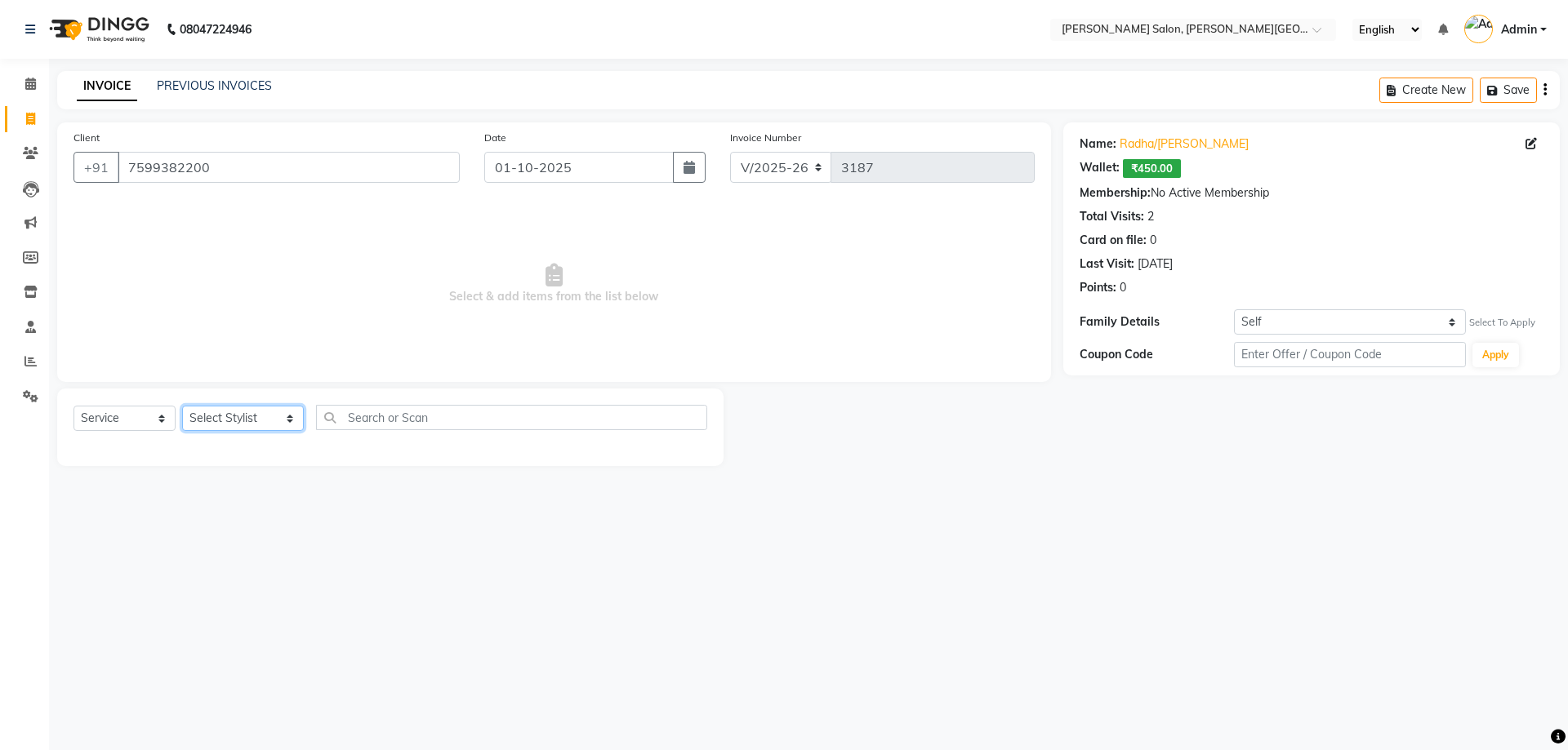
click at [248, 413] on select "Select Stylist [PERSON_NAME] [PERSON_NAME] [PERSON_NAME] [PERSON_NAME] [PERSON_…" at bounding box center [242, 418] width 122 height 26
click at [182, 405] on select "Select Stylist [PERSON_NAME] [PERSON_NAME] [PERSON_NAME] [PERSON_NAME] [PERSON_…" at bounding box center [242, 418] width 122 height 26
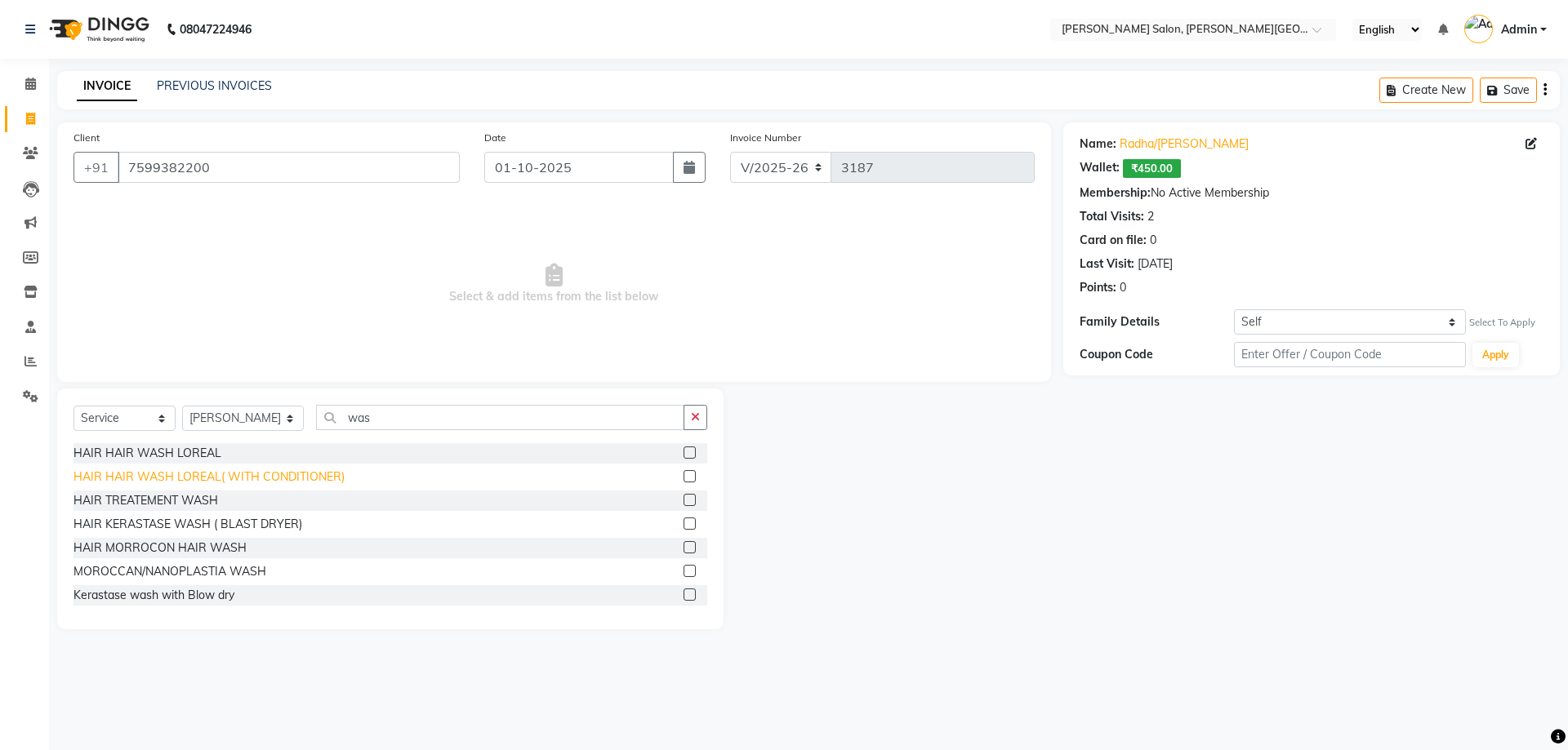
click at [300, 472] on div "HAIR HAIR WASH LOREAL( WITH CONDITIONER)" at bounding box center [209, 476] width 271 height 17
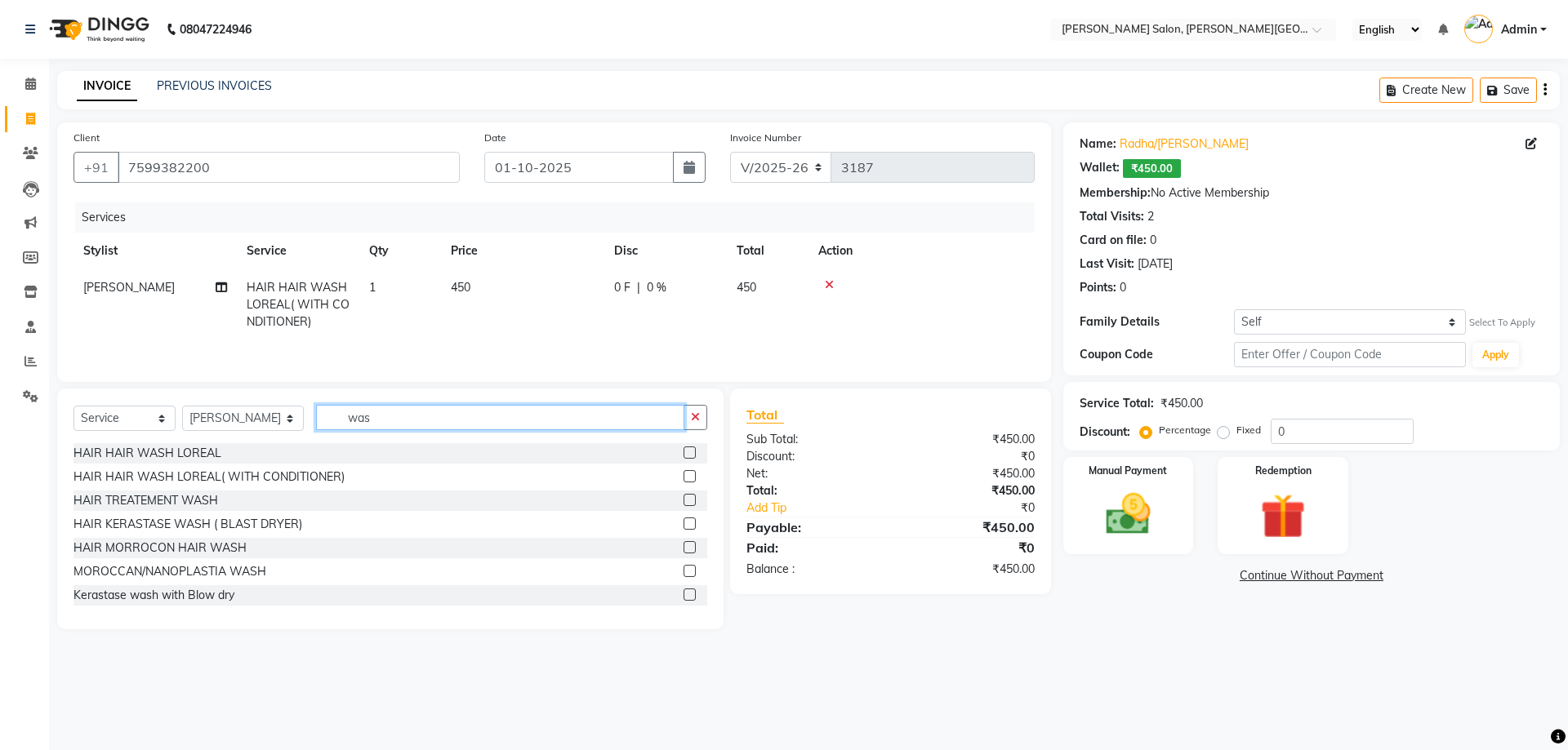
drag, startPoint x: 386, startPoint y: 419, endPoint x: 285, endPoint y: 425, distance: 101.2
click at [285, 425] on div "Select Service Product Membership Package Voucher Prepaid Gift Card Select Styl…" at bounding box center [391, 423] width 634 height 38
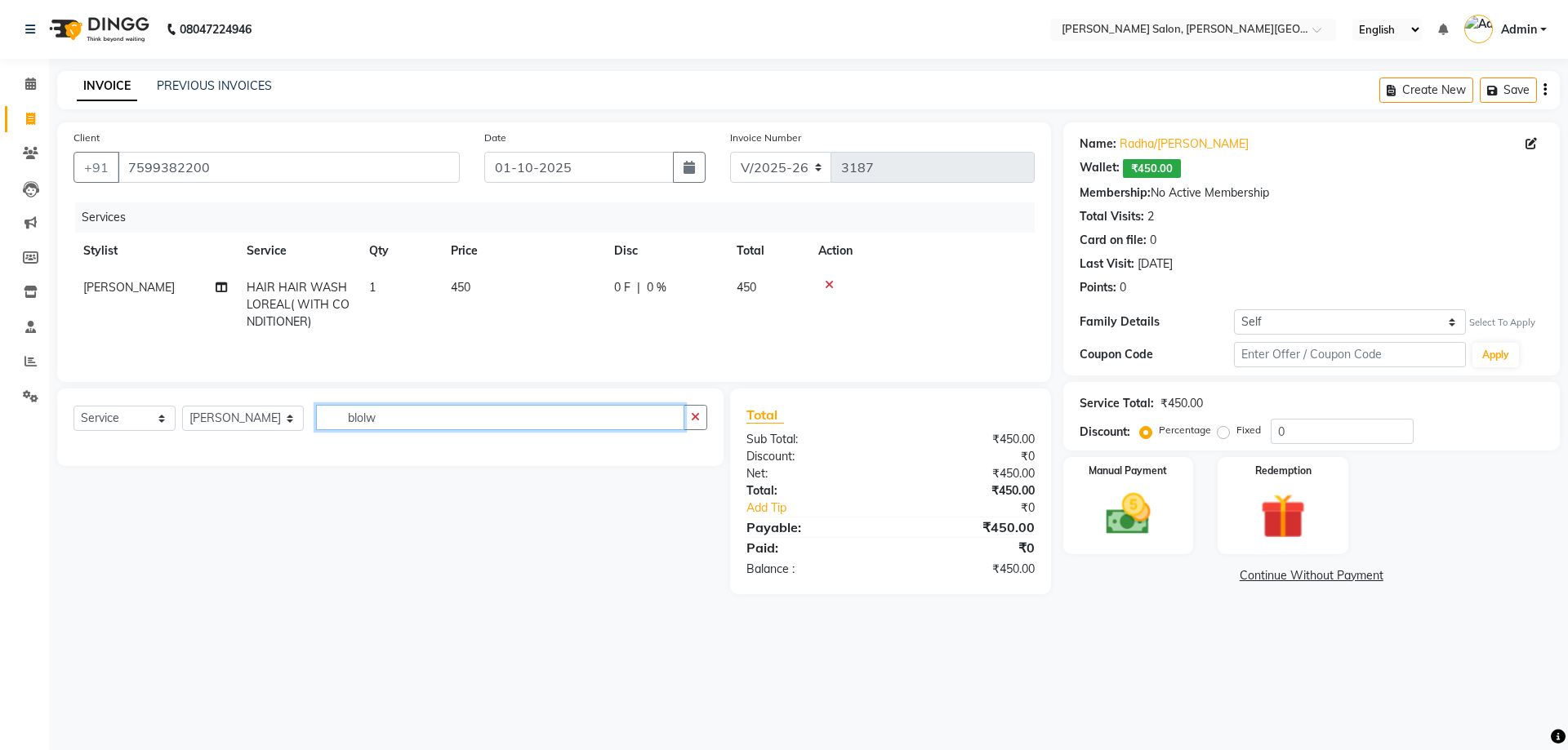
drag, startPoint x: 429, startPoint y: 423, endPoint x: 263, endPoint y: 427, distance: 166.0
click at [274, 425] on div "Select Service Product Membership Package Voucher Prepaid Gift Card Select Styl…" at bounding box center [391, 423] width 634 height 38
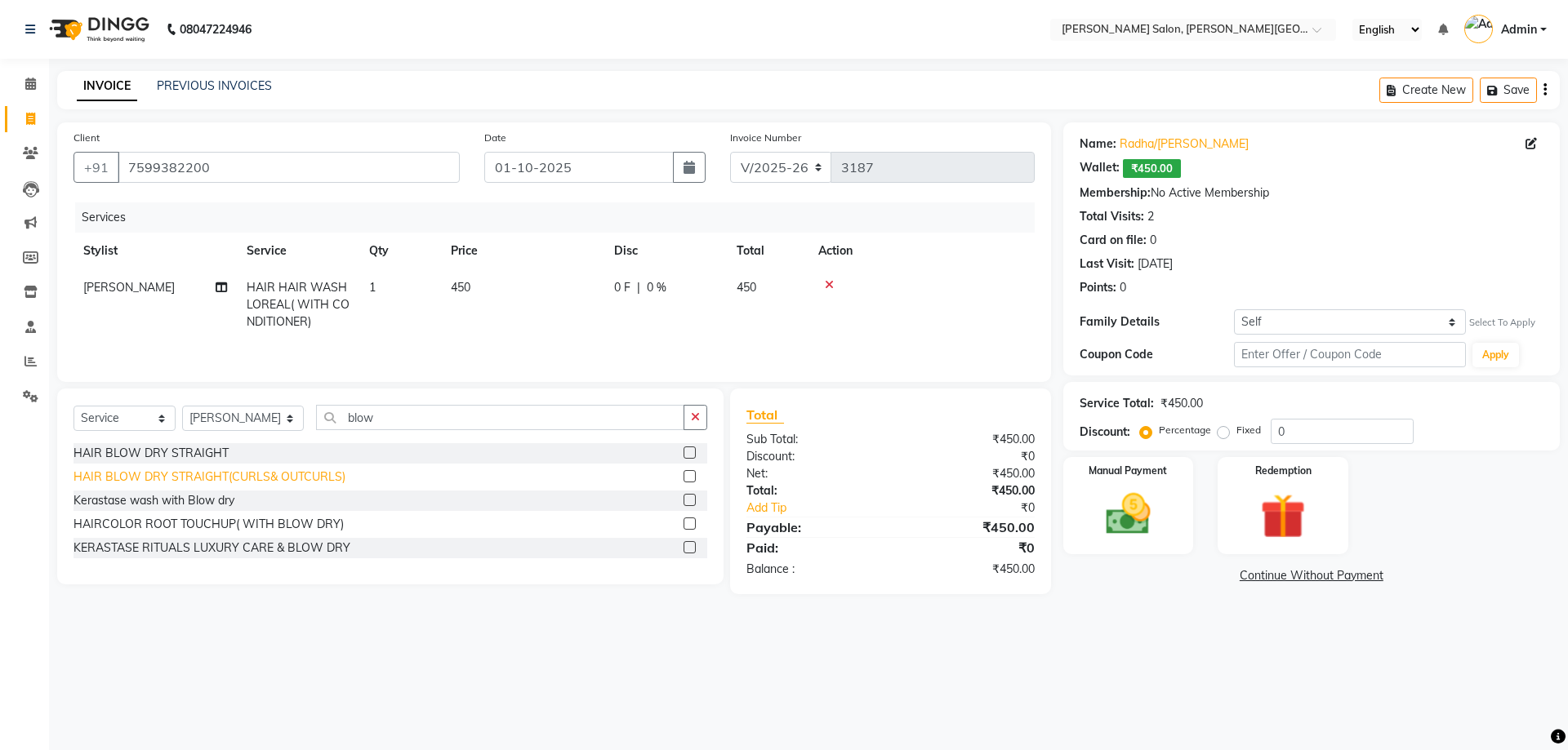
click at [303, 473] on div "HAIR BLOW DRY STRAIGHT(CURLS& OUTCURLS)" at bounding box center [209, 476] width 272 height 17
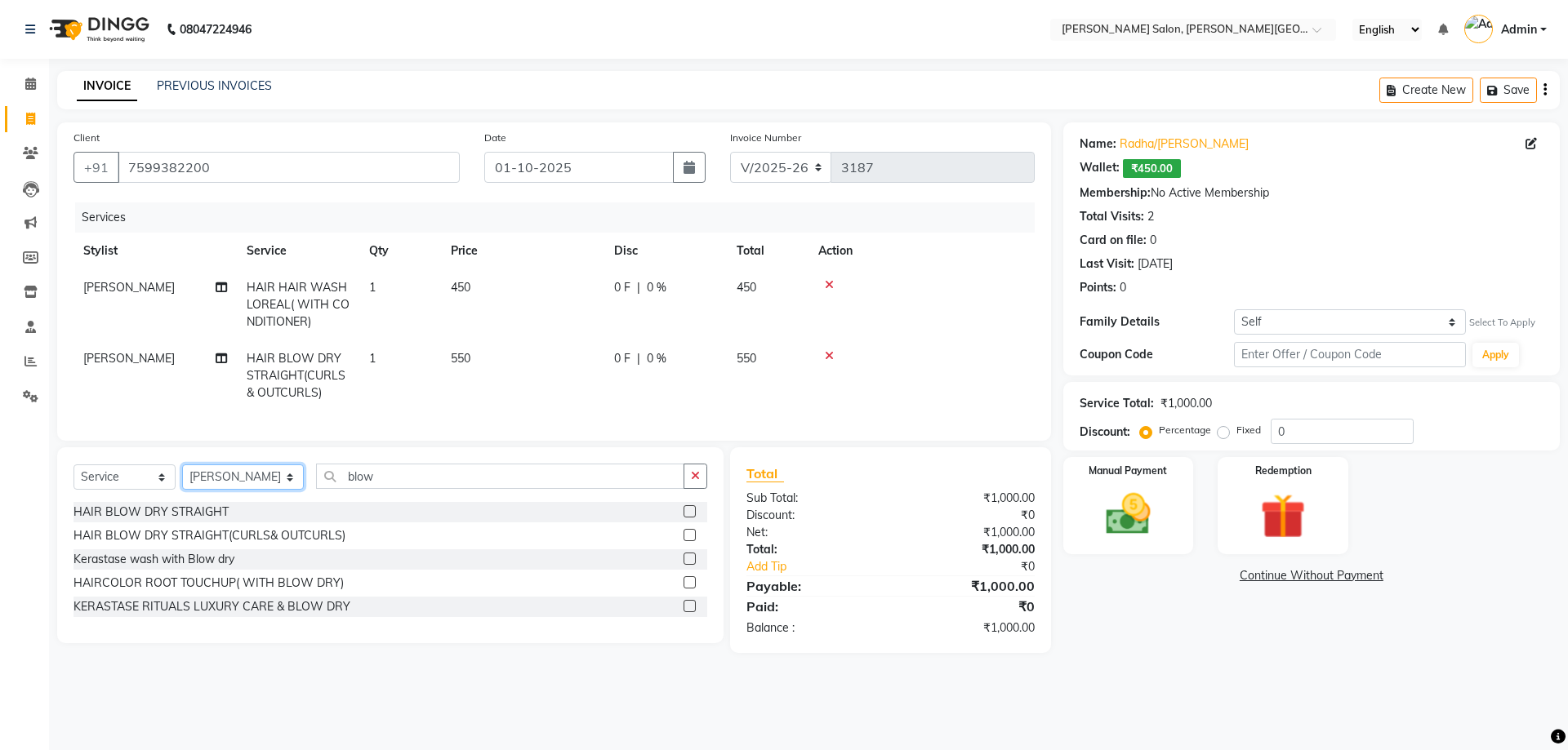
click at [241, 489] on select "Select Stylist [PERSON_NAME] [PERSON_NAME] [PERSON_NAME] [PERSON_NAME] [PERSON_…" at bounding box center [242, 476] width 122 height 26
click at [182, 476] on select "Select Stylist [PERSON_NAME] [PERSON_NAME] [PERSON_NAME] [PERSON_NAME] [PERSON_…" at bounding box center [242, 476] width 122 height 26
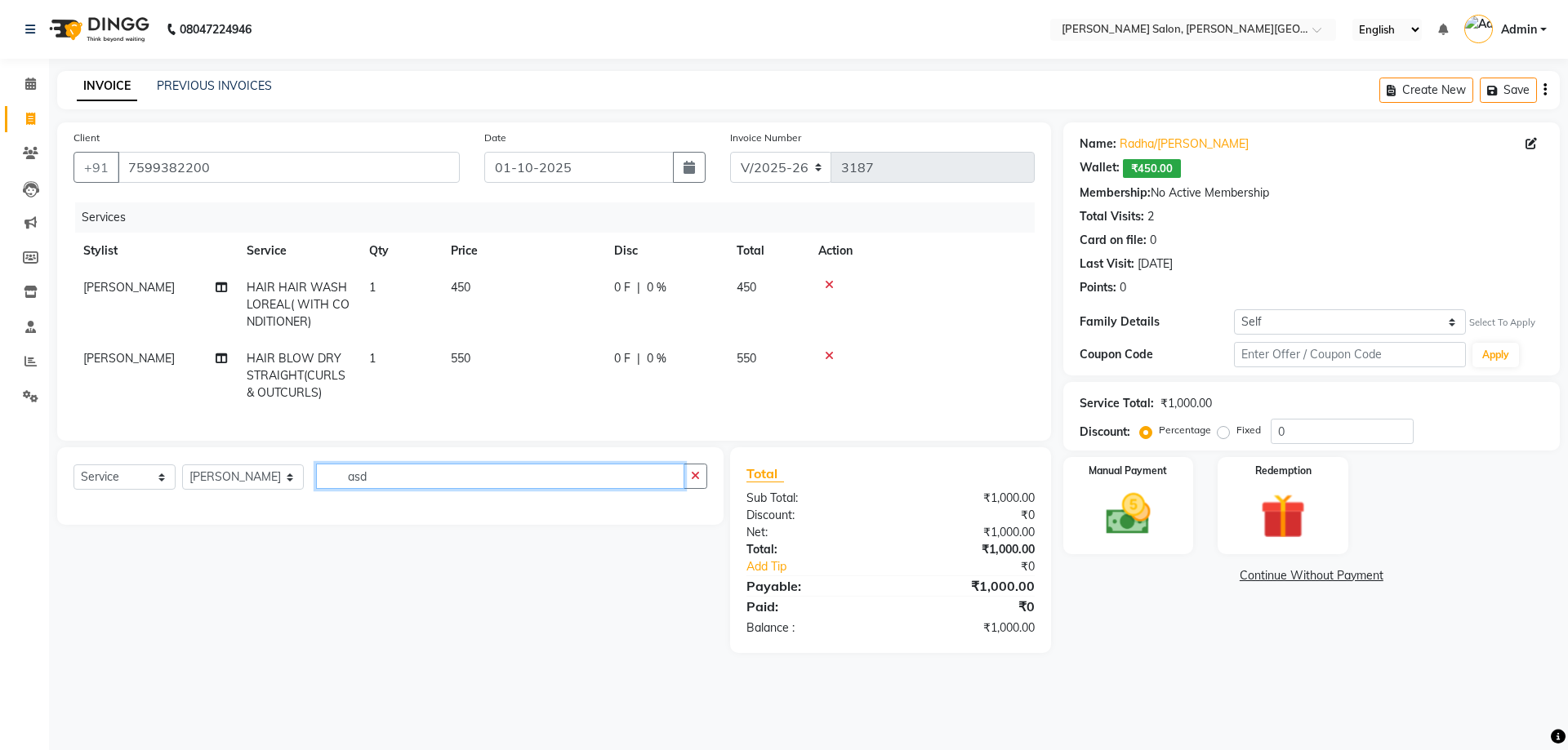
drag, startPoint x: 388, startPoint y: 497, endPoint x: 314, endPoint y: 505, distance: 74.4
click at [314, 502] on div "Select Service Product Membership Package Voucher Prepaid Gift Card Select Styl…" at bounding box center [391, 482] width 634 height 38
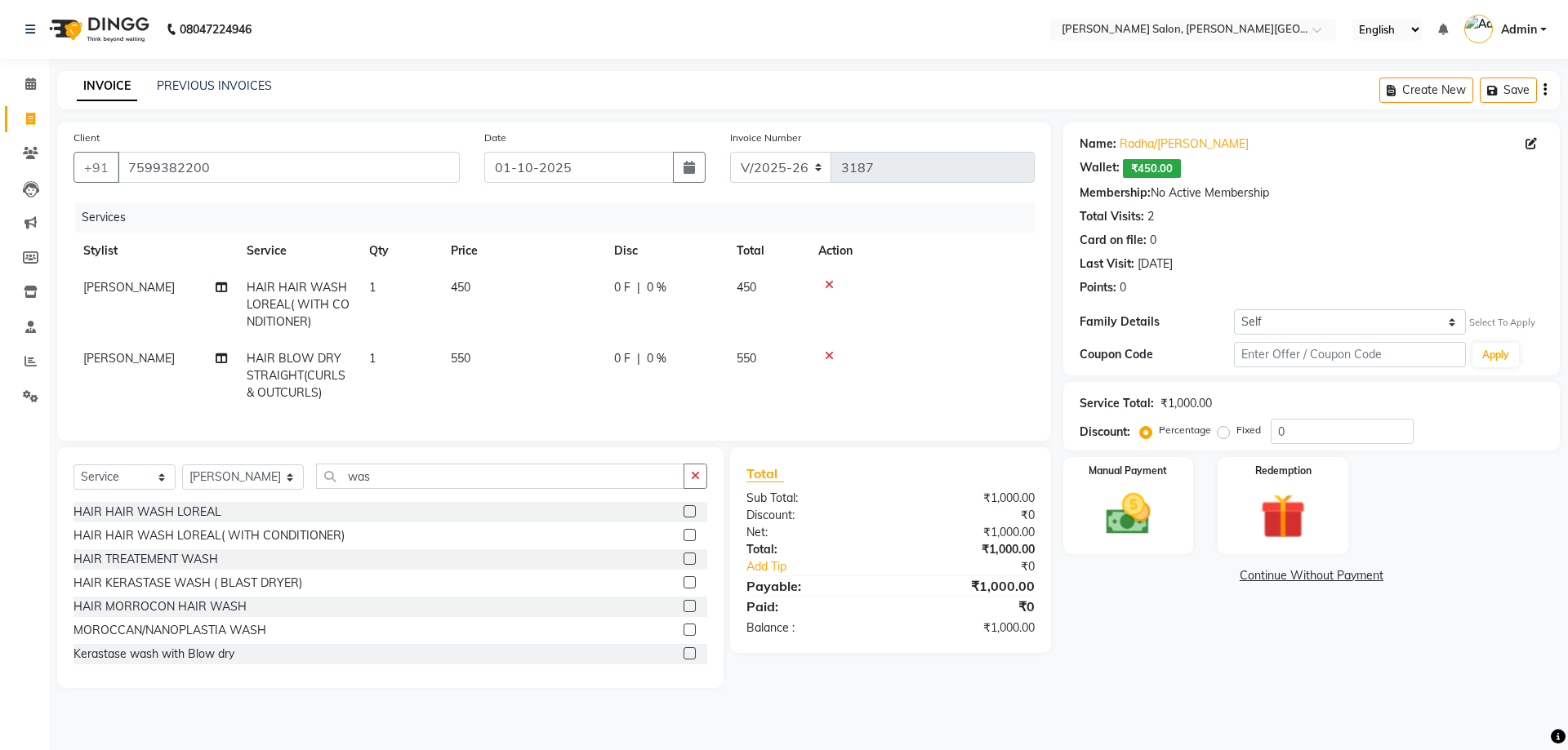
click at [267, 544] on div "HAIR HAIR WASH LOREAL( WITH CONDITIONER)" at bounding box center [209, 535] width 271 height 17
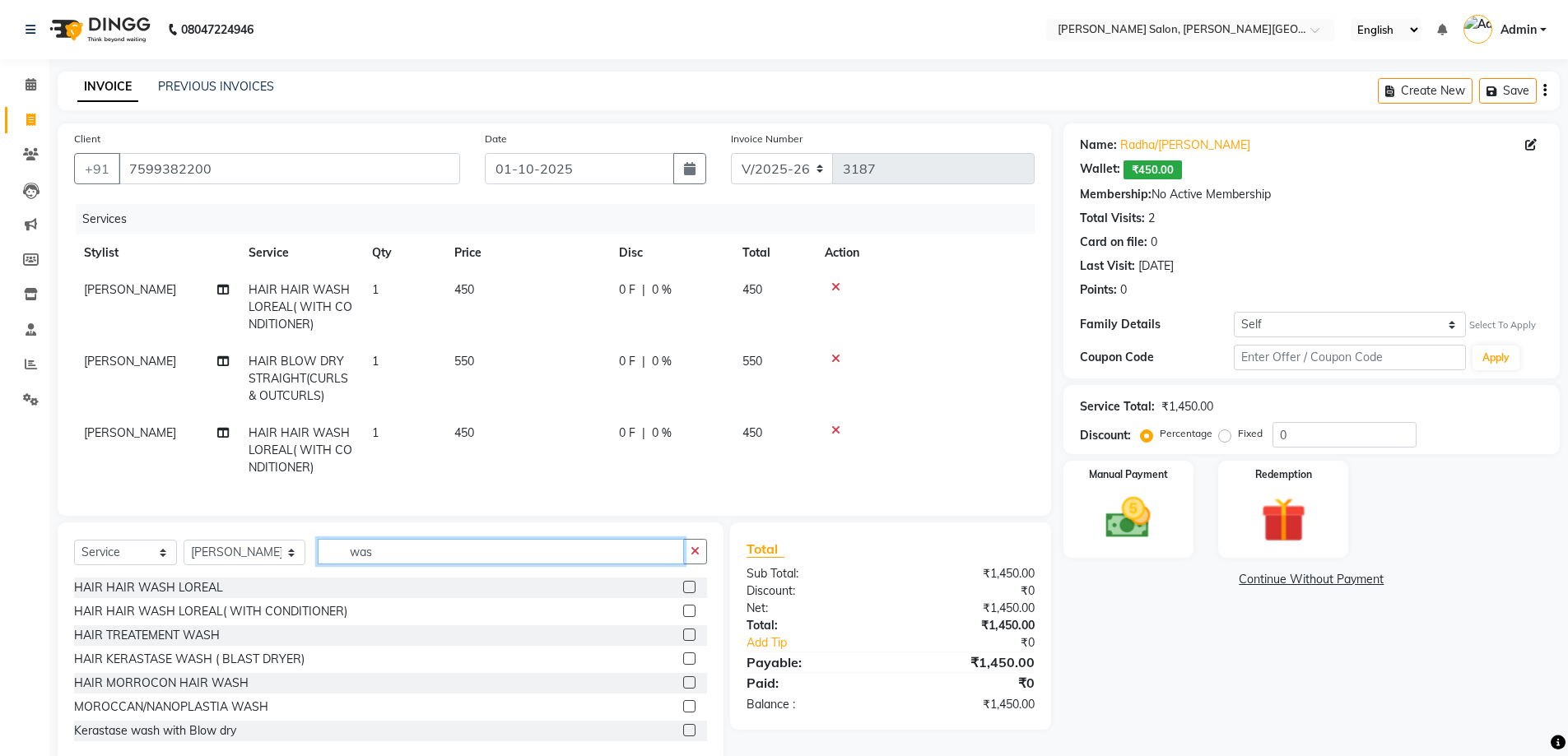
drag, startPoint x: 376, startPoint y: 563, endPoint x: 279, endPoint y: 563, distance: 97.0
click at [294, 561] on div "Select Service Product Membership Package Voucher Prepaid Gift Card Select Styl…" at bounding box center [390, 558] width 633 height 38
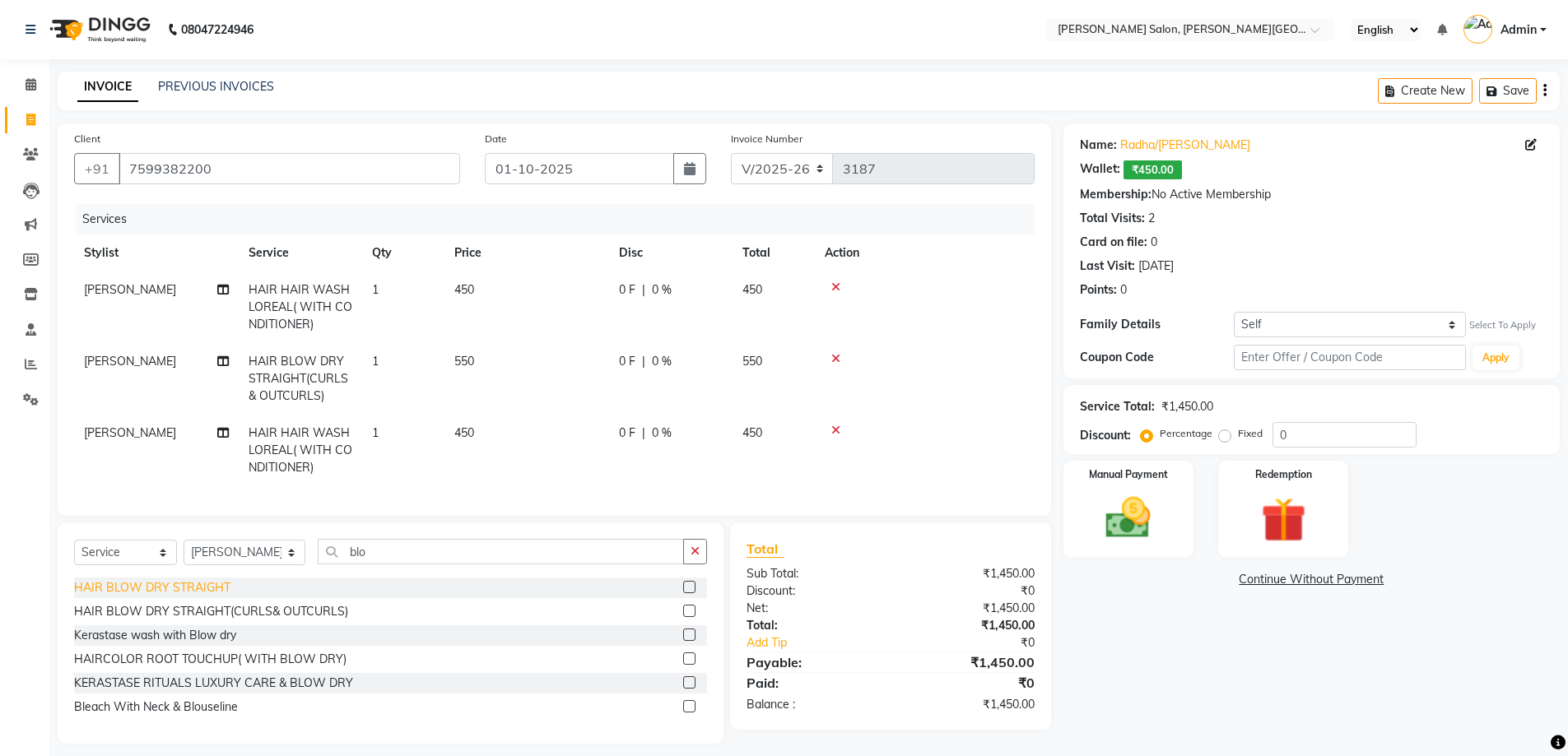
click at [206, 596] on div "HAIR BLOW DRY STRAIGHT" at bounding box center [152, 588] width 156 height 18
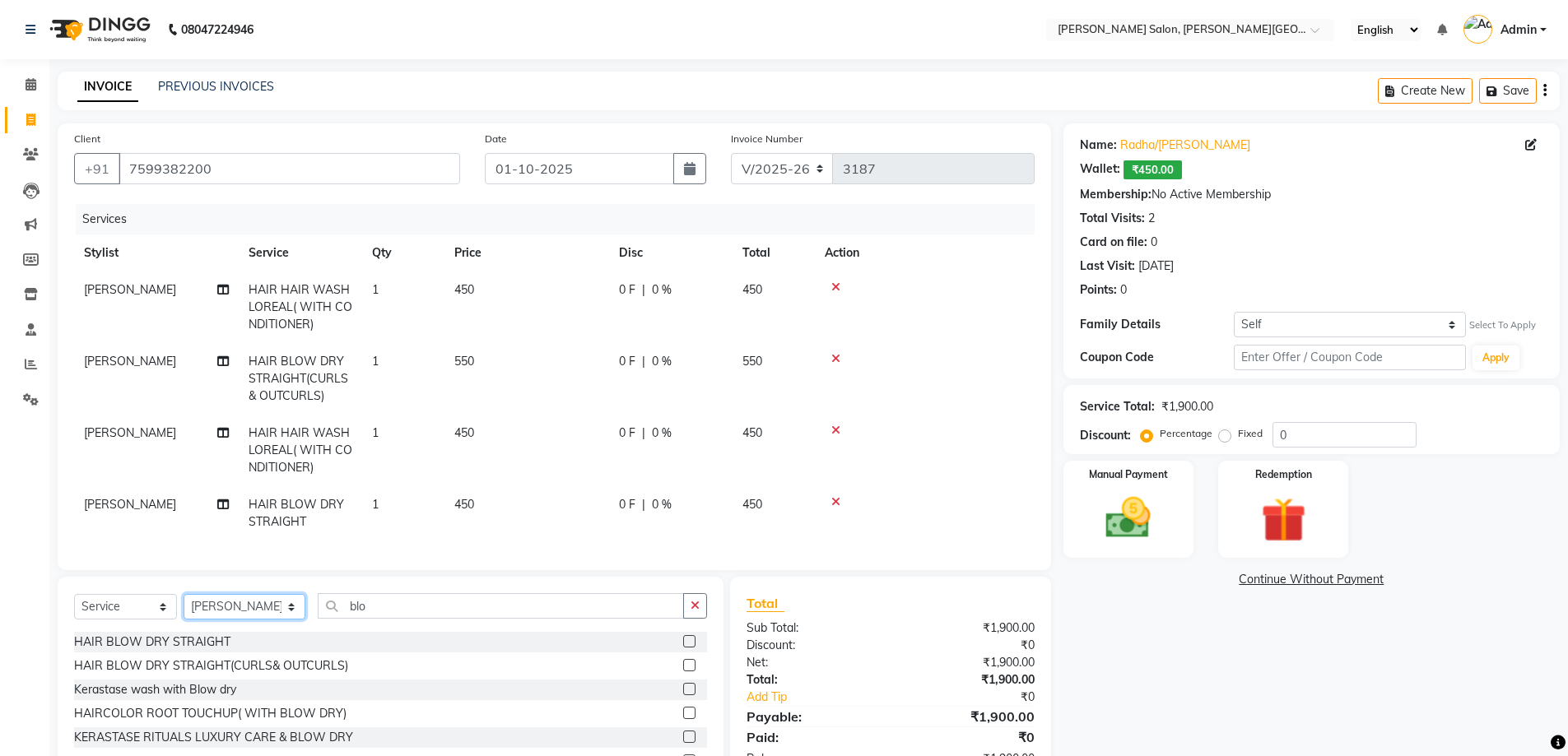
click at [225, 613] on select "Select Stylist [PERSON_NAME] [PERSON_NAME] [PERSON_NAME] [PERSON_NAME] [PERSON_…" at bounding box center [244, 606] width 122 height 26
click at [183, 606] on select "Select Stylist [PERSON_NAME] [PERSON_NAME] [PERSON_NAME] [PERSON_NAME] [PERSON_…" at bounding box center [244, 606] width 122 height 26
drag, startPoint x: 113, startPoint y: 620, endPoint x: 128, endPoint y: 658, distance: 40.9
click at [113, 619] on select "Select Service Product Membership Package Voucher Prepaid Gift Card" at bounding box center [125, 606] width 103 height 26
click at [74, 606] on select "Select Service Product Membership Package Voucher Prepaid Gift Card" at bounding box center [125, 606] width 103 height 26
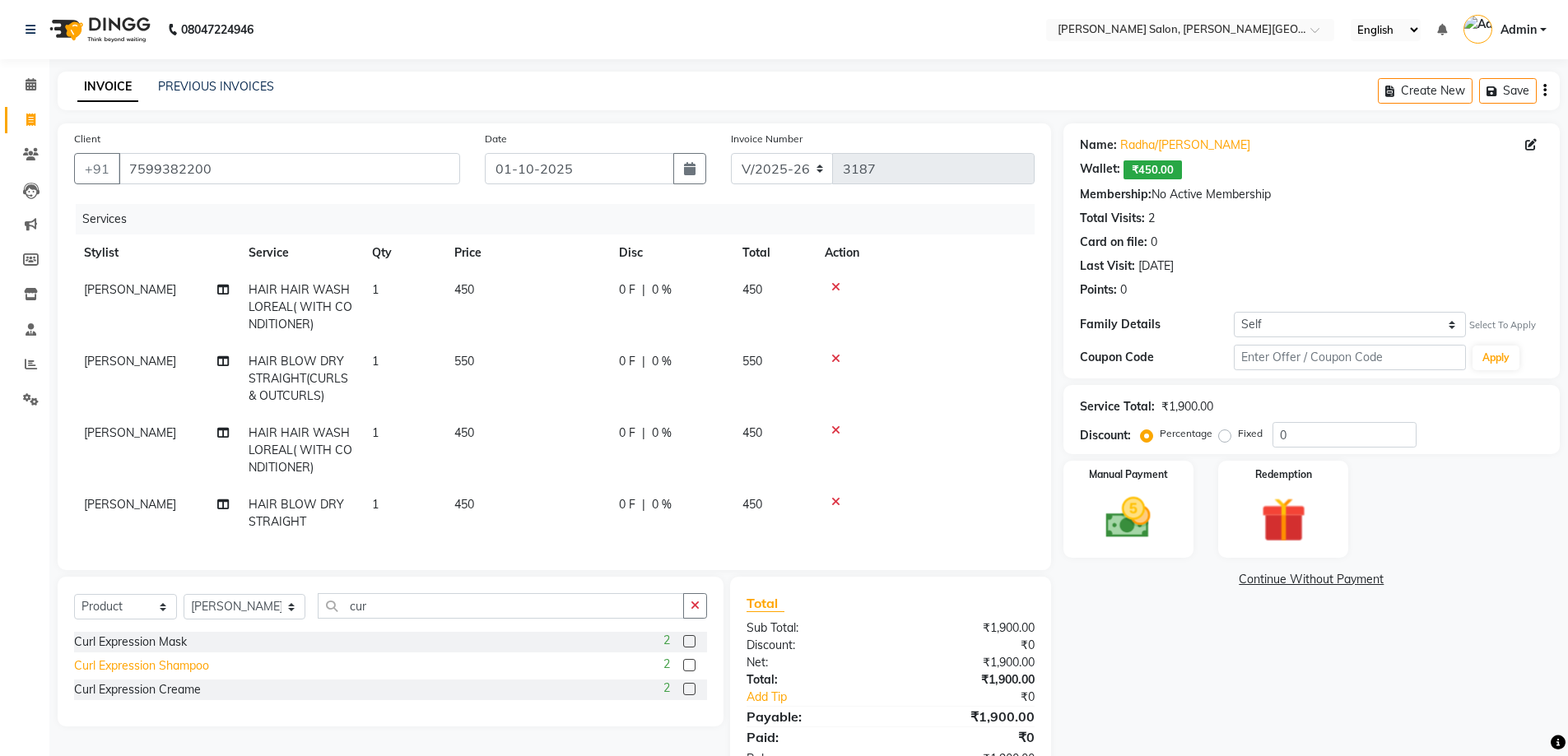
click at [183, 674] on div "Curl Expression Shampoo" at bounding box center [142, 665] width 135 height 18
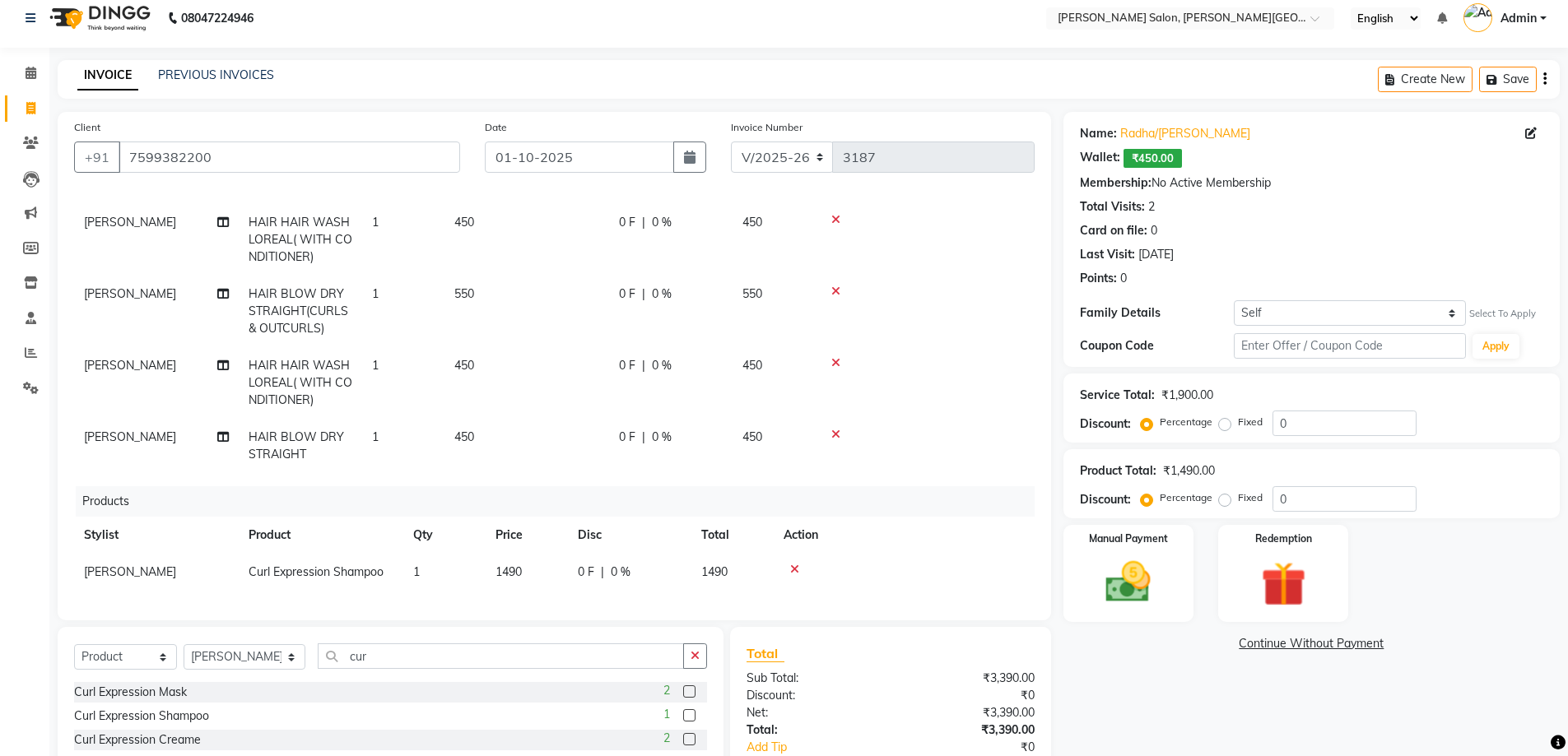
scroll to position [114, 0]
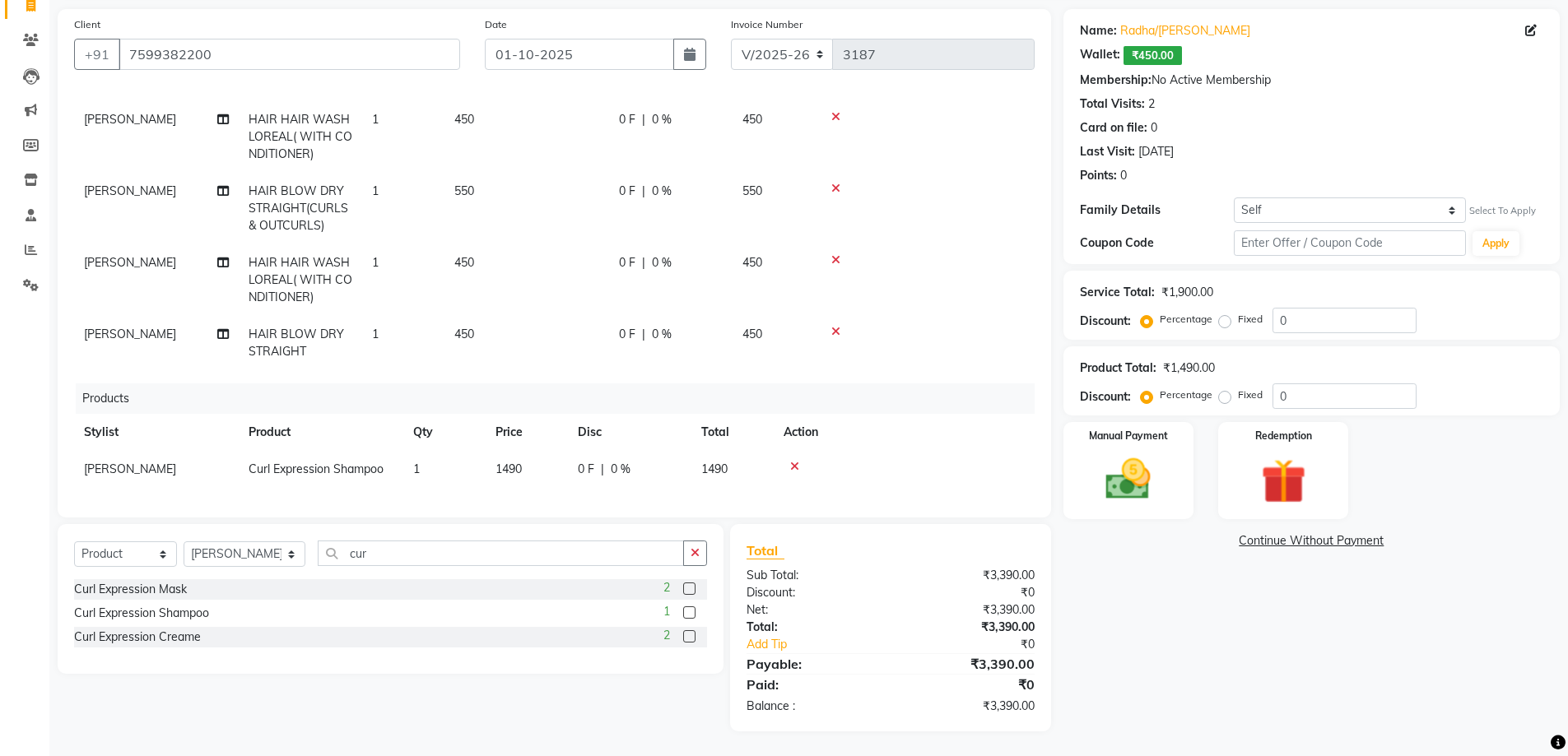
drag, startPoint x: 1385, startPoint y: 457, endPoint x: 1364, endPoint y: 464, distance: 22.1
click at [1383, 457] on div "Manual Payment Redemption" at bounding box center [1311, 470] width 521 height 97
click at [1261, 482] on img at bounding box center [1283, 482] width 76 height 58
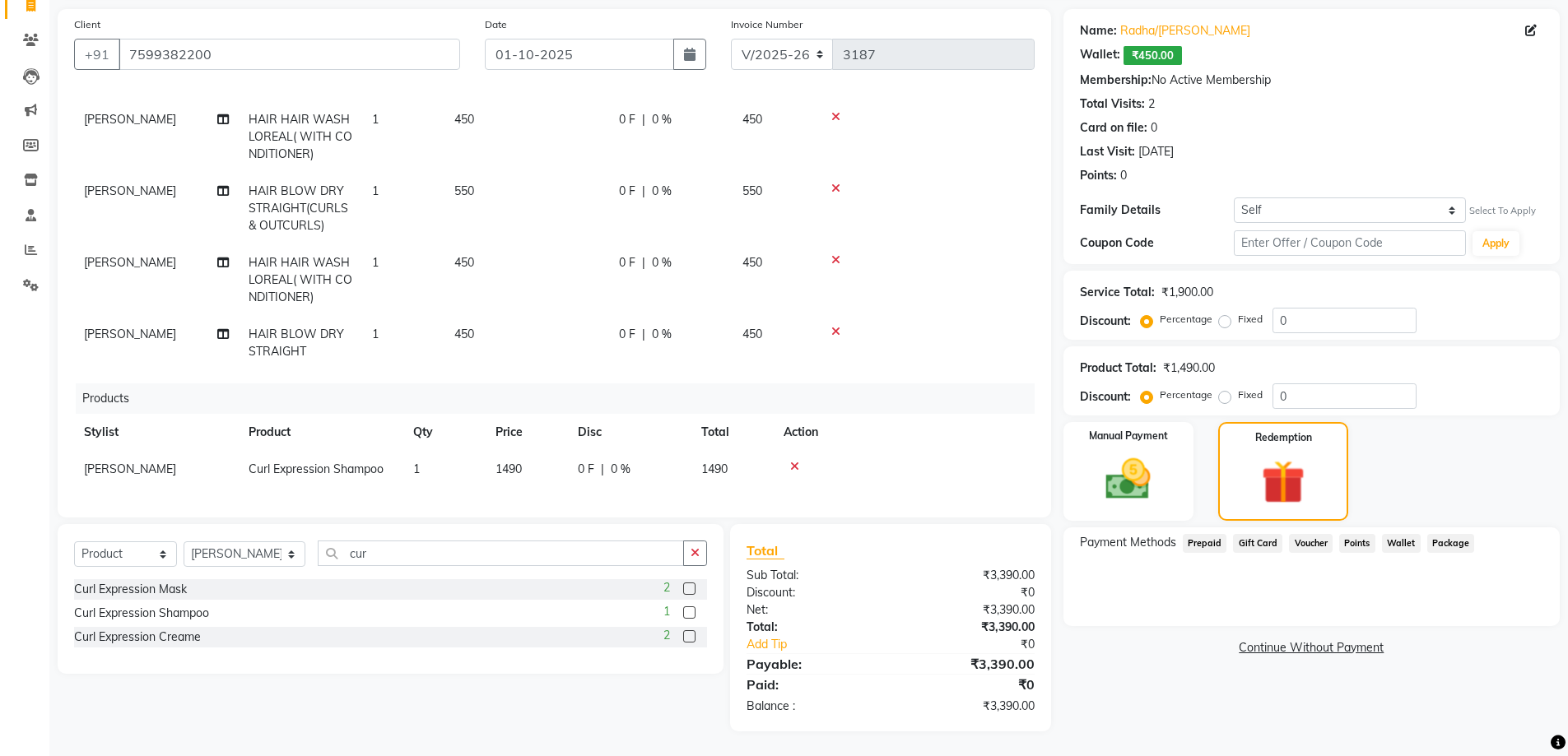
click at [1404, 543] on span "Wallet" at bounding box center [1401, 543] width 38 height 19
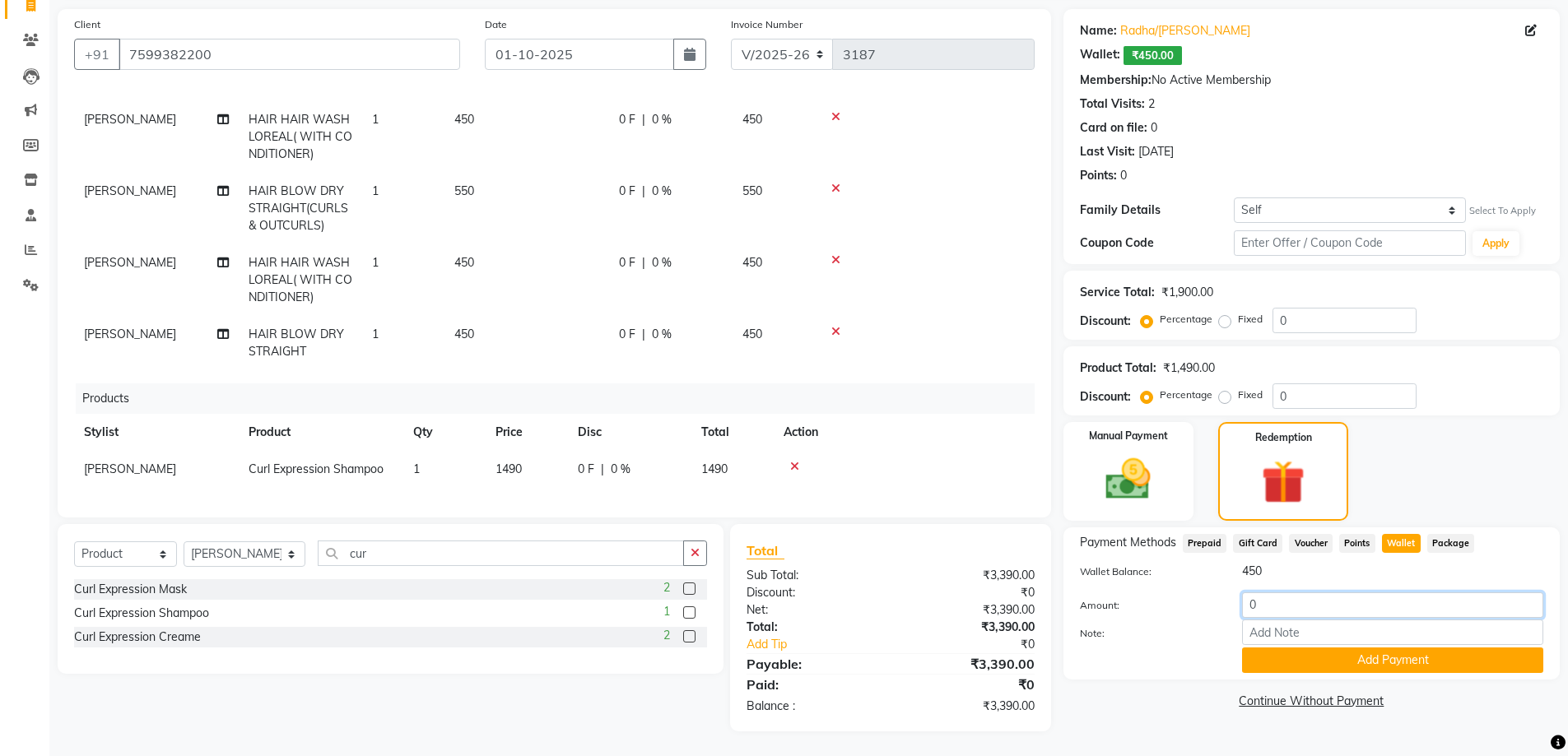
drag, startPoint x: 1310, startPoint y: 607, endPoint x: 1213, endPoint y: 618, distance: 97.6
click at [1213, 618] on div "Amount: 0" at bounding box center [1311, 606] width 488 height 28
click at [1303, 664] on button "Add Payment" at bounding box center [1392, 660] width 301 height 26
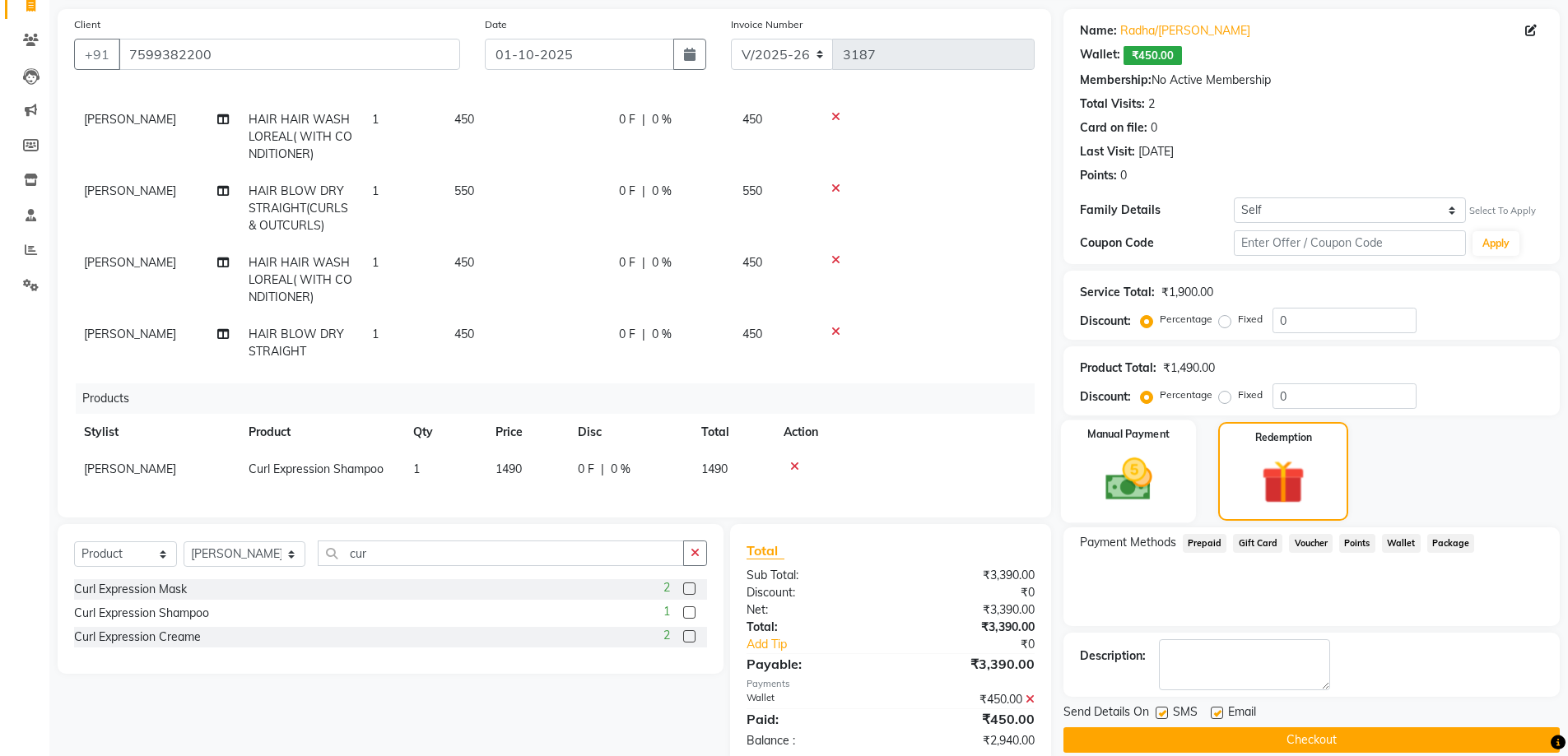
click at [1111, 488] on img at bounding box center [1128, 479] width 76 height 53
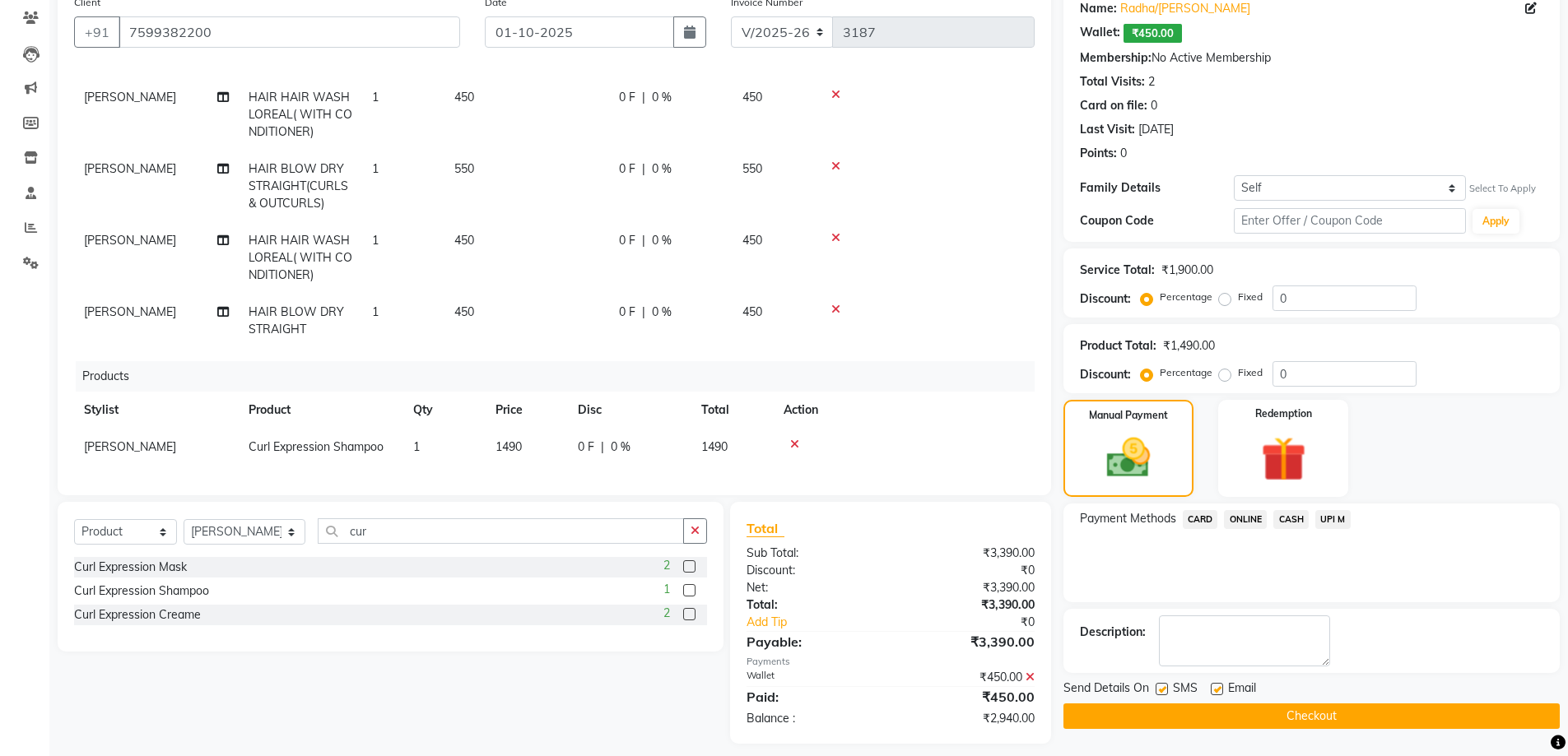
scroll to position [149, 0]
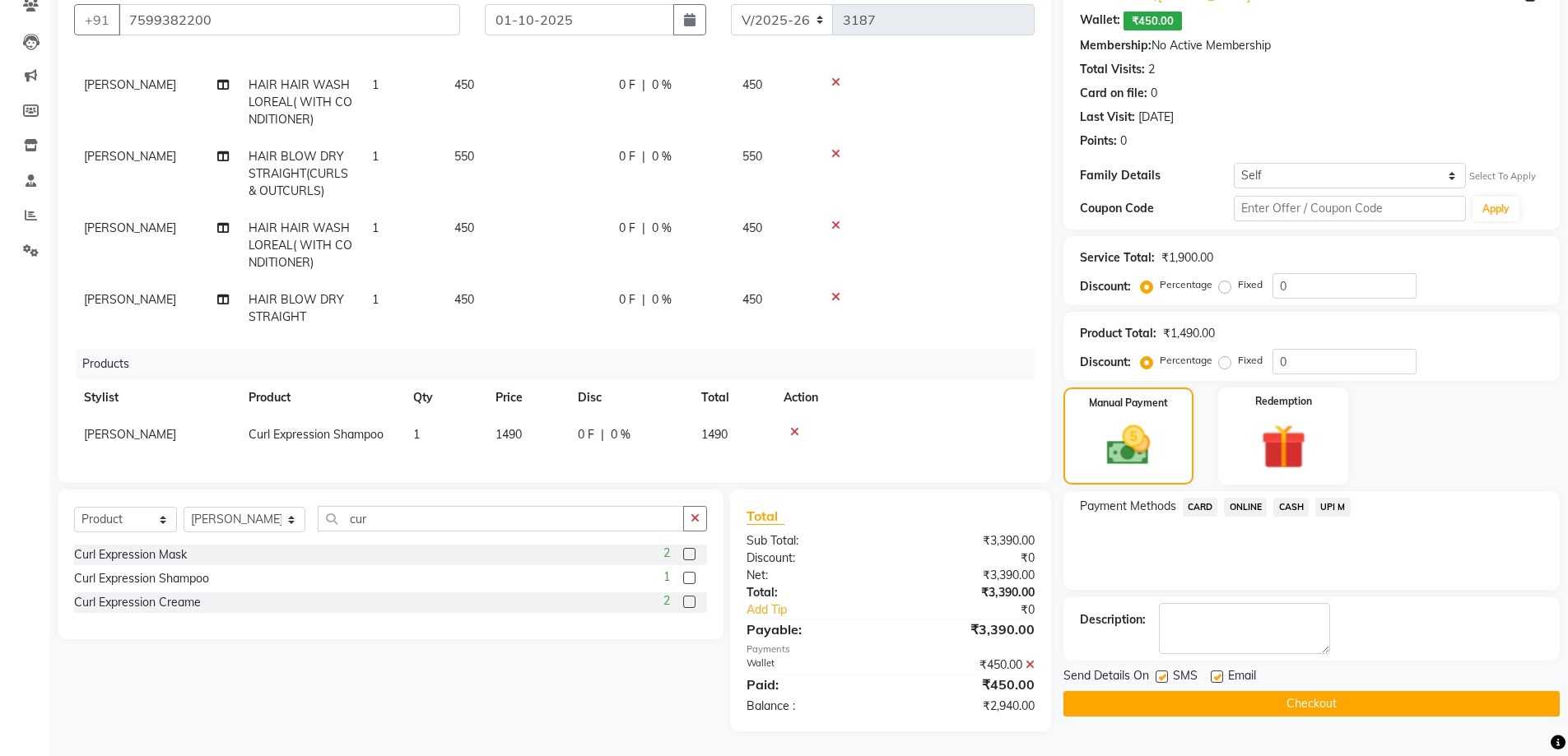
click at [1289, 512] on span "CASH" at bounding box center [1291, 507] width 35 height 19
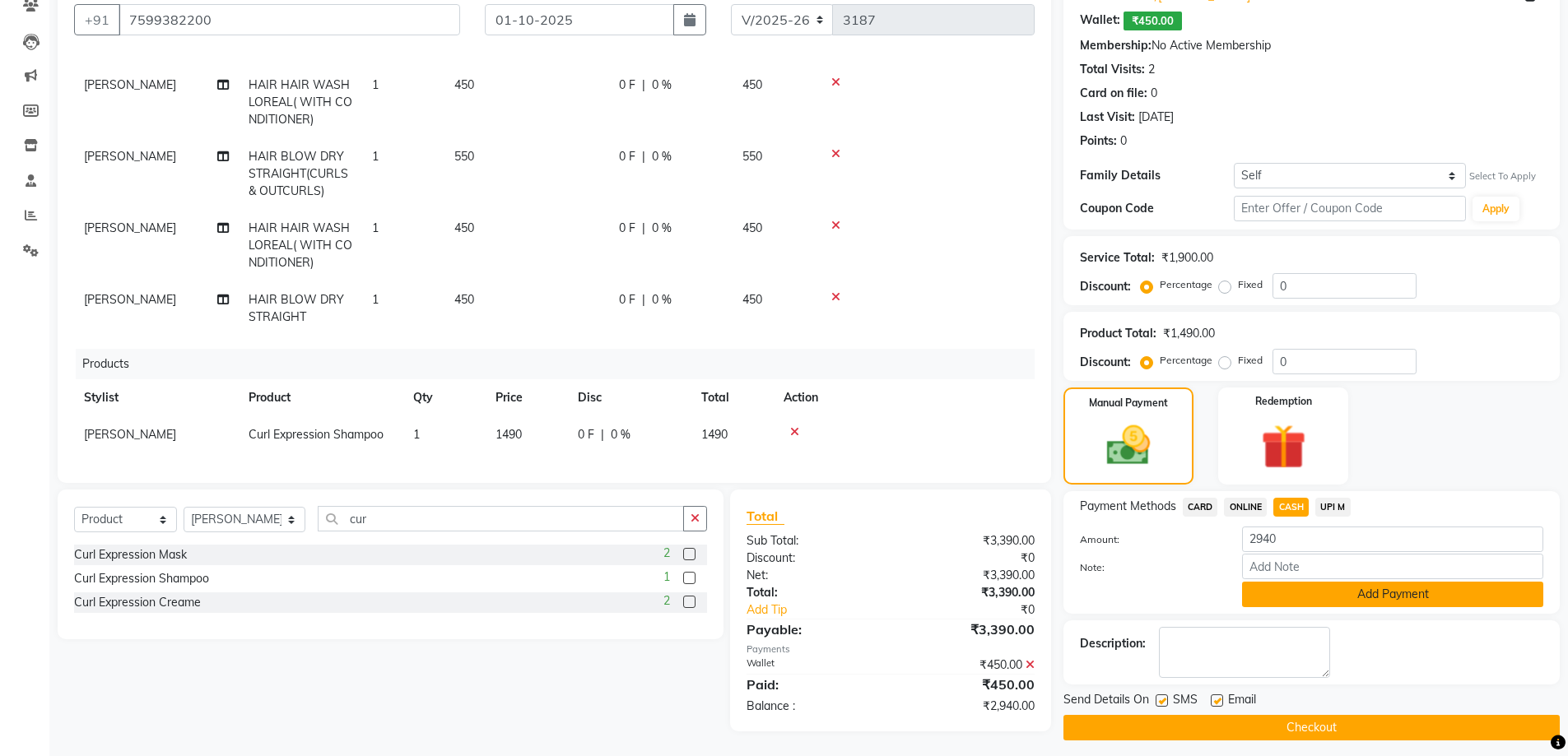
click at [1314, 599] on button "Add Payment" at bounding box center [1392, 594] width 301 height 26
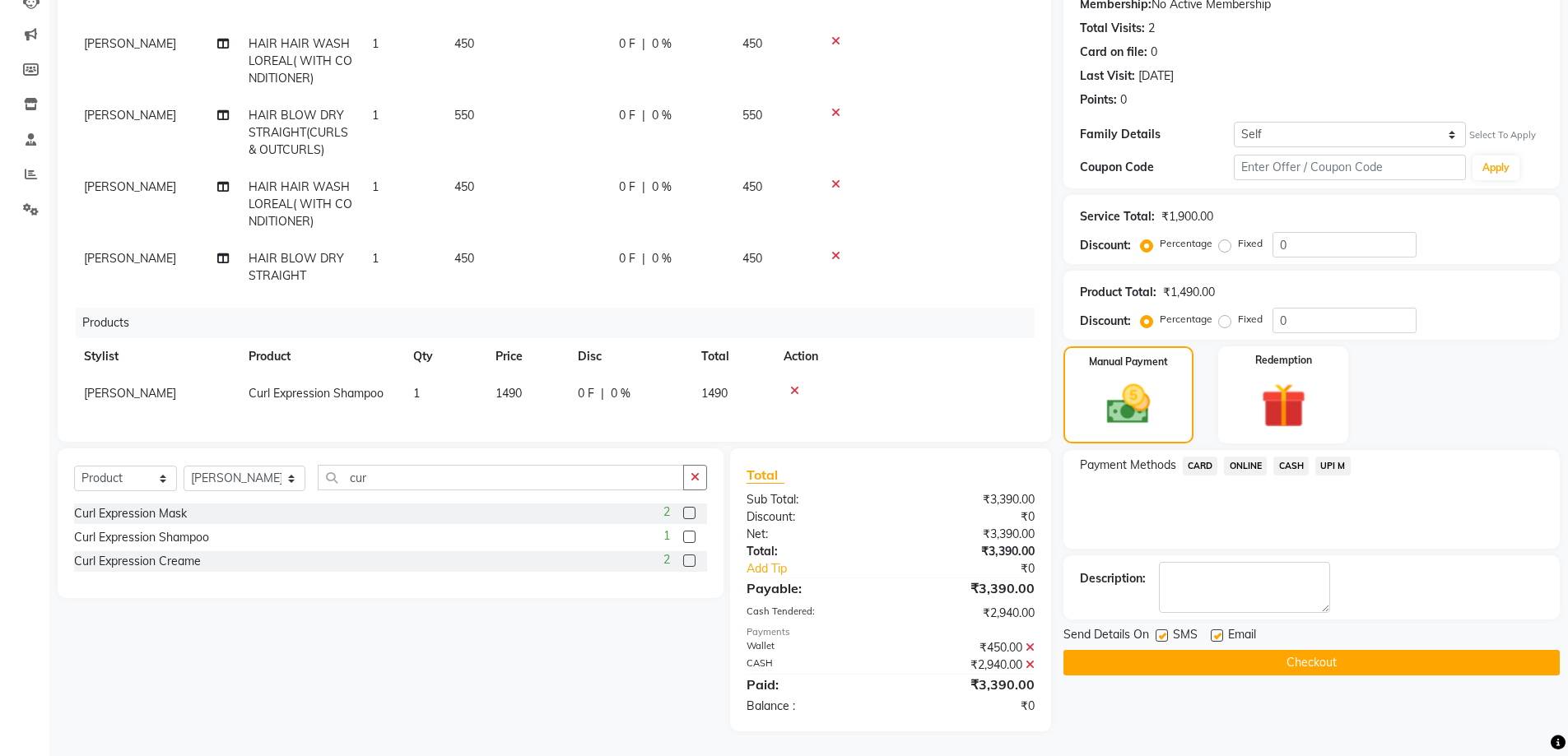
click at [1303, 668] on button "Checkout" at bounding box center [1311, 663] width 496 height 26
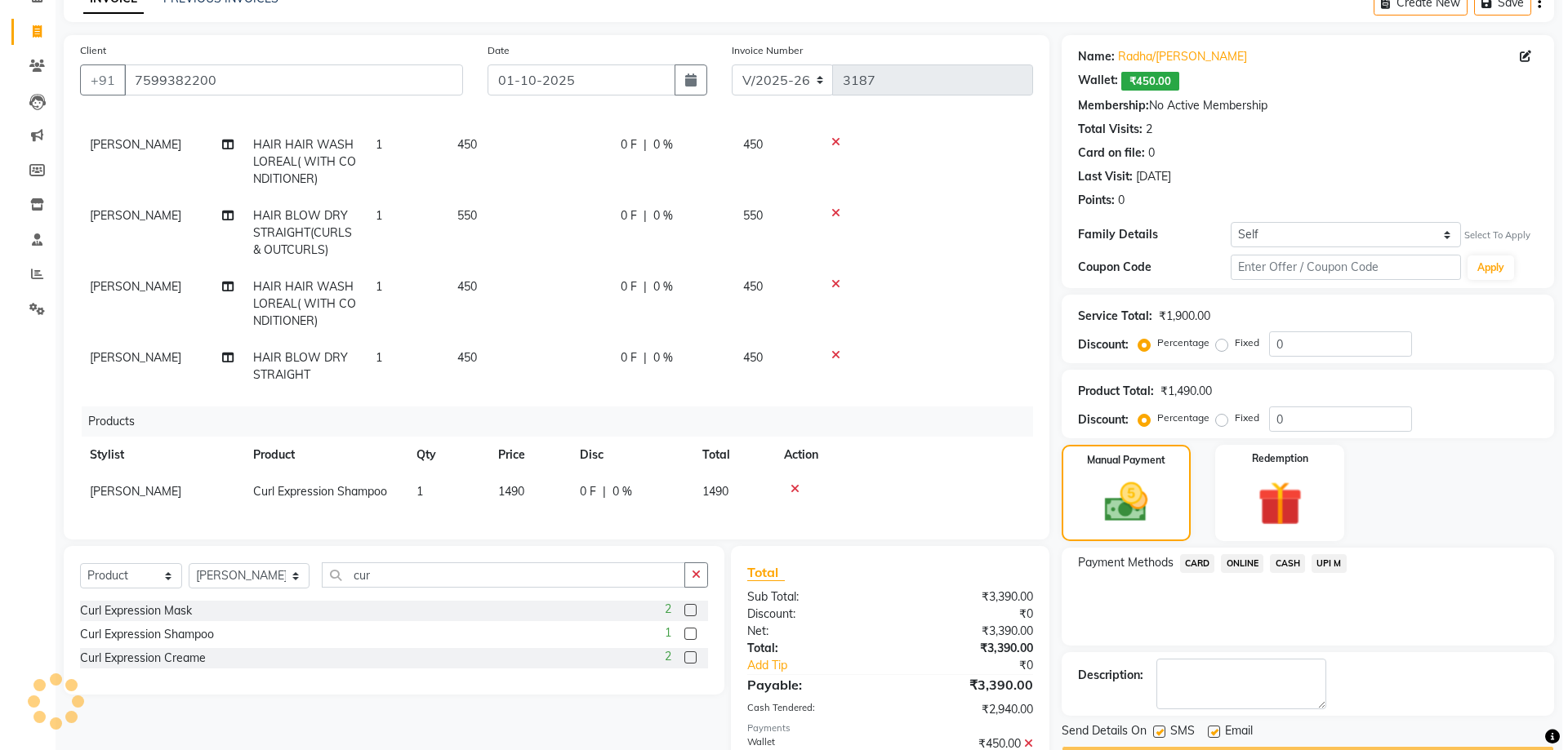
scroll to position [0, 0]
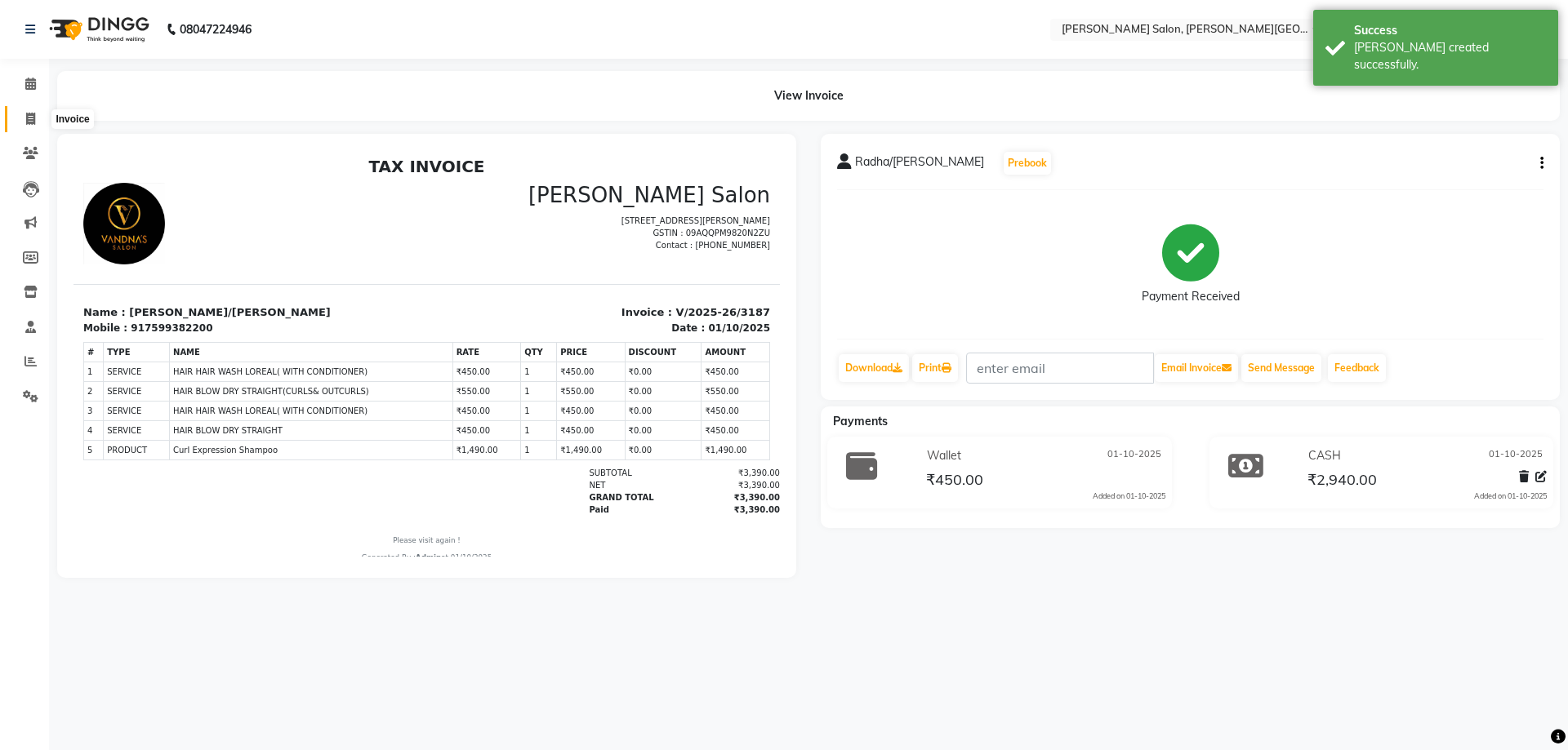
click at [26, 111] on span at bounding box center [31, 119] width 29 height 19
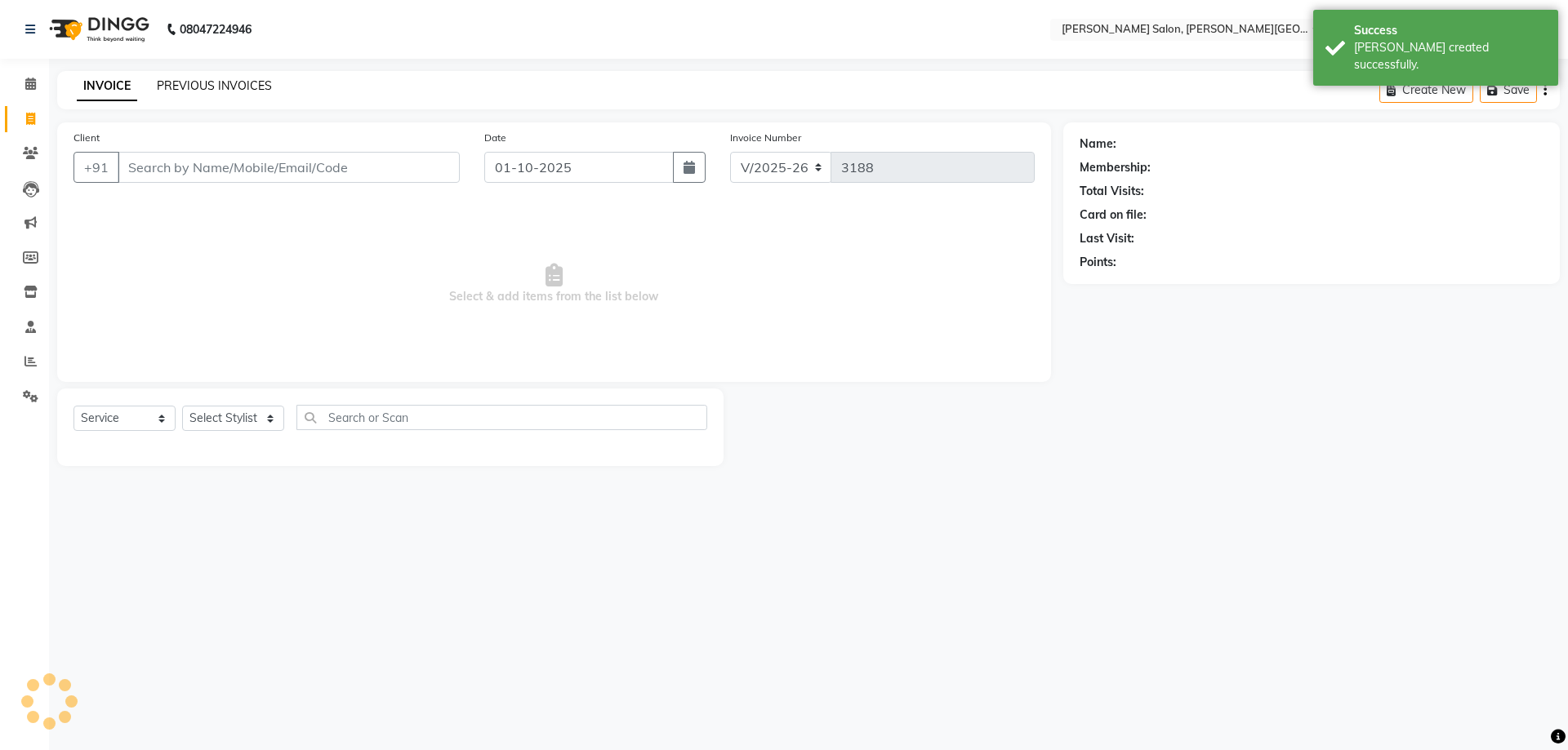
click at [196, 87] on link "PREVIOUS INVOICES" at bounding box center [213, 86] width 115 height 15
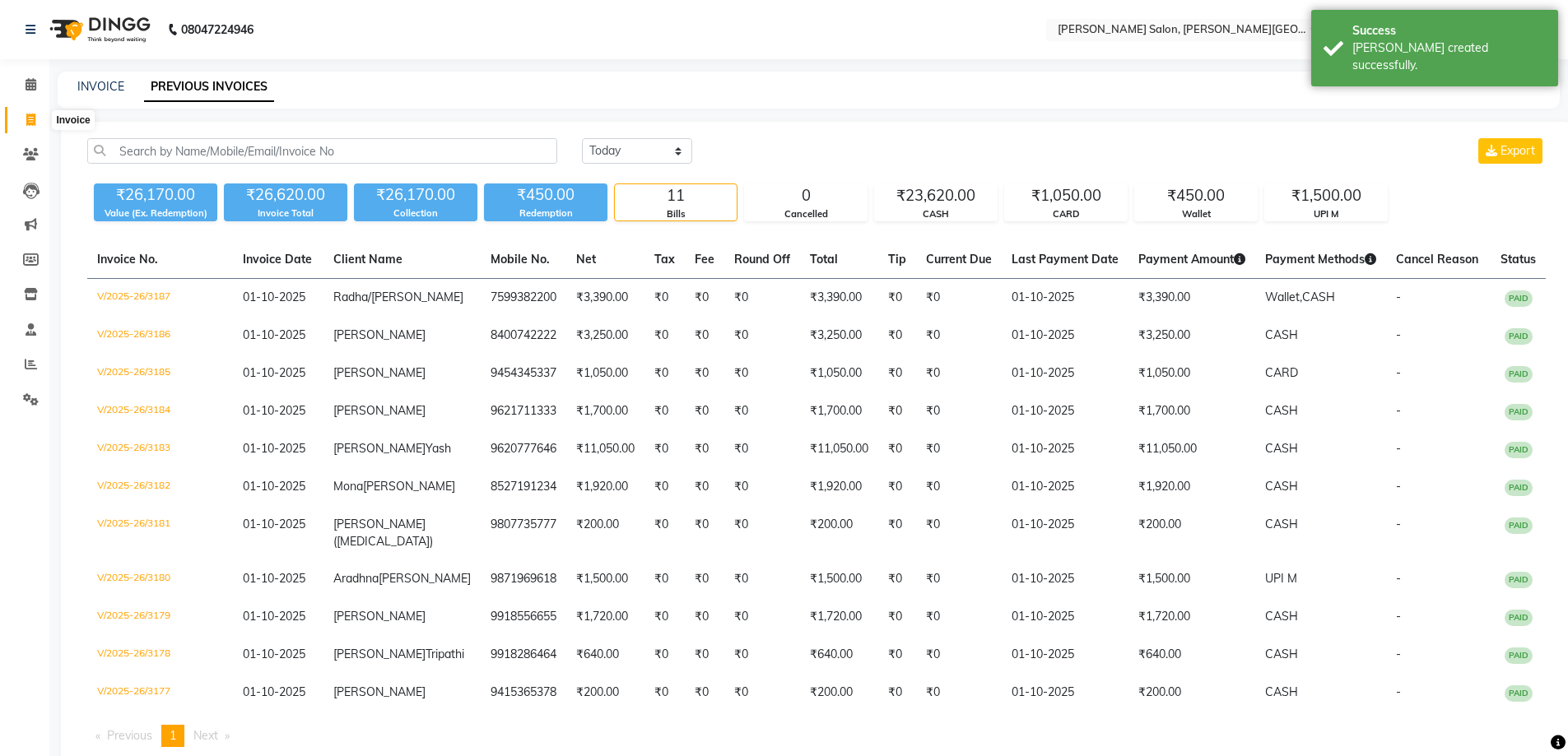
click at [33, 119] on icon at bounding box center [31, 119] width 9 height 13
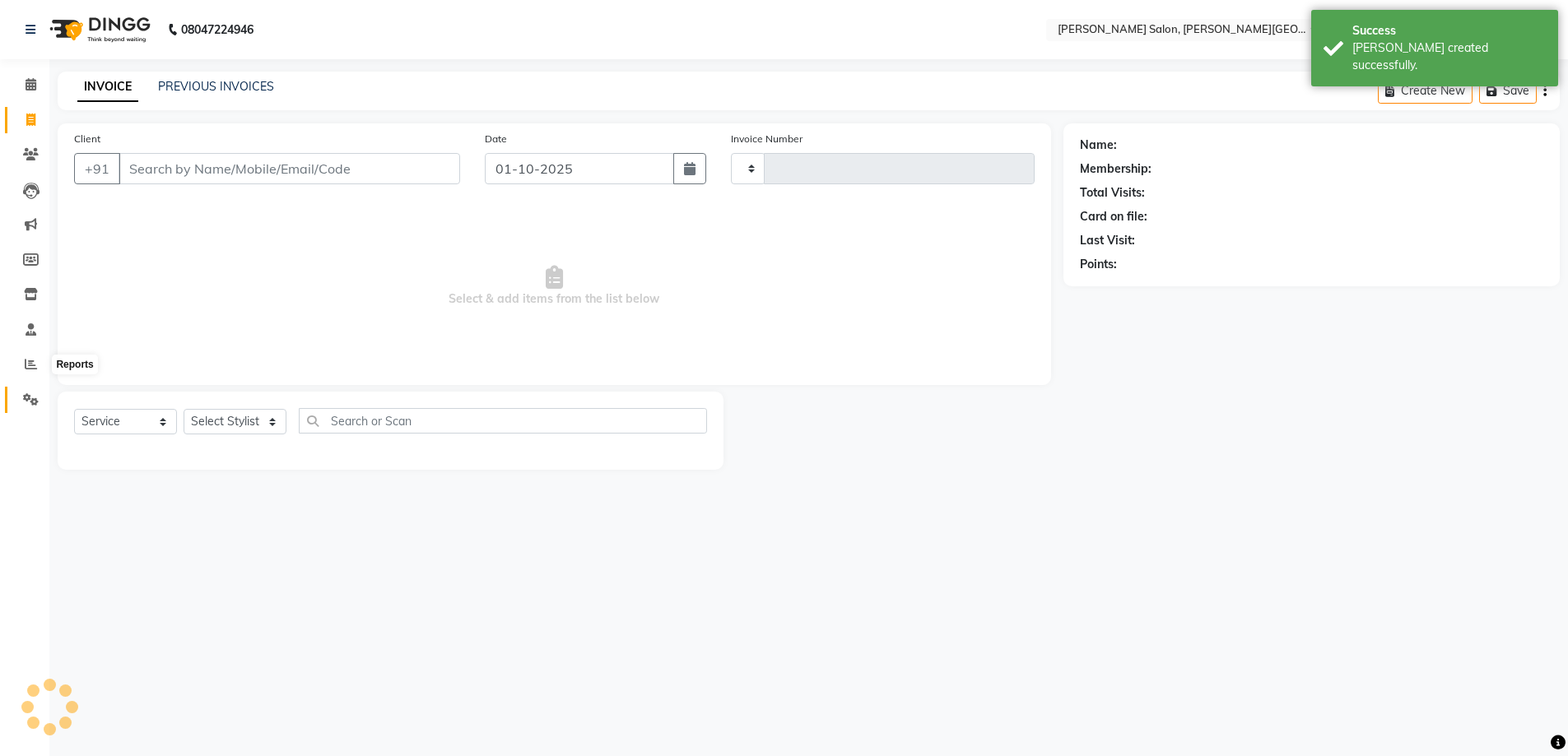
click at [26, 409] on link "Settings" at bounding box center [24, 400] width 39 height 28
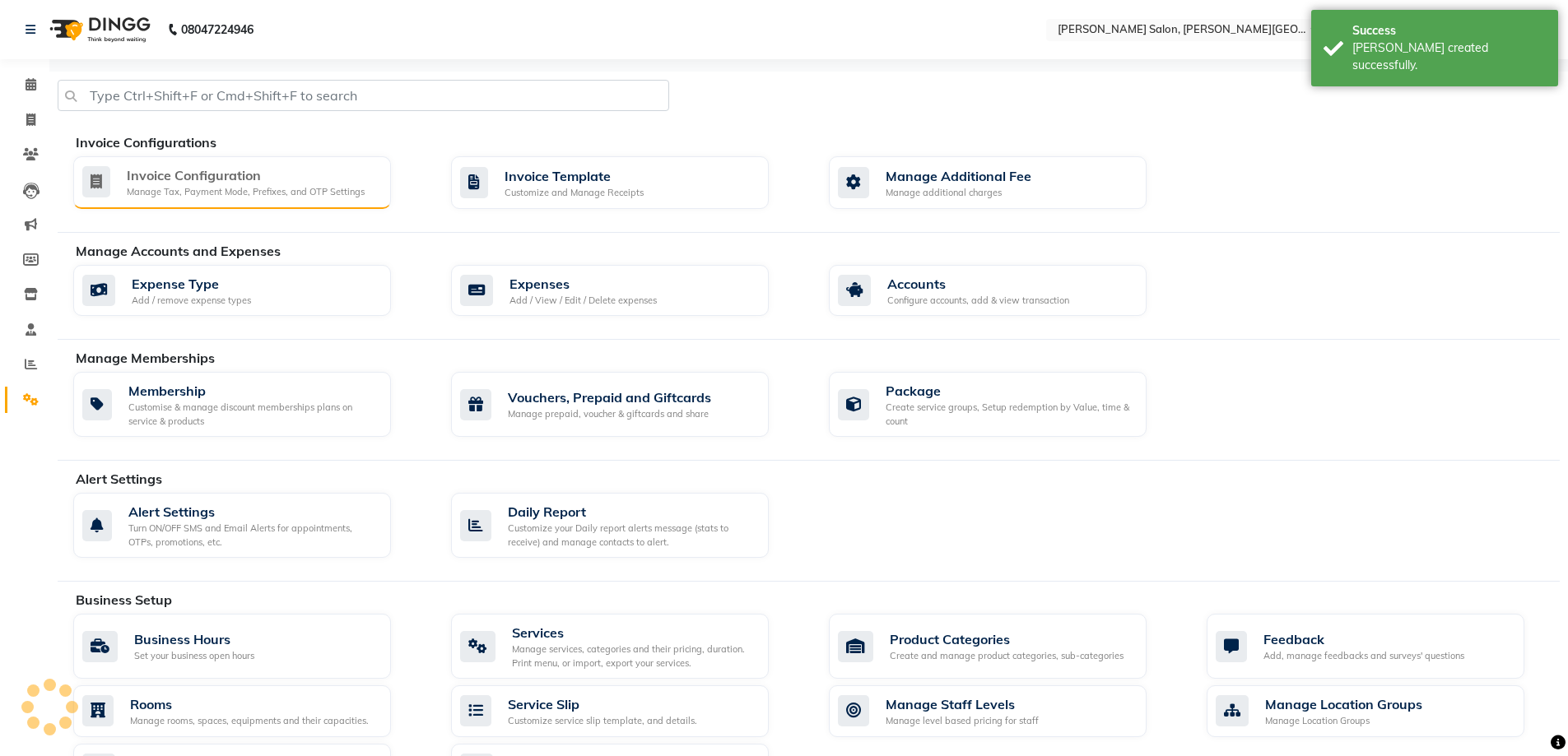
click at [185, 171] on div "Invoice Configuration" at bounding box center [245, 175] width 238 height 20
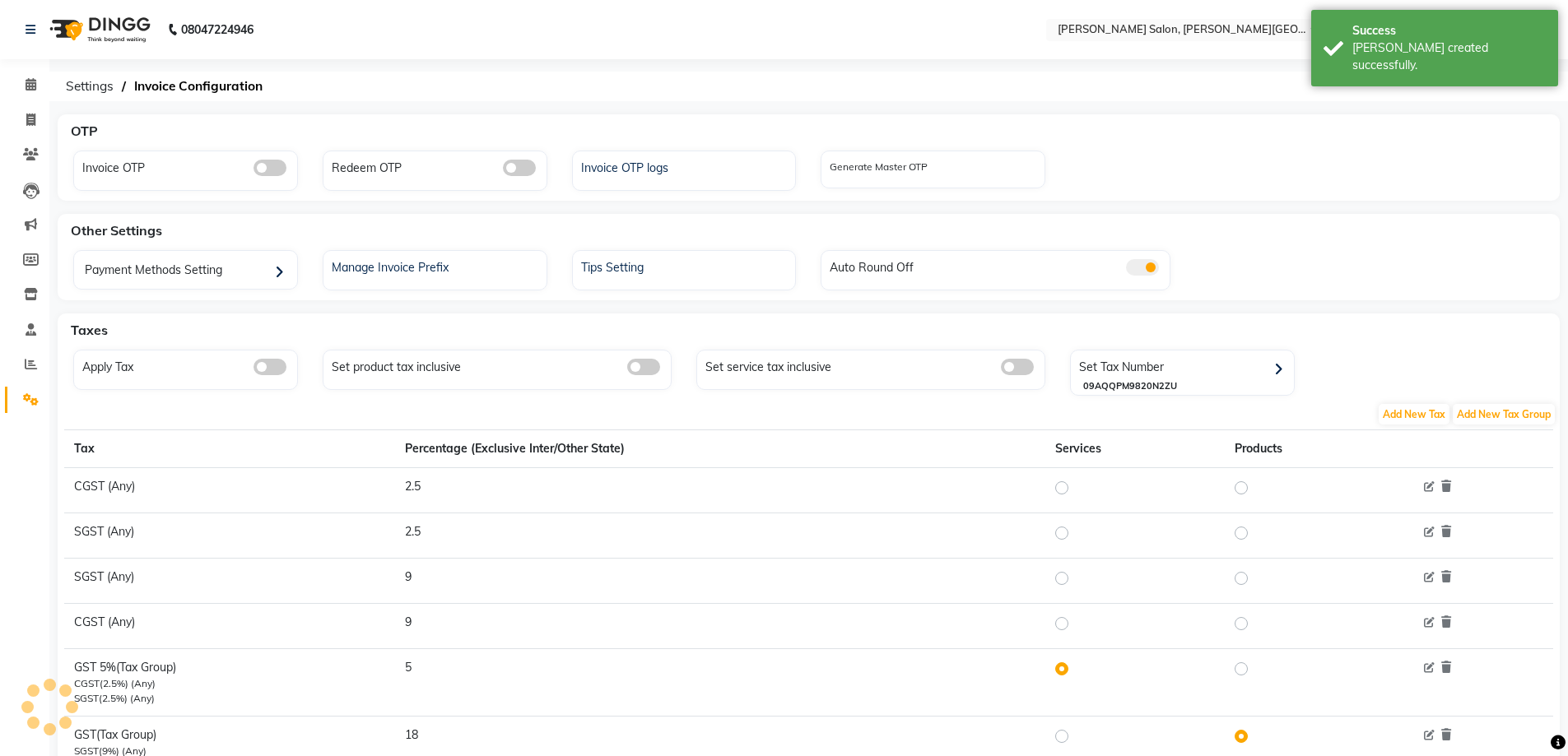
click at [268, 365] on span at bounding box center [269, 367] width 33 height 17
click at [254, 369] on input "checkbox" at bounding box center [254, 369] width 0 height 0
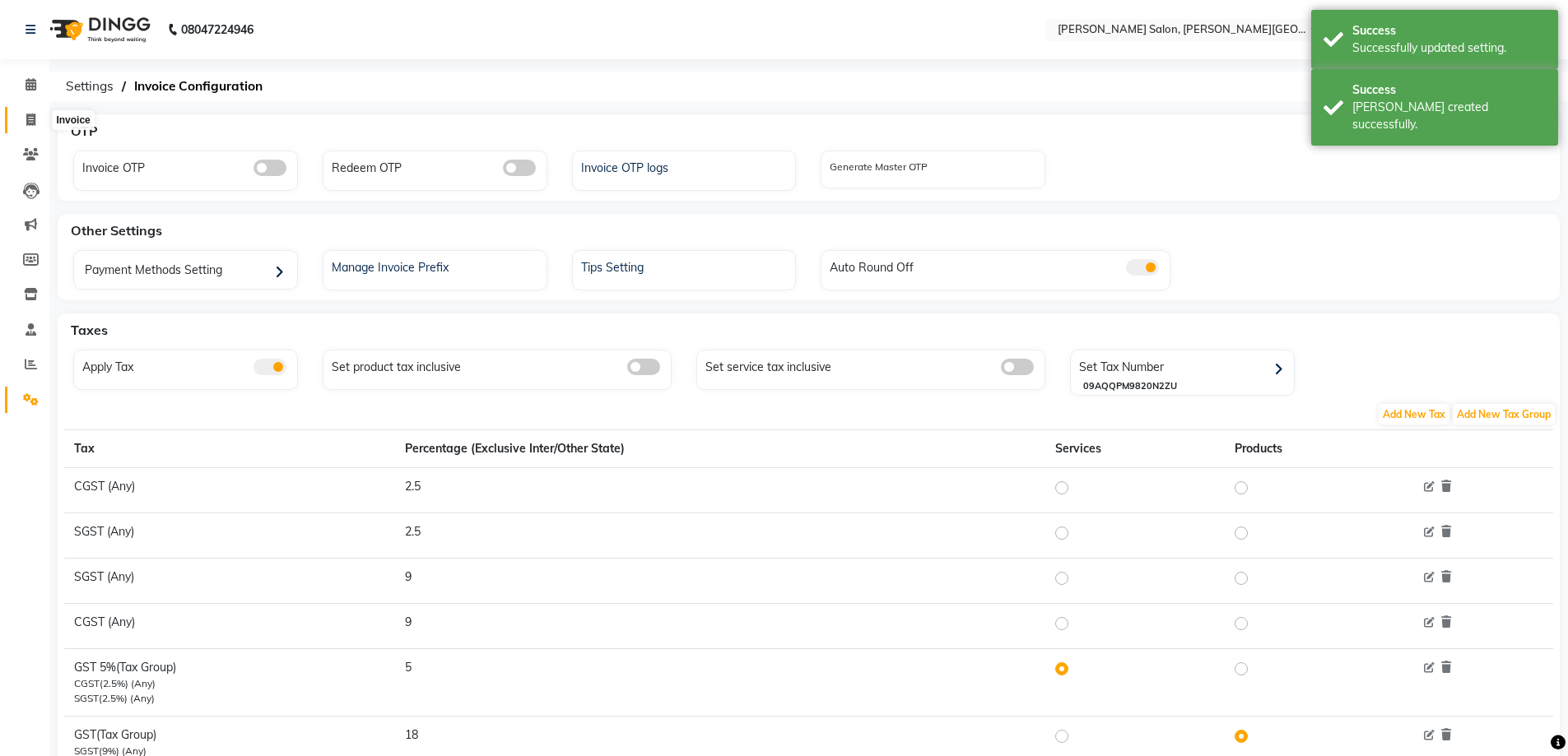
click at [43, 121] on span at bounding box center [31, 120] width 29 height 19
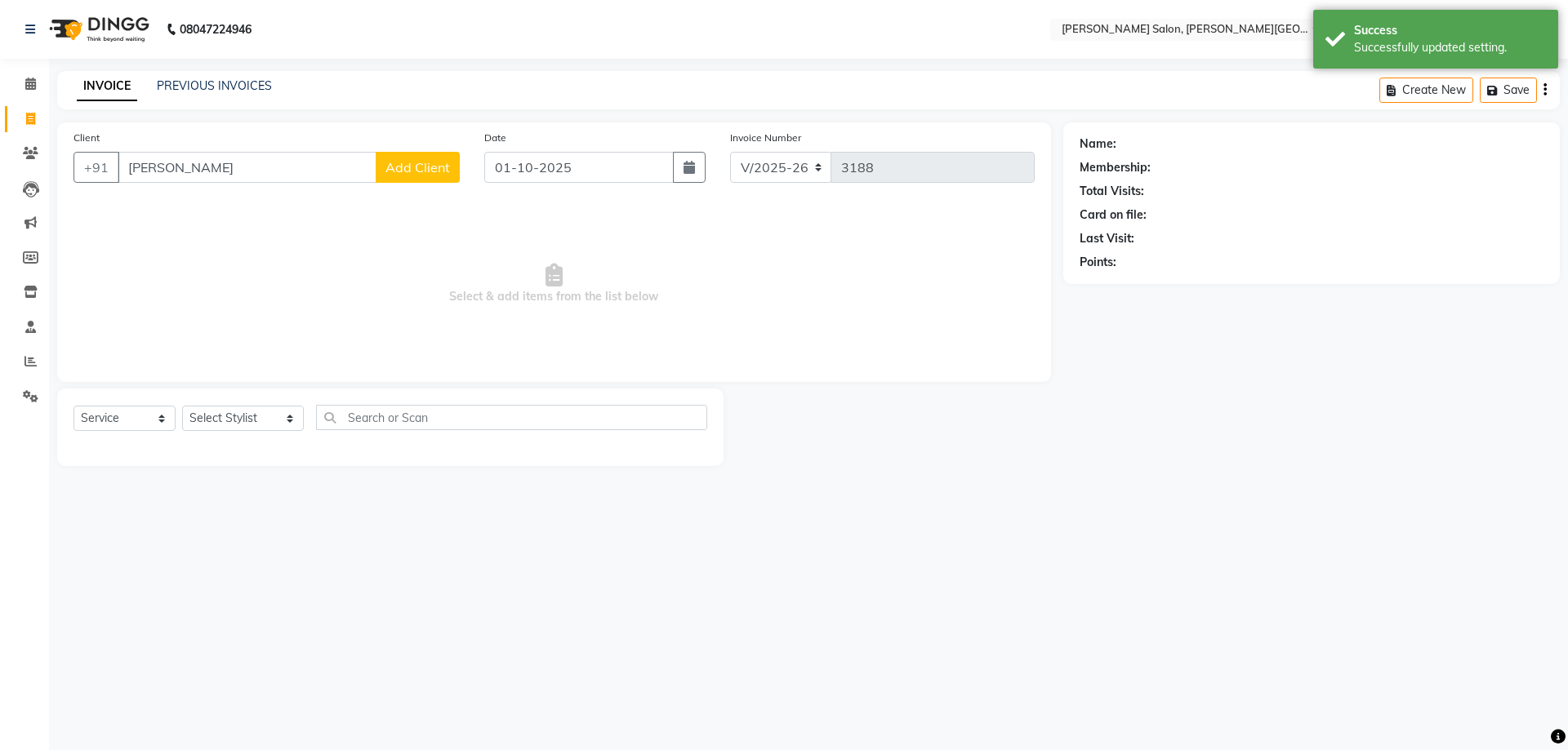
drag, startPoint x: 204, startPoint y: 170, endPoint x: 66, endPoint y: 172, distance: 138.0
click at [107, 167] on div "+91 j kjhan Add Client" at bounding box center [266, 167] width 386 height 31
drag, startPoint x: 299, startPoint y: 184, endPoint x: 12, endPoint y: 193, distance: 287.1
click at [18, 185] on app-home "08047224946 Select Location × [PERSON_NAME] Salon, [PERSON_NAME] Road English E…" at bounding box center [784, 245] width 1568 height 490
click at [267, 175] on input "[PERSON_NAME]" at bounding box center [247, 167] width 259 height 31
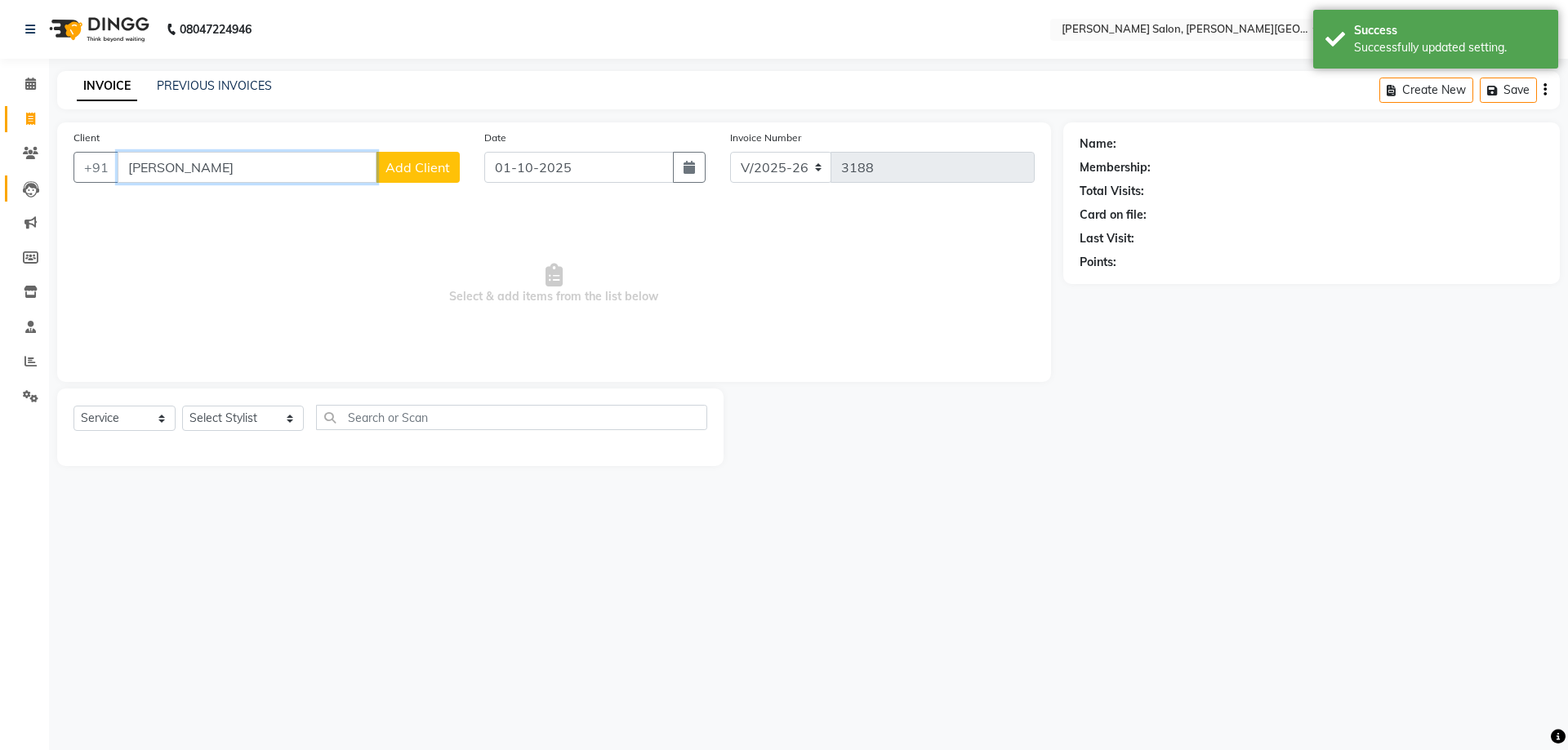
drag, startPoint x: 34, startPoint y: 181, endPoint x: 7, endPoint y: 194, distance: 30.0
click at [7, 190] on app-home "08047224946 Select Location × [PERSON_NAME] Salon, [PERSON_NAME] Road English E…" at bounding box center [784, 245] width 1568 height 490
click at [223, 195] on button "[PERSON_NAME] 8553711111" at bounding box center [232, 205] width 229 height 26
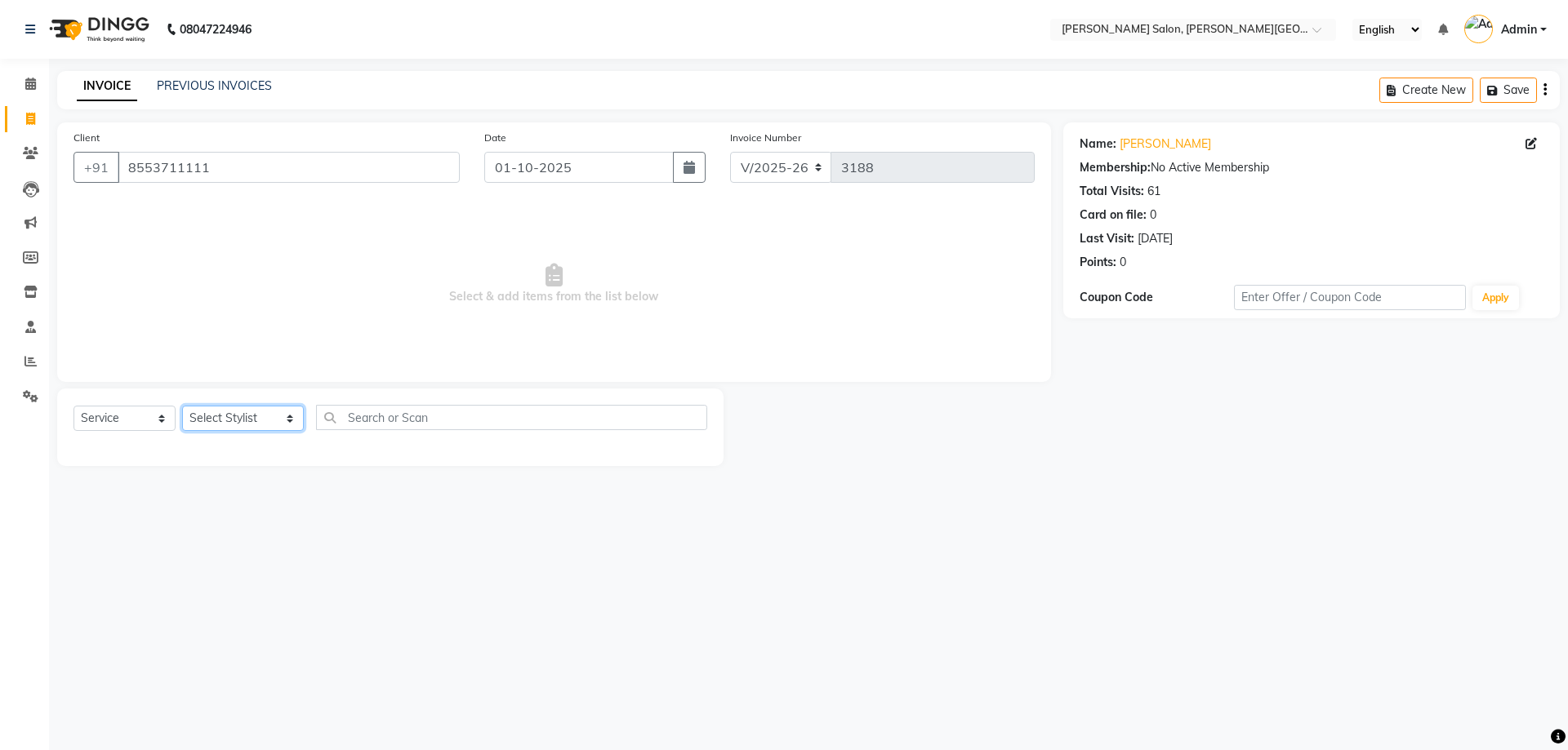
click at [239, 428] on select "Select Stylist [PERSON_NAME] [PERSON_NAME] [PERSON_NAME] [PERSON_NAME] [PERSON_…" at bounding box center [242, 418] width 122 height 26
click at [182, 405] on select "Select Stylist [PERSON_NAME] [PERSON_NAME] [PERSON_NAME] [PERSON_NAME] [PERSON_…" at bounding box center [242, 418] width 122 height 26
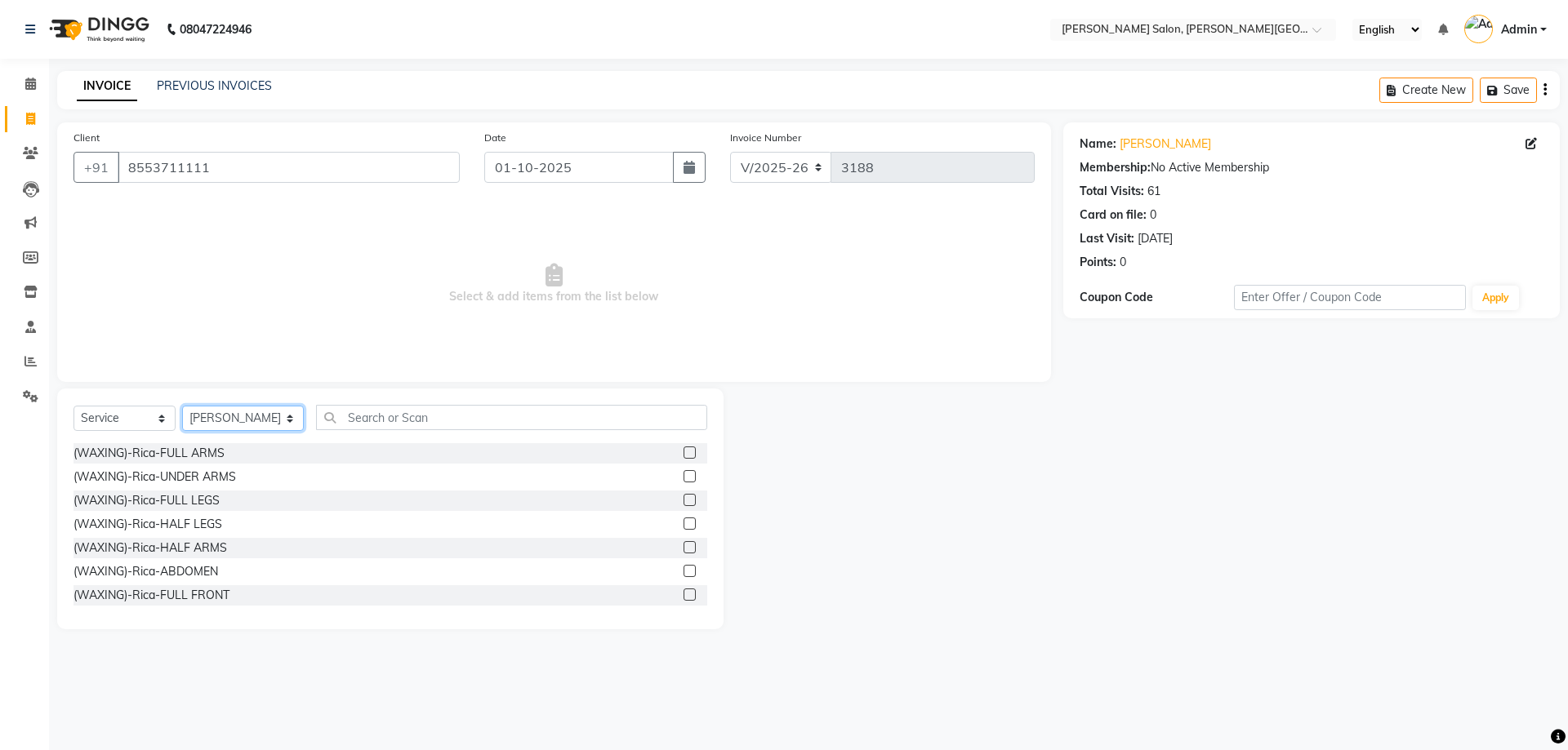
click at [240, 428] on select "Select Stylist [PERSON_NAME] [PERSON_NAME] [PERSON_NAME] [PERSON_NAME] [PERSON_…" at bounding box center [242, 418] width 122 height 26
click at [182, 405] on select "Select Stylist [PERSON_NAME] [PERSON_NAME] [PERSON_NAME] [PERSON_NAME] [PERSON_…" at bounding box center [242, 418] width 122 height 26
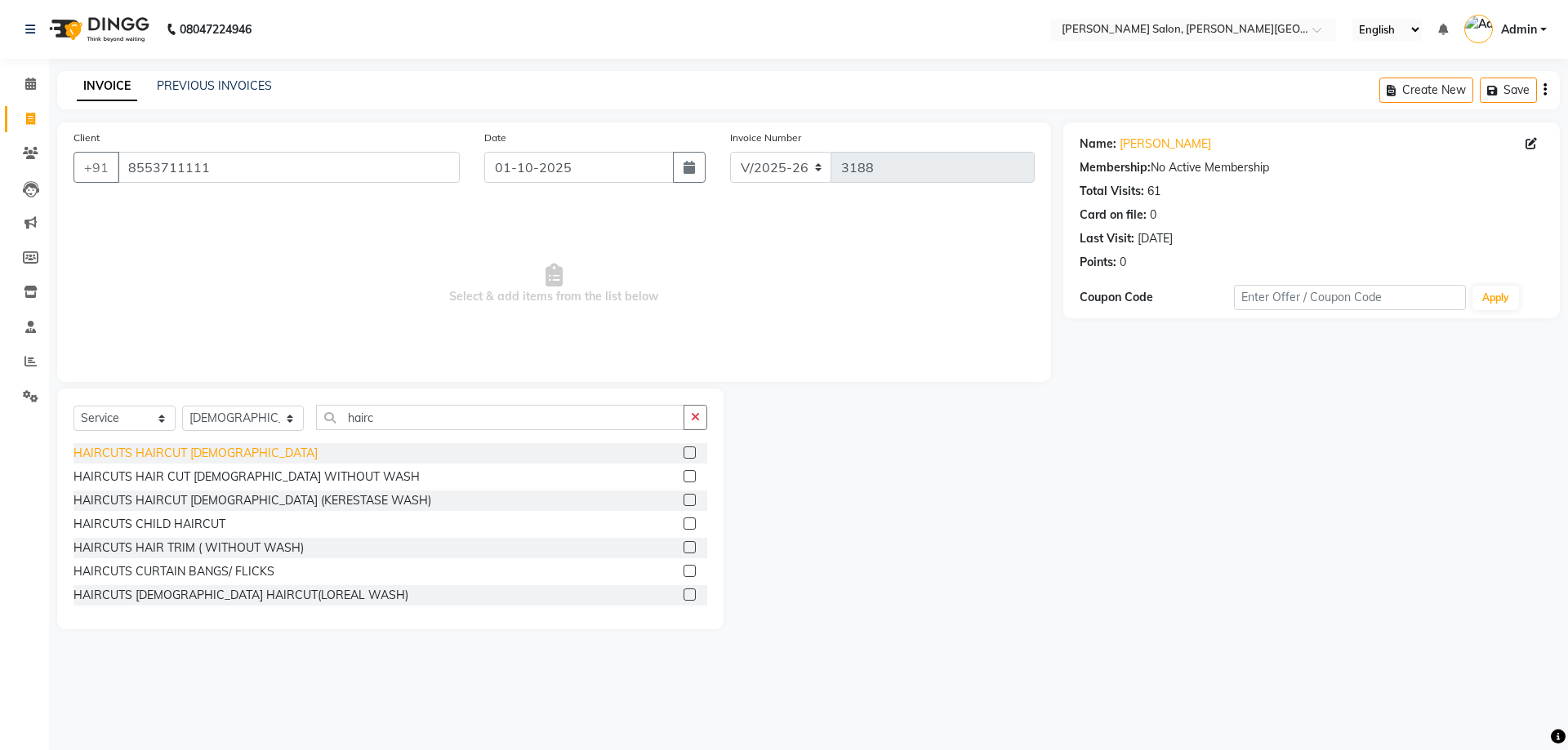
click at [187, 453] on div "HAIRCUTS HAIRCUT [DEMOGRAPHIC_DATA]" at bounding box center [195, 453] width 244 height 17
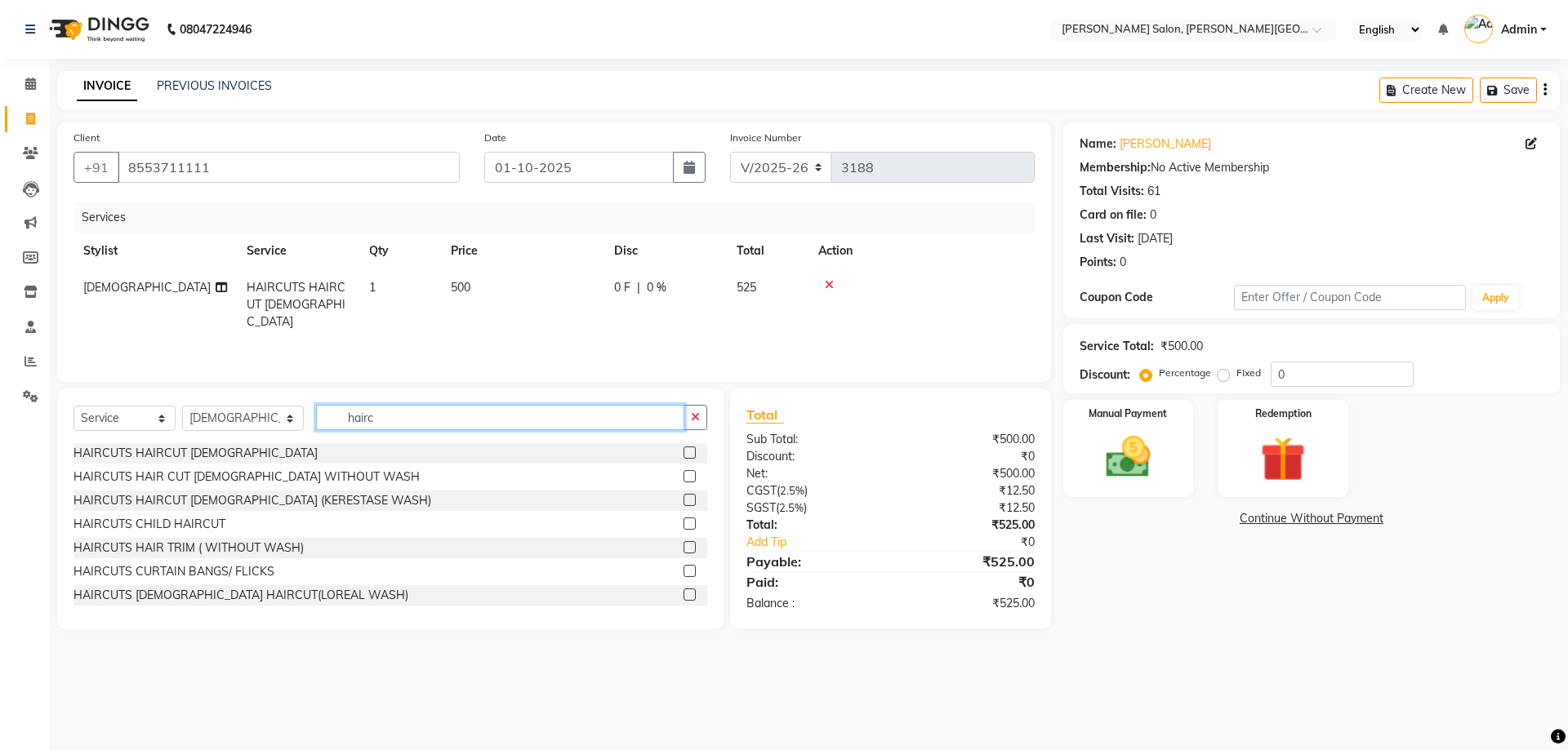
drag, startPoint x: 387, startPoint y: 419, endPoint x: 129, endPoint y: 436, distance: 258.6
click at [160, 436] on div "Select Service Product Membership Package Voucher Prepaid Gift Card Select Styl…" at bounding box center [391, 423] width 634 height 38
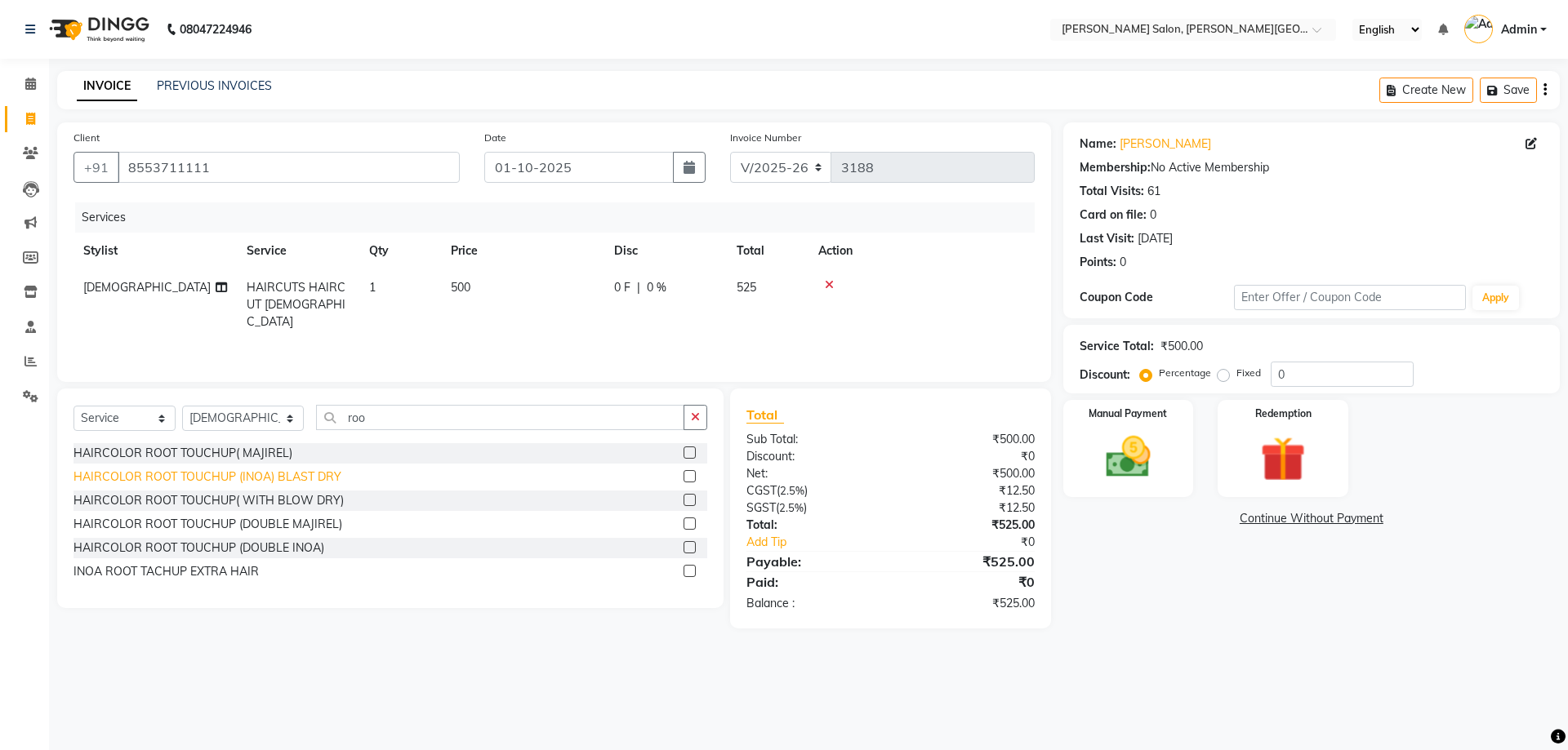
click at [253, 471] on div "HAIRCOLOR ROOT TOUCHUP (INOA) BLAST DRY" at bounding box center [208, 476] width 268 height 17
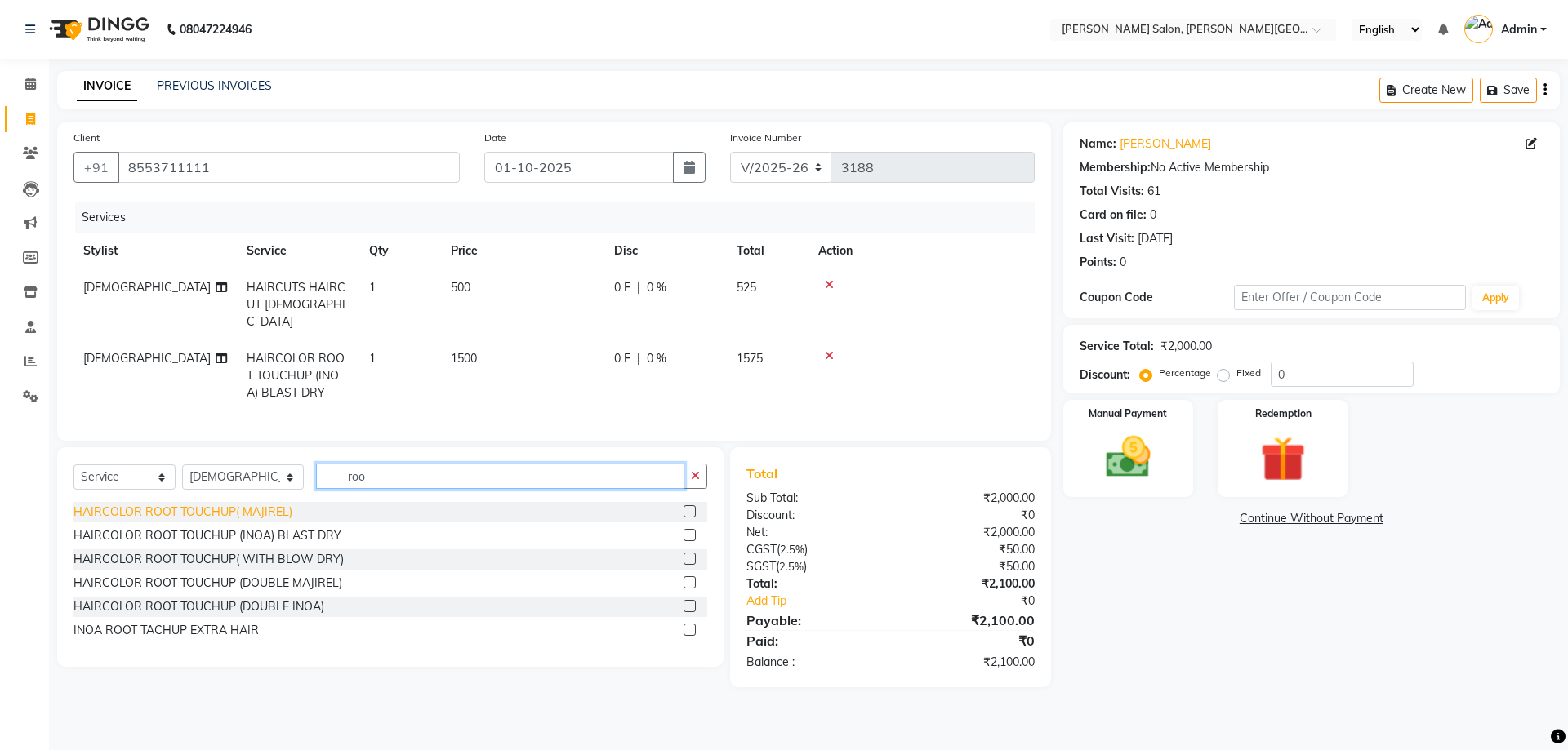
drag, startPoint x: 376, startPoint y: 469, endPoint x: 156, endPoint y: 502, distance: 222.5
click at [190, 498] on div "Select Service Product Membership Package Voucher Prepaid Gift Card Select Styl…" at bounding box center [390, 557] width 666 height 219
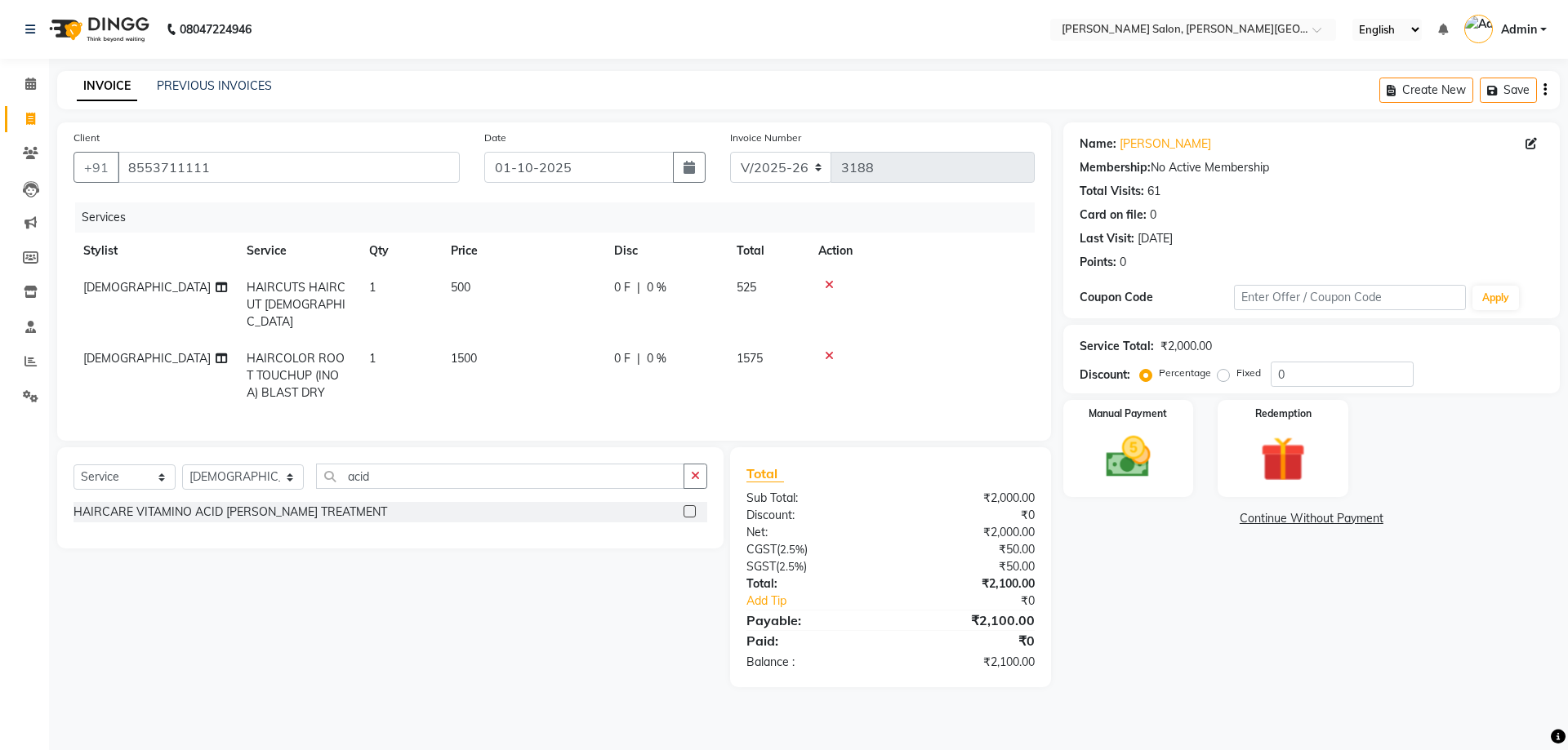
click at [156, 504] on div "HAIRCARE VITAMINO ACID [PERSON_NAME] TREATMENT" at bounding box center [230, 512] width 314 height 17
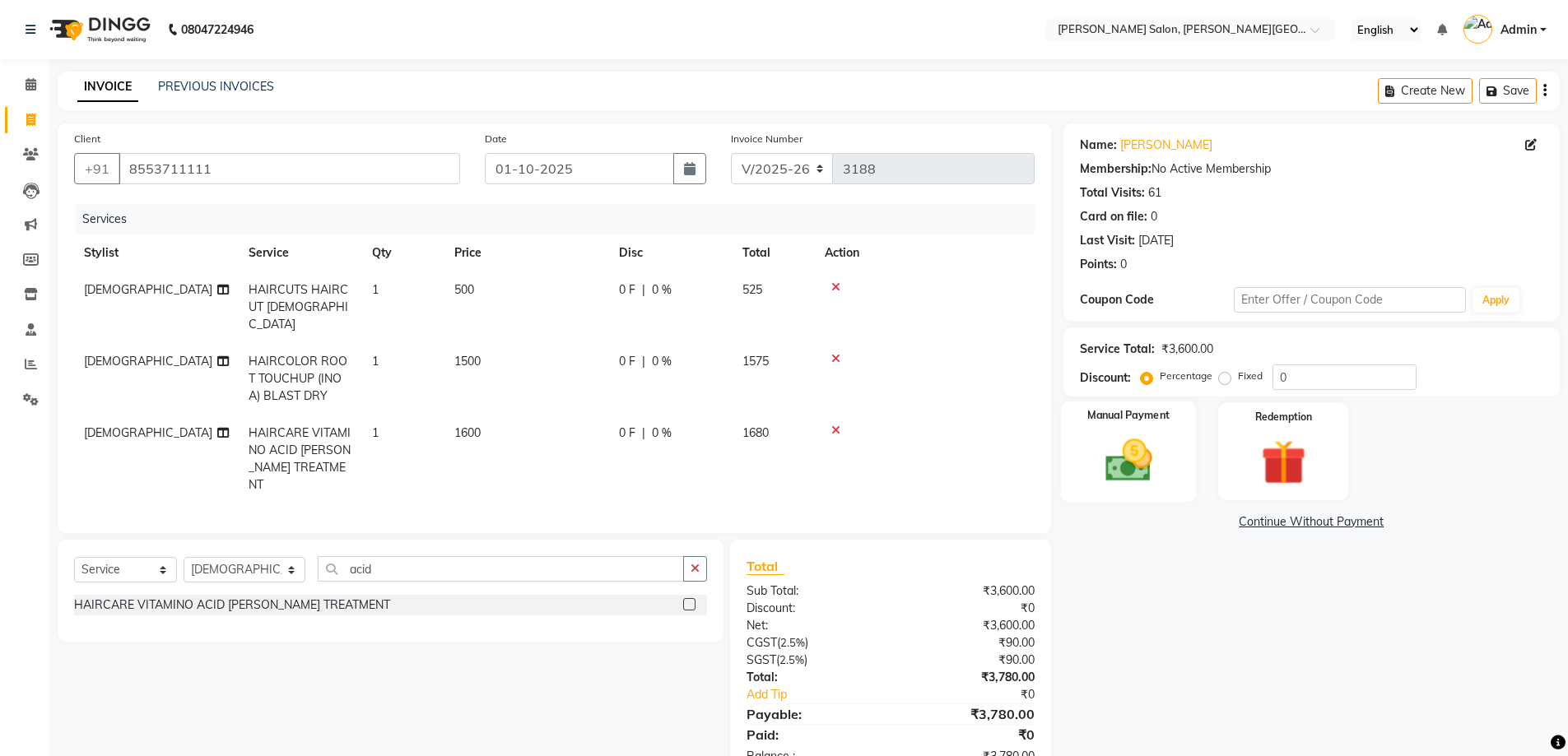
click at [1068, 453] on div "Manual Payment" at bounding box center [1128, 452] width 136 height 101
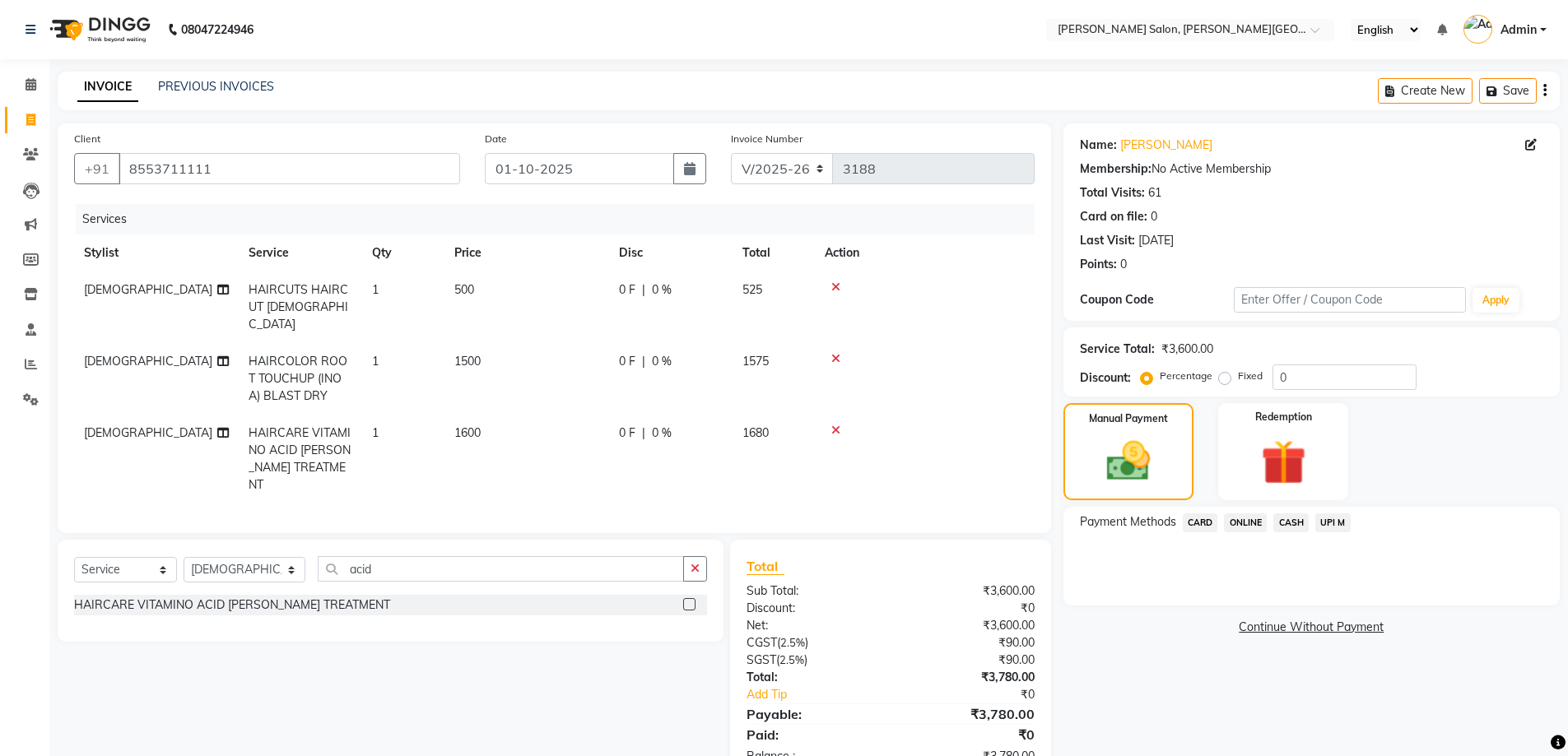
click at [1291, 511] on div "Payment Methods CARD ONLINE CASH UPI M" at bounding box center [1311, 556] width 496 height 98
click at [1295, 523] on span "CASH" at bounding box center [1291, 523] width 35 height 19
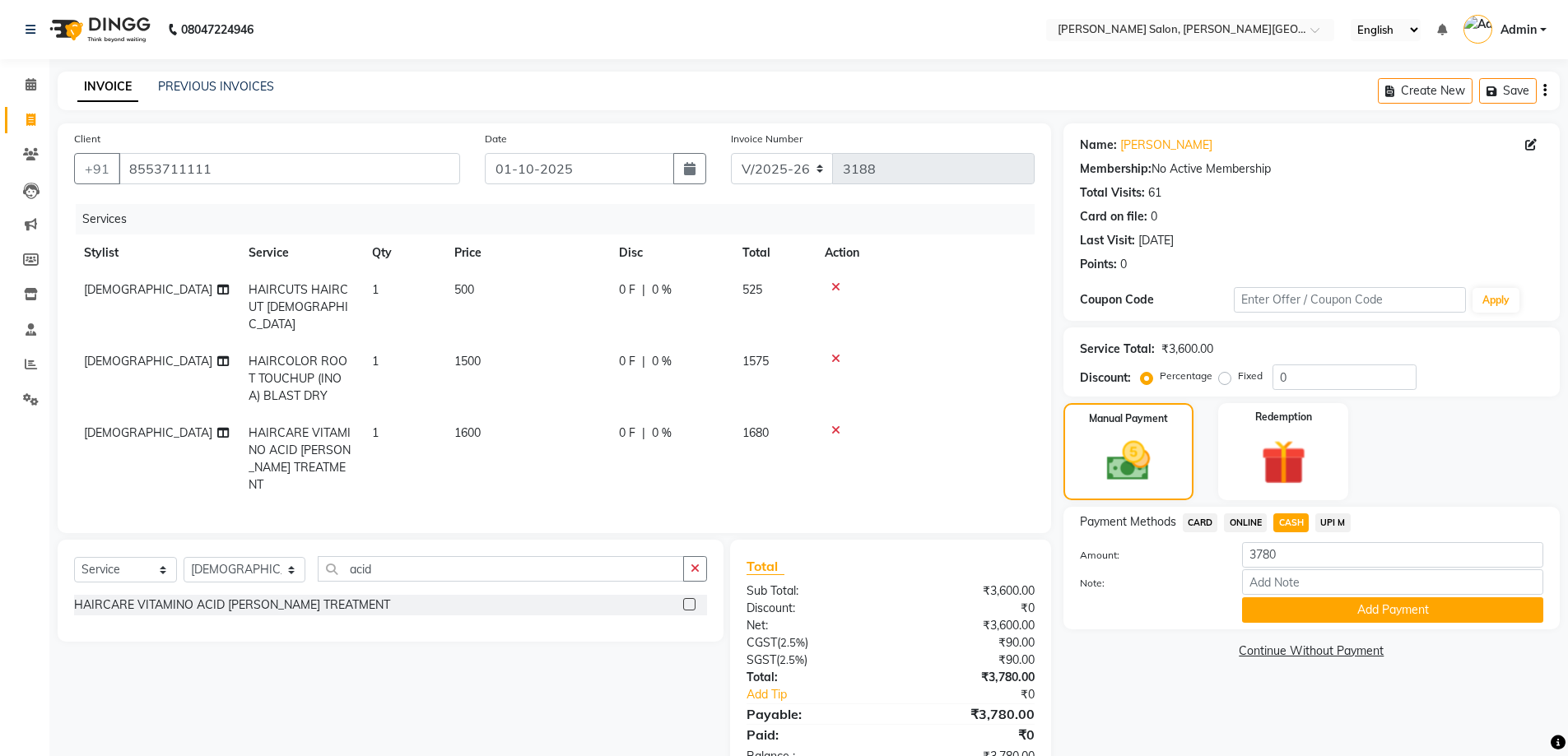
click at [1356, 608] on button "Add Payment" at bounding box center [1392, 609] width 301 height 26
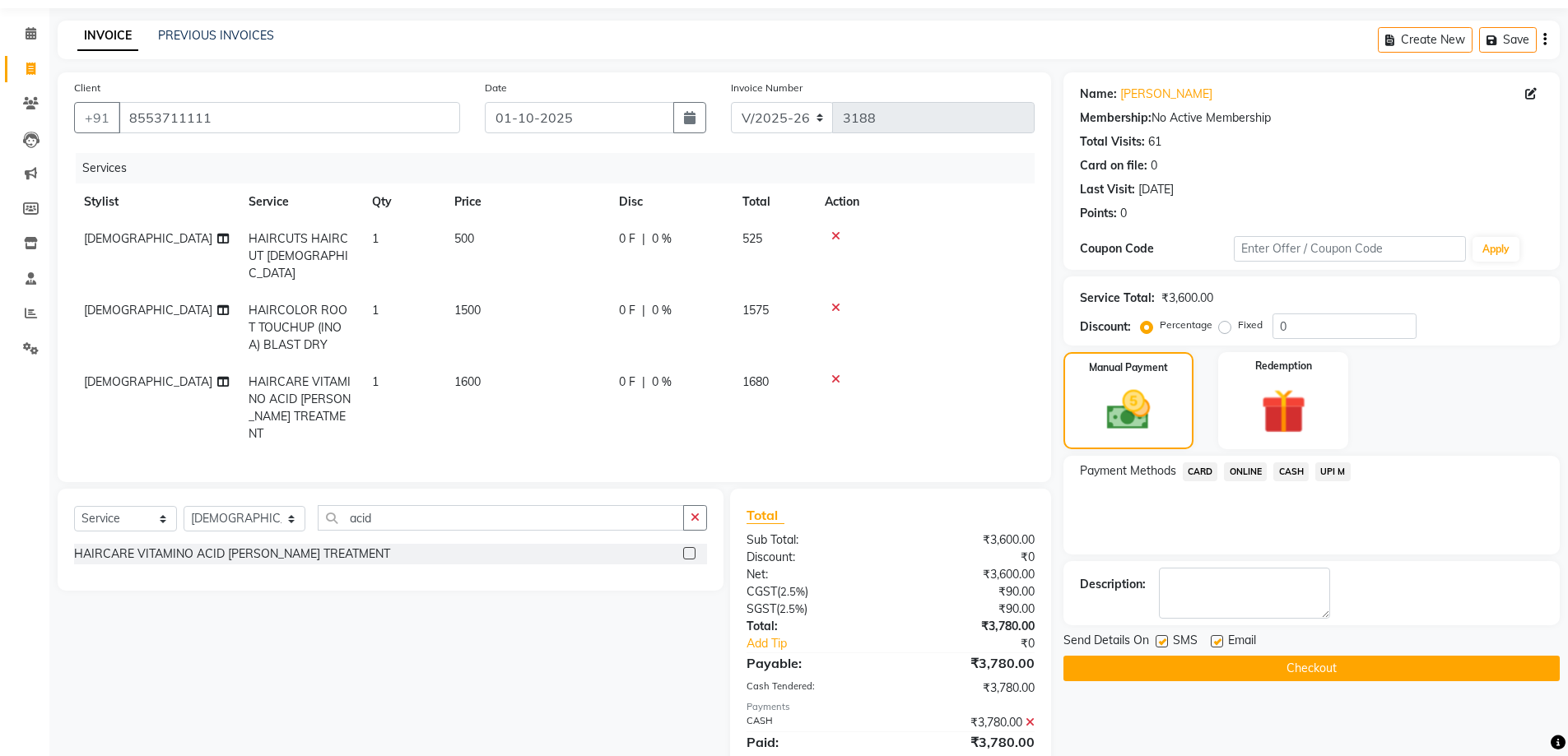
scroll to position [87, 0]
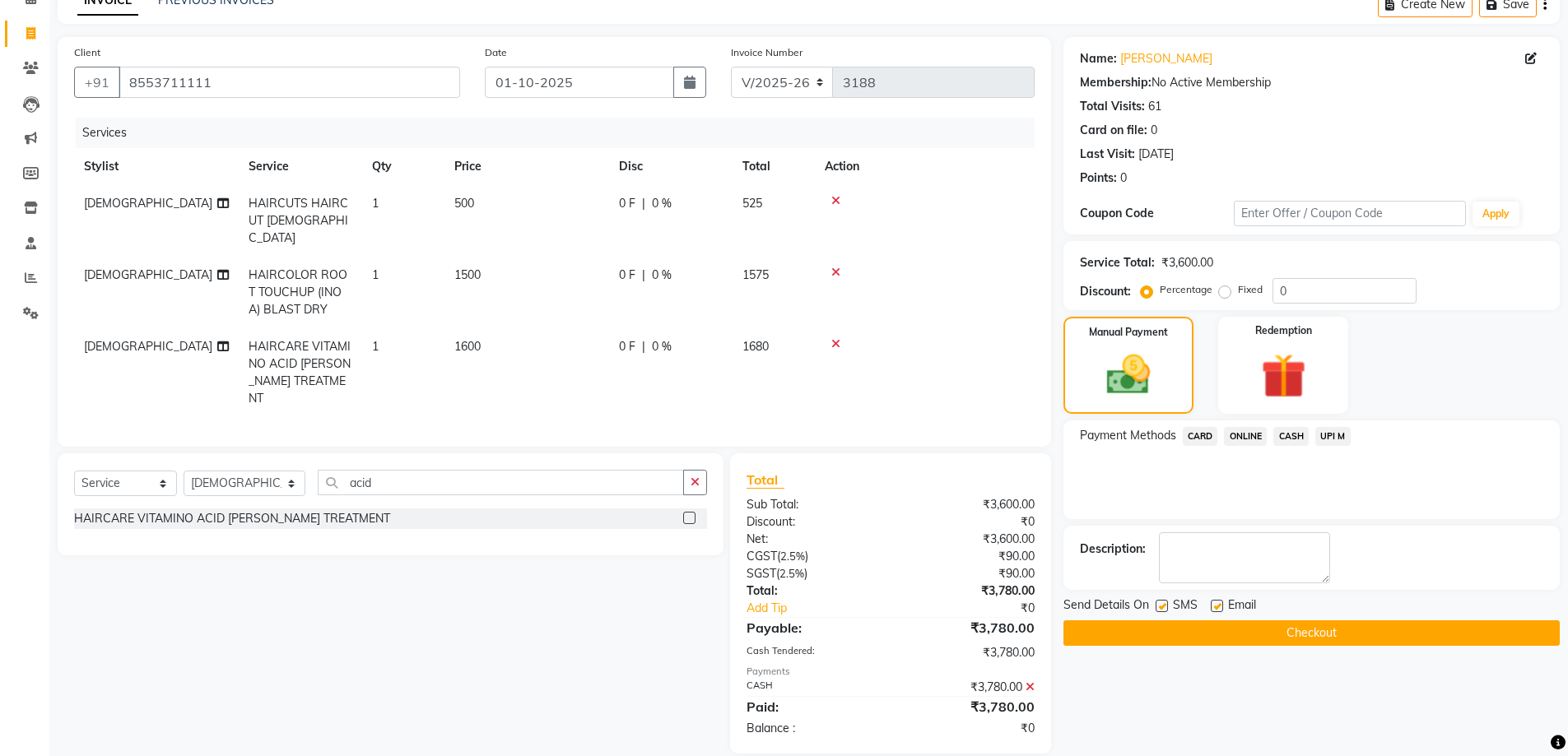
click at [1163, 608] on label at bounding box center [1161, 605] width 13 height 13
click at [1163, 608] on input "checkbox" at bounding box center [1160, 606] width 11 height 11
click at [1203, 631] on button "Checkout" at bounding box center [1311, 633] width 496 height 26
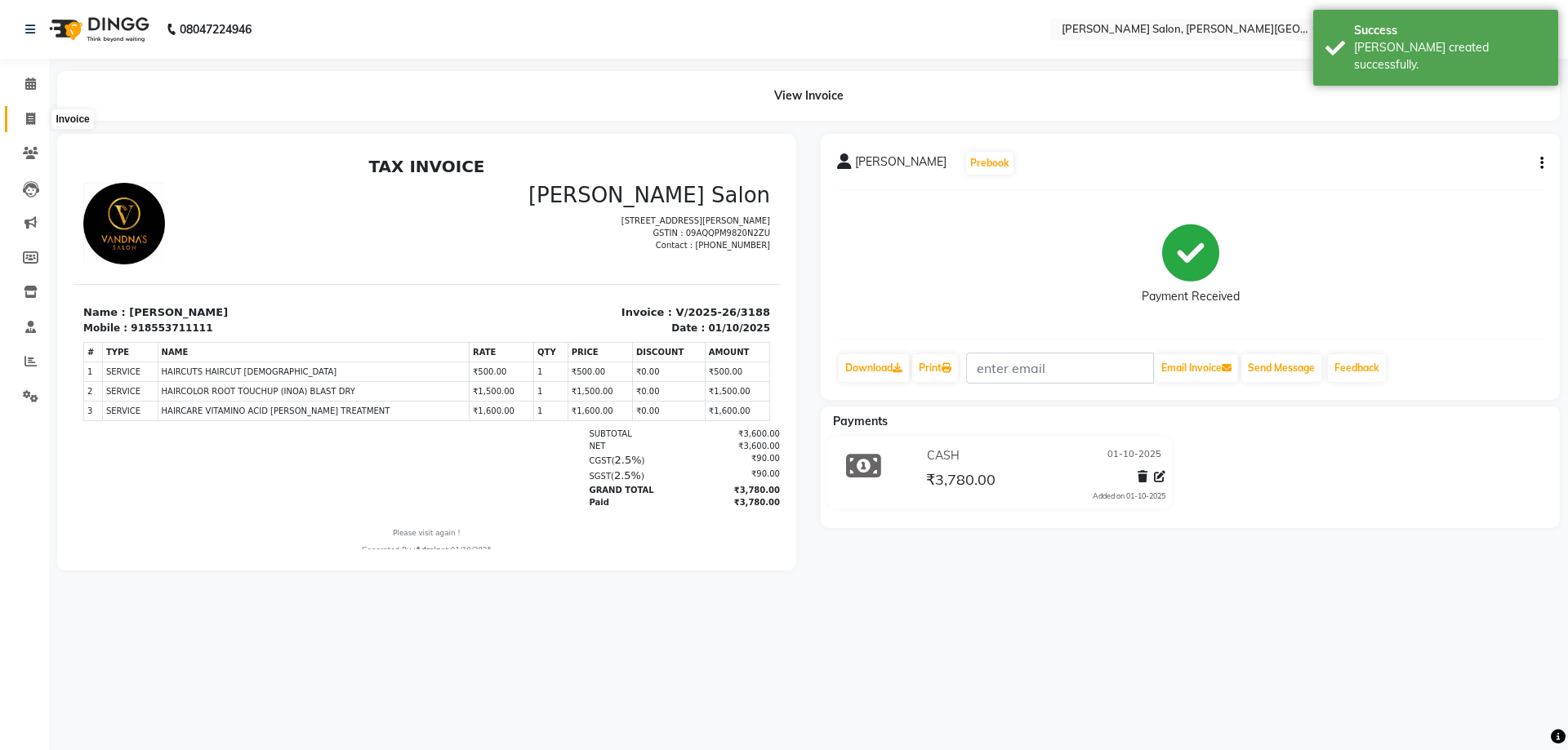
click at [36, 114] on span at bounding box center [31, 119] width 29 height 19
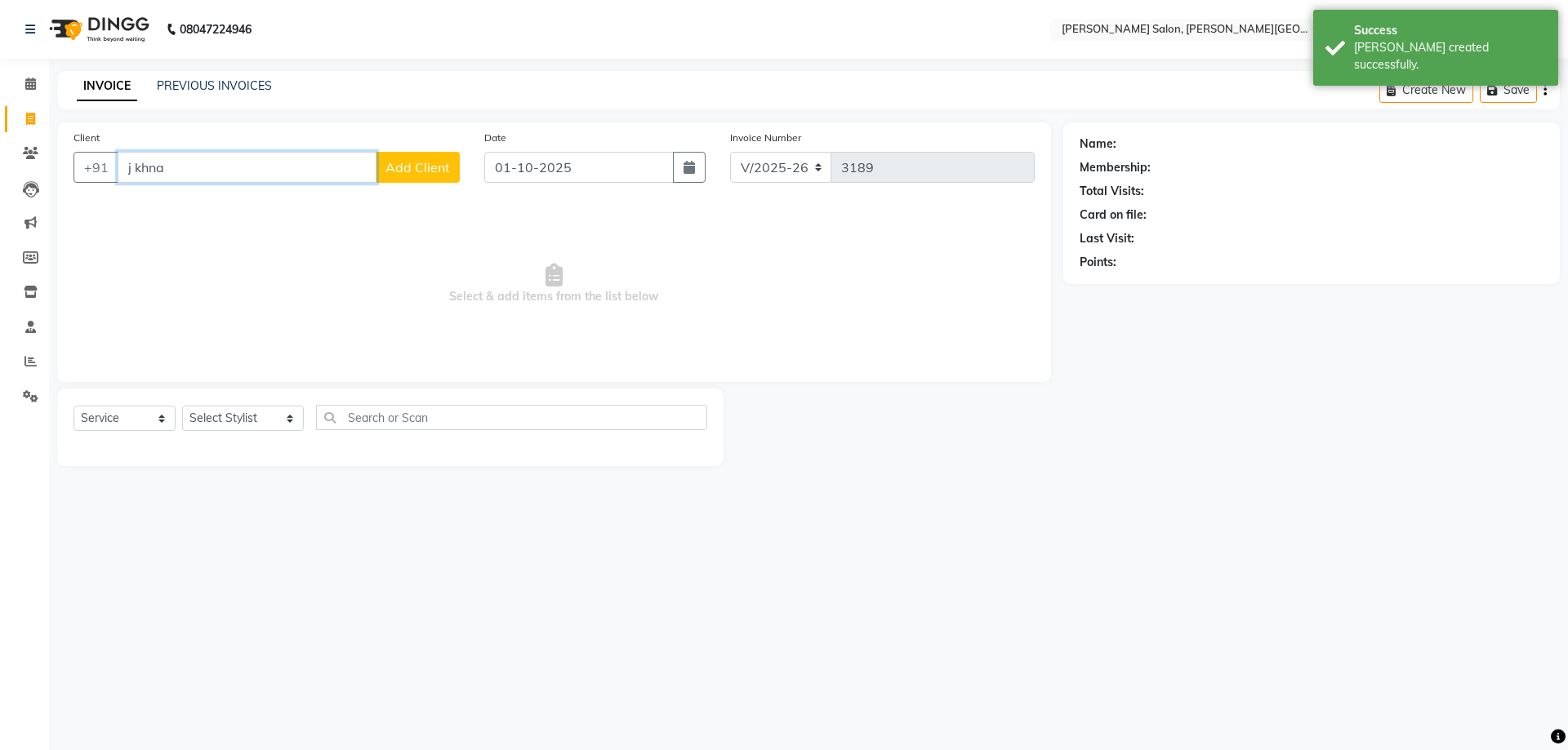
drag, startPoint x: 156, startPoint y: 174, endPoint x: 70, endPoint y: 183, distance: 86.5
click at [97, 183] on div "Client +91 j khna Add Client" at bounding box center [266, 162] width 410 height 67
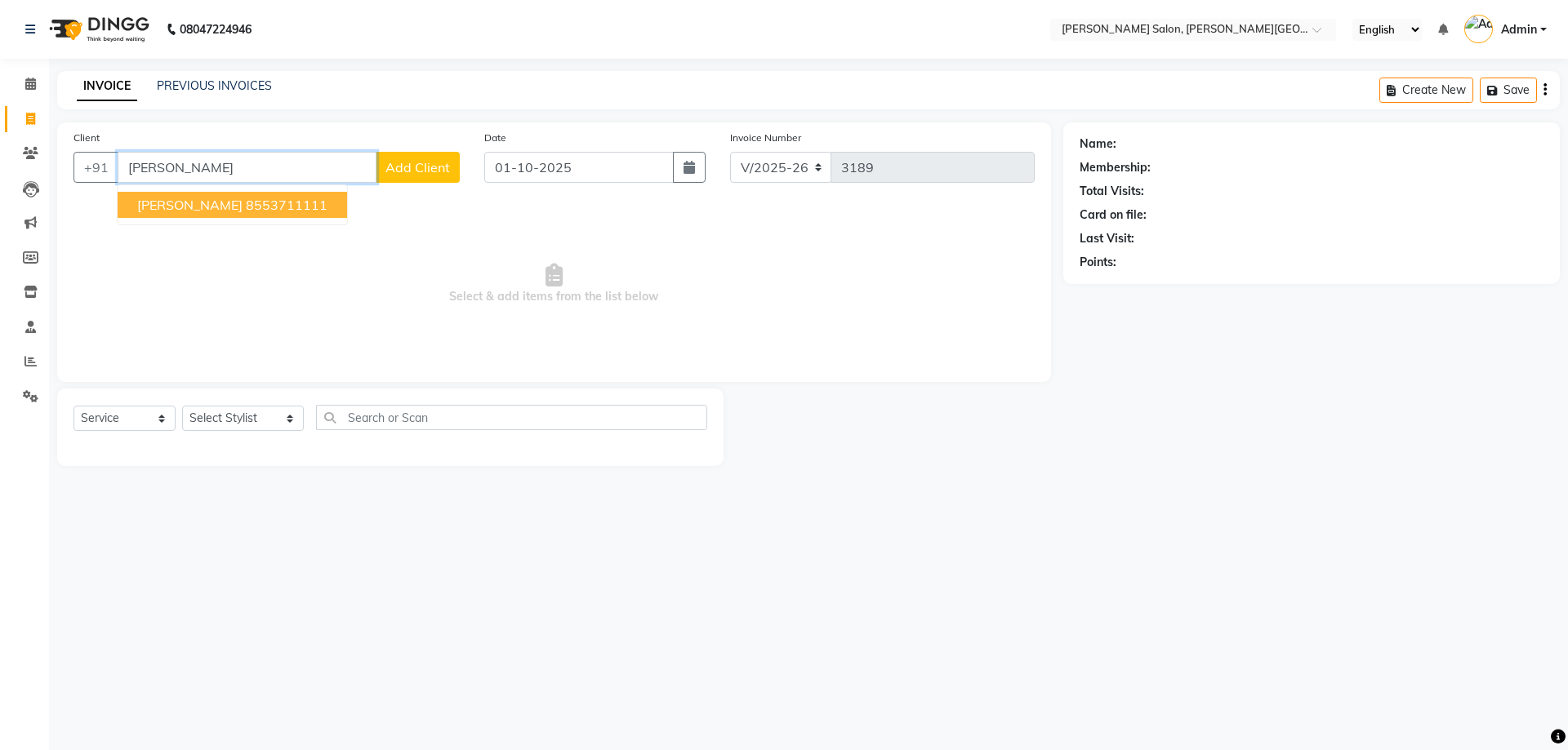
click at [246, 202] on ngb-highlight "8553711111" at bounding box center [286, 205] width 82 height 17
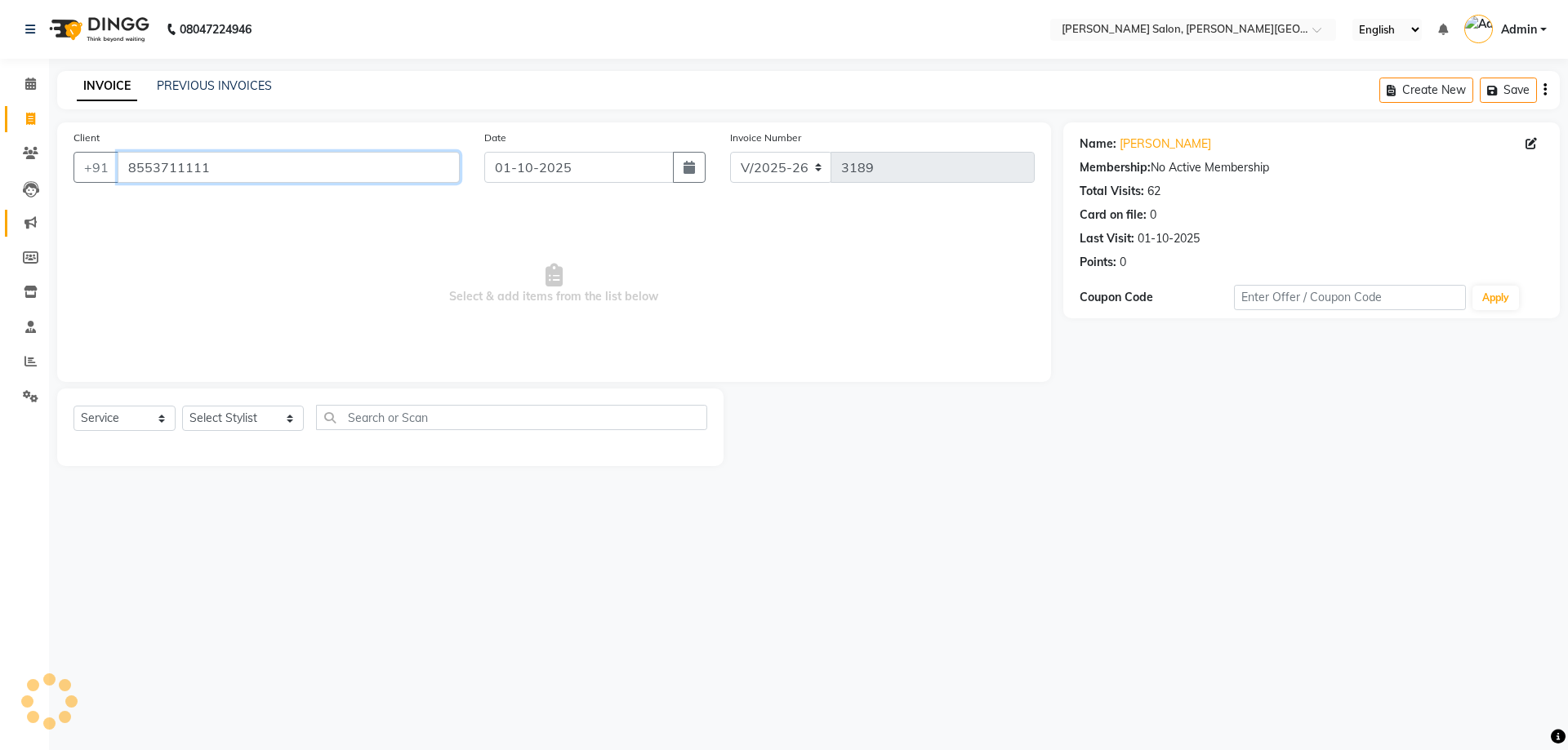
drag, startPoint x: 251, startPoint y: 167, endPoint x: 20, endPoint y: 229, distance: 239.2
click at [0, 222] on app-home "08047224946 Select Location × [PERSON_NAME] Salon, [PERSON_NAME] Road English E…" at bounding box center [784, 245] width 1568 height 490
click at [27, 121] on icon at bounding box center [31, 118] width 9 height 12
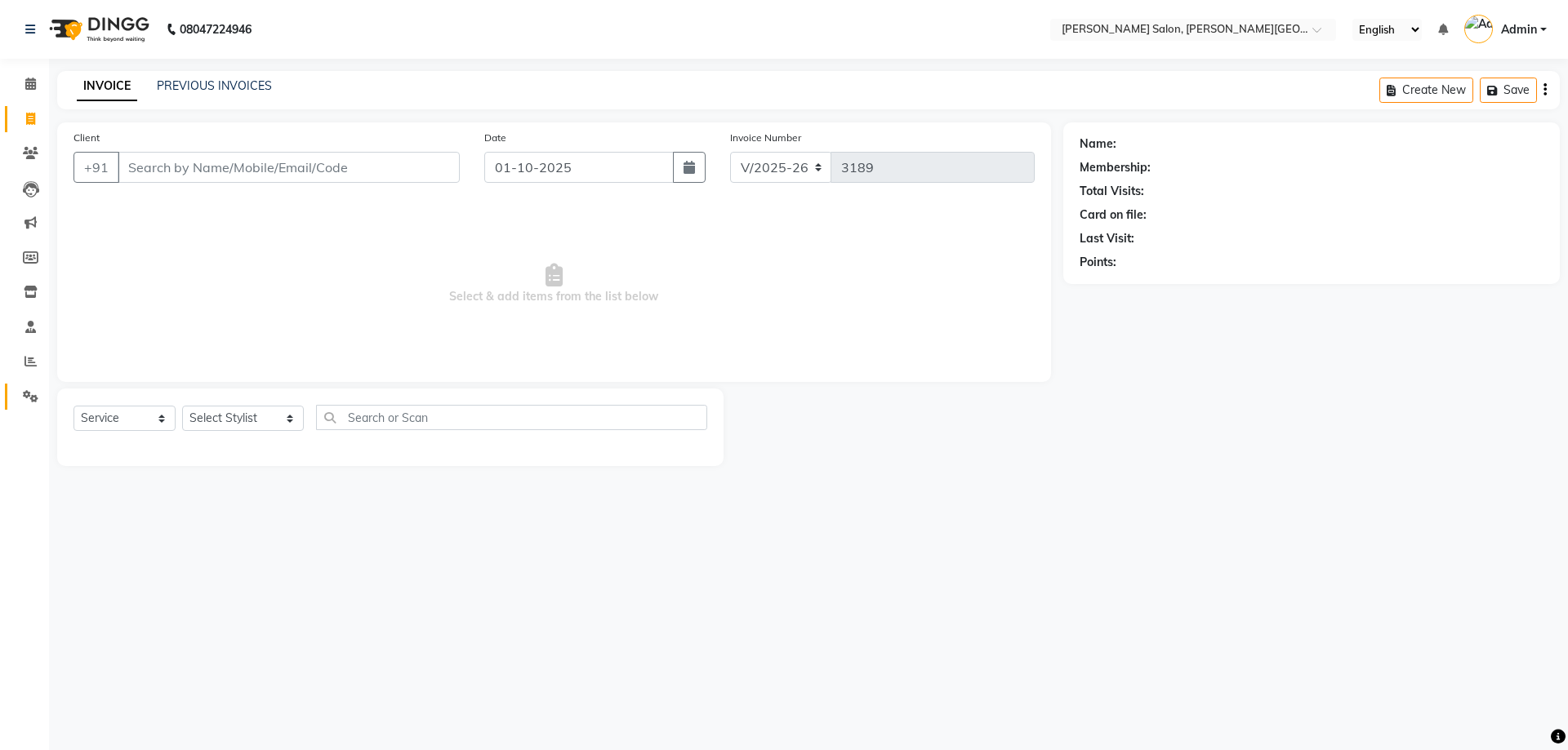
click at [22, 406] on link "Settings" at bounding box center [24, 397] width 39 height 27
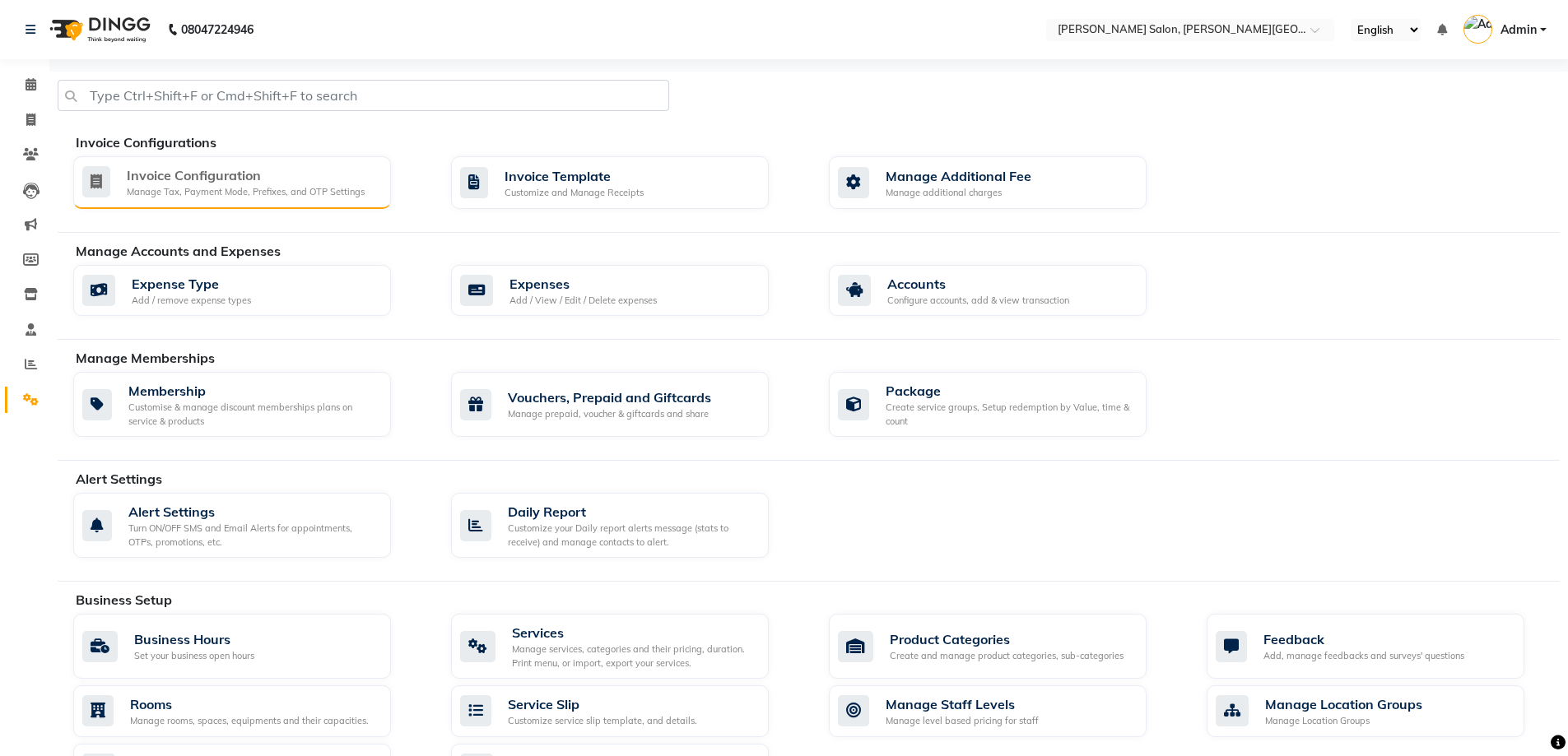
click at [182, 175] on div "Invoice Configuration" at bounding box center [245, 175] width 238 height 20
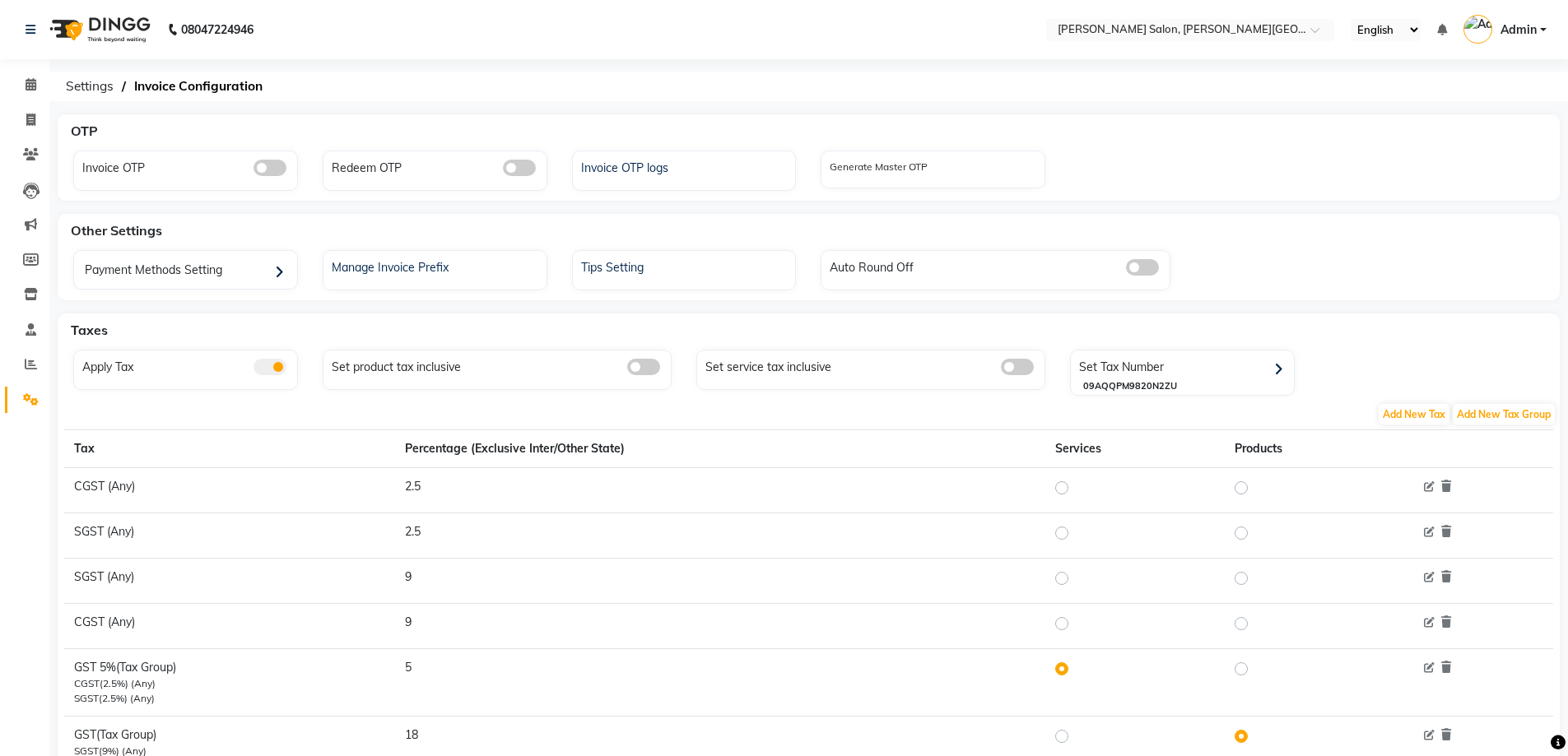
click at [258, 365] on span at bounding box center [269, 367] width 33 height 17
click at [254, 369] on input "checkbox" at bounding box center [254, 369] width 0 height 0
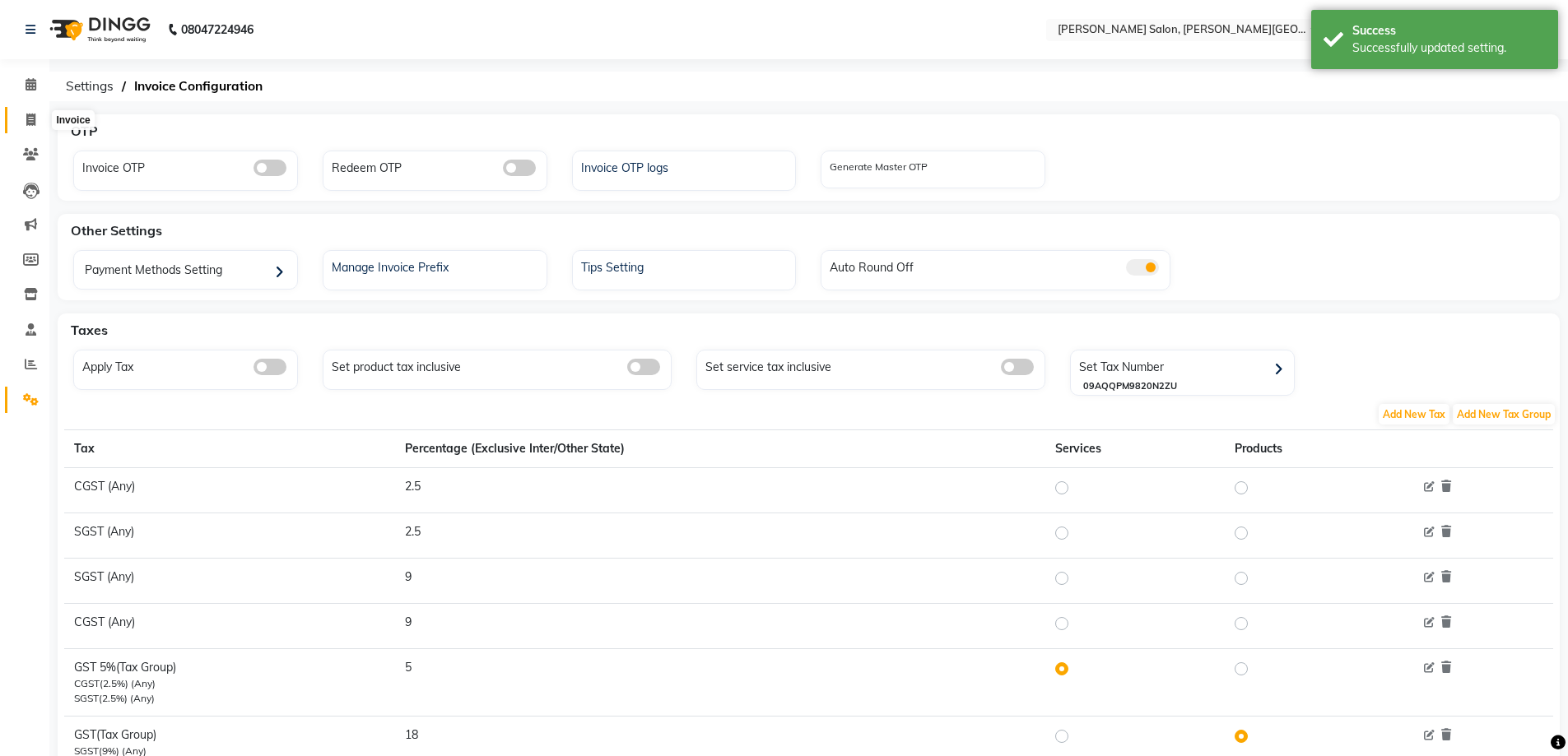
click at [34, 119] on icon at bounding box center [31, 119] width 9 height 13
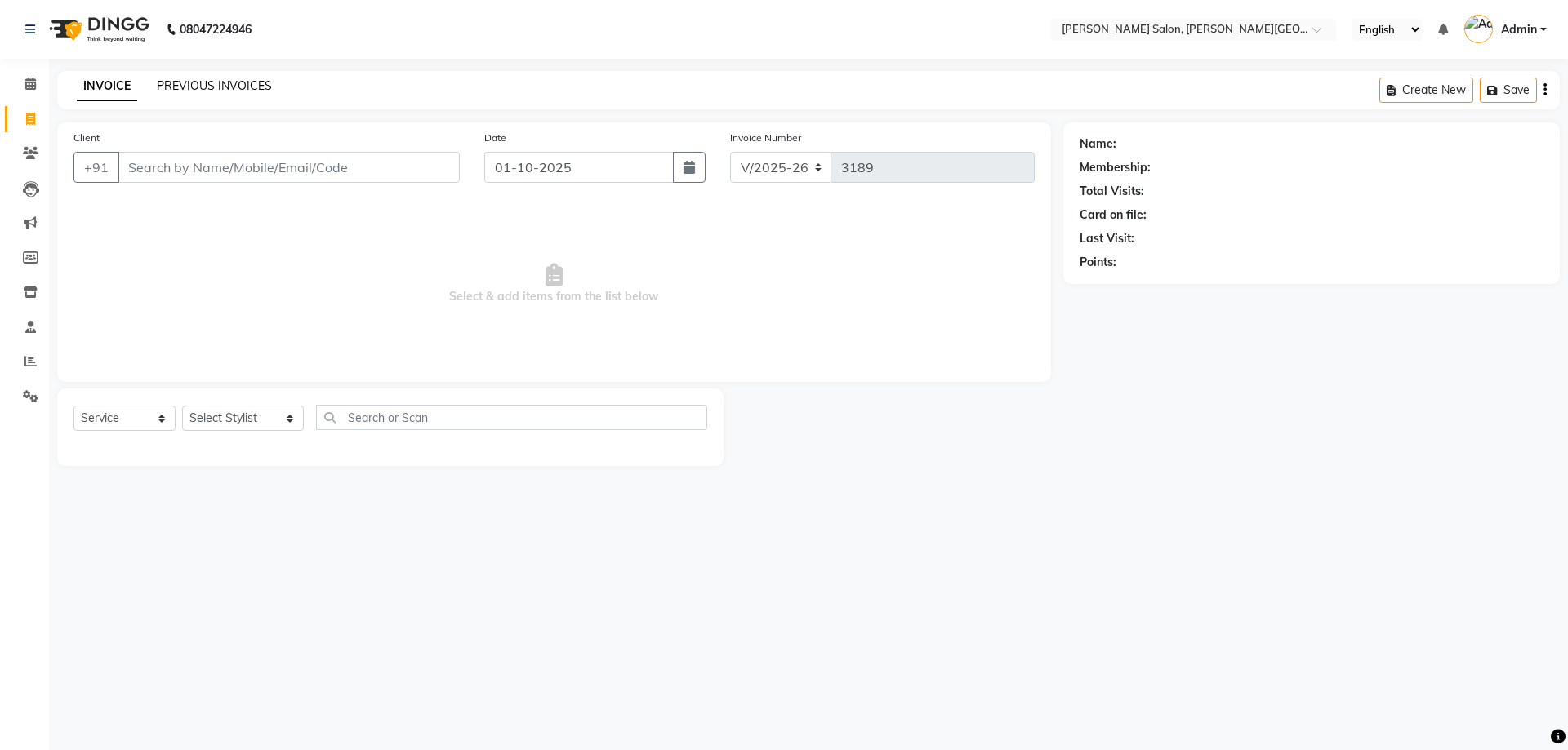
click at [209, 84] on link "PREVIOUS INVOICES" at bounding box center [213, 86] width 115 height 15
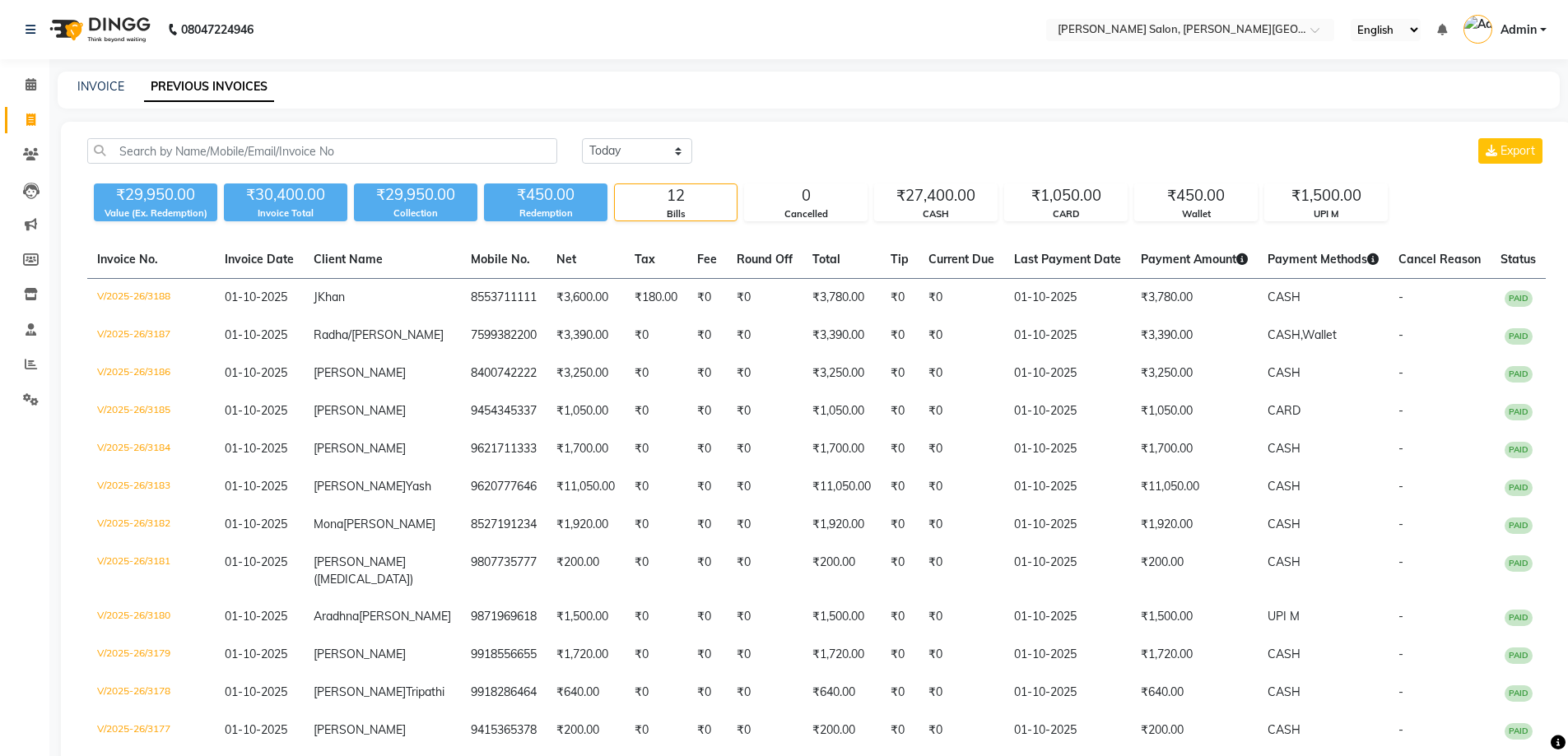
click at [27, 114] on icon at bounding box center [31, 119] width 9 height 13
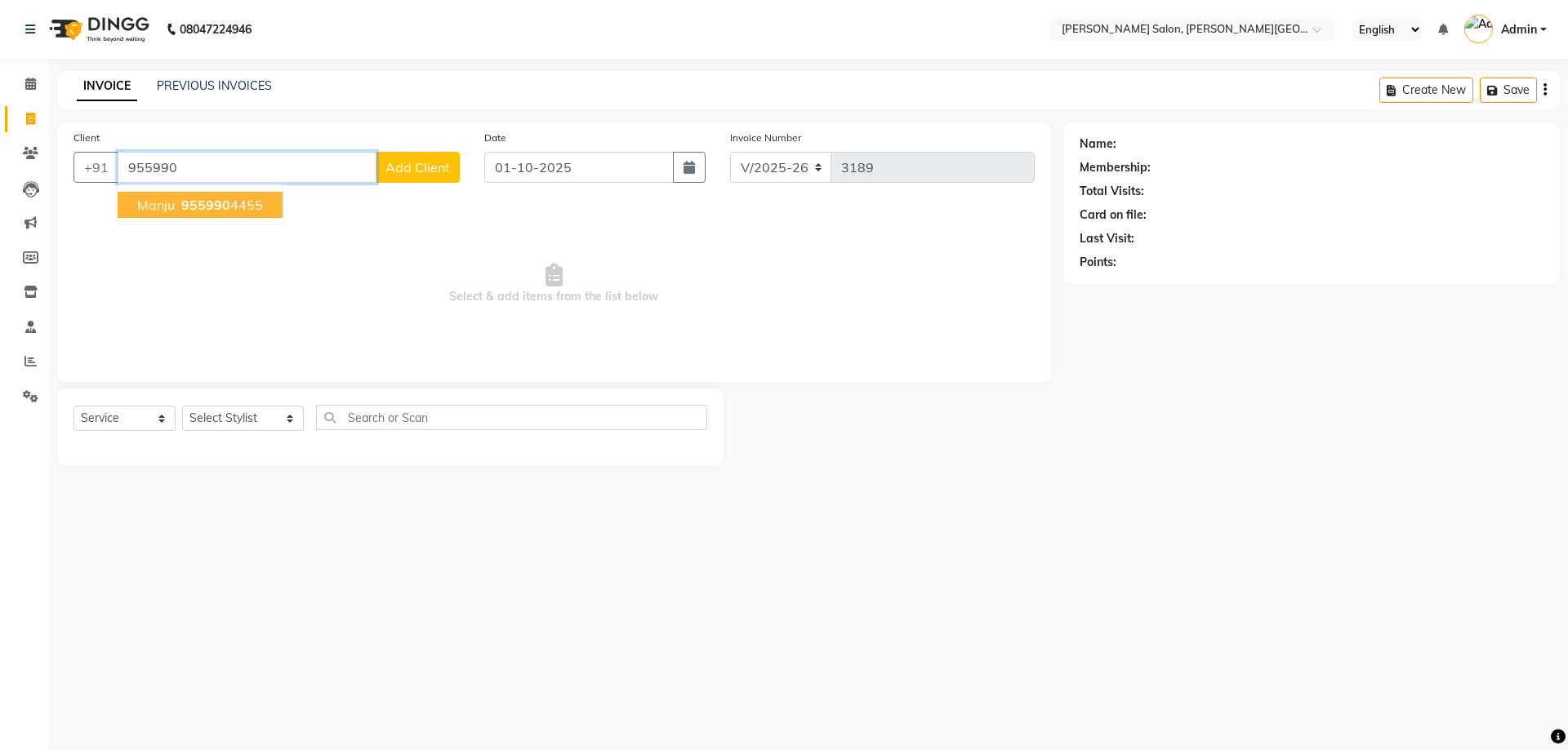
click at [210, 201] on span "955990" at bounding box center [205, 205] width 49 height 17
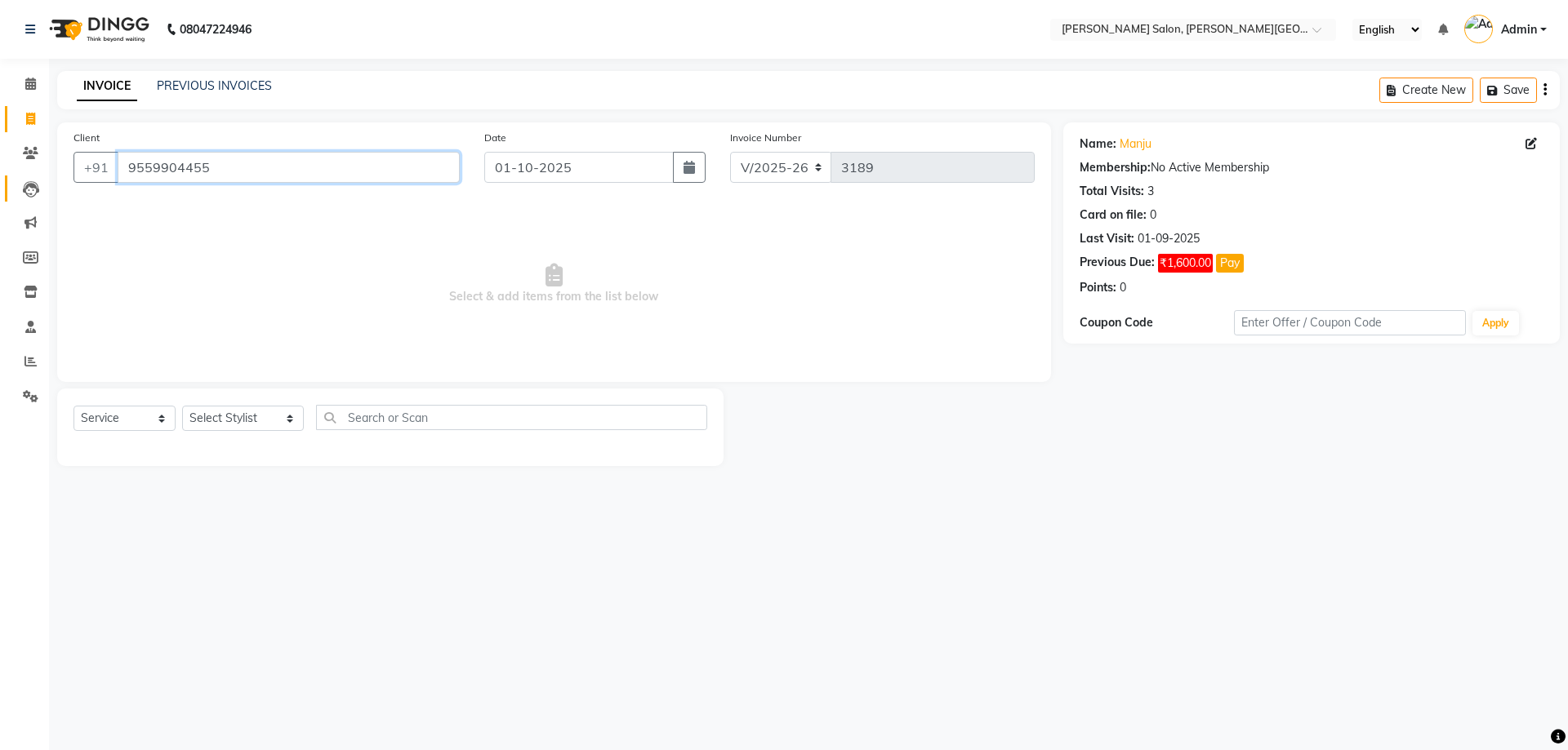
drag, startPoint x: 247, startPoint y: 158, endPoint x: 22, endPoint y: 180, distance: 226.1
click at [0, 169] on app-home "08047224946 Select Location × [PERSON_NAME] Salon, [PERSON_NAME] Road English E…" at bounding box center [784, 245] width 1568 height 490
click at [1233, 265] on button "Pay" at bounding box center [1230, 263] width 28 height 19
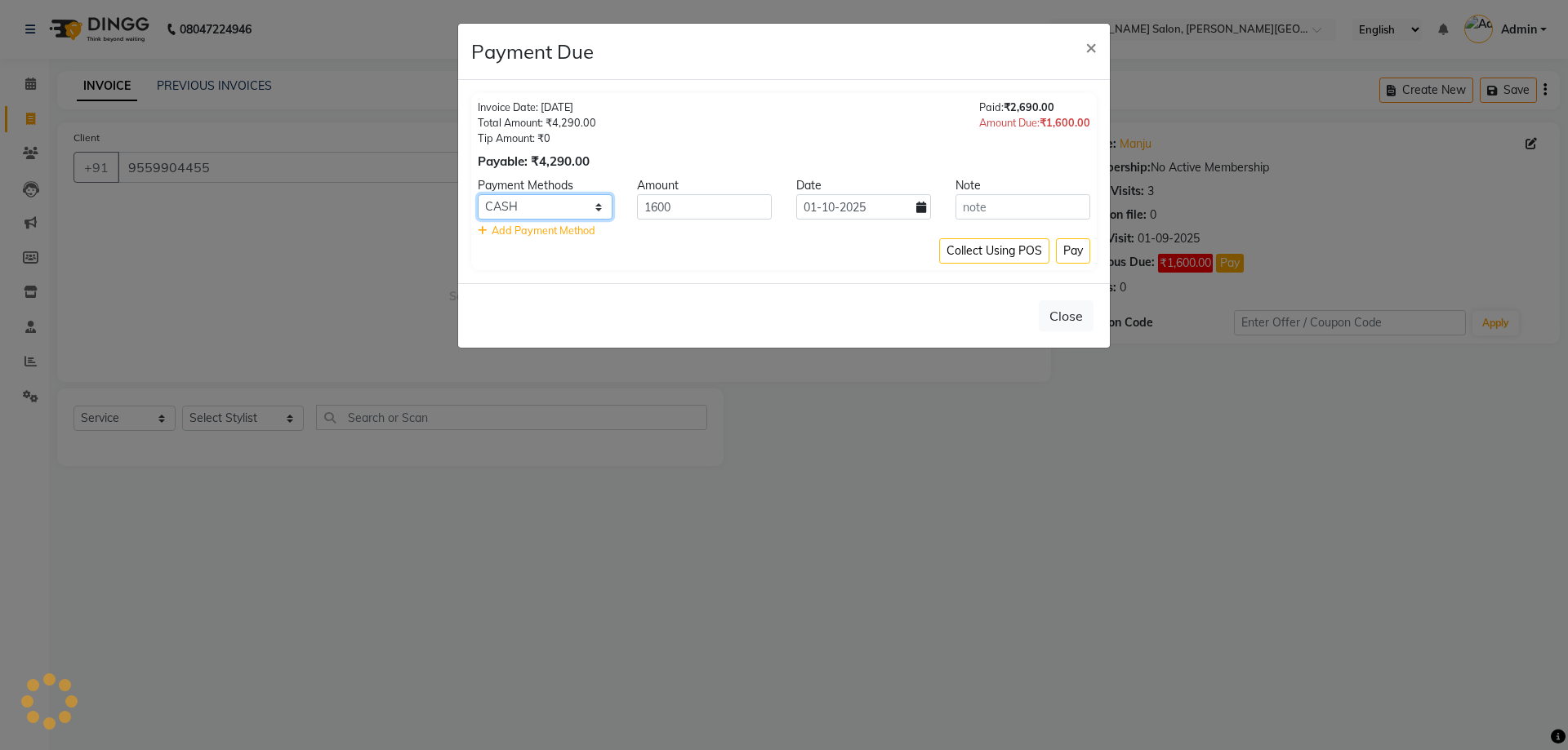
drag, startPoint x: 563, startPoint y: 208, endPoint x: 562, endPoint y: 217, distance: 9.1
click at [563, 208] on select "CARD ONLINE CASH UPI M" at bounding box center [544, 207] width 135 height 26
click at [477, 194] on select "CARD ONLINE CASH UPI M" at bounding box center [544, 207] width 135 height 26
click at [1067, 251] on button "Pay" at bounding box center [1072, 251] width 34 height 26
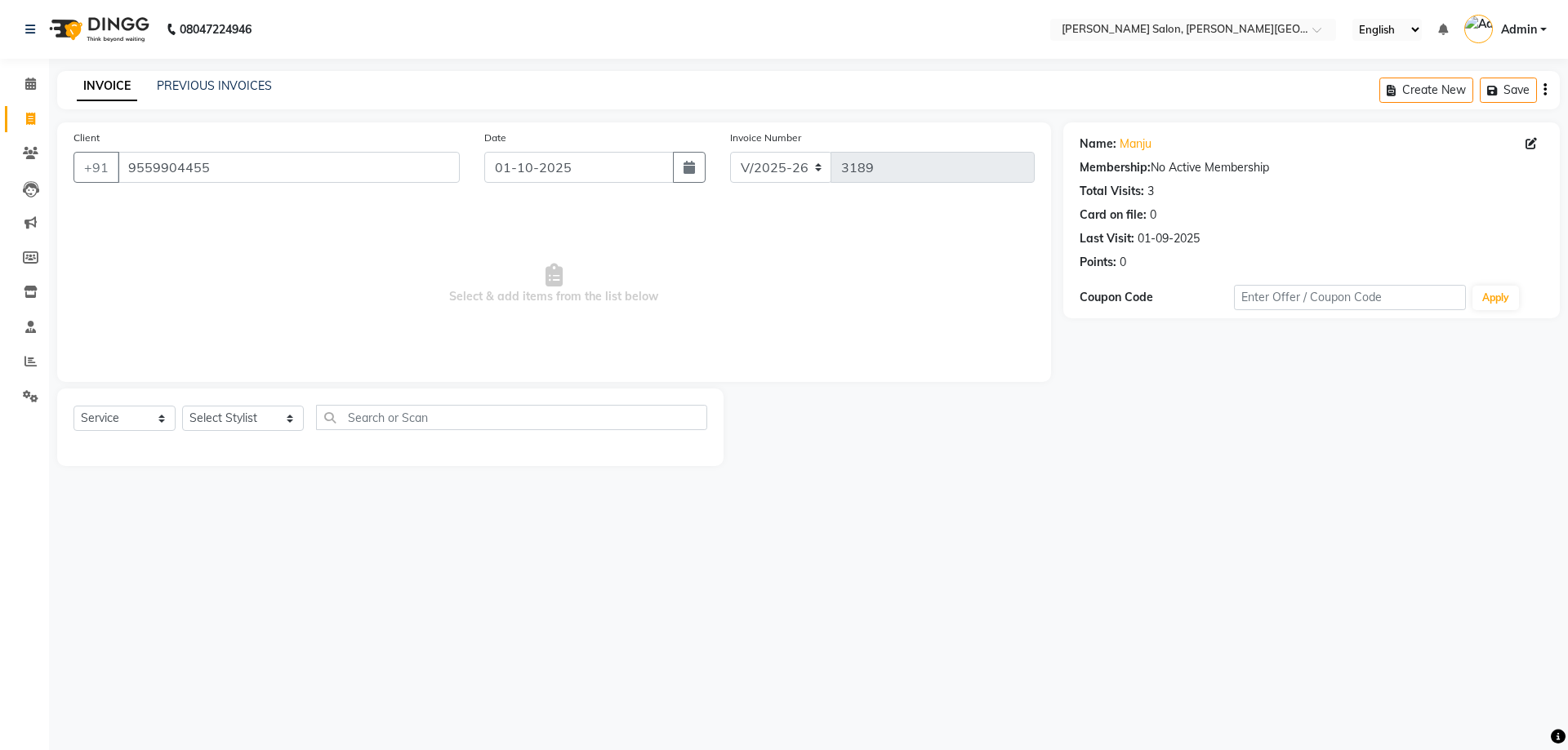
click at [311, 270] on span "Select & add items from the list below" at bounding box center [554, 284] width 961 height 163
click at [242, 414] on select "Select Stylist [PERSON_NAME] [PERSON_NAME] [PERSON_NAME] [PERSON_NAME] [PERSON_…" at bounding box center [242, 418] width 122 height 26
click at [182, 405] on select "Select Stylist [PERSON_NAME] [PERSON_NAME] [PERSON_NAME] [PERSON_NAME] [PERSON_…" at bounding box center [242, 418] width 122 height 26
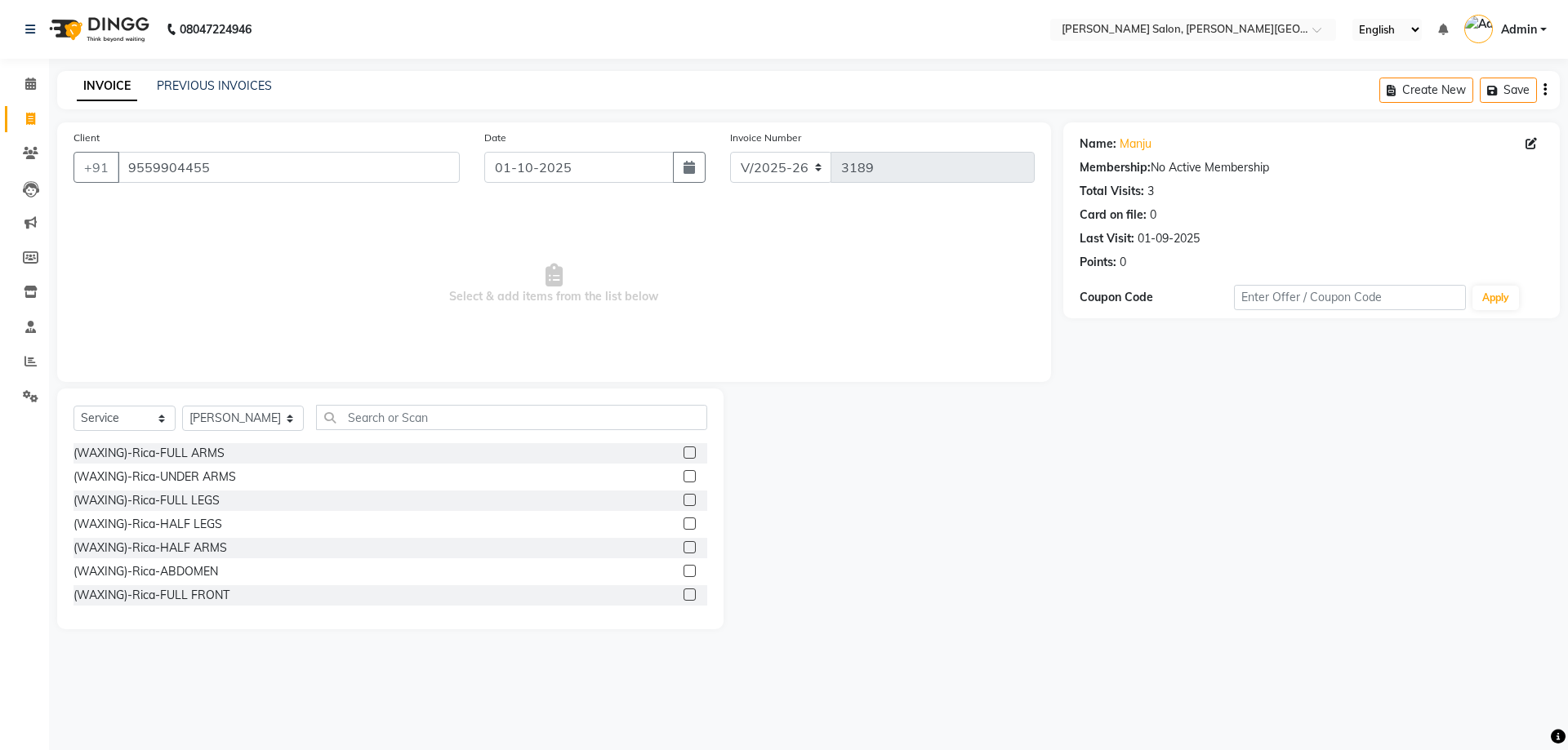
click at [411, 394] on div "Select Service Product Membership Package Voucher Prepaid Gift Card Select Styl…" at bounding box center [390, 509] width 666 height 241
click at [427, 432] on div "Select Service Product Membership Package Voucher Prepaid Gift Card Select Styl…" at bounding box center [391, 423] width 634 height 38
click at [435, 412] on input "text" at bounding box center [512, 417] width 392 height 26
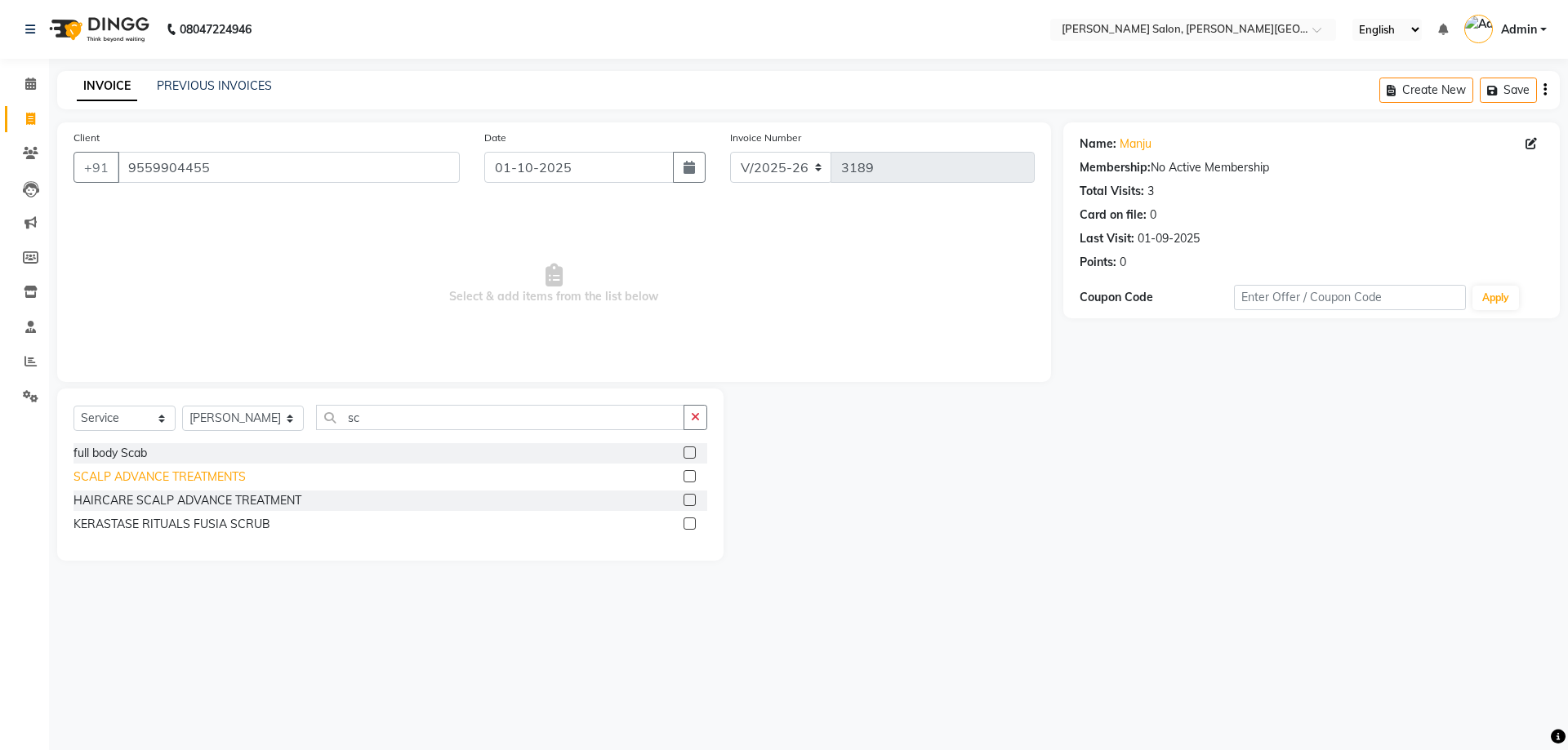
click at [205, 476] on div "SCALP ADVANCE TREATMENTS" at bounding box center [160, 476] width 172 height 17
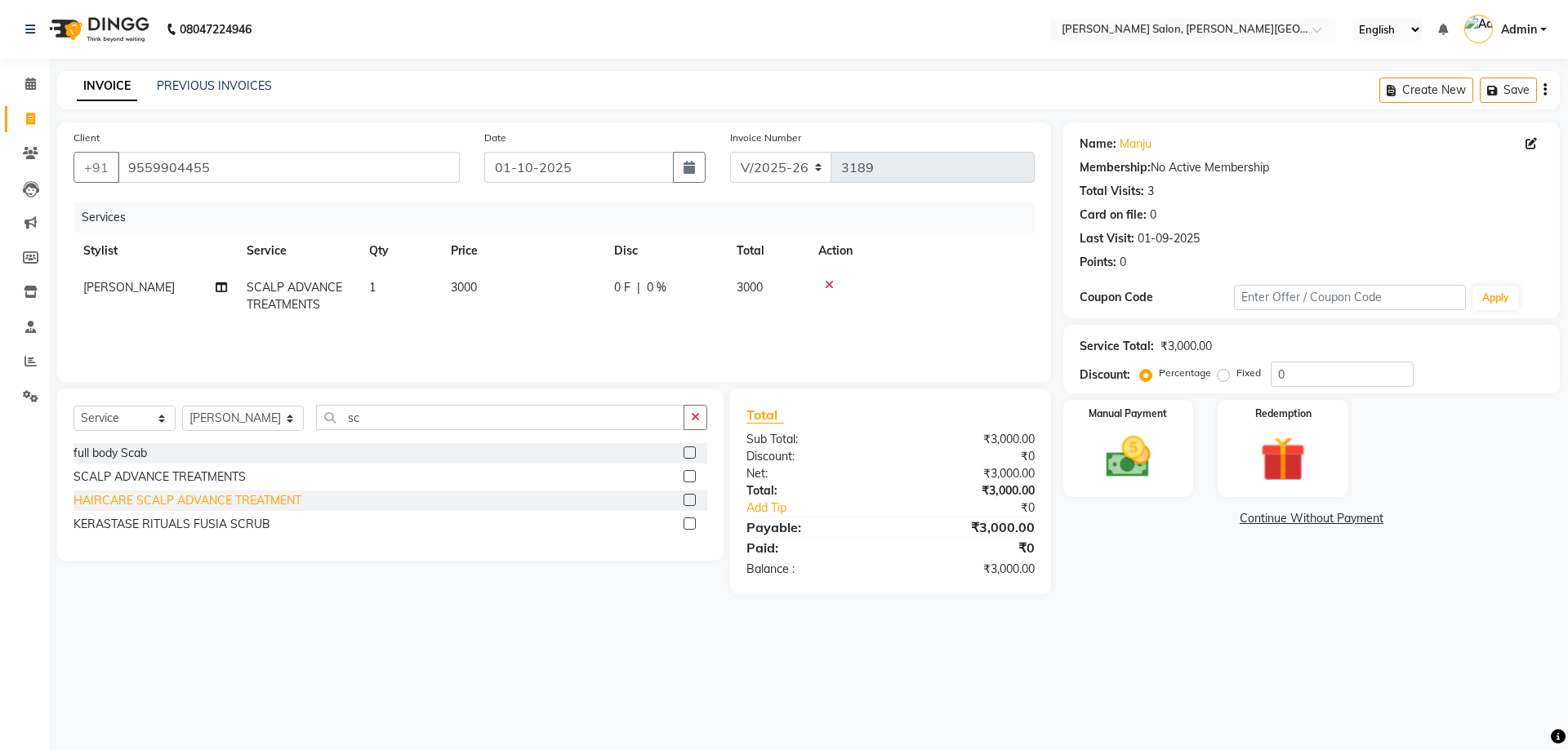
click at [182, 509] on div "HAIRCARE SCALP ADVANCE TREATMENT" at bounding box center [187, 500] width 228 height 17
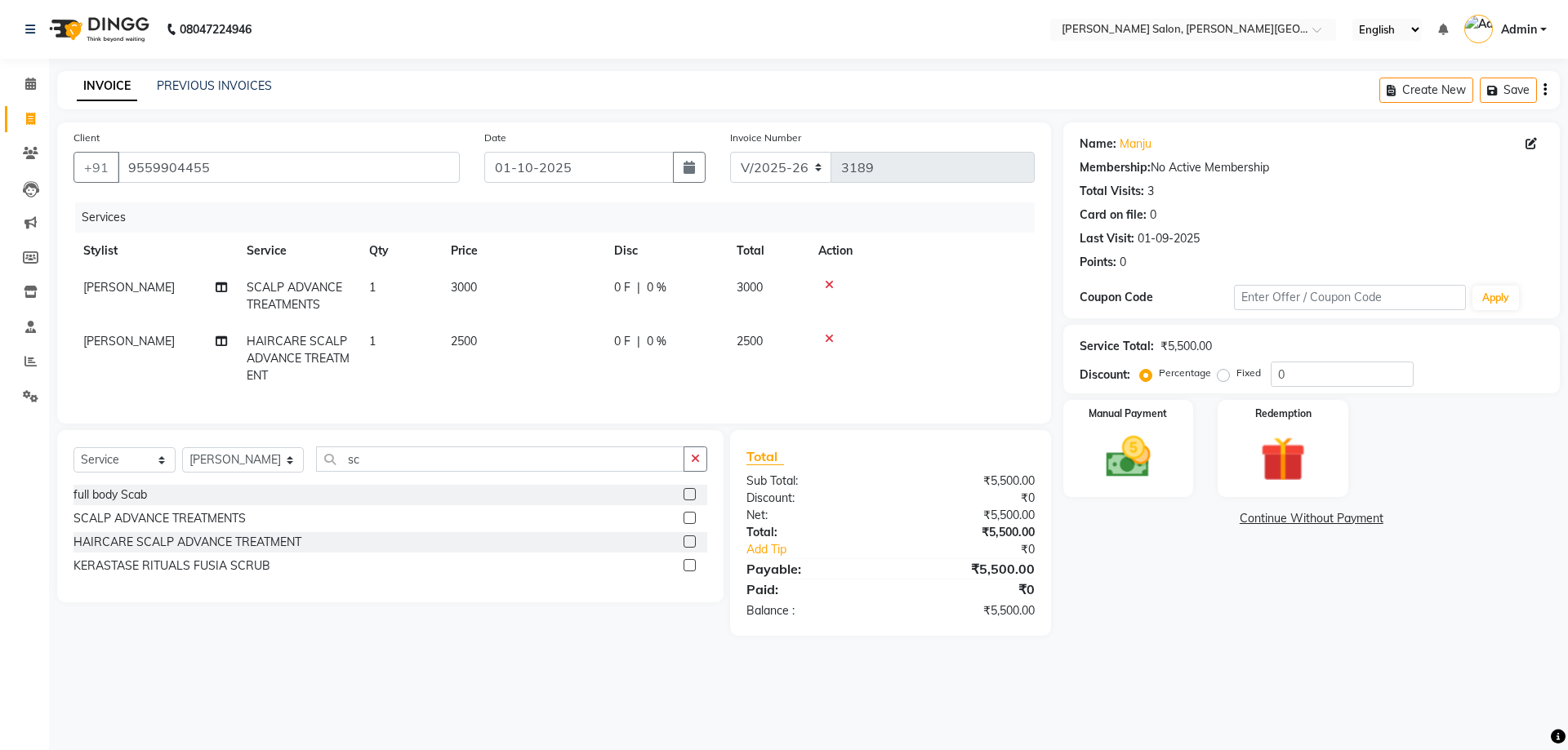
click at [827, 282] on icon at bounding box center [829, 284] width 9 height 12
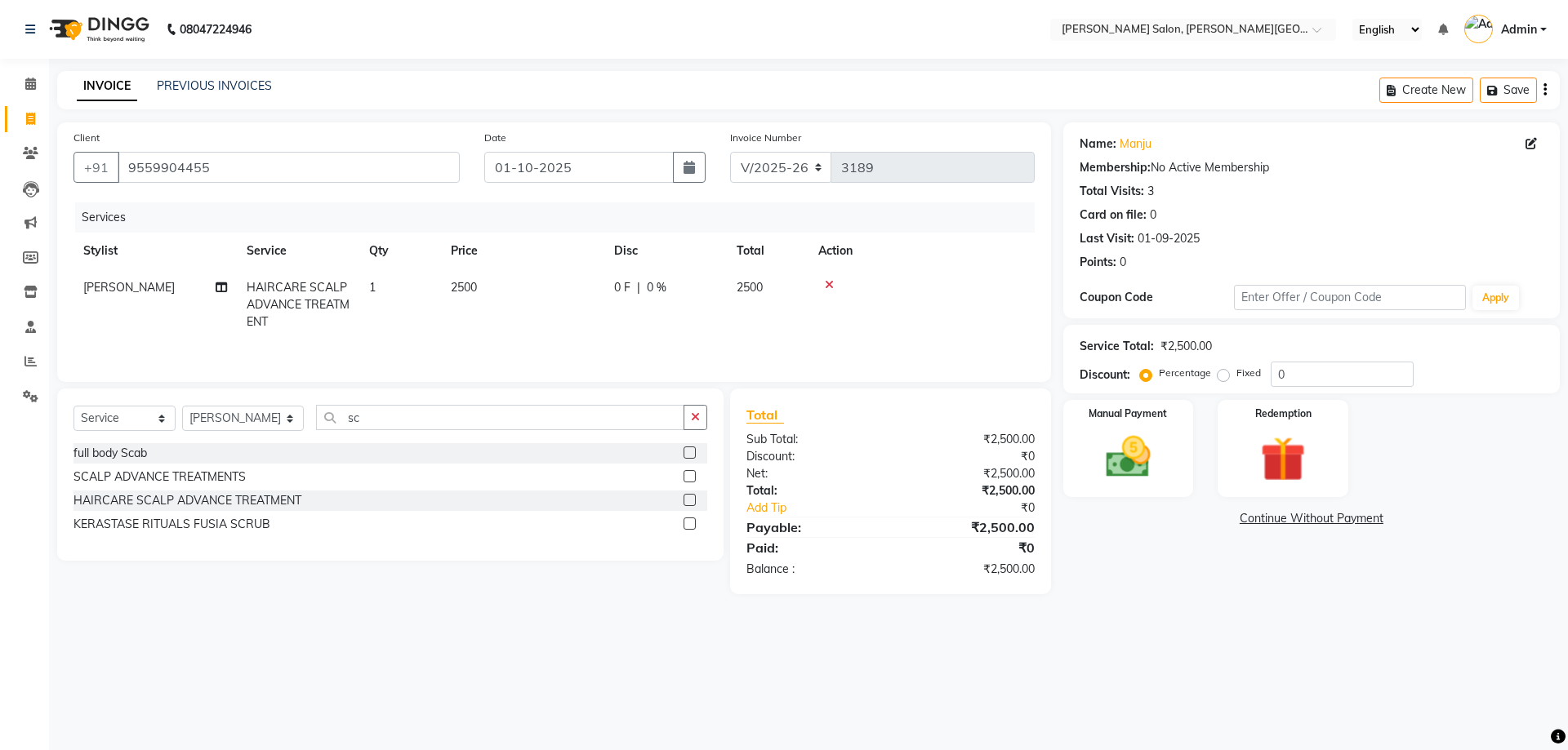
click at [827, 282] on icon at bounding box center [829, 284] width 9 height 12
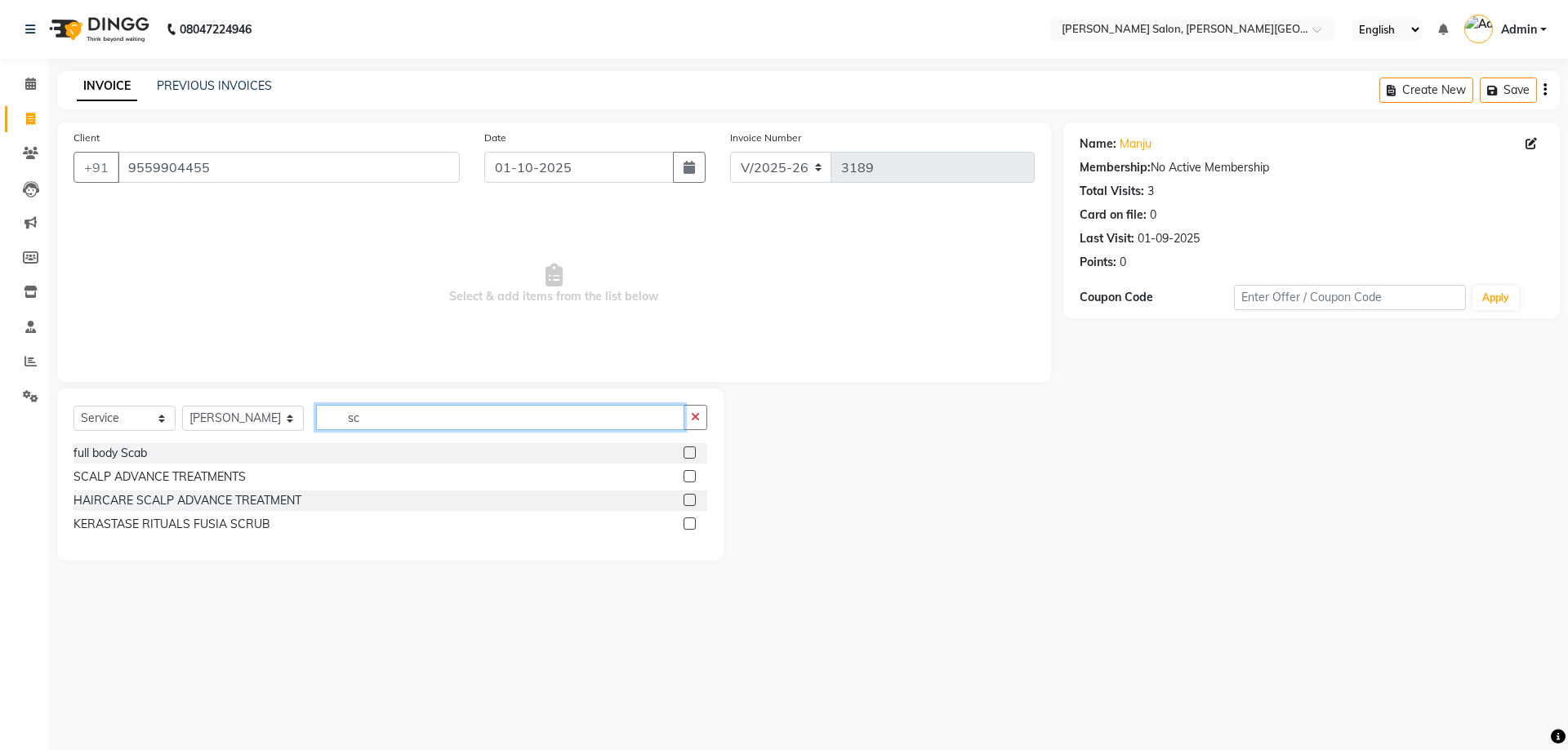
drag, startPoint x: 305, startPoint y: 418, endPoint x: 199, endPoint y: 427, distance: 106.4
click at [195, 427] on div "Select Service Product Membership Package Voucher Prepaid Gift Card Select Styl…" at bounding box center [391, 423] width 634 height 38
click at [212, 407] on select "Select Stylist [PERSON_NAME] [PERSON_NAME] [PERSON_NAME] [PERSON_NAME] [PERSON_…" at bounding box center [242, 418] width 122 height 26
click at [182, 405] on select "Select Stylist [PERSON_NAME] [PERSON_NAME] [PERSON_NAME] [PERSON_NAME] [PERSON_…" at bounding box center [242, 418] width 122 height 26
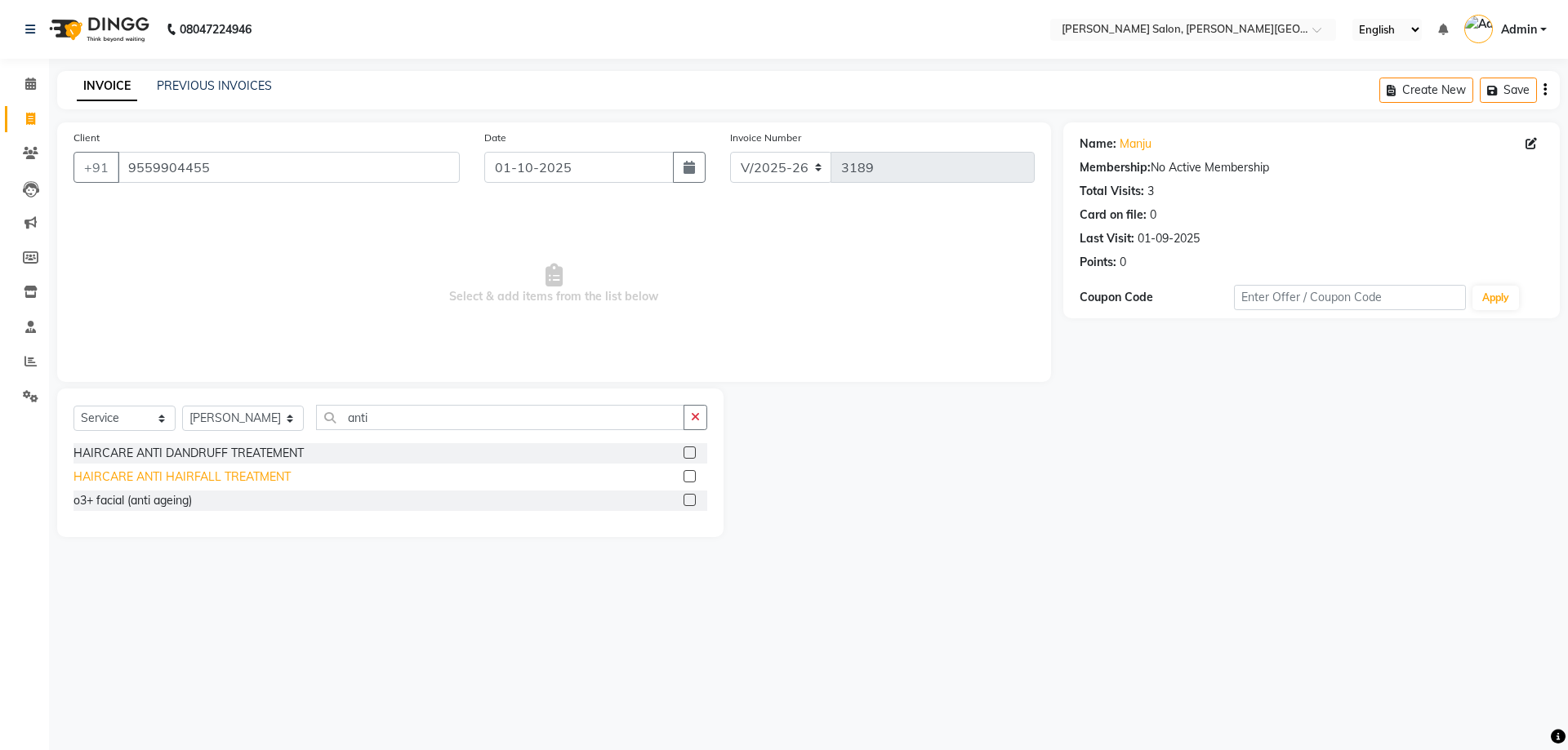
click at [265, 482] on div "HAIRCARE ANTI HAIRFALL TREATMENT" at bounding box center [182, 476] width 217 height 17
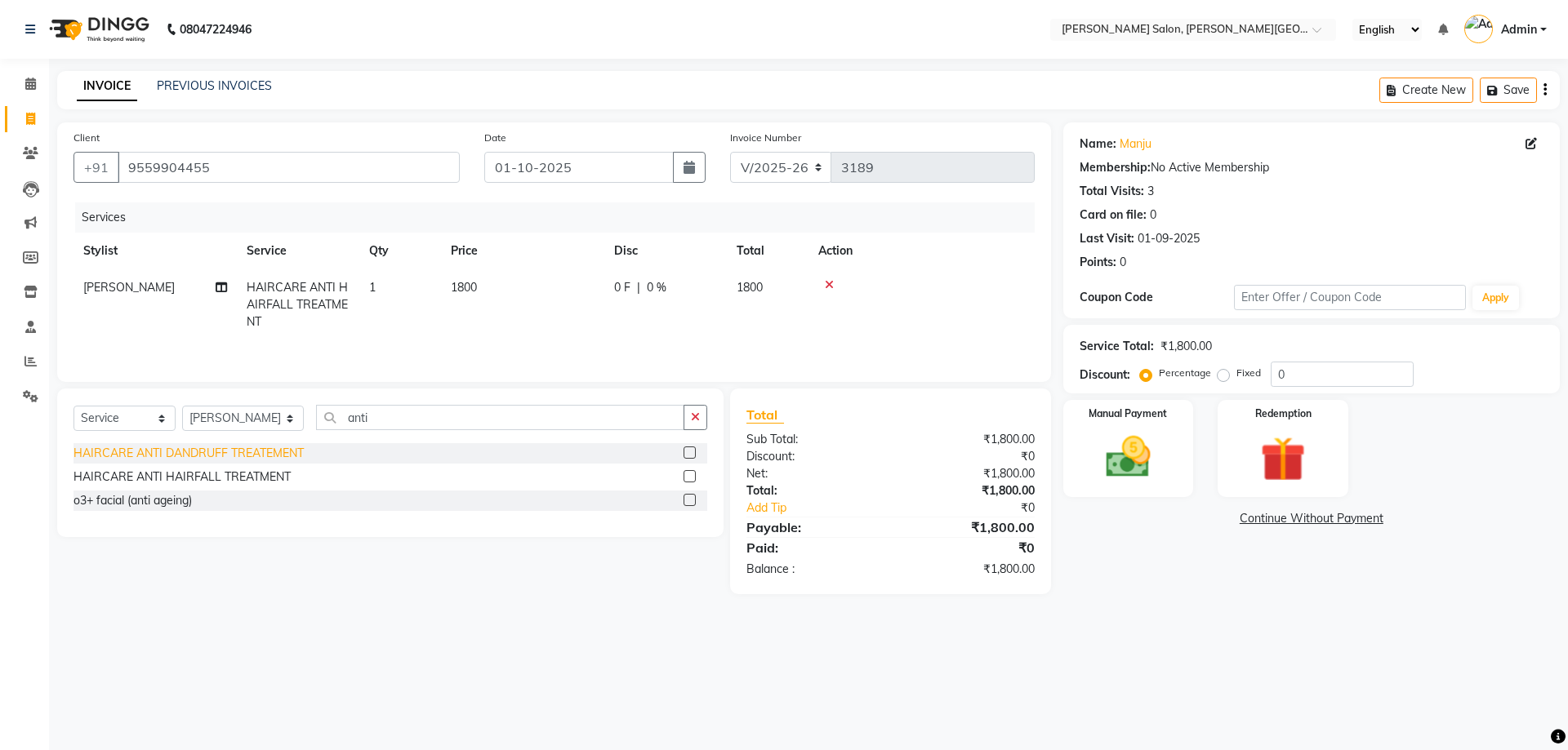
click at [228, 449] on div "HAIRCARE ANTI DANDRUFF TREATEMENT" at bounding box center [189, 453] width 230 height 17
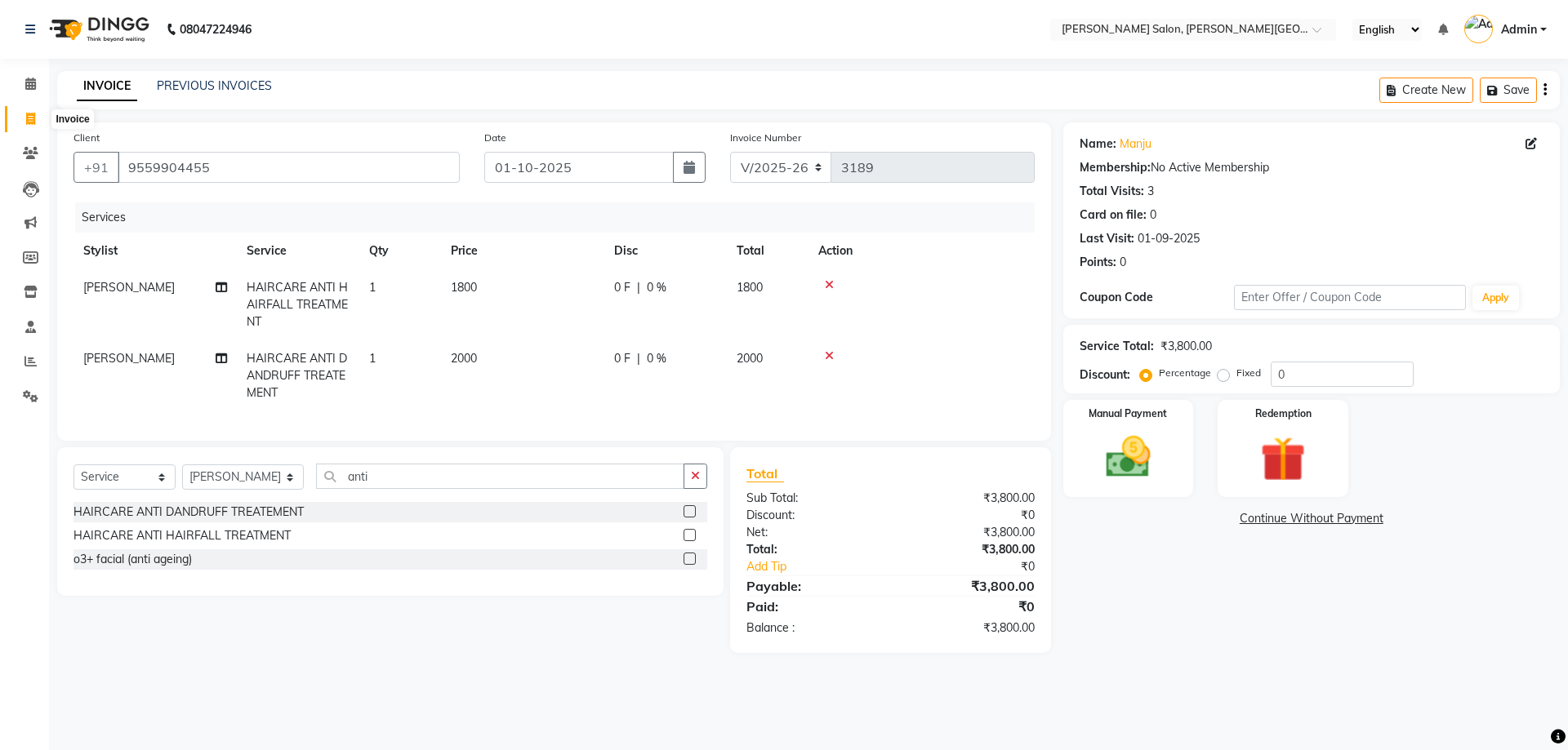
click at [18, 127] on span at bounding box center [31, 119] width 29 height 19
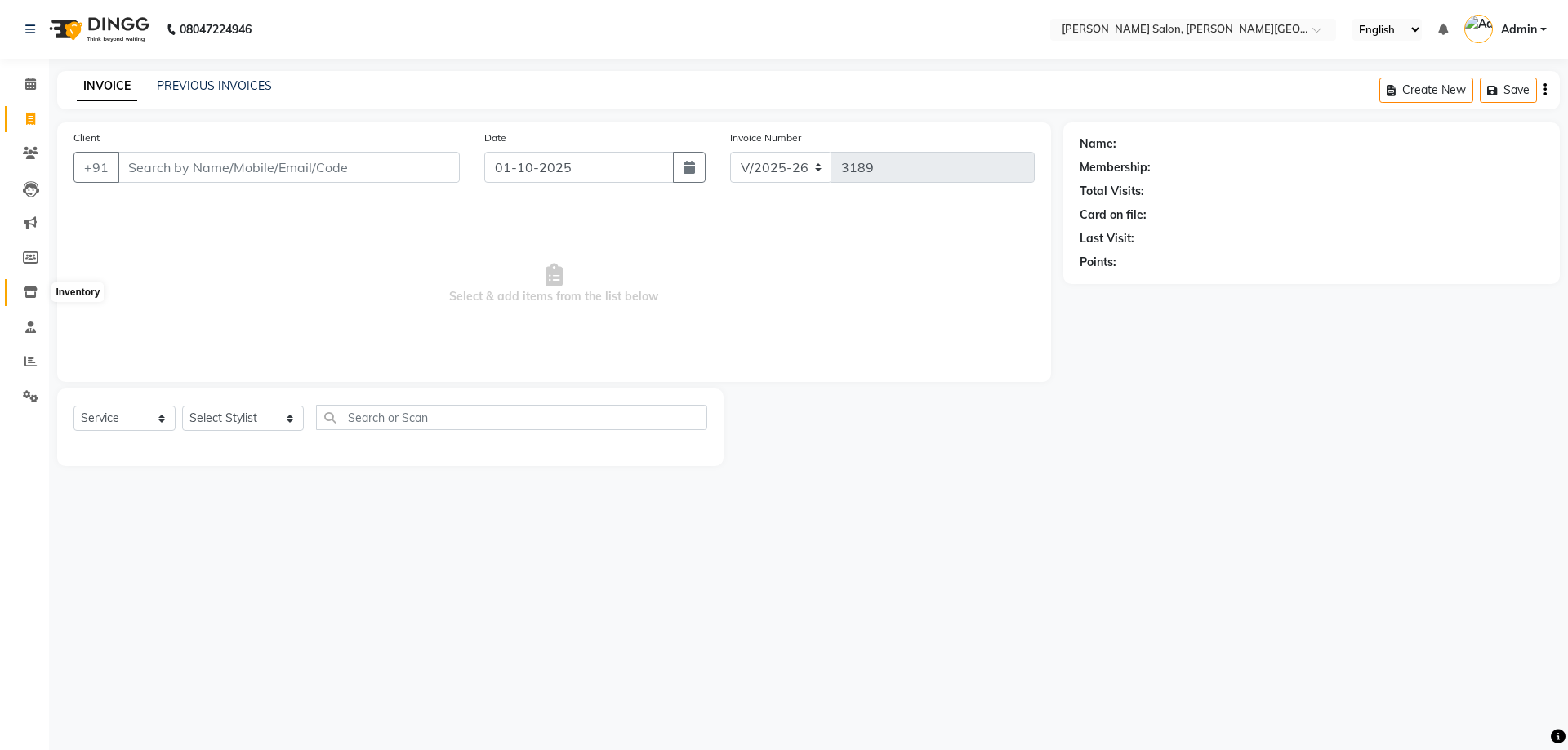
click at [34, 290] on icon at bounding box center [31, 291] width 14 height 12
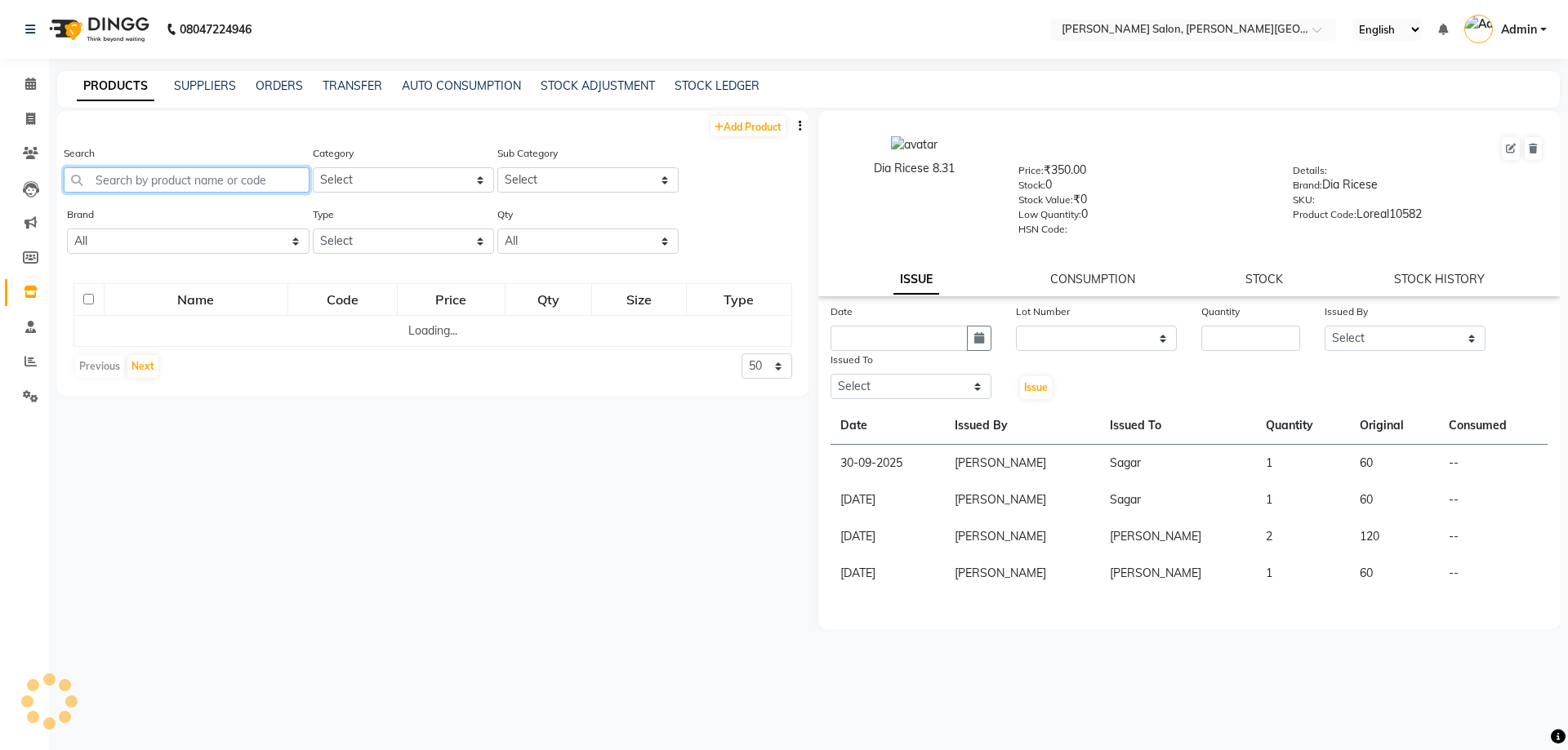
click at [230, 185] on input "text" at bounding box center [186, 179] width 246 height 26
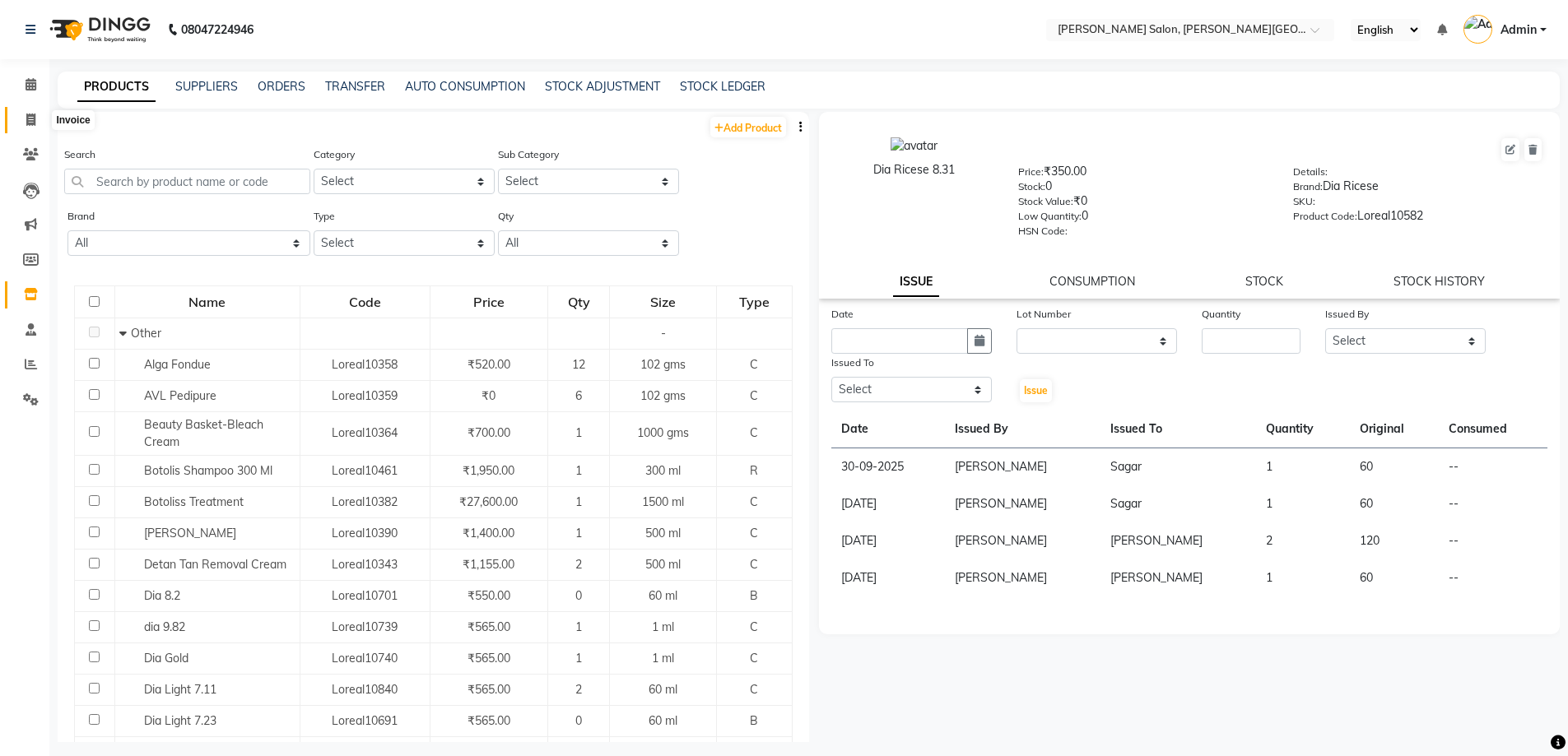
click at [25, 115] on span at bounding box center [31, 120] width 29 height 19
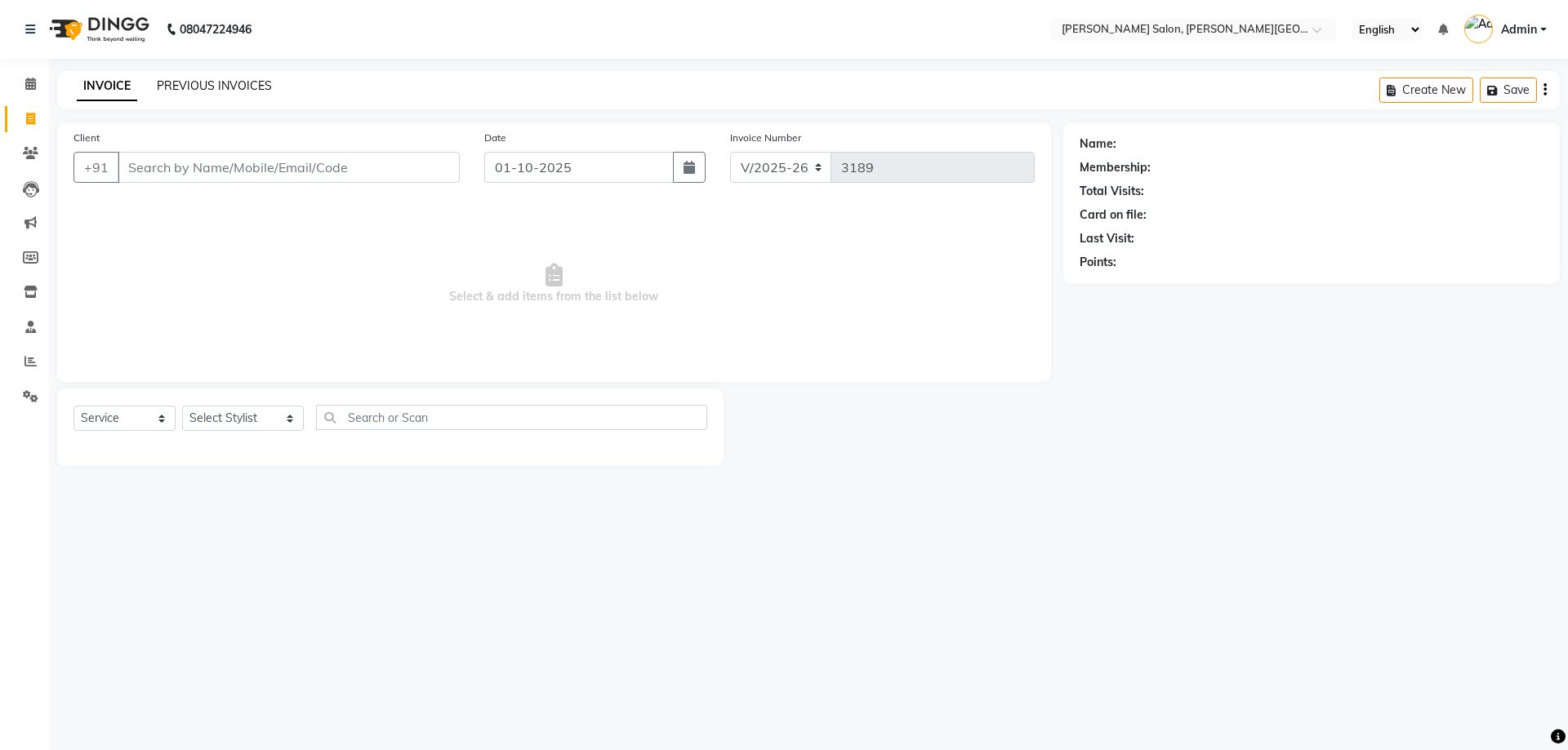
click at [205, 84] on link "PREVIOUS INVOICES" at bounding box center [213, 86] width 115 height 15
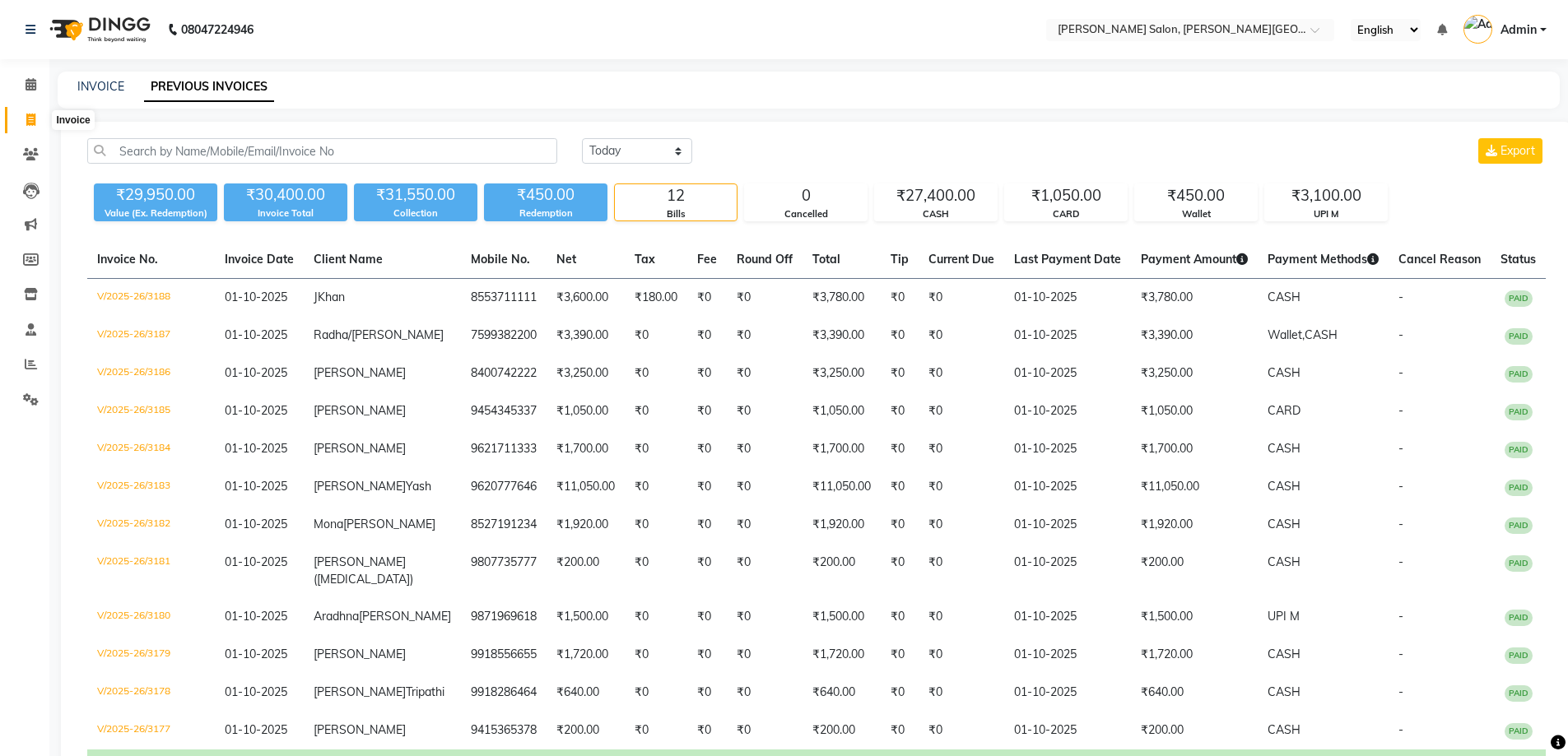
click at [31, 118] on icon at bounding box center [31, 119] width 9 height 13
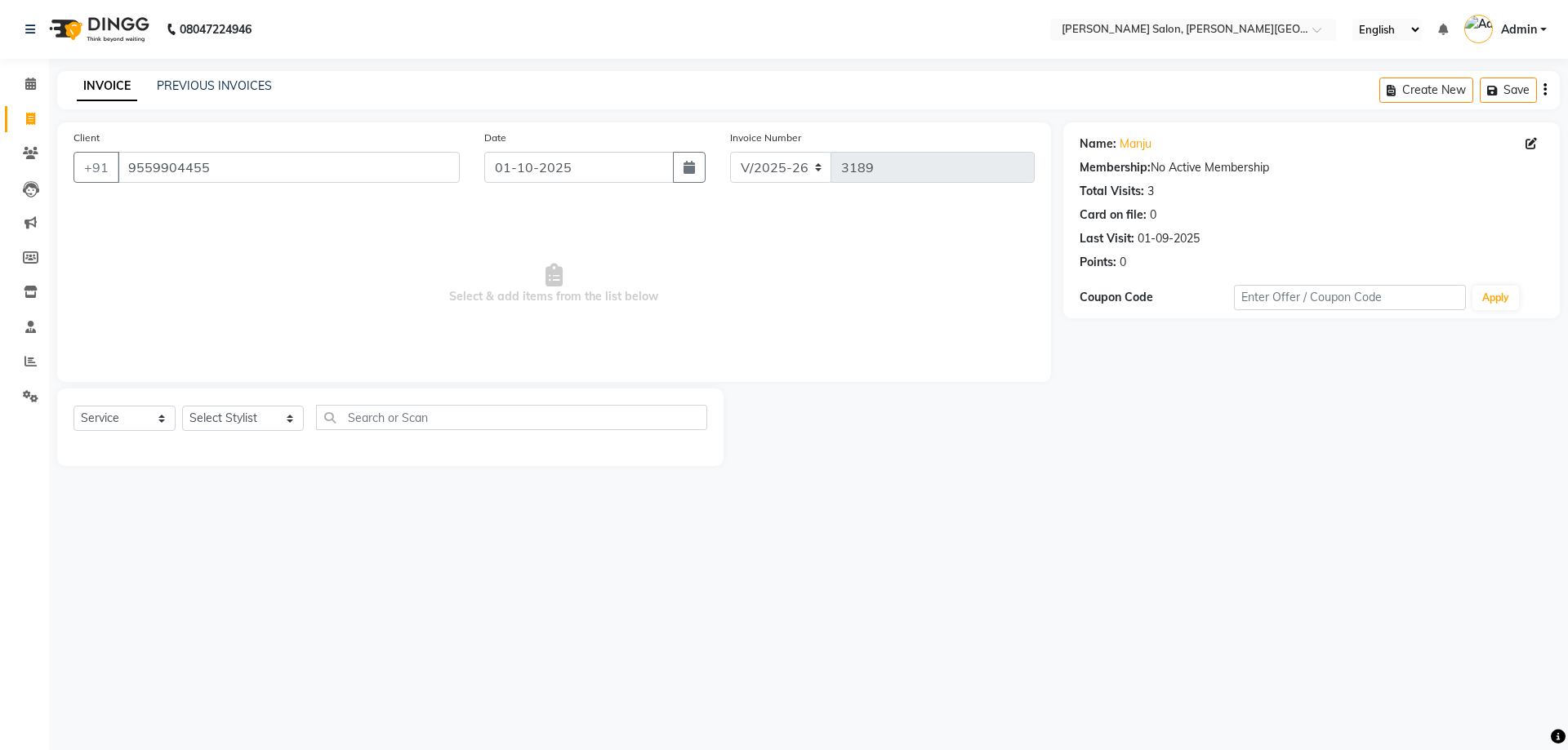
click at [250, 398] on div "Select Service Product Membership Package Voucher Prepaid Gift Card Select Styl…" at bounding box center [390, 428] width 666 height 78
click at [252, 413] on select "Select Stylist [PERSON_NAME] [PERSON_NAME] [PERSON_NAME] [PERSON_NAME] [PERSON_…" at bounding box center [242, 418] width 122 height 26
click at [182, 405] on select "Select Stylist [PERSON_NAME] [PERSON_NAME] [PERSON_NAME] [PERSON_NAME] [PERSON_…" at bounding box center [242, 418] width 122 height 26
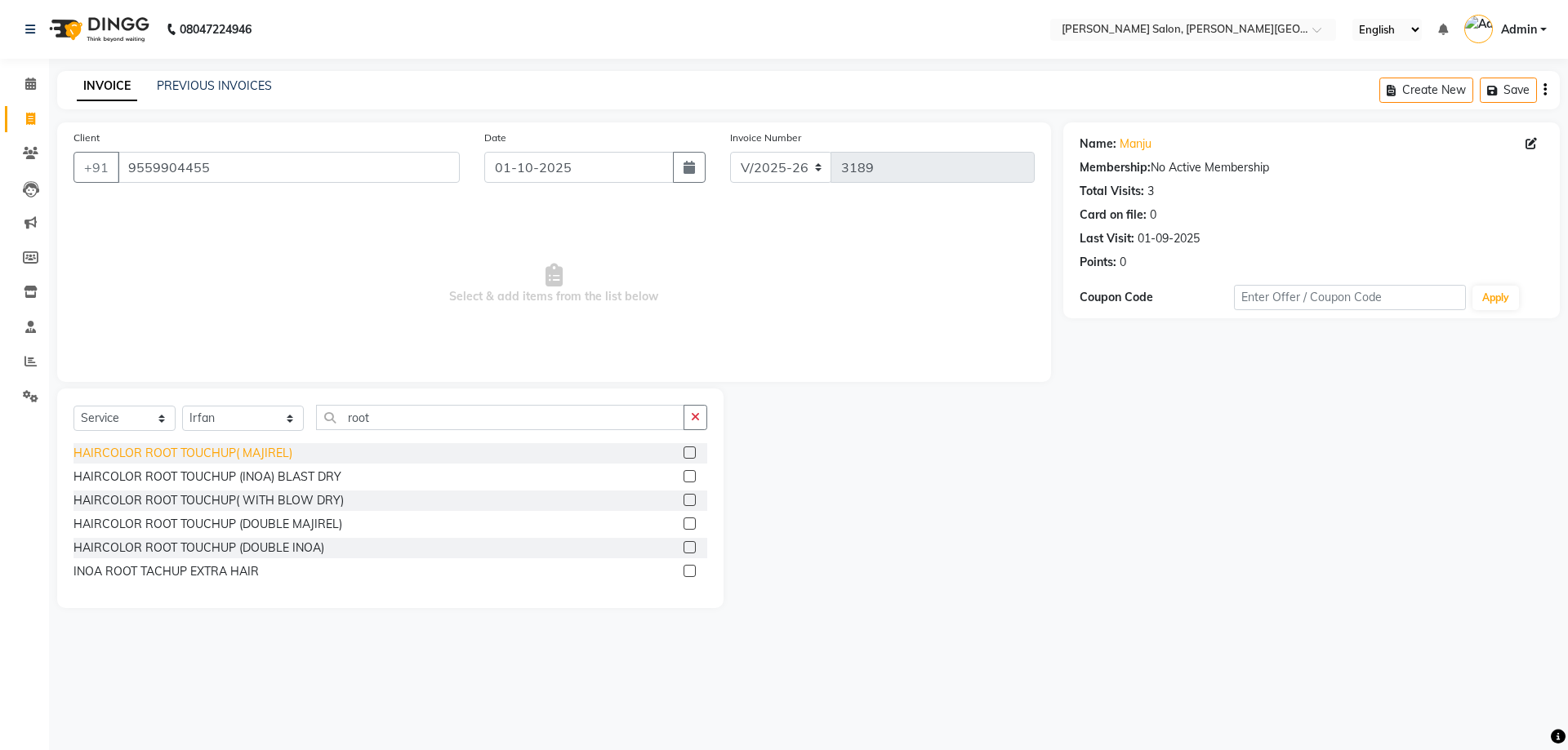
click at [257, 447] on div "HAIRCOLOR ROOT TOUCHUP( MAJIREL)" at bounding box center [183, 453] width 218 height 17
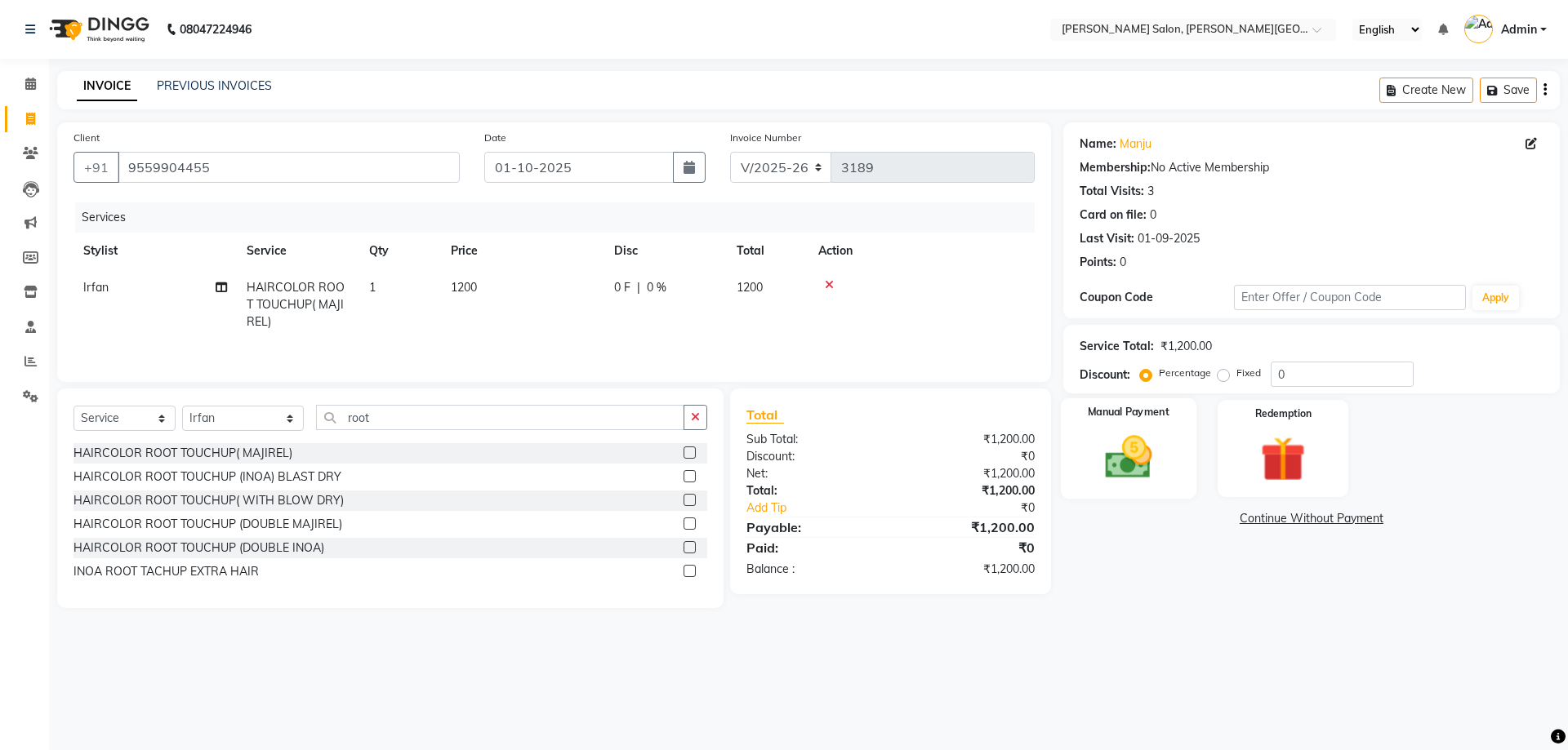
click at [1077, 466] on div "Manual Payment" at bounding box center [1128, 448] width 136 height 100
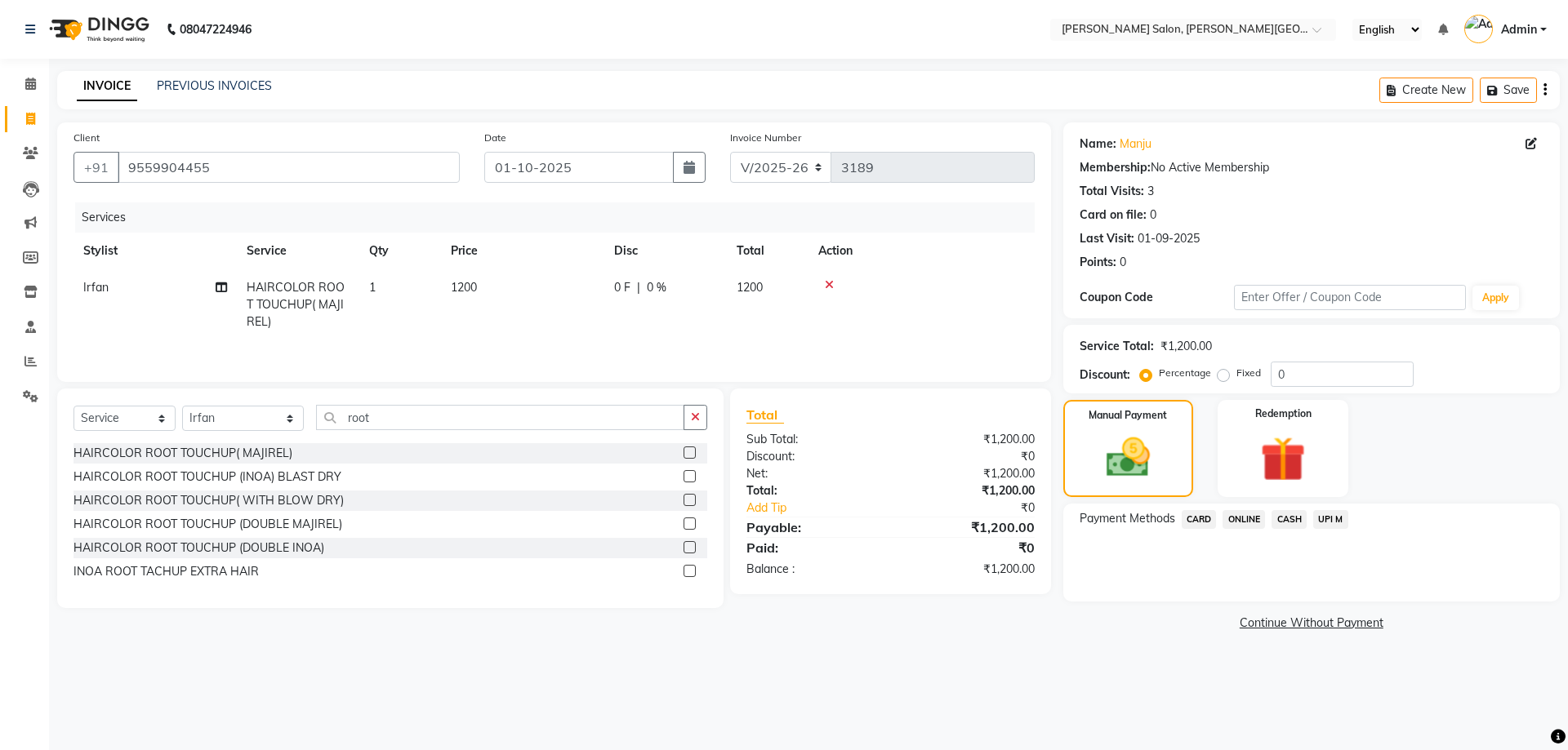
click at [1335, 514] on span "UPI M" at bounding box center [1331, 519] width 35 height 19
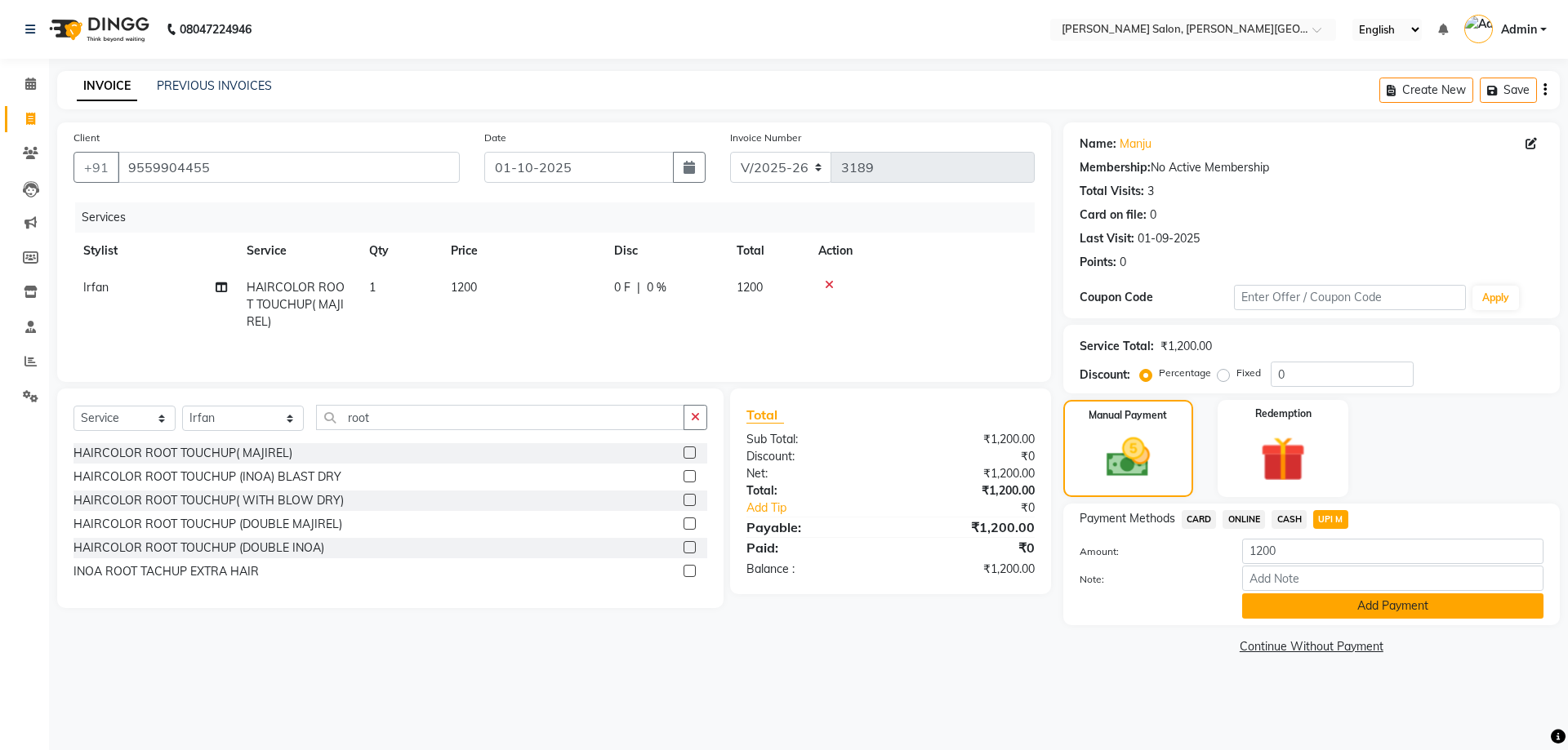
click at [1374, 603] on button "Add Payment" at bounding box center [1393, 605] width 301 height 26
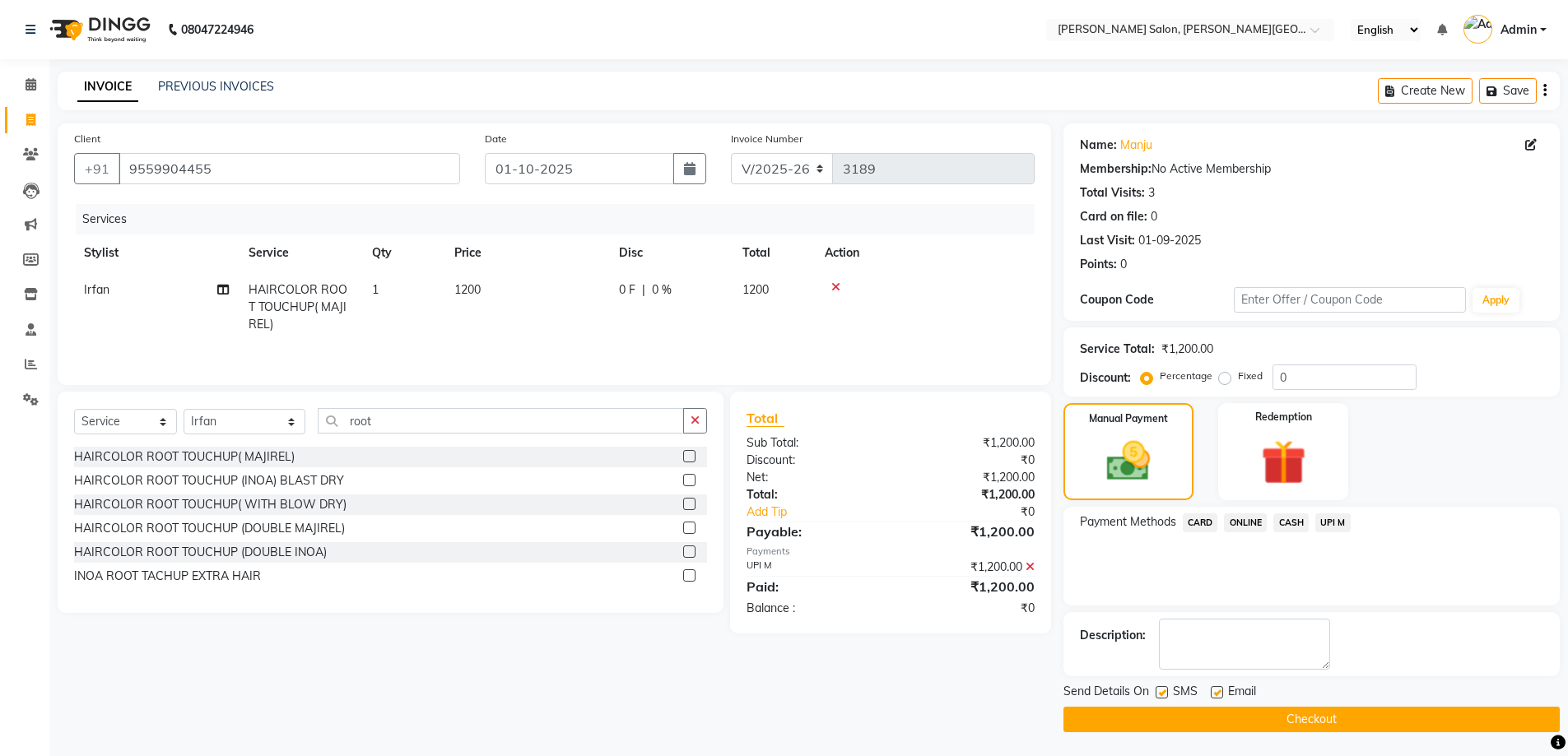
click at [1365, 702] on div "Send Details On SMS Email" at bounding box center [1311, 693] width 496 height 21
click at [1365, 713] on button "Checkout" at bounding box center [1311, 719] width 496 height 26
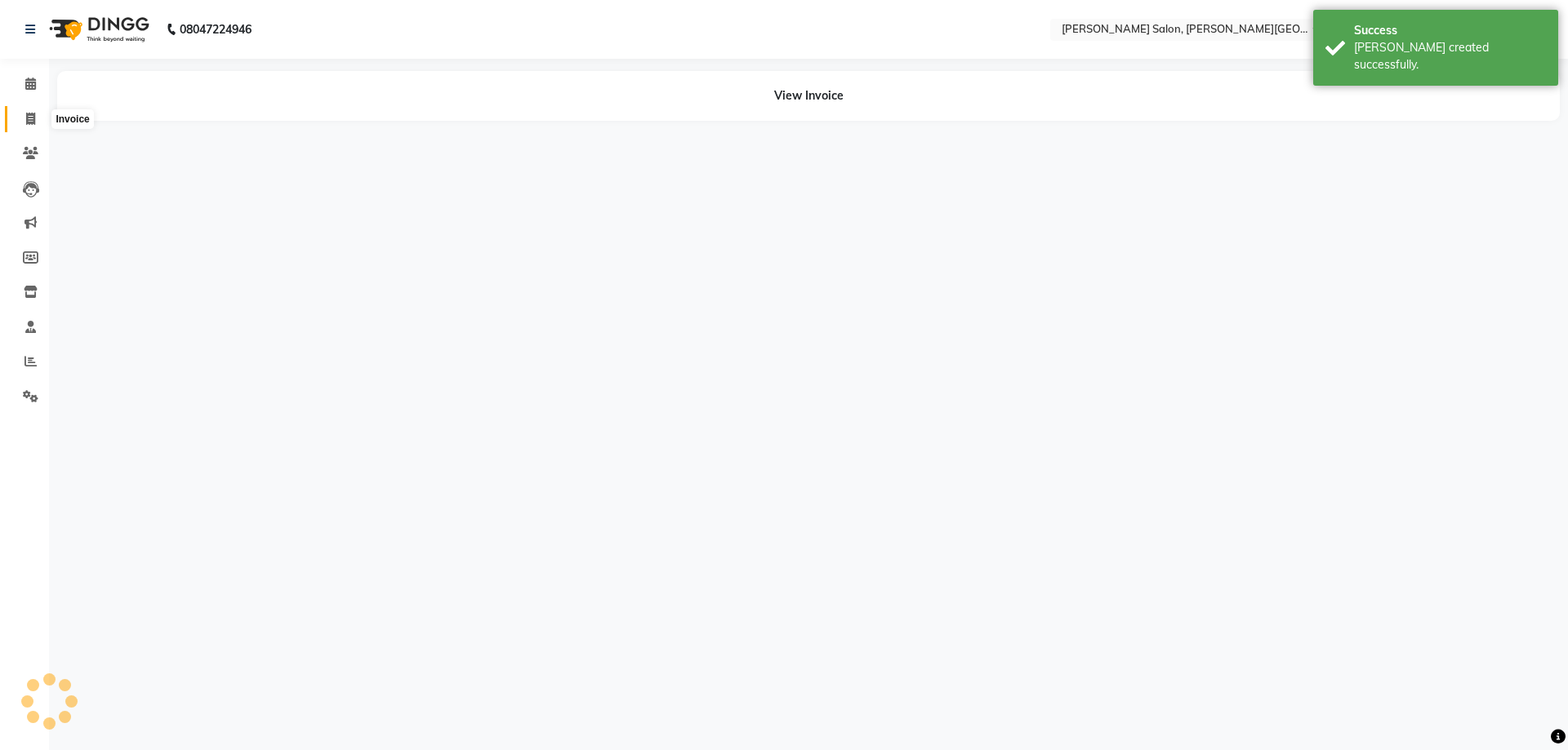
click at [25, 117] on span at bounding box center [31, 119] width 29 height 19
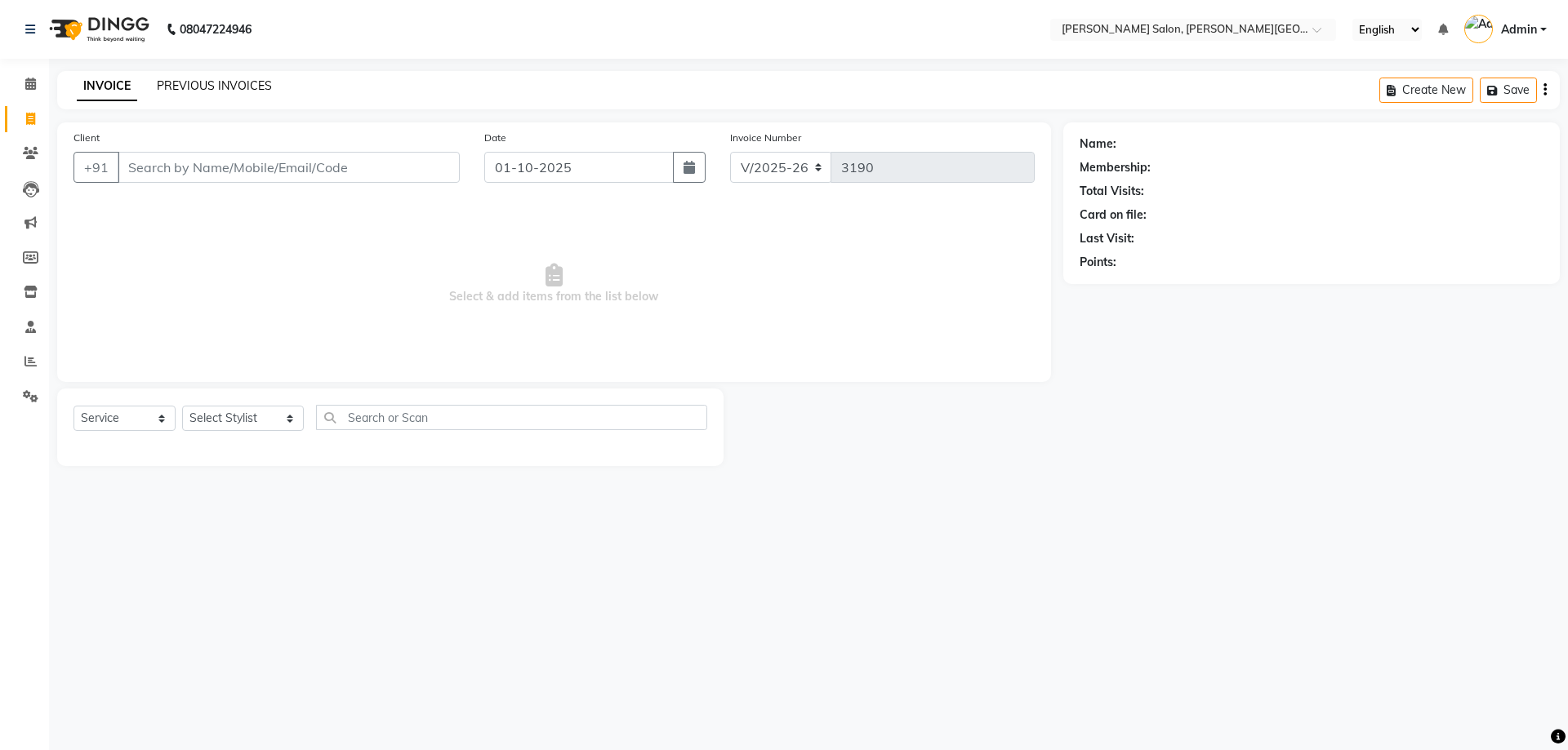
click at [232, 93] on link "PREVIOUS INVOICES" at bounding box center [213, 86] width 115 height 15
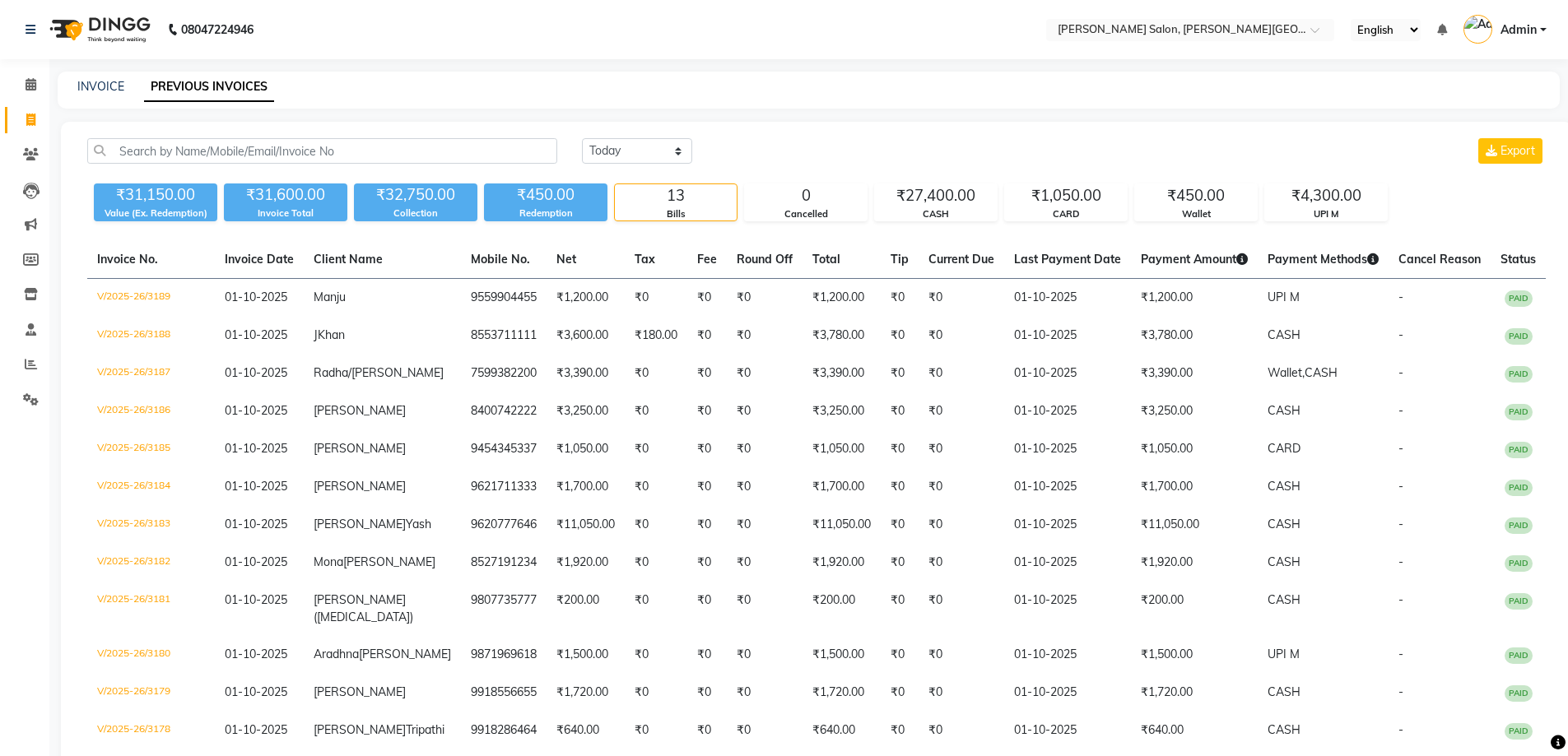
click at [14, 119] on link "Invoice" at bounding box center [24, 120] width 39 height 28
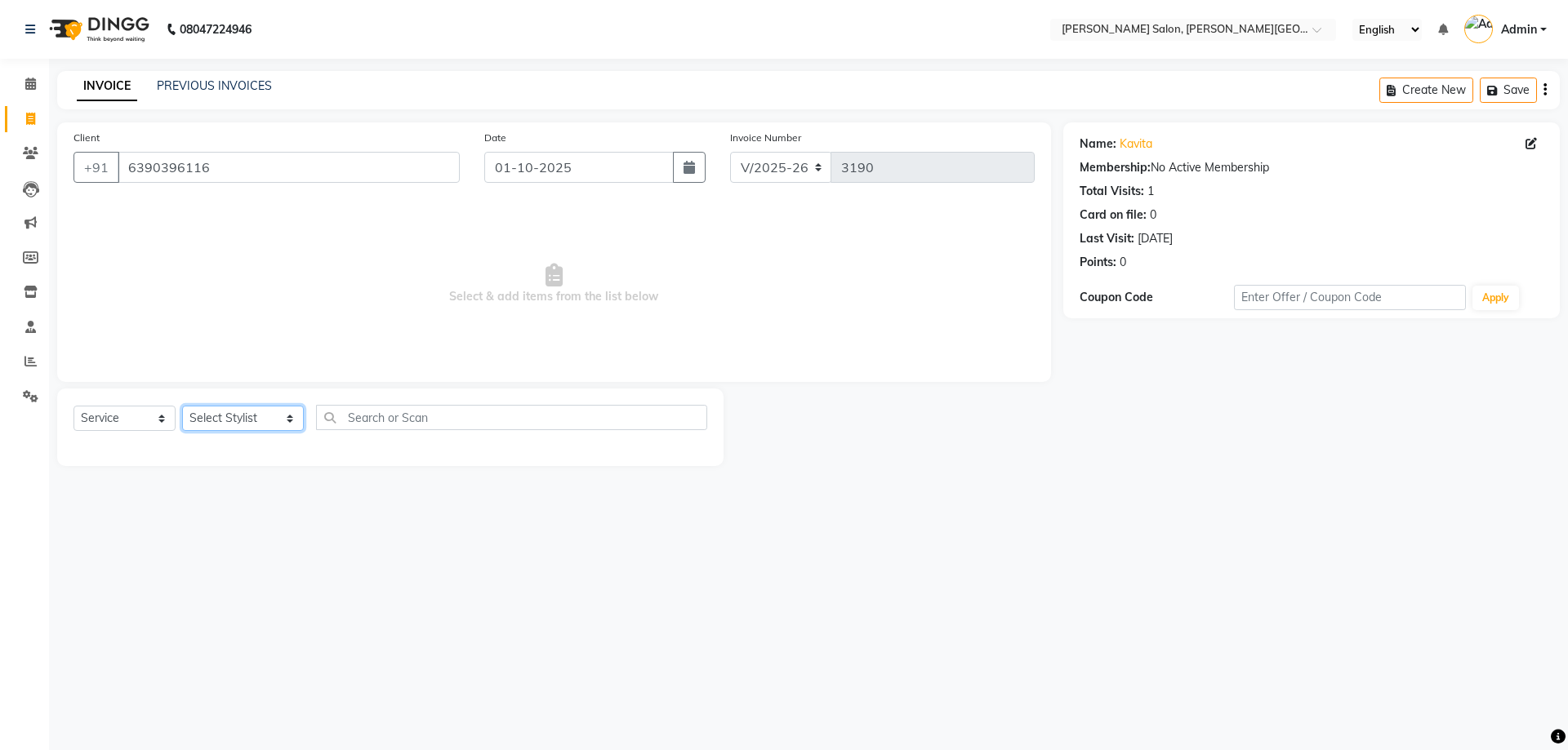
click at [218, 419] on select "Select Stylist [PERSON_NAME] [PERSON_NAME] [PERSON_NAME] [PERSON_NAME] [PERSON_…" at bounding box center [242, 418] width 122 height 26
click at [182, 405] on select "Select Stylist [PERSON_NAME] [PERSON_NAME] [PERSON_NAME] [PERSON_NAME] [PERSON_…" at bounding box center [242, 418] width 122 height 26
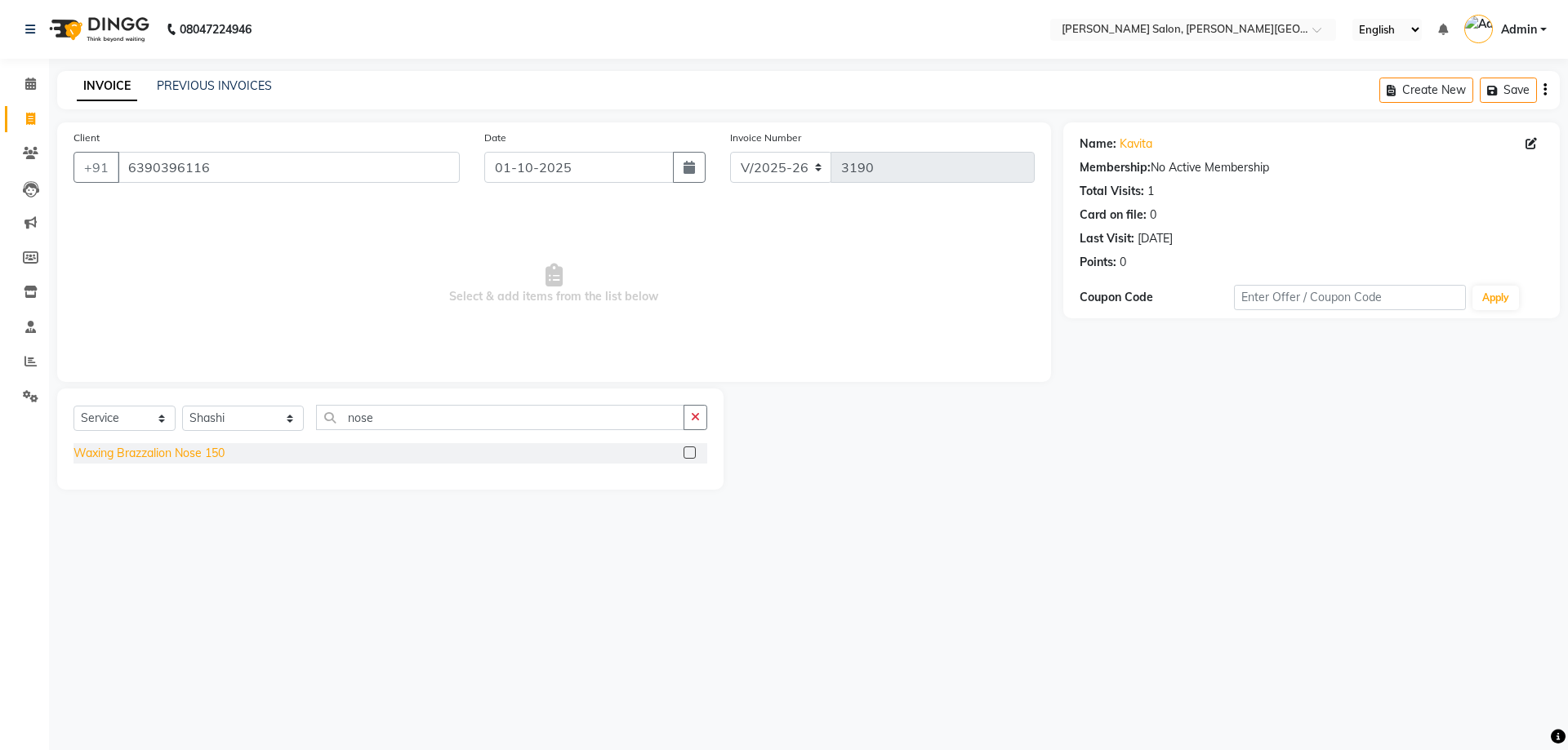
click at [216, 455] on div "Waxing Brazzalion Nose 150" at bounding box center [149, 453] width 151 height 17
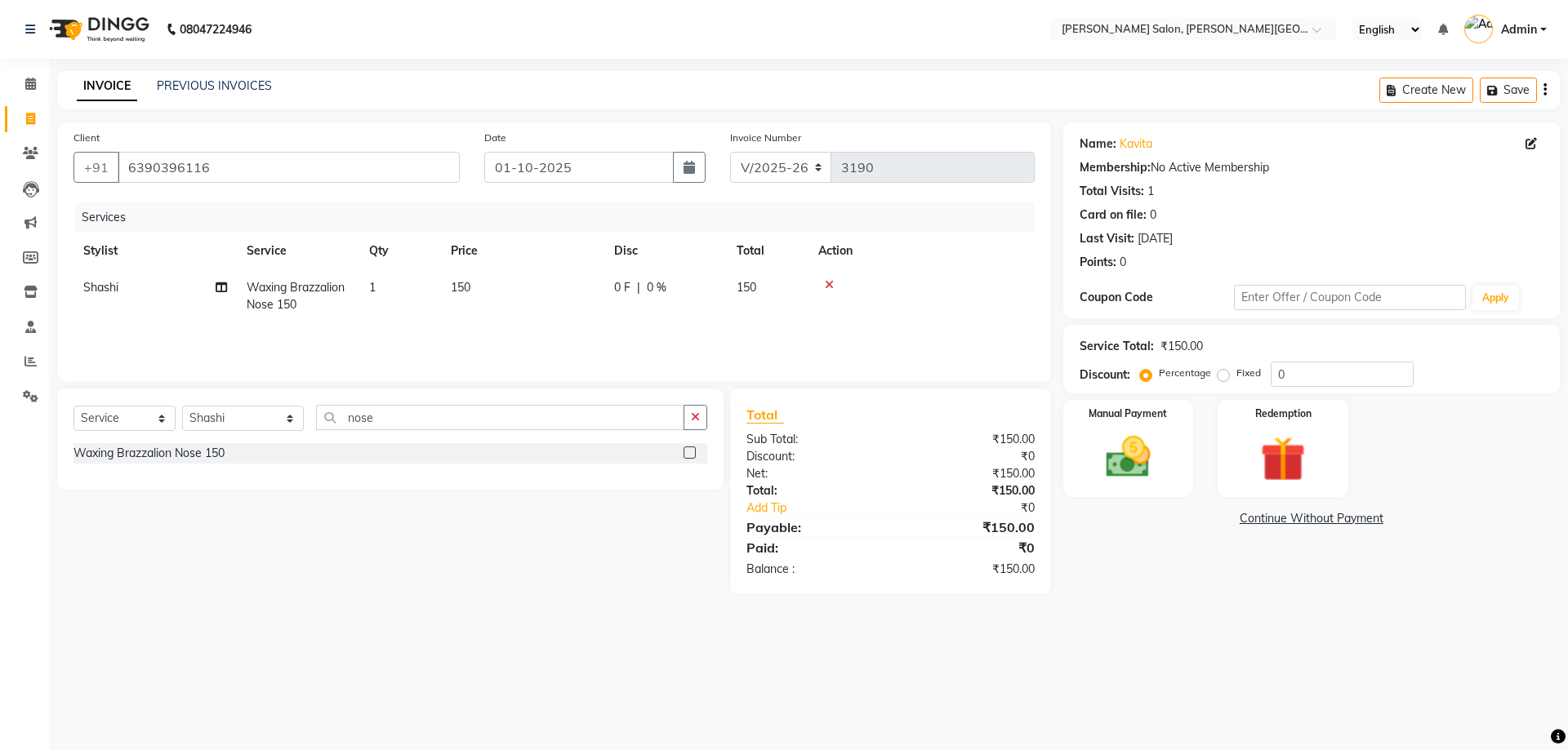
drag, startPoint x: 419, startPoint y: 399, endPoint x: 117, endPoint y: 408, distance: 302.1
click at [198, 408] on div "Select Service Product Membership Package Voucher Prepaid Gift Card Select Styl…" at bounding box center [390, 439] width 666 height 101
drag, startPoint x: 376, startPoint y: 410, endPoint x: 63, endPoint y: 418, distance: 313.1
click at [157, 418] on div "Select Service Product Membership Package Voucher Prepaid Gift Card Select Styl…" at bounding box center [391, 423] width 634 height 38
click at [129, 462] on div "THREADING-EYEBROW" at bounding box center [391, 453] width 634 height 21
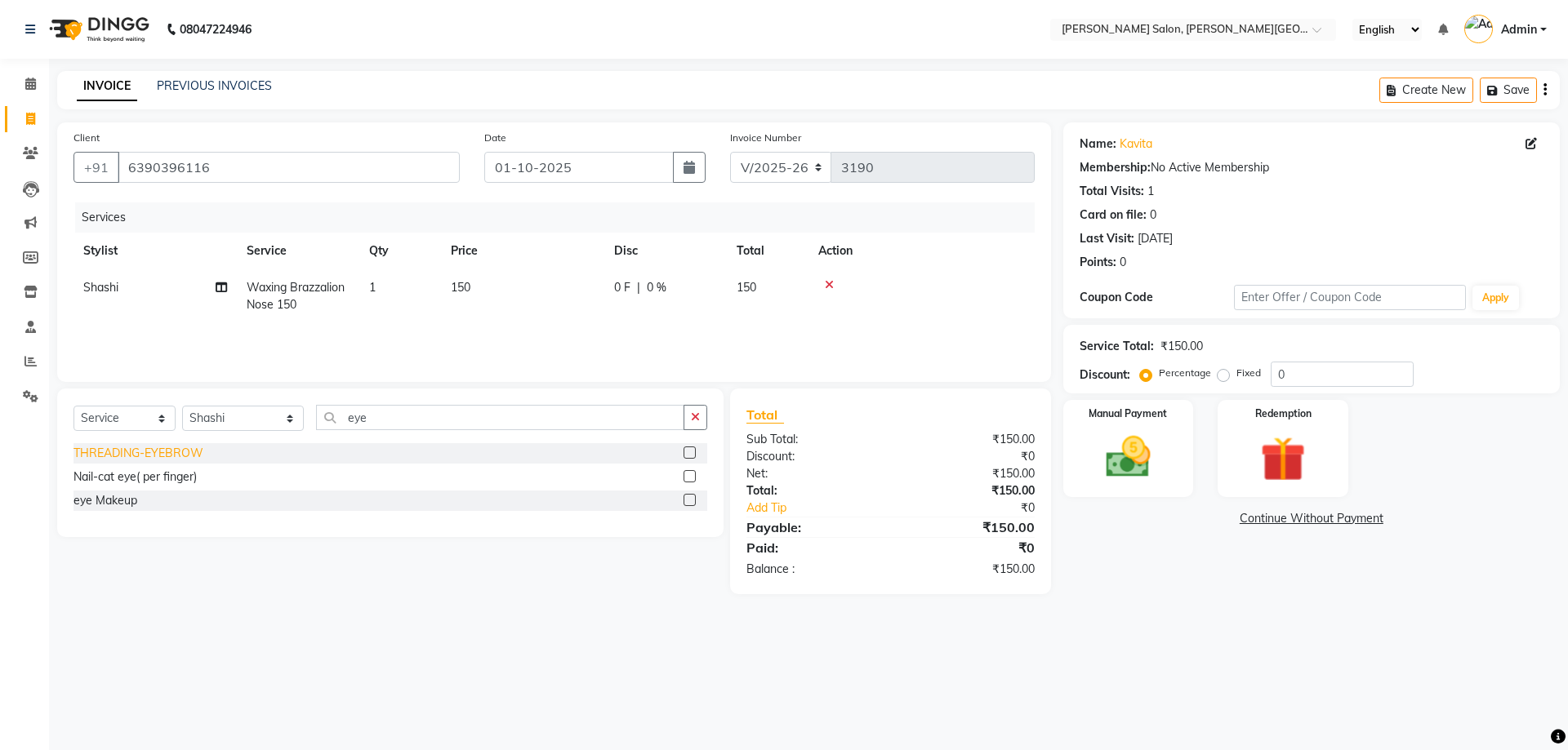
click at [180, 458] on div "THREADING-EYEBROW" at bounding box center [138, 453] width 130 height 17
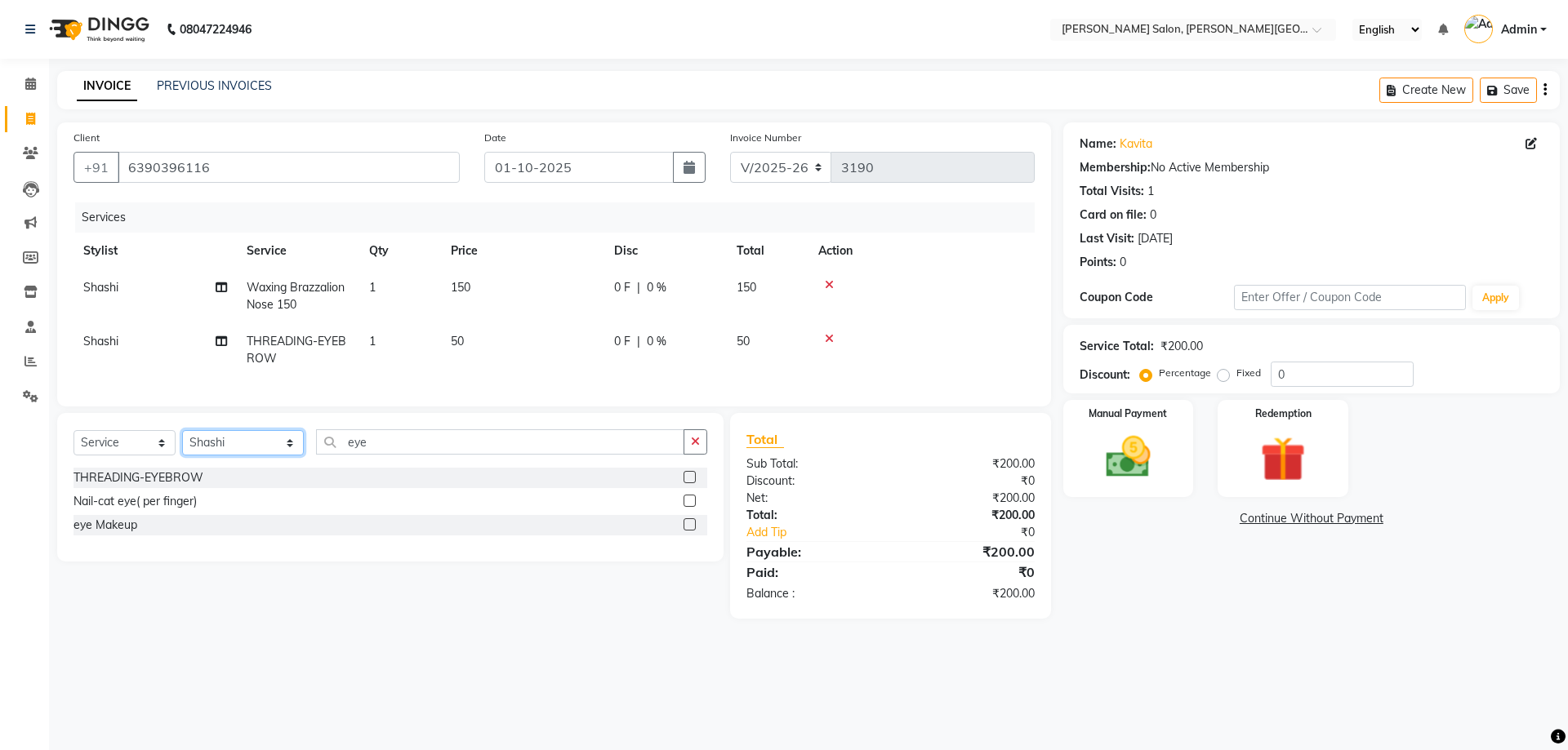
click at [261, 445] on select "Select Stylist [PERSON_NAME] [PERSON_NAME] [PERSON_NAME] [PERSON_NAME] [PERSON_…" at bounding box center [242, 442] width 122 height 26
click at [182, 442] on select "Select Stylist [PERSON_NAME] [PERSON_NAME] [PERSON_NAME] [PERSON_NAME] [PERSON_…" at bounding box center [242, 442] width 122 height 26
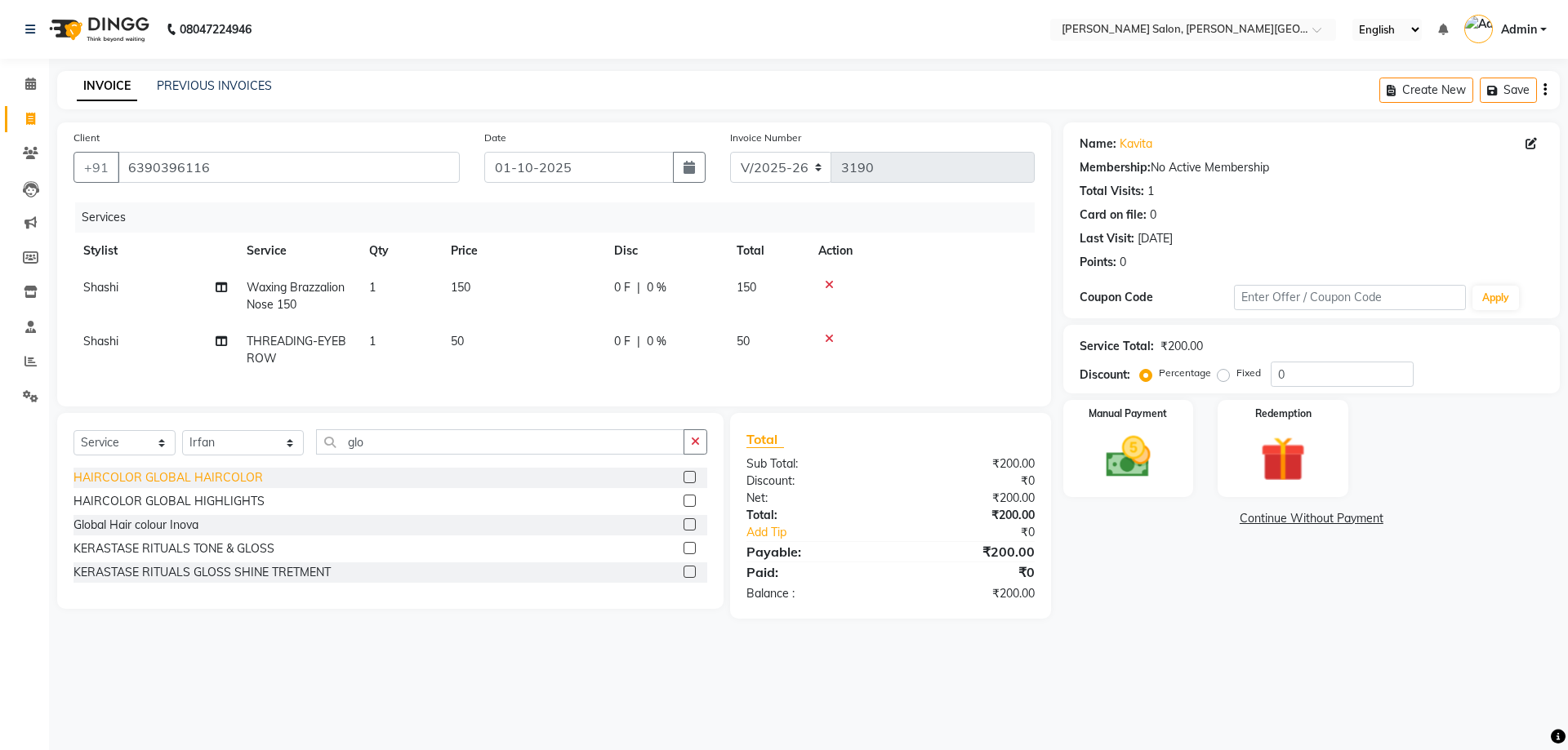
click at [205, 486] on div "HAIRCOLOR GLOBAL HAIRCOLOR" at bounding box center [168, 477] width 189 height 17
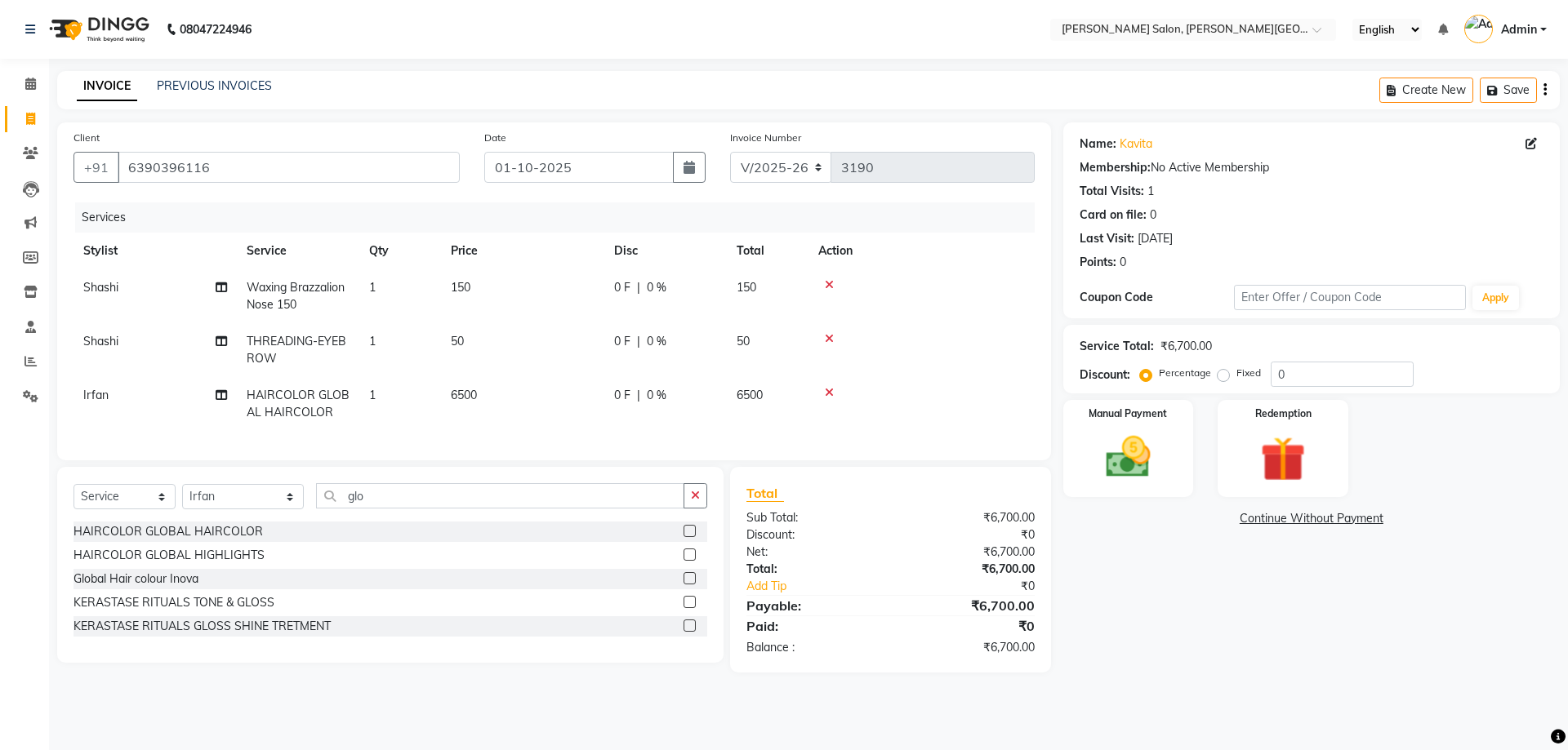
click at [621, 389] on span "0 F" at bounding box center [622, 395] width 17 height 17
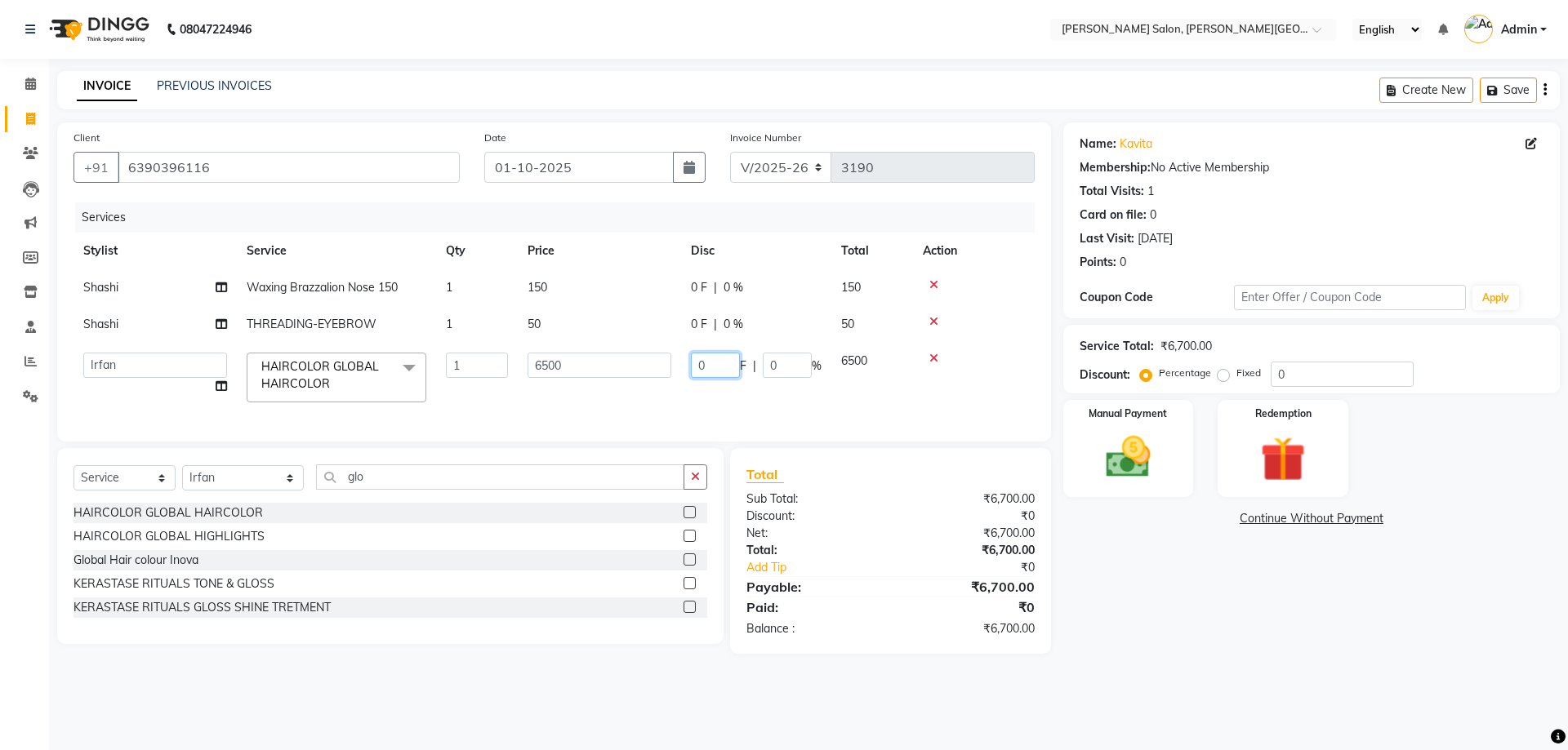
drag, startPoint x: 701, startPoint y: 368, endPoint x: 677, endPoint y: 368, distance: 24.0
click at [677, 368] on tr "[PERSON_NAME] [PERSON_NAME] [PERSON_NAME] [PERSON_NAME] [PERSON_NAME] Disha Kum…" at bounding box center [554, 377] width 961 height 69
click at [665, 396] on tr "[PERSON_NAME] [PERSON_NAME] [PERSON_NAME] [PERSON_NAME] [PERSON_NAME] Disha Kum…" at bounding box center [554, 377] width 961 height 69
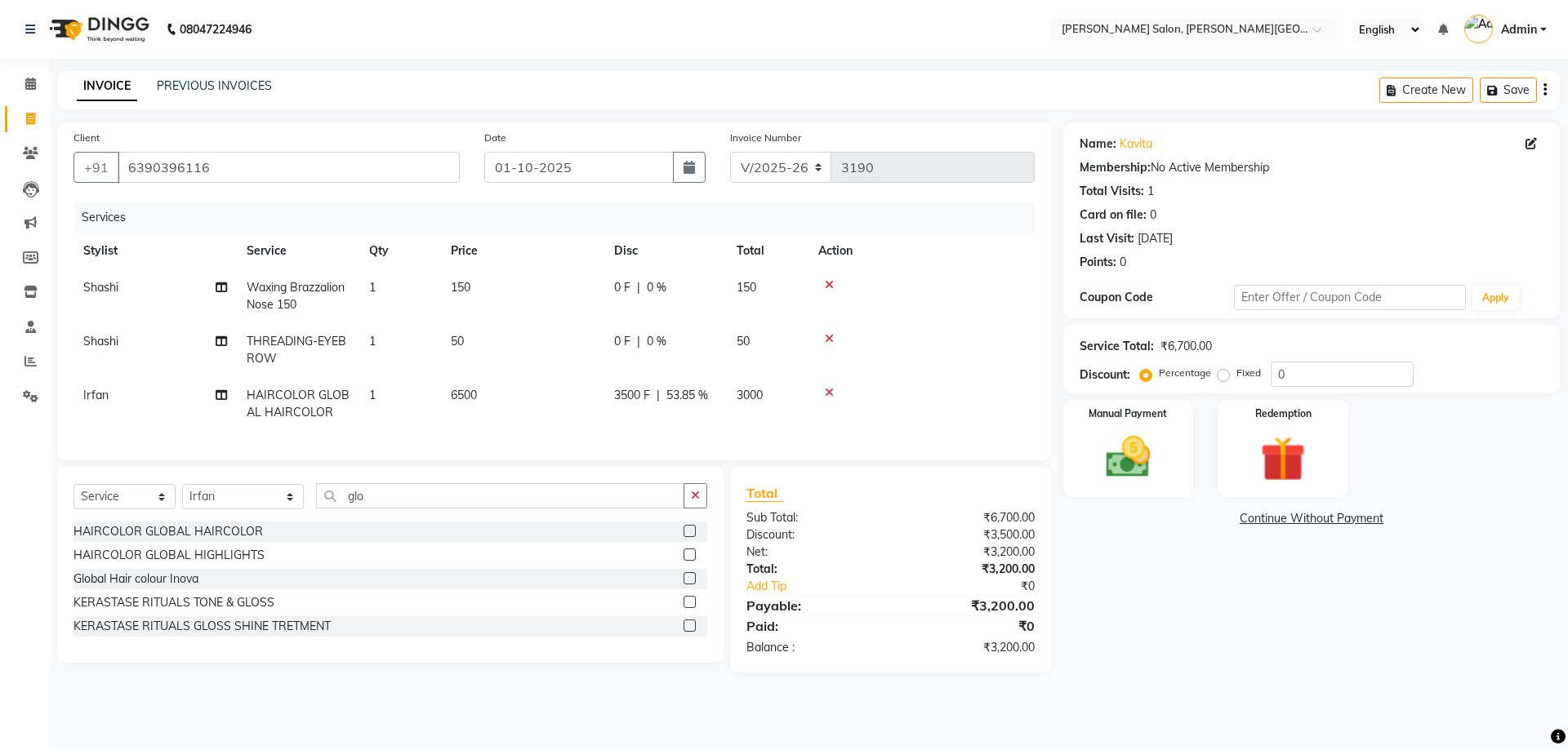
click at [827, 393] on icon at bounding box center [829, 393] width 9 height 12
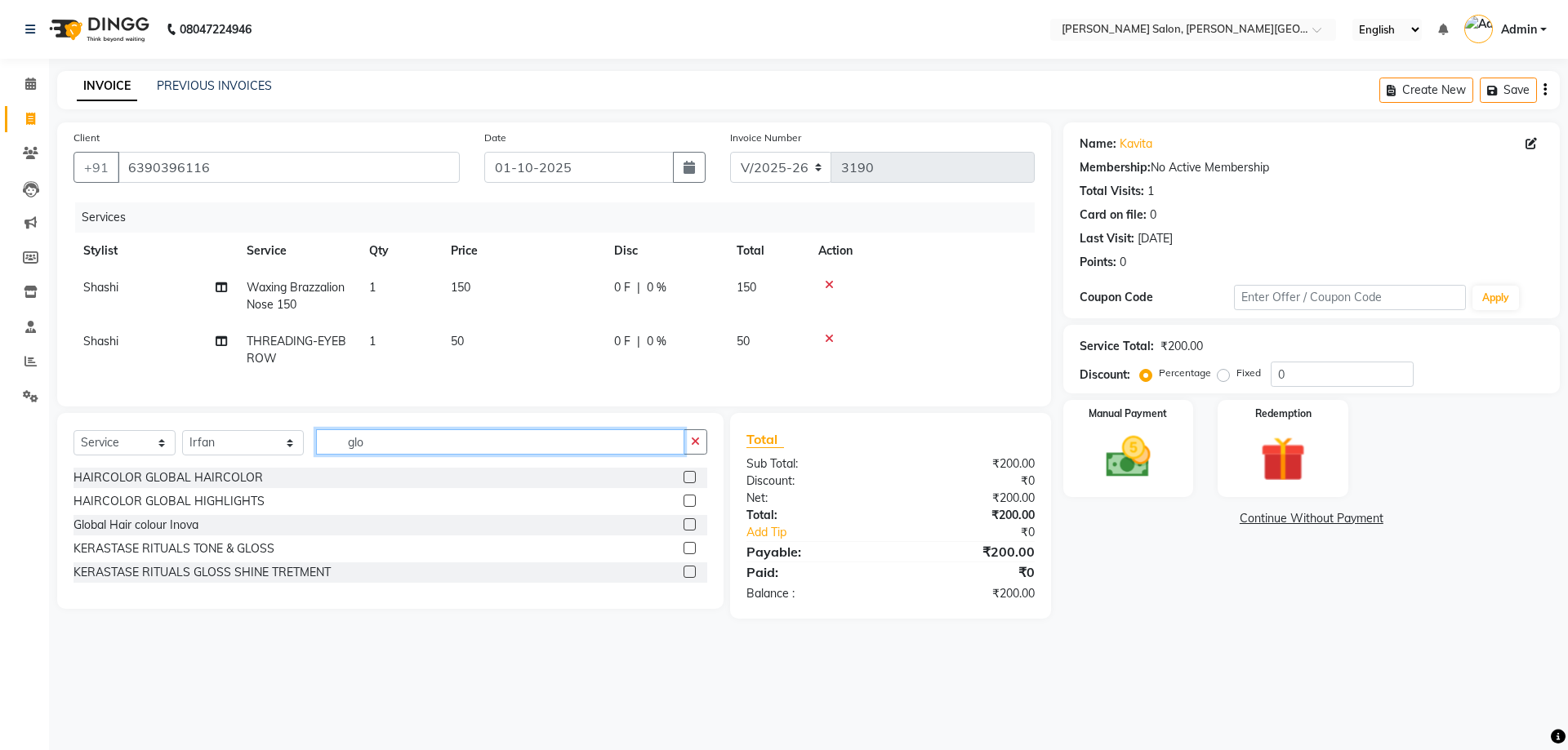
drag, startPoint x: 363, startPoint y: 459, endPoint x: 308, endPoint y: 455, distance: 55.1
click at [316, 455] on input "glo" at bounding box center [501, 442] width 369 height 26
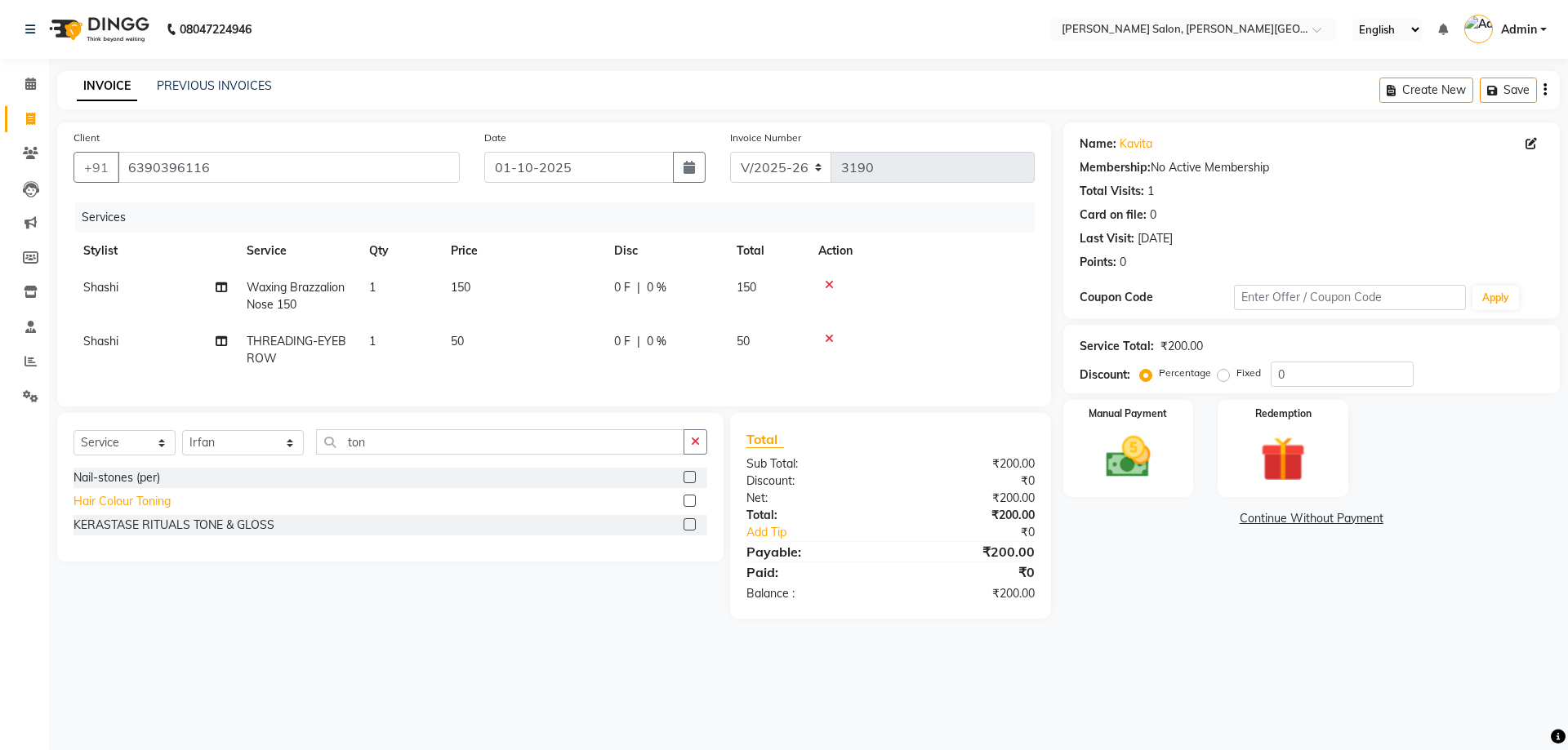
click at [145, 510] on div "Hair Colour Toning" at bounding box center [122, 501] width 97 height 17
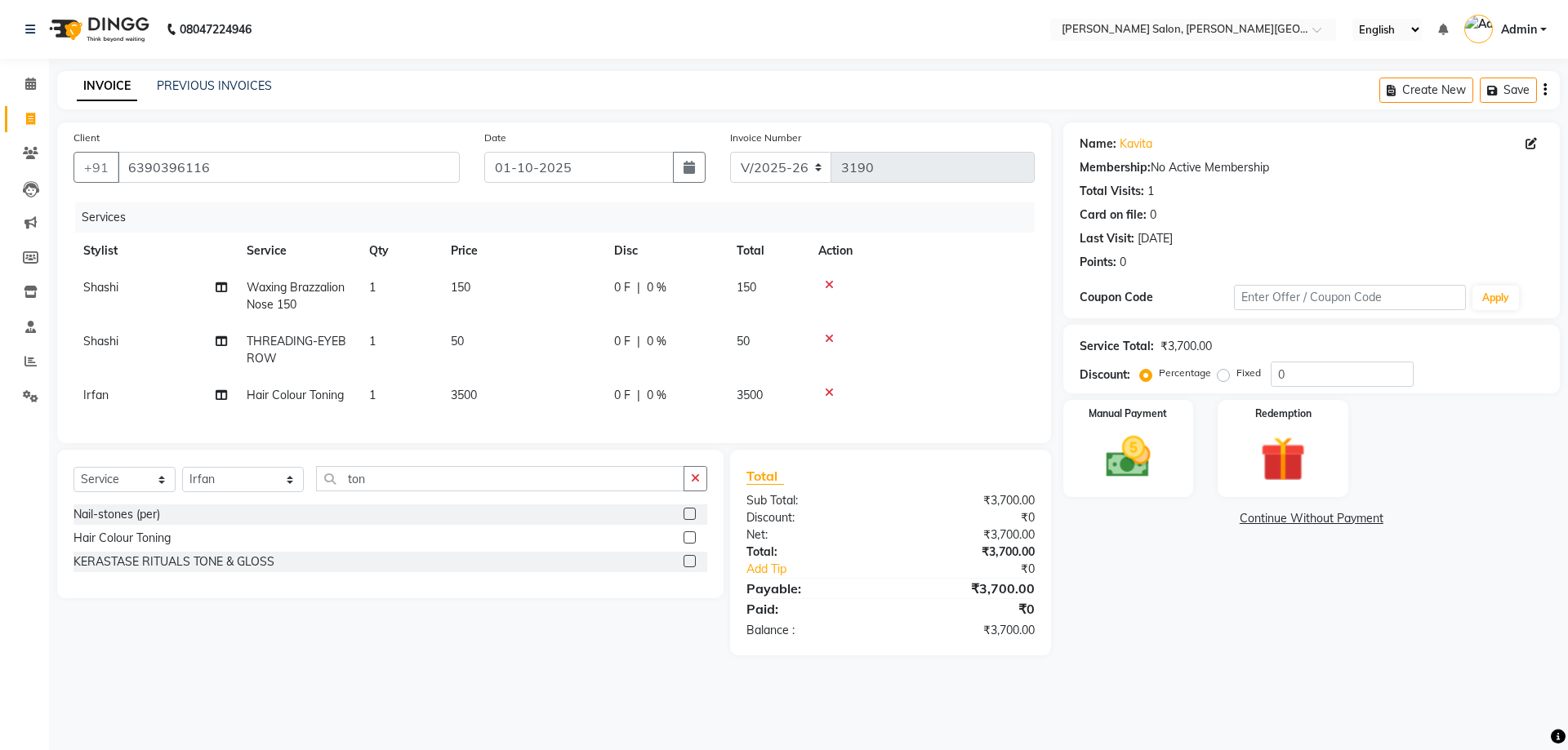
click at [617, 389] on span "0 F" at bounding box center [622, 395] width 17 height 17
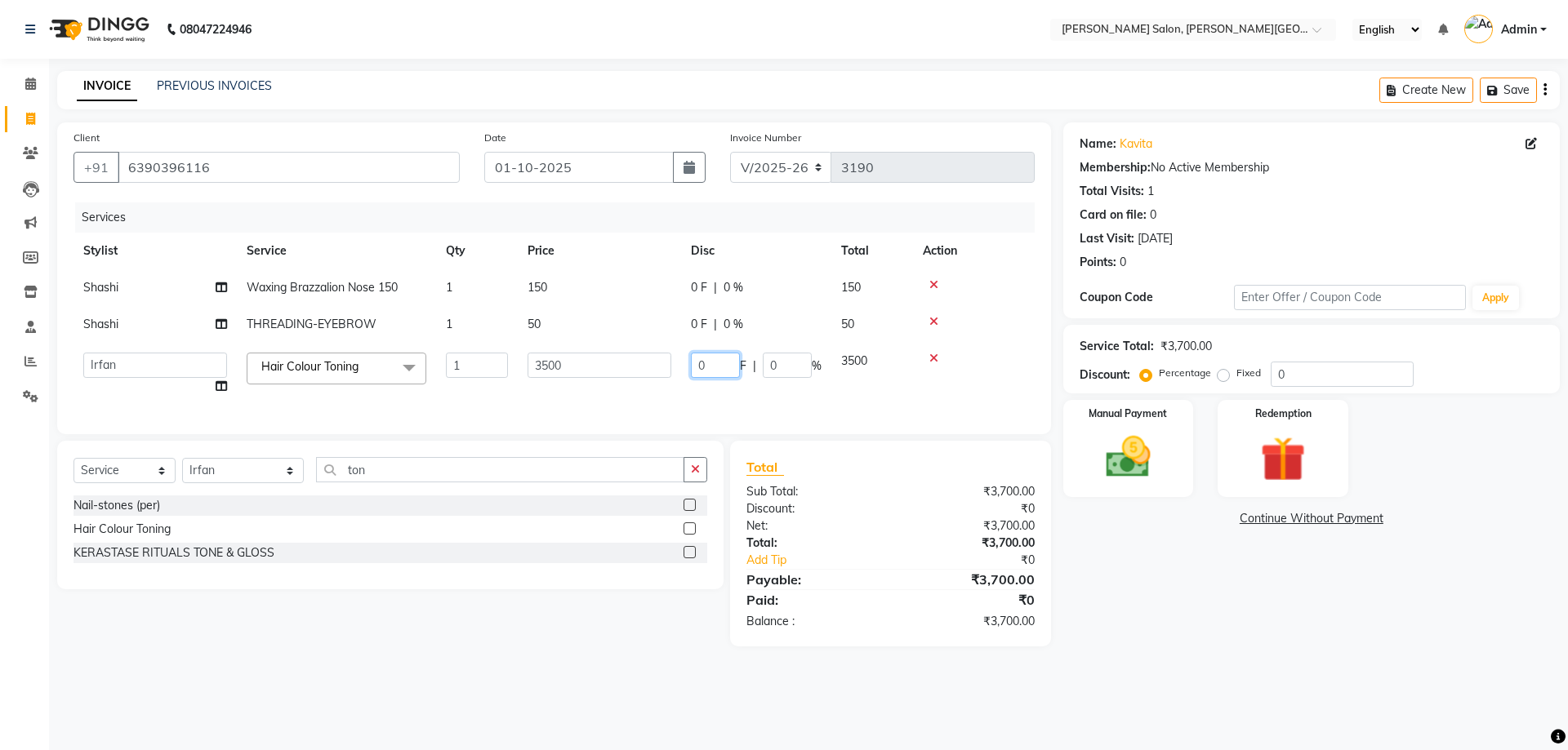
drag, startPoint x: 707, startPoint y: 365, endPoint x: 655, endPoint y: 361, distance: 52.2
click at [655, 361] on tr "[PERSON_NAME] [PERSON_NAME] [PERSON_NAME] [PERSON_NAME] [PERSON_NAME] Disha Kum…" at bounding box center [554, 373] width 961 height 62
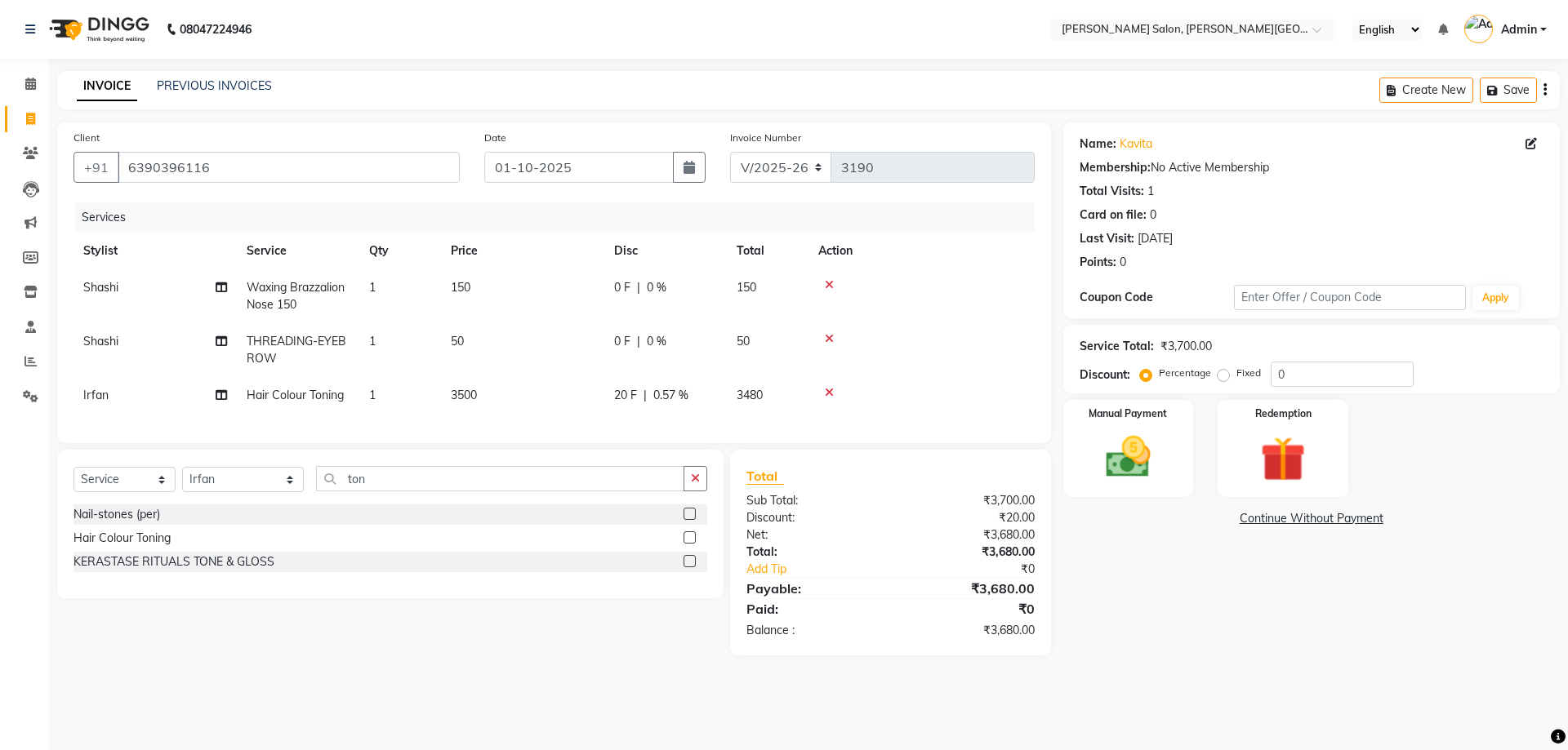
click at [674, 398] on tr "[PERSON_NAME] Hair Colour Toning 1 3500 20 F | 0.57 % 3480" at bounding box center [554, 395] width 961 height 36
click at [828, 392] on icon at bounding box center [829, 393] width 9 height 12
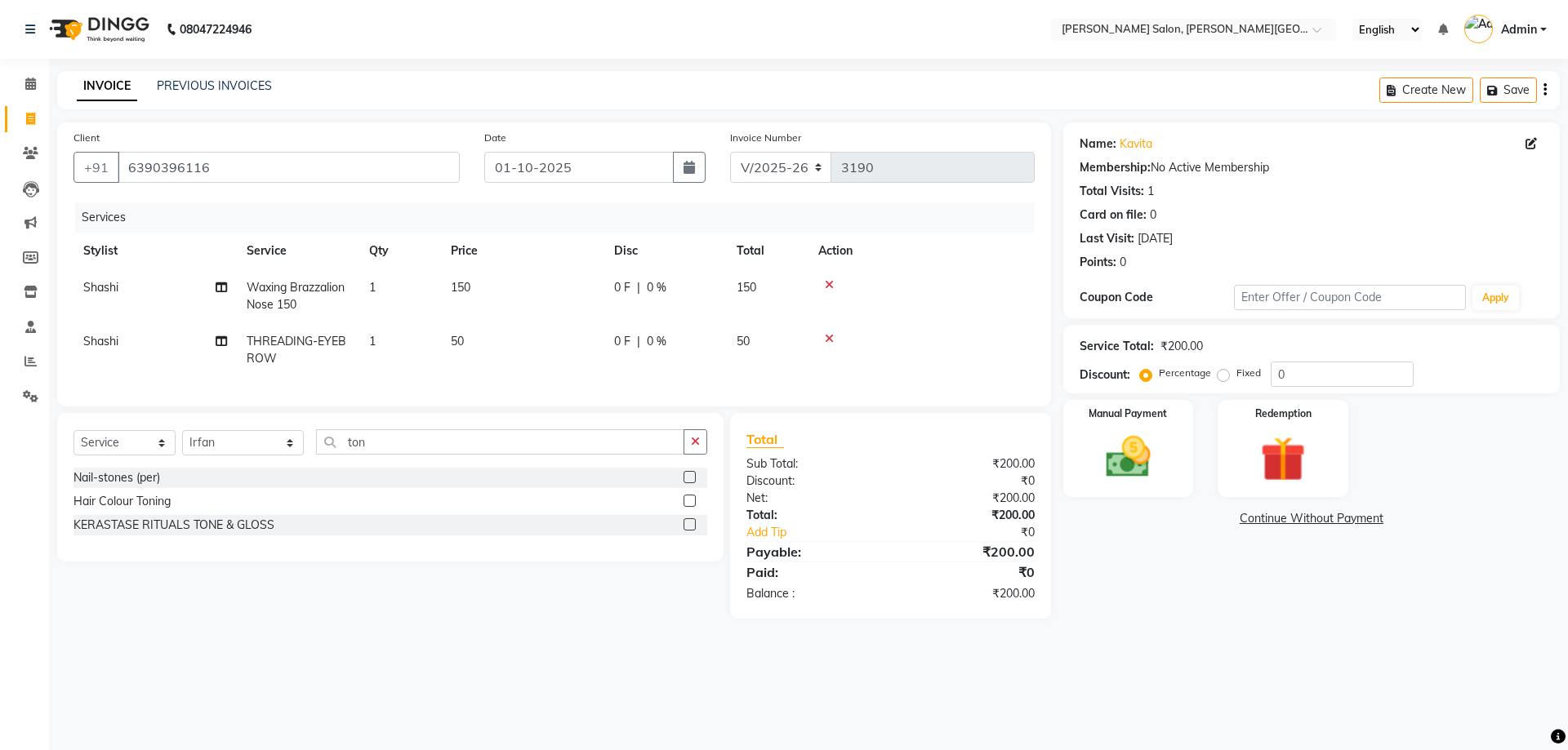
click at [825, 342] on icon at bounding box center [829, 339] width 9 height 12
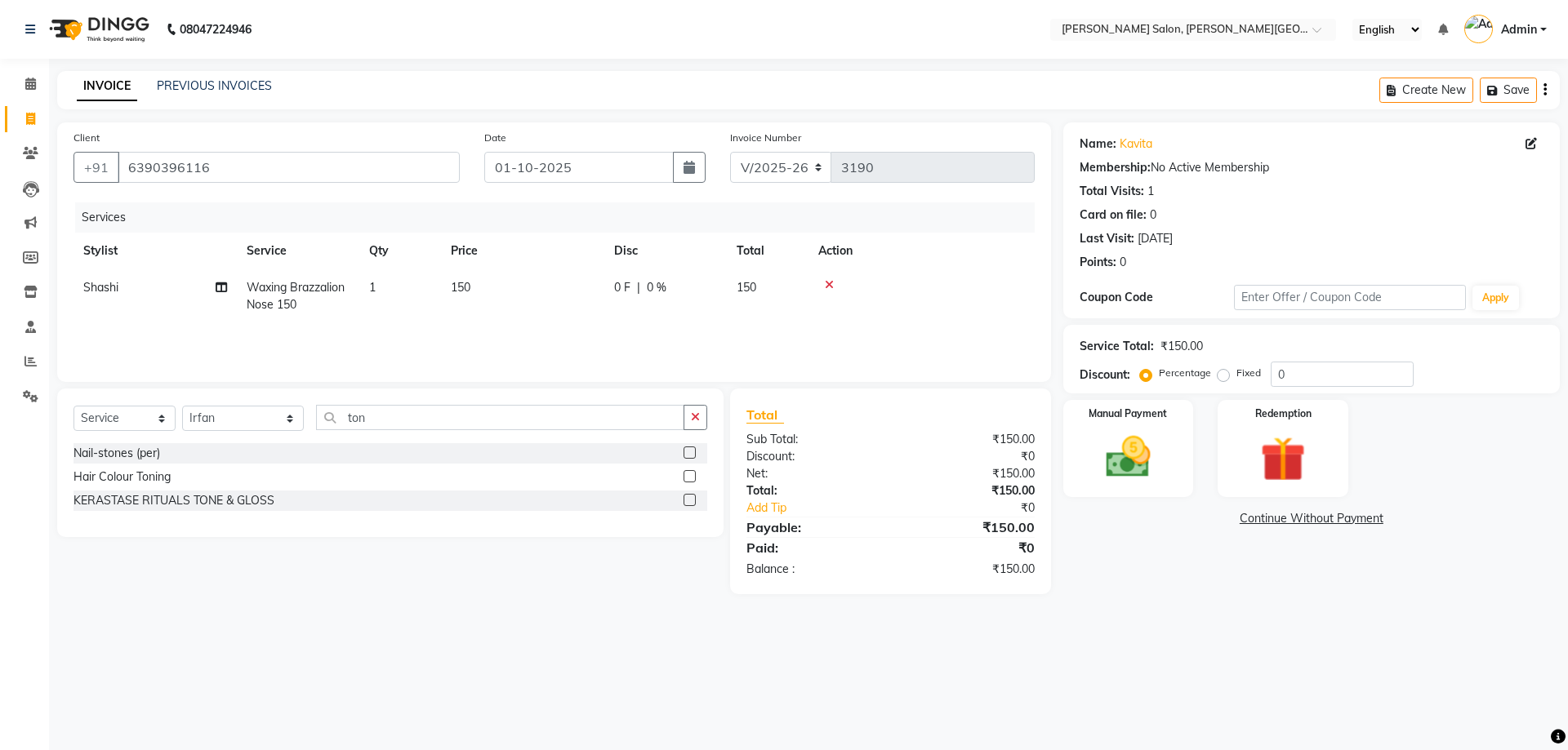
click at [831, 283] on icon at bounding box center [829, 284] width 9 height 12
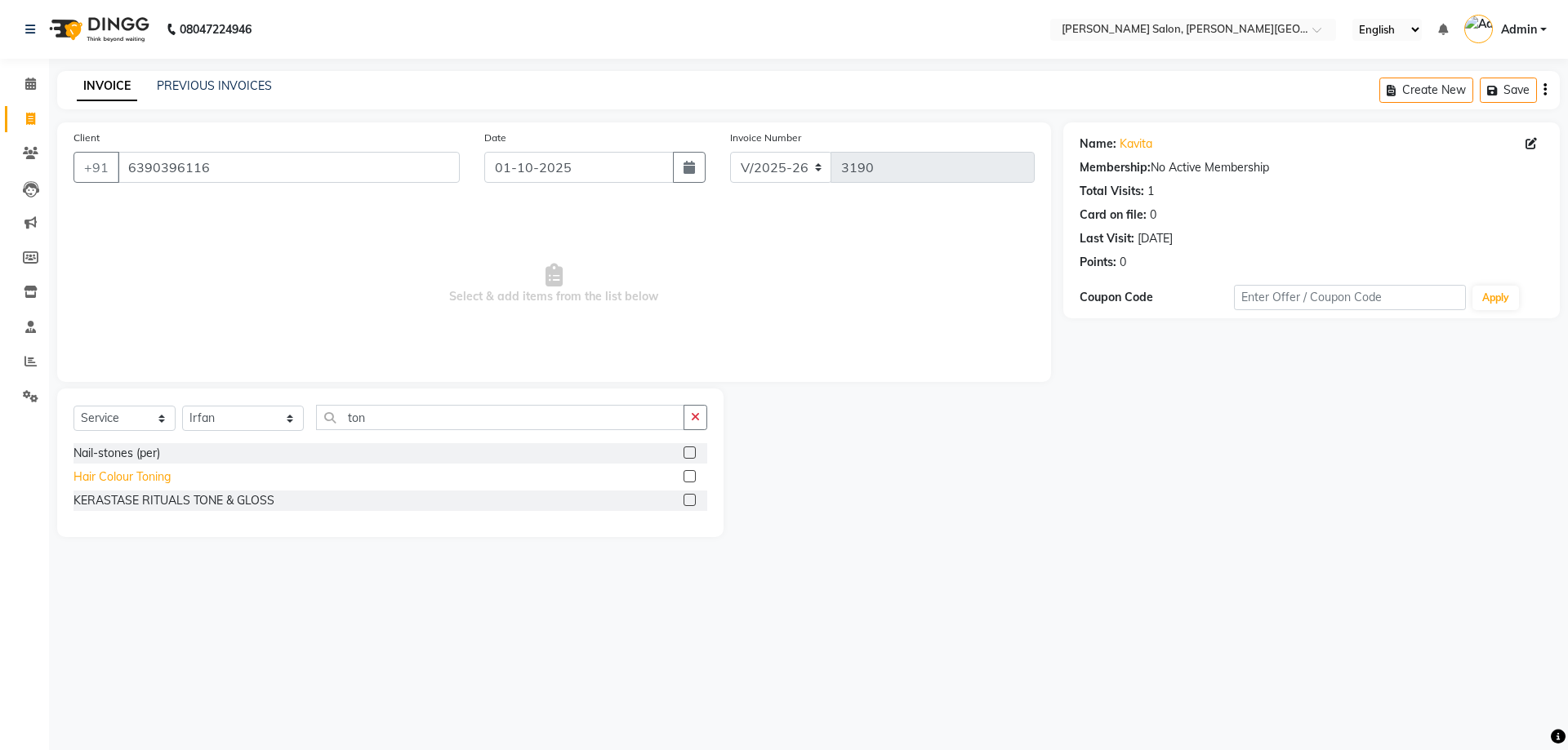
click at [133, 479] on div "Hair Colour Toning" at bounding box center [122, 476] width 97 height 17
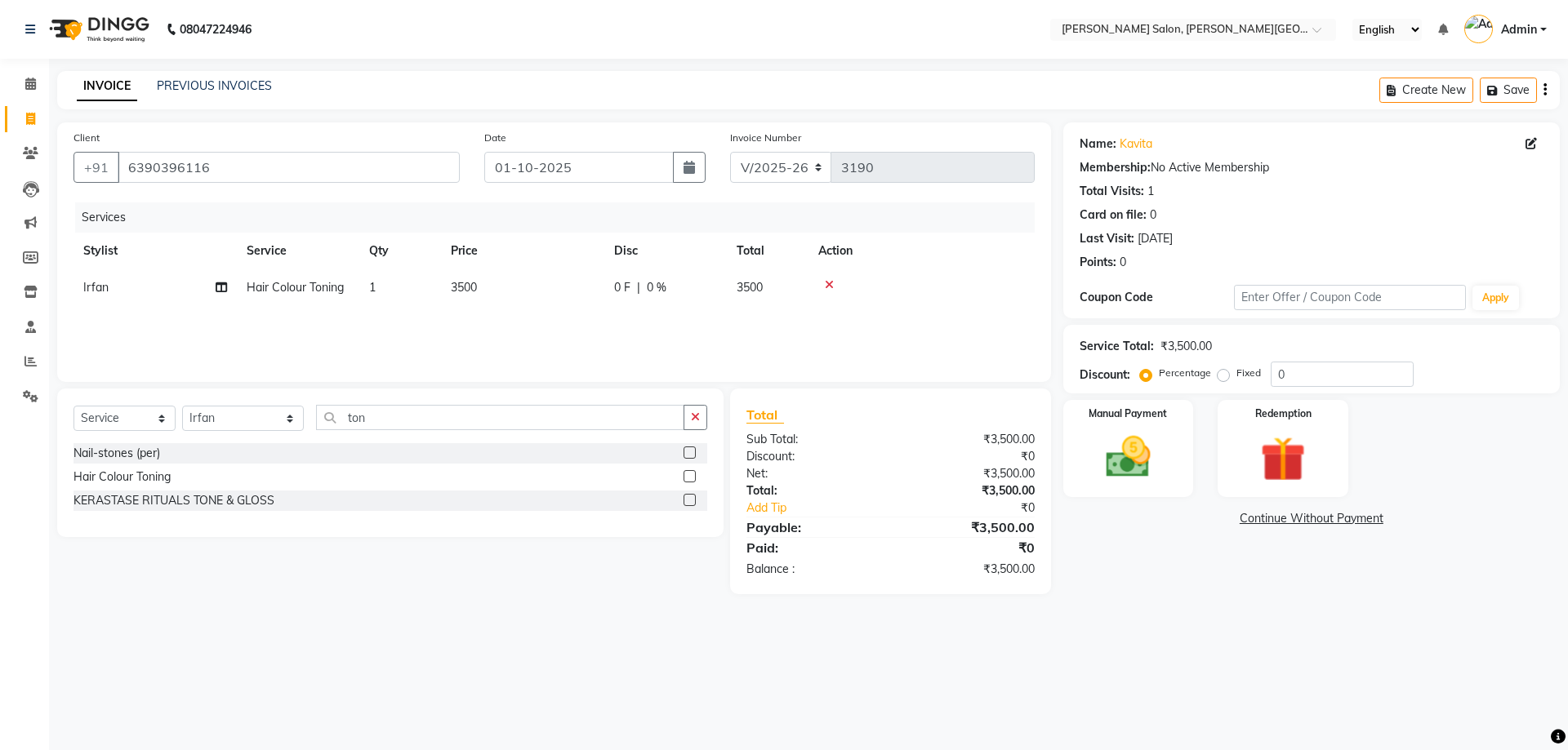
click at [652, 289] on span "0 %" at bounding box center [657, 287] width 20 height 17
drag, startPoint x: 782, startPoint y: 295, endPoint x: 746, endPoint y: 297, distance: 36.1
click at [750, 297] on div "0 F | 0 %" at bounding box center [756, 291] width 131 height 26
click at [728, 335] on div "Services Stylist Service Qty Price Disc Total Action [PERSON_NAME] Hair Colour …" at bounding box center [554, 284] width 961 height 163
click at [256, 413] on select "Select Stylist [PERSON_NAME] [PERSON_NAME] [PERSON_NAME] [PERSON_NAME] [PERSON_…" at bounding box center [242, 418] width 122 height 26
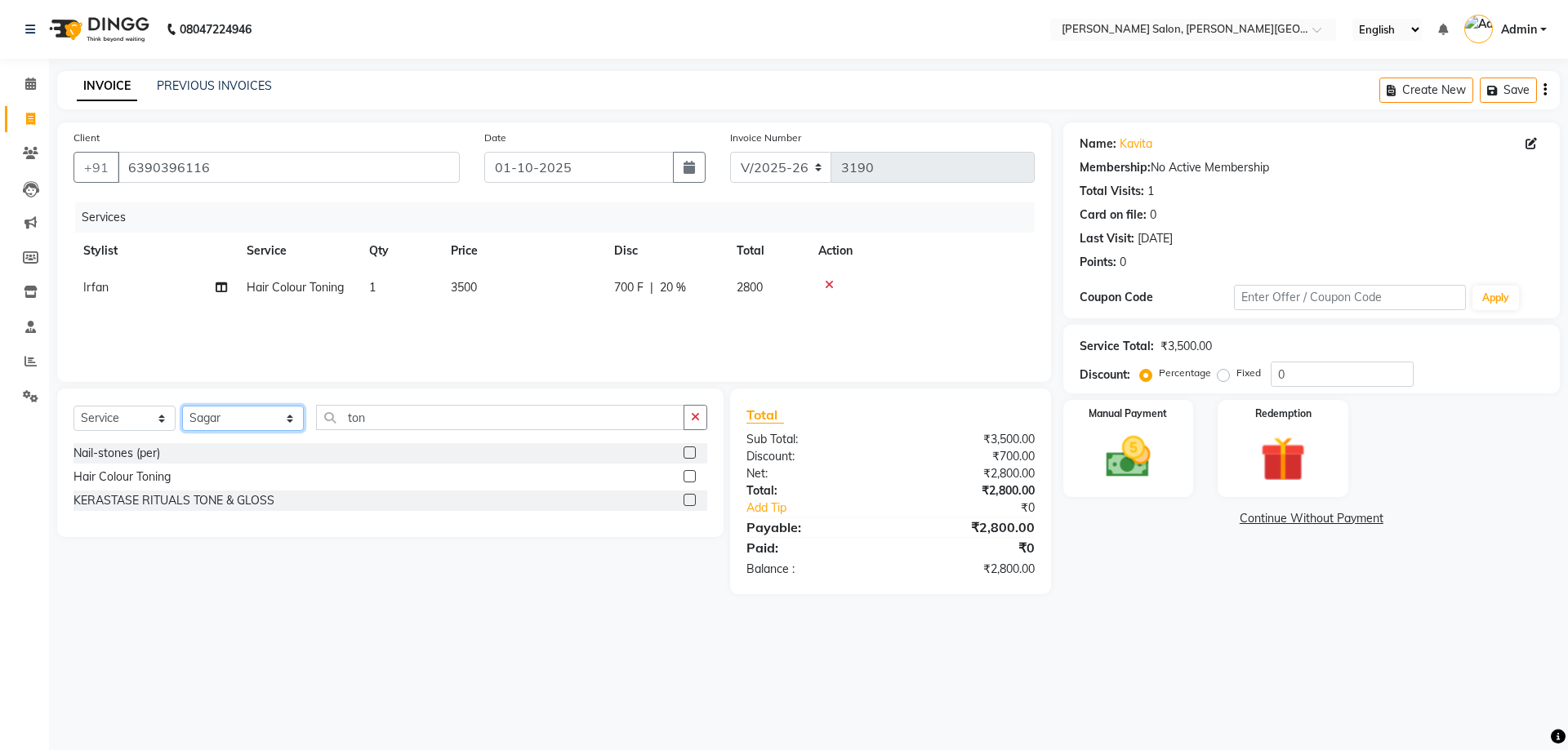
click at [182, 405] on select "Select Stylist [PERSON_NAME] [PERSON_NAME] [PERSON_NAME] [PERSON_NAME] [PERSON_…" at bounding box center [242, 418] width 122 height 26
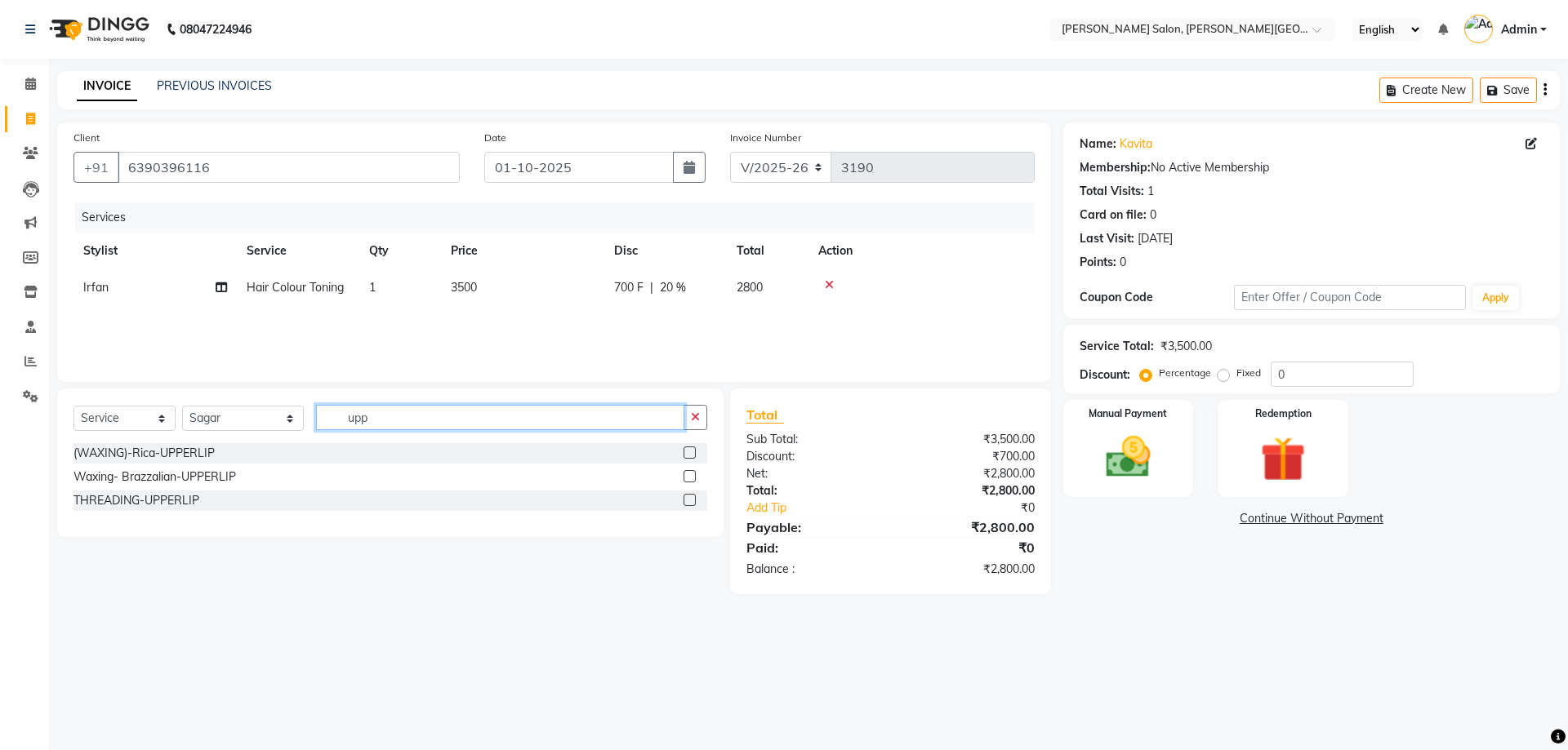
click at [185, 438] on div "Select Service Product Membership Package Voucher Prepaid Gift Card Select Styl…" at bounding box center [391, 423] width 634 height 38
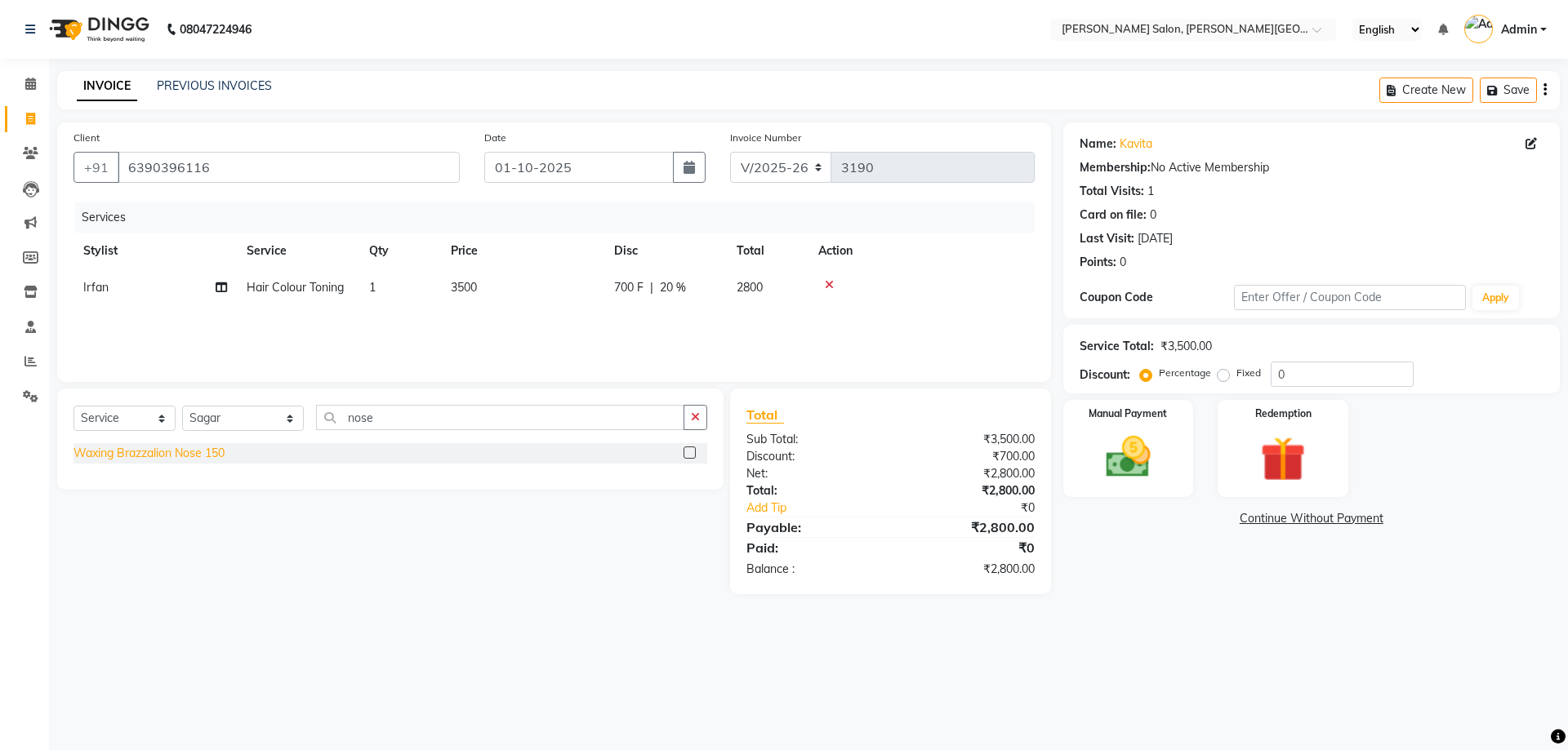
click at [194, 459] on div "Waxing Brazzalion Nose 150" at bounding box center [149, 453] width 151 height 17
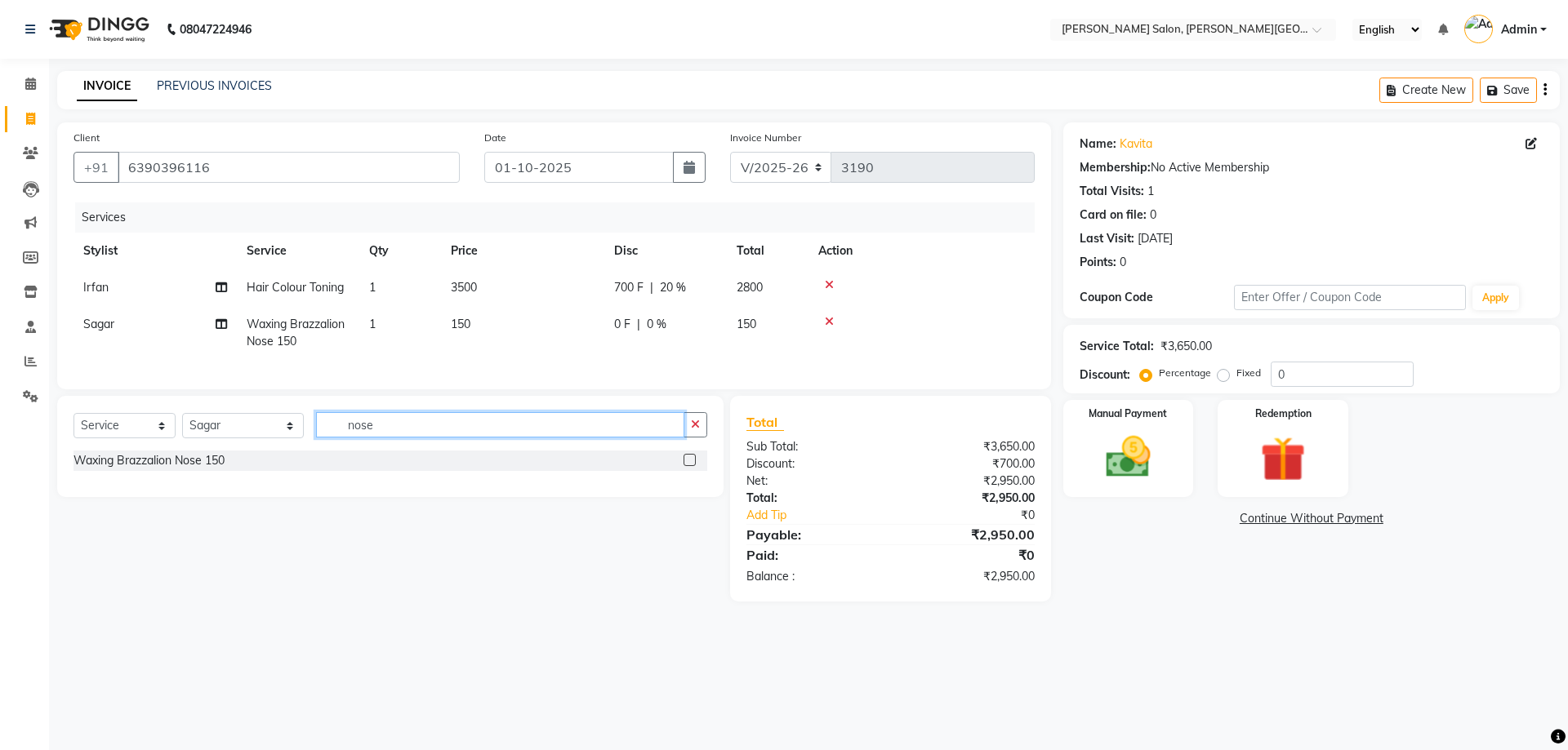
drag, startPoint x: 322, startPoint y: 434, endPoint x: 184, endPoint y: 449, distance: 138.8
click at [185, 449] on div "Select Service Product Membership Package Voucher Prepaid Gift Card Select Styl…" at bounding box center [391, 431] width 634 height 38
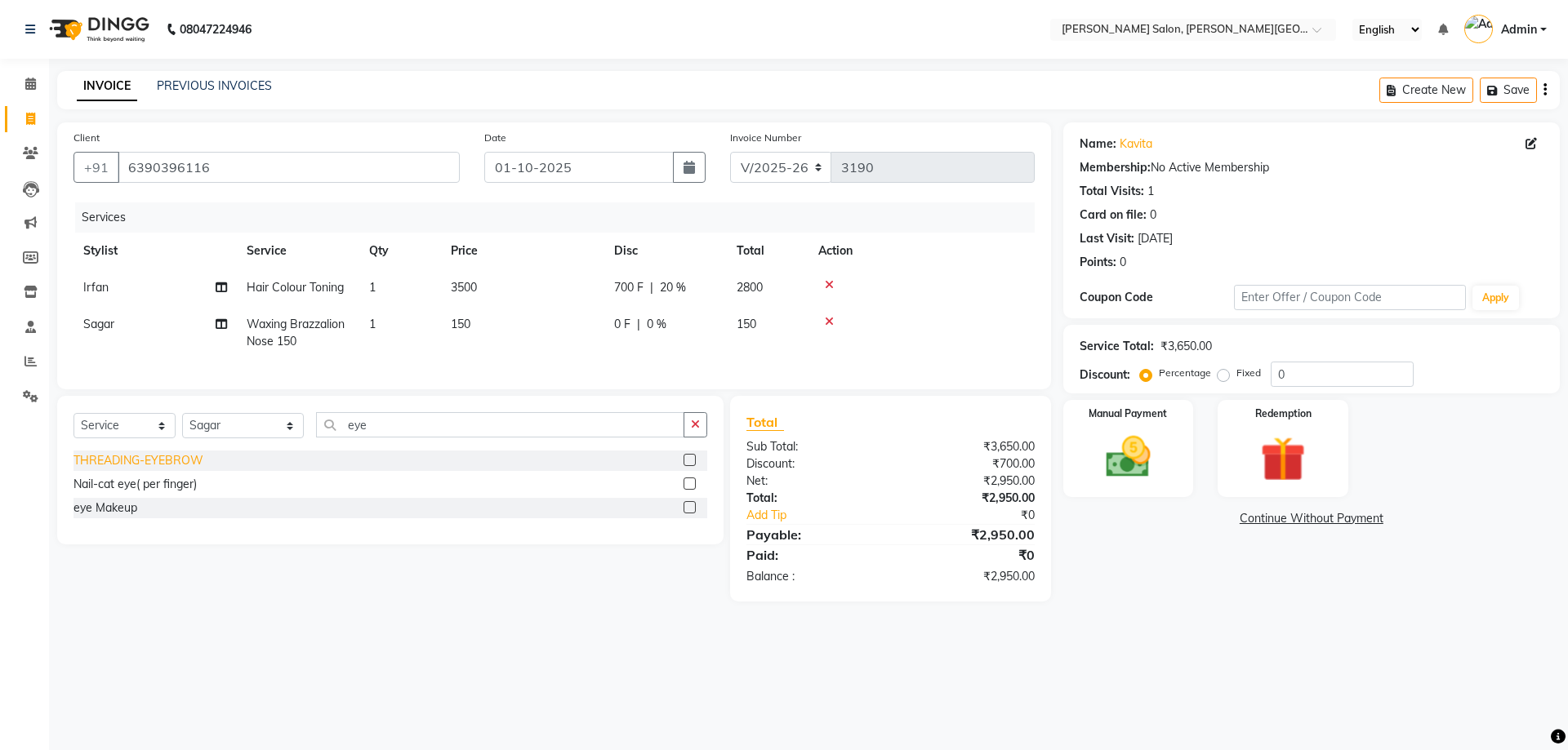
click at [178, 467] on div "THREADING-EYEBROW" at bounding box center [138, 461] width 130 height 17
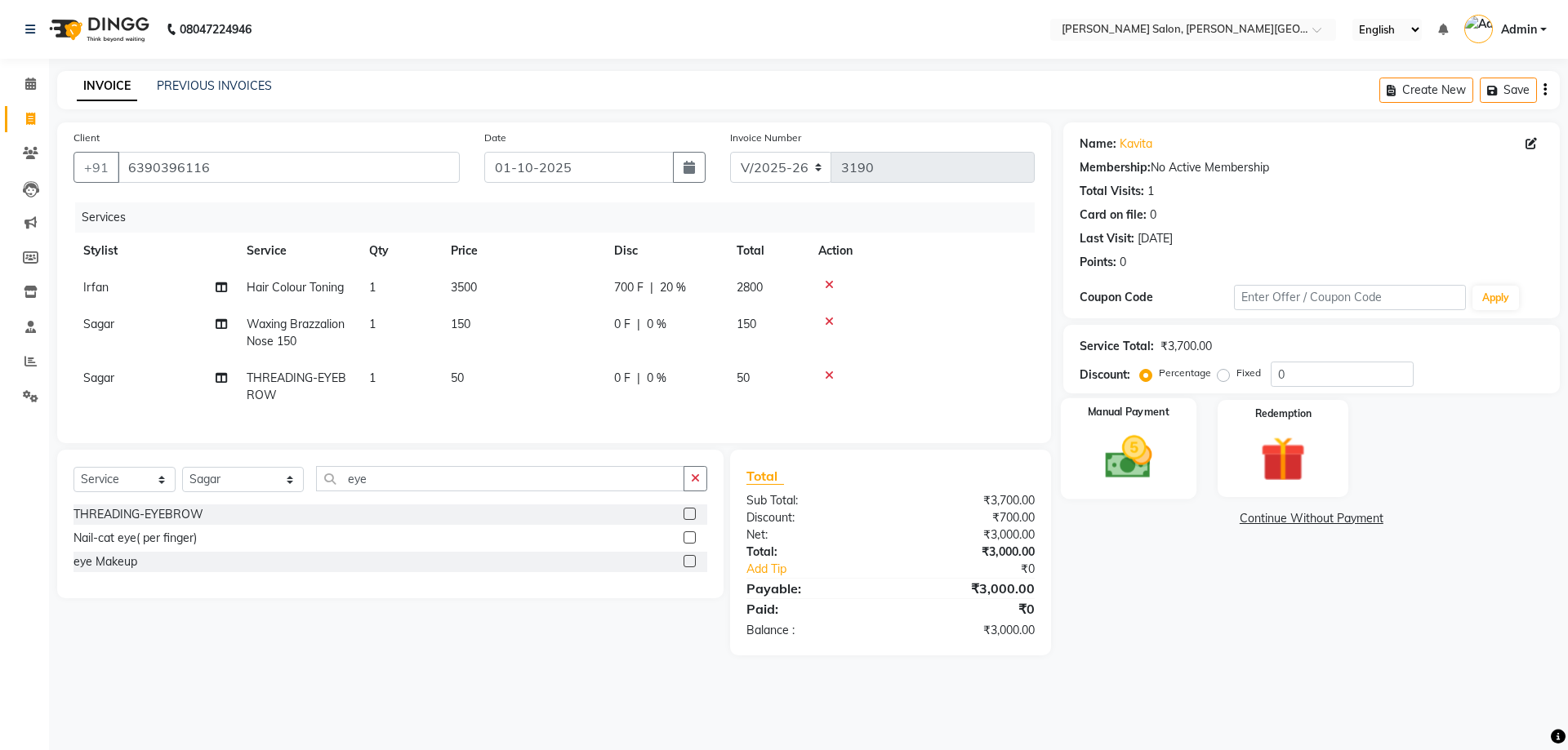
click at [1101, 429] on div "Manual Payment" at bounding box center [1128, 448] width 136 height 100
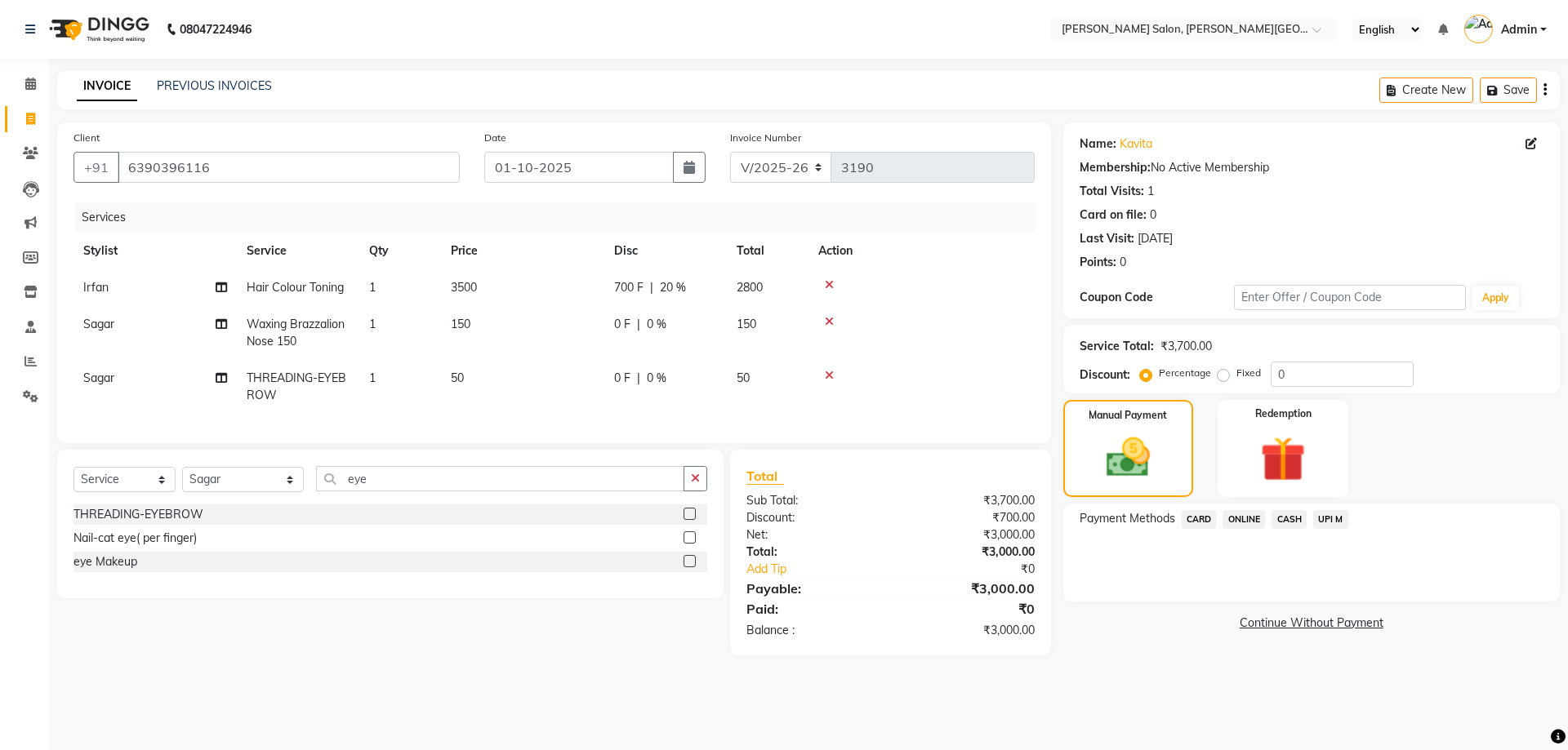
click at [1344, 519] on span "UPI M" at bounding box center [1331, 519] width 35 height 19
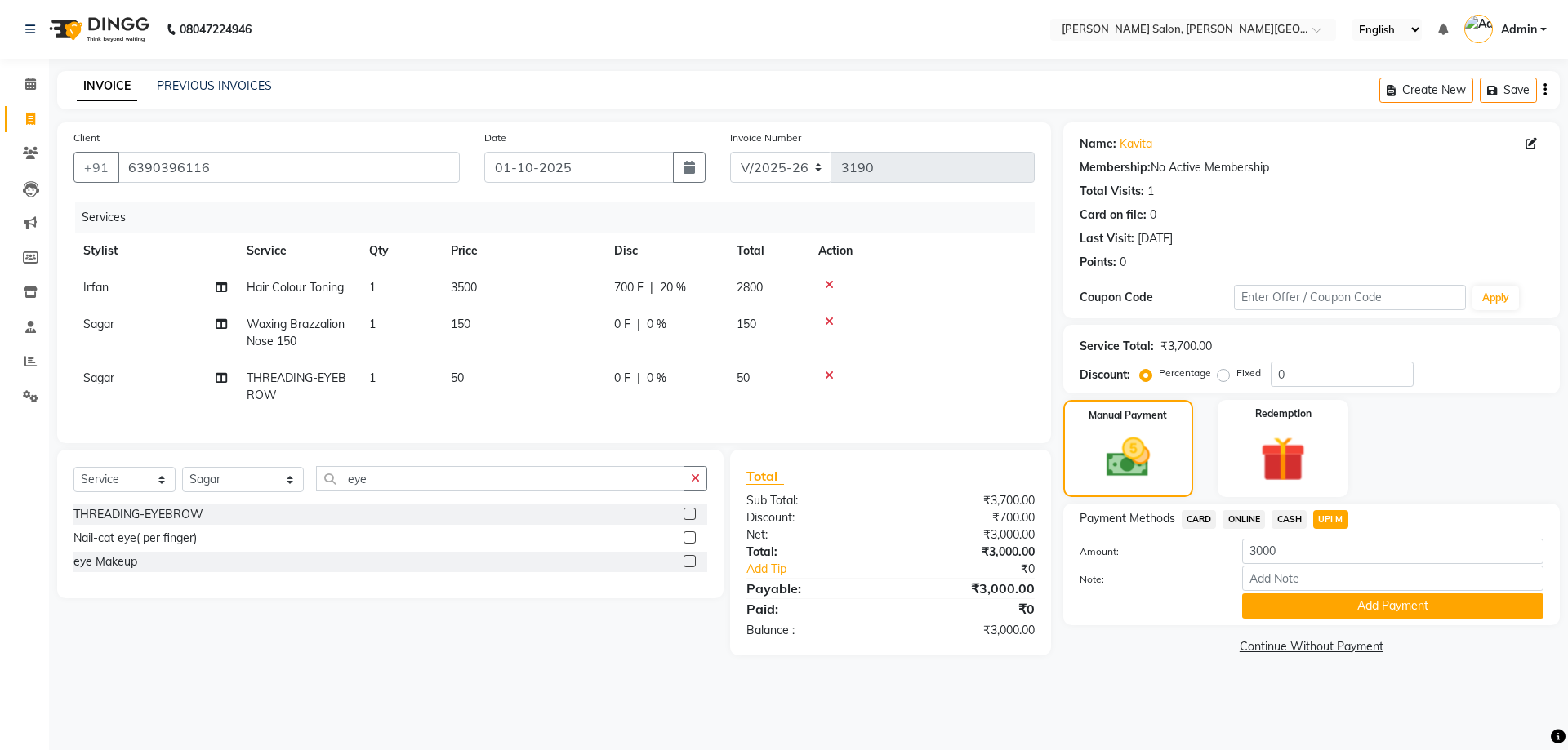
click at [1419, 623] on div "Payment Methods CARD ONLINE CASH UPI M Amount: 3000 Note: Add Payment" at bounding box center [1311, 564] width 496 height 122
click at [1374, 608] on button "Add Payment" at bounding box center [1393, 605] width 301 height 26
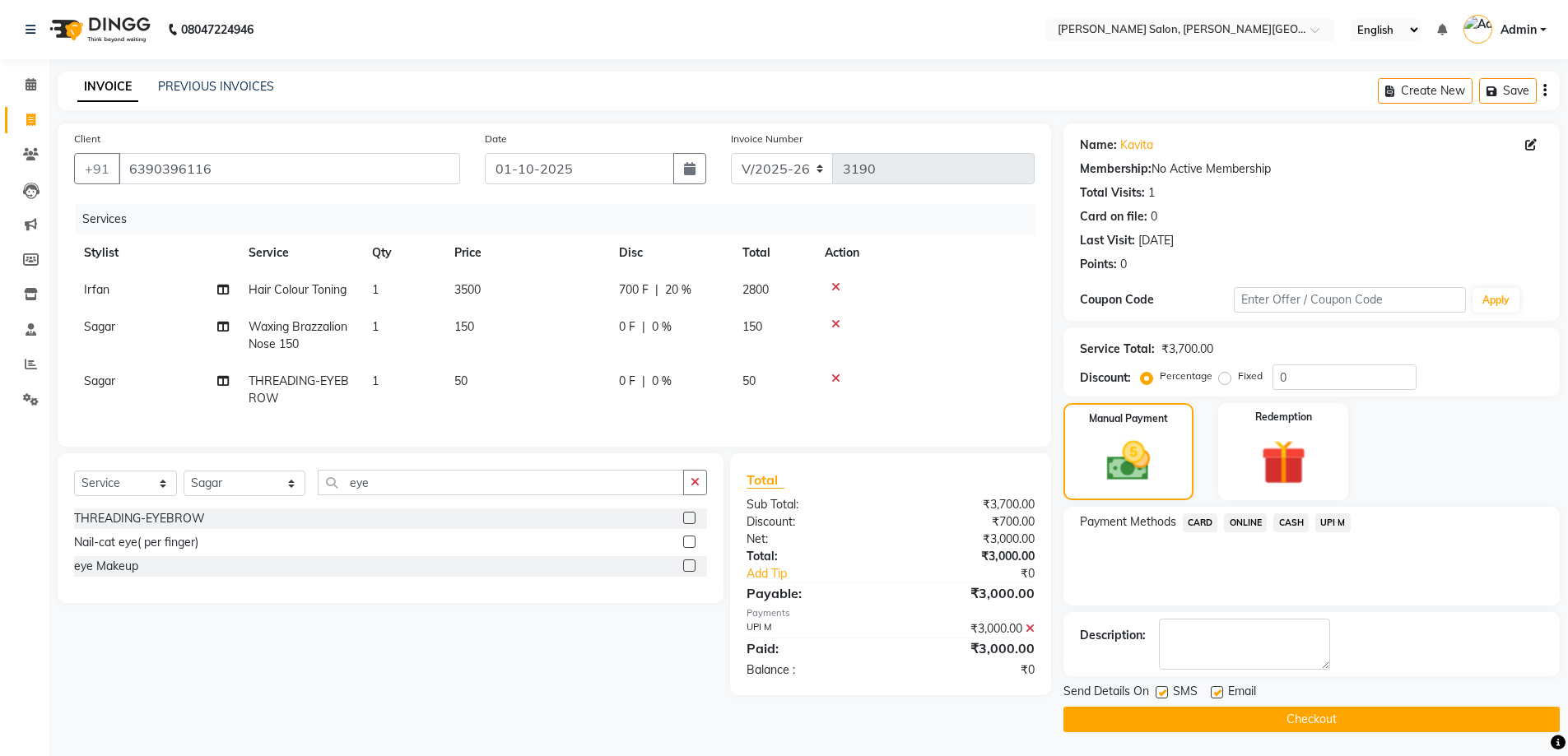
drag, startPoint x: 1377, startPoint y: 717, endPoint x: 942, endPoint y: 403, distance: 536.5
click at [1376, 718] on button "Checkout" at bounding box center [1311, 719] width 496 height 26
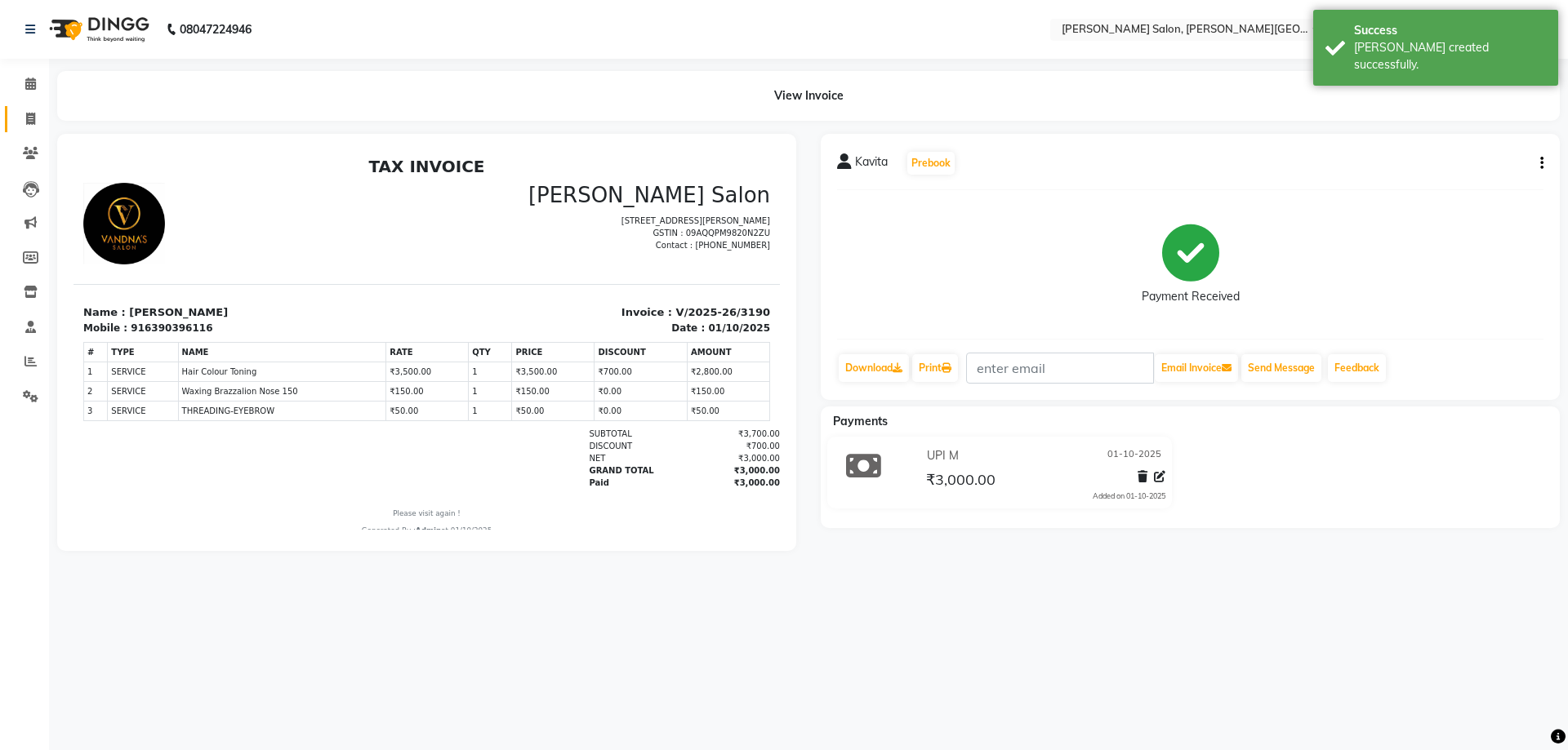
click at [6, 107] on link "Invoice" at bounding box center [24, 119] width 39 height 27
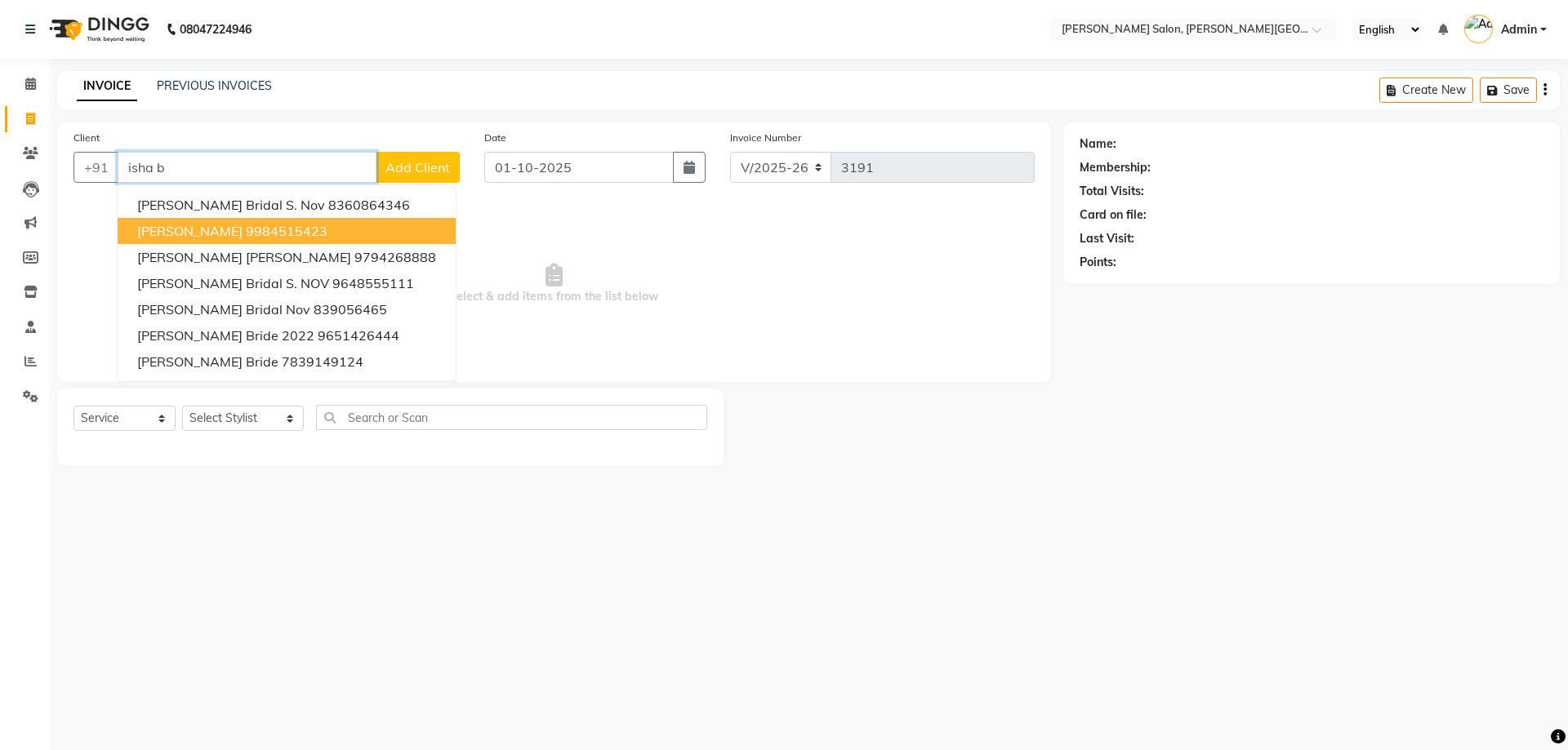
click at [275, 222] on ngb-highlight "9984515423" at bounding box center [286, 231] width 82 height 17
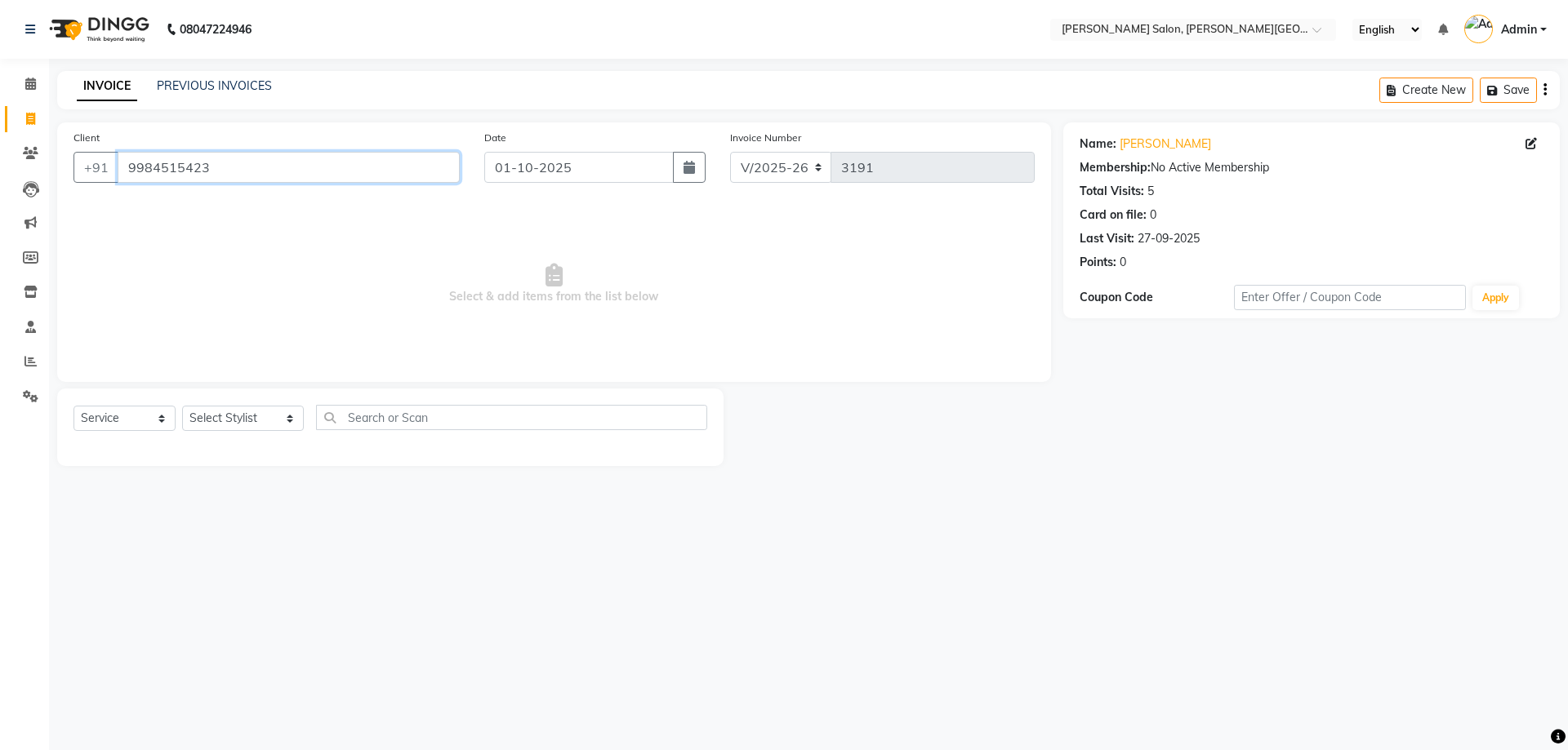
drag, startPoint x: 271, startPoint y: 170, endPoint x: 113, endPoint y: 214, distance: 164.0
click at [114, 186] on div "Client [PHONE_NUMBER]" at bounding box center [266, 162] width 410 height 67
click at [215, 172] on input "9984515423" at bounding box center [288, 167] width 342 height 31
click at [241, 423] on select "Select Stylist [PERSON_NAME] [PERSON_NAME] [PERSON_NAME] [PERSON_NAME] [PERSON_…" at bounding box center [242, 418] width 122 height 26
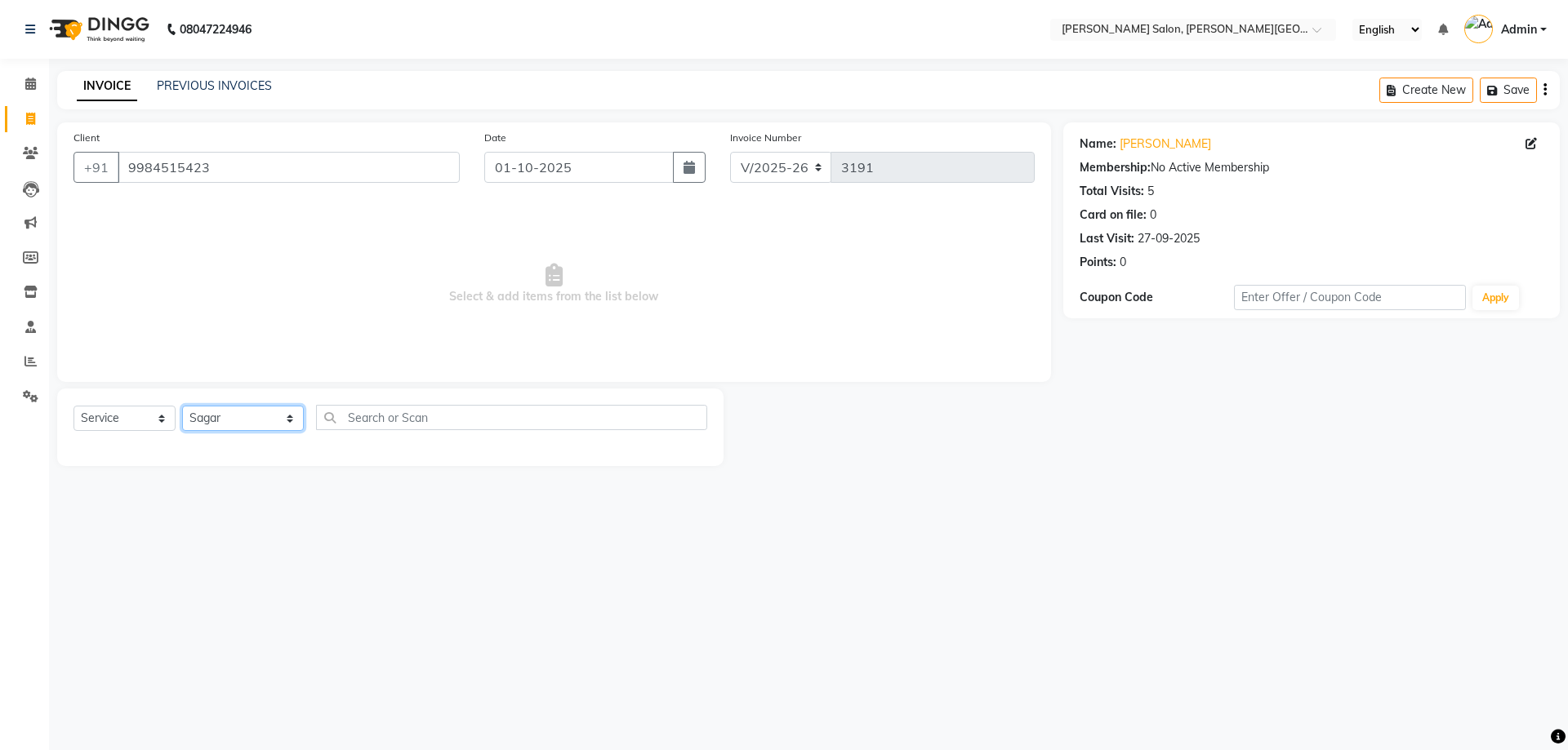
click at [182, 405] on select "Select Stylist [PERSON_NAME] [PERSON_NAME] [PERSON_NAME] [PERSON_NAME] [PERSON_…" at bounding box center [242, 418] width 122 height 26
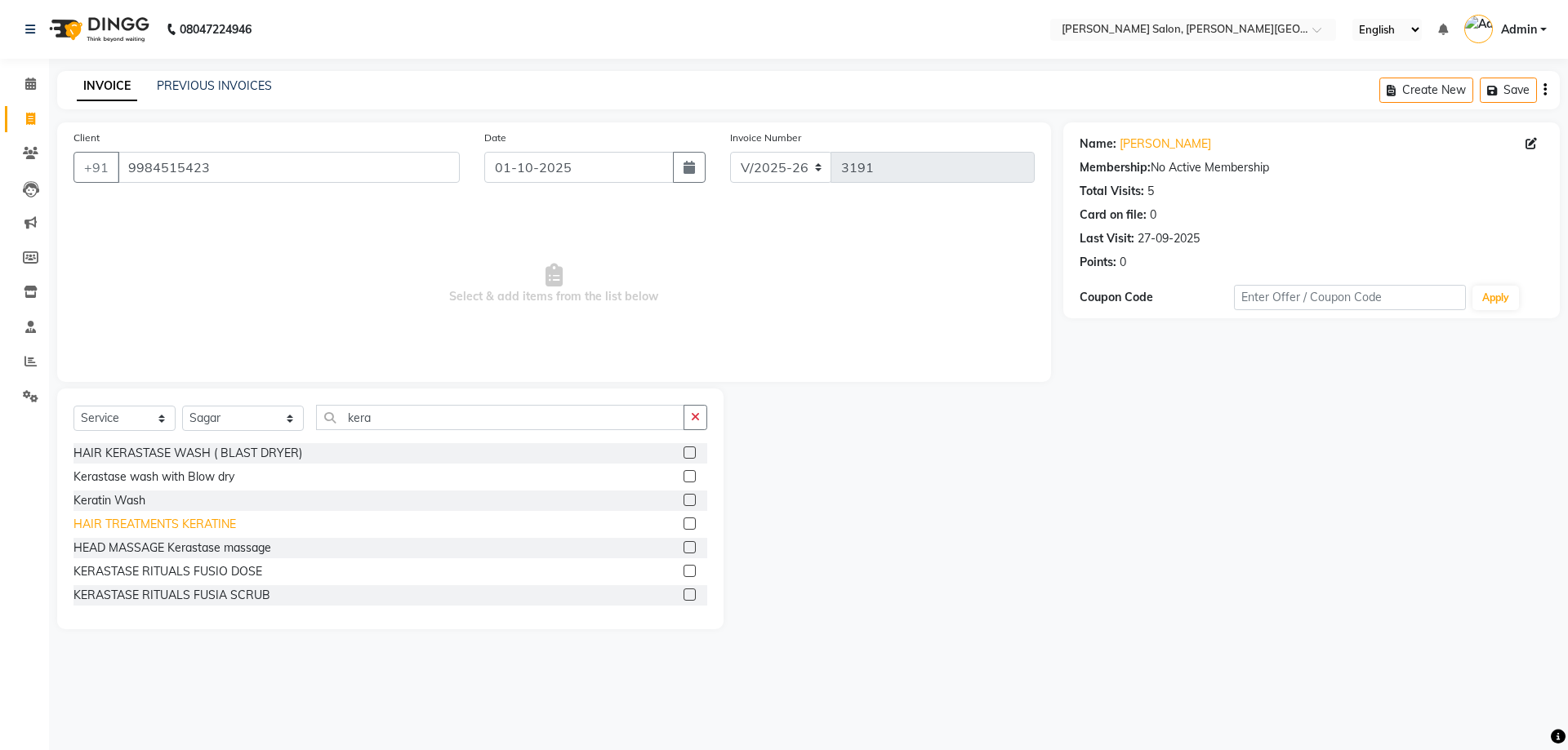
click at [206, 523] on div "HAIR TREATMENTS KERATINE" at bounding box center [155, 524] width 162 height 17
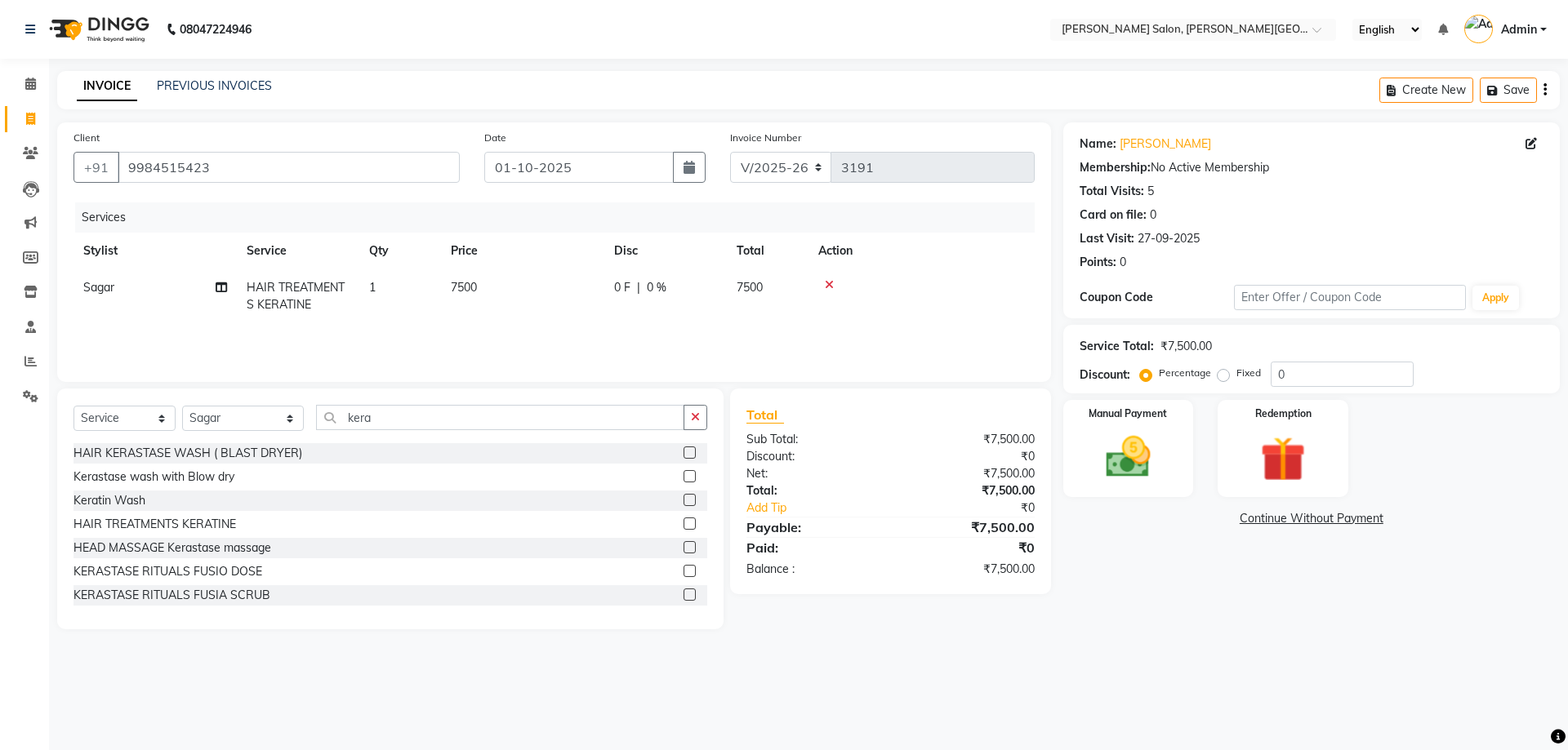
click at [611, 285] on td "0 F | 0 %" at bounding box center [665, 296] width 122 height 54
drag, startPoint x: 687, startPoint y: 294, endPoint x: 667, endPoint y: 297, distance: 20.2
click at [674, 295] on tr "[PERSON_NAME] [PERSON_NAME] [PERSON_NAME] [PERSON_NAME] [PERSON_NAME] Disha Kum…" at bounding box center [554, 304] width 961 height 69
click at [639, 289] on span "2000 F" at bounding box center [631, 287] width 36 height 17
drag, startPoint x: 734, startPoint y: 284, endPoint x: 588, endPoint y: 307, distance: 147.8
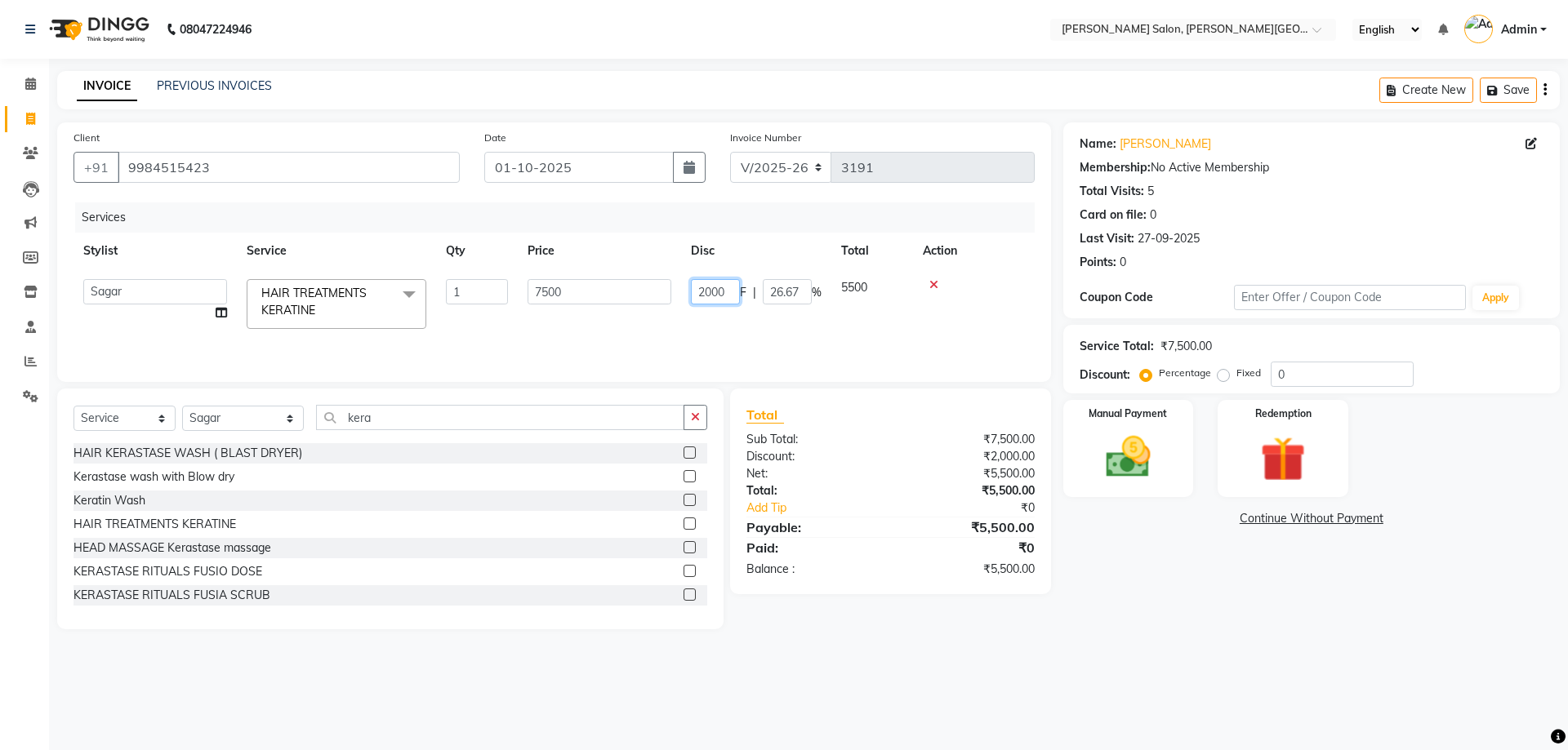
click at [594, 308] on tr "[PERSON_NAME] [PERSON_NAME] [PERSON_NAME] [PERSON_NAME] [PERSON_NAME] Disha Kum…" at bounding box center [554, 304] width 961 height 69
click at [693, 325] on div "Services Stylist Service Qty Price Disc Total Action Sagar HAIR TREATMENTS KERA…" at bounding box center [554, 284] width 961 height 163
click at [1116, 446] on img at bounding box center [1128, 456] width 76 height 54
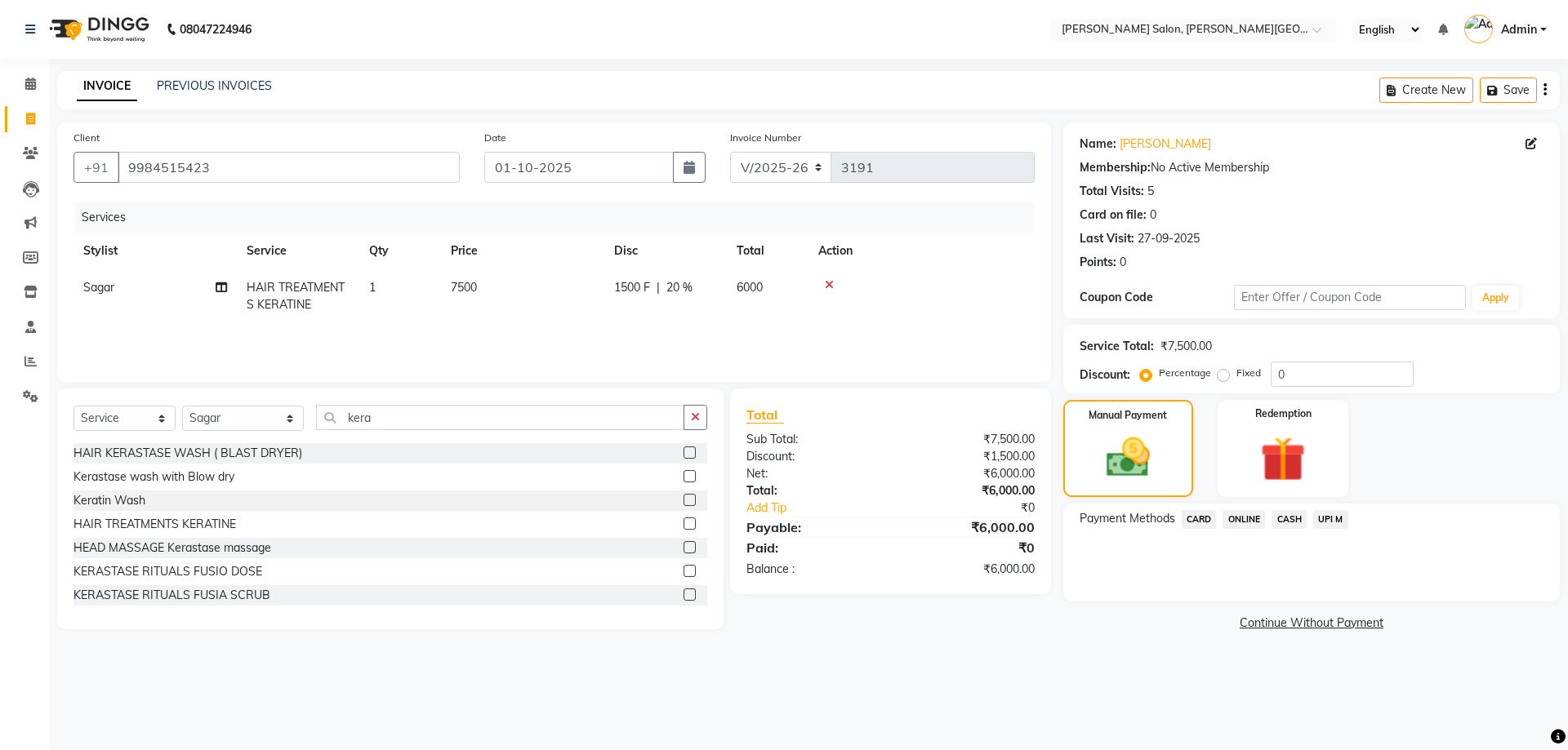
click at [1326, 527] on span "UPI M" at bounding box center [1331, 519] width 35 height 19
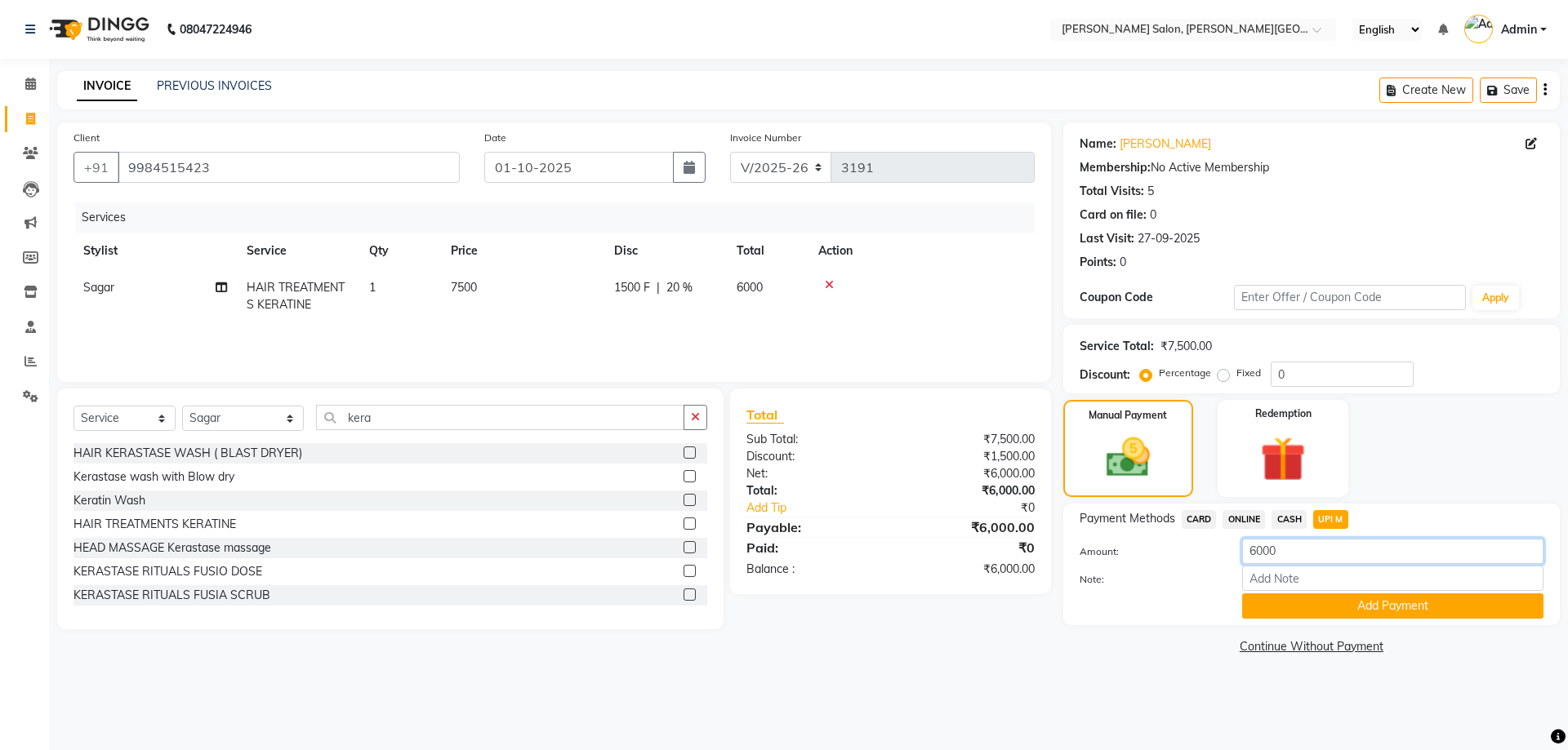
drag, startPoint x: 1311, startPoint y: 567, endPoint x: 1260, endPoint y: 577, distance: 52.0
click at [1260, 577] on div "Amount: 6000 Note: Add Payment" at bounding box center [1311, 578] width 463 height 80
click at [1274, 542] on input "6000" at bounding box center [1393, 551] width 301 height 26
click at [1283, 542] on input "6000" at bounding box center [1393, 551] width 301 height 26
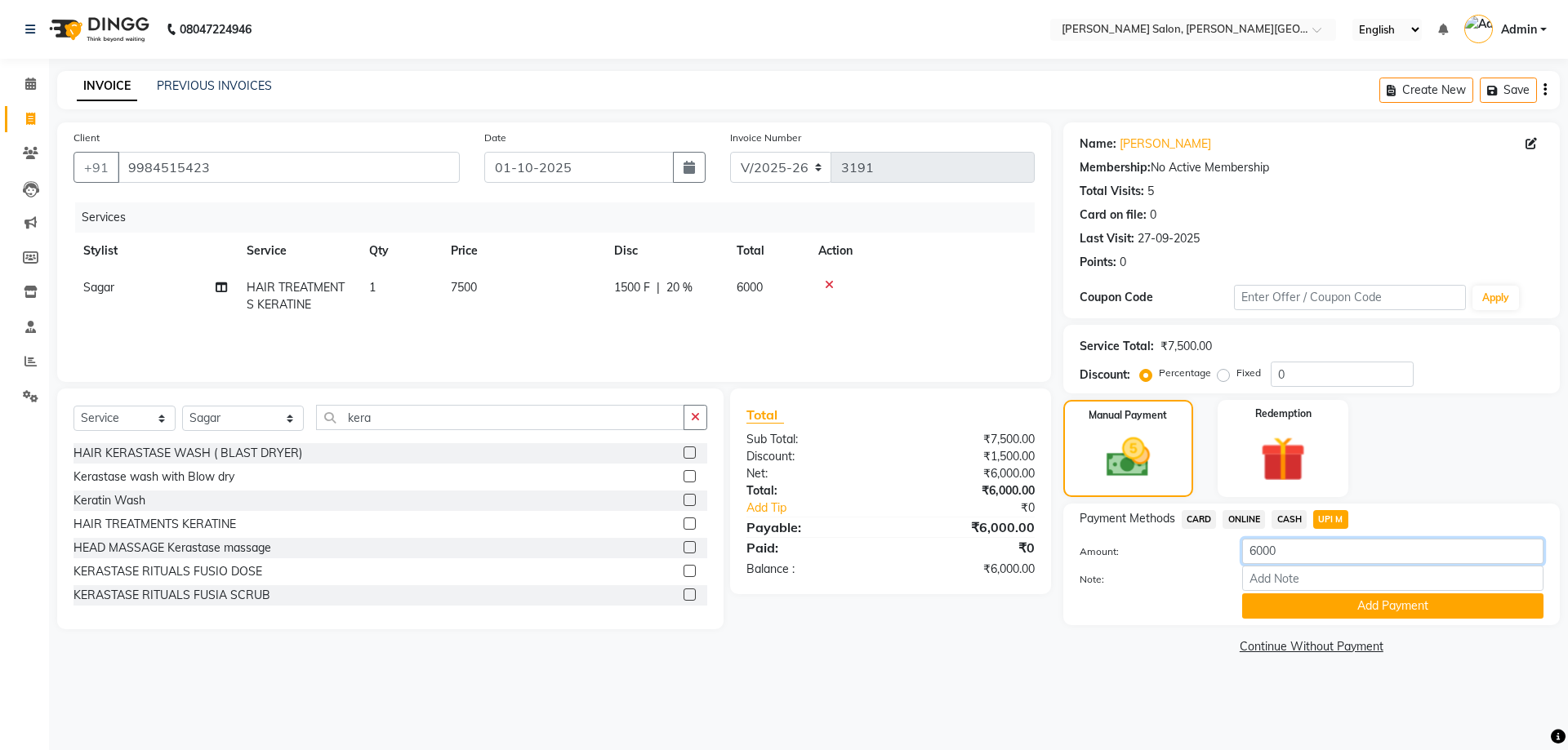
drag, startPoint x: 1277, startPoint y: 543, endPoint x: 1292, endPoint y: 547, distance: 15.5
click at [1292, 547] on input "6000" at bounding box center [1393, 551] width 301 height 26
click at [1288, 547] on input "6000" at bounding box center [1393, 551] width 301 height 26
click at [1308, 541] on input "6000" at bounding box center [1393, 551] width 301 height 26
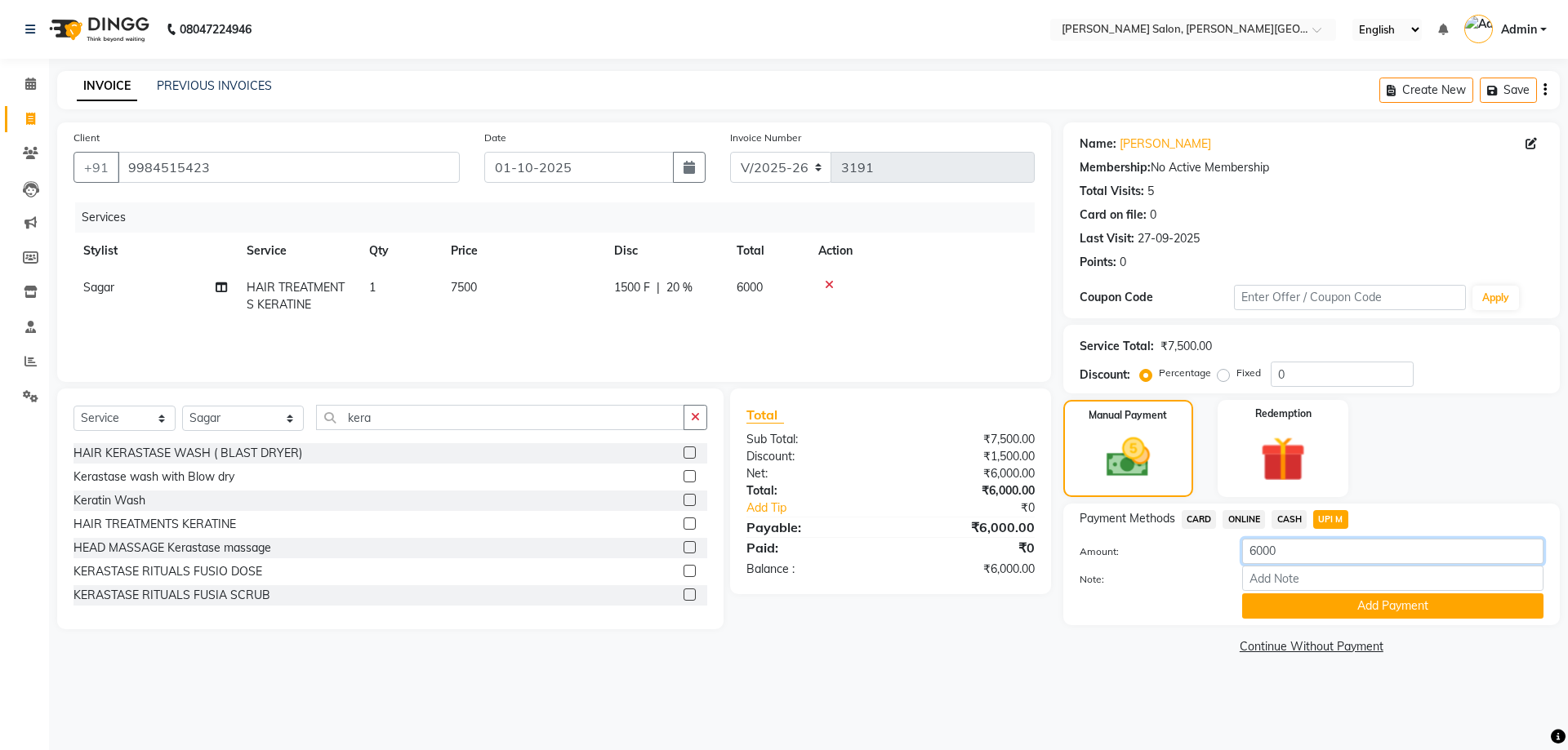
click at [1308, 541] on input "6000" at bounding box center [1393, 551] width 301 height 26
click at [1355, 605] on button "Add Payment" at bounding box center [1393, 605] width 301 height 26
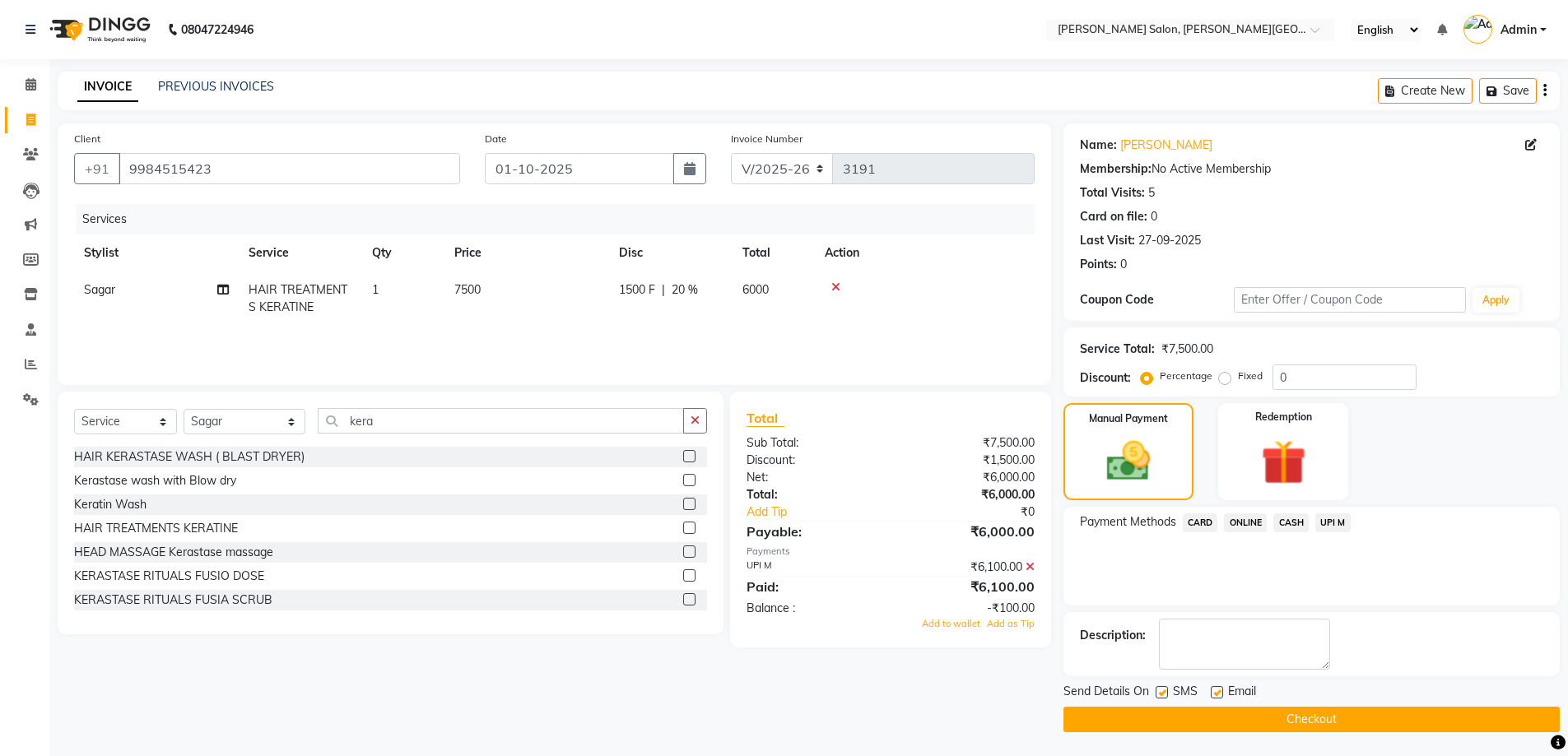
scroll to position [1, 0]
click at [1019, 623] on span "Add as Tip" at bounding box center [1010, 623] width 48 height 12
click at [1204, 714] on button "Checkout" at bounding box center [1311, 718] width 496 height 26
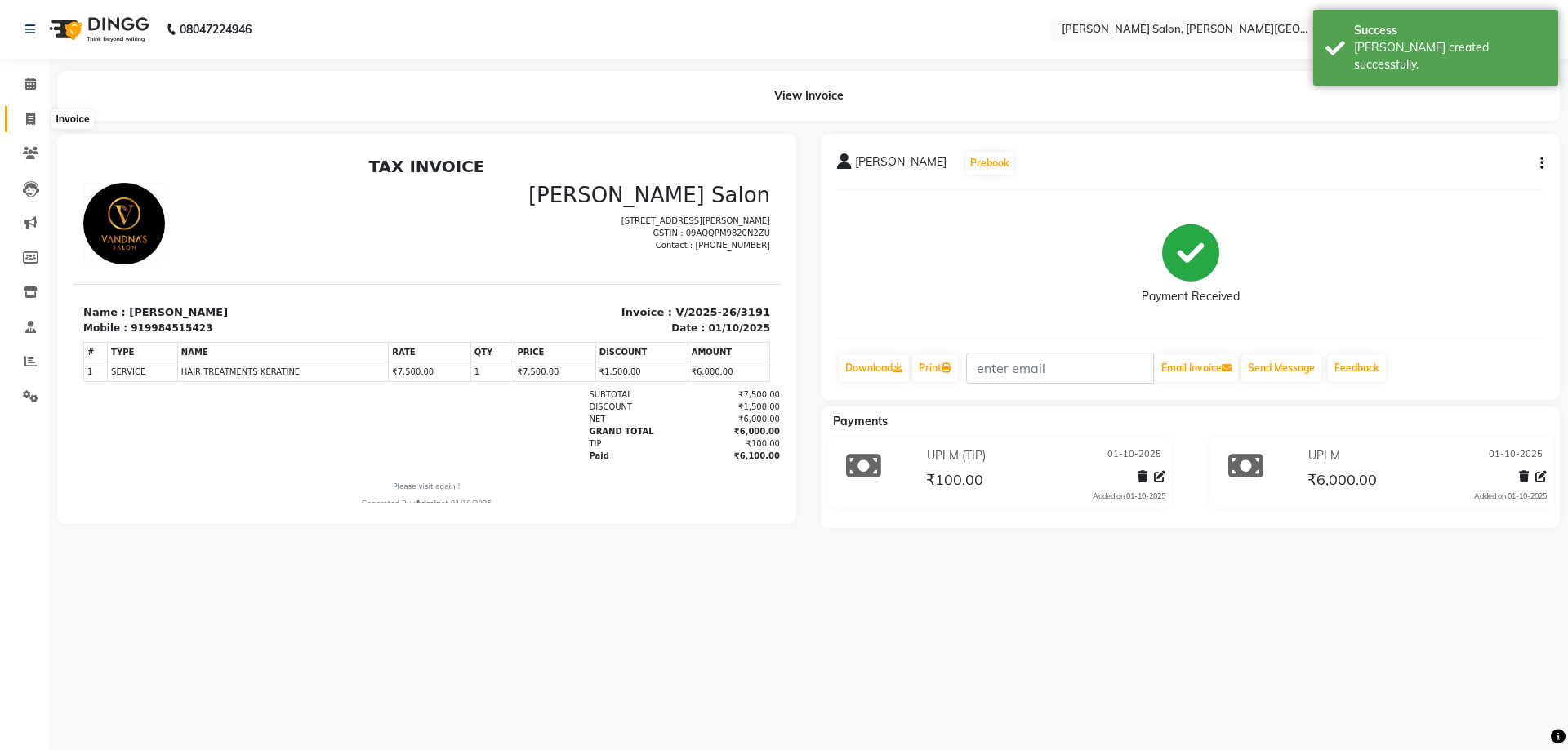
click at [26, 111] on span at bounding box center [31, 119] width 29 height 19
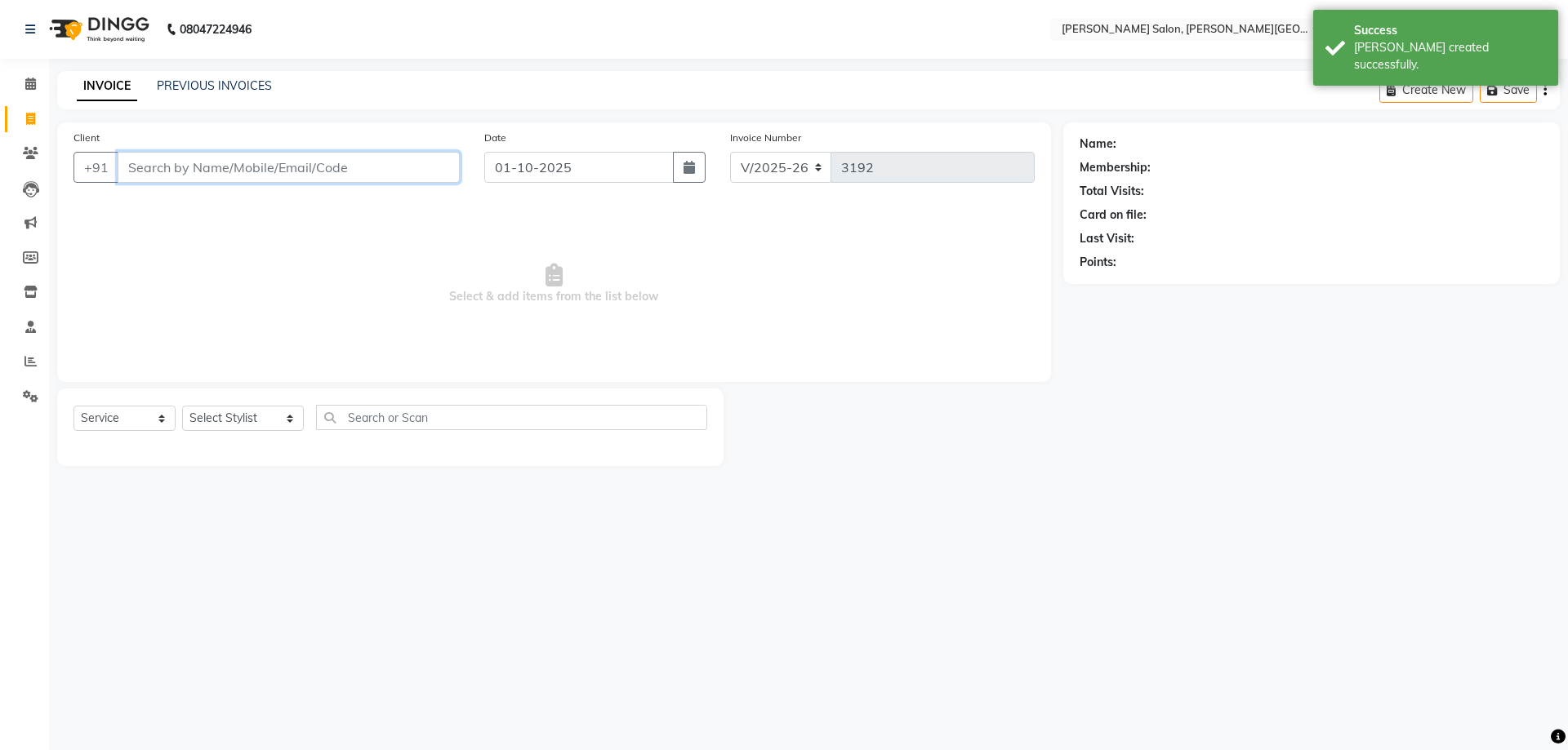
paste input "9918286464"
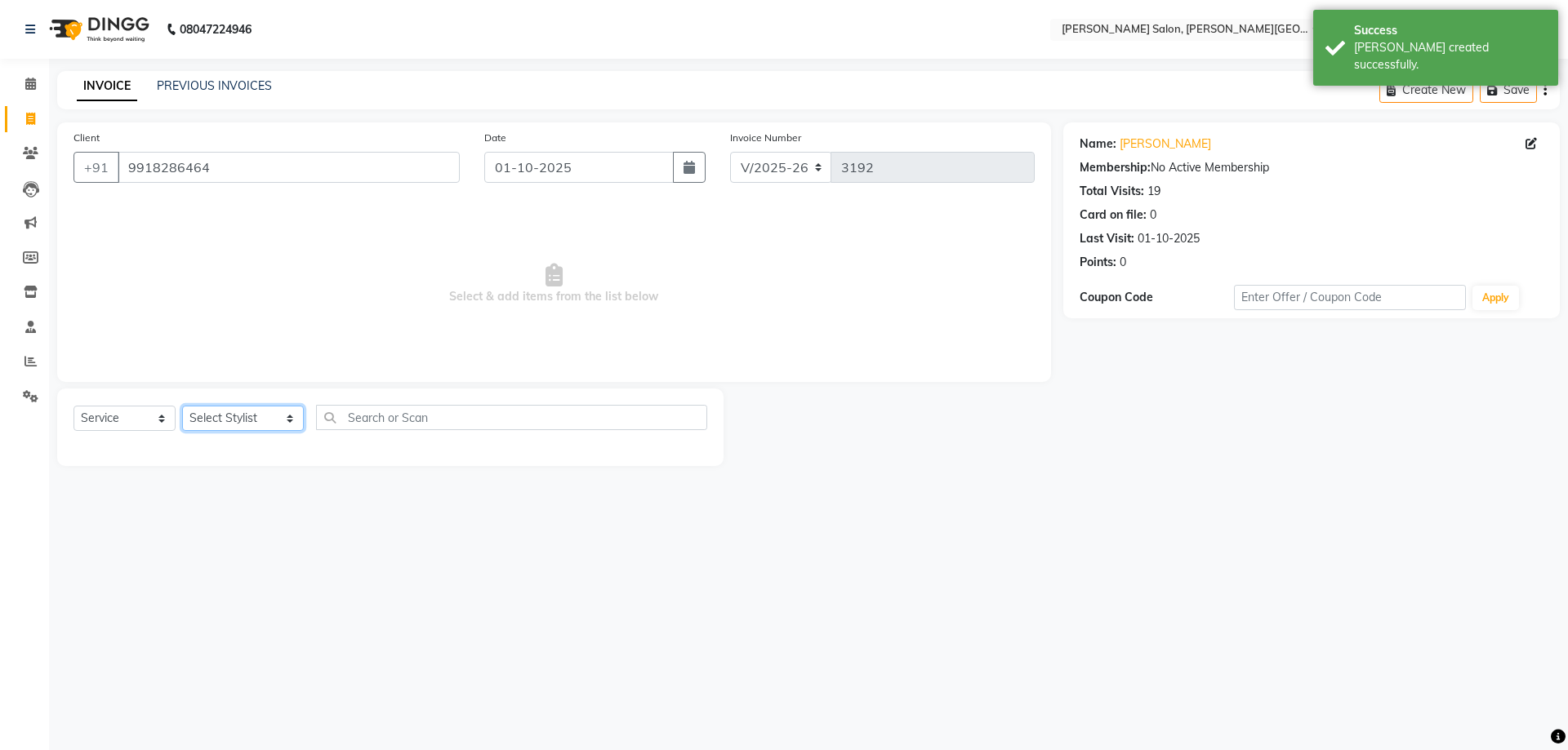
click at [233, 412] on select "Select Stylist [PERSON_NAME] [PERSON_NAME] [PERSON_NAME] [PERSON_NAME] [PERSON_…" at bounding box center [242, 418] width 122 height 26
click at [182, 405] on select "Select Stylist [PERSON_NAME] [PERSON_NAME] [PERSON_NAME] [PERSON_NAME] [PERSON_…" at bounding box center [242, 418] width 122 height 26
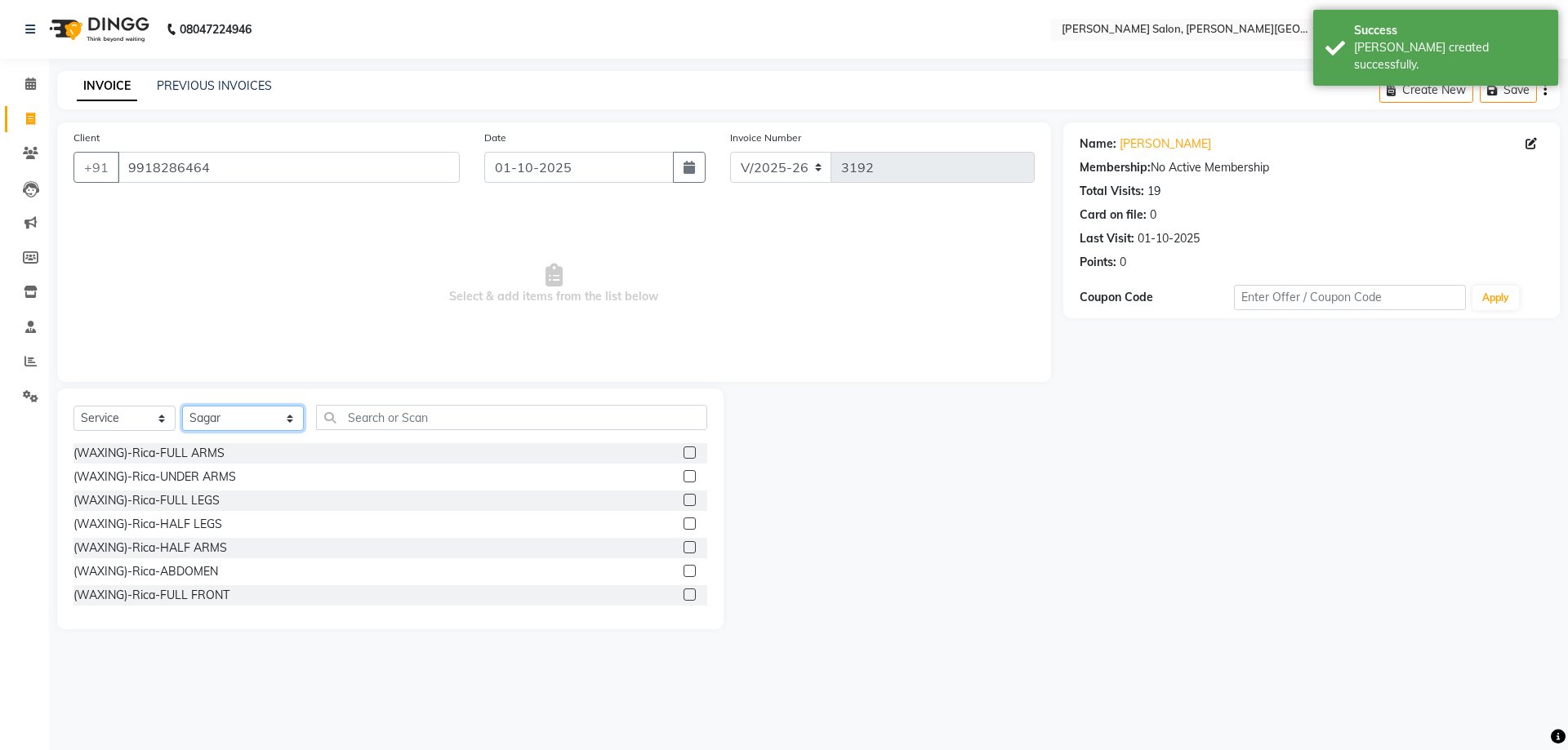
click at [236, 412] on select "Select Stylist [PERSON_NAME] [PERSON_NAME] [PERSON_NAME] [PERSON_NAME] [PERSON_…" at bounding box center [242, 418] width 122 height 26
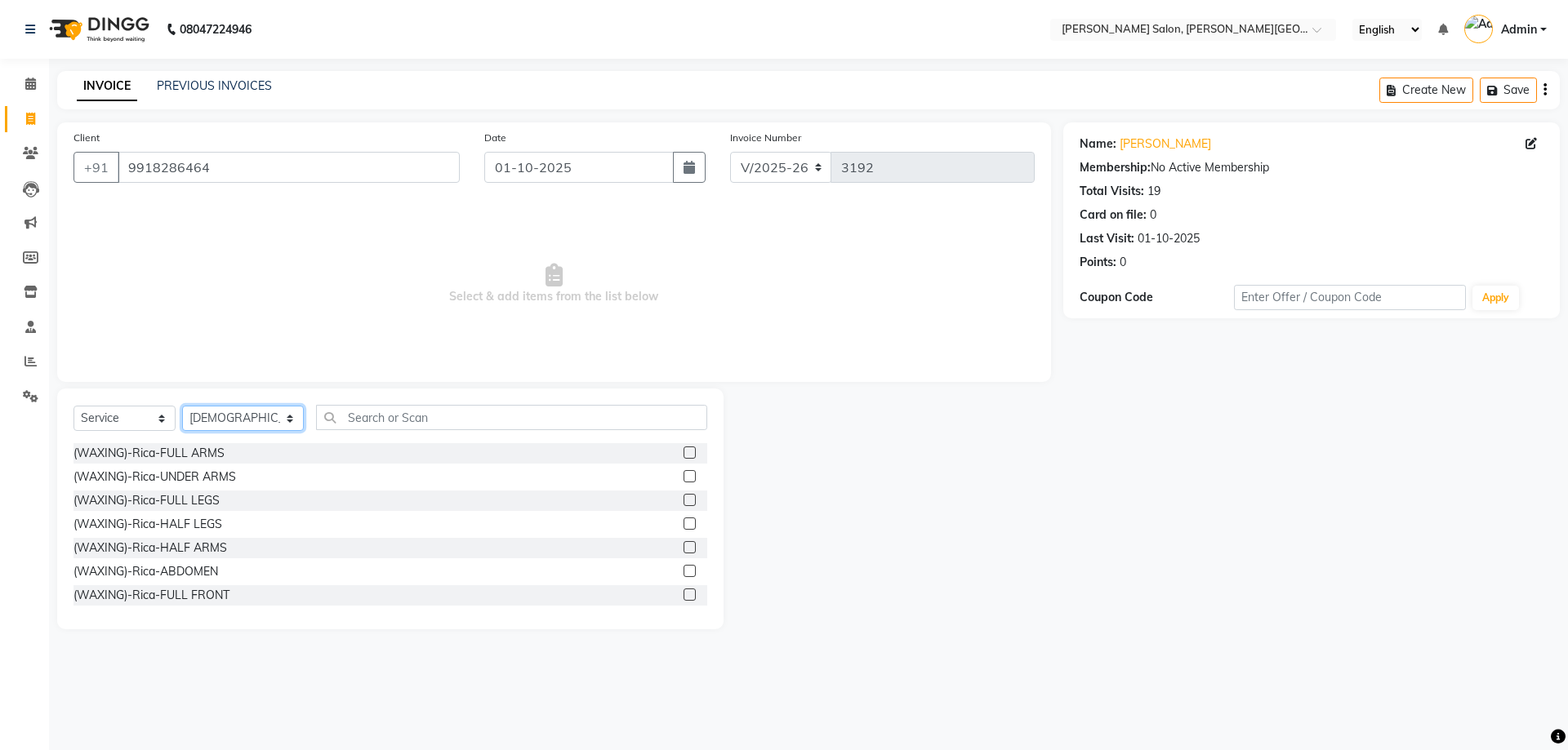
click at [182, 405] on select "Select Stylist [PERSON_NAME] [PERSON_NAME] [PERSON_NAME] [PERSON_NAME] [PERSON_…" at bounding box center [242, 418] width 122 height 26
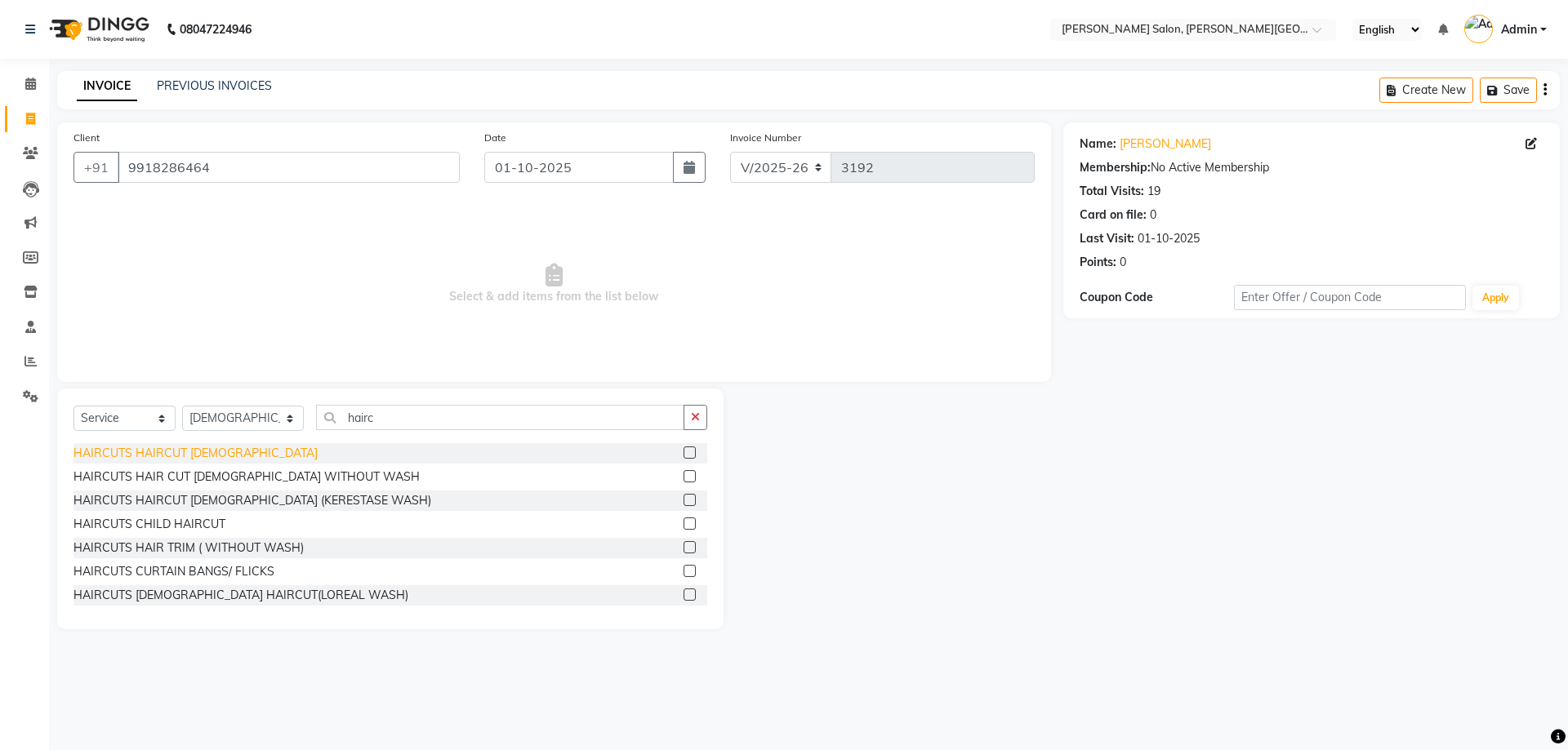
click at [149, 457] on div "HAIRCUTS HAIRCUT [DEMOGRAPHIC_DATA]" at bounding box center [195, 453] width 244 height 17
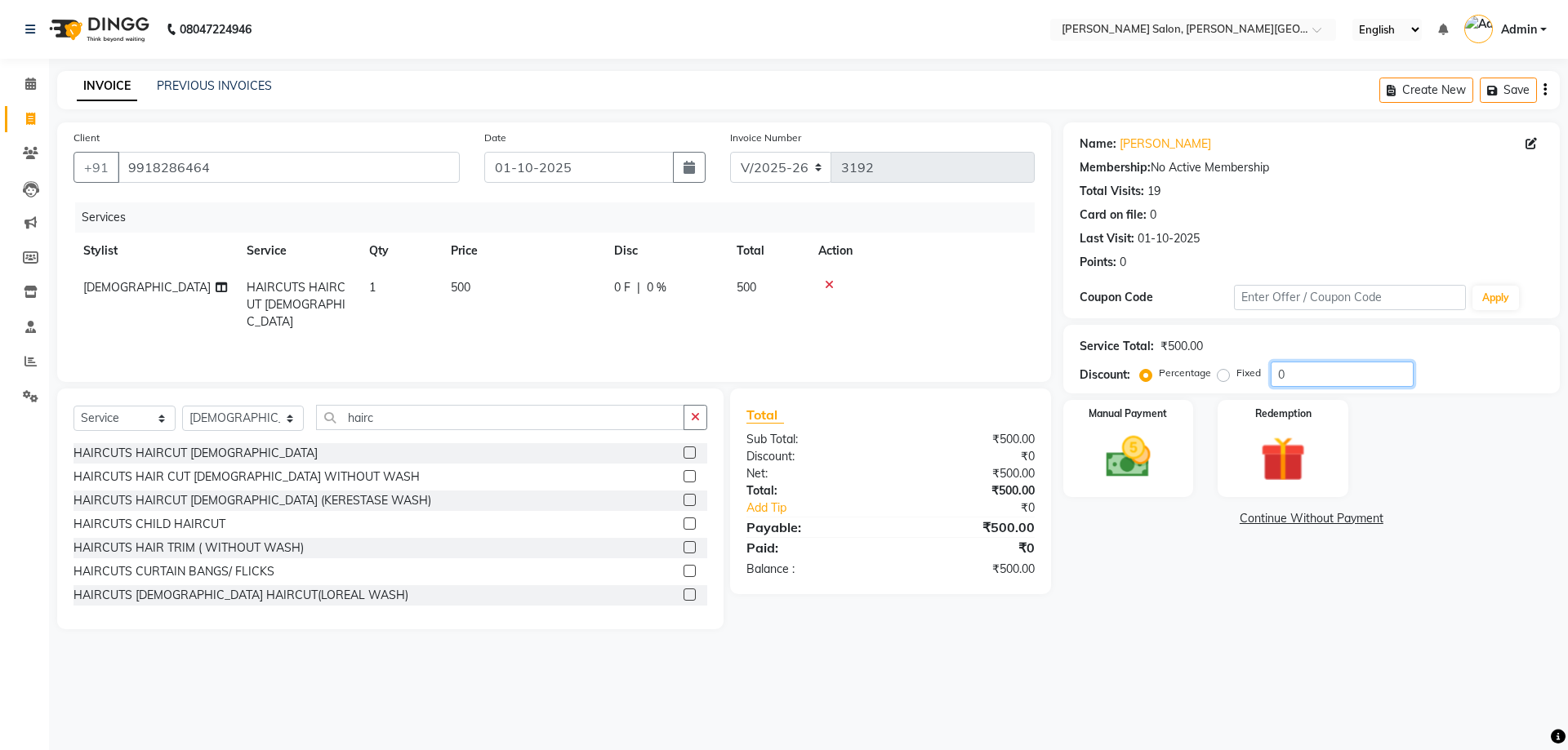
drag, startPoint x: 1298, startPoint y: 368, endPoint x: 1206, endPoint y: 382, distance: 93.1
click at [1207, 382] on div "Percentage Fixed 0" at bounding box center [1278, 374] width 271 height 26
click at [1072, 447] on div "Manual Payment" at bounding box center [1128, 448] width 136 height 100
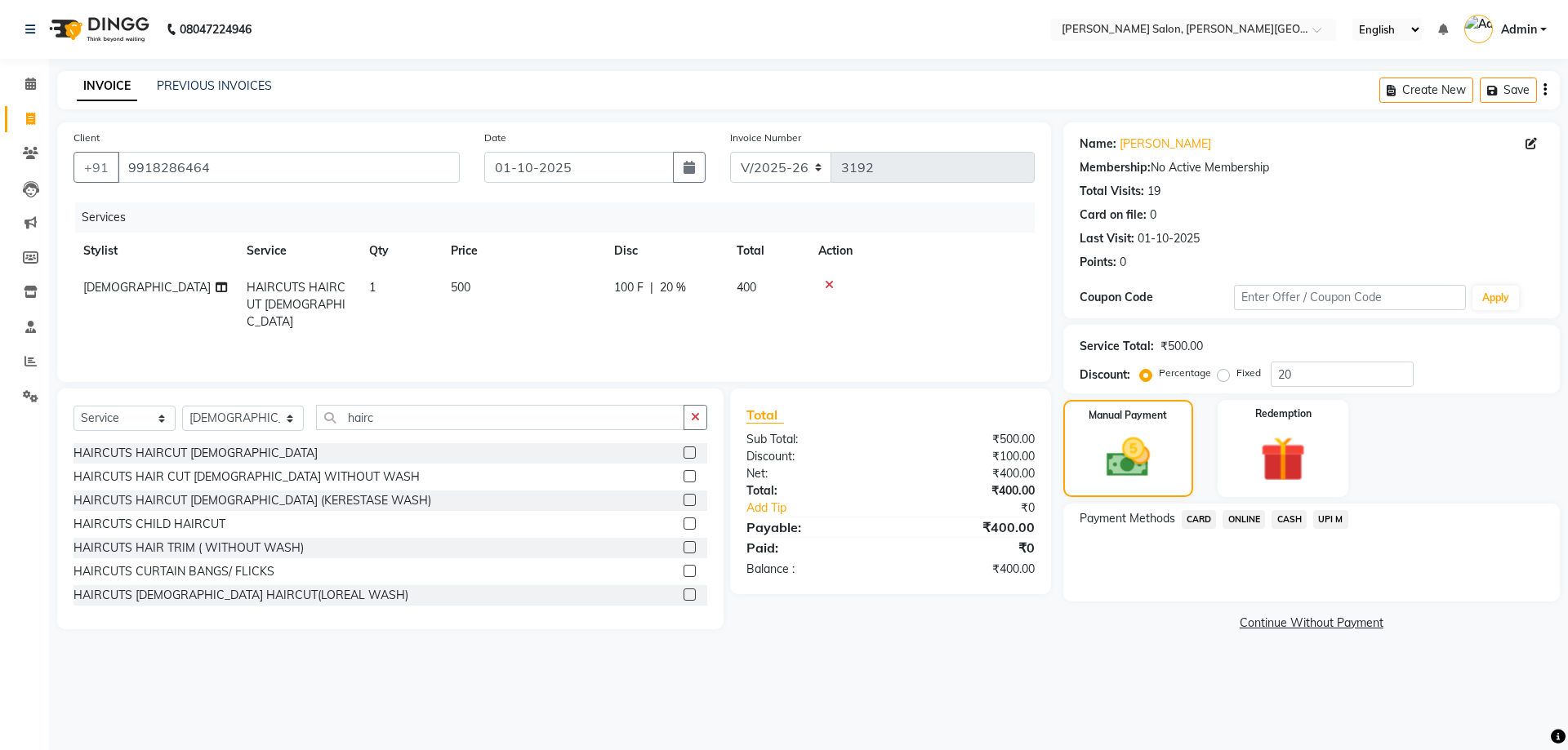
click at [1292, 518] on span "CASH" at bounding box center [1288, 519] width 35 height 19
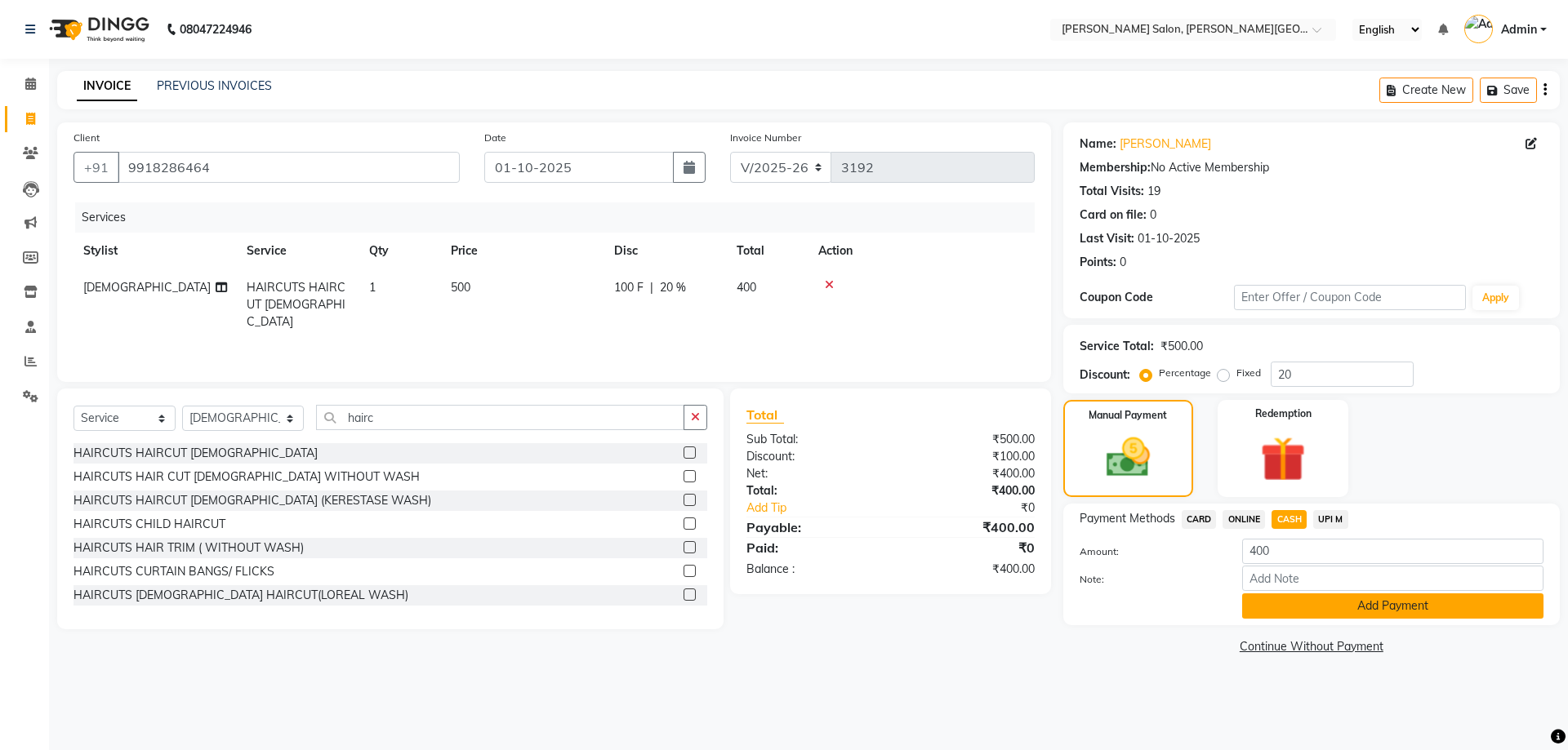
click at [1355, 604] on button "Add Payment" at bounding box center [1393, 605] width 301 height 26
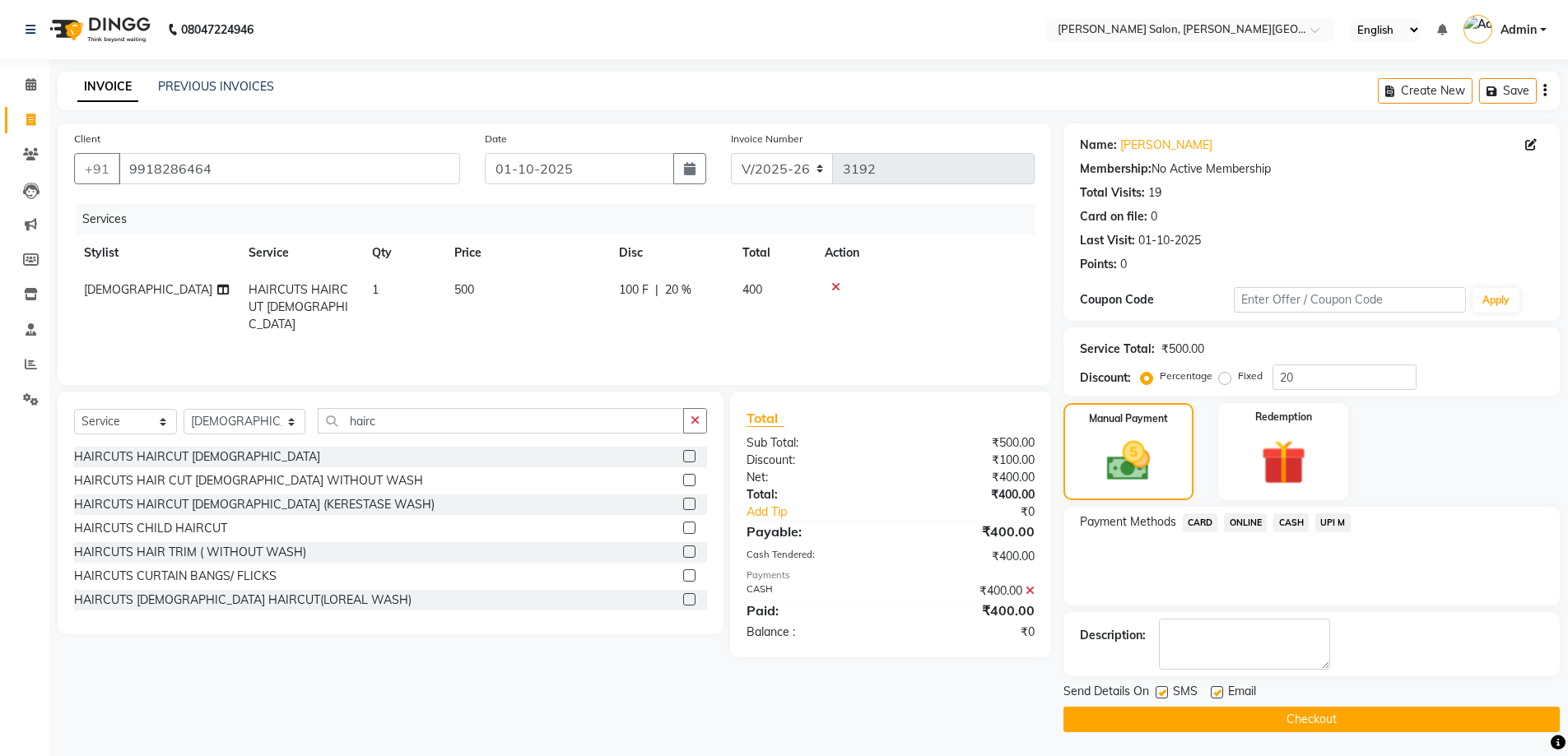
scroll to position [1, 0]
click at [1345, 718] on button "Checkout" at bounding box center [1311, 718] width 496 height 26
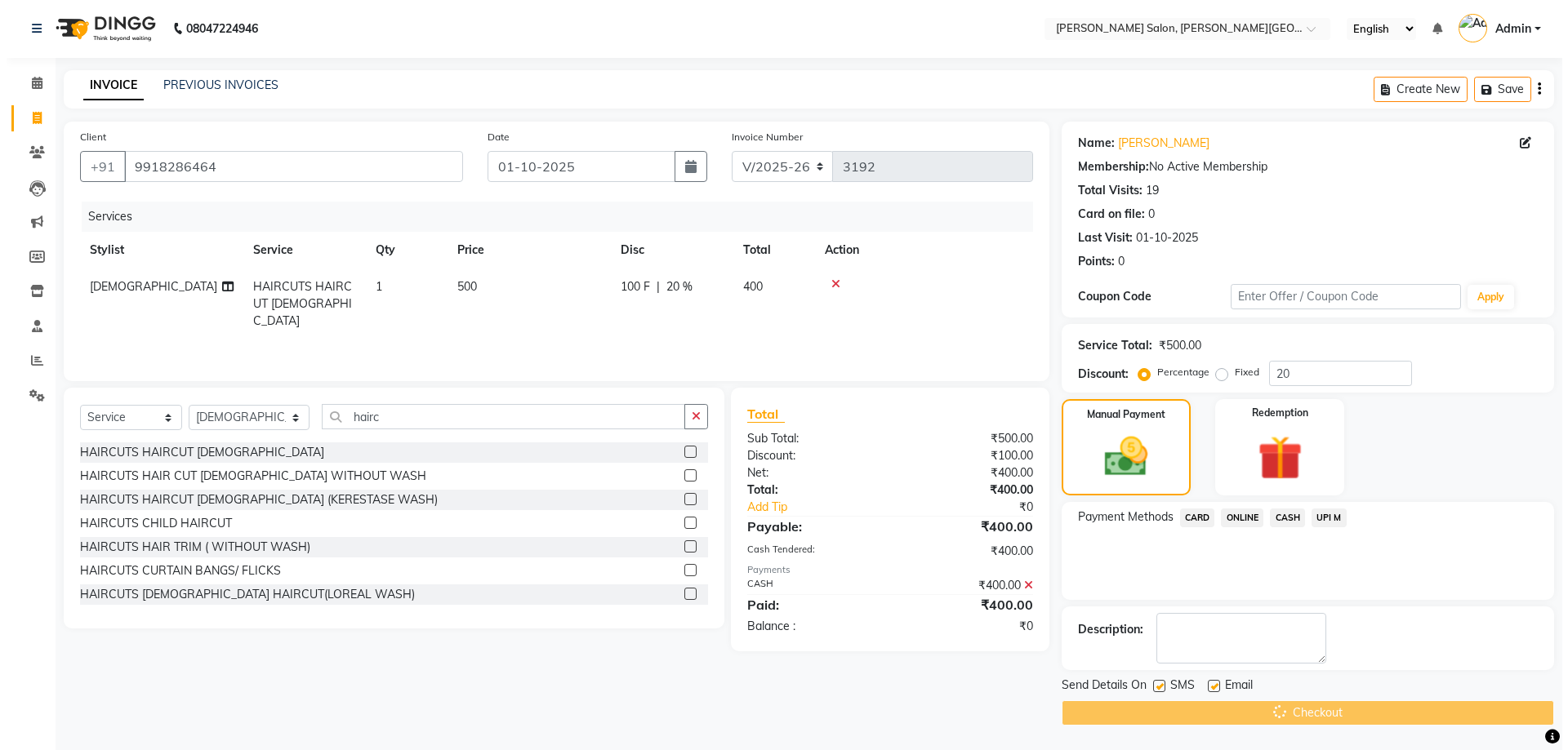
scroll to position [0, 0]
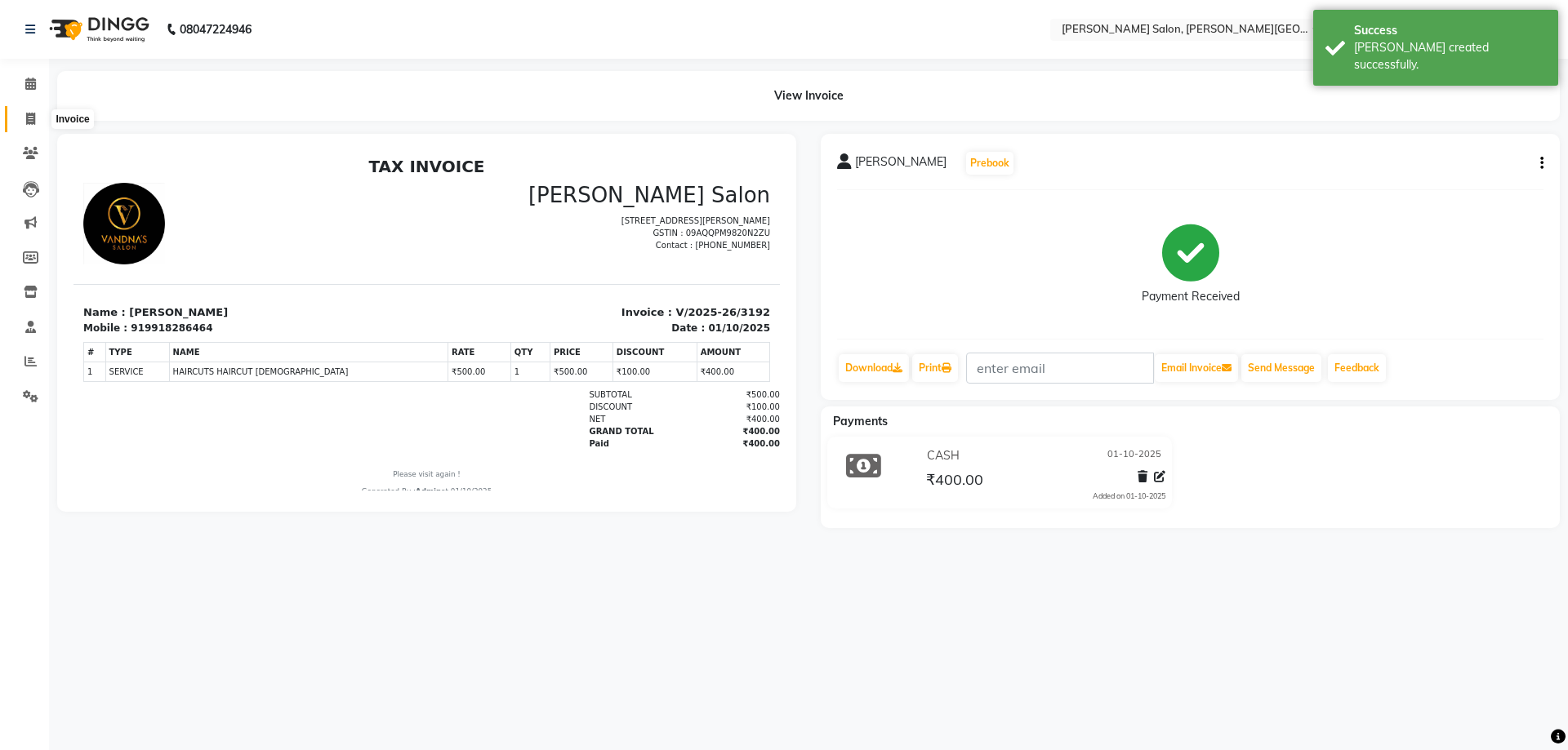
click at [17, 125] on span at bounding box center [31, 119] width 29 height 19
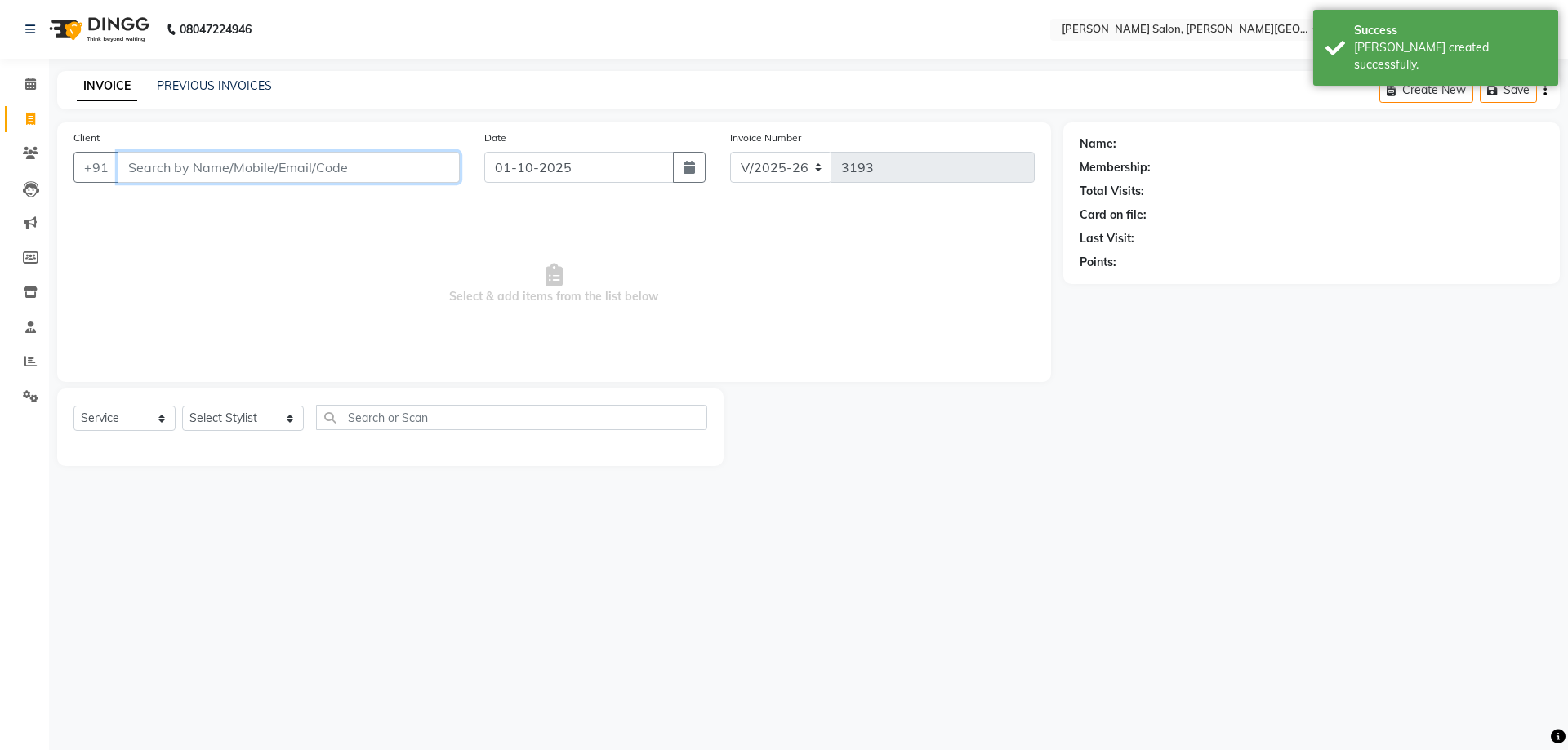
paste input "8756460977"
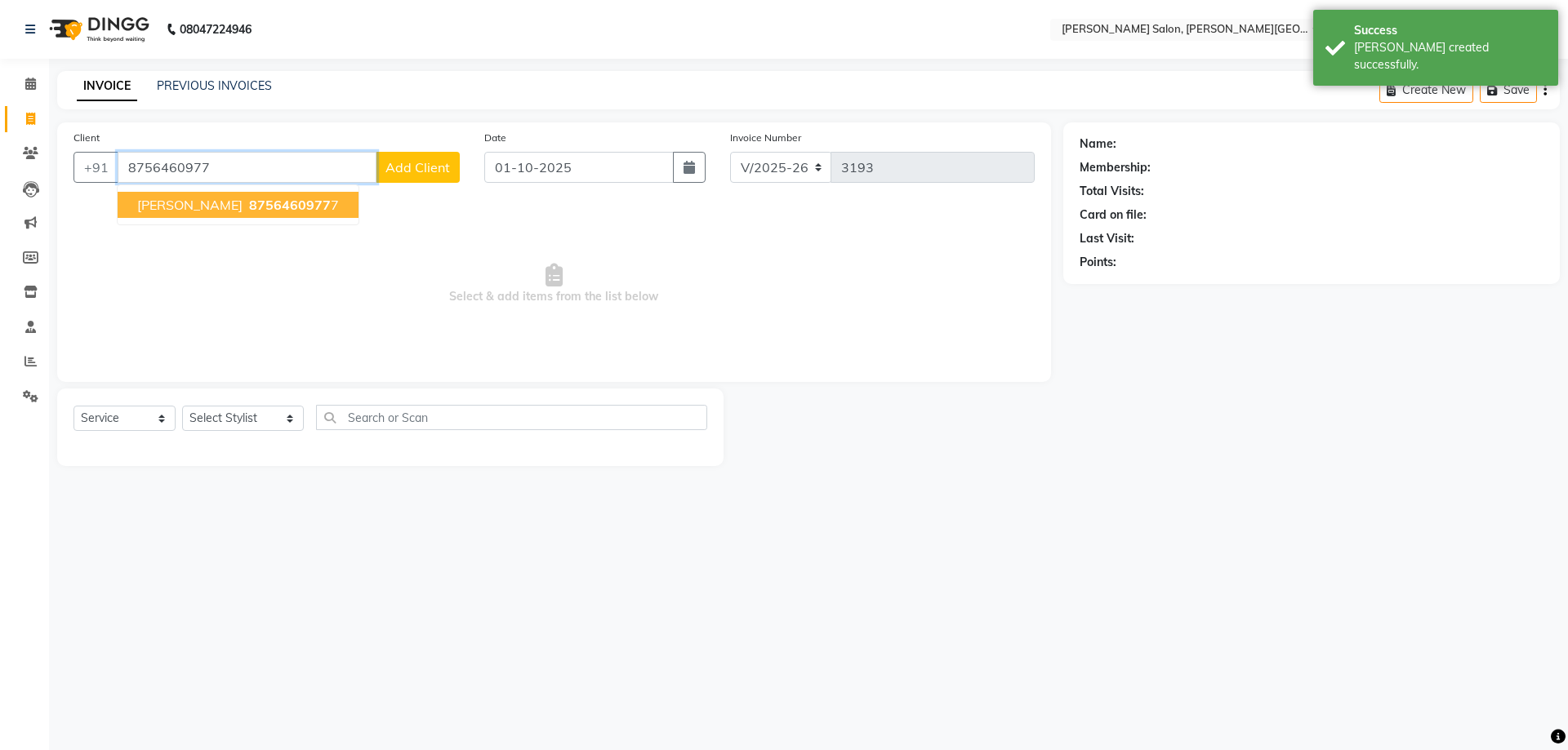
click at [249, 208] on span "8756460977" at bounding box center [290, 205] width 82 height 17
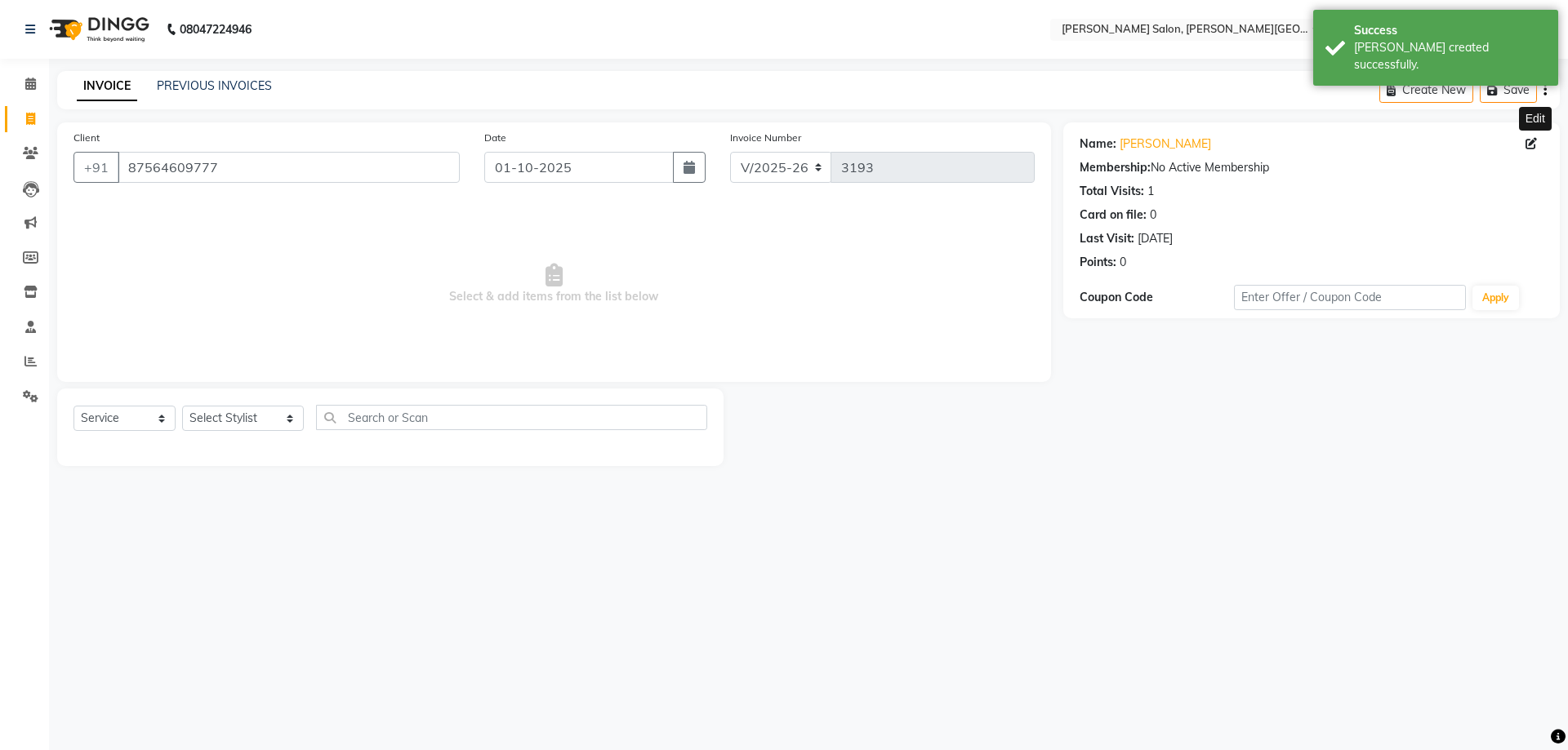
click at [1527, 144] on icon at bounding box center [1531, 144] width 12 height 12
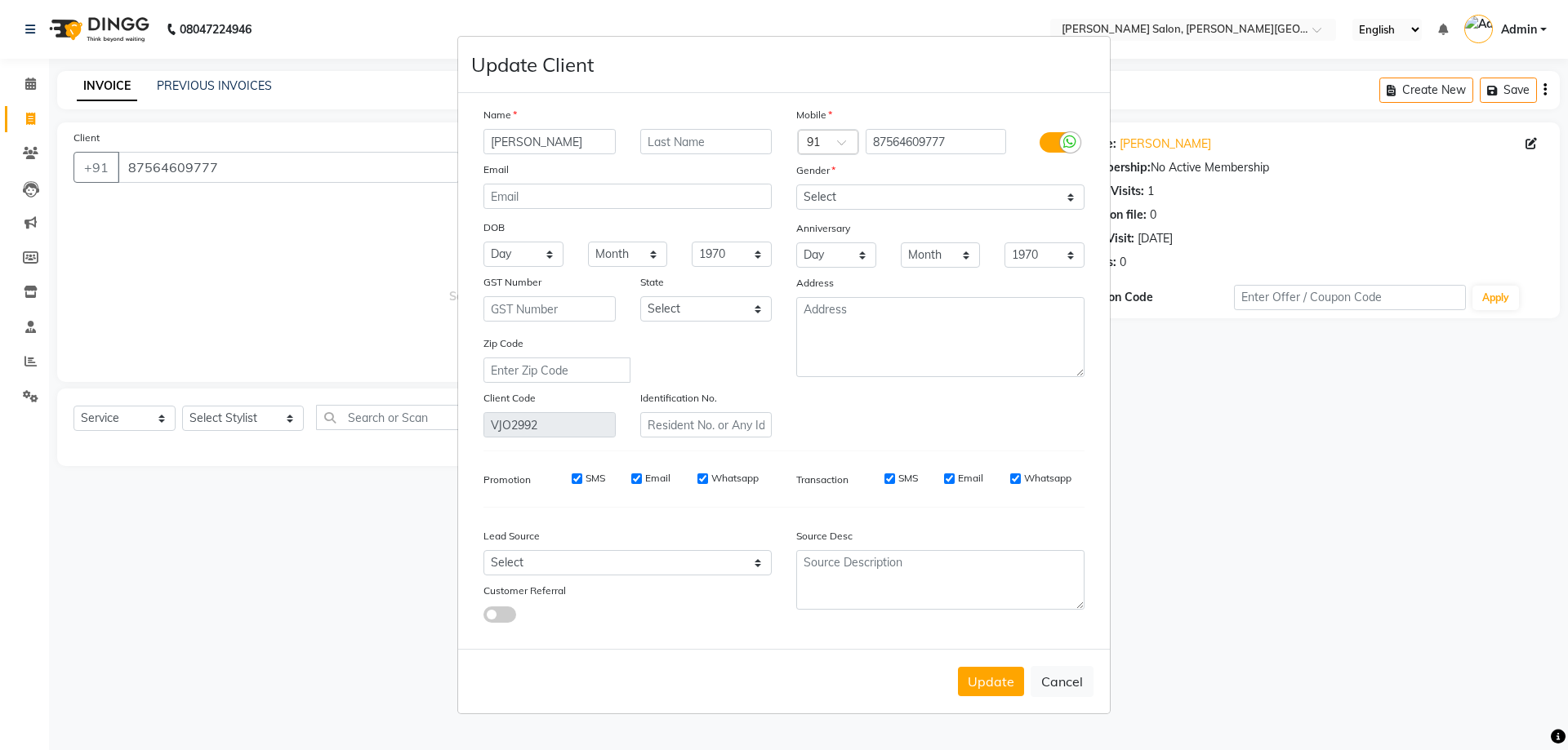
click at [512, 143] on input "[PERSON_NAME]" at bounding box center [549, 141] width 132 height 26
click at [1009, 686] on button "Update" at bounding box center [990, 681] width 66 height 30
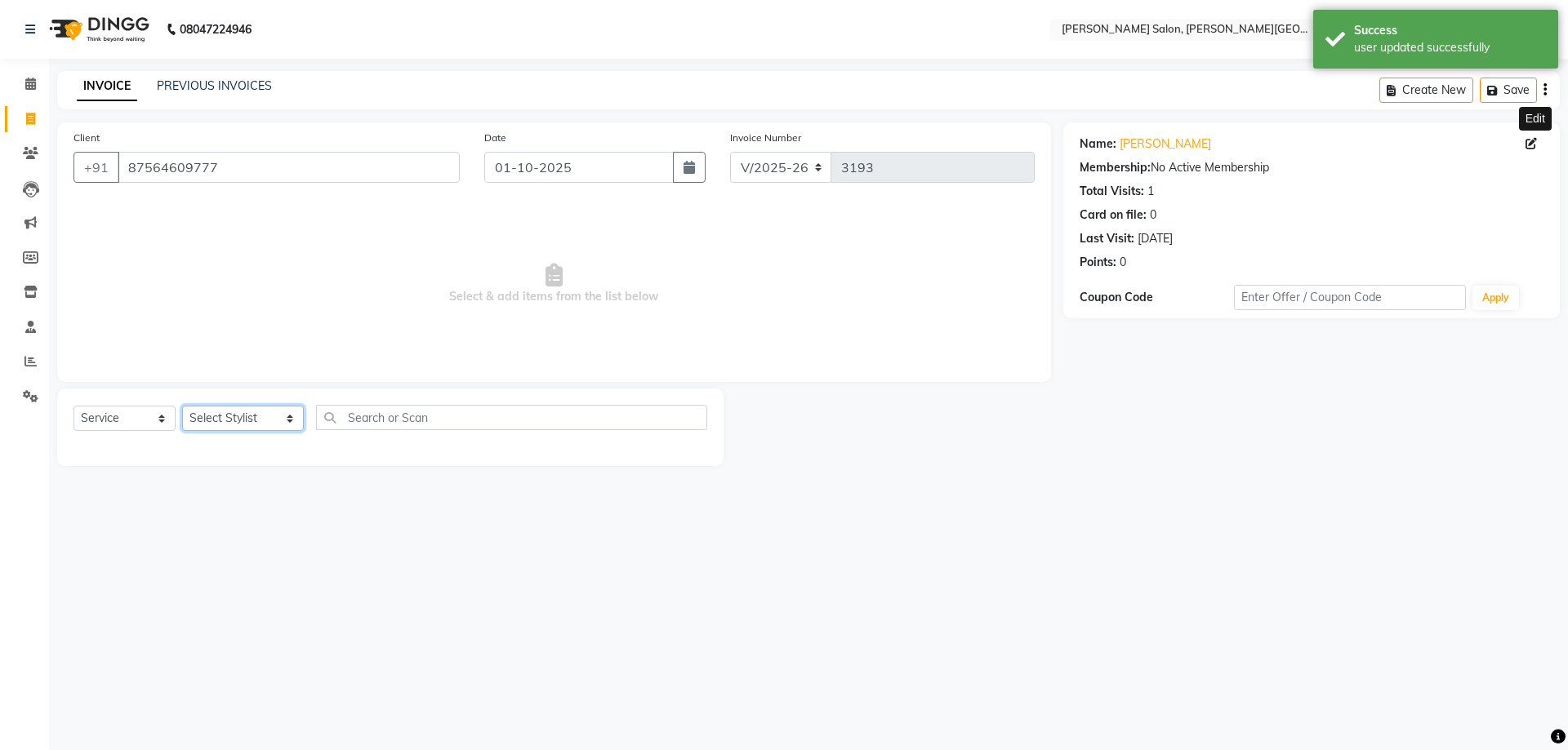
click at [234, 418] on select "Select Stylist [PERSON_NAME] [PERSON_NAME] [PERSON_NAME] [PERSON_NAME] [PERSON_…" at bounding box center [242, 418] width 122 height 26
click at [182, 405] on select "Select Stylist [PERSON_NAME] [PERSON_NAME] [PERSON_NAME] [PERSON_NAME] [PERSON_…" at bounding box center [242, 418] width 122 height 26
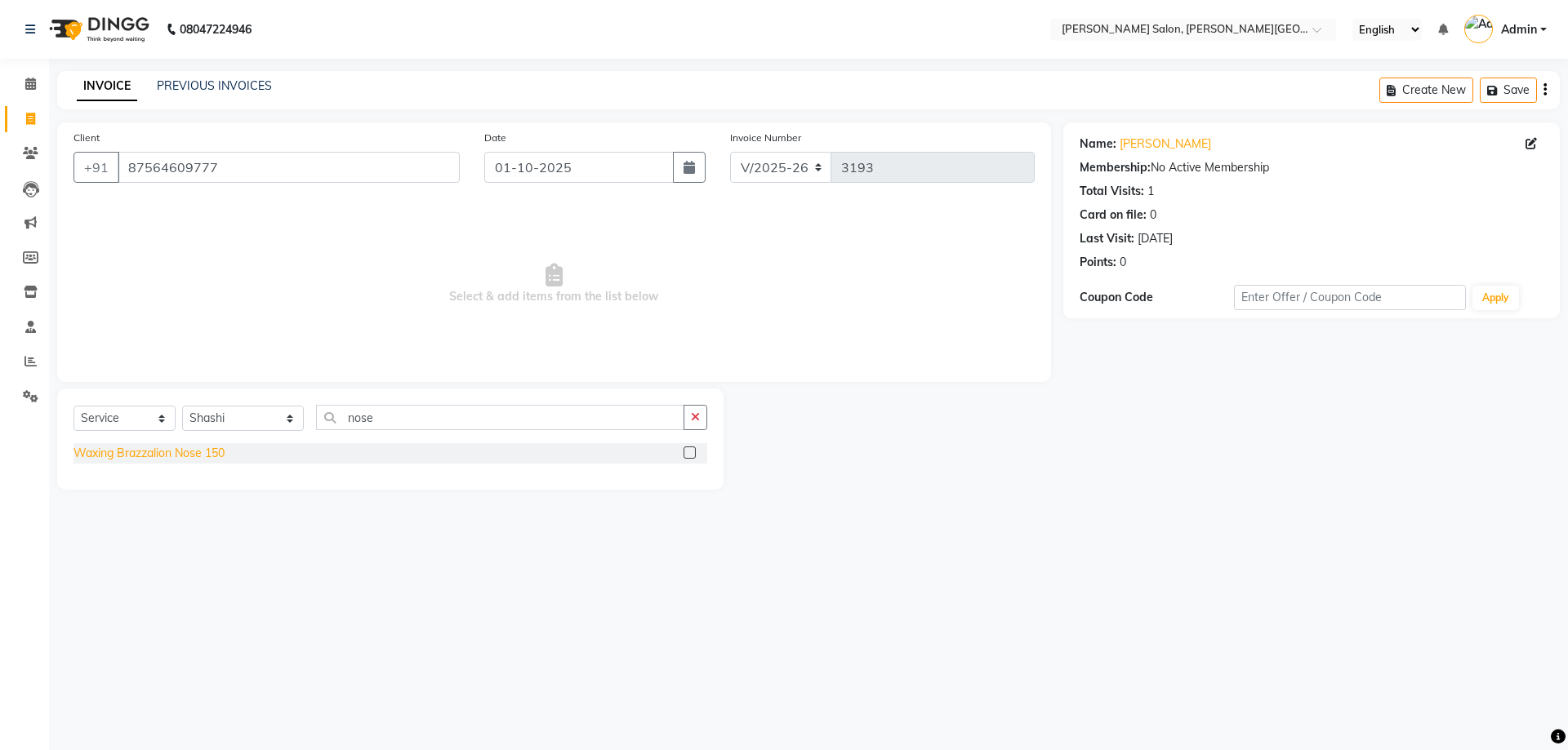
click at [170, 458] on div "Waxing Brazzalion Nose 150" at bounding box center [149, 453] width 151 height 17
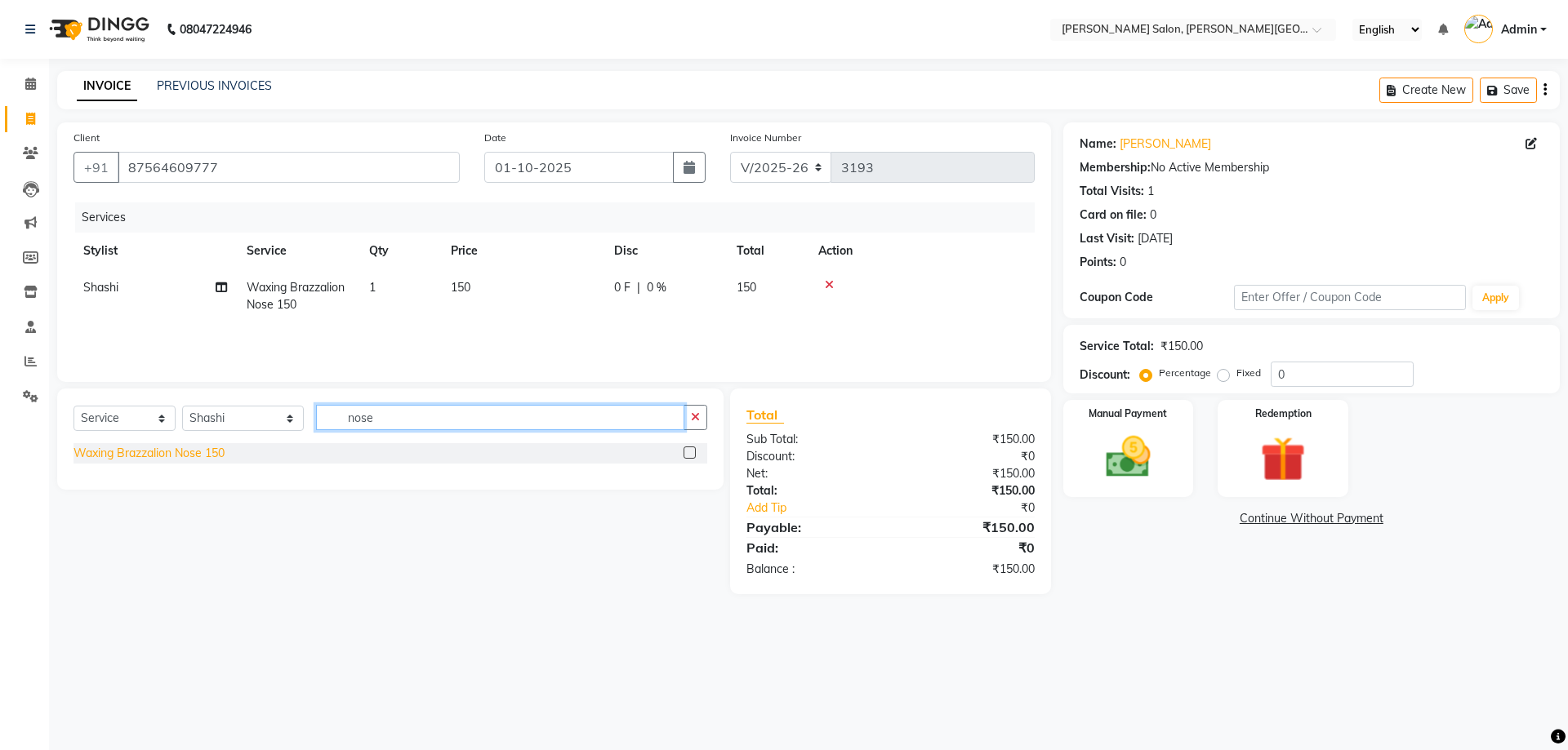
drag, startPoint x: 406, startPoint y: 415, endPoint x: 186, endPoint y: 448, distance: 222.5
click at [188, 450] on div "Select Service Product Membership Package Voucher Prepaid Gift Card Select Styl…" at bounding box center [390, 439] width 666 height 101
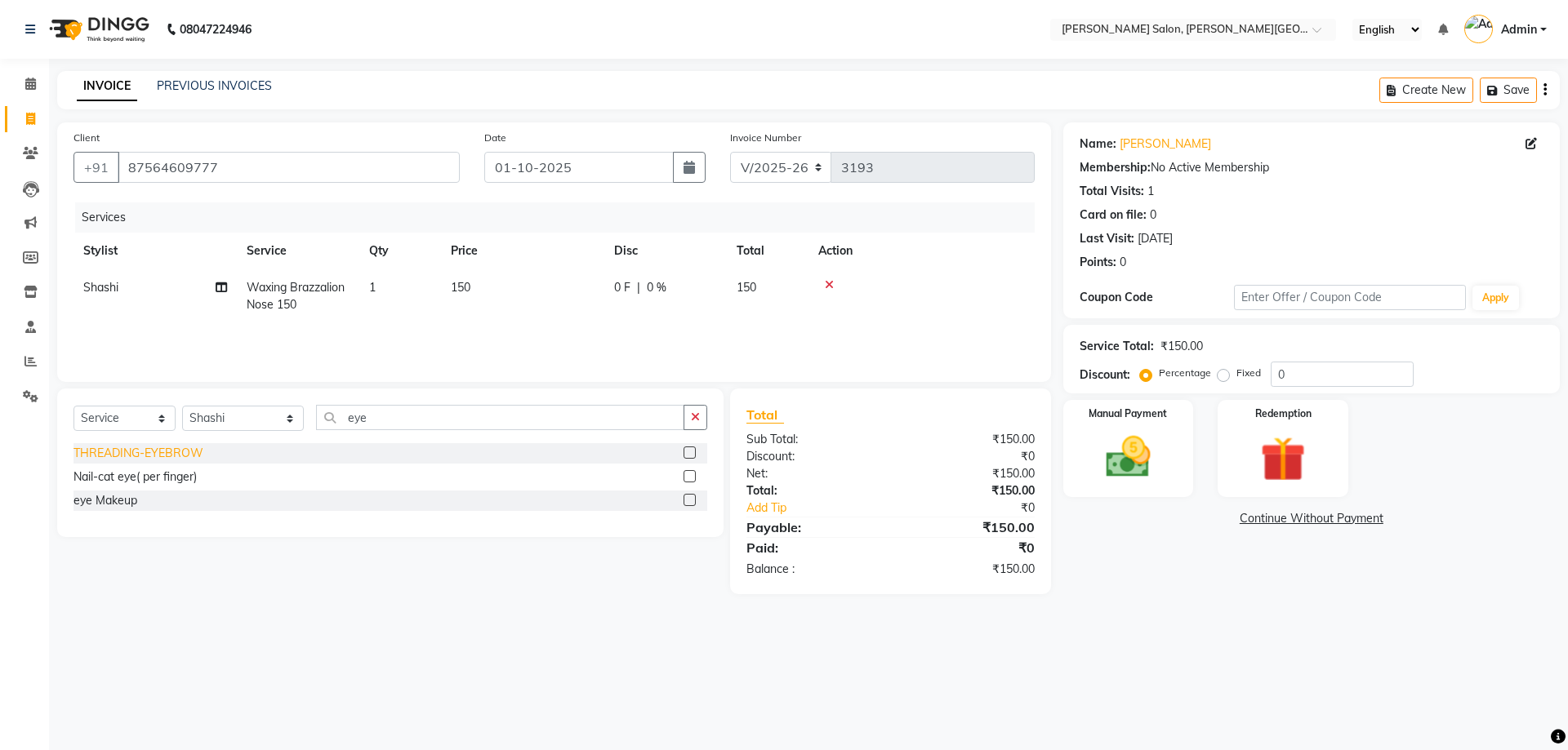
click at [180, 451] on div "THREADING-EYEBROW" at bounding box center [138, 453] width 130 height 17
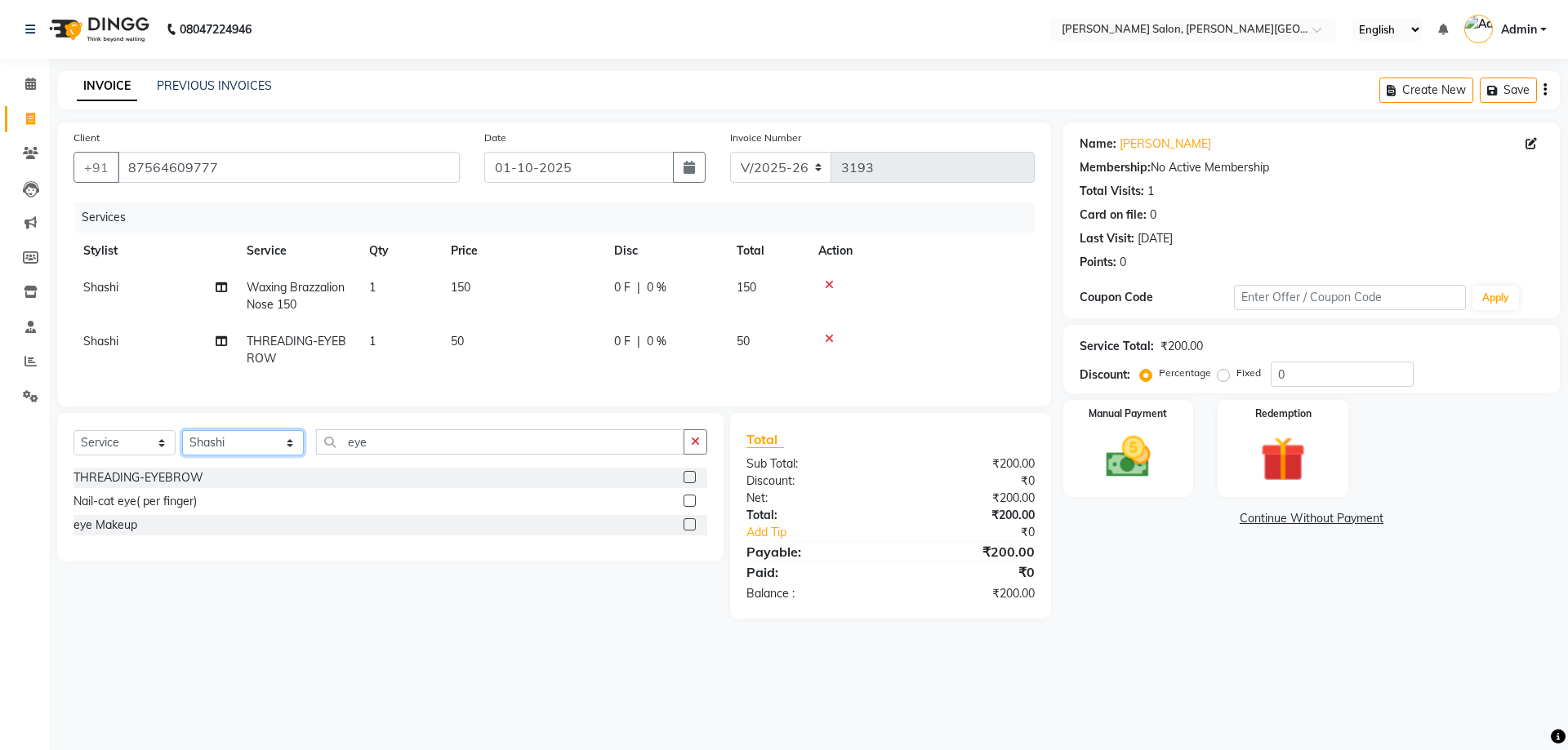
click at [247, 456] on select "Select Stylist [PERSON_NAME] [PERSON_NAME] [PERSON_NAME] [PERSON_NAME] [PERSON_…" at bounding box center [242, 442] width 122 height 26
click at [182, 442] on select "Select Stylist [PERSON_NAME] [PERSON_NAME] [PERSON_NAME] [PERSON_NAME] [PERSON_…" at bounding box center [242, 442] width 122 height 26
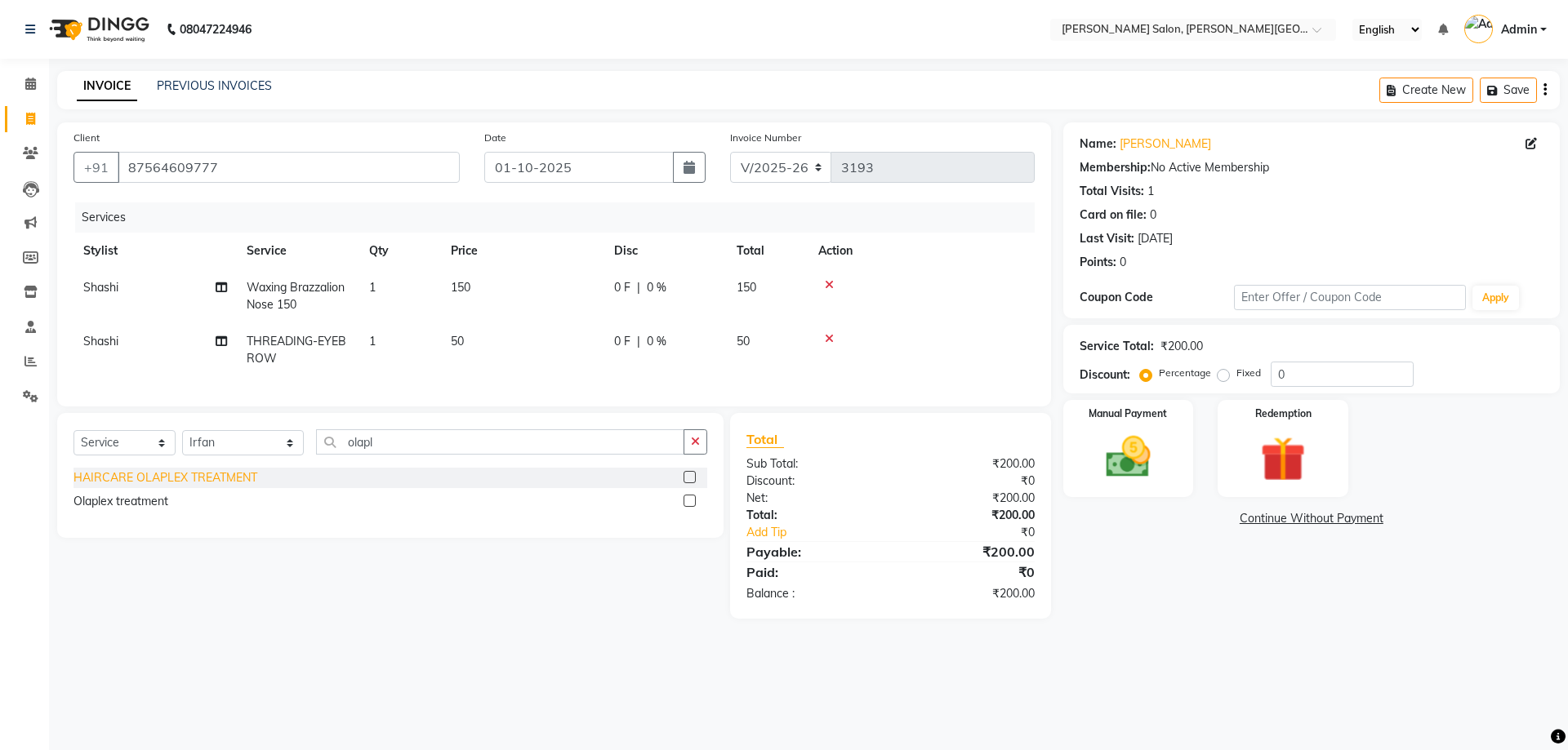
click at [159, 485] on div "HAIRCARE OLAPLEX TREATMENT" at bounding box center [165, 477] width 184 height 17
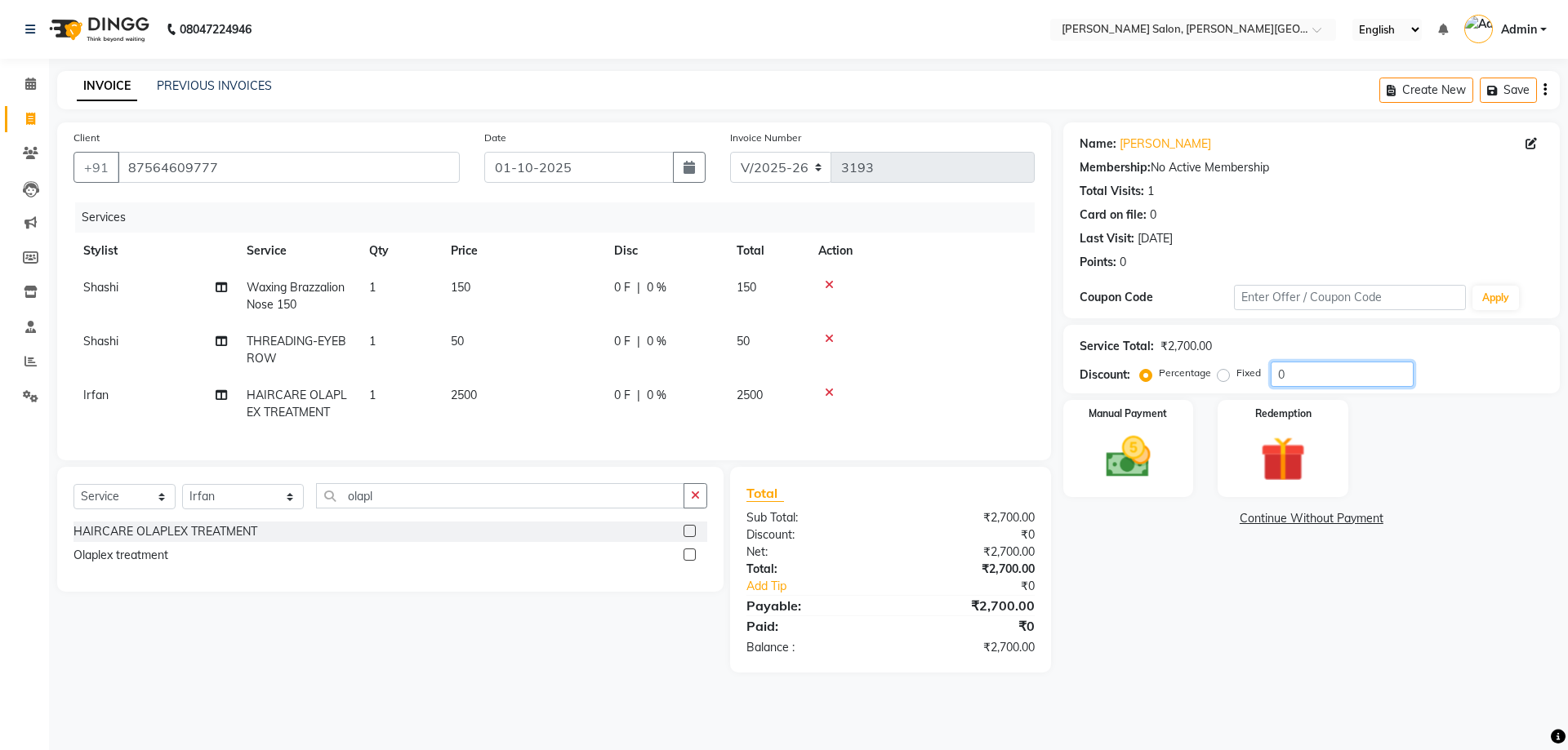
drag, startPoint x: 1311, startPoint y: 368, endPoint x: 1162, endPoint y: 383, distance: 149.8
click at [1187, 379] on div "Percentage Fixed 0" at bounding box center [1278, 374] width 271 height 26
click at [680, 339] on span "15 %" at bounding box center [669, 342] width 26 height 17
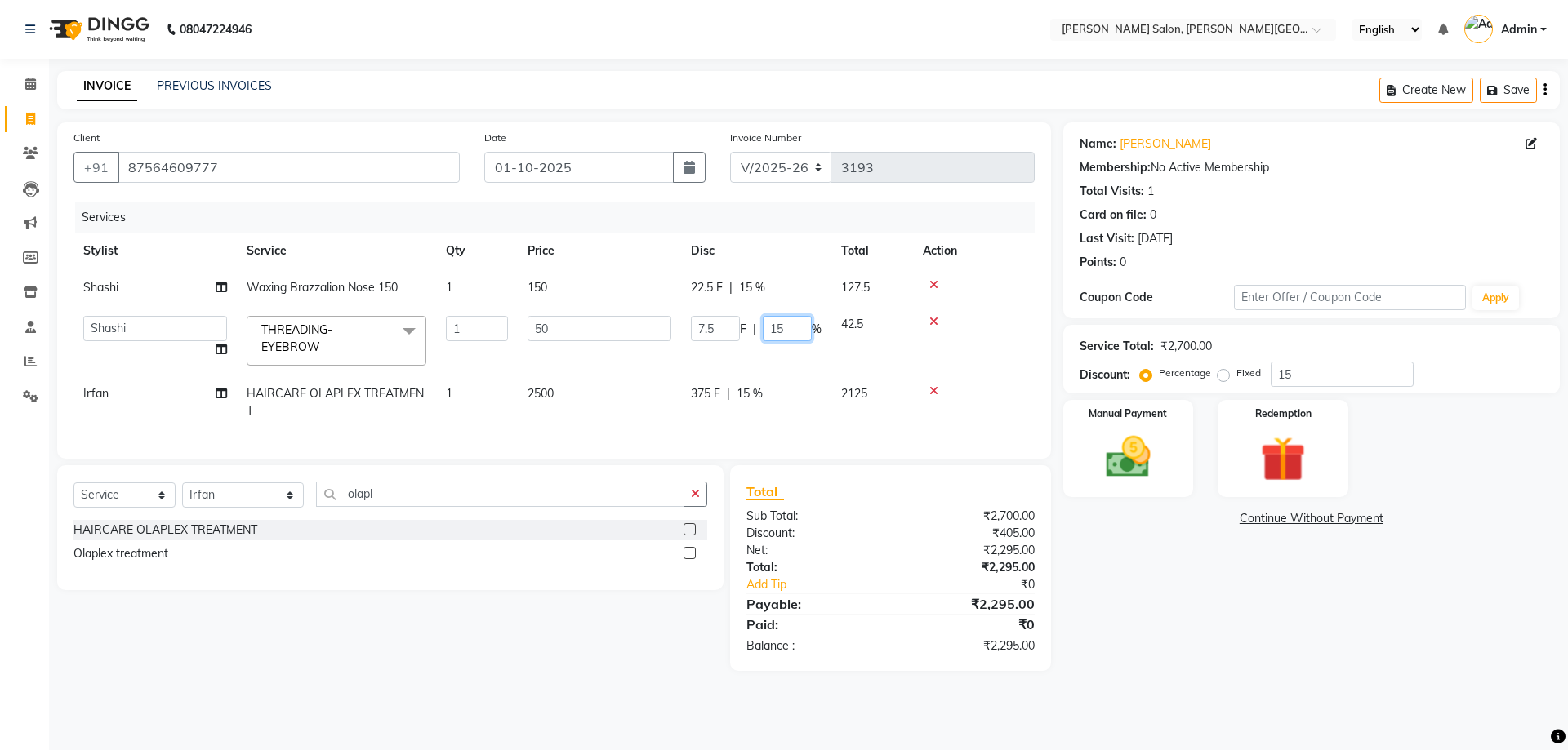
drag, startPoint x: 806, startPoint y: 324, endPoint x: 708, endPoint y: 311, distance: 98.9
click at [713, 318] on div "7.5 F | 15 %" at bounding box center [756, 328] width 131 height 26
click at [773, 289] on tr "[PERSON_NAME] Brazzalion Nose 150 1 150 22.5 F | 15 % 127.5" at bounding box center [554, 288] width 961 height 36
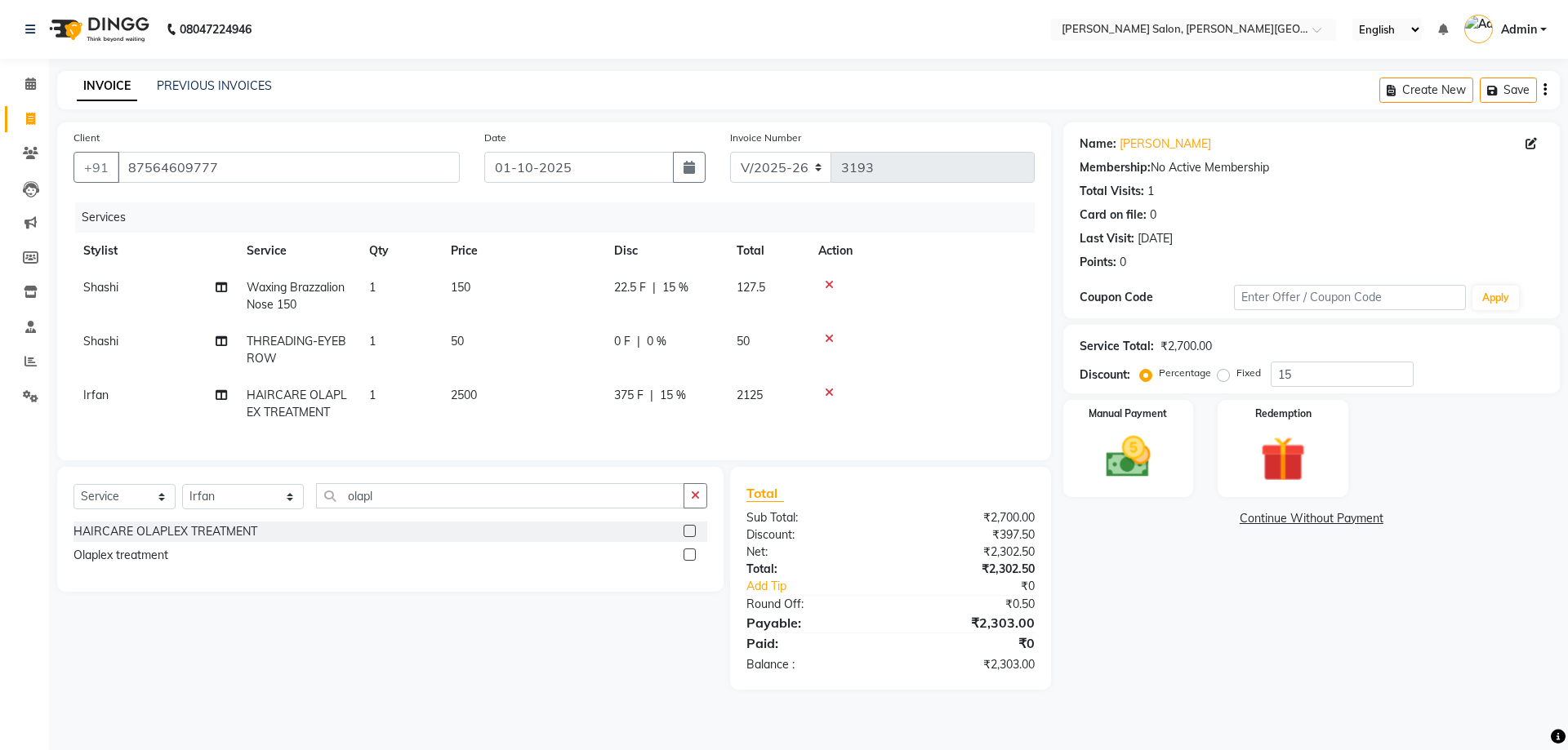
click at [681, 279] on span "15 %" at bounding box center [675, 287] width 26 height 17
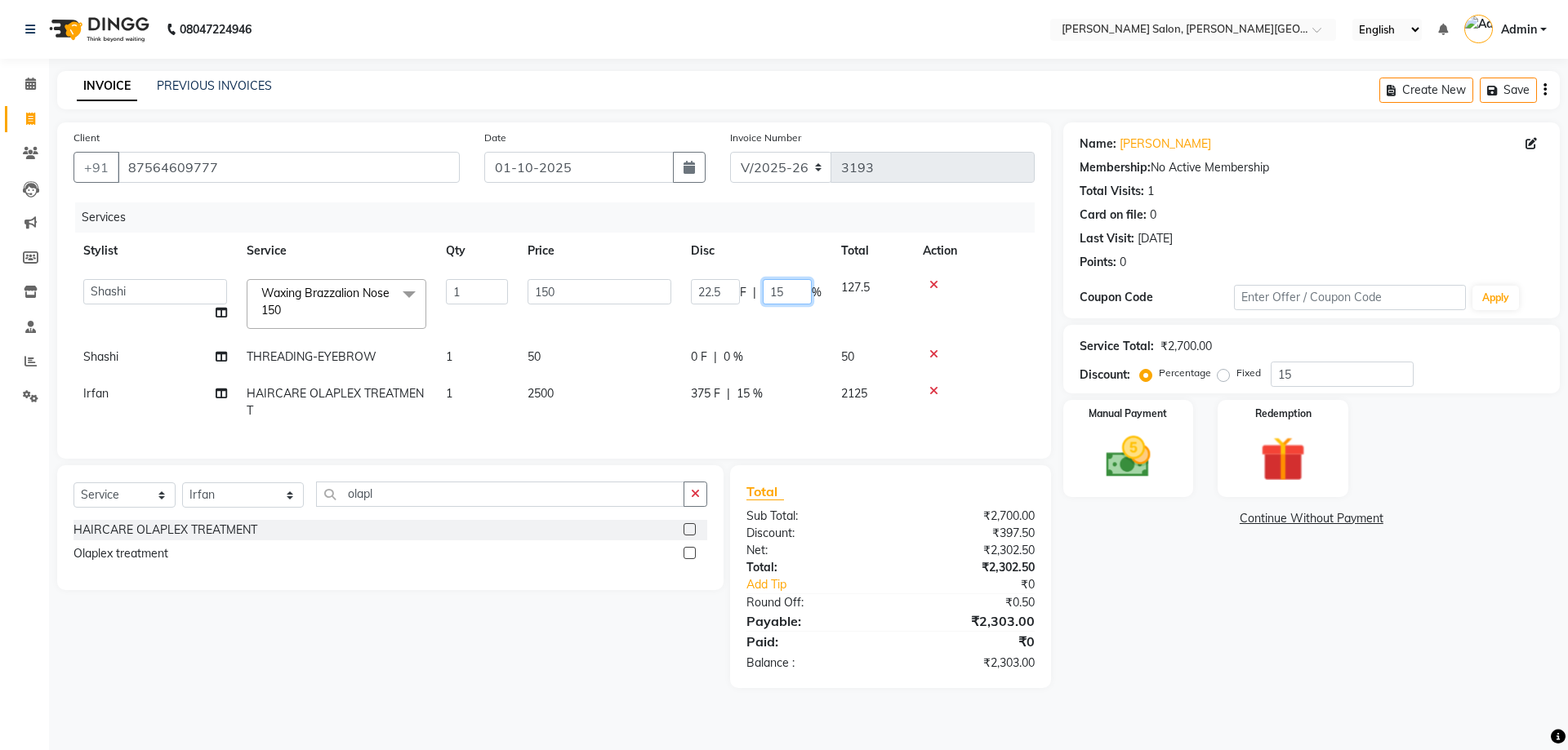
drag, startPoint x: 788, startPoint y: 283, endPoint x: 716, endPoint y: 298, distance: 73.5
click at [726, 288] on div "22.5 F | 15 %" at bounding box center [756, 291] width 131 height 26
click at [789, 339] on tr "Shashi THREADING-EYEBROW 1 50 0 F | 0 % 50" at bounding box center [554, 357] width 961 height 36
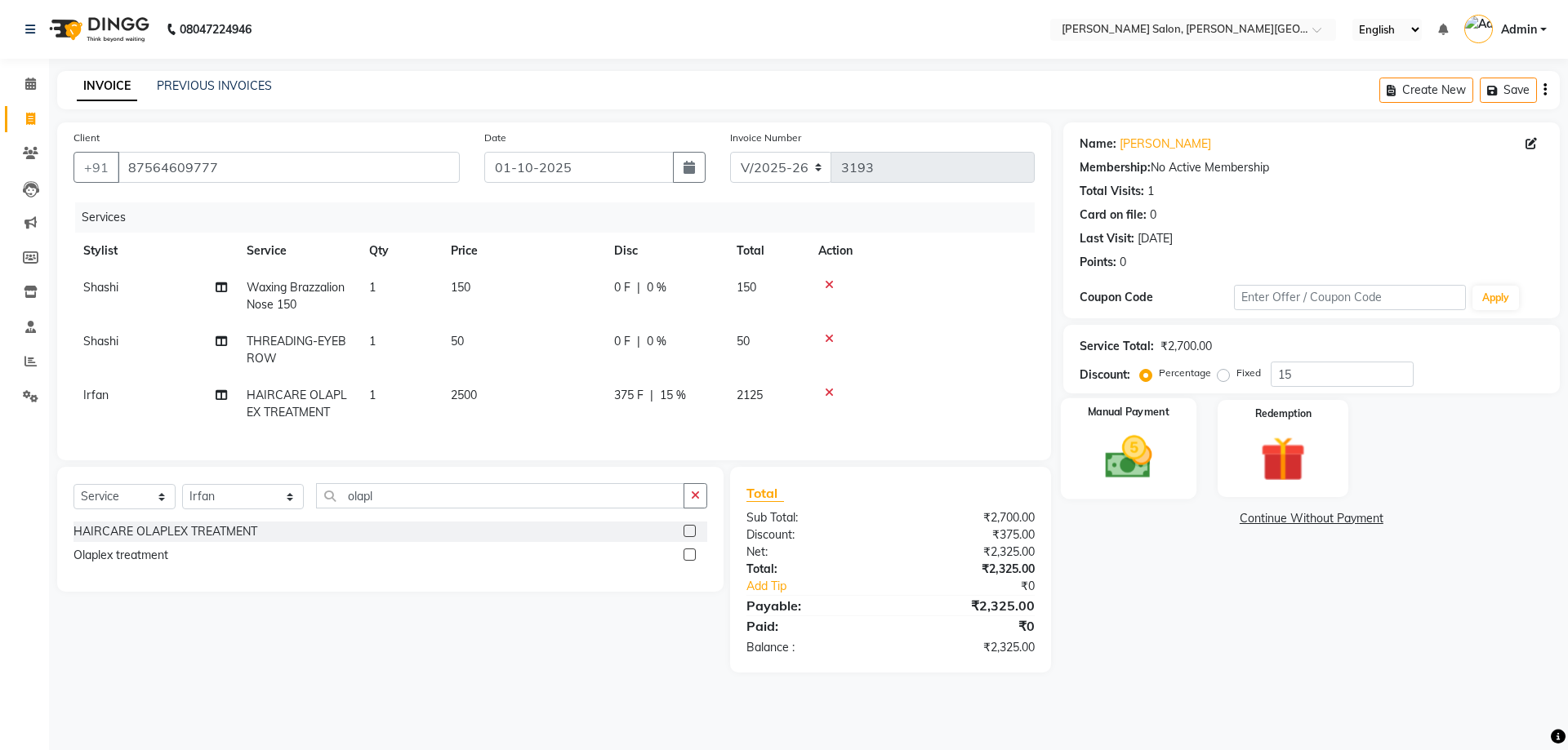
click at [1156, 451] on img at bounding box center [1128, 456] width 76 height 54
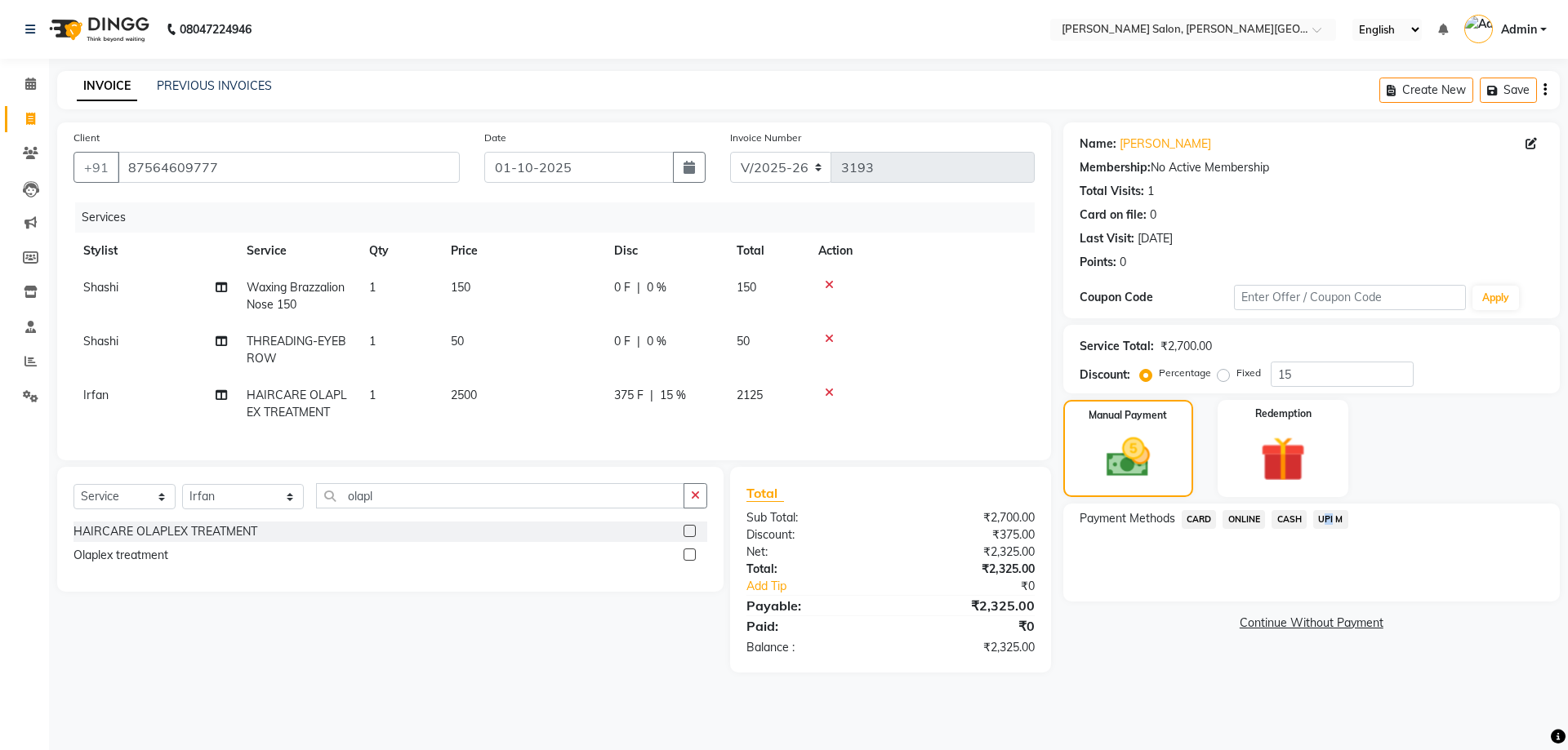
click at [1331, 510] on span "UPI M" at bounding box center [1331, 519] width 35 height 19
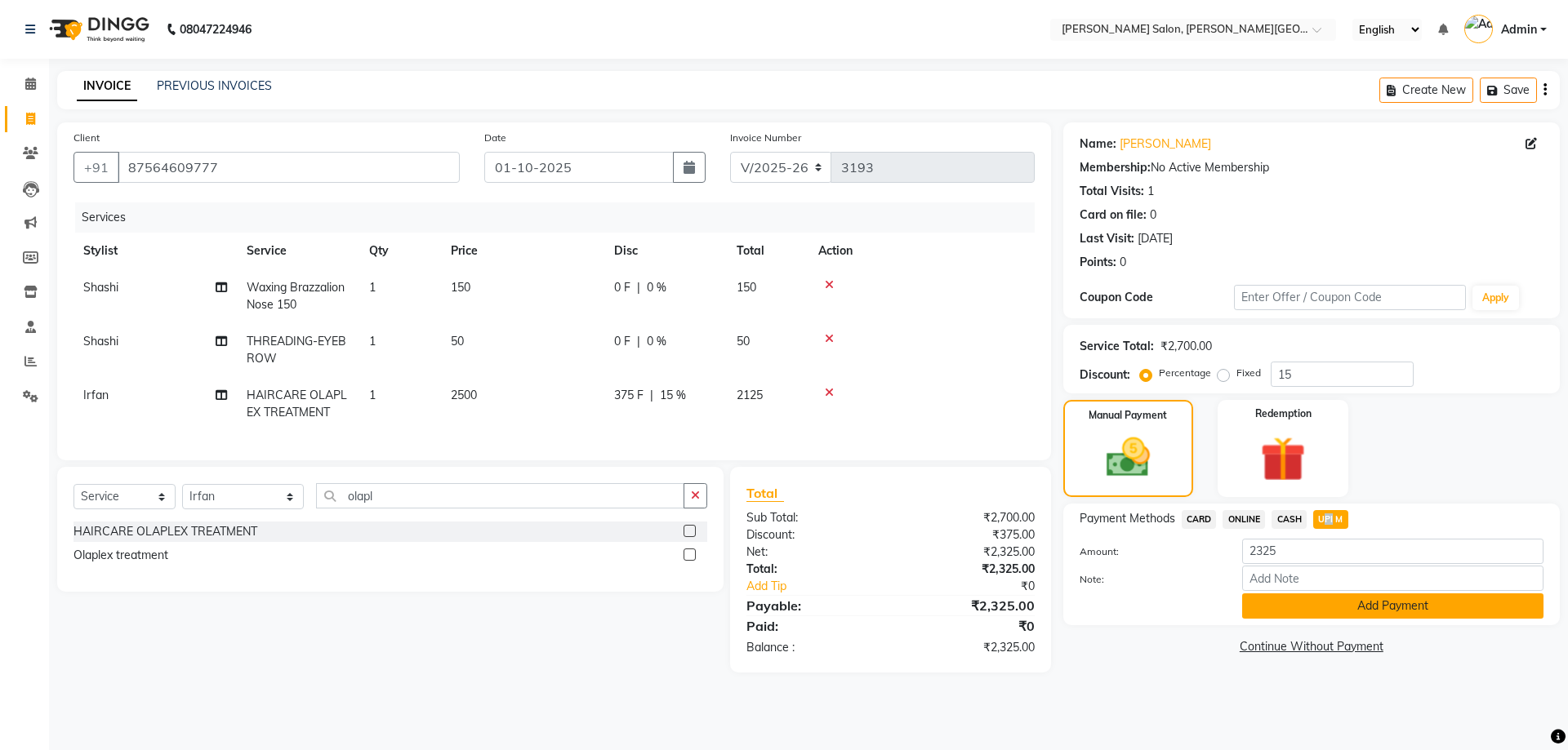
click at [1393, 605] on button "Add Payment" at bounding box center [1393, 605] width 301 height 26
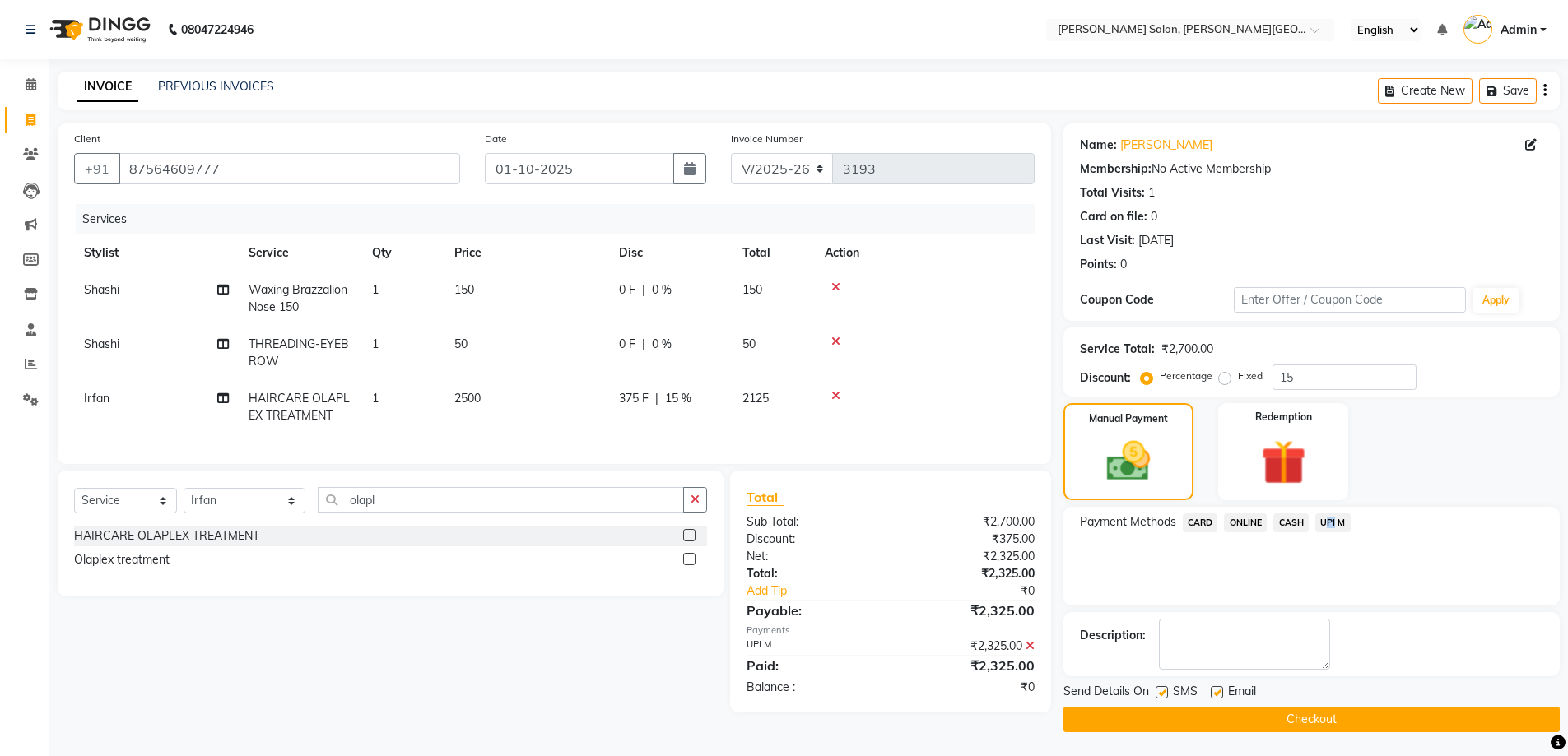
scroll to position [1, 0]
drag, startPoint x: 1348, startPoint y: 715, endPoint x: 1349, endPoint y: 688, distance: 27.0
click at [1349, 716] on button "Checkout" at bounding box center [1311, 718] width 496 height 26
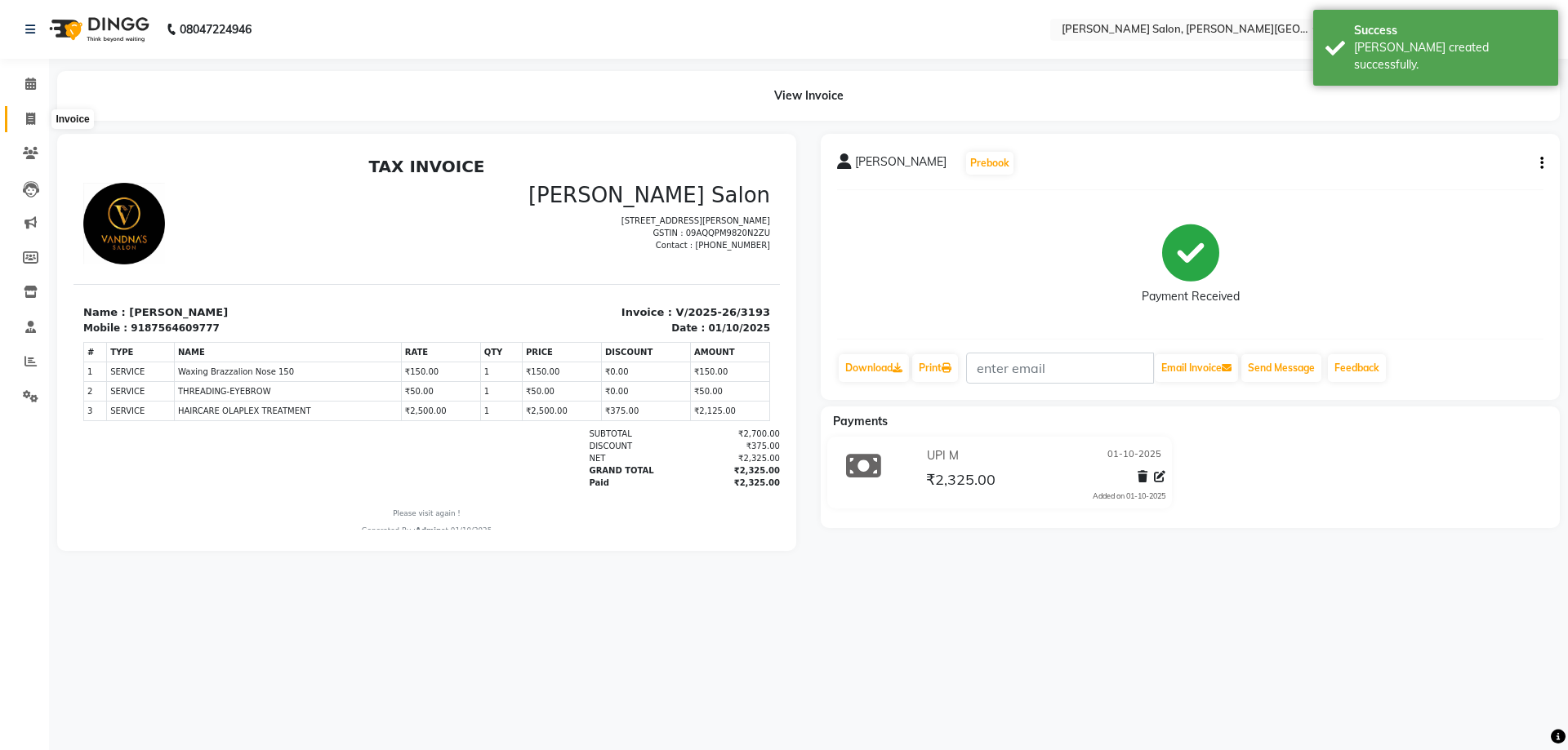
click at [22, 110] on span at bounding box center [31, 119] width 29 height 19
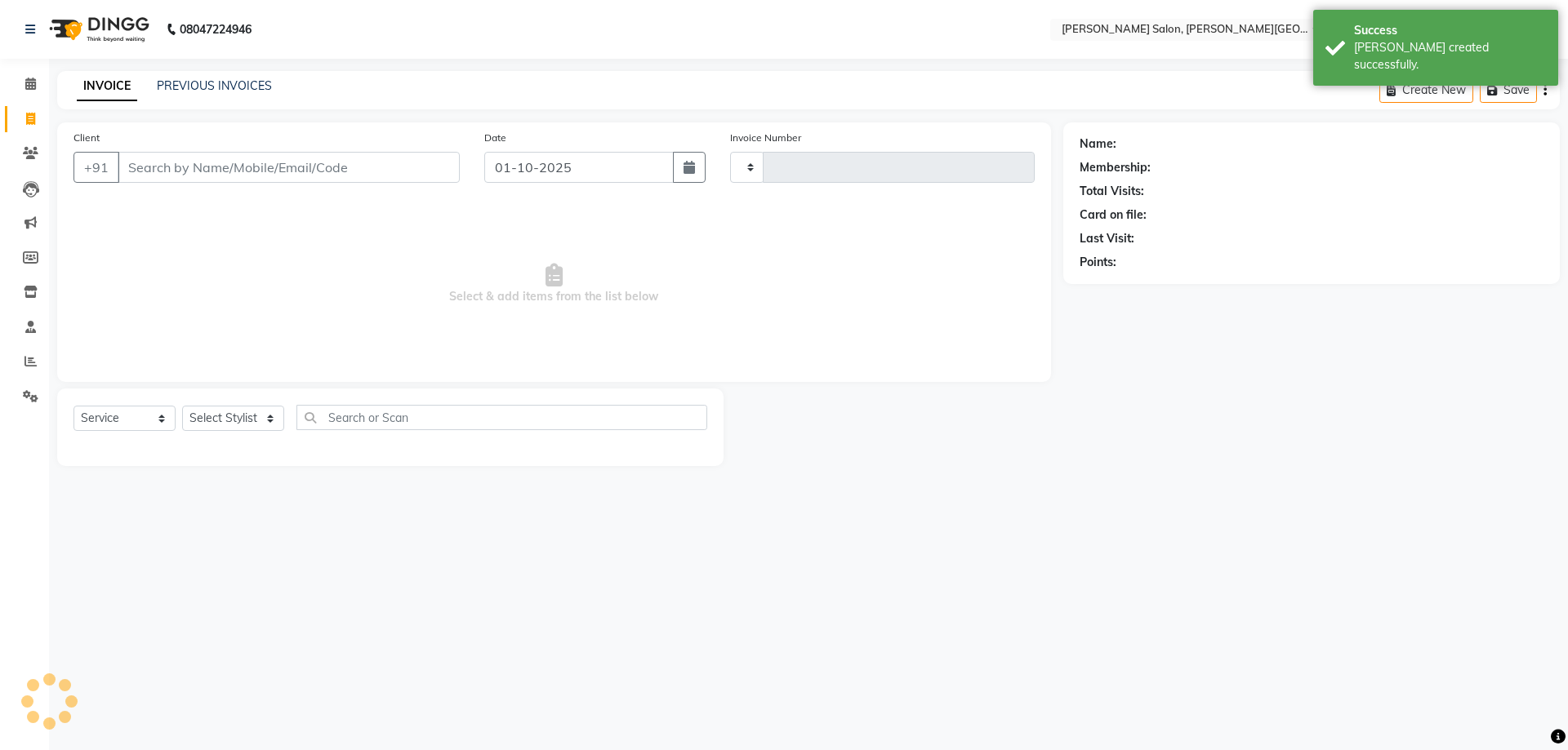
click at [243, 78] on div "PREVIOUS INVOICES" at bounding box center [213, 86] width 115 height 17
click at [216, 90] on link "PREVIOUS INVOICES" at bounding box center [213, 86] width 115 height 15
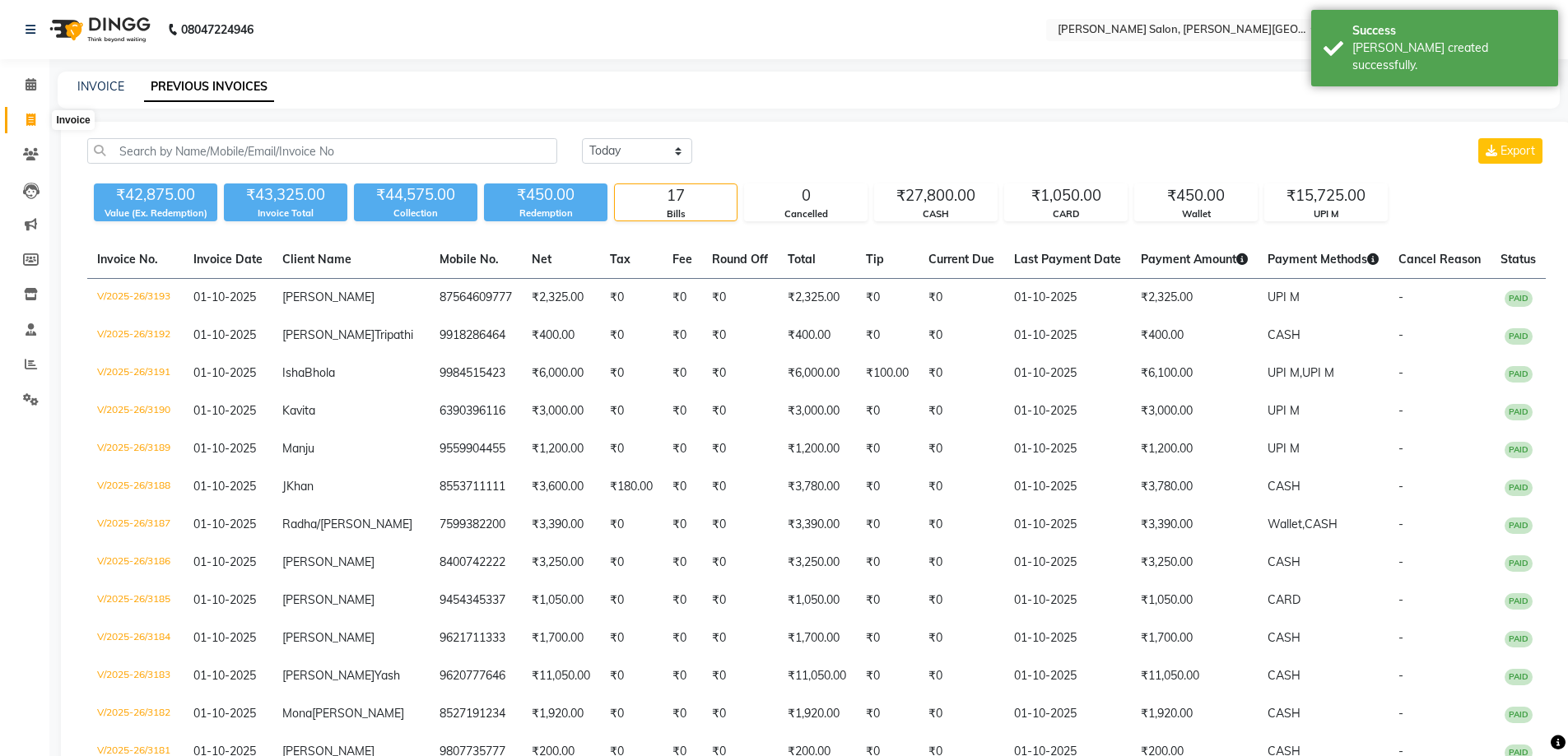
click at [23, 116] on span at bounding box center [31, 120] width 29 height 19
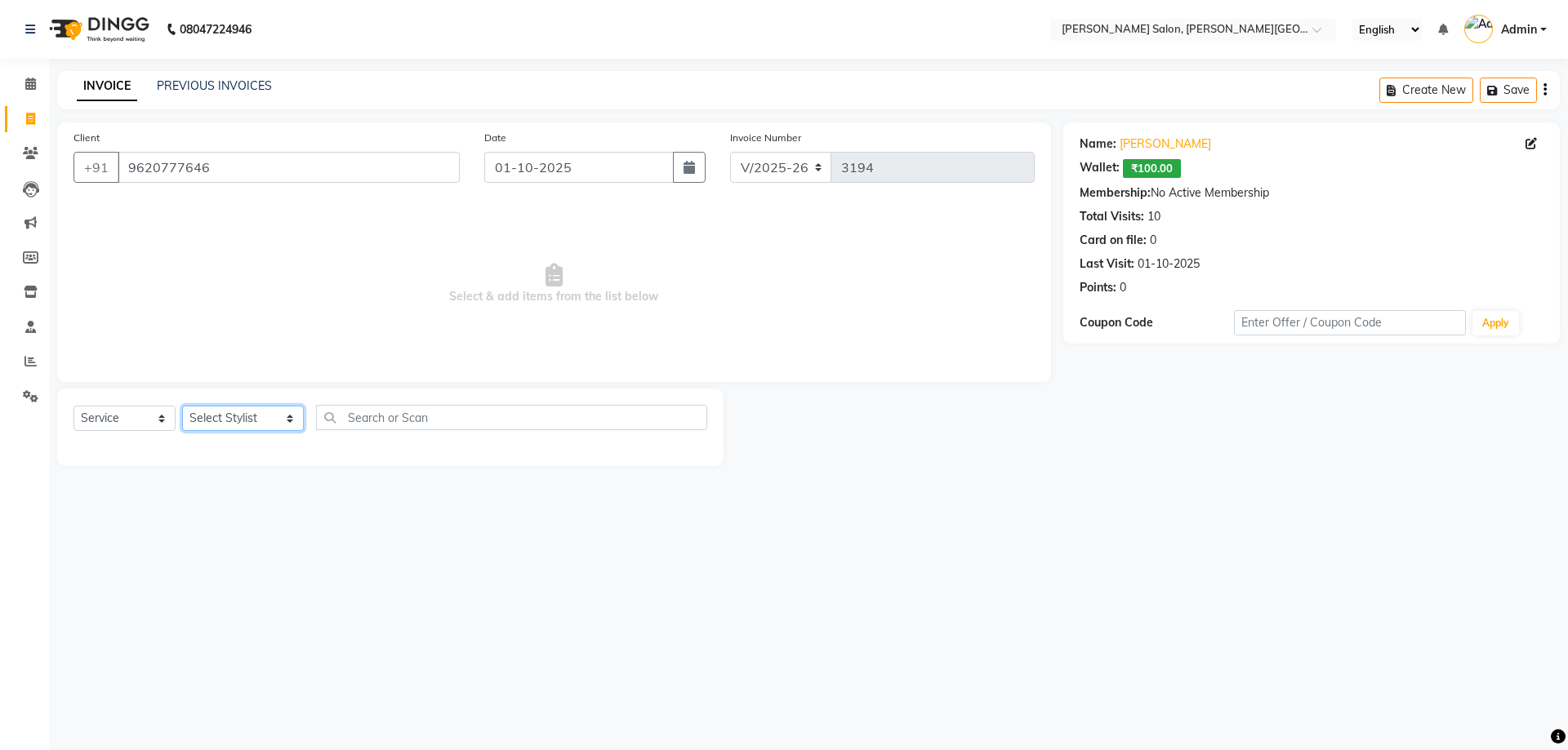
click at [206, 423] on select "Select Stylist [PERSON_NAME] [PERSON_NAME] [PERSON_NAME] [PERSON_NAME] [PERSON_…" at bounding box center [242, 418] width 122 height 26
click at [182, 405] on select "Select Stylist [PERSON_NAME] [PERSON_NAME] [PERSON_NAME] [PERSON_NAME] [PERSON_…" at bounding box center [242, 418] width 122 height 26
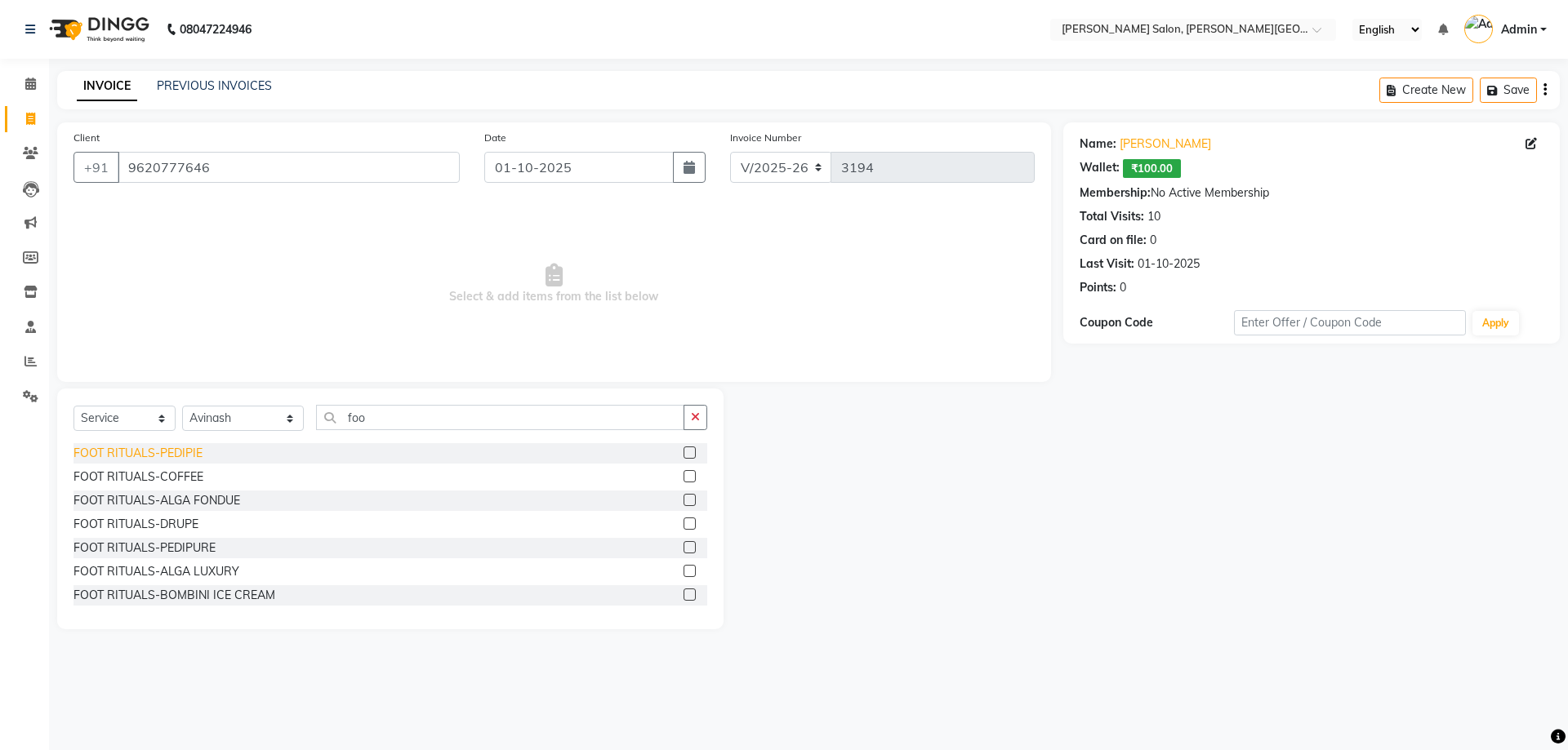
click at [158, 450] on div "FOOT RITUALS-PEDIPIE" at bounding box center [138, 453] width 129 height 17
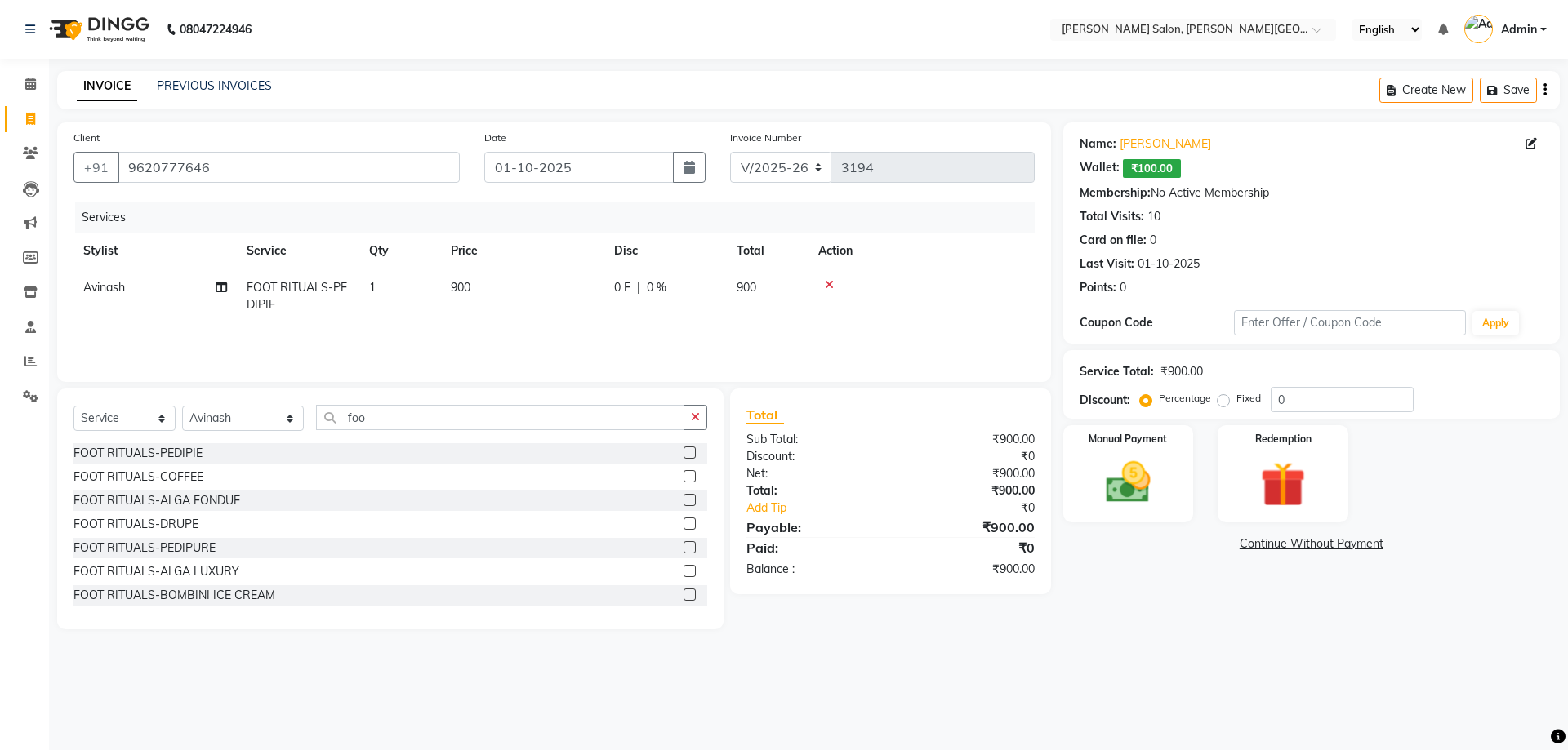
click at [1293, 552] on div "Name: [PERSON_NAME]: ₹100.00 Membership: No Active Membership Total Visits: 10 …" at bounding box center [1317, 375] width 509 height 507
click at [1234, 539] on link "Continue Without Payment" at bounding box center [1311, 543] width 490 height 17
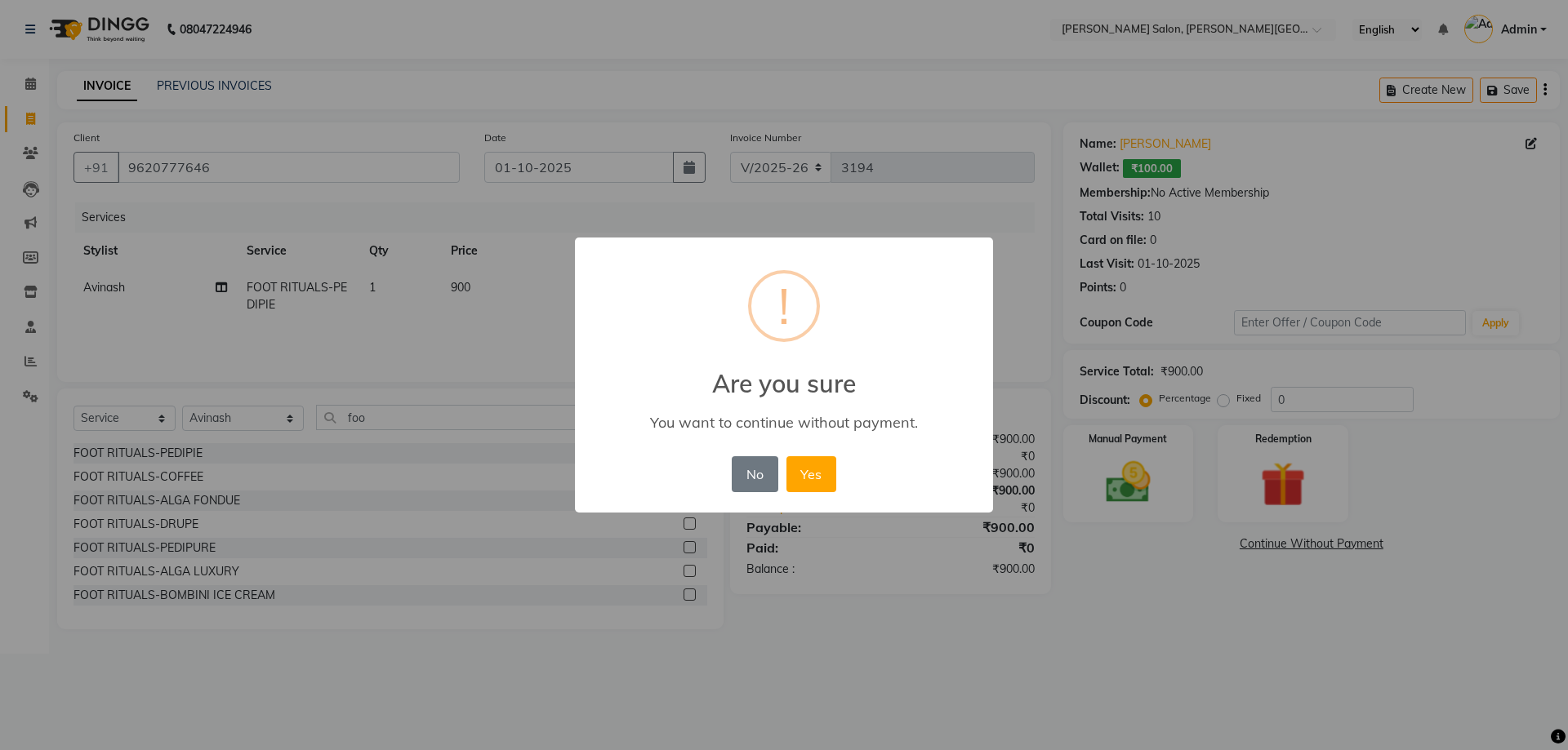
click at [803, 451] on div "× ! Are you sure You want to continue without payment. No No Yes" at bounding box center [784, 375] width 418 height 276
click at [819, 477] on button "Yes" at bounding box center [811, 474] width 50 height 36
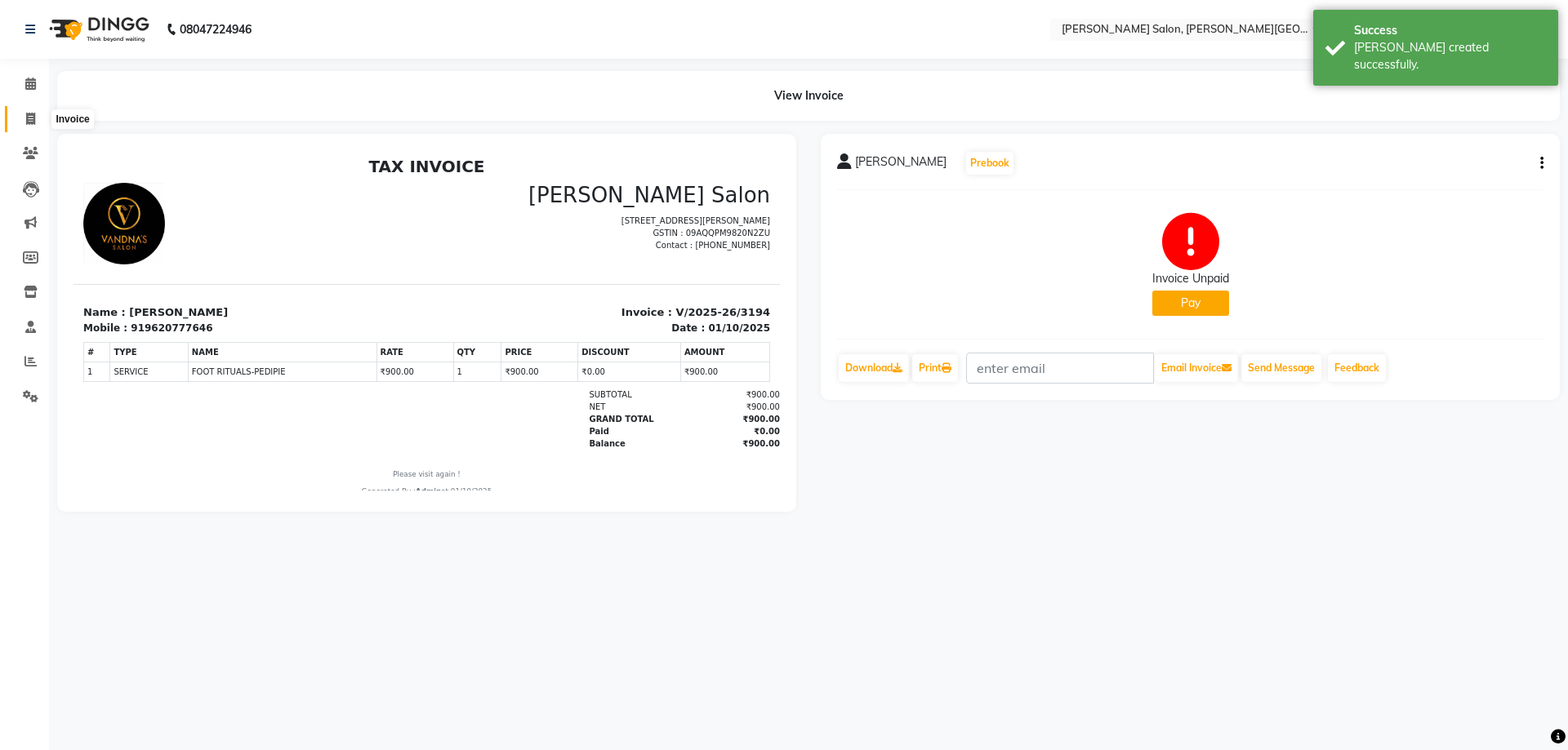
click at [23, 114] on span at bounding box center [31, 119] width 29 height 19
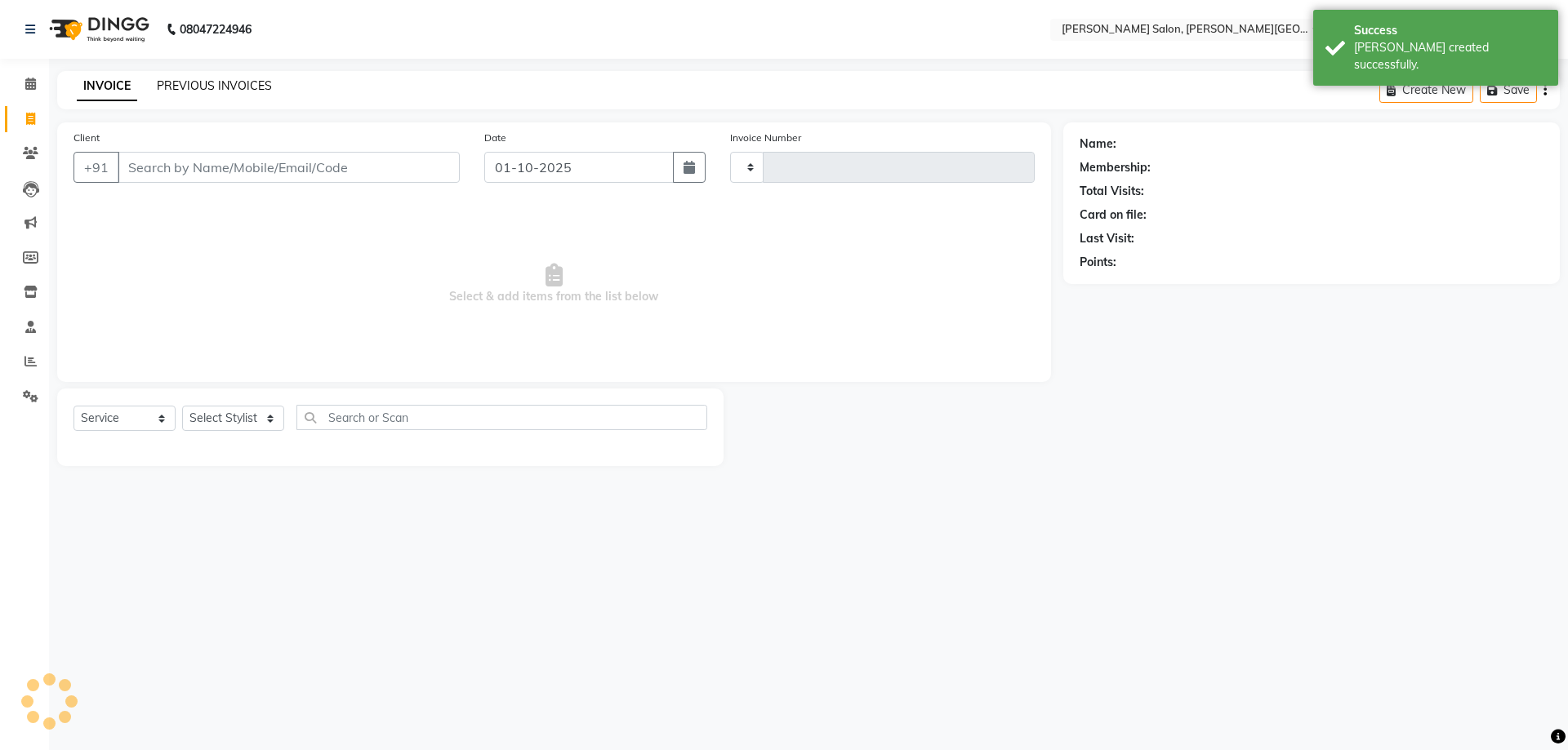
click at [223, 88] on link "PREVIOUS INVOICES" at bounding box center [213, 86] width 115 height 15
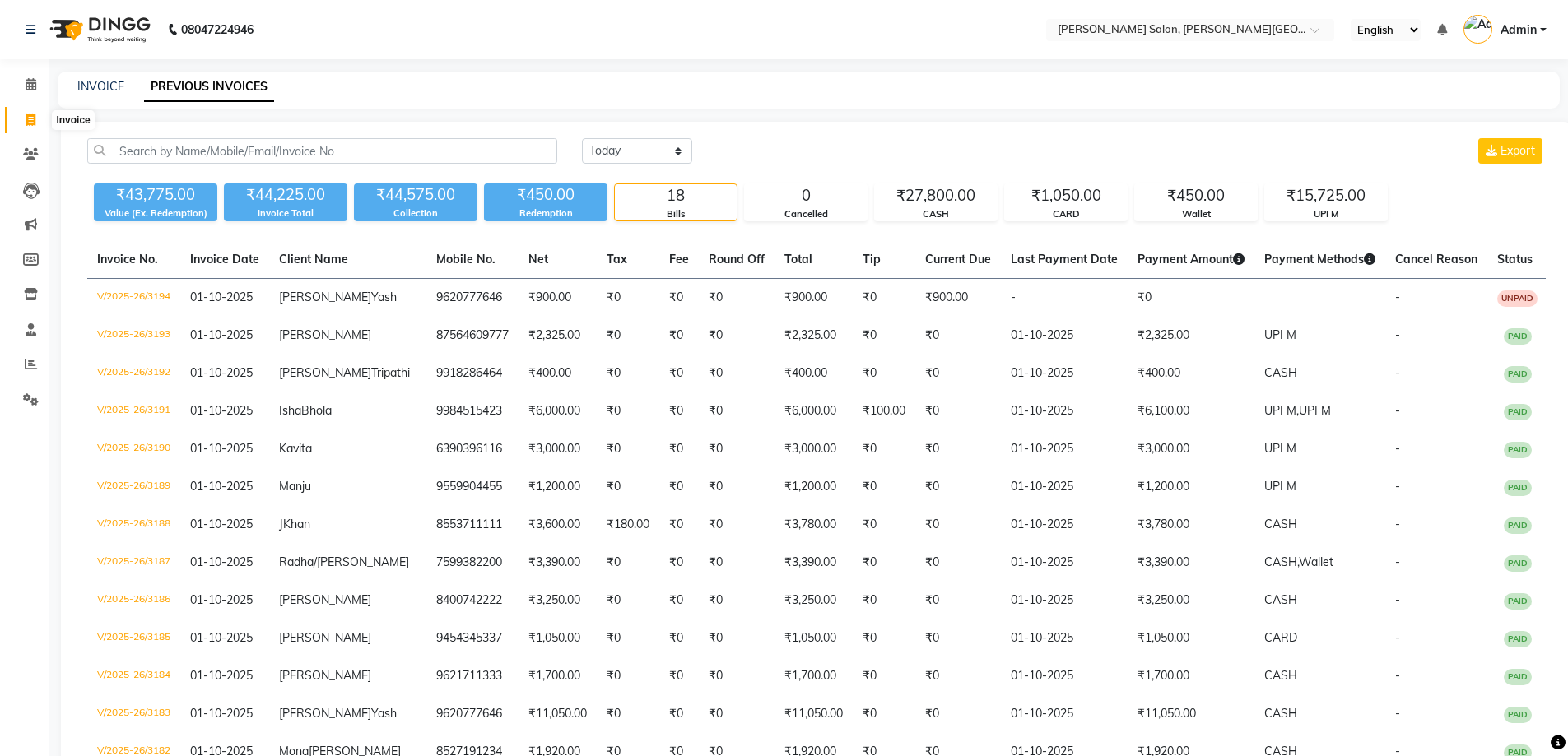
click at [9, 119] on link "Invoice" at bounding box center [24, 120] width 39 height 28
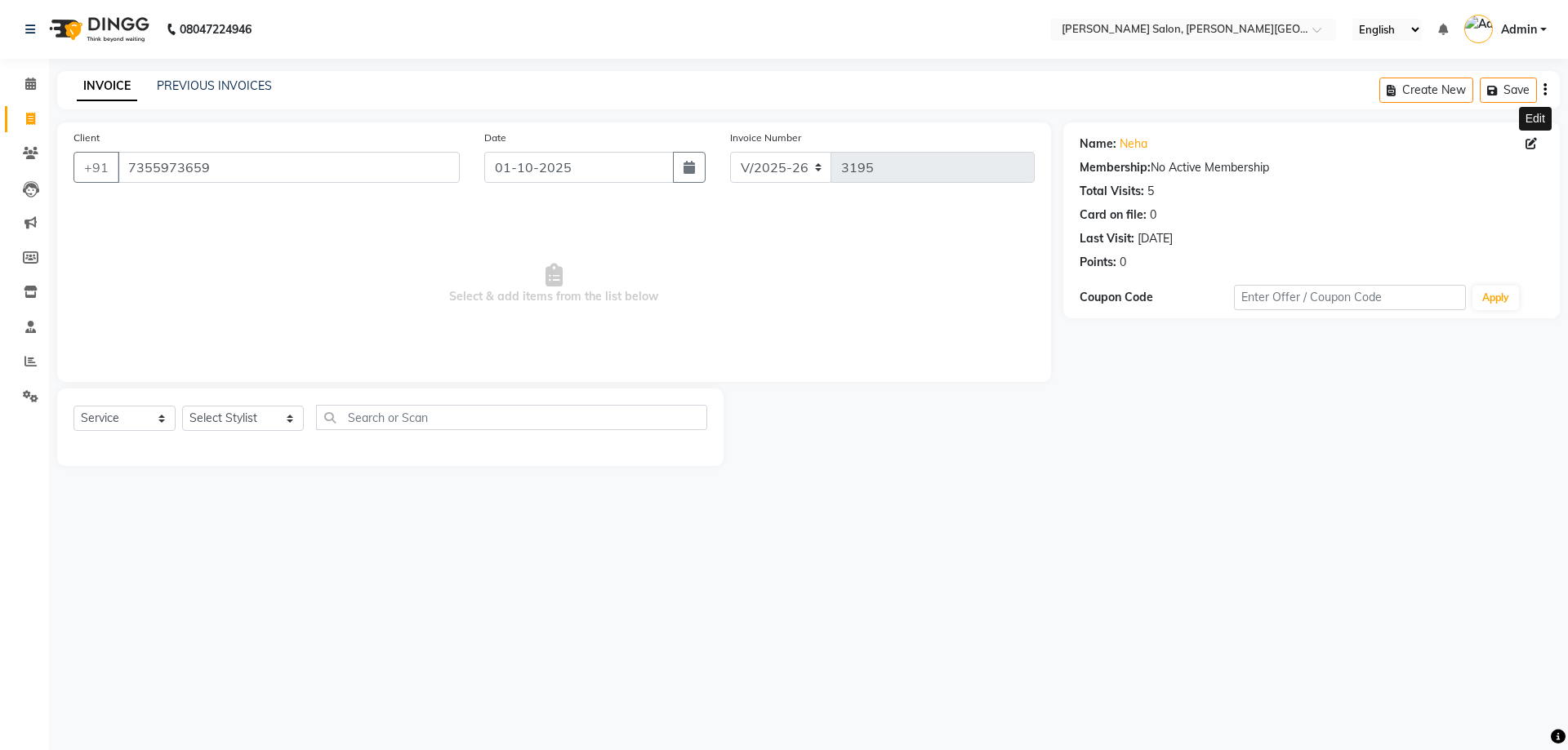
click at [1525, 142] on icon at bounding box center [1531, 144] width 12 height 12
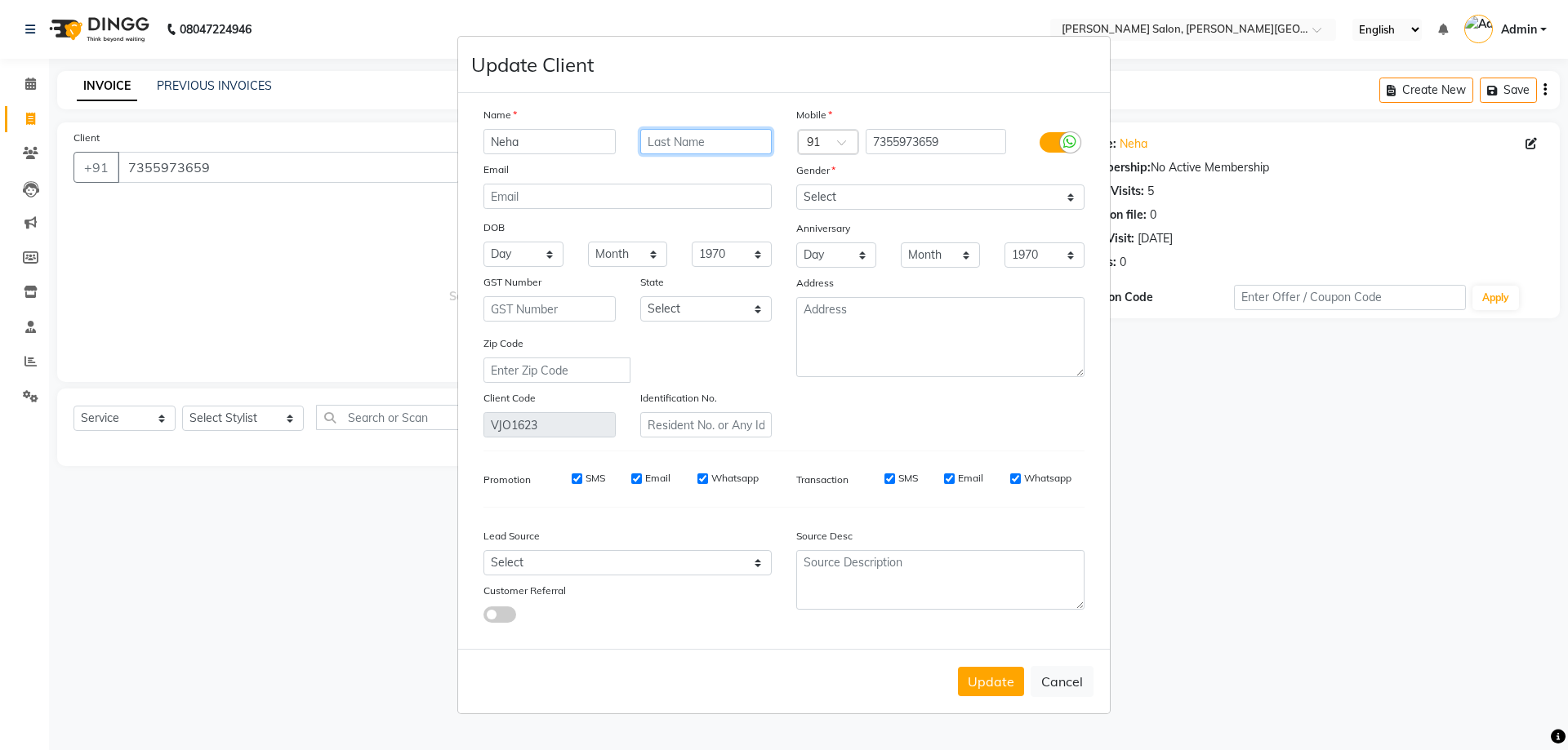
click at [679, 141] on input "text" at bounding box center [707, 141] width 132 height 26
click at [985, 657] on div "Update Cancel" at bounding box center [784, 681] width 651 height 64
click at [990, 670] on button "Update" at bounding box center [990, 681] width 66 height 30
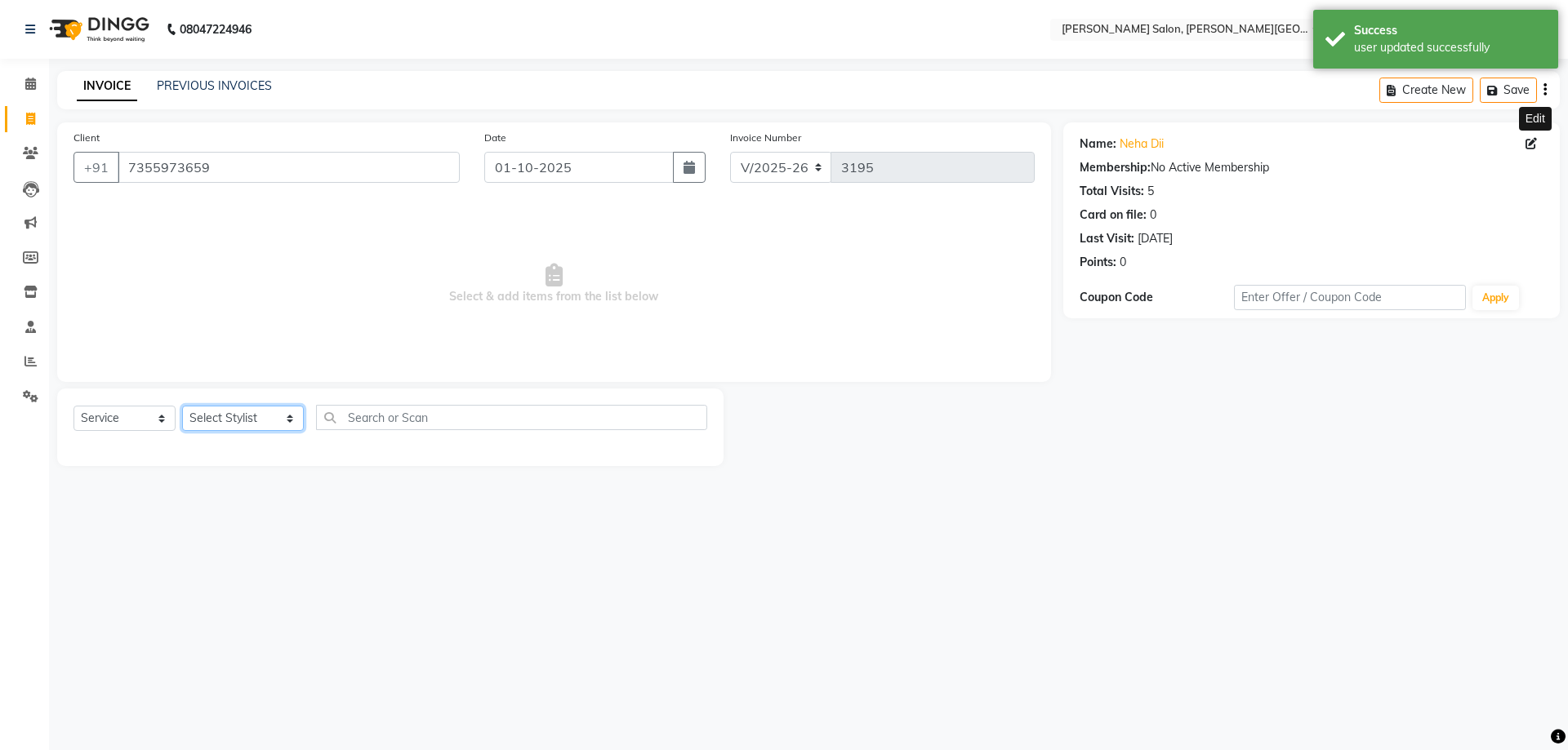
click at [228, 419] on select "Select Stylist [PERSON_NAME] [PERSON_NAME] [PERSON_NAME] [PERSON_NAME] [PERSON_…" at bounding box center [242, 418] width 122 height 26
click at [182, 405] on select "Select Stylist [PERSON_NAME] [PERSON_NAME] [PERSON_NAME] [PERSON_NAME] [PERSON_…" at bounding box center [242, 418] width 122 height 26
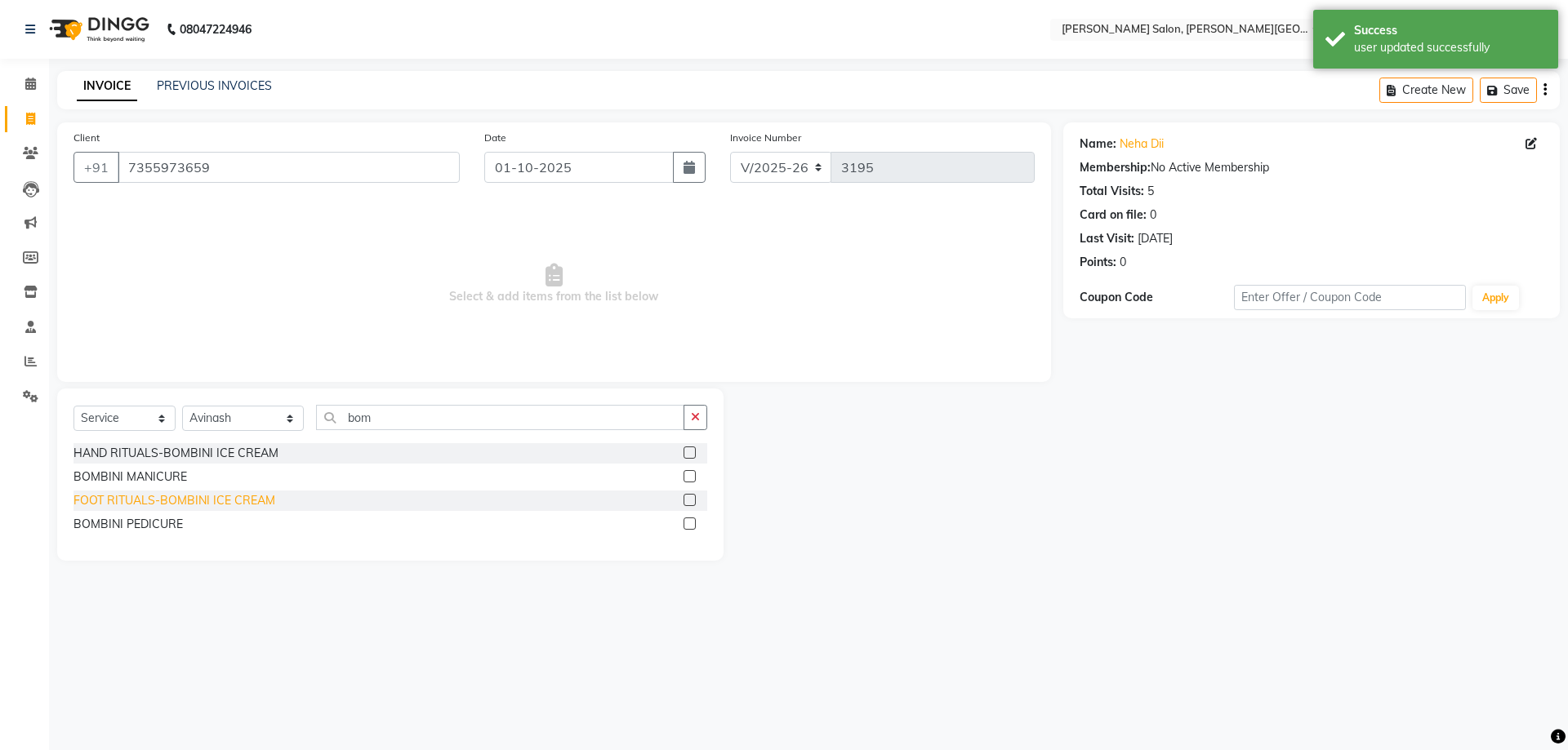
click at [228, 494] on div "FOOT RITUALS-BOMBINI ICE CREAM" at bounding box center [175, 500] width 202 height 17
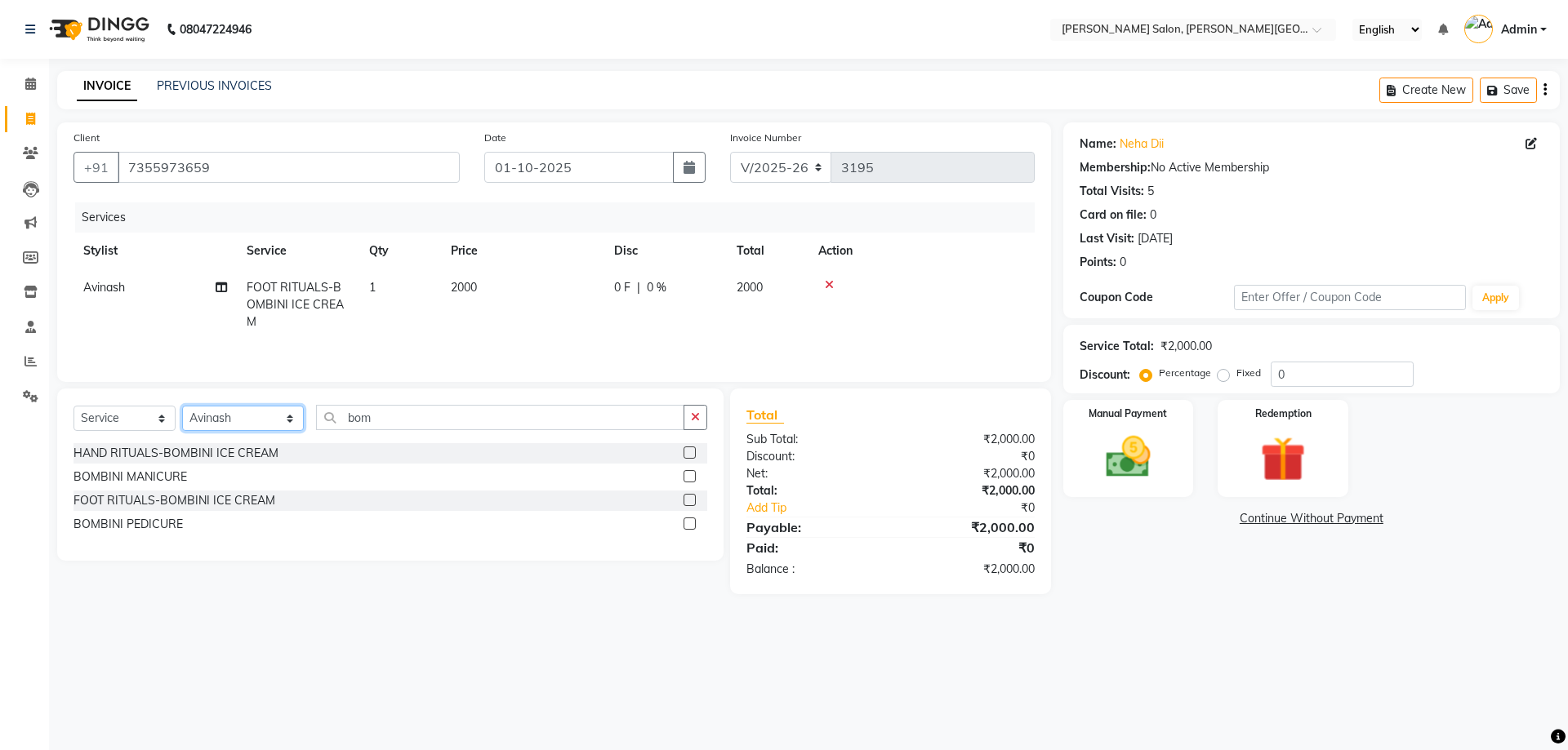
click at [237, 418] on select "Select Stylist [PERSON_NAME] [PERSON_NAME] [PERSON_NAME] [PERSON_NAME] [PERSON_…" at bounding box center [242, 418] width 122 height 26
click at [182, 405] on select "Select Stylist [PERSON_NAME] [PERSON_NAME] [PERSON_NAME] [PERSON_NAME] [PERSON_…" at bounding box center [242, 418] width 122 height 26
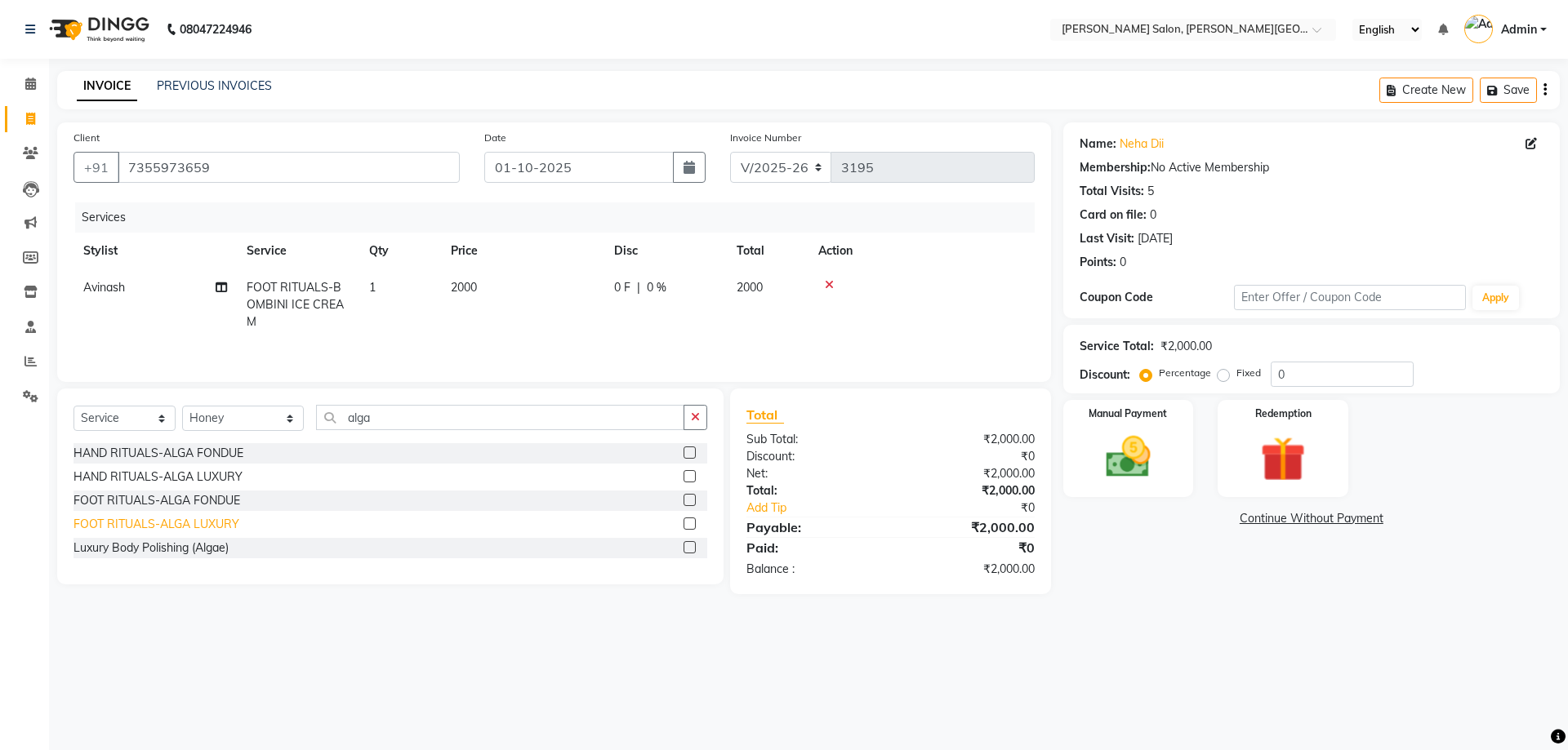
click at [212, 529] on div "FOOT RITUALS-ALGA LUXURY" at bounding box center [156, 524] width 165 height 17
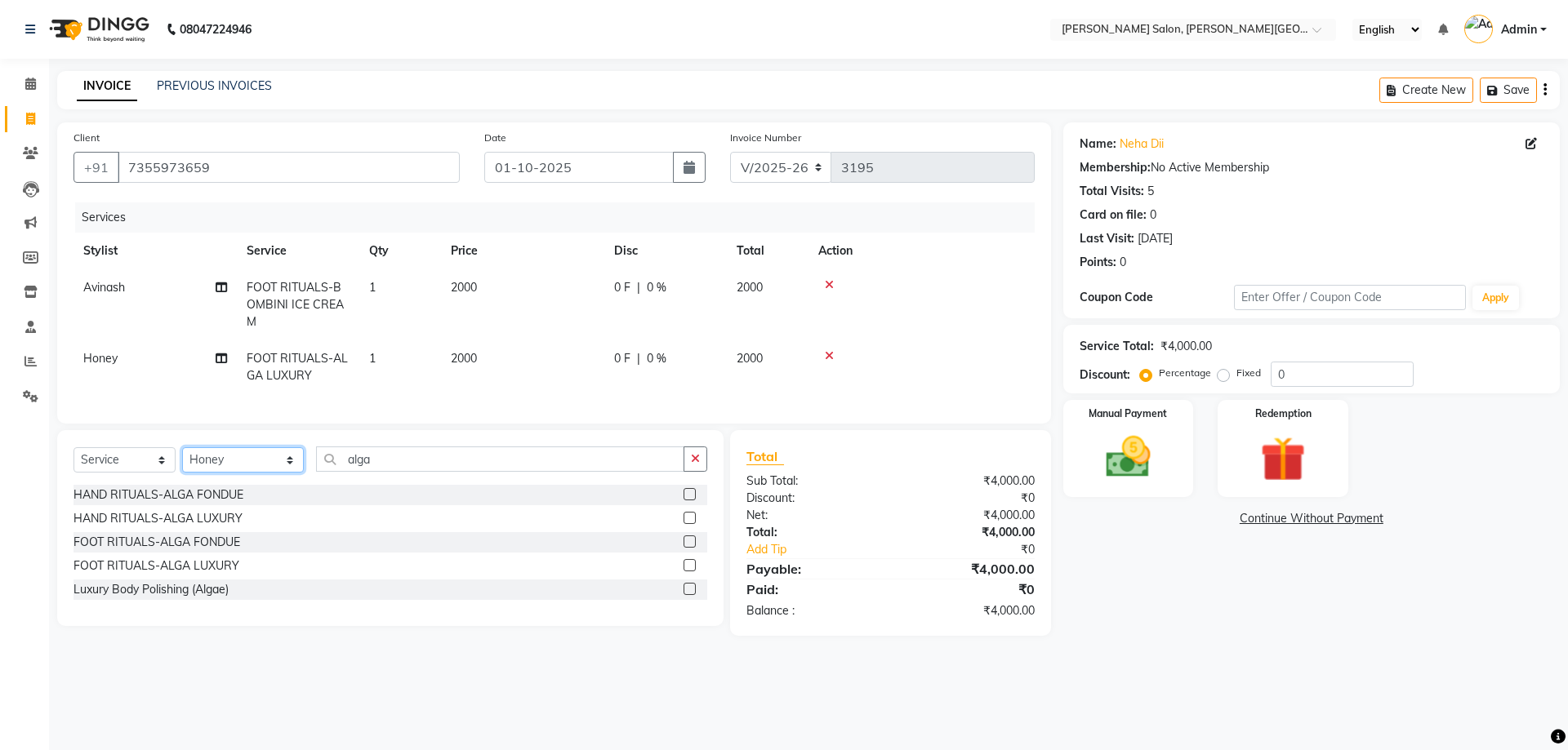
click at [228, 459] on select "Select Stylist [PERSON_NAME] [PERSON_NAME] [PERSON_NAME] [PERSON_NAME] [PERSON_…" at bounding box center [242, 460] width 122 height 26
click at [182, 447] on select "Select Stylist [PERSON_NAME] [PERSON_NAME] [PERSON_NAME] [PERSON_NAME] [PERSON_…" at bounding box center [242, 460] width 122 height 26
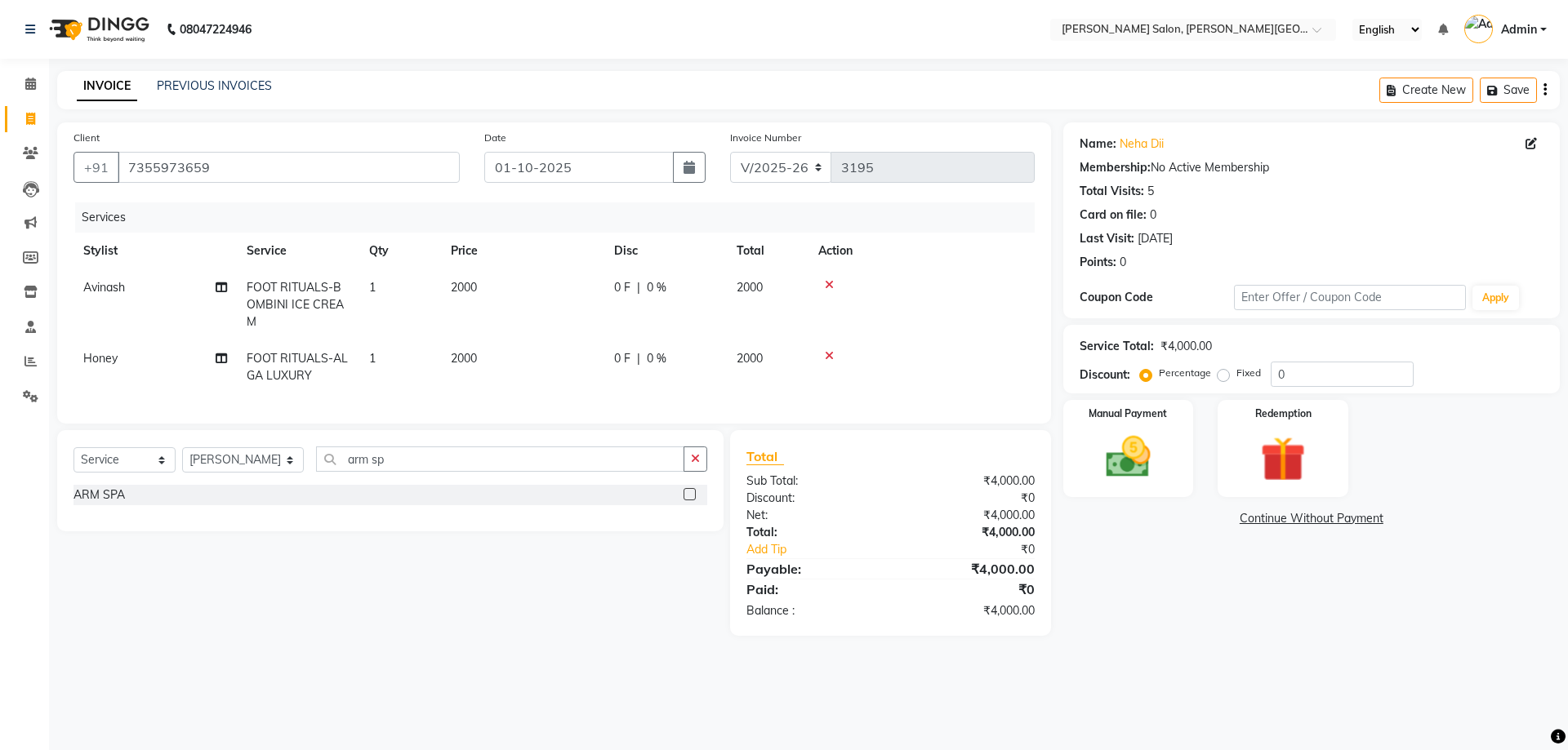
drag, startPoint x: 112, startPoint y: 487, endPoint x: 415, endPoint y: 347, distance: 333.8
click at [113, 487] on div "ARM SPA" at bounding box center [99, 494] width 51 height 17
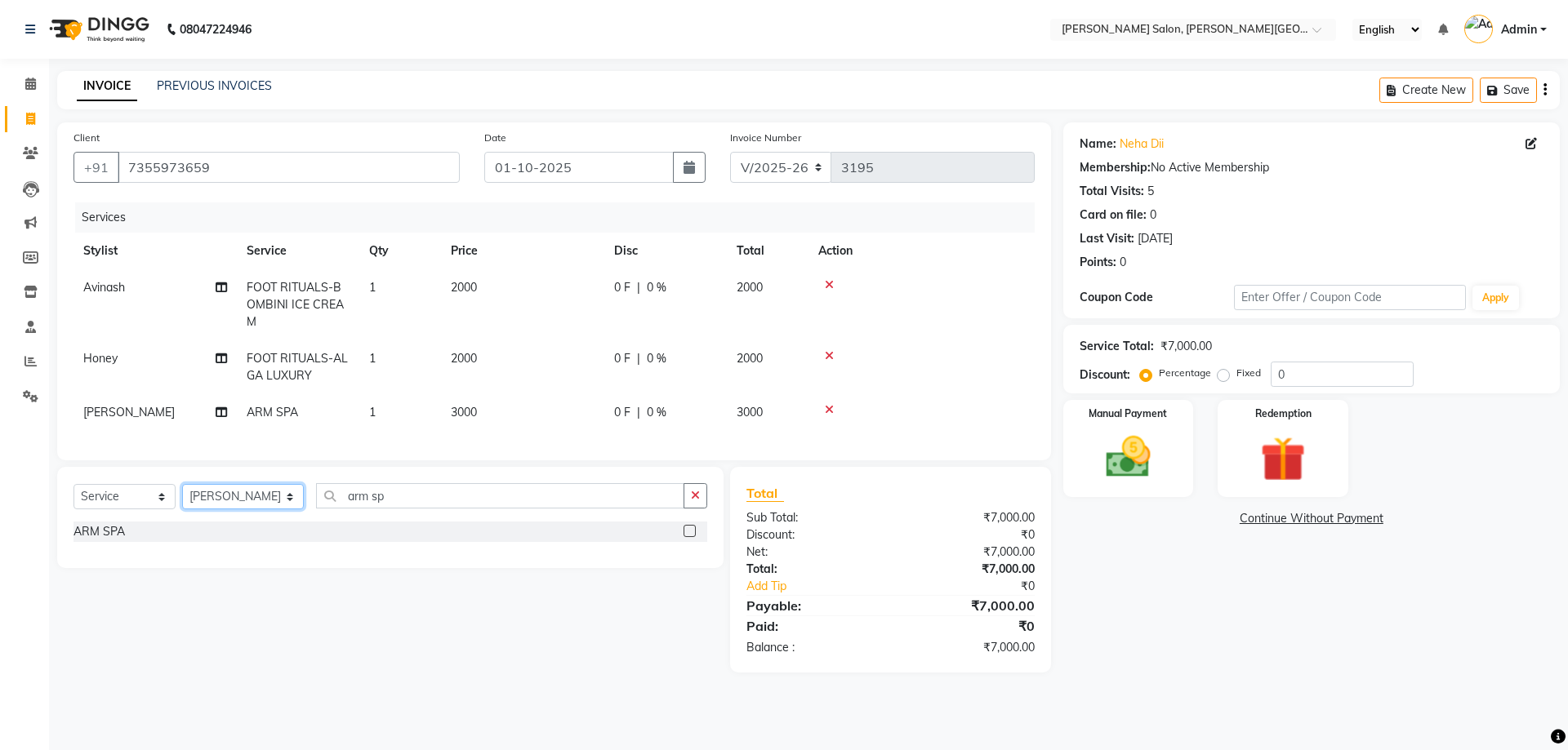
click at [204, 493] on select "Select Stylist [PERSON_NAME] [PERSON_NAME] [PERSON_NAME] [PERSON_NAME] [PERSON_…" at bounding box center [242, 496] width 122 height 26
click at [182, 484] on select "Select Stylist [PERSON_NAME] [PERSON_NAME] [PERSON_NAME] [PERSON_NAME] [PERSON_…" at bounding box center [242, 496] width 122 height 26
click at [83, 529] on div "Shave" at bounding box center [89, 532] width 32 height 17
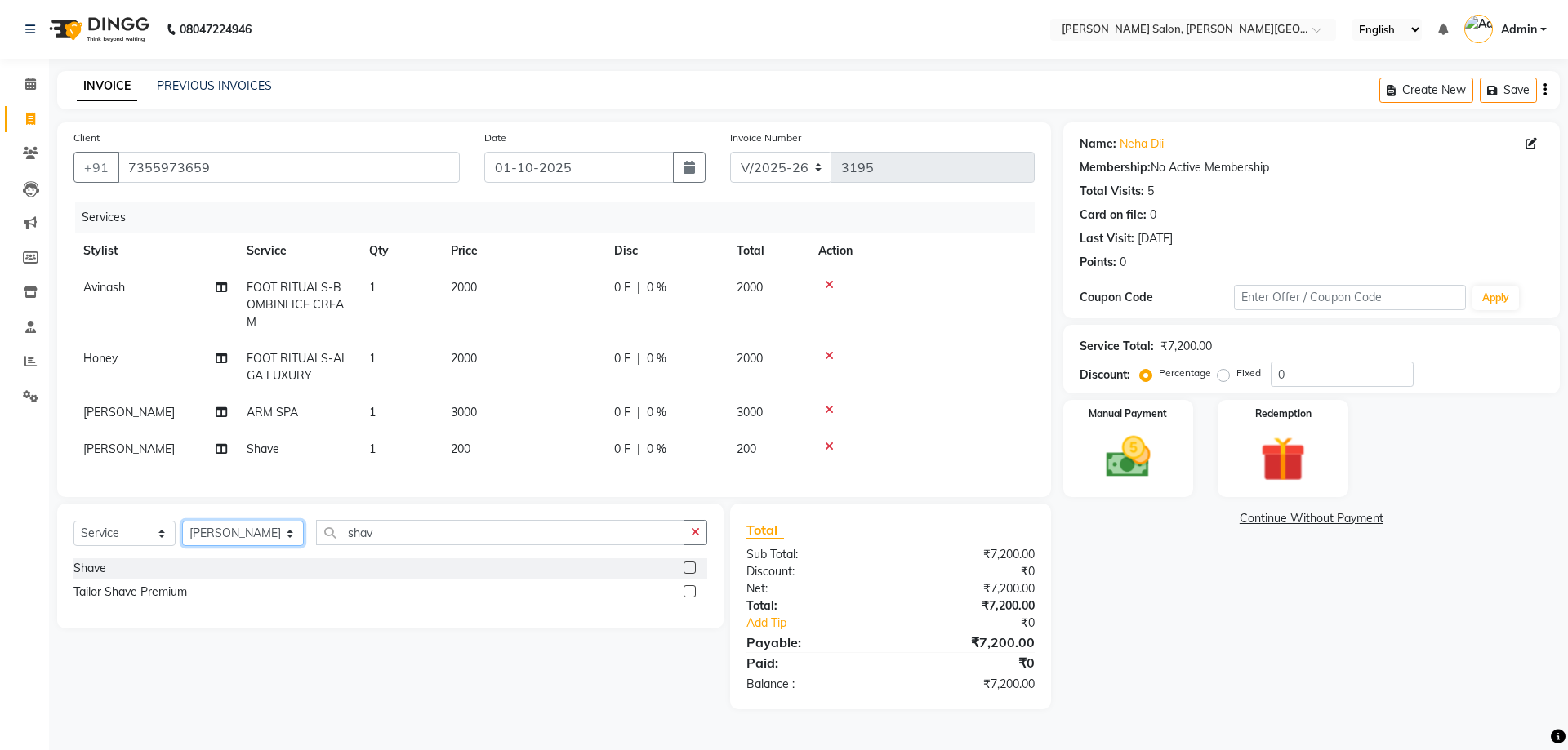
click at [255, 524] on select "Select Stylist [PERSON_NAME] [PERSON_NAME] [PERSON_NAME] [PERSON_NAME] [PERSON_…" at bounding box center [242, 533] width 122 height 26
click at [182, 521] on select "Select Stylist [PERSON_NAME] [PERSON_NAME] [PERSON_NAME] [PERSON_NAME] [PERSON_…" at bounding box center [242, 533] width 122 height 26
click at [75, 569] on div "Shave" at bounding box center [89, 568] width 32 height 17
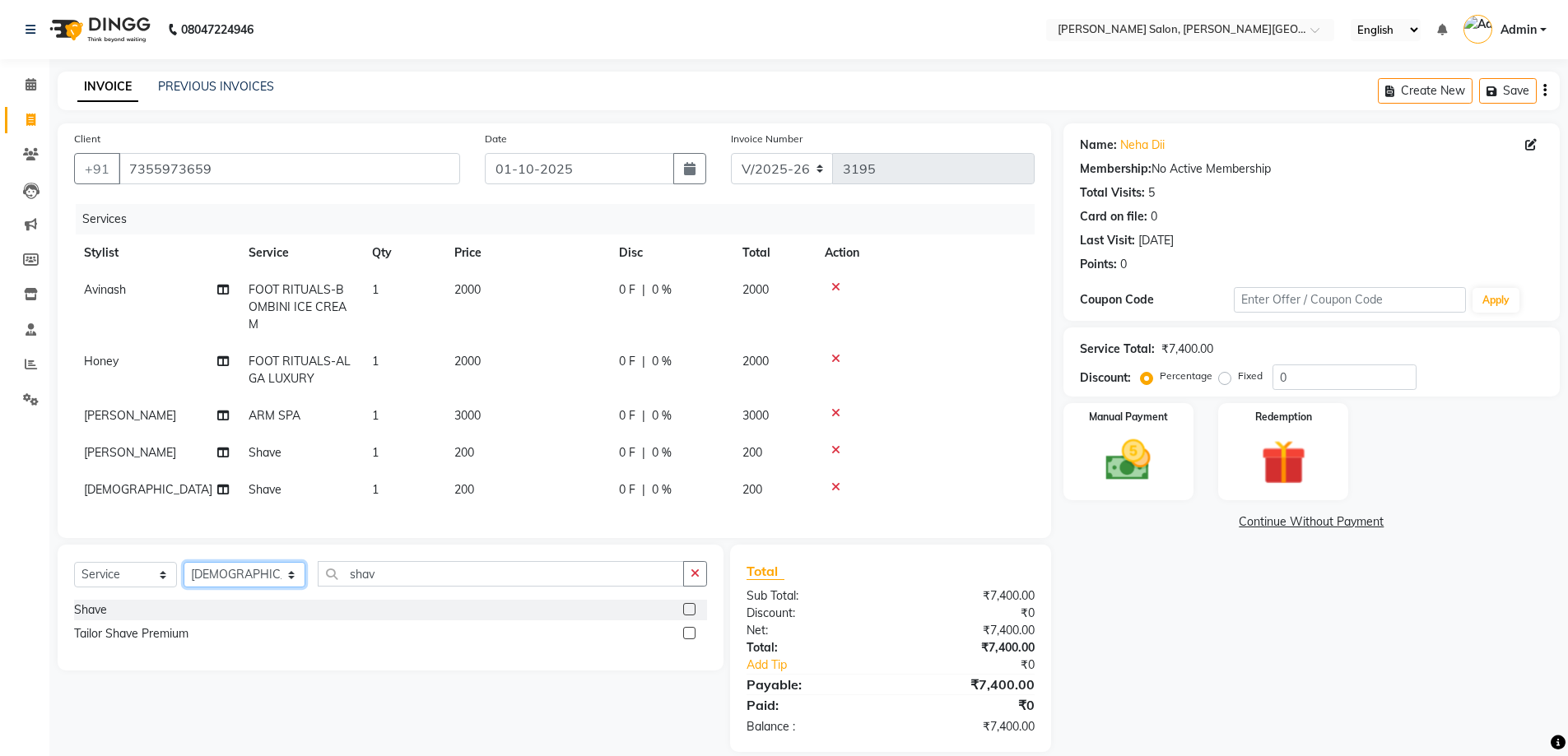
click at [204, 568] on select "Select Stylist [PERSON_NAME] [PERSON_NAME] [PERSON_NAME] [PERSON_NAME] [PERSON_…" at bounding box center [244, 574] width 122 height 26
click at [183, 562] on select "Select Stylist [PERSON_NAME] [PERSON_NAME] [PERSON_NAME] [PERSON_NAME] [PERSON_…" at bounding box center [244, 574] width 122 height 26
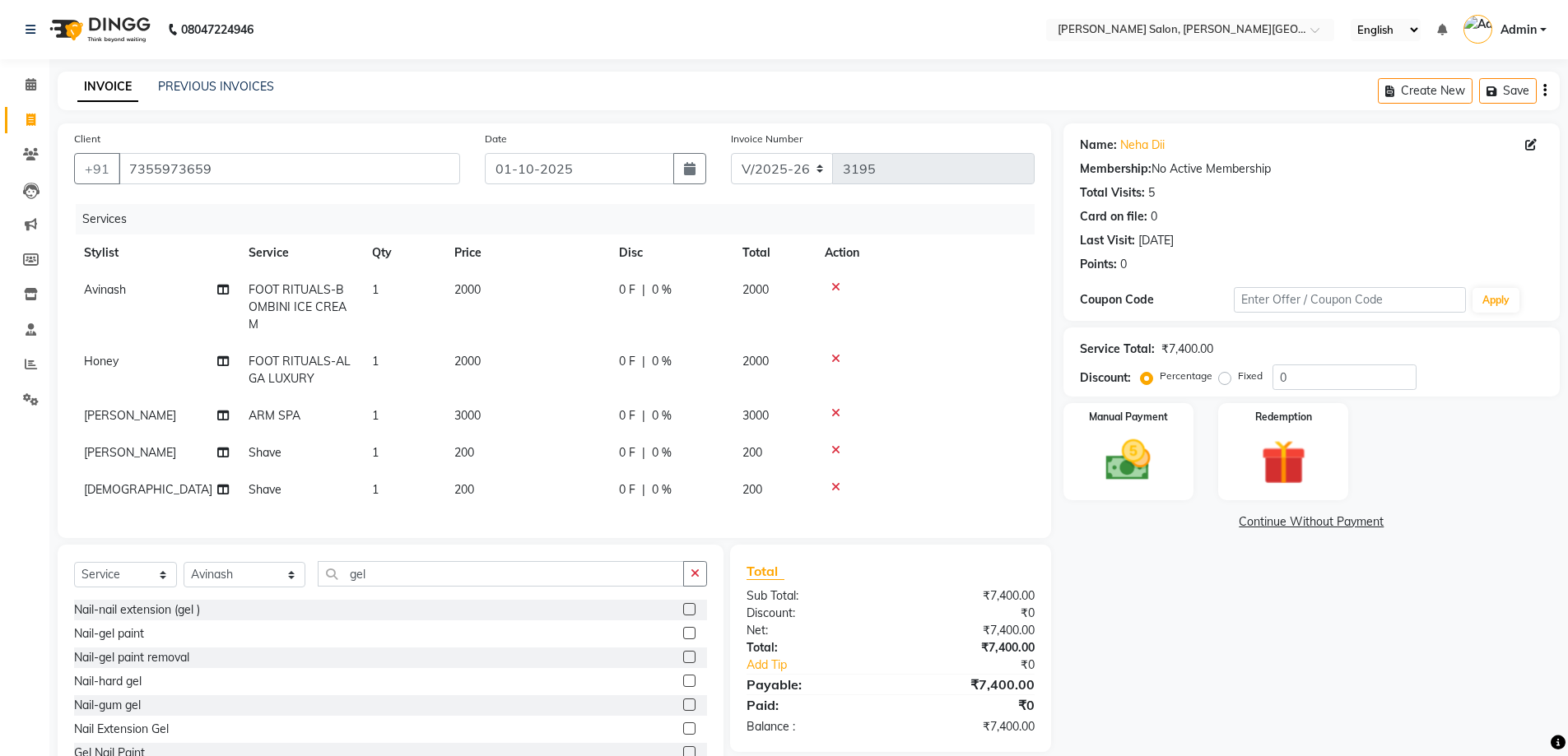
click at [138, 744] on div "Gel Nail Paint" at bounding box center [109, 753] width 71 height 18
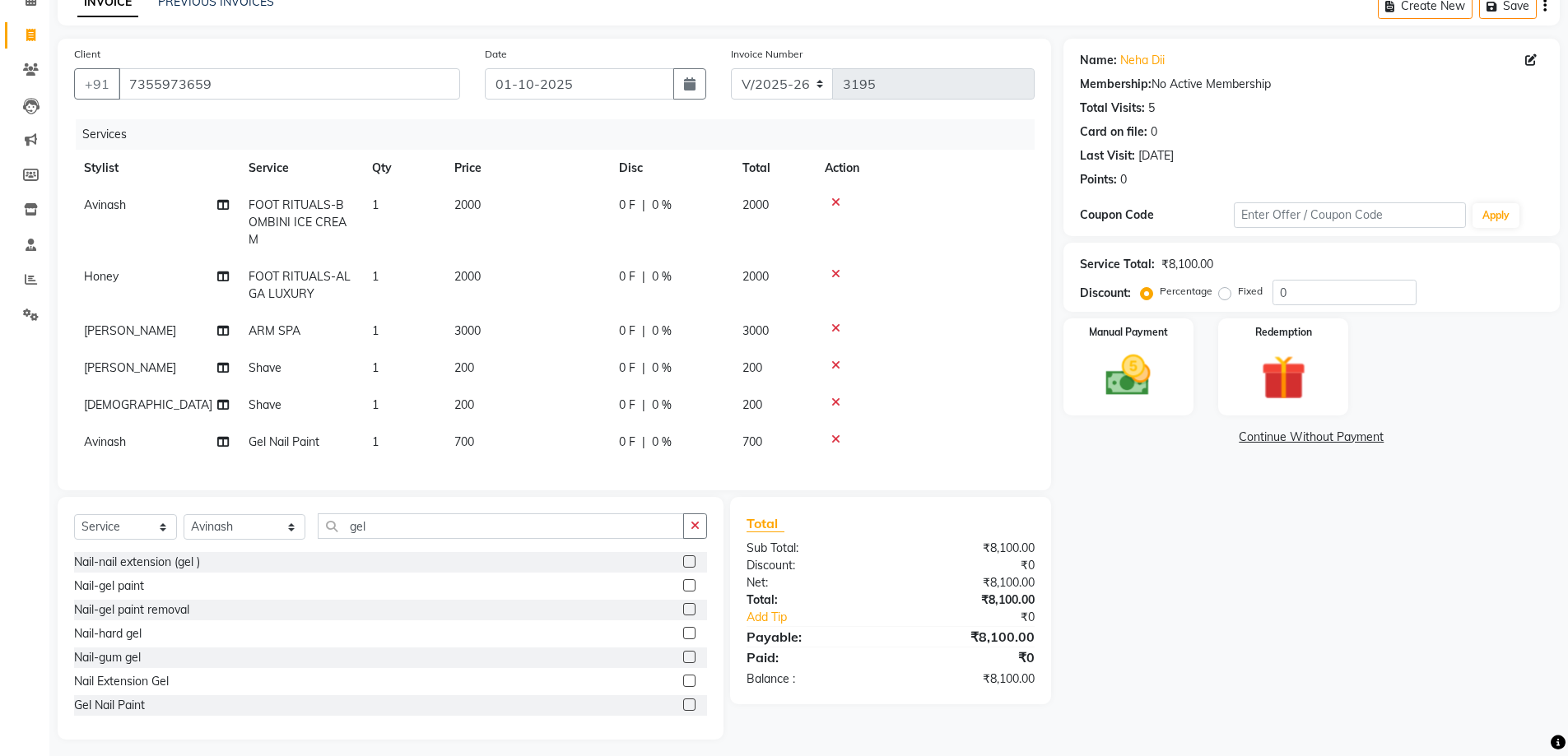
scroll to position [88, 0]
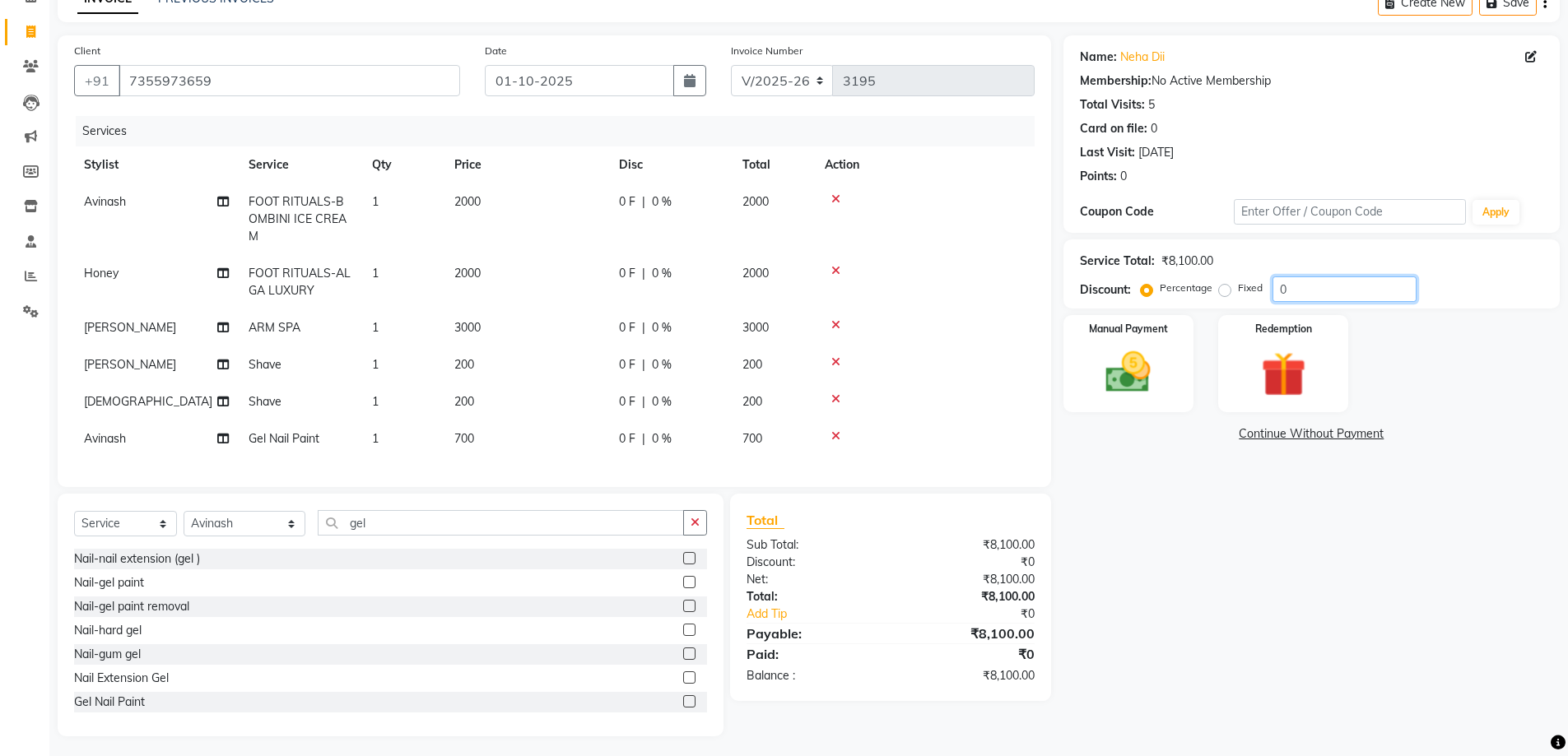
drag, startPoint x: 1314, startPoint y: 296, endPoint x: 1126, endPoint y: 284, distance: 188.4
click at [1133, 283] on div "Discount: Percentage Fixed 0" at bounding box center [1312, 289] width 464 height 26
click at [1139, 356] on img at bounding box center [1128, 372] width 76 height 53
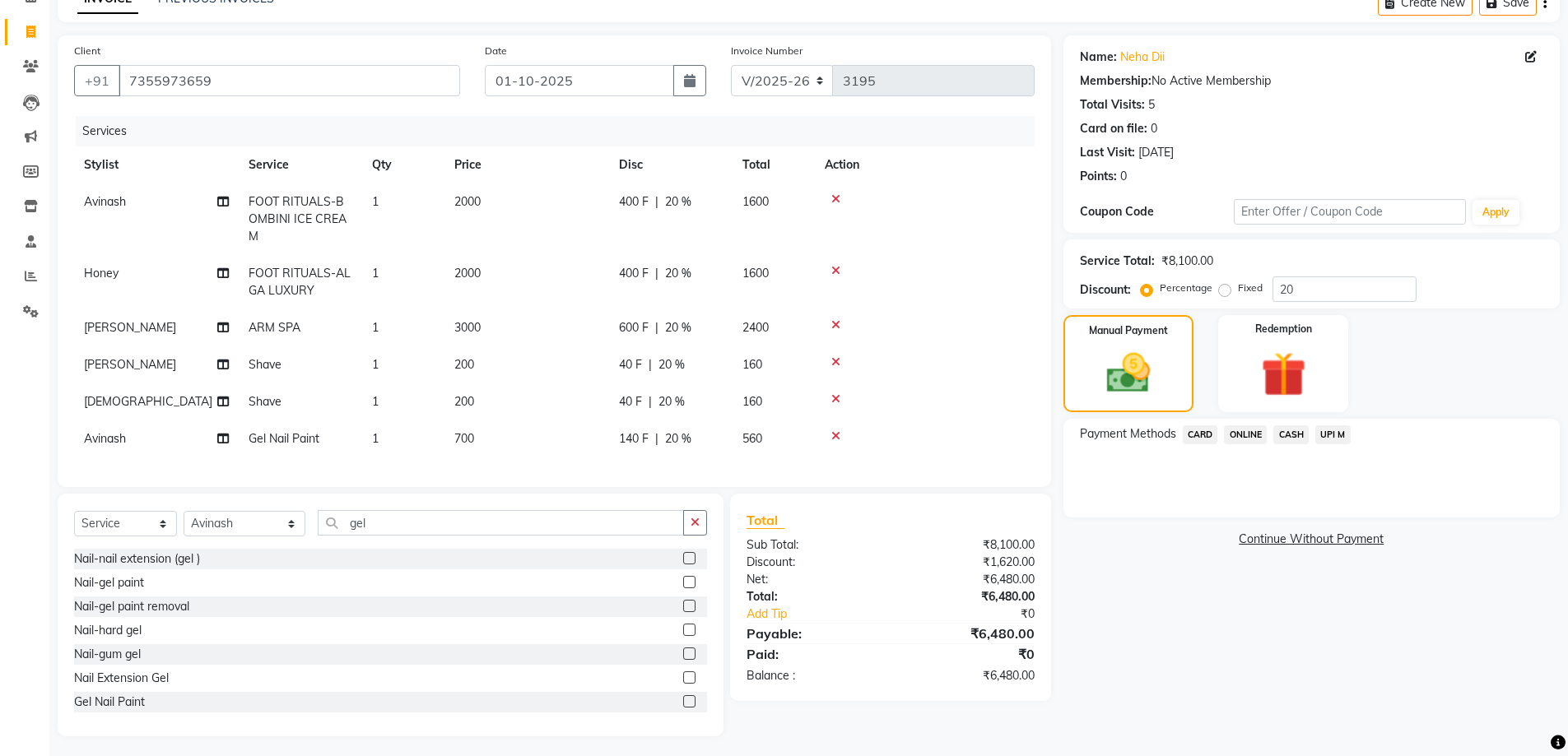
click at [1334, 428] on span "UPI M" at bounding box center [1333, 434] width 35 height 19
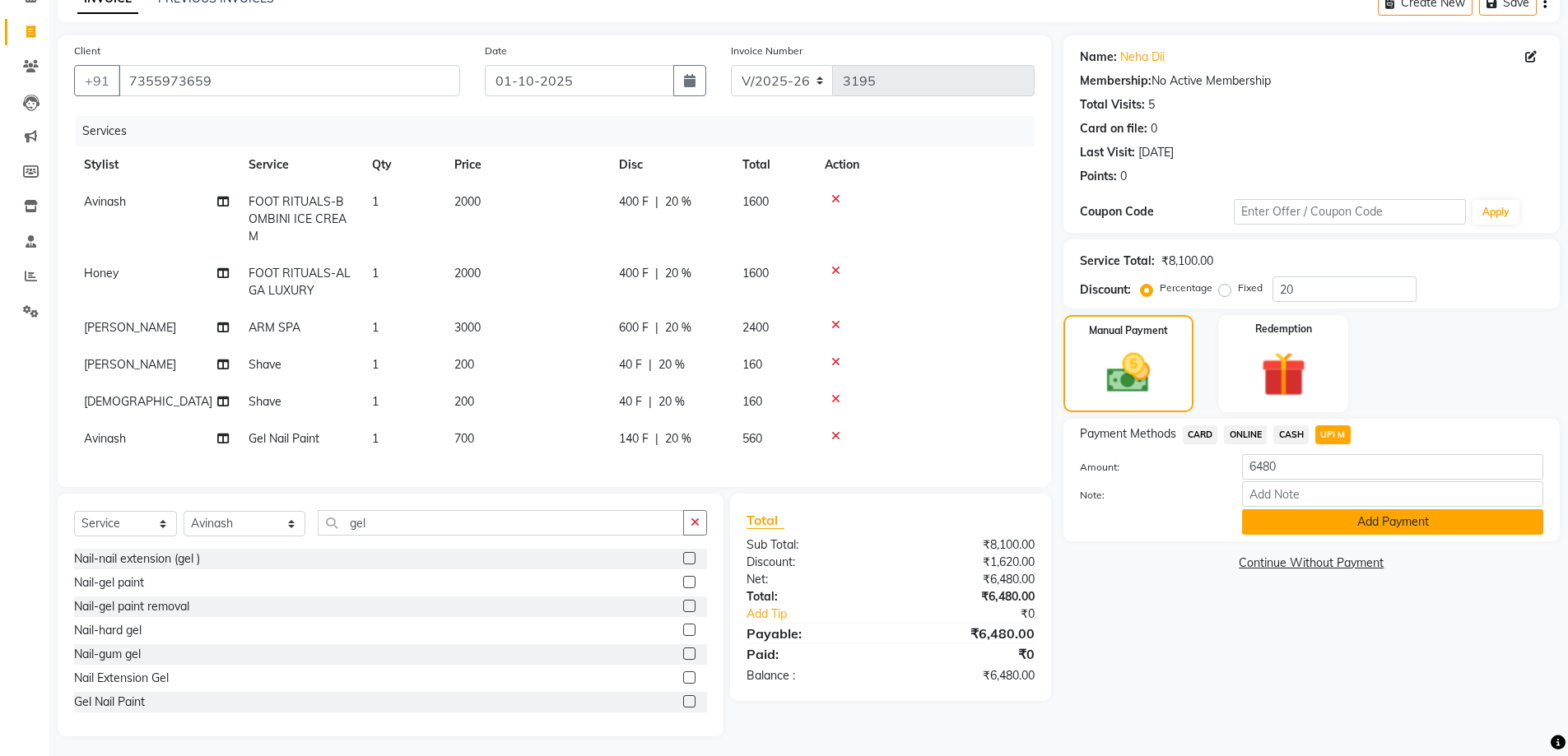
click at [1393, 523] on button "Add Payment" at bounding box center [1392, 522] width 301 height 26
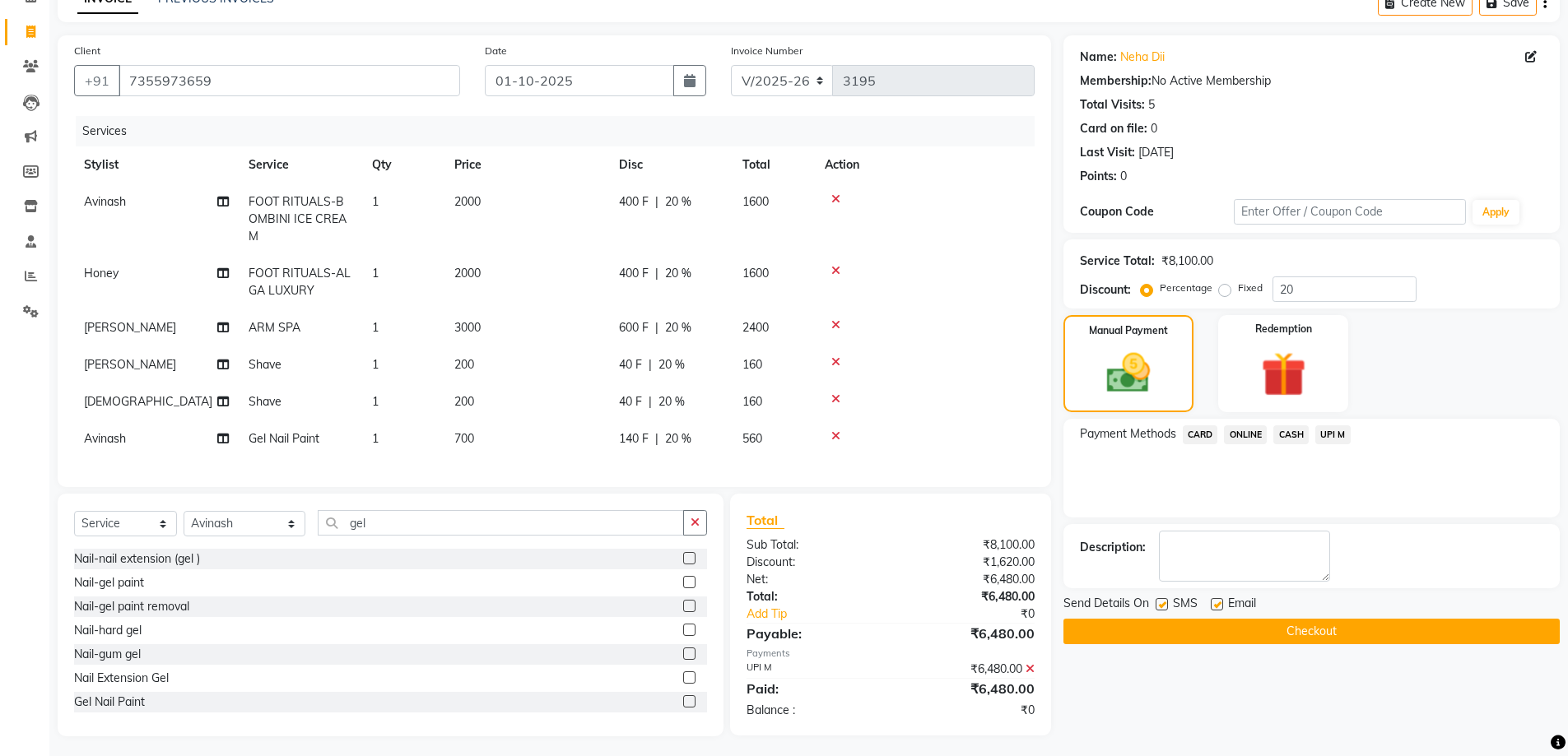
click at [1310, 620] on button "Checkout" at bounding box center [1311, 631] width 496 height 26
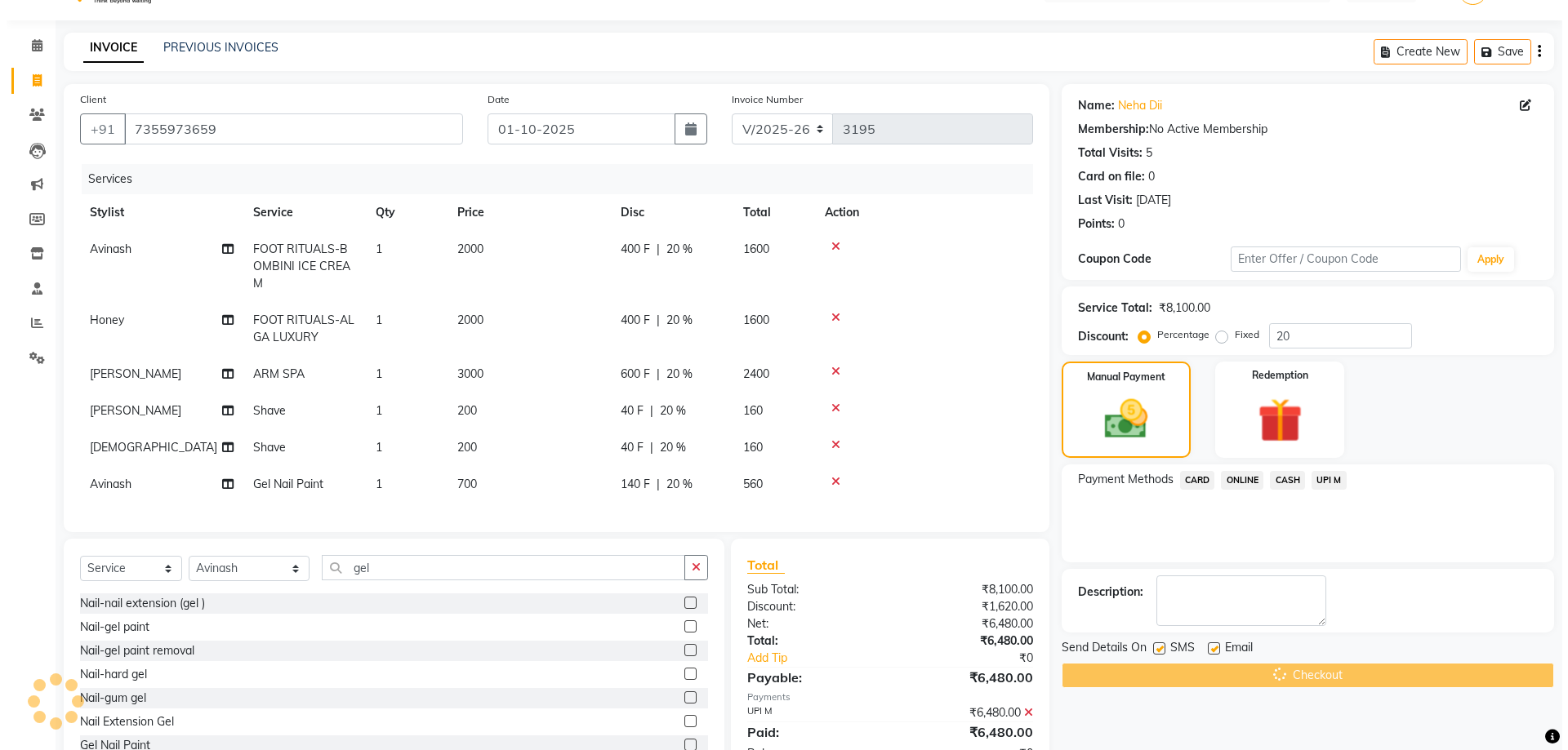
scroll to position [0, 0]
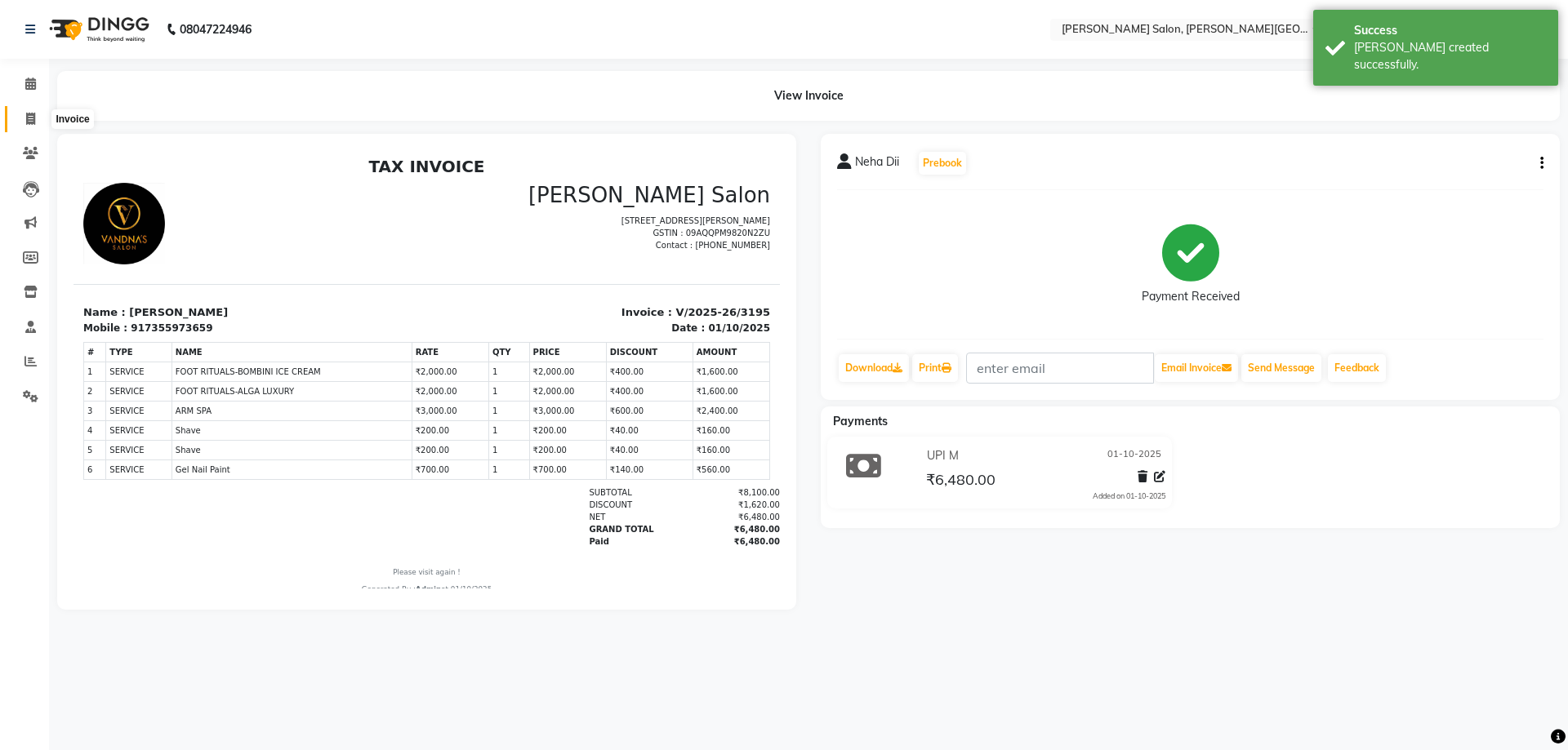
click at [34, 119] on icon at bounding box center [31, 118] width 9 height 12
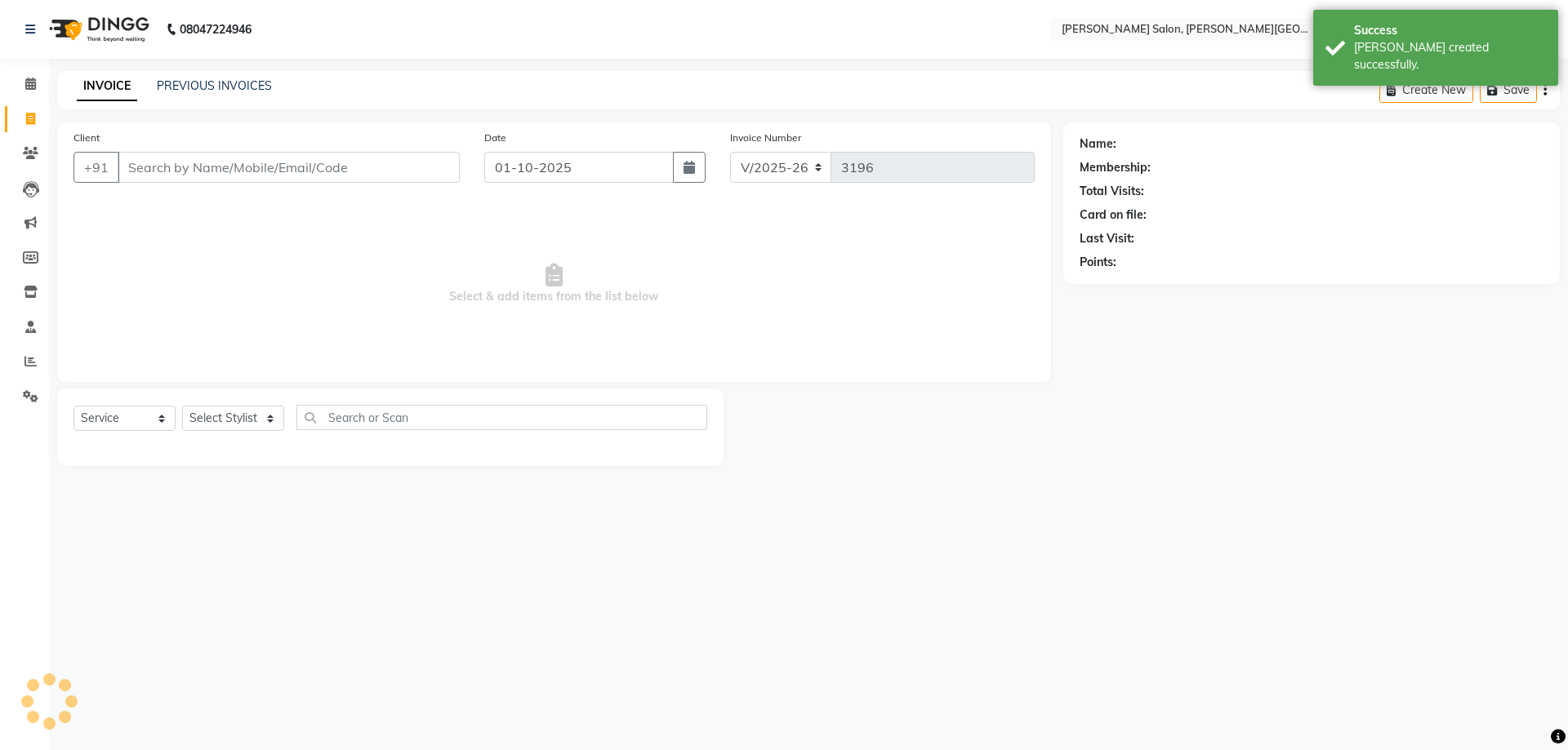
click at [229, 77] on div "INVOICE PREVIOUS INVOICES Create New Save" at bounding box center [808, 90] width 1503 height 38
click at [190, 79] on link "PREVIOUS INVOICES" at bounding box center [213, 86] width 115 height 15
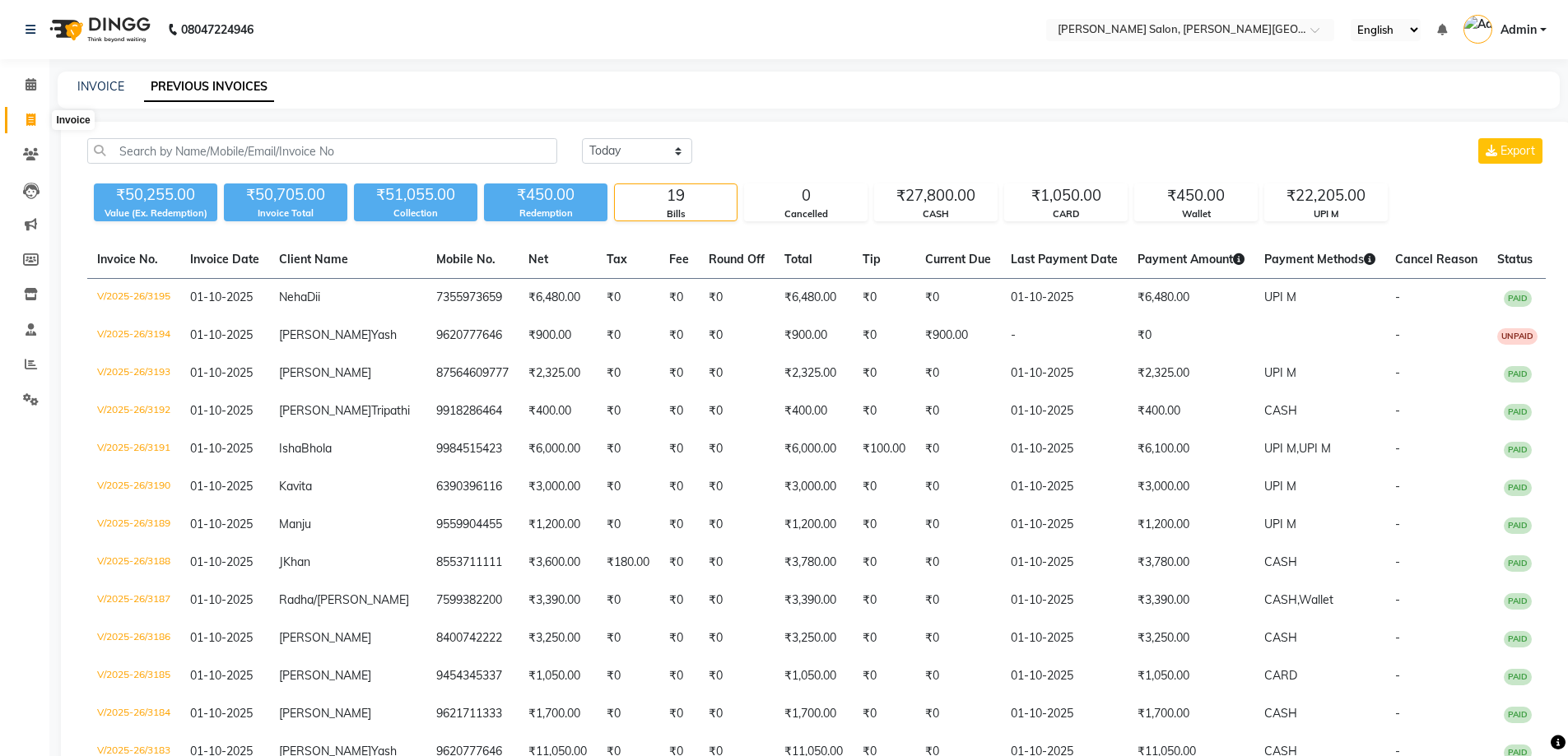
click at [28, 120] on icon at bounding box center [31, 119] width 9 height 13
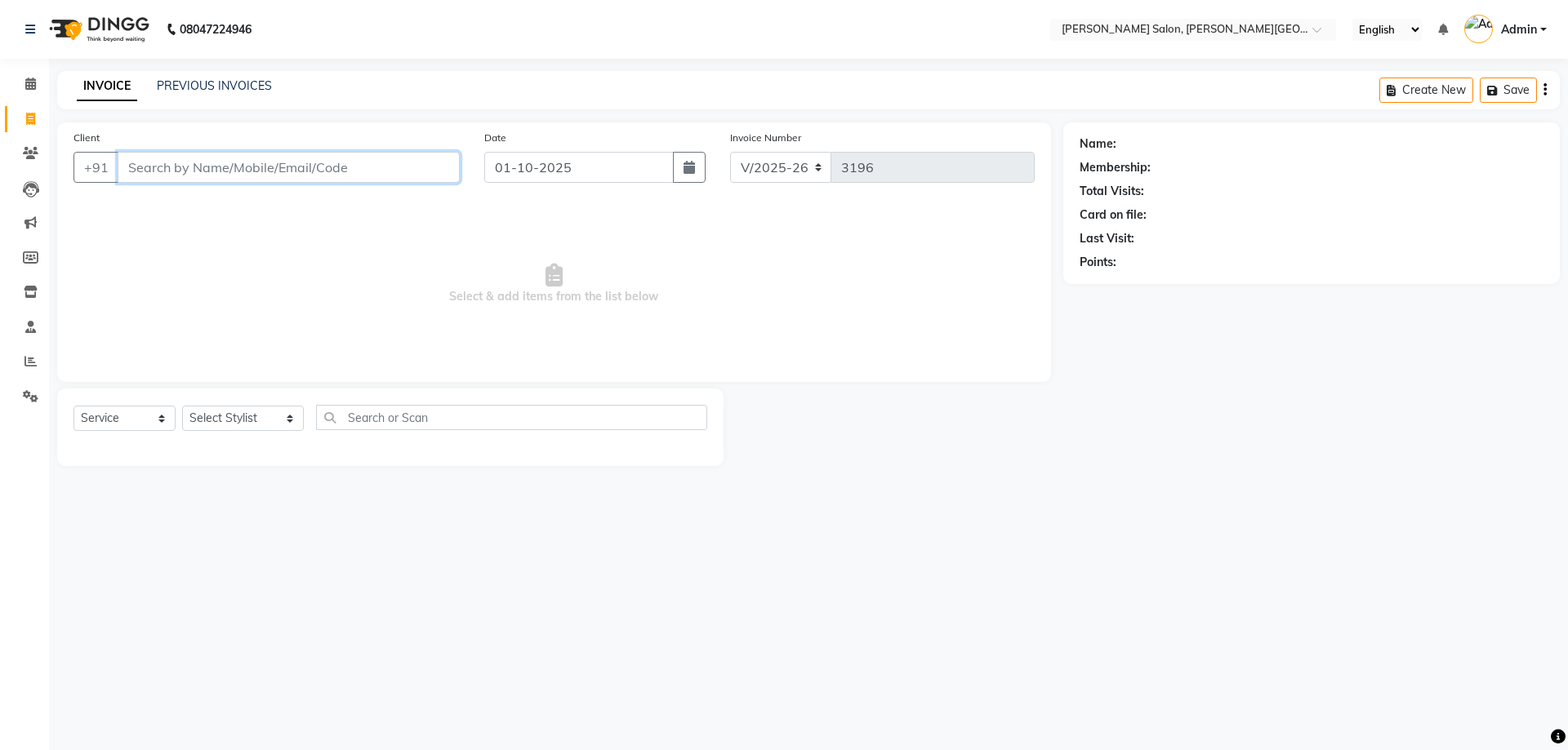
paste input "7599382200"
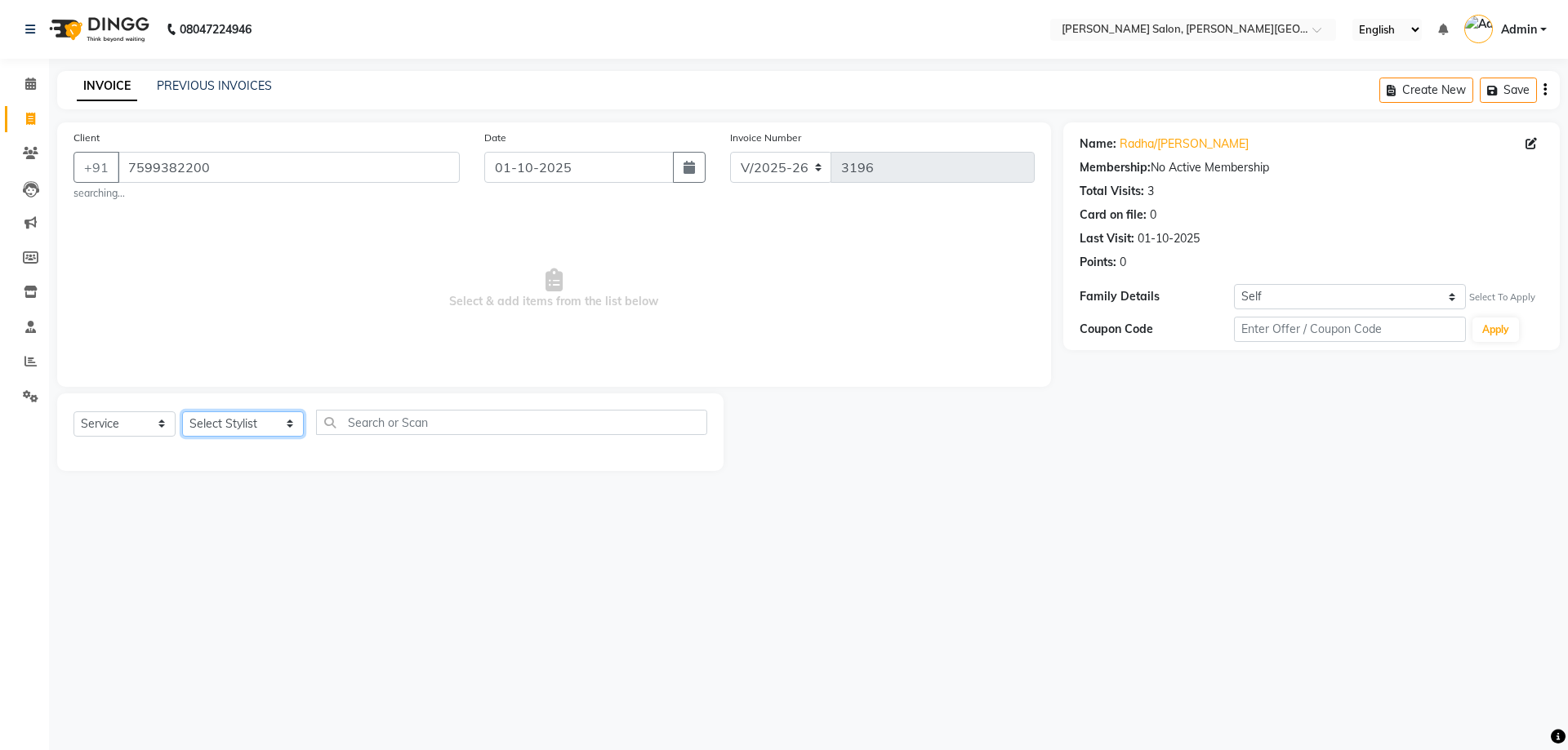
click at [242, 419] on select "Select Stylist [PERSON_NAME] [PERSON_NAME] [PERSON_NAME] [PERSON_NAME] [PERSON_…" at bounding box center [242, 423] width 122 height 26
click at [115, 451] on div "HAIR IRONING" at bounding box center [113, 458] width 80 height 17
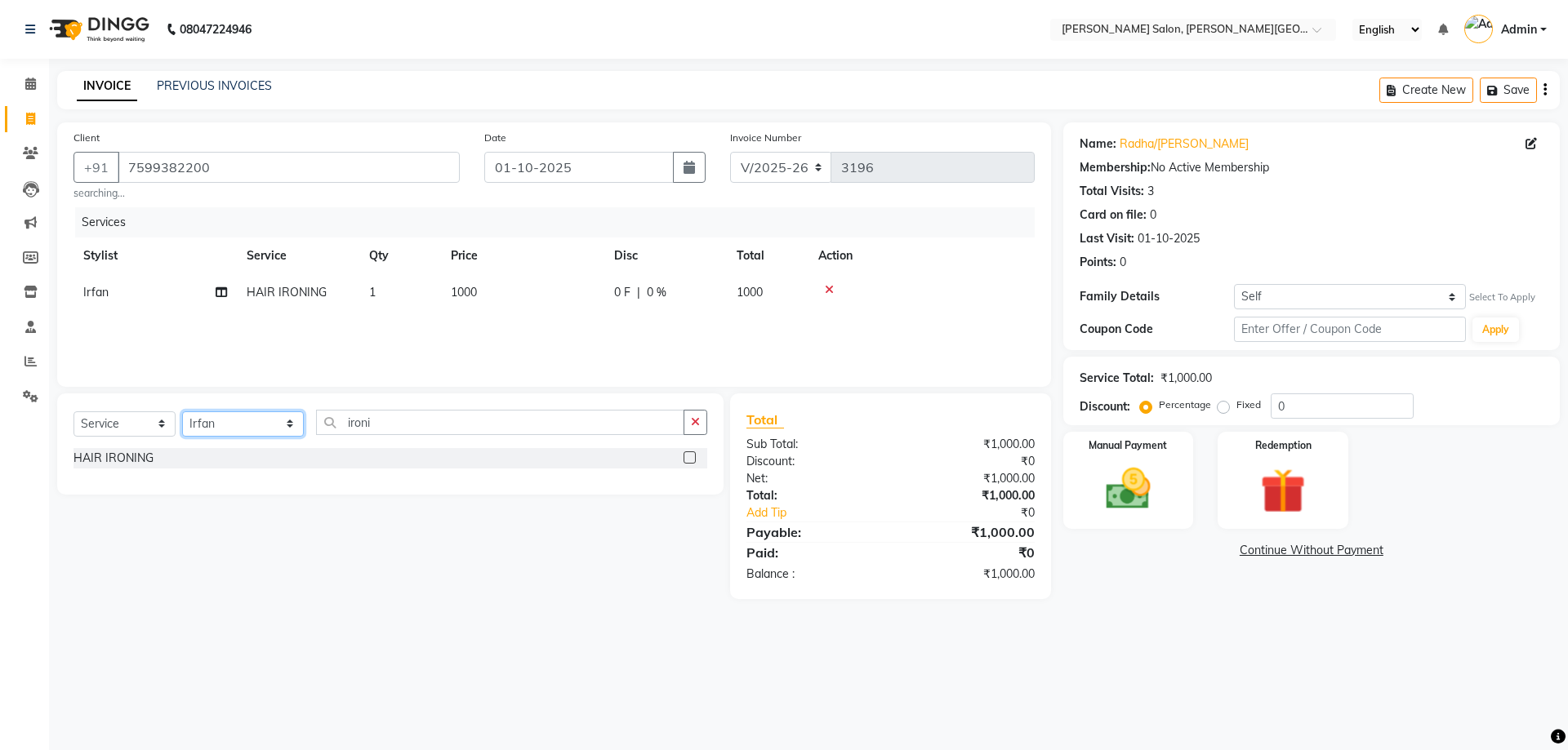
click at [252, 427] on select "Select Stylist [PERSON_NAME] [PERSON_NAME] [PERSON_NAME] [PERSON_NAME] [PERSON_…" at bounding box center [242, 423] width 122 height 26
click at [182, 411] on select "Select Stylist [PERSON_NAME] [PERSON_NAME] [PERSON_NAME] [PERSON_NAME] [PERSON_…" at bounding box center [242, 423] width 122 height 26
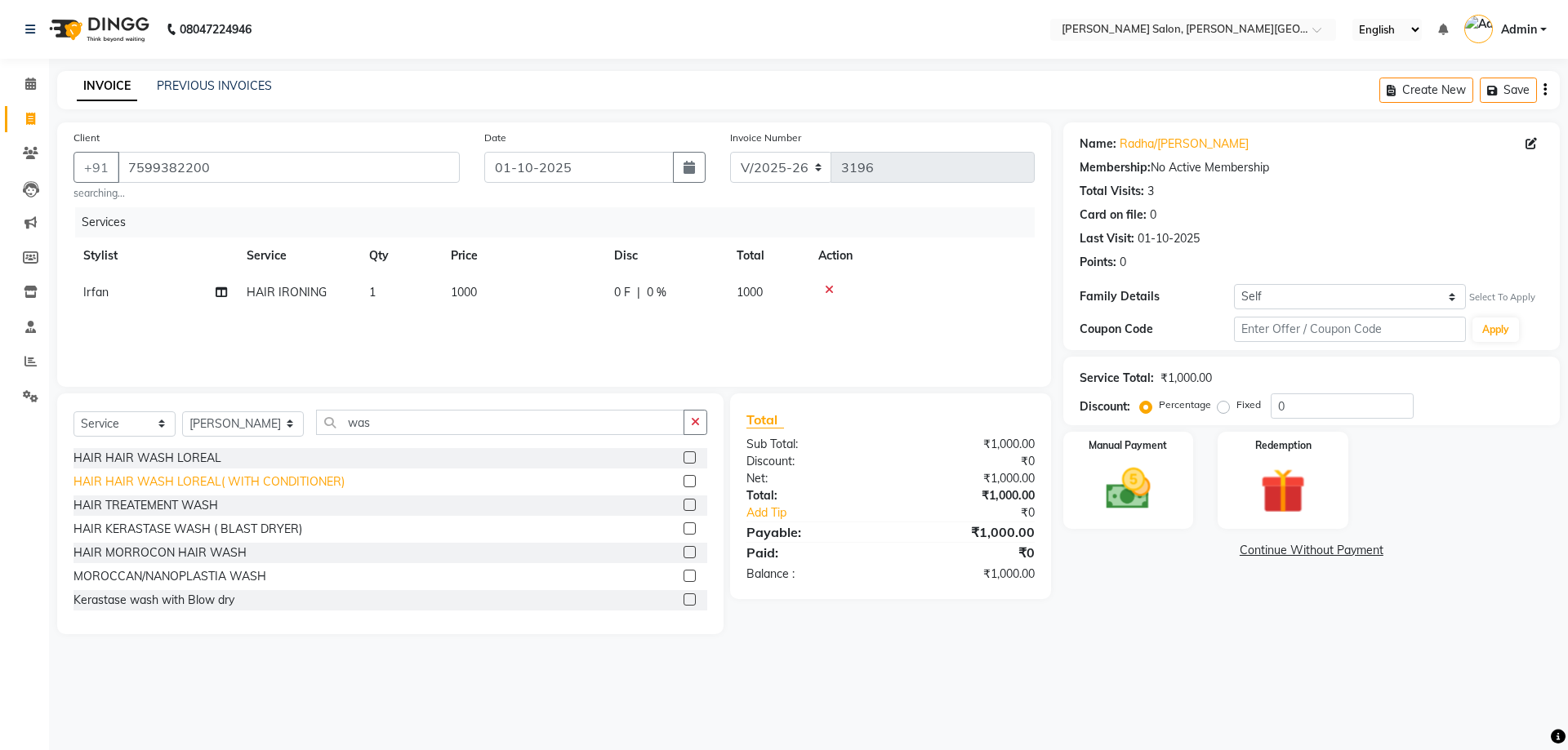
click at [242, 480] on div "HAIR HAIR WASH LOREAL( WITH CONDITIONER)" at bounding box center [209, 481] width 271 height 17
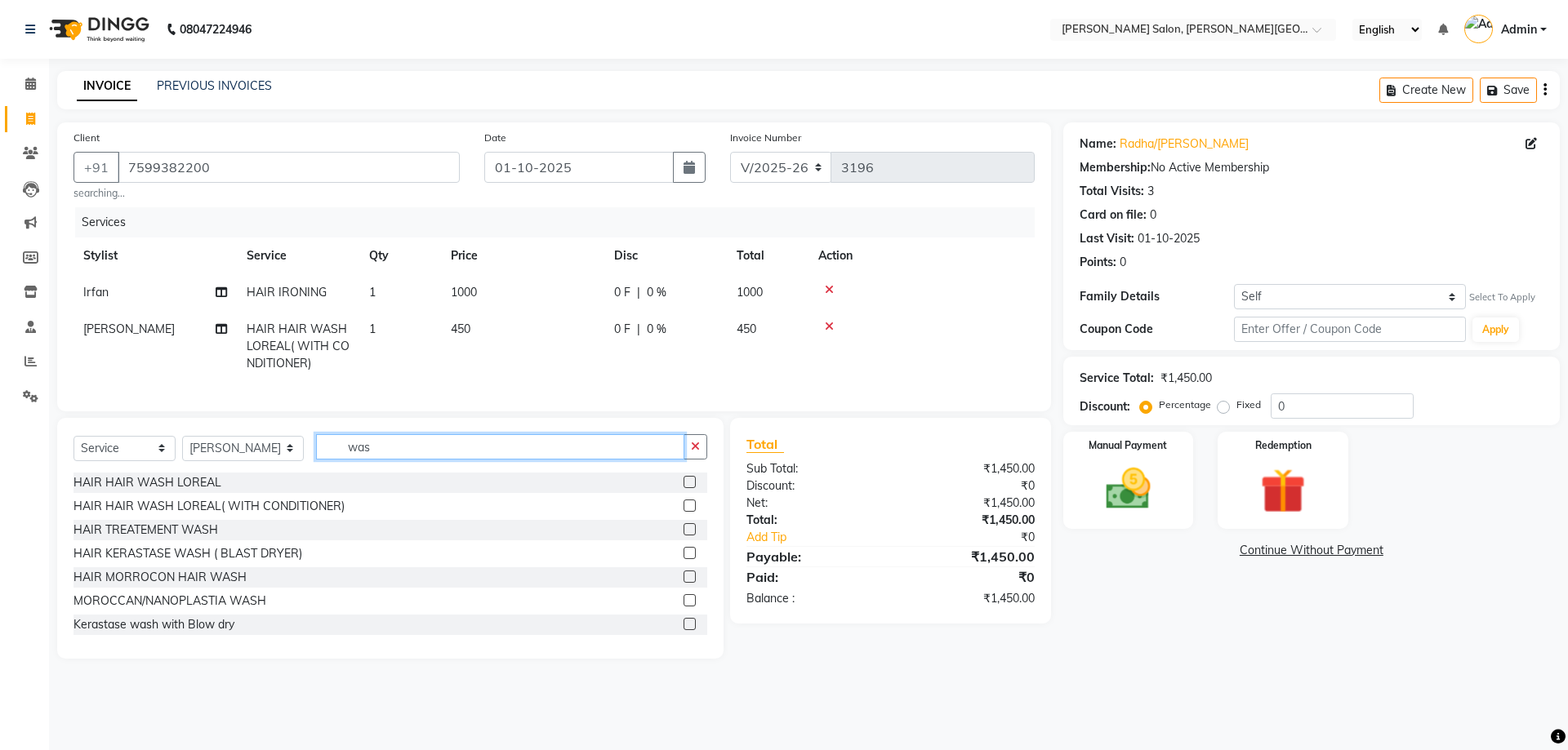
click at [374, 448] on input "was" at bounding box center [501, 447] width 369 height 26
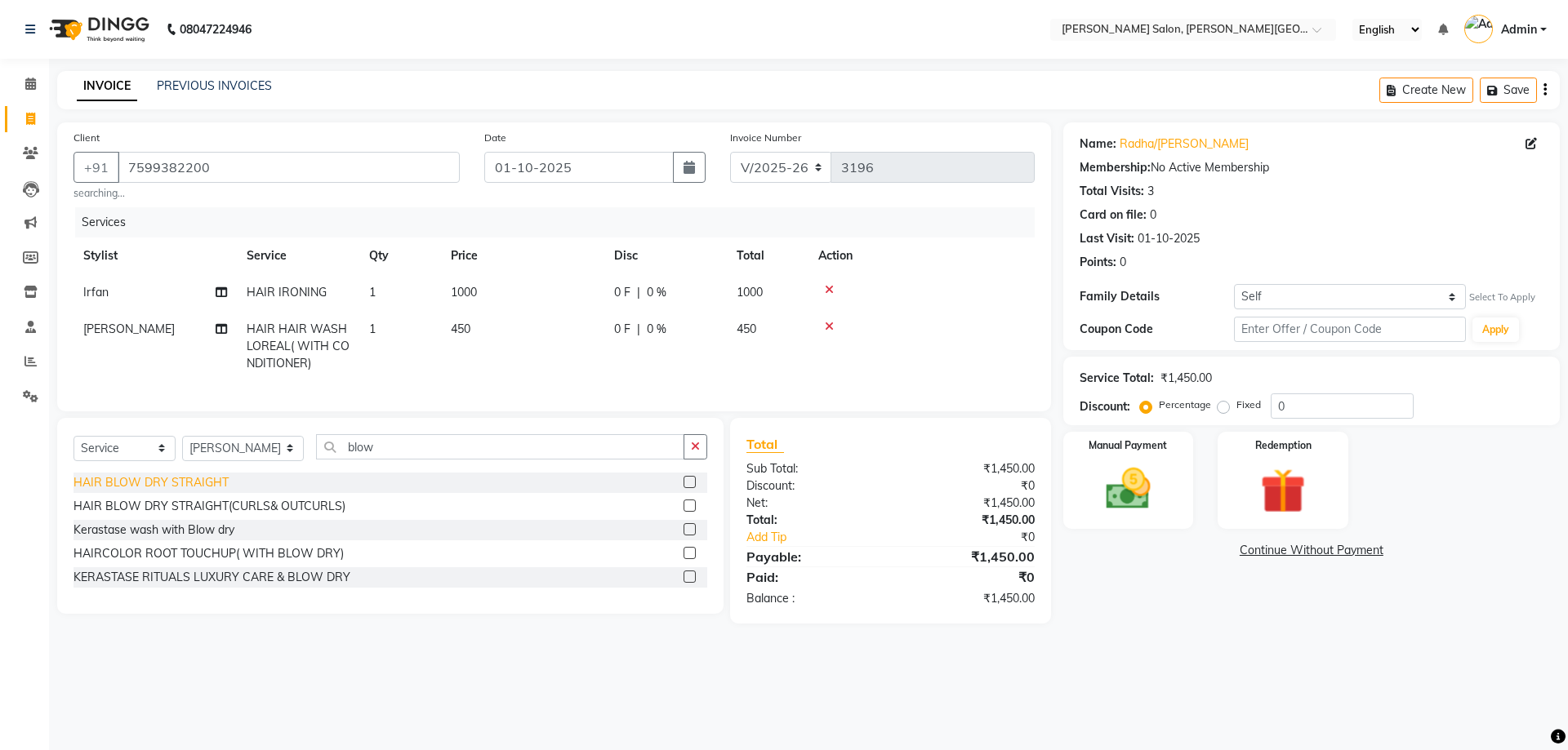
click at [173, 491] on div "HAIR BLOW DRY STRAIGHT" at bounding box center [151, 482] width 155 height 17
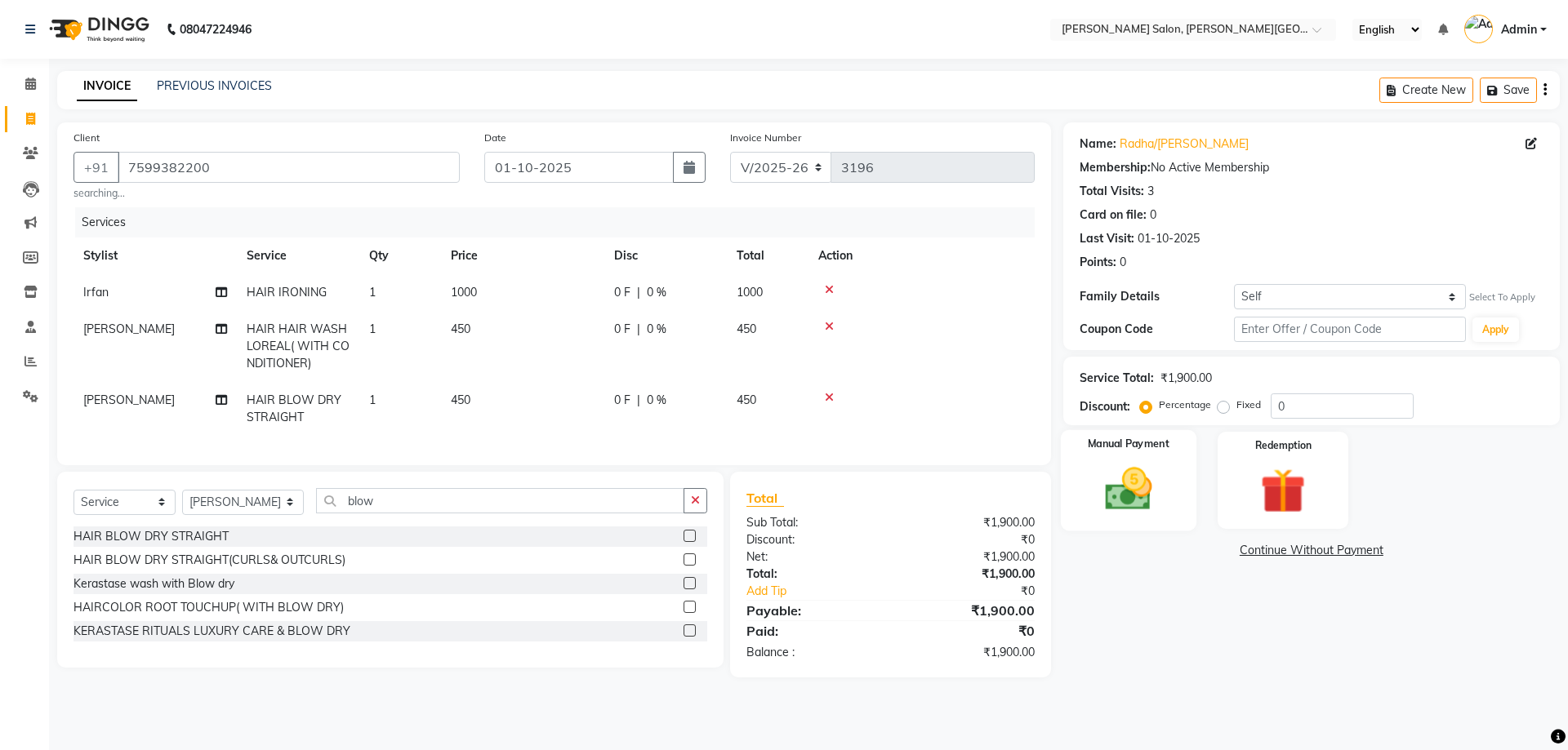
click at [1151, 470] on img at bounding box center [1128, 489] width 76 height 54
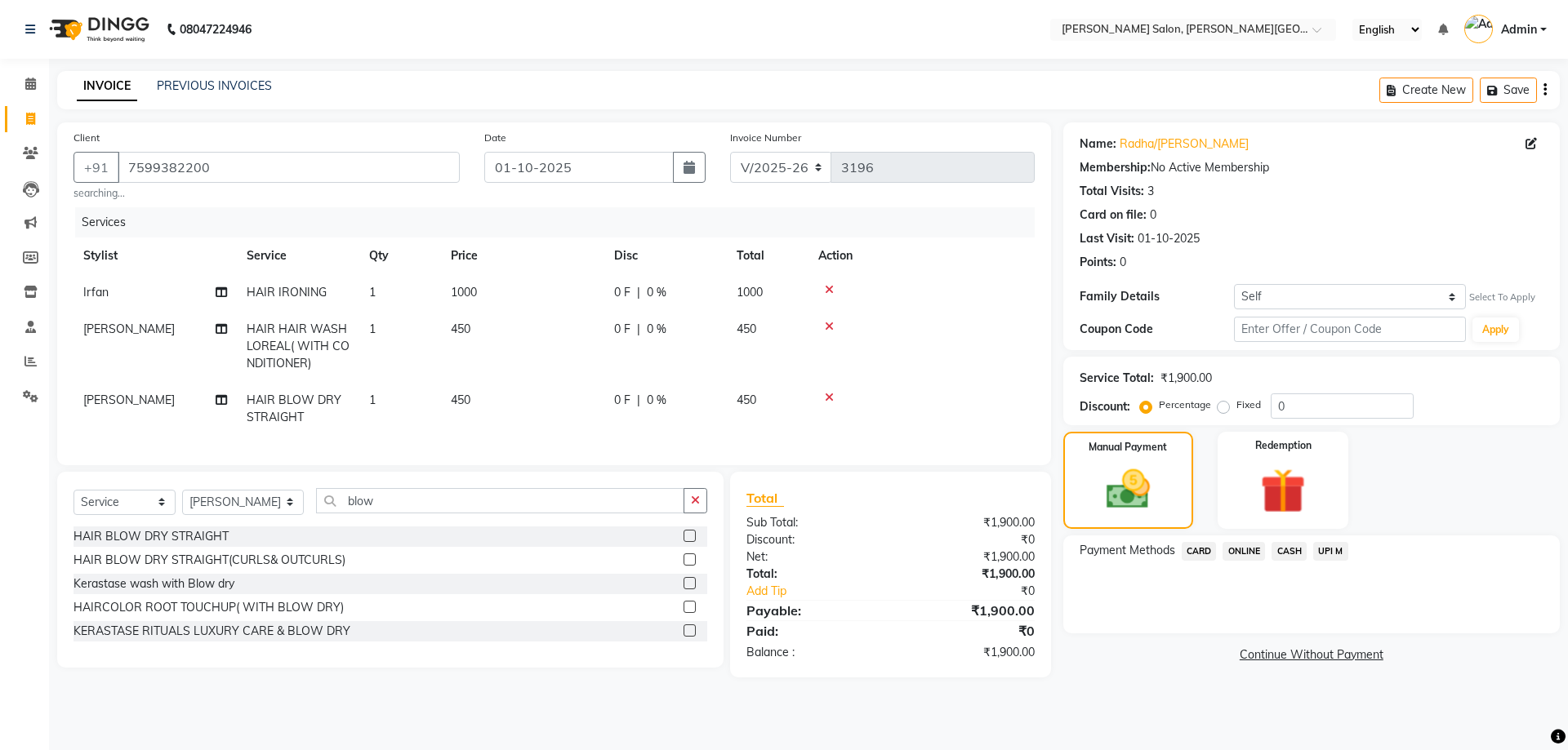
click at [1306, 551] on span "CASH" at bounding box center [1288, 551] width 35 height 19
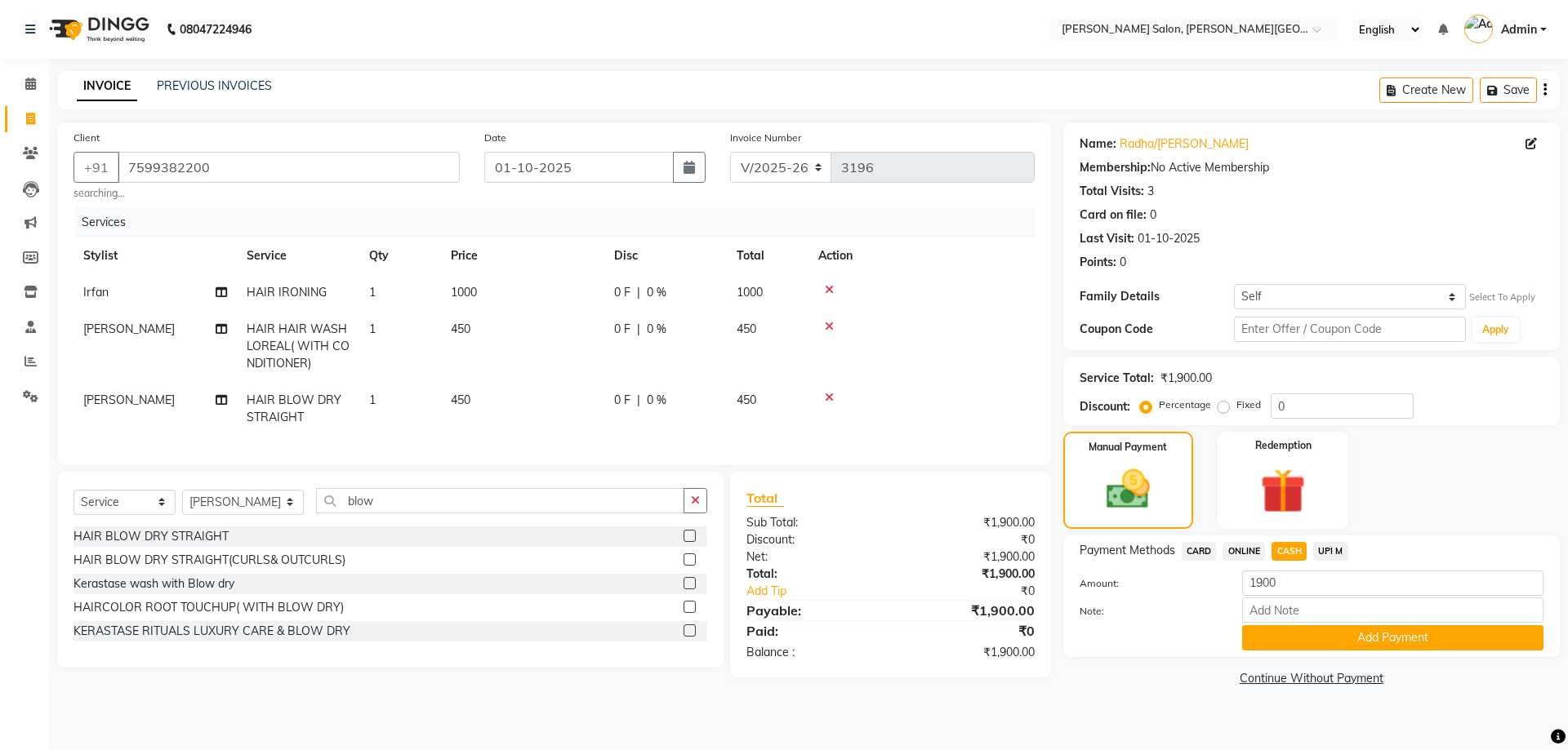
click at [1378, 657] on div "Name: [PERSON_NAME]/[PERSON_NAME] Membership: No Active Membership Total Visits…" at bounding box center [1317, 406] width 509 height 568
click at [1375, 647] on button "Add Payment" at bounding box center [1393, 638] width 301 height 26
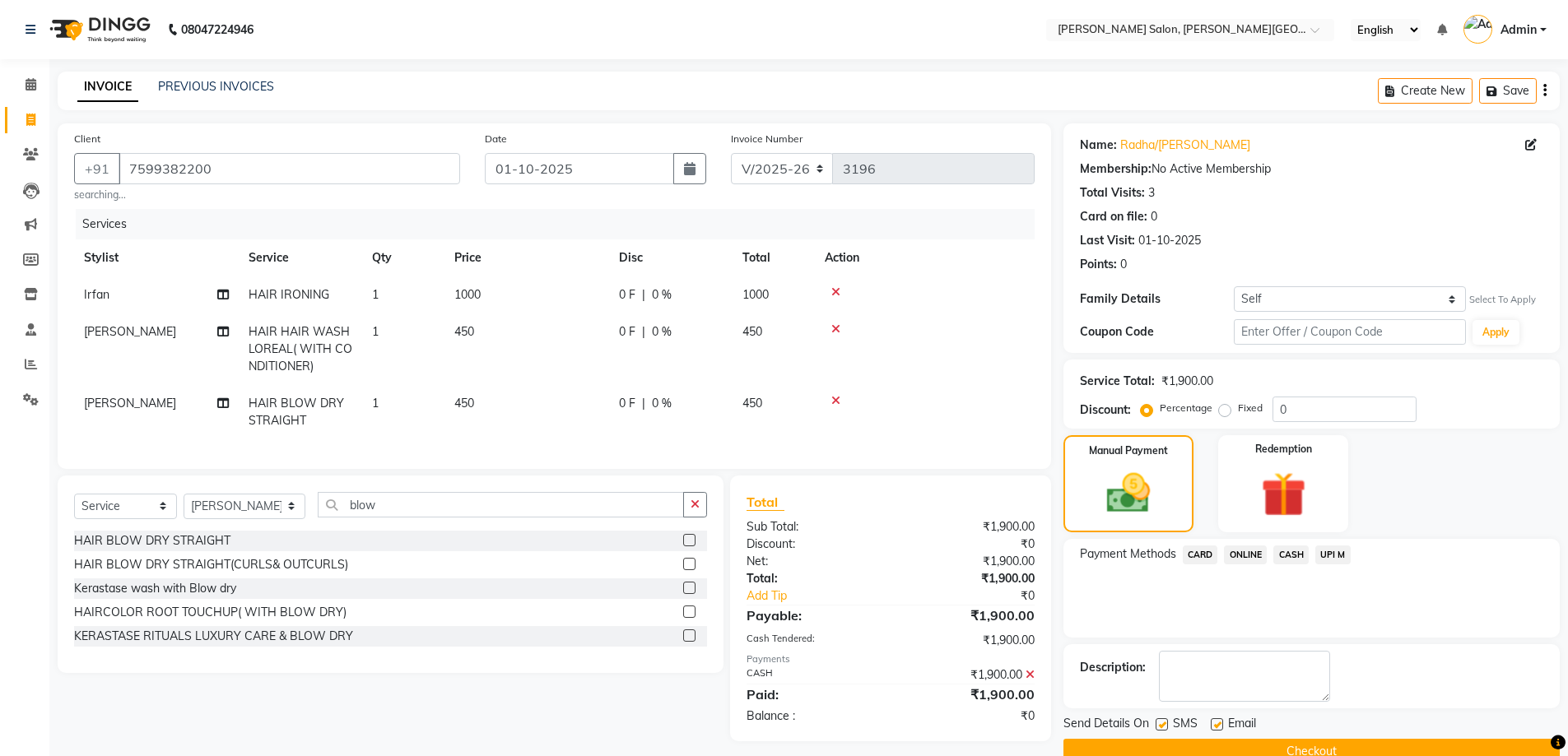
drag, startPoint x: 1390, startPoint y: 743, endPoint x: 1386, endPoint y: 710, distance: 33.2
click at [1390, 745] on button "Checkout" at bounding box center [1311, 751] width 496 height 26
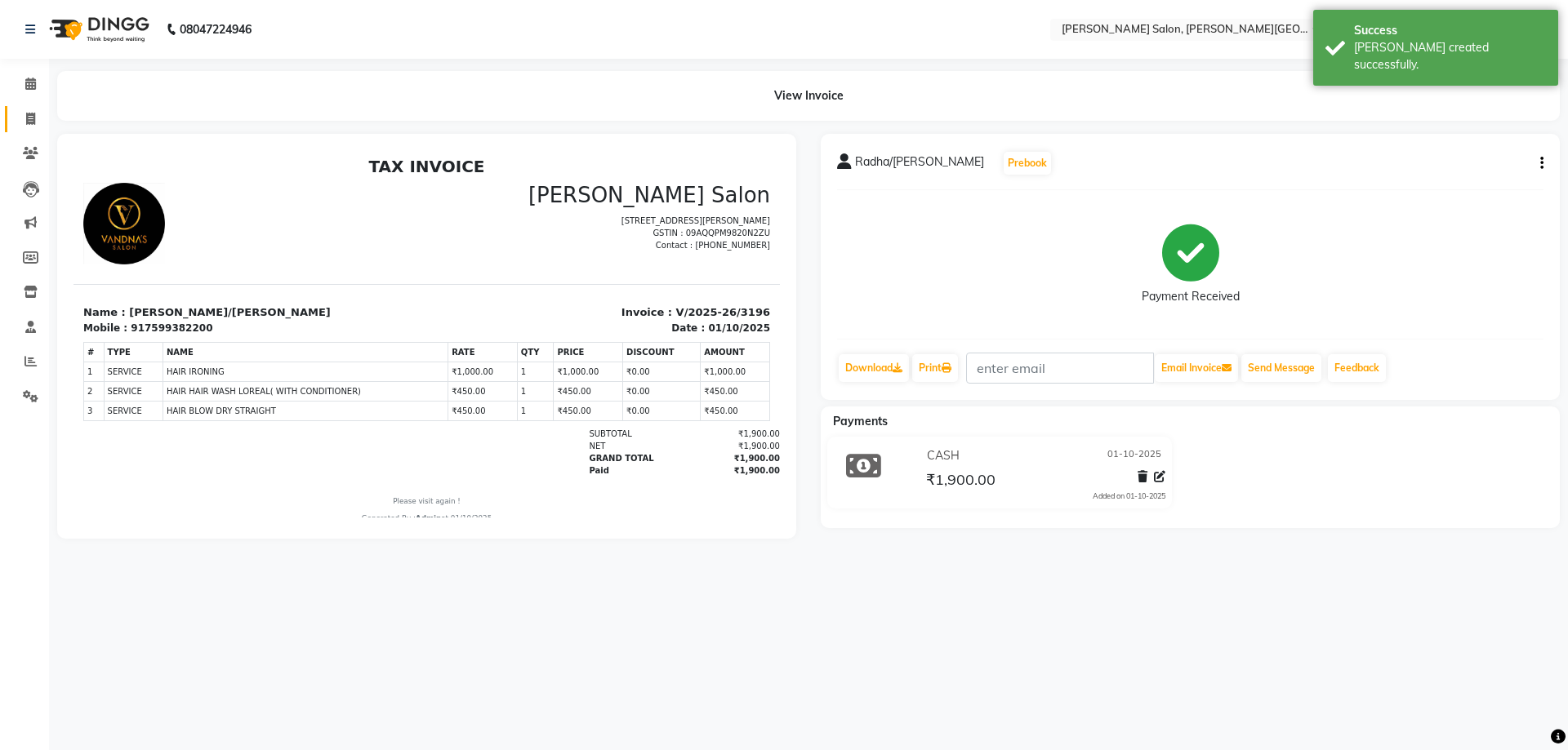
click at [28, 108] on link "Invoice" at bounding box center [24, 119] width 39 height 27
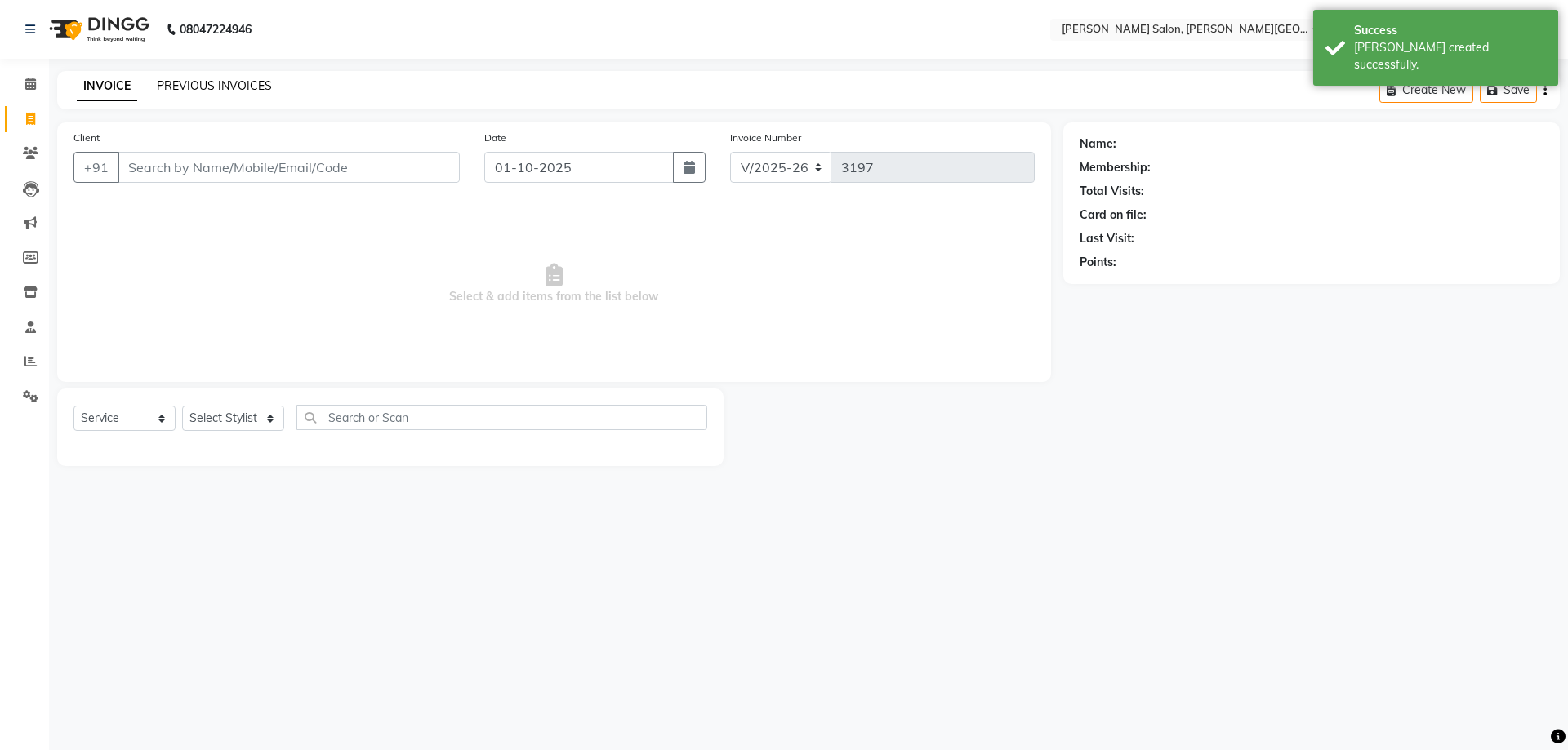
click at [211, 88] on link "PREVIOUS INVOICES" at bounding box center [213, 86] width 115 height 15
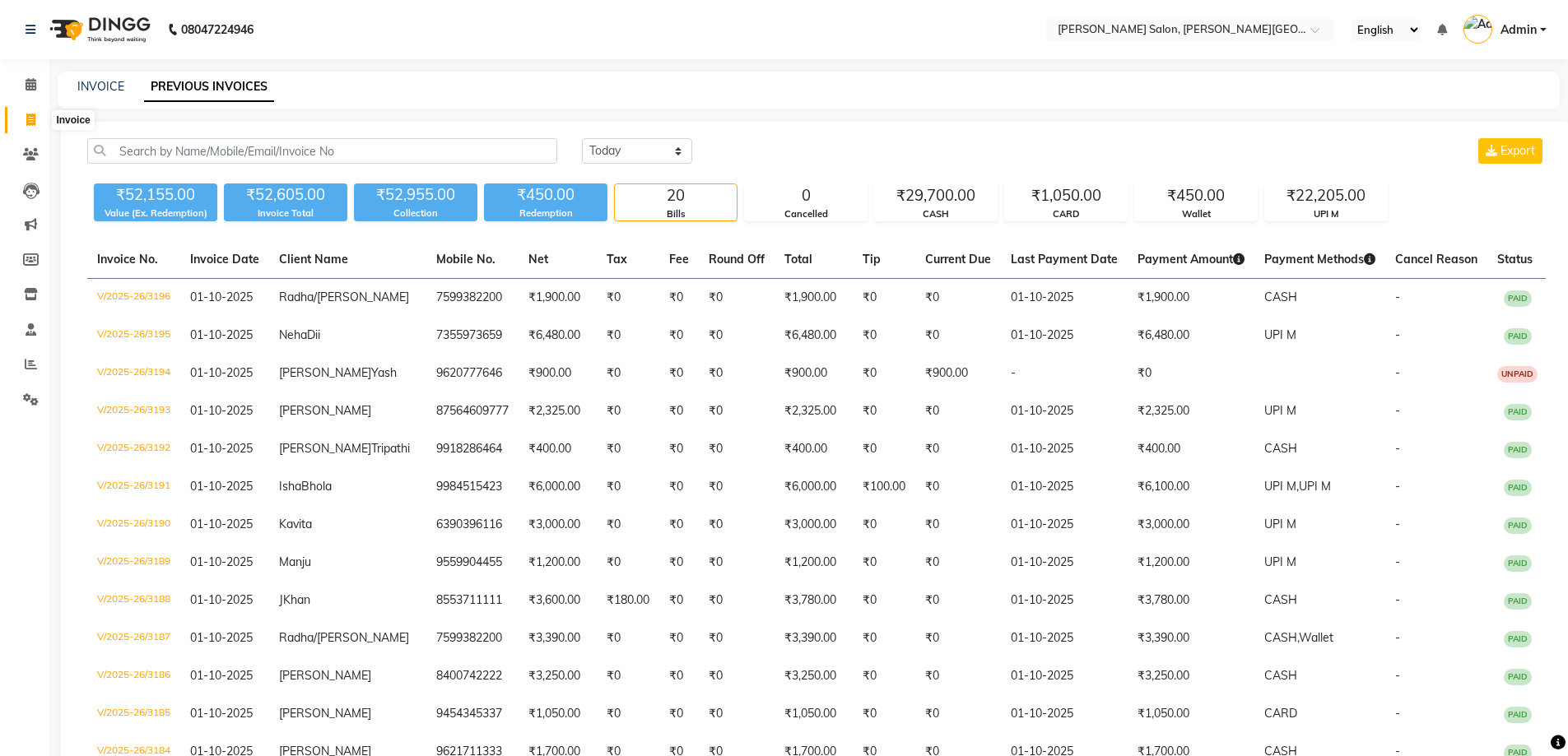
click at [29, 111] on span at bounding box center [31, 120] width 29 height 19
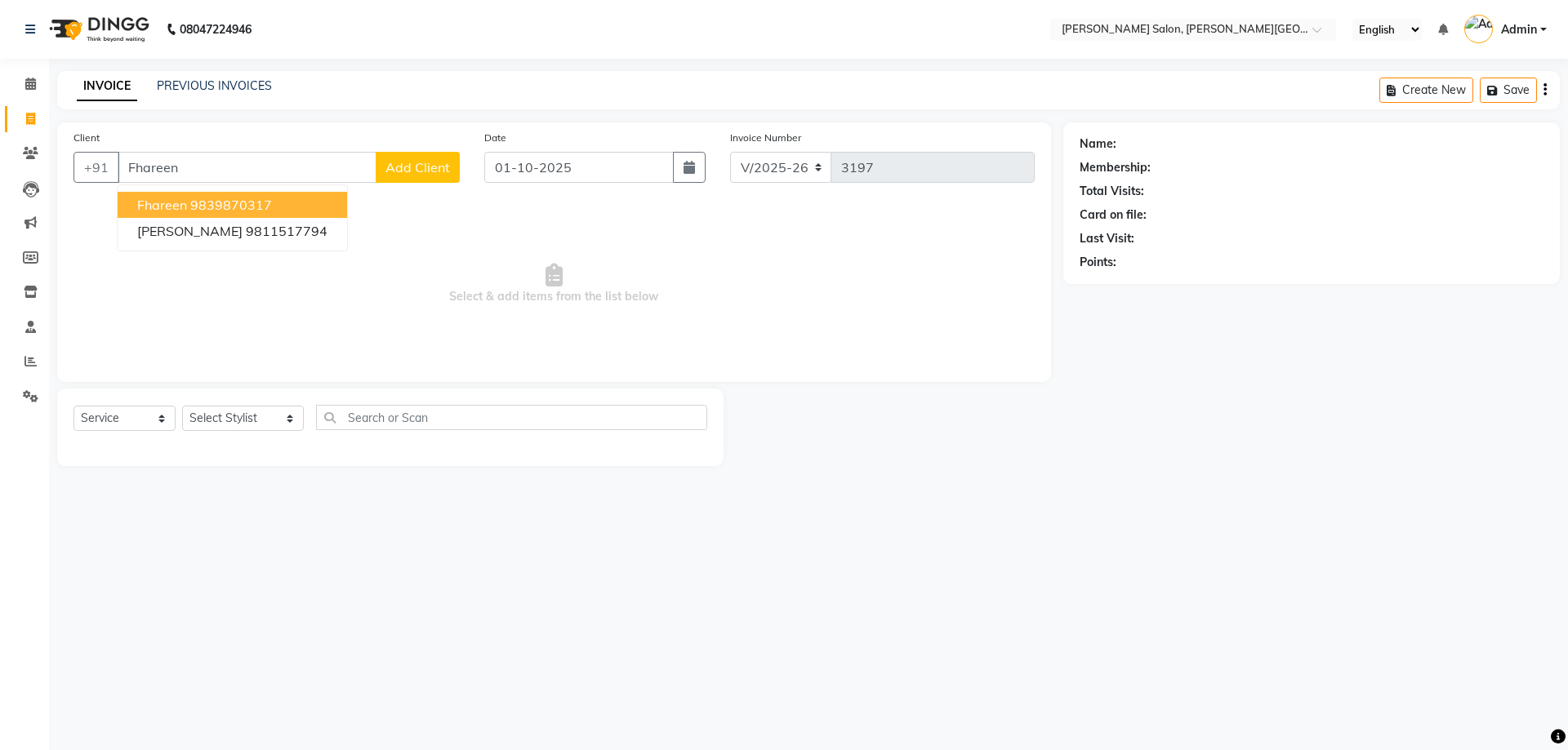
click at [271, 202] on ngb-highlight "9839870317" at bounding box center [231, 205] width 82 height 17
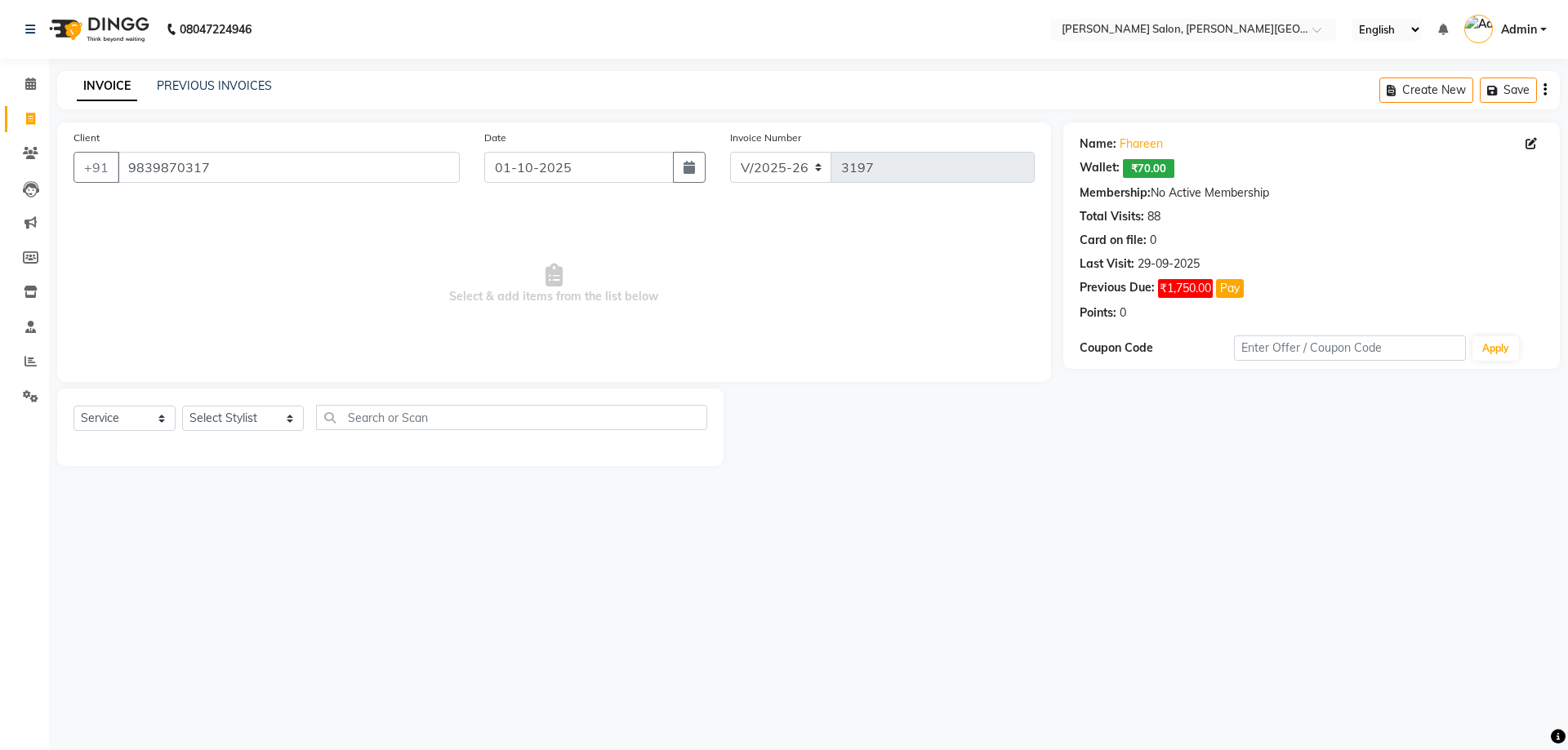
drag, startPoint x: 268, startPoint y: 150, endPoint x: 2, endPoint y: 228, distance: 277.2
click at [0, 223] on app-home "08047224946 Select Location × [PERSON_NAME] Salon, [PERSON_NAME] Road English E…" at bounding box center [784, 245] width 1568 height 490
drag, startPoint x: 224, startPoint y: 164, endPoint x: 65, endPoint y: 189, distance: 161.0
click at [65, 186] on div "Client [PHONE_NUMBER]" at bounding box center [266, 162] width 410 height 67
click at [245, 408] on select "Select Stylist [PERSON_NAME] [PERSON_NAME] [PERSON_NAME] [PERSON_NAME] [PERSON_…" at bounding box center [242, 418] width 122 height 26
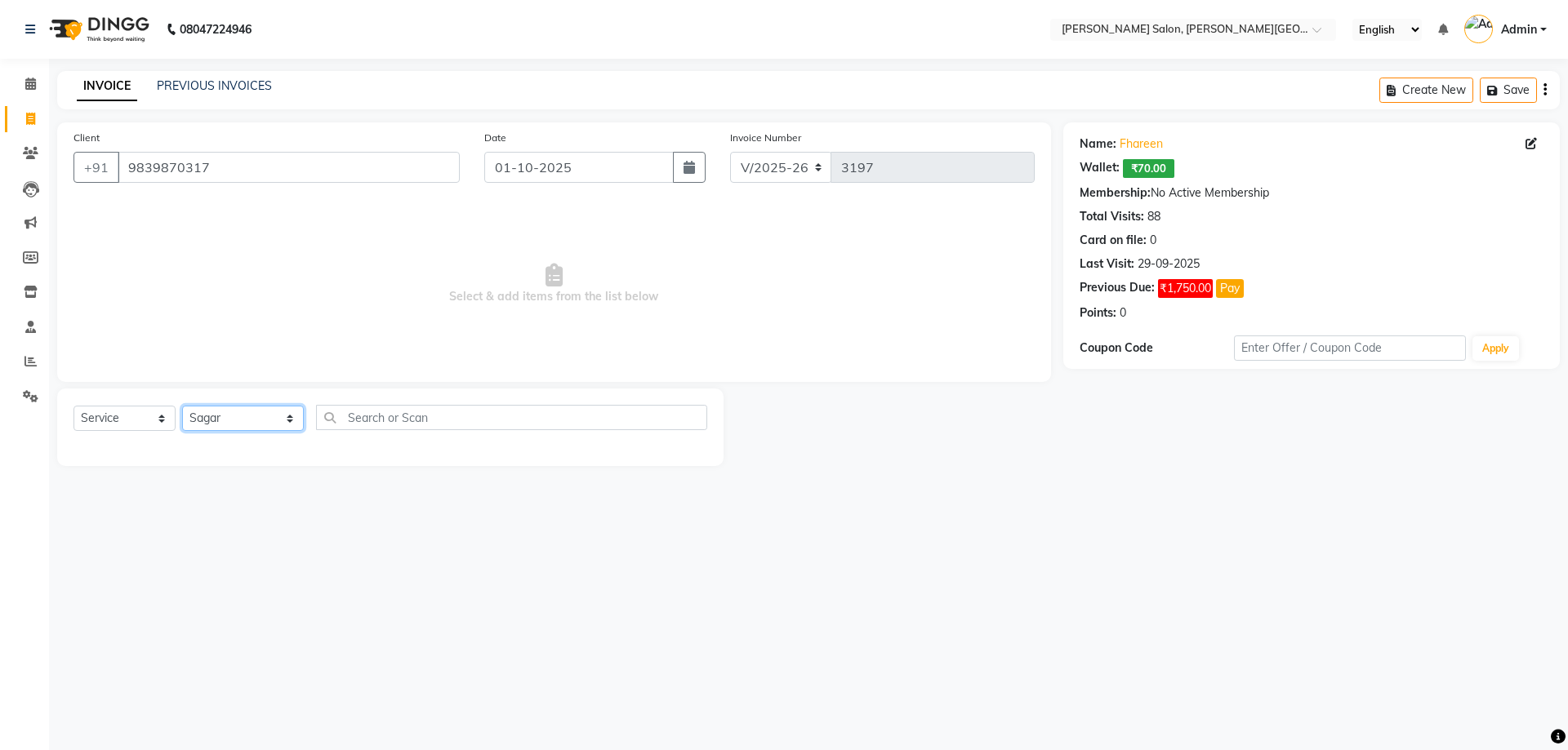
click at [182, 405] on select "Select Stylist [PERSON_NAME] [PERSON_NAME] [PERSON_NAME] [PERSON_NAME] [PERSON_…" at bounding box center [242, 418] width 122 height 26
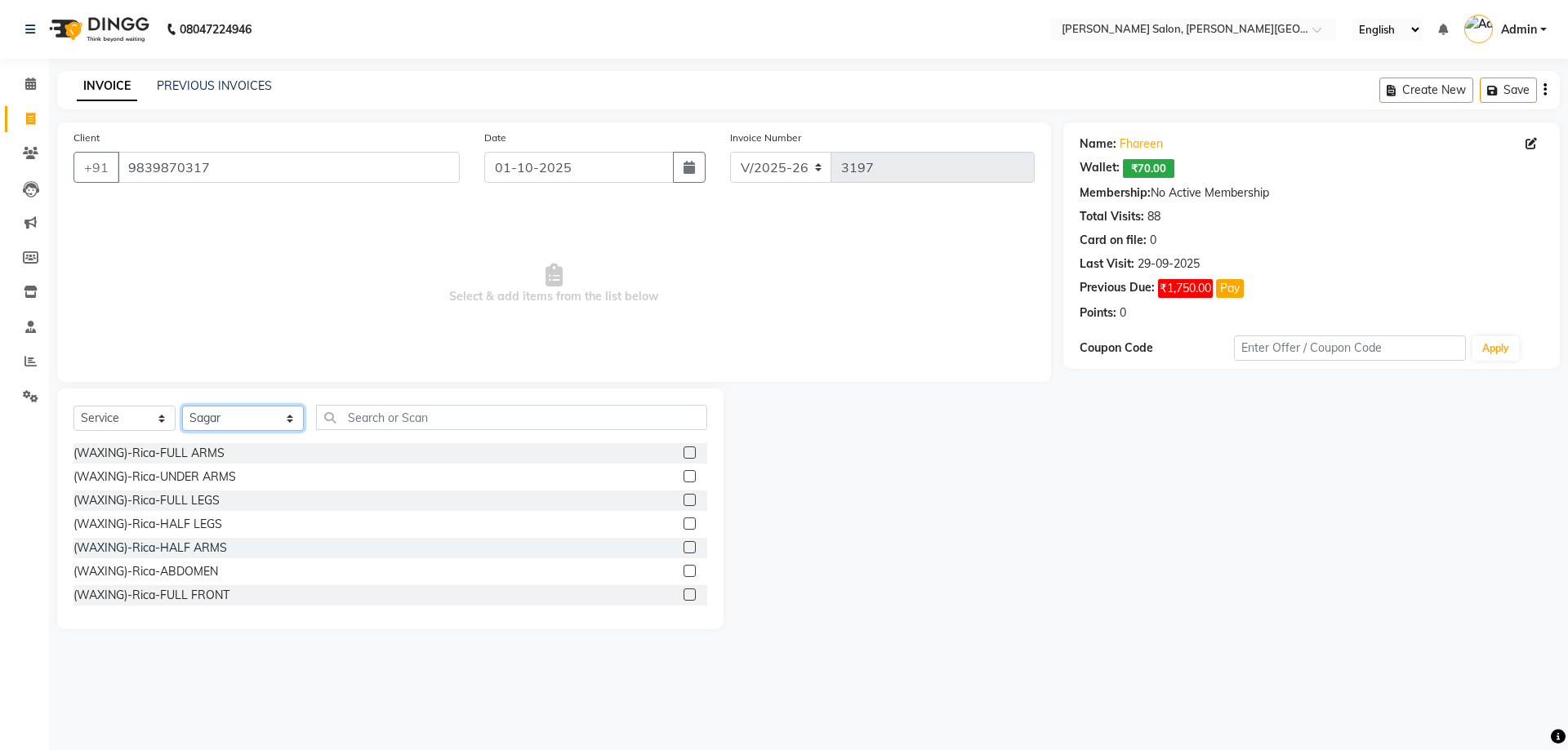
click at [247, 408] on select "Select Stylist [PERSON_NAME] [PERSON_NAME] [PERSON_NAME] [PERSON_NAME] [PERSON_…" at bounding box center [242, 418] width 122 height 26
click at [182, 405] on select "Select Stylist [PERSON_NAME] [PERSON_NAME] [PERSON_NAME] [PERSON_NAME] [PERSON_…" at bounding box center [242, 418] width 122 height 26
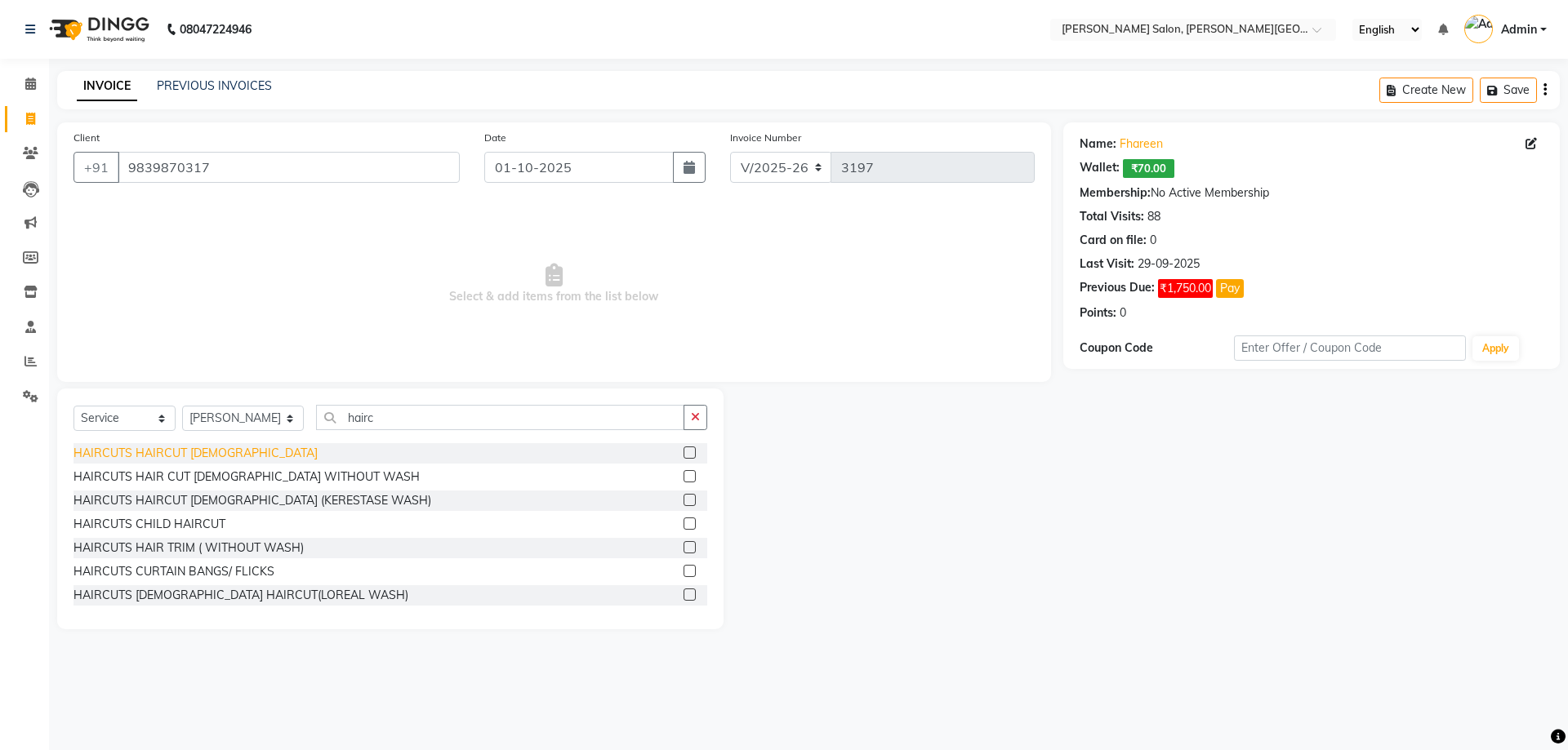
click at [201, 457] on div "HAIRCUTS HAIRCUT [DEMOGRAPHIC_DATA]" at bounding box center [195, 453] width 244 height 17
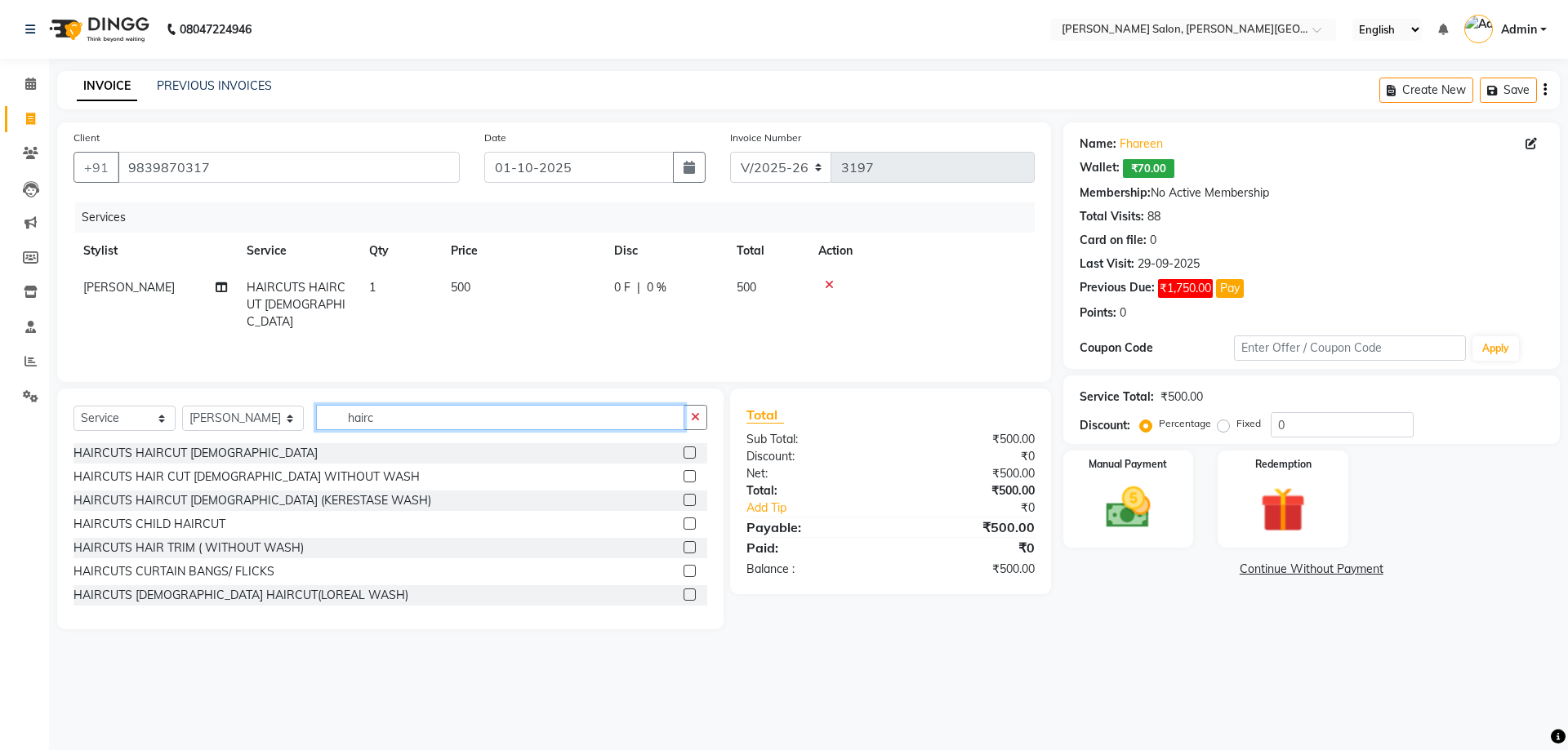
click at [247, 450] on div "Select Service Product Membership Package Voucher Prepaid Gift Card Select Styl…" at bounding box center [390, 509] width 666 height 241
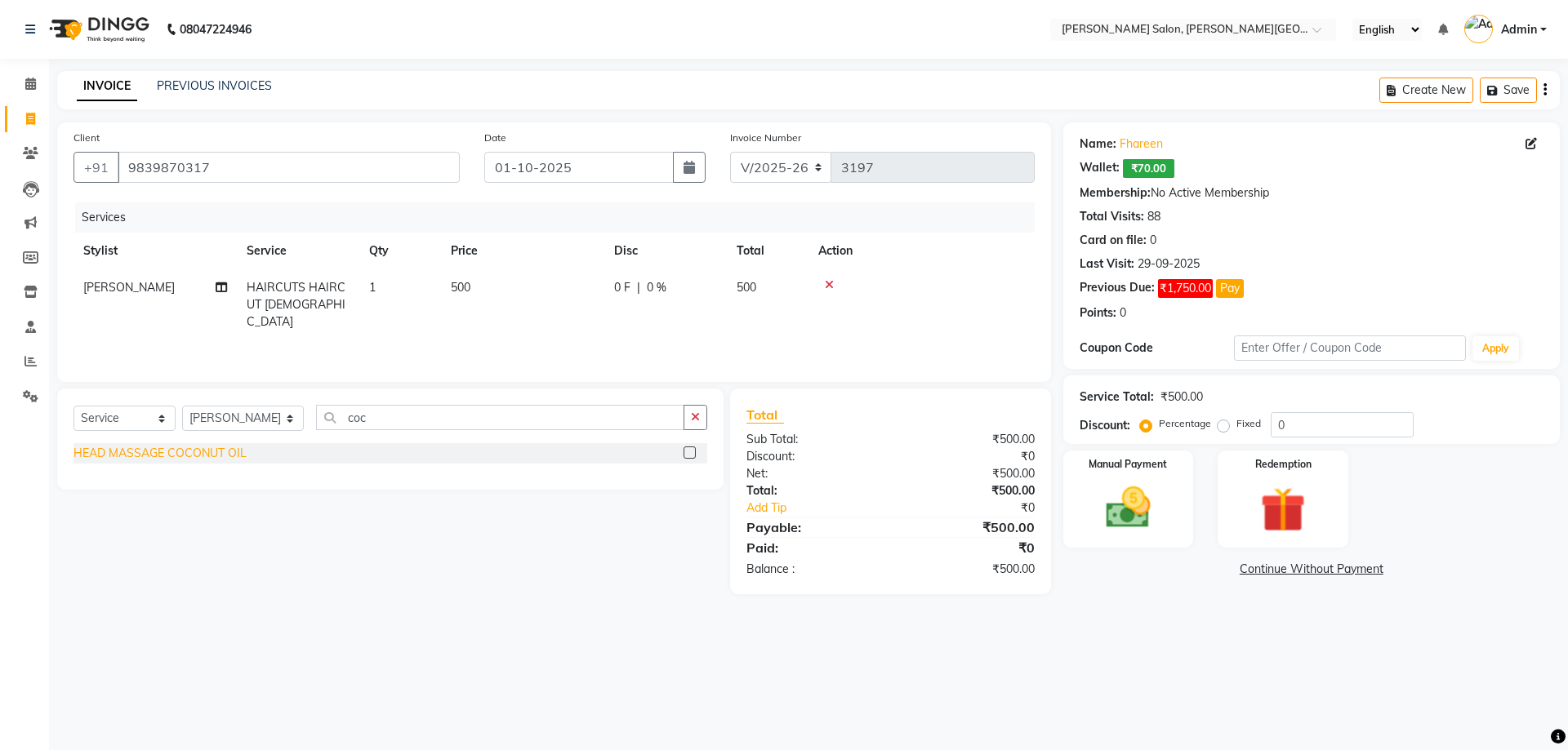
click at [197, 451] on div "HEAD MASSAGE COCONUT OIL" at bounding box center [160, 453] width 173 height 17
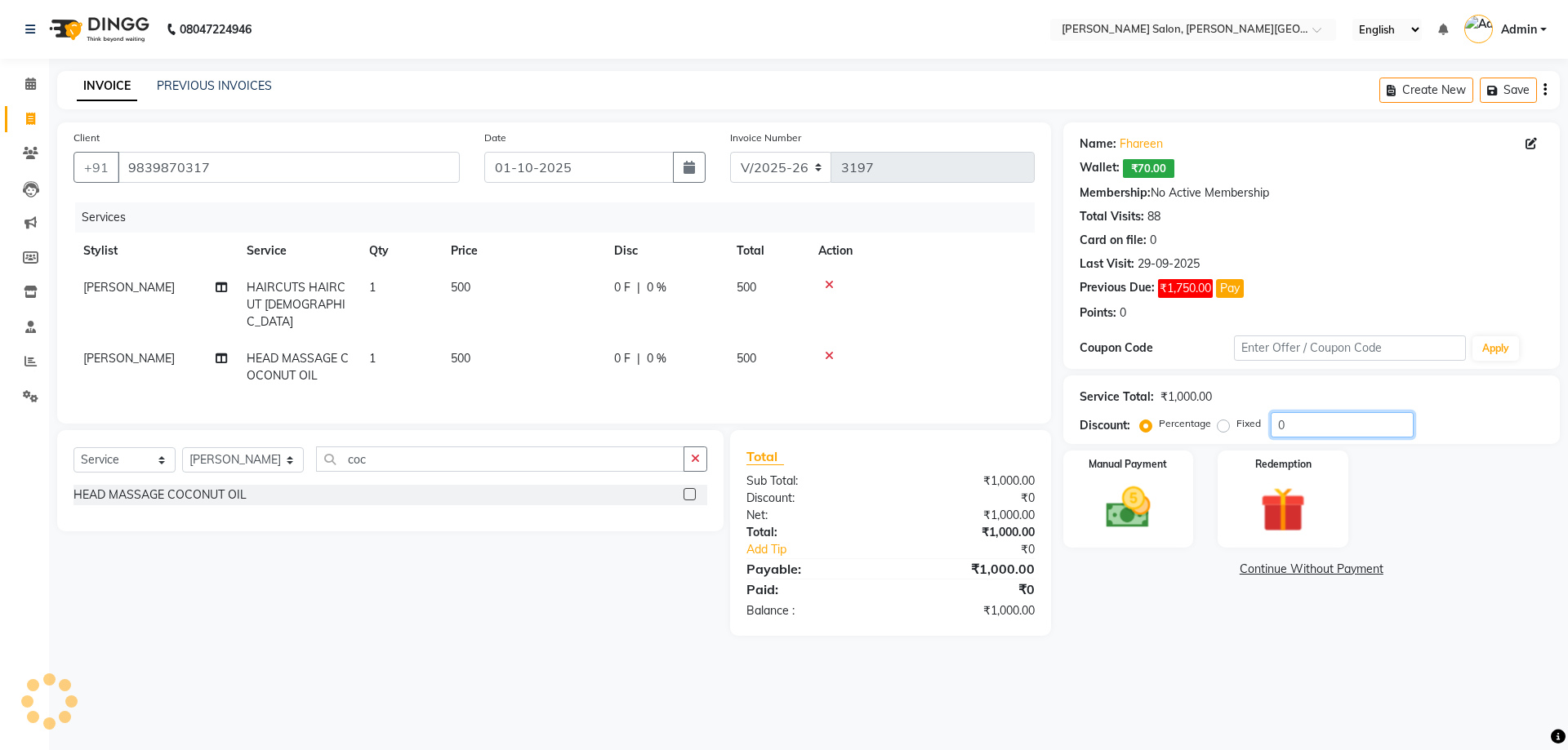
drag, startPoint x: 1270, startPoint y: 433, endPoint x: 1240, endPoint y: 422, distance: 32.0
click at [1253, 428] on div "Percentage Fixed 0" at bounding box center [1278, 424] width 271 height 26
click at [1315, 582] on div "Name: Fhareen Wallet: ₹70.00 Membership: No Active Membership Total Visits: 88 …" at bounding box center [1317, 379] width 509 height 514
click at [1317, 569] on link "Continue Without Payment" at bounding box center [1311, 569] width 490 height 17
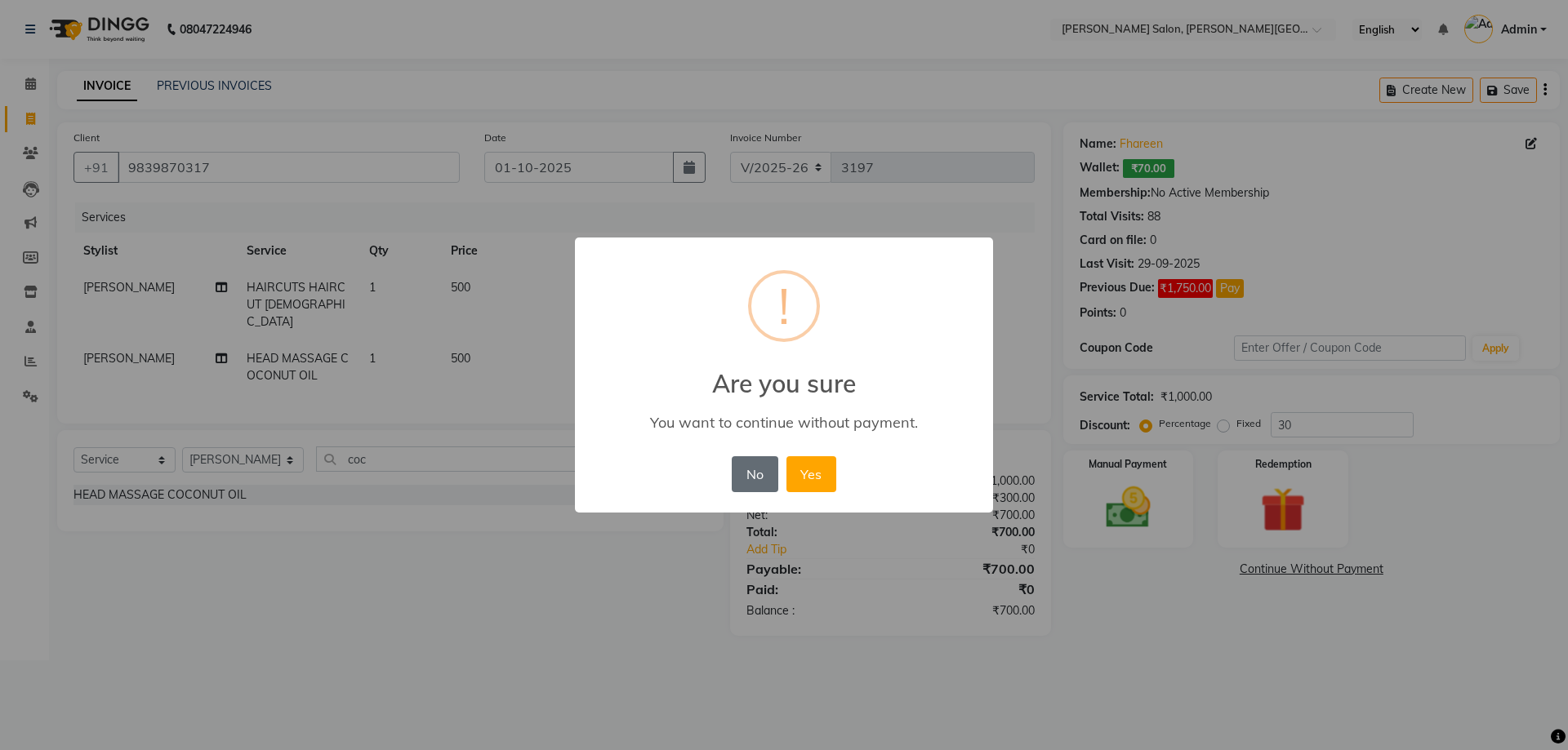
click at [753, 473] on button "No" at bounding box center [754, 474] width 46 height 36
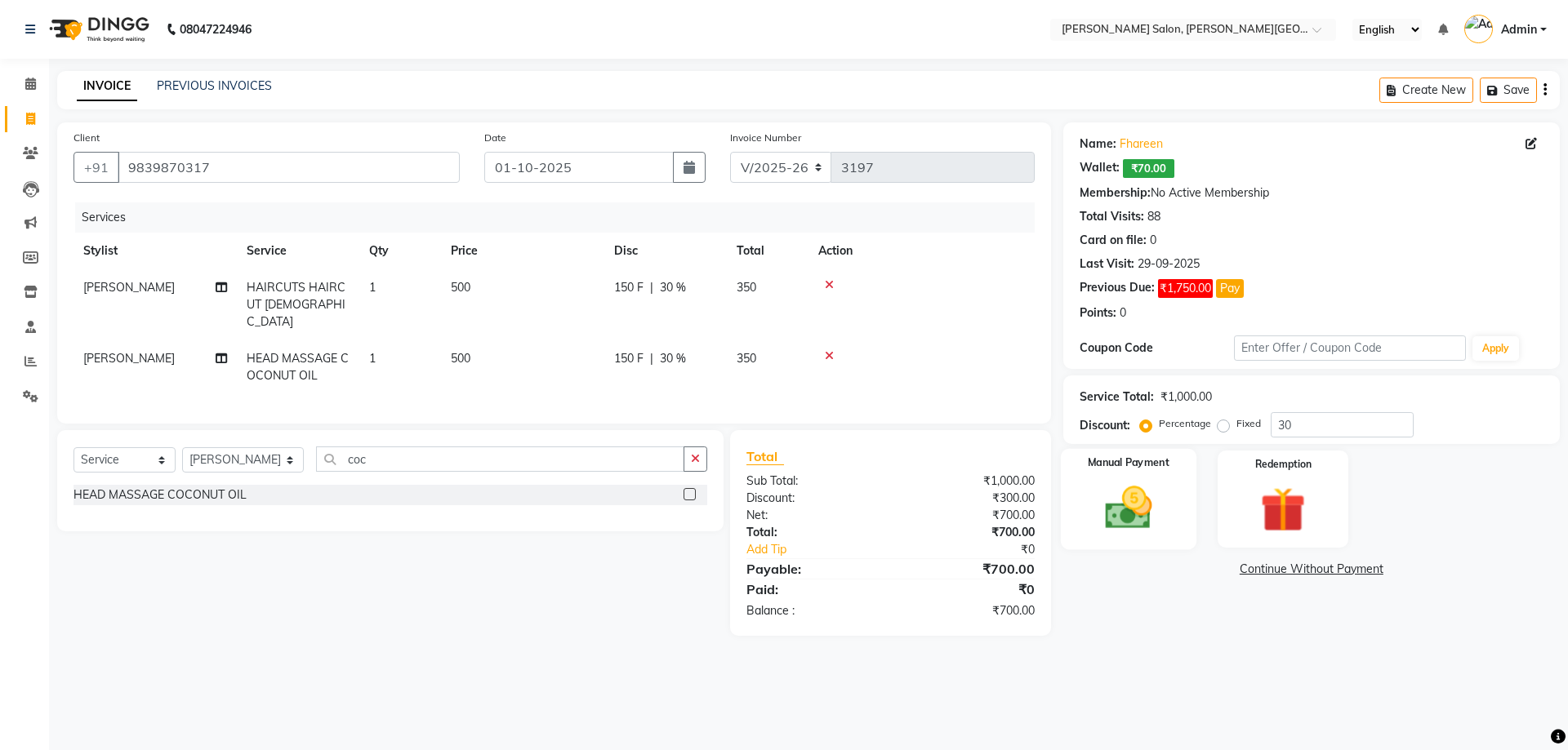
click at [1137, 513] on img at bounding box center [1128, 507] width 76 height 54
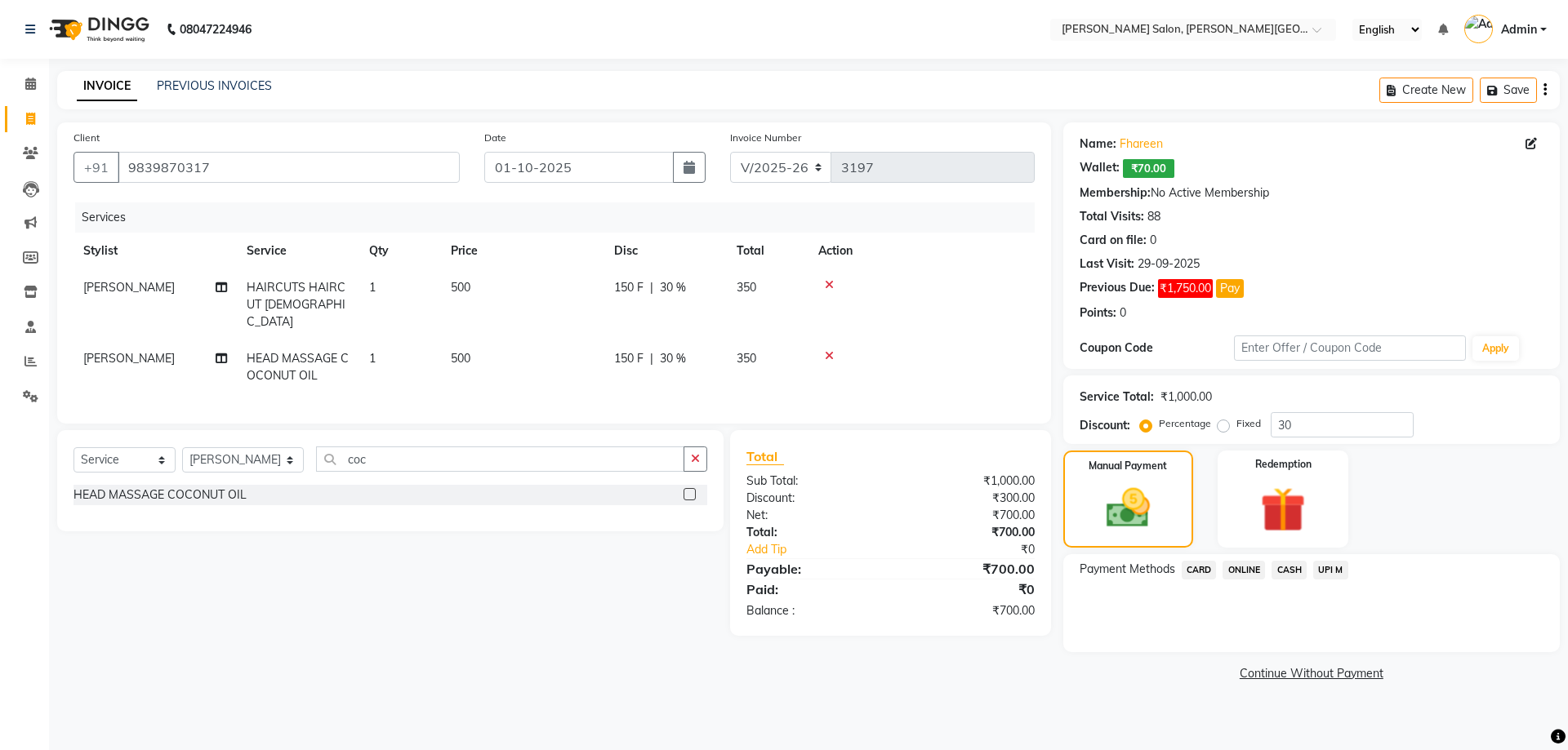
click at [1321, 576] on span "UPI M" at bounding box center [1331, 570] width 35 height 19
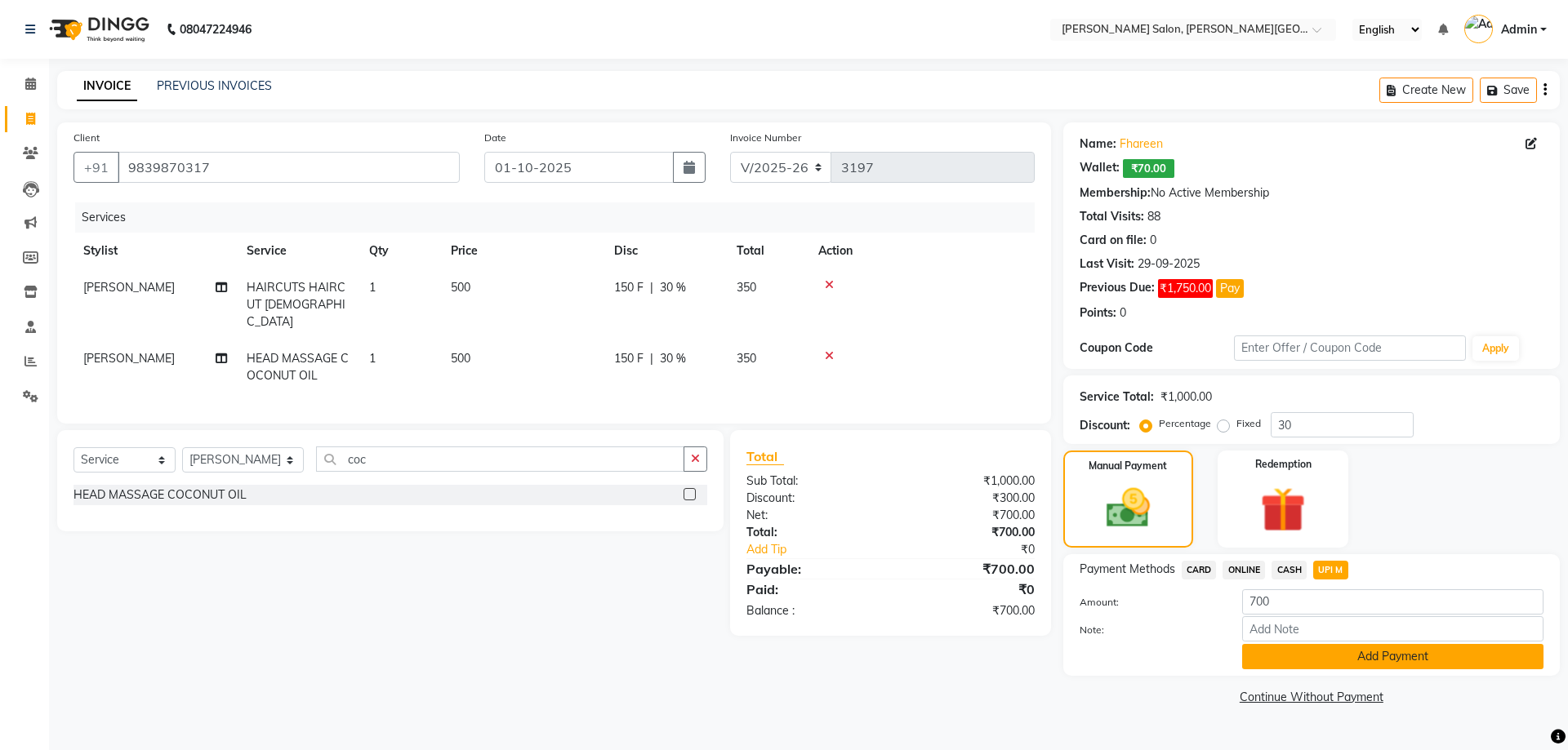
click at [1351, 655] on button "Add Payment" at bounding box center [1393, 657] width 301 height 26
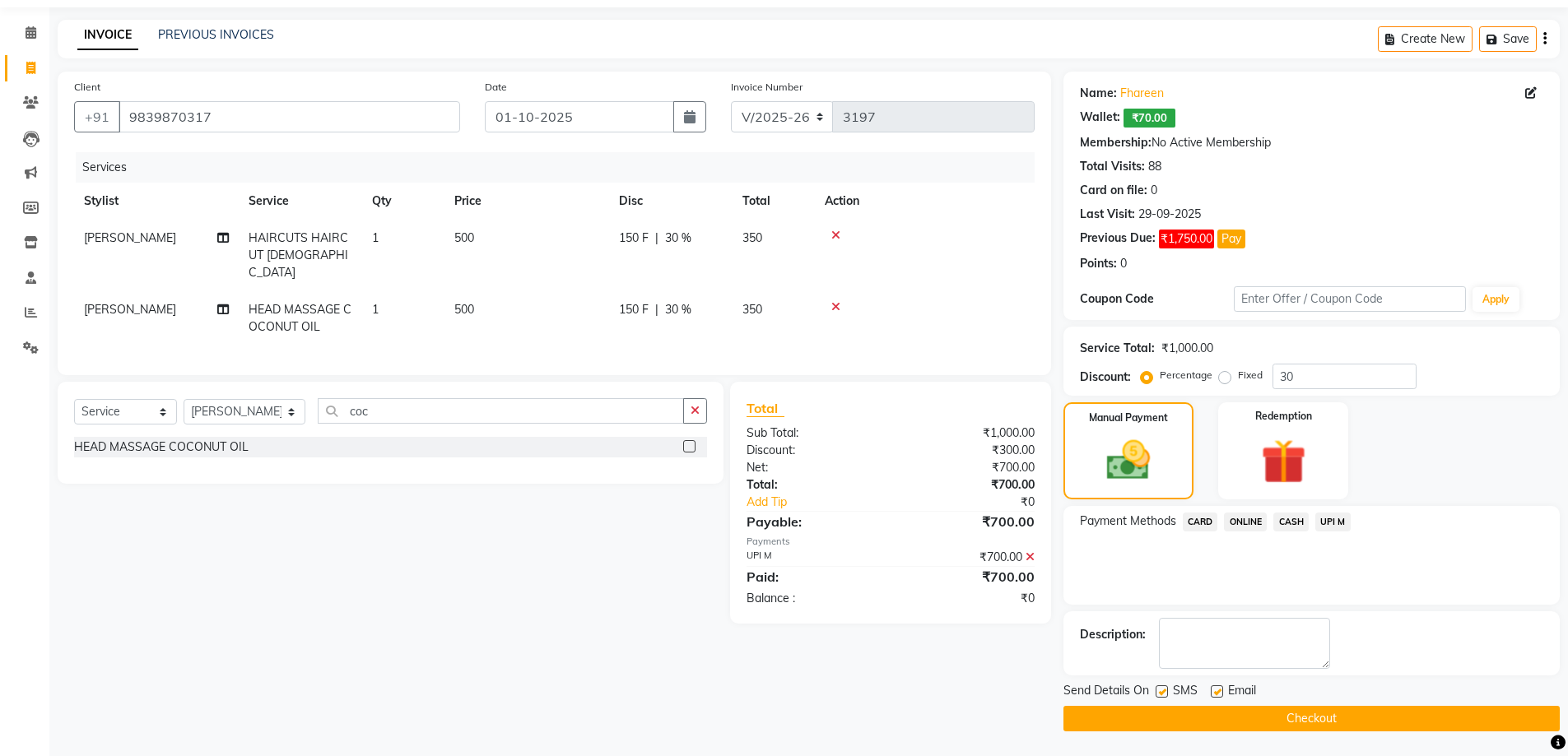
click at [1322, 711] on button "Checkout" at bounding box center [1311, 718] width 496 height 26
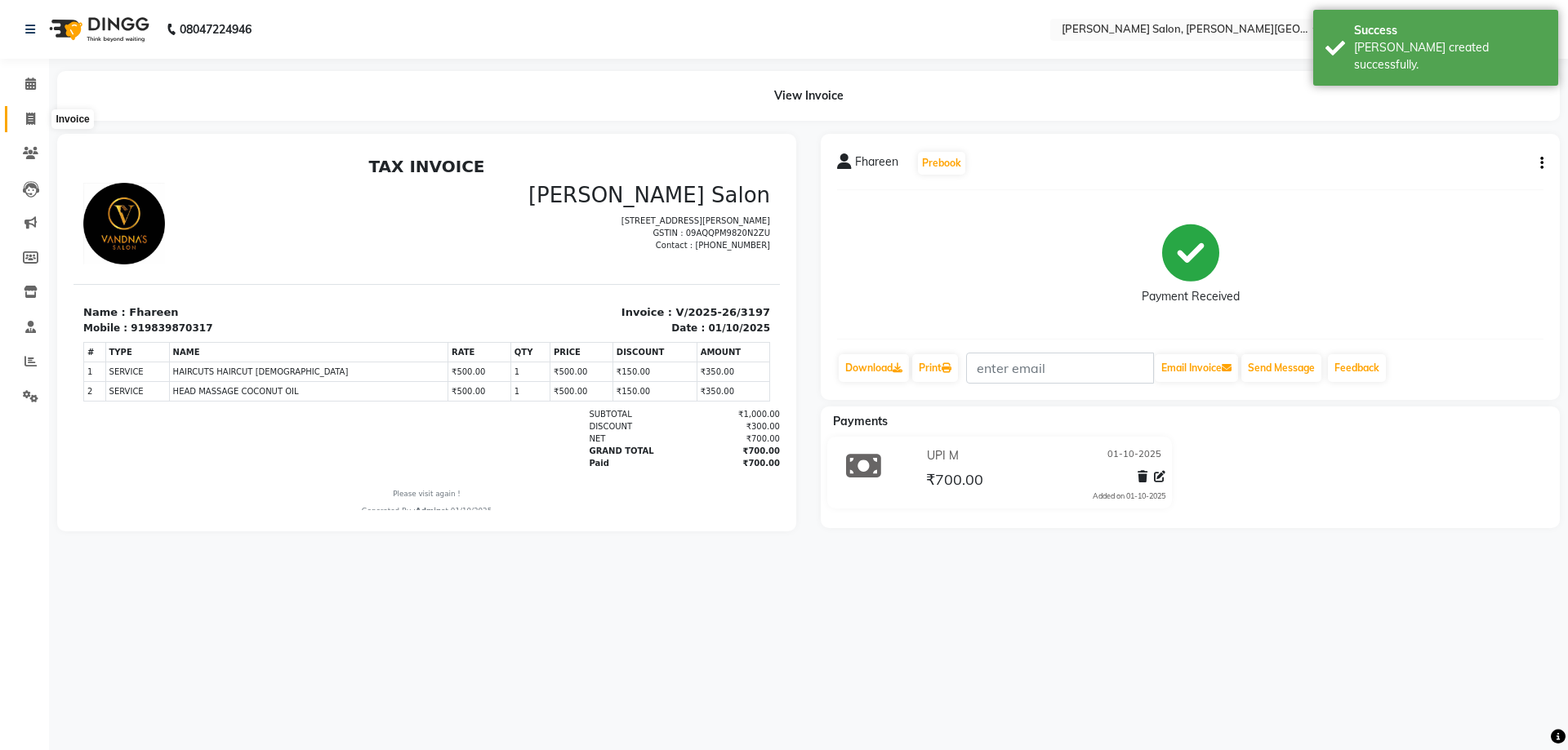
click at [23, 117] on span at bounding box center [31, 119] width 29 height 19
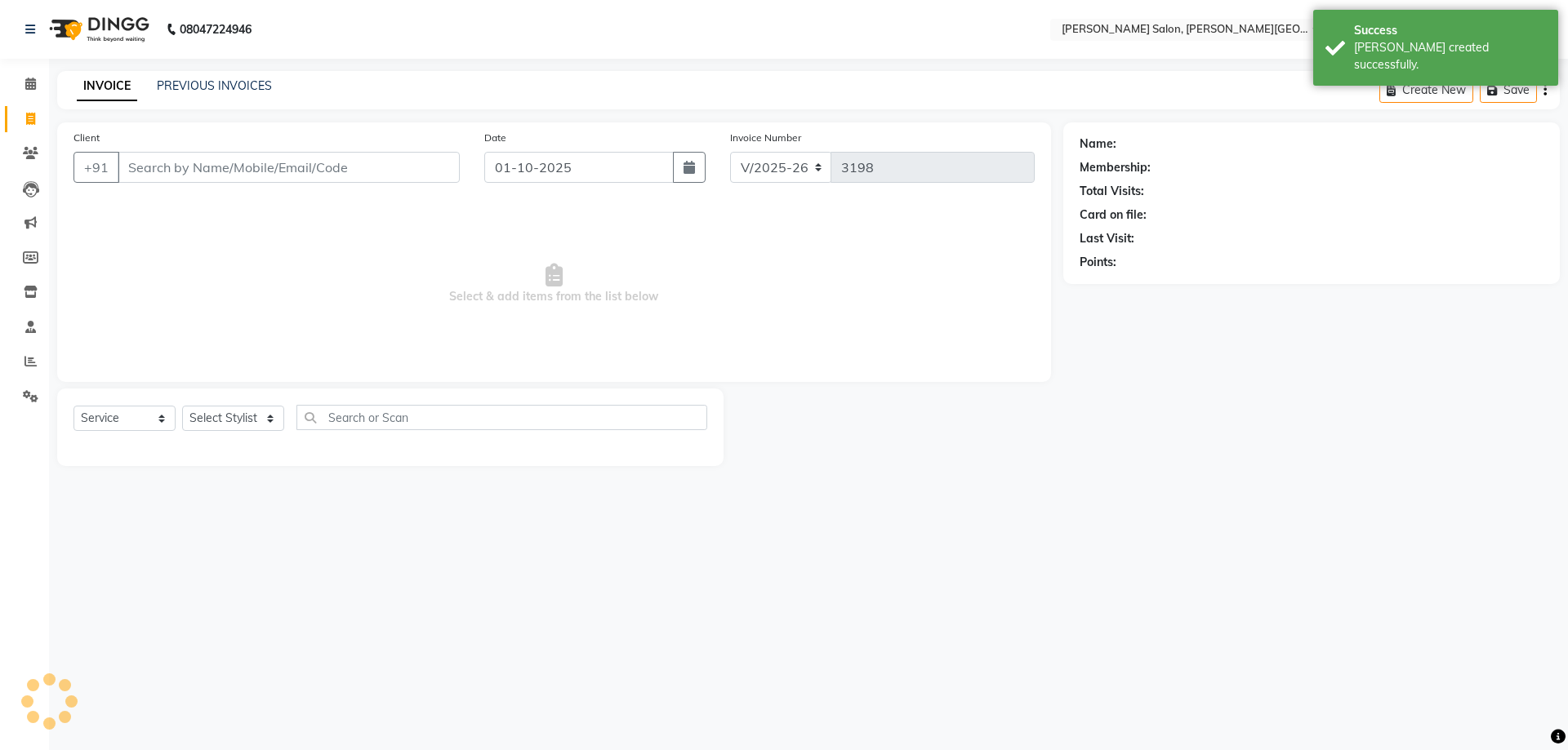
click at [213, 76] on div "INVOICE PREVIOUS INVOICES Create New Save" at bounding box center [808, 90] width 1503 height 38
click at [214, 88] on link "PREVIOUS INVOICES" at bounding box center [213, 86] width 115 height 15
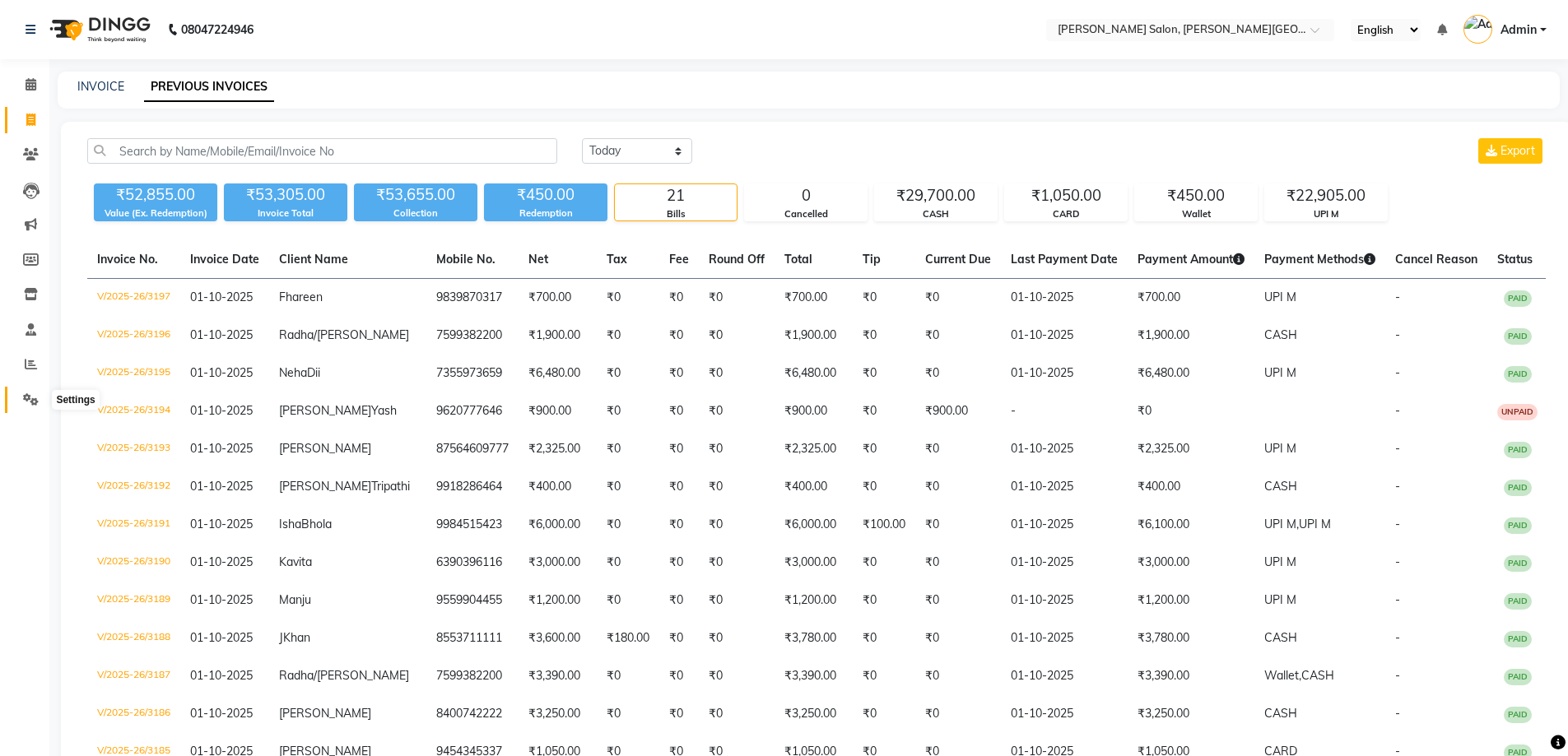
click at [37, 404] on icon at bounding box center [31, 399] width 16 height 13
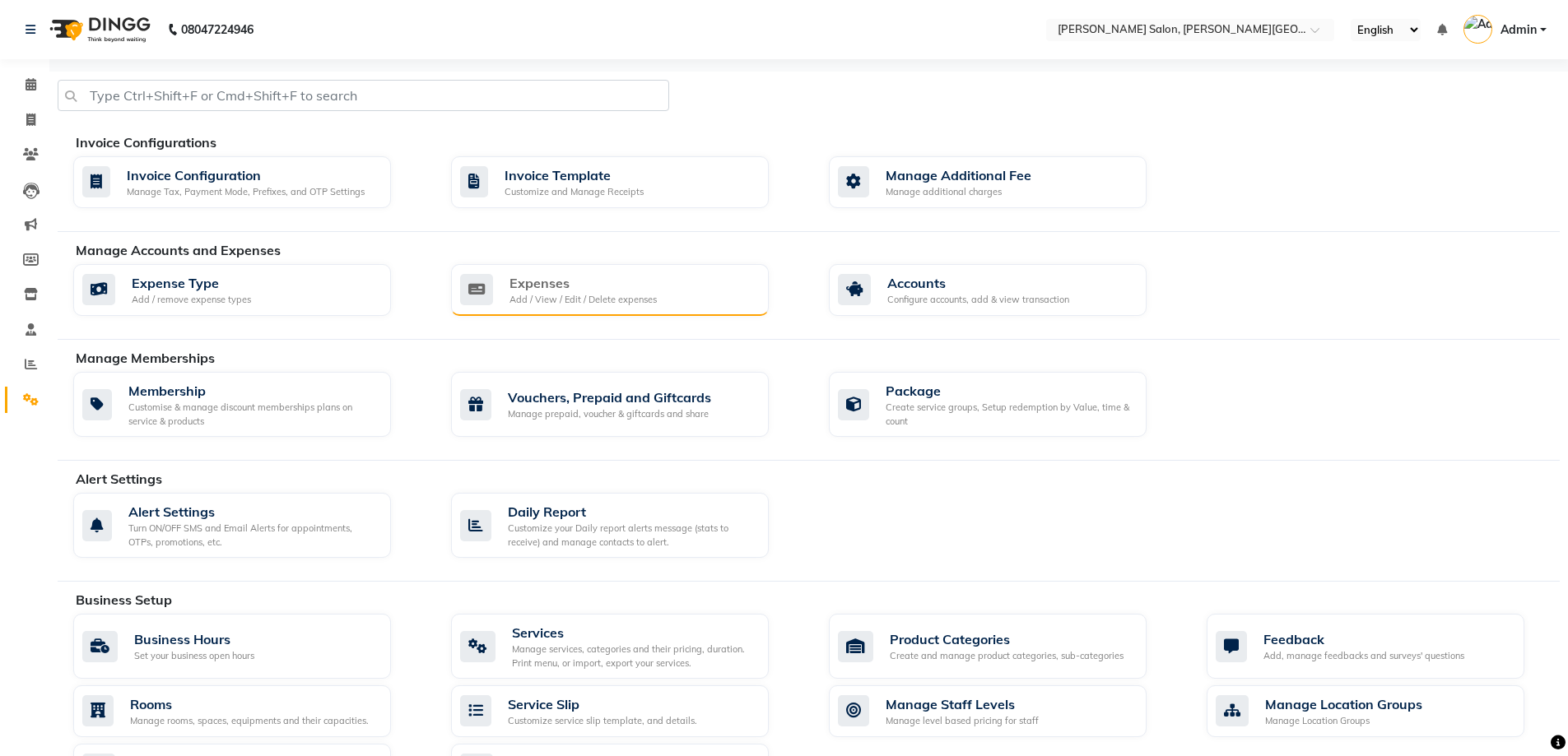
click at [621, 283] on div "Expenses" at bounding box center [583, 283] width 148 height 20
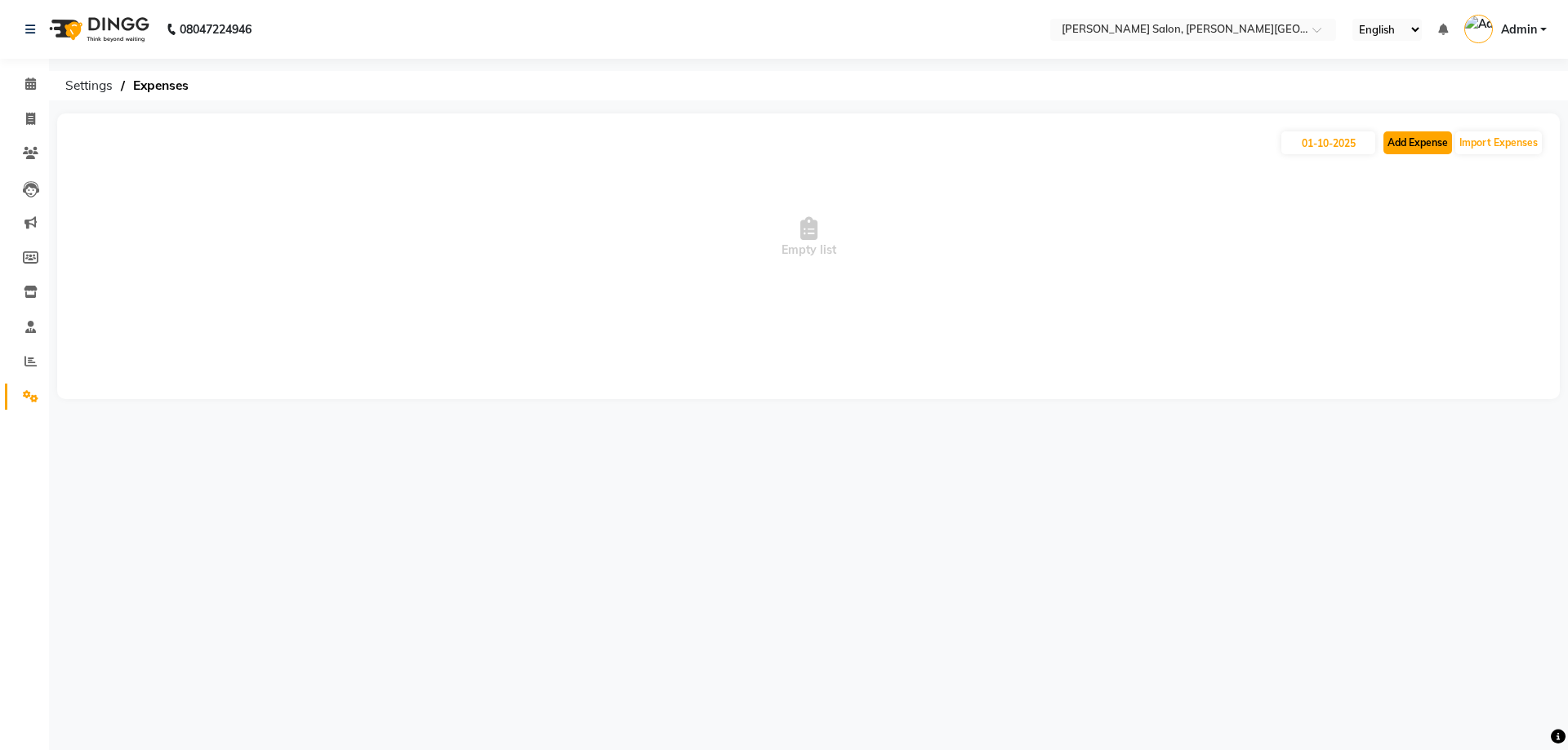
click at [1407, 147] on button "Add Expense" at bounding box center [1417, 143] width 69 height 23
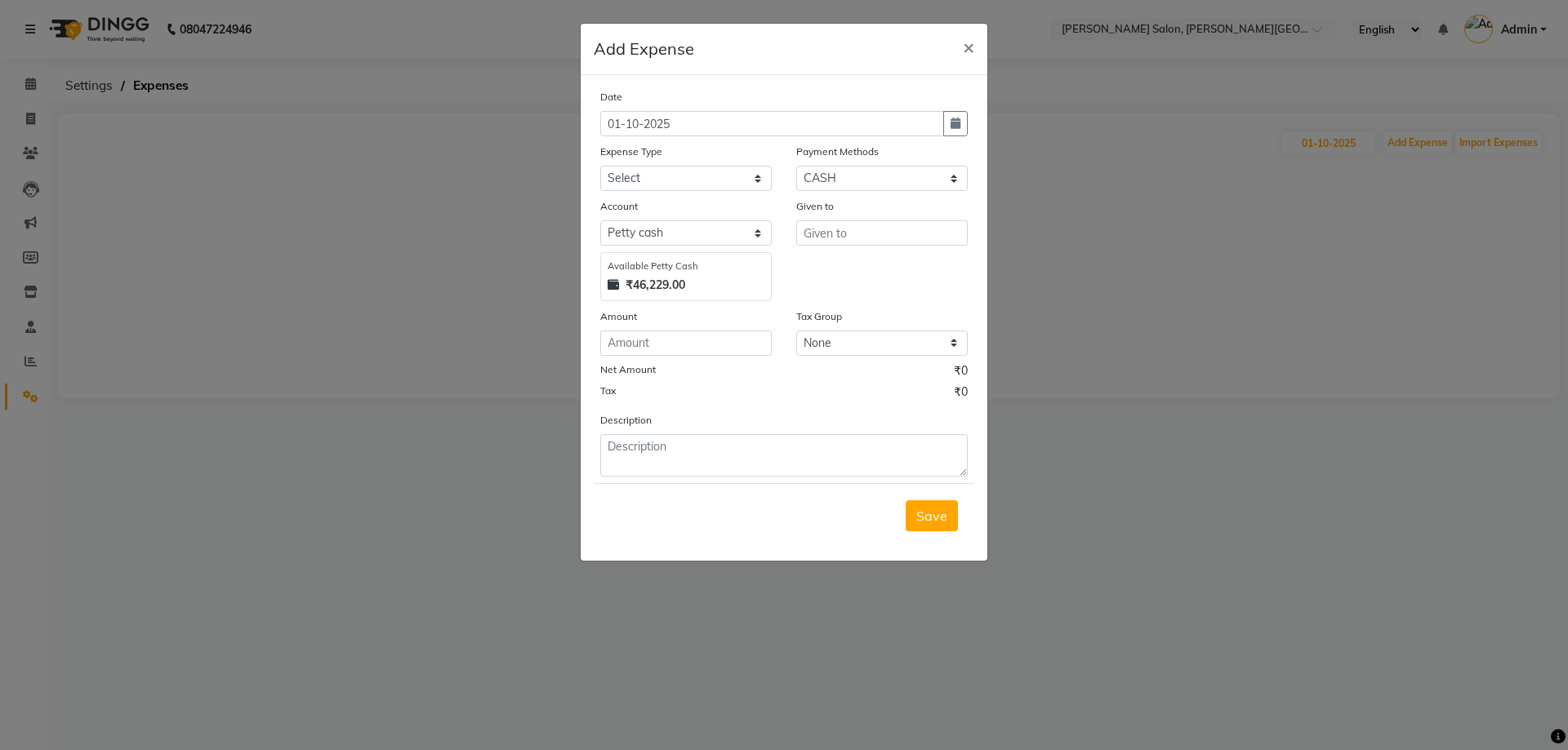
click at [568, 181] on ngb-modal-window "Add Expense × Date [DATE] Expense Type Select Advance Salary Bank charges Card …" at bounding box center [784, 375] width 1568 height 750
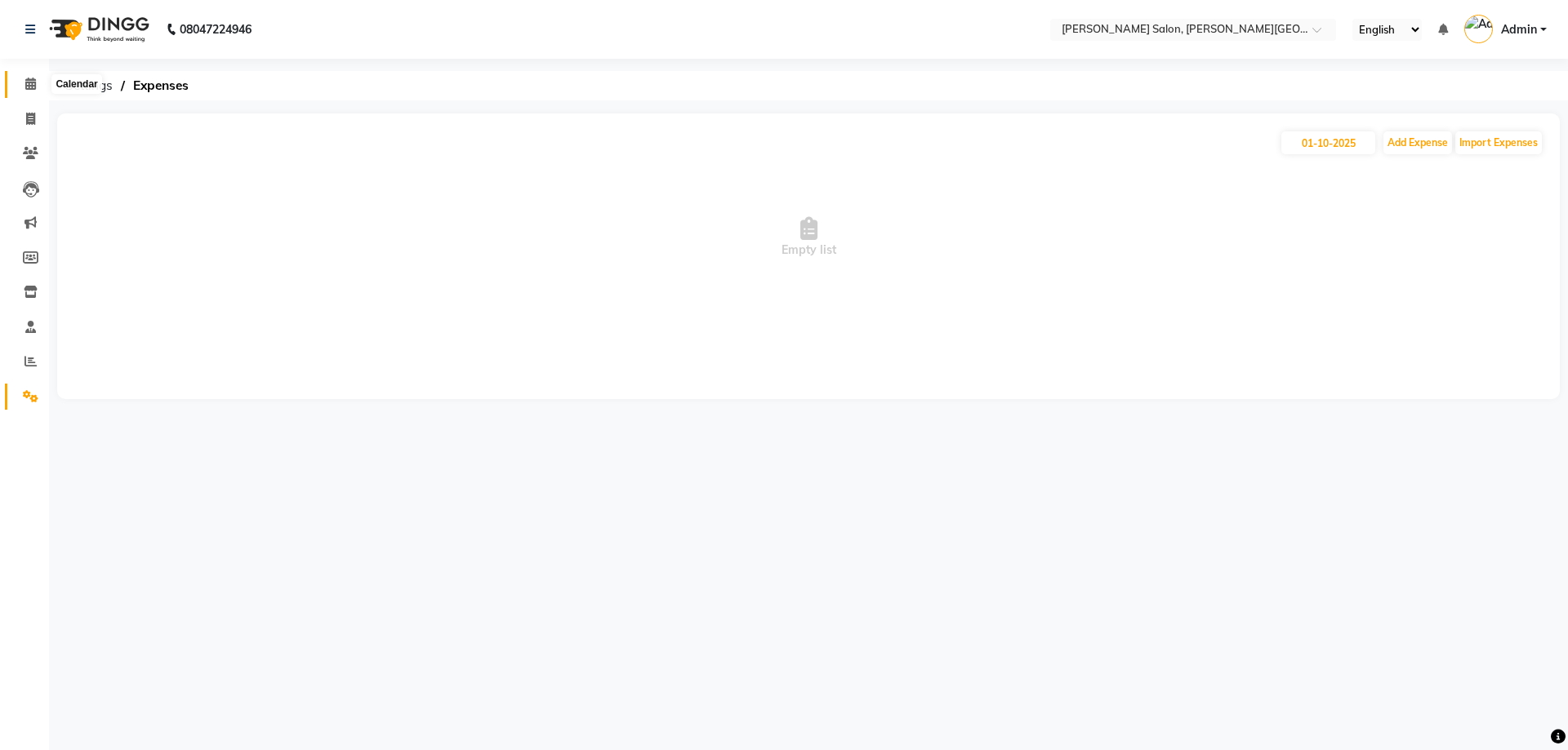
click at [21, 84] on span at bounding box center [31, 84] width 29 height 19
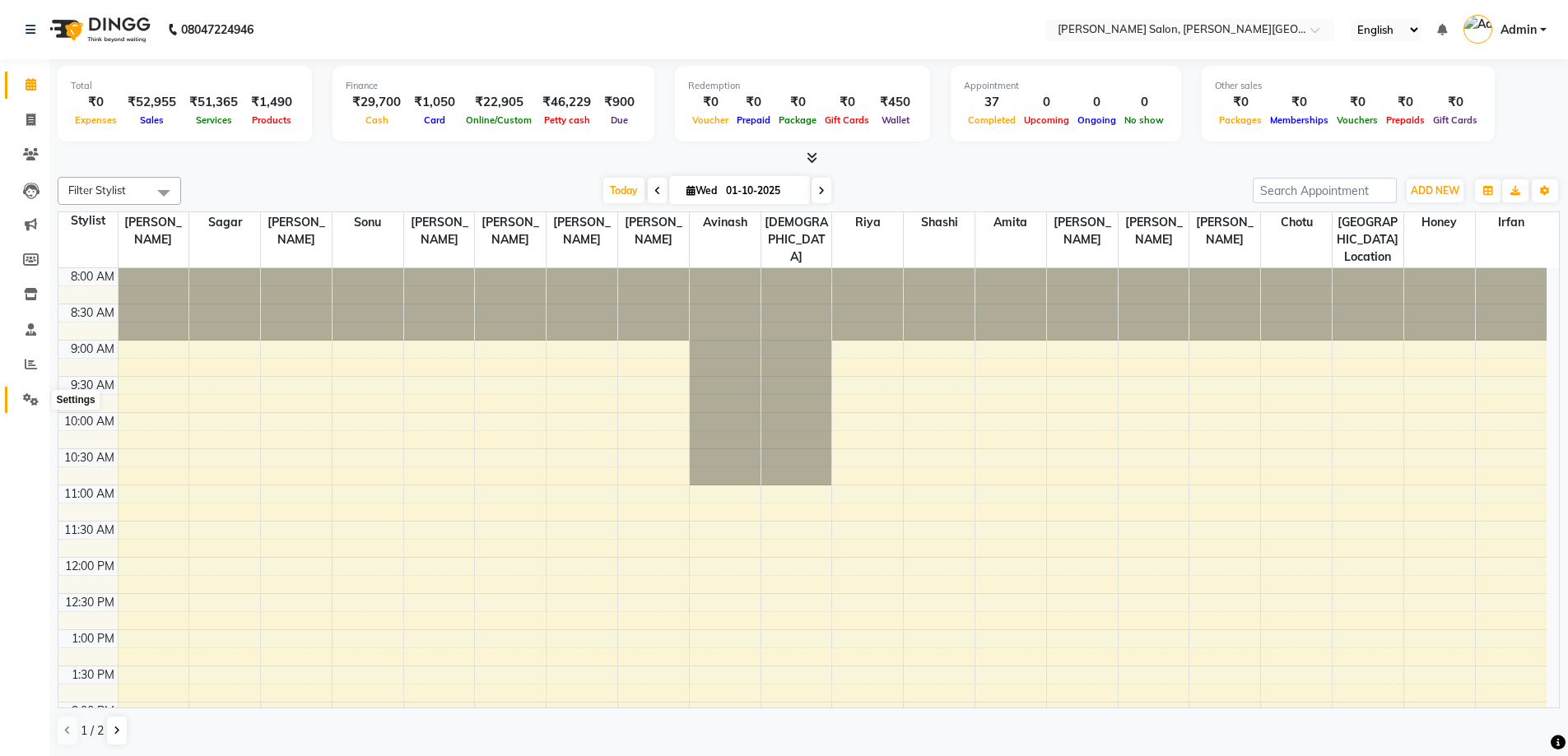
click at [38, 398] on span at bounding box center [31, 400] width 29 height 19
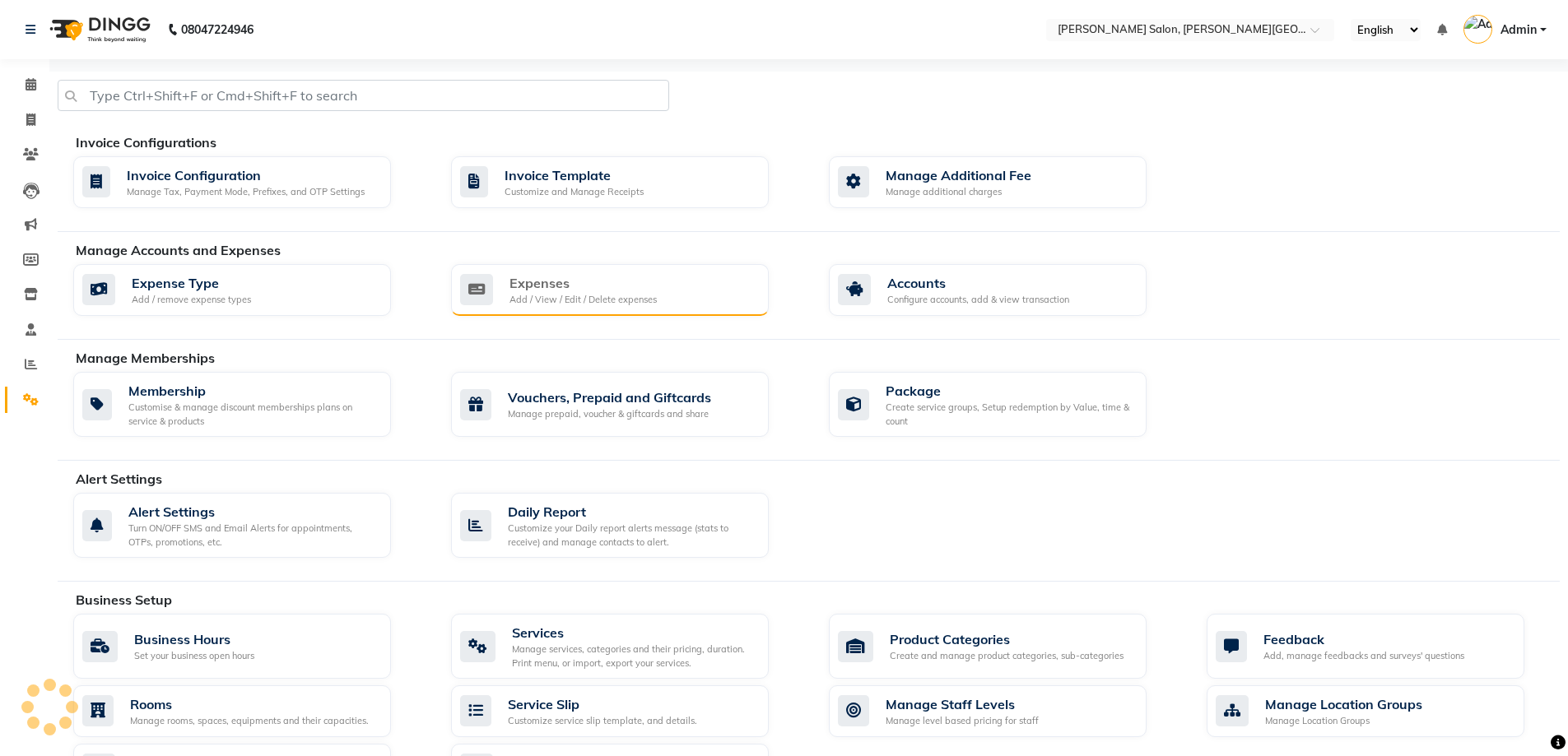
click at [509, 294] on div "Expenses Add / View / Edit / Delete expenses" at bounding box center [608, 290] width 295 height 33
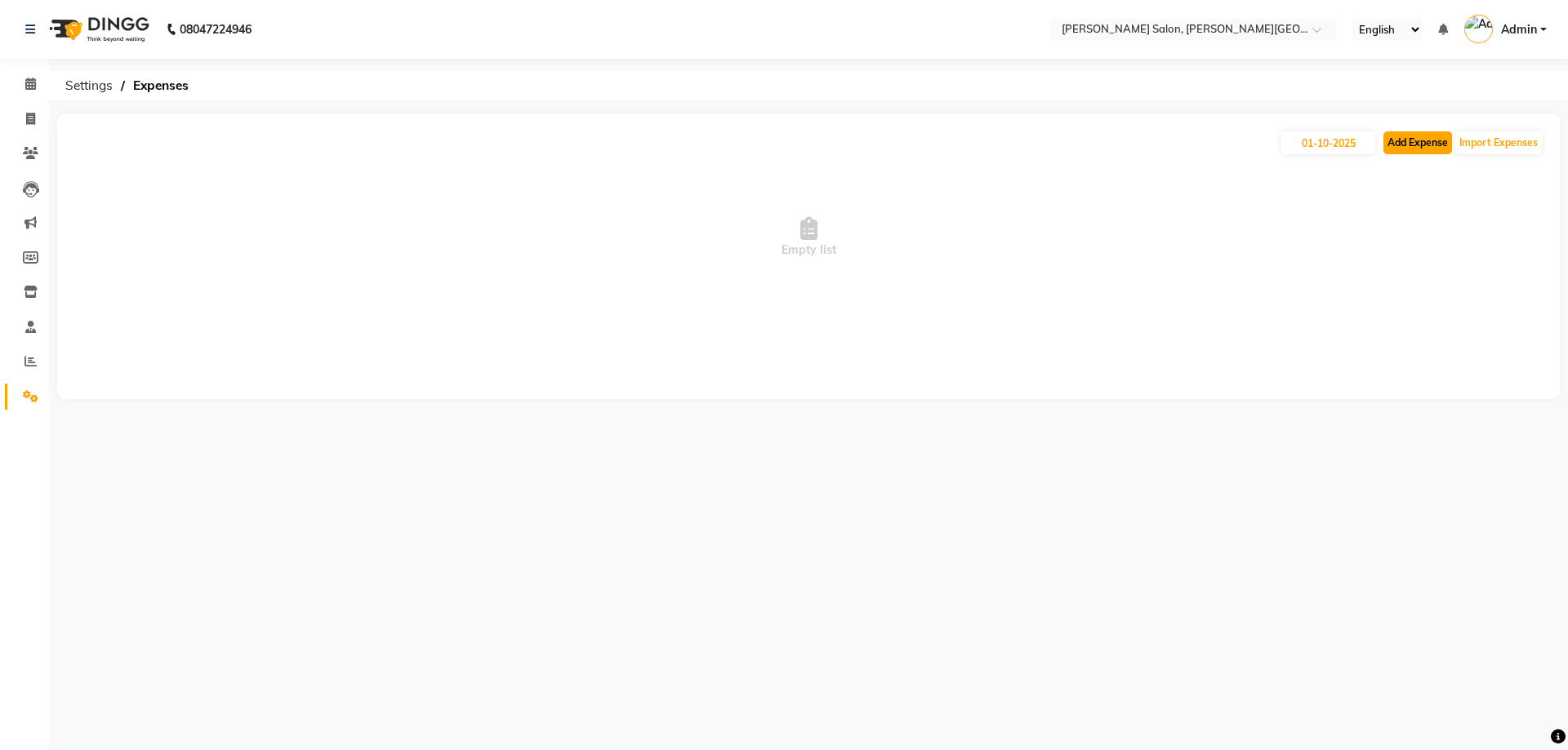
click at [1409, 148] on button "Add Expense" at bounding box center [1417, 143] width 69 height 23
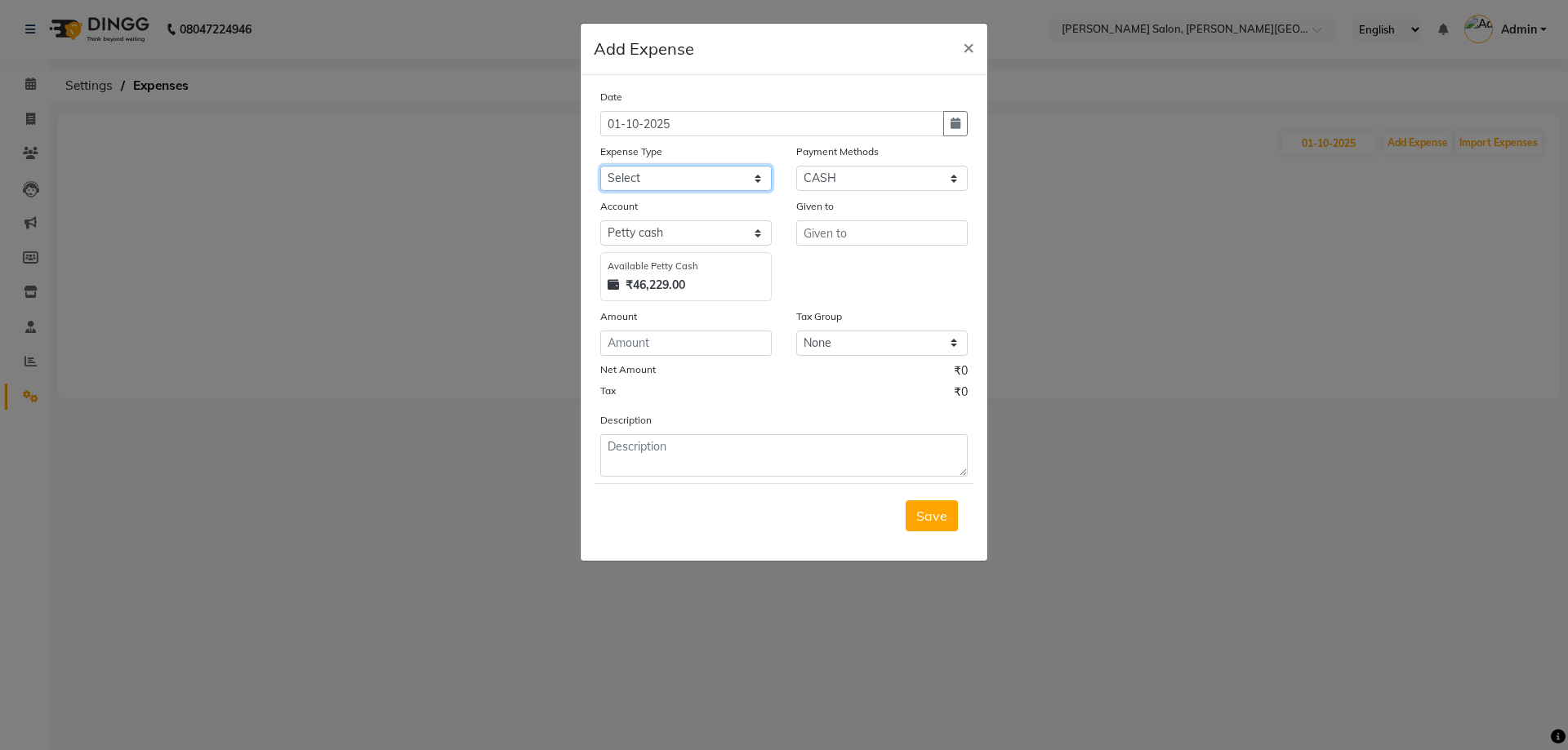
click at [662, 186] on select "Select Advance Salary Bank charges Card Expenses Car maintenance Cash transfer …" at bounding box center [685, 178] width 171 height 26
click at [600, 165] on select "Select Advance Salary Bank charges Card Expenses Car maintenance Cash transfer …" at bounding box center [685, 178] width 171 height 26
click at [934, 523] on span "Save" at bounding box center [931, 516] width 31 height 17
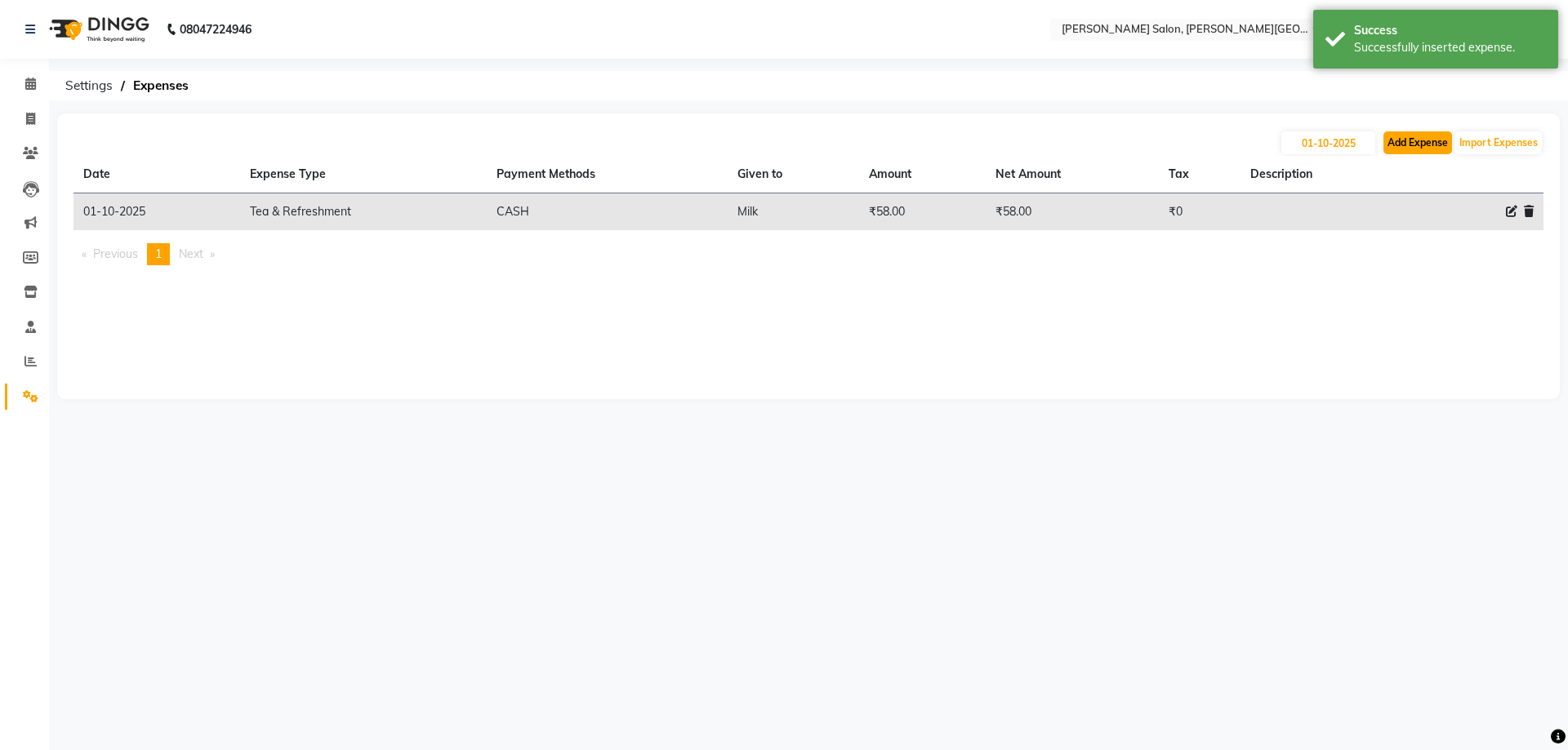
click at [1432, 138] on button "Add Expense" at bounding box center [1417, 143] width 69 height 23
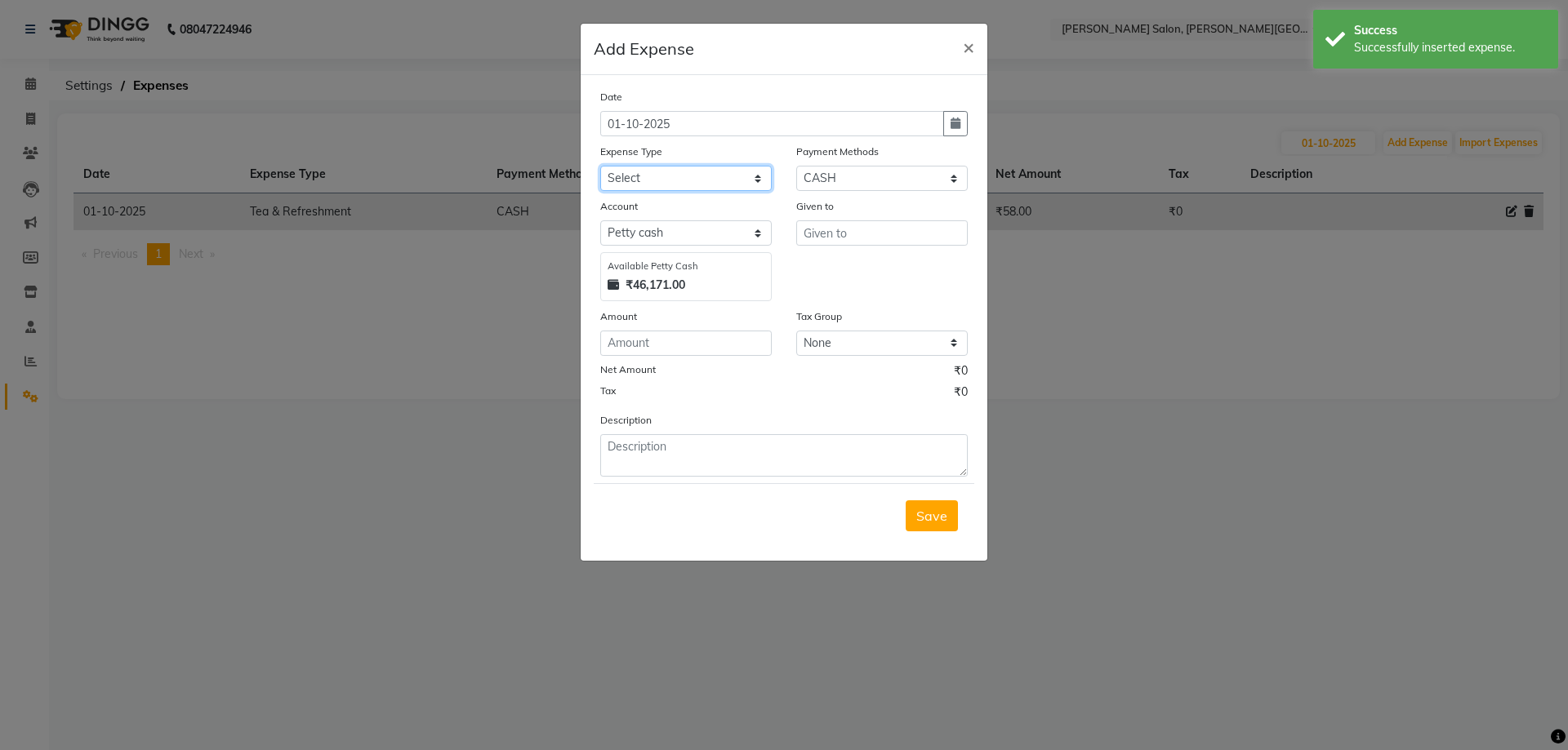
click at [679, 180] on select "Select Advance Salary Bank charges Card Expenses Car maintenance Cash transfer …" at bounding box center [685, 178] width 171 height 26
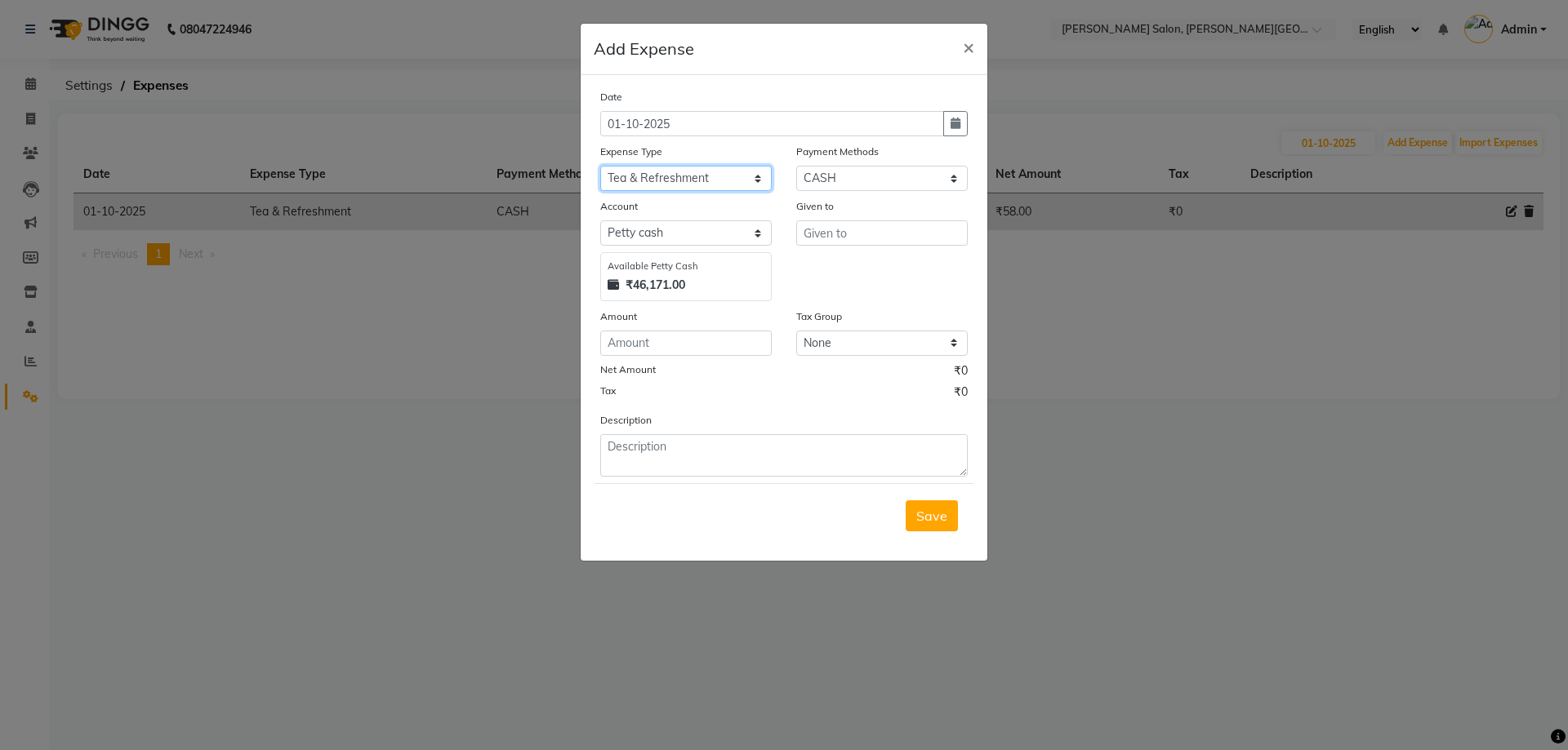
click at [643, 180] on select "Select Advance Salary Bank charges Card Expenses Car maintenance Cash transfer …" at bounding box center [685, 178] width 171 height 26
click at [600, 165] on select "Select Advance Salary Bank charges Card Expenses Car maintenance Cash transfer …" at bounding box center [685, 178] width 171 height 26
click at [717, 341] on input "number" at bounding box center [685, 343] width 171 height 26
click at [942, 528] on button "Save" at bounding box center [931, 515] width 52 height 31
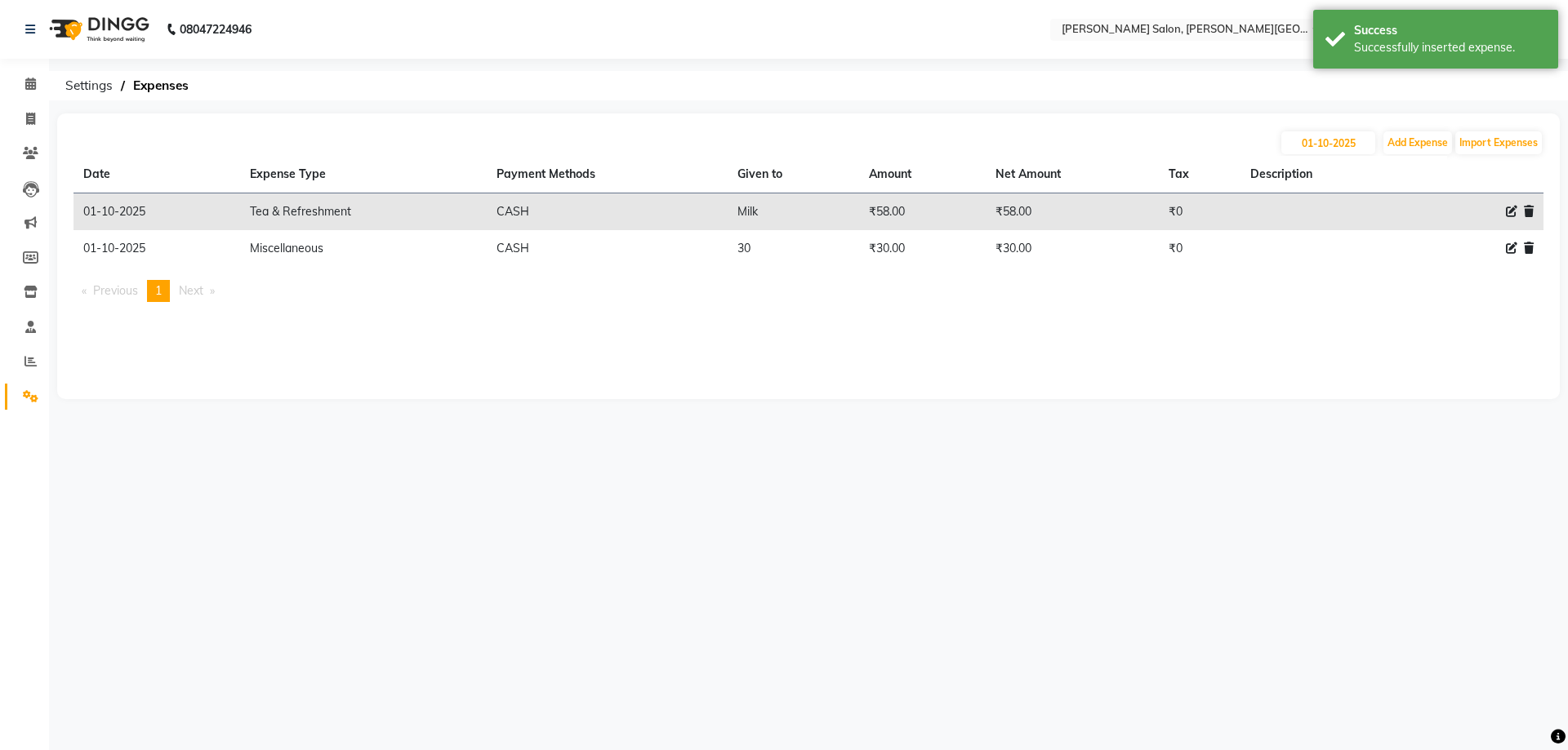
click at [1403, 158] on th "Description" at bounding box center [1323, 174] width 166 height 37
click at [1402, 151] on button "Add Expense" at bounding box center [1417, 143] width 69 height 23
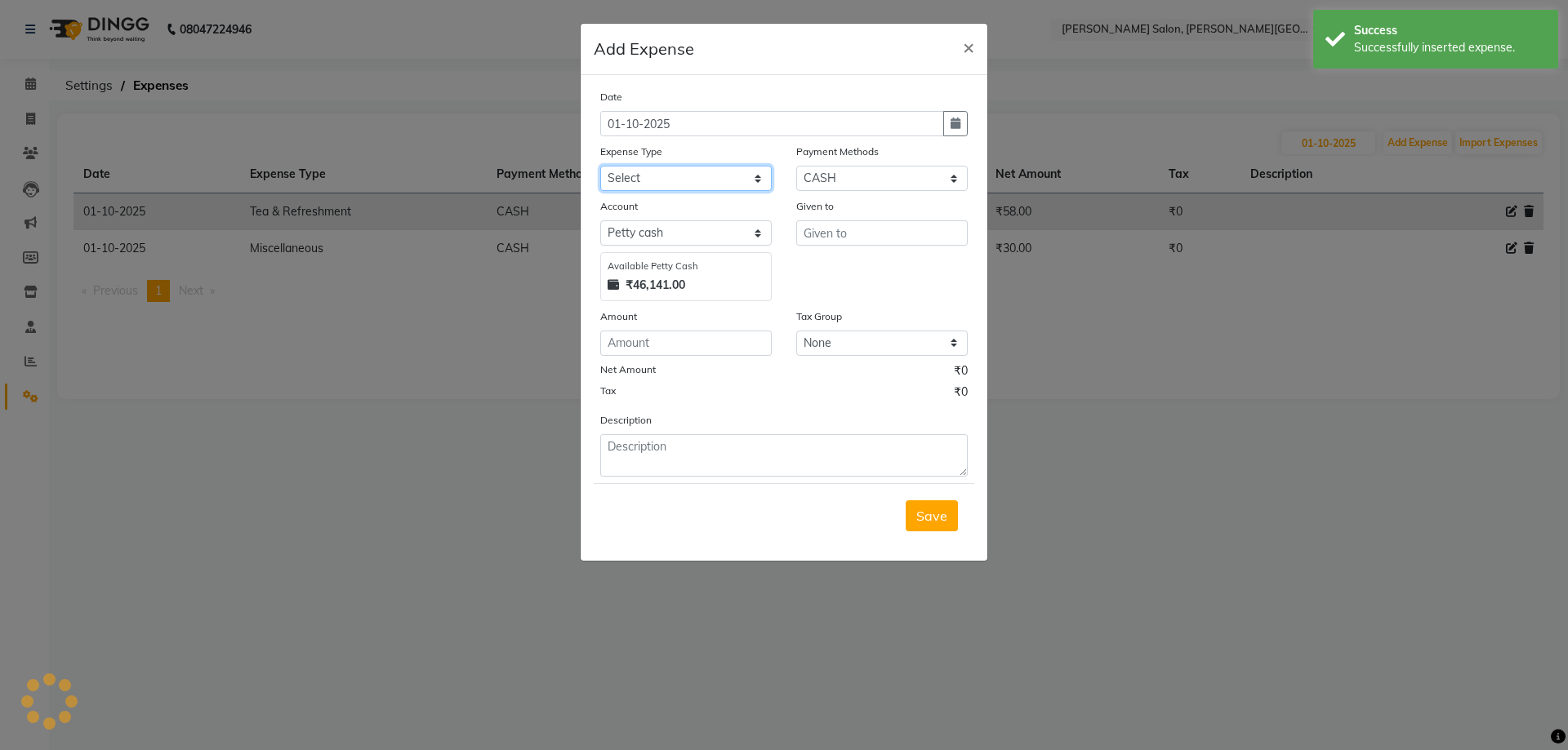
click at [690, 166] on select "Select Advance Salary Bank charges Card Expenses Car maintenance Cash transfer …" at bounding box center [685, 178] width 171 height 26
click at [600, 165] on select "Select Advance Salary Bank charges Card Expenses Car maintenance Cash transfer …" at bounding box center [685, 178] width 171 height 26
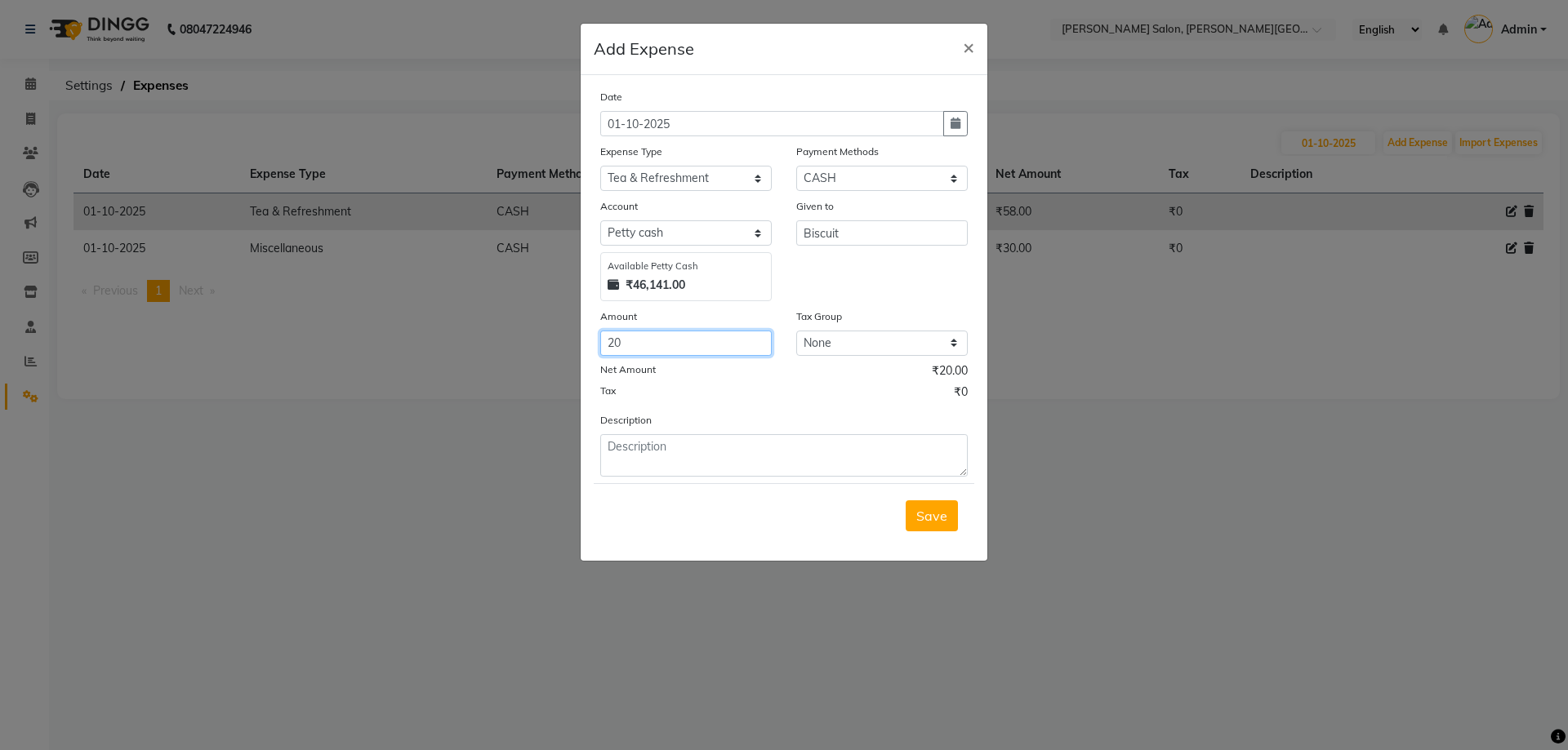
drag, startPoint x: 597, startPoint y: 351, endPoint x: 582, endPoint y: 352, distance: 15.0
click at [582, 352] on div "Date [DATE] Expense Type Select Advance Salary Bank charges Card Expenses Car m…" at bounding box center [784, 318] width 406 height 485
click at [932, 537] on div "Save" at bounding box center [784, 515] width 381 height 64
click at [937, 524] on button "Save" at bounding box center [931, 515] width 52 height 31
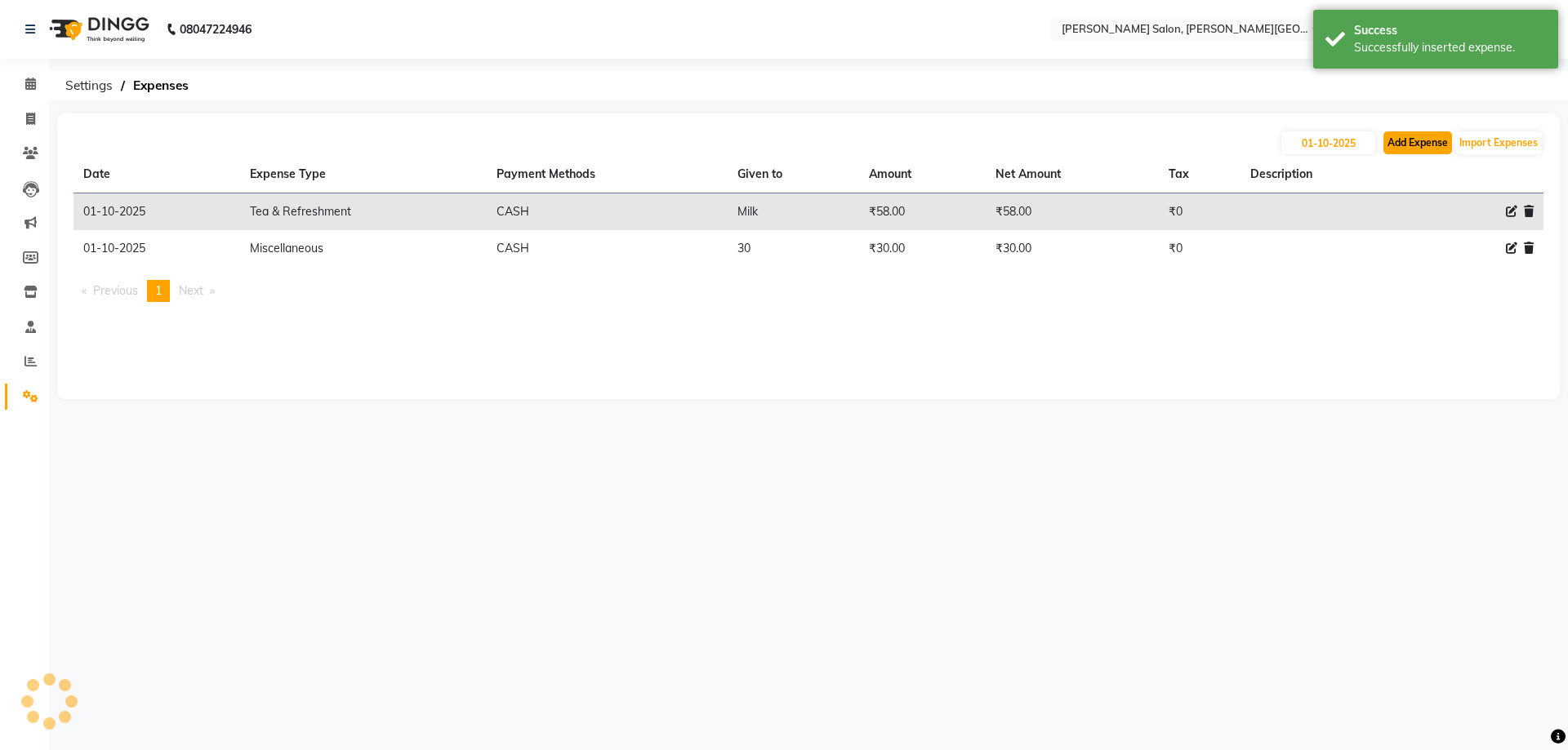
click at [1398, 140] on button "Add Expense" at bounding box center [1417, 143] width 69 height 23
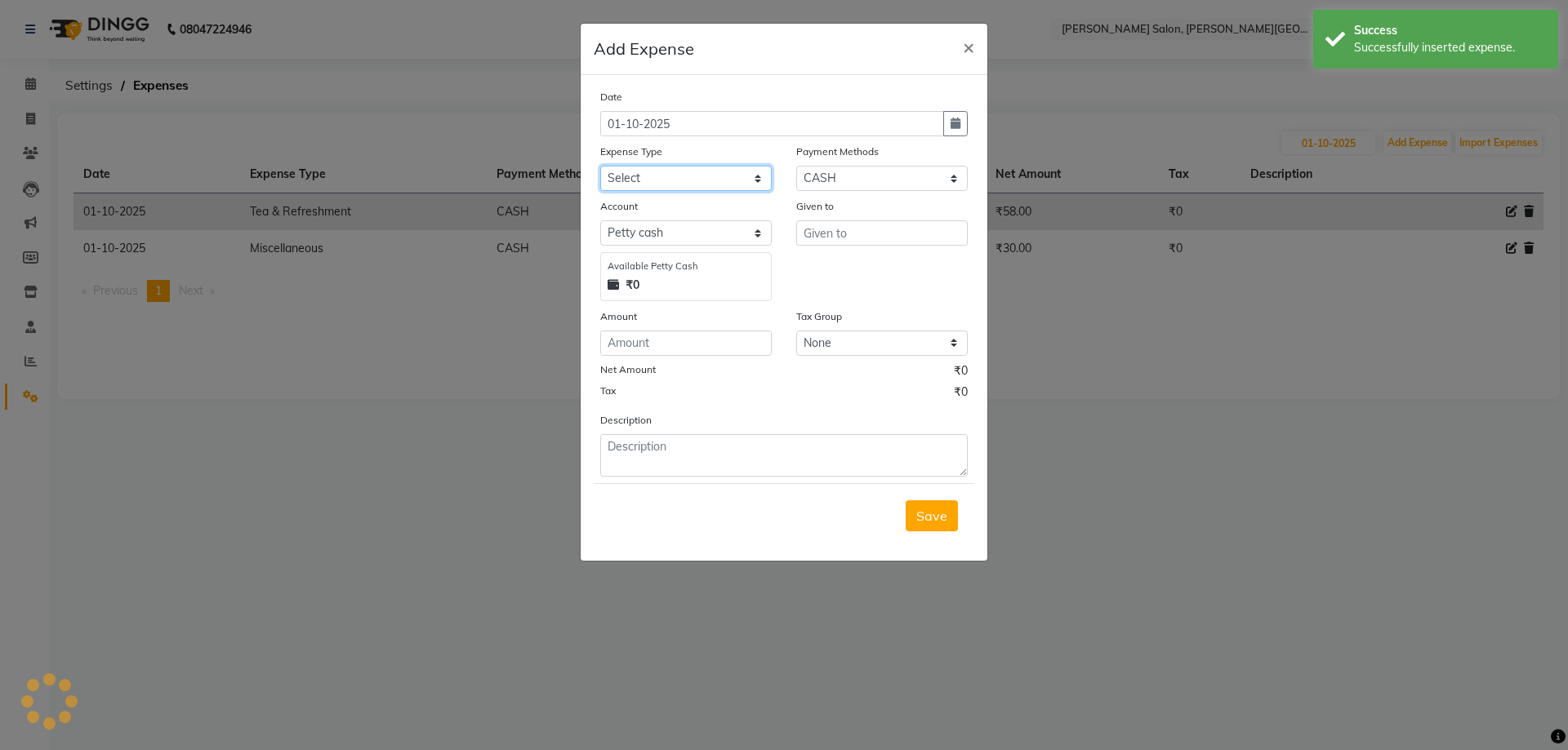
click at [684, 175] on select "Select Advance Salary Bank charges Card Expenses Car maintenance Cash transfer …" at bounding box center [685, 178] width 171 height 26
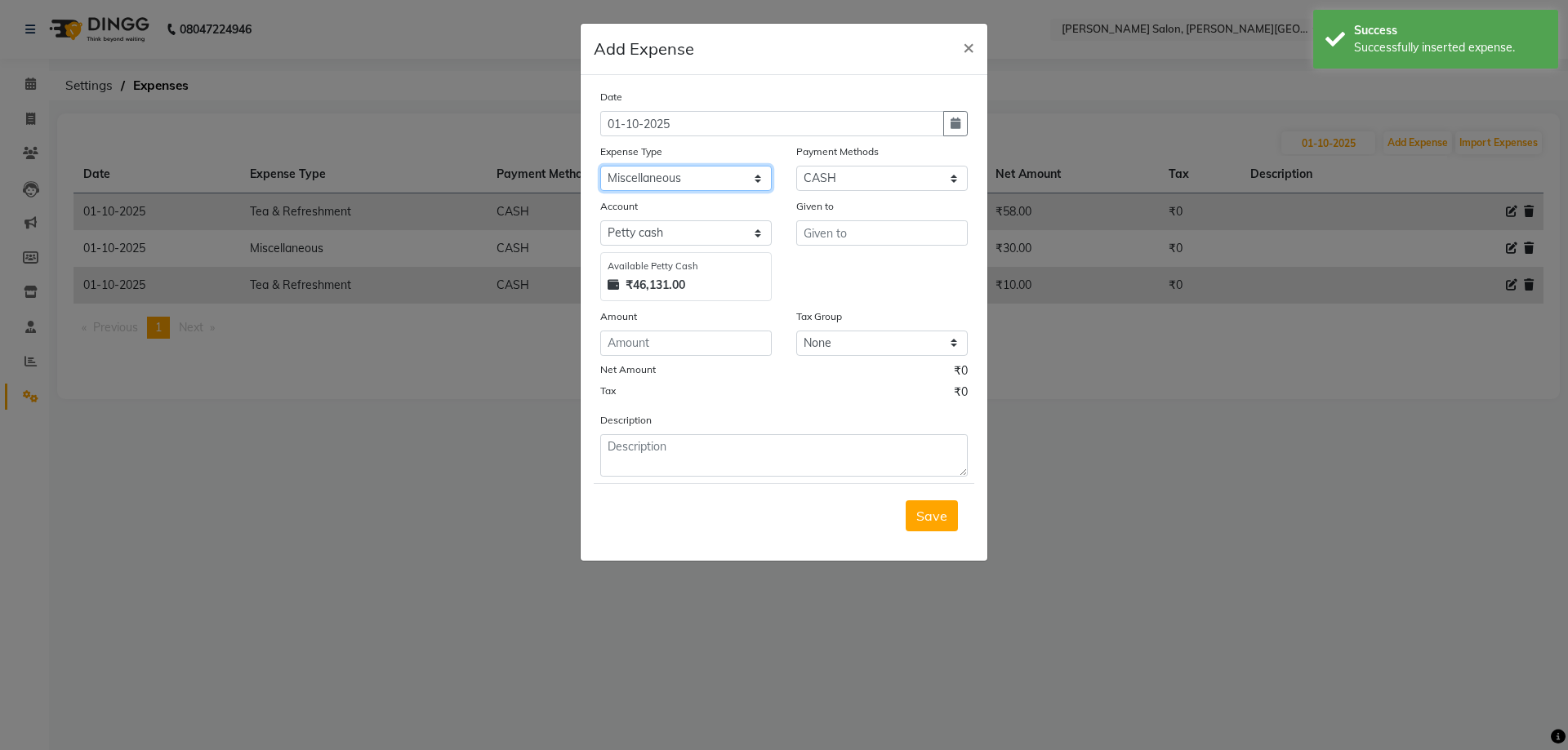
click at [600, 165] on select "Select Advance Salary Bank charges Card Expenses Car maintenance Cash transfer …" at bounding box center [685, 178] width 171 height 26
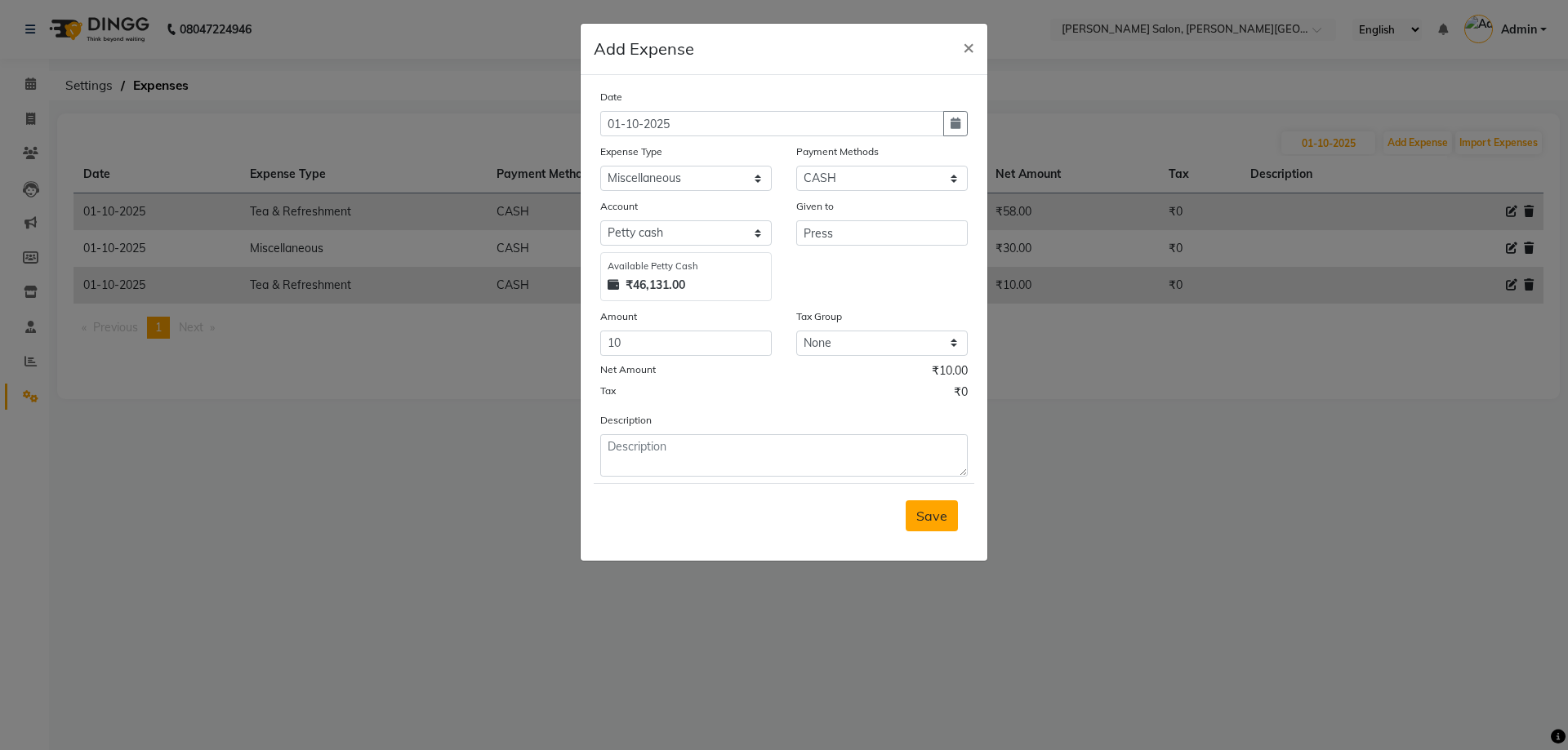
click at [947, 509] on button "Save" at bounding box center [931, 515] width 52 height 31
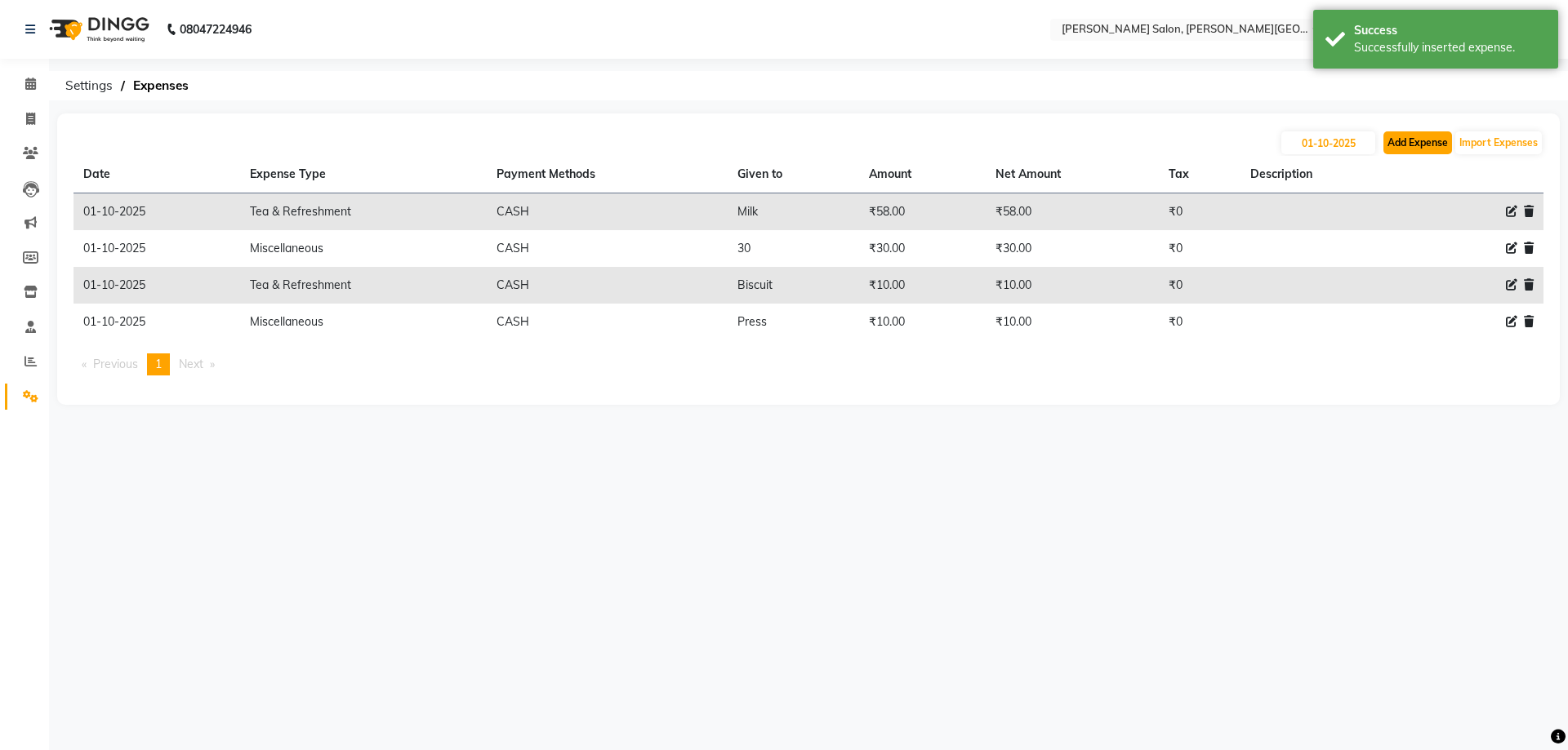
click at [1426, 144] on button "Add Expense" at bounding box center [1417, 143] width 69 height 23
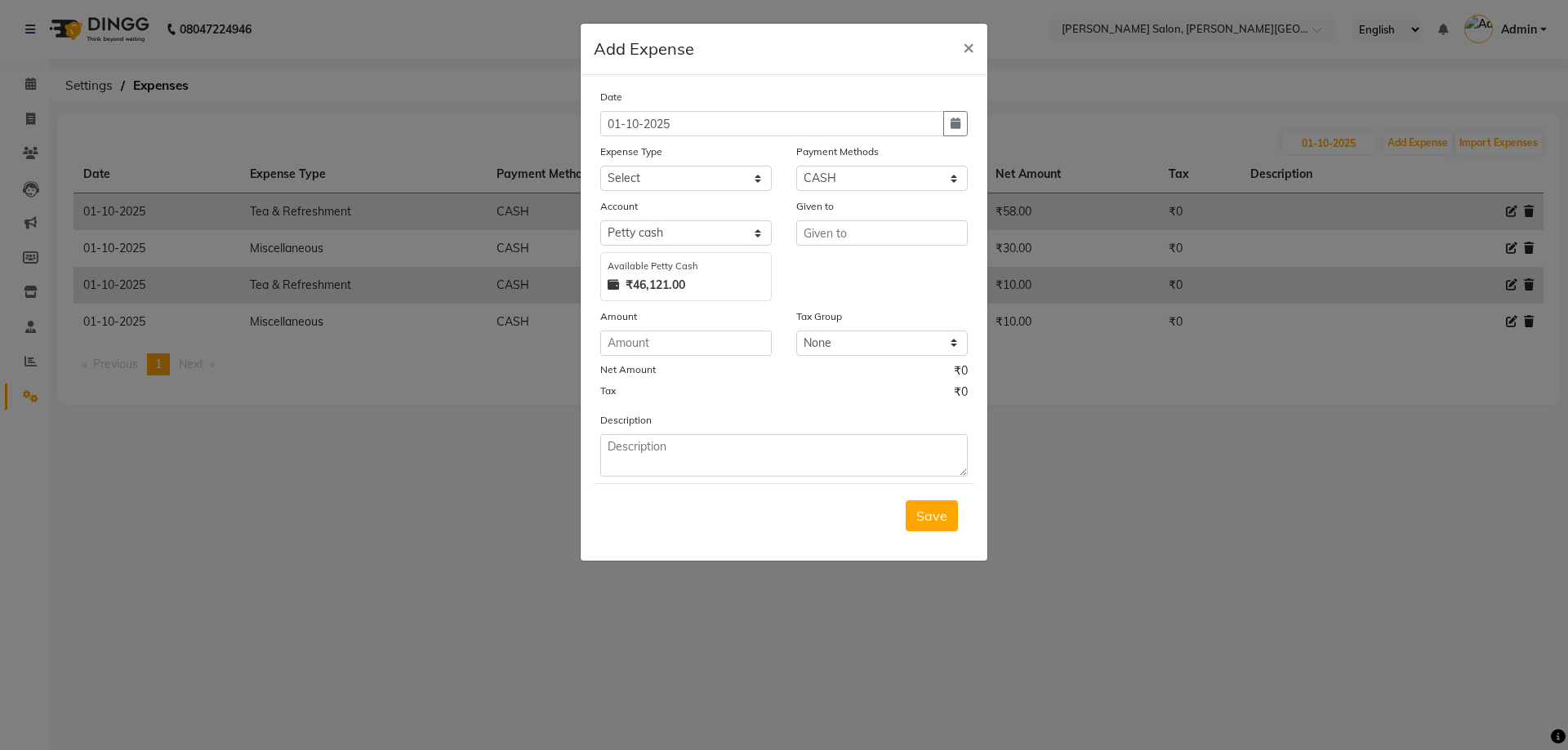
drag, startPoint x: 681, startPoint y: 178, endPoint x: 709, endPoint y: 169, distance: 29.4
click at [681, 178] on select "Select Advance Salary Bank charges Card Expenses Car maintenance Cash transfer …" at bounding box center [685, 178] width 171 height 26
click at [728, 169] on select "Select Advance Salary Bank charges Card Expenses Car maintenance Cash transfer …" at bounding box center [685, 178] width 171 height 26
click at [600, 165] on select "Select Advance Salary Bank charges Card Expenses Car maintenance Cash transfer …" at bounding box center [685, 178] width 171 height 26
click at [878, 234] on input "text" at bounding box center [881, 232] width 171 height 26
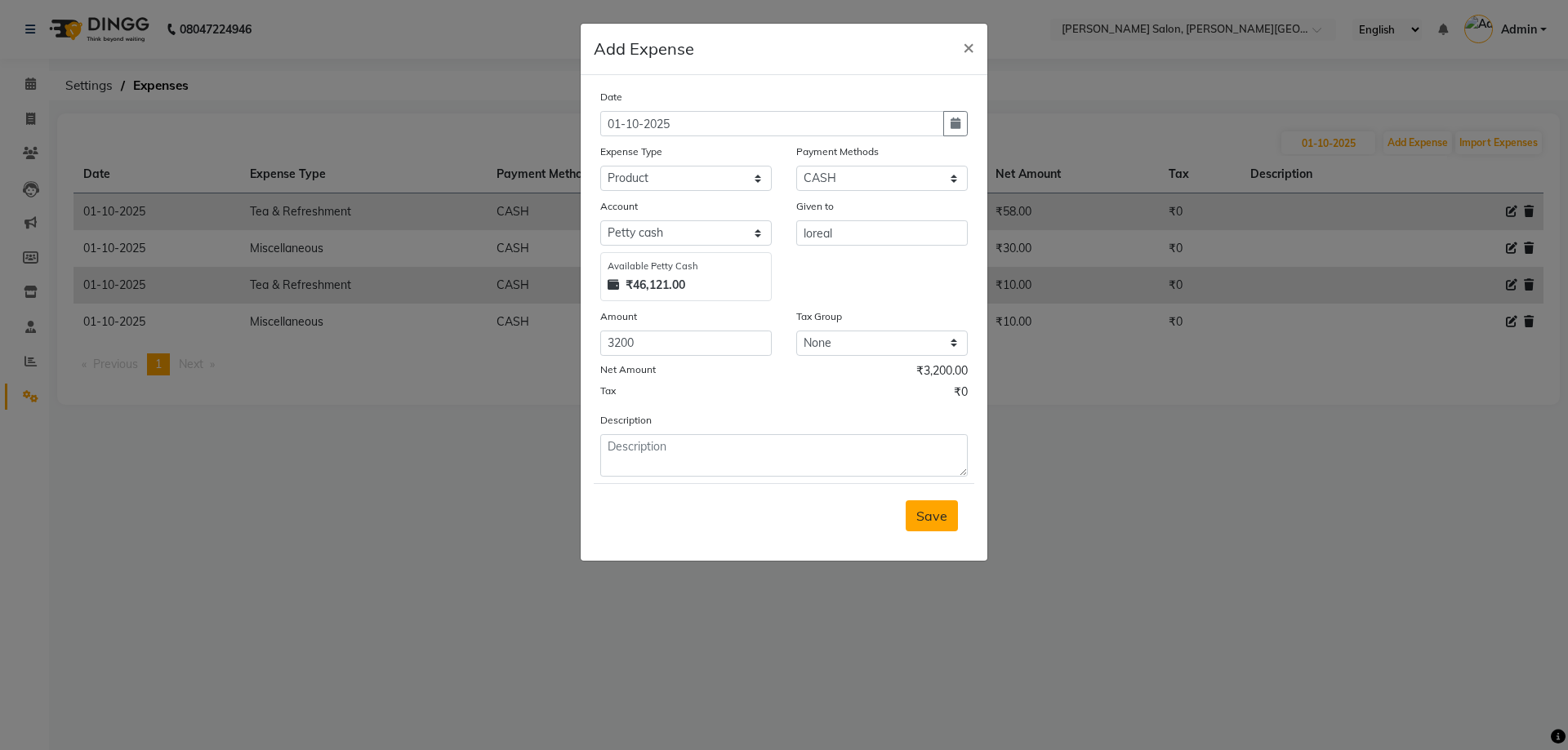
click at [934, 510] on span "Save" at bounding box center [931, 516] width 31 height 17
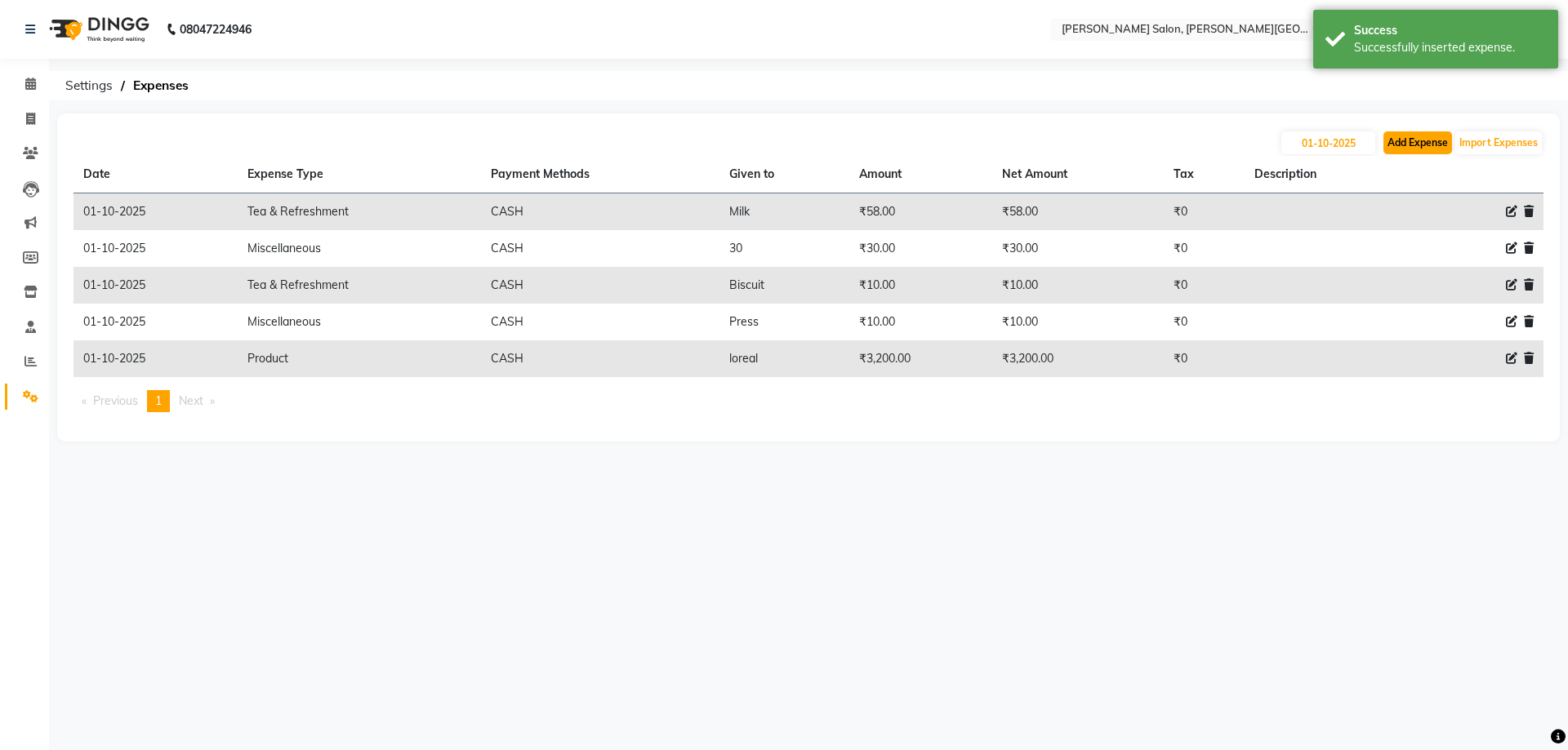
click at [1412, 146] on button "Add Expense" at bounding box center [1417, 143] width 69 height 23
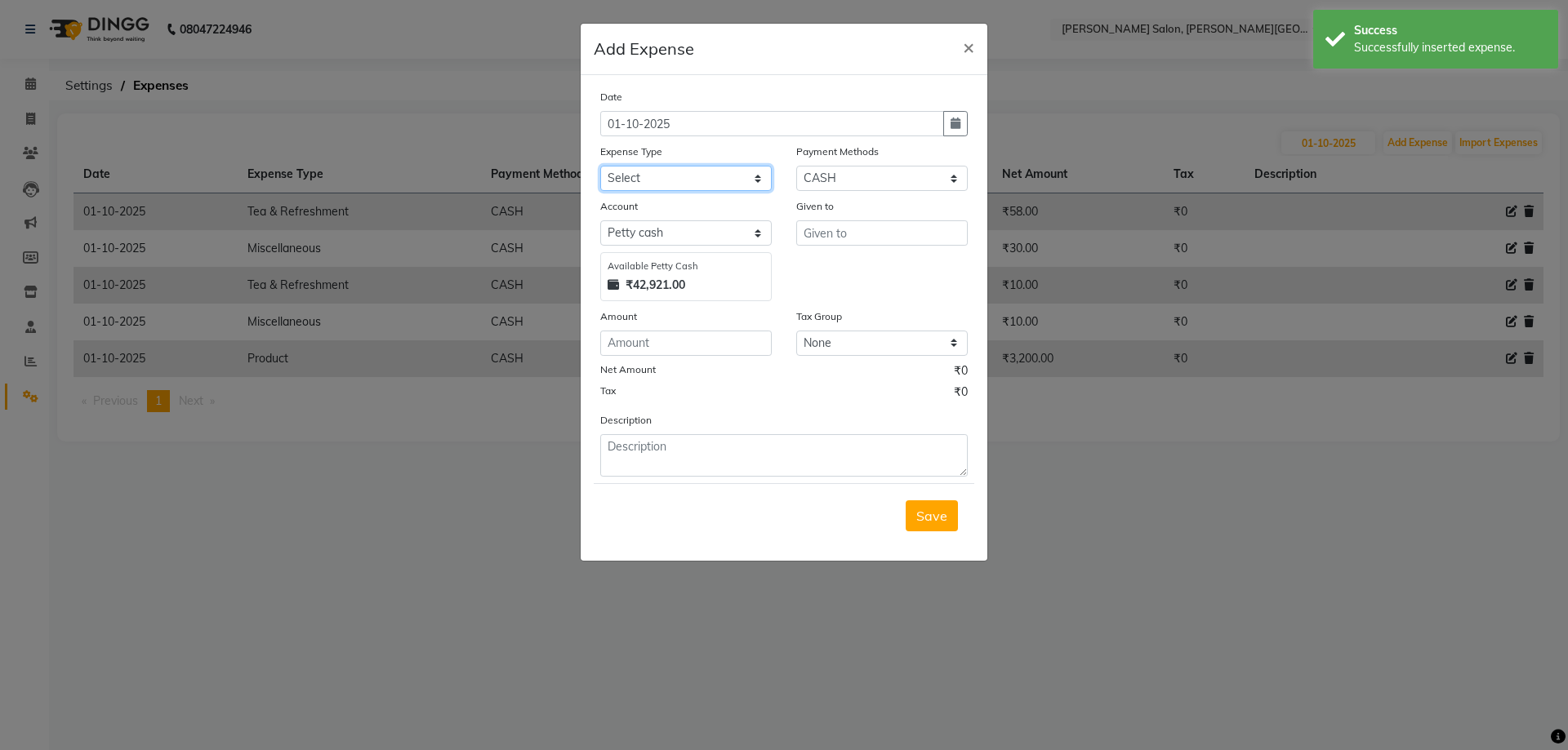
click at [718, 184] on select "Select Advance Salary Bank charges Card Expenses Car maintenance Cash transfer …" at bounding box center [685, 178] width 171 height 26
click at [600, 165] on select "Select Advance Salary Bank charges Card Expenses Car maintenance Cash transfer …" at bounding box center [685, 178] width 171 height 26
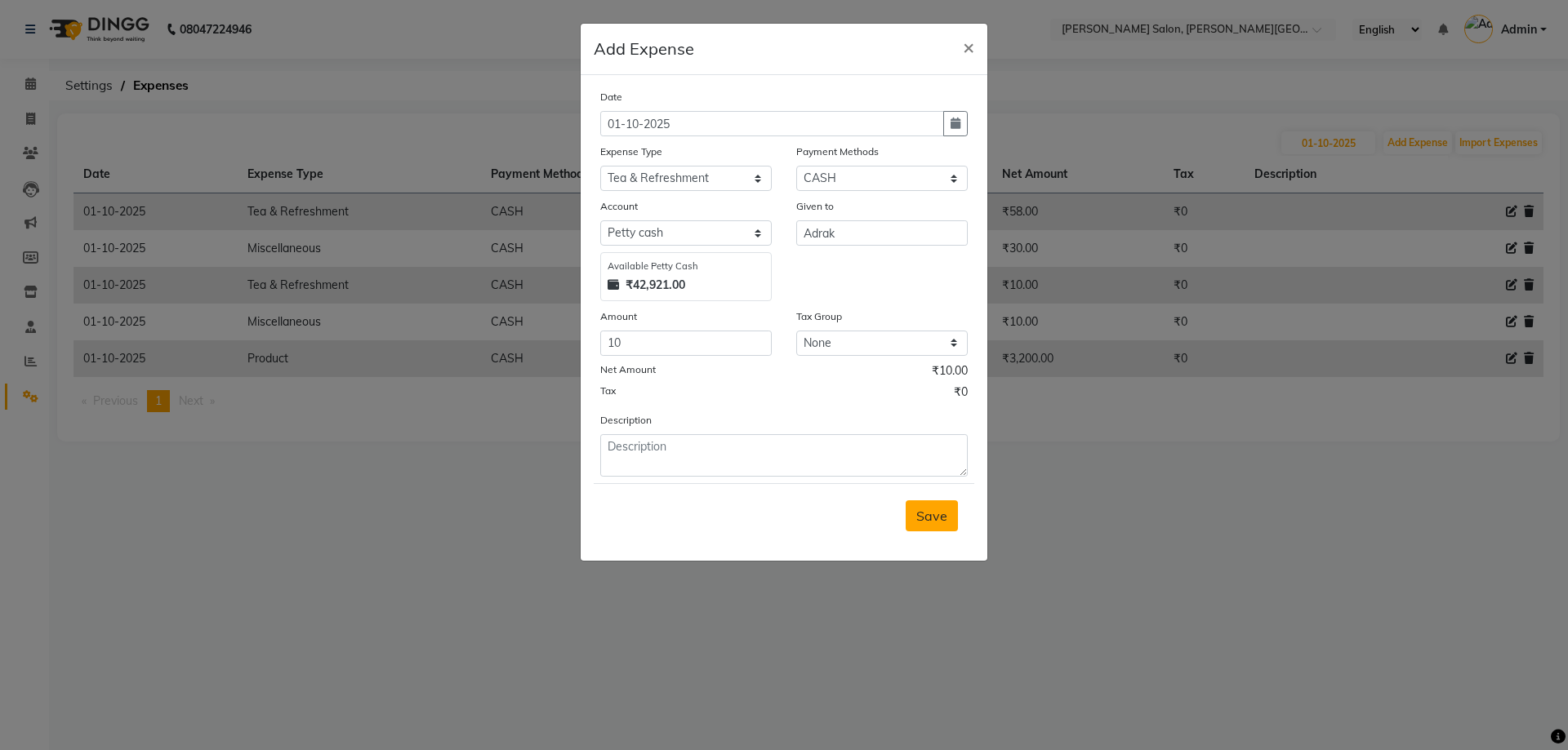
click at [938, 523] on span "Save" at bounding box center [931, 516] width 31 height 17
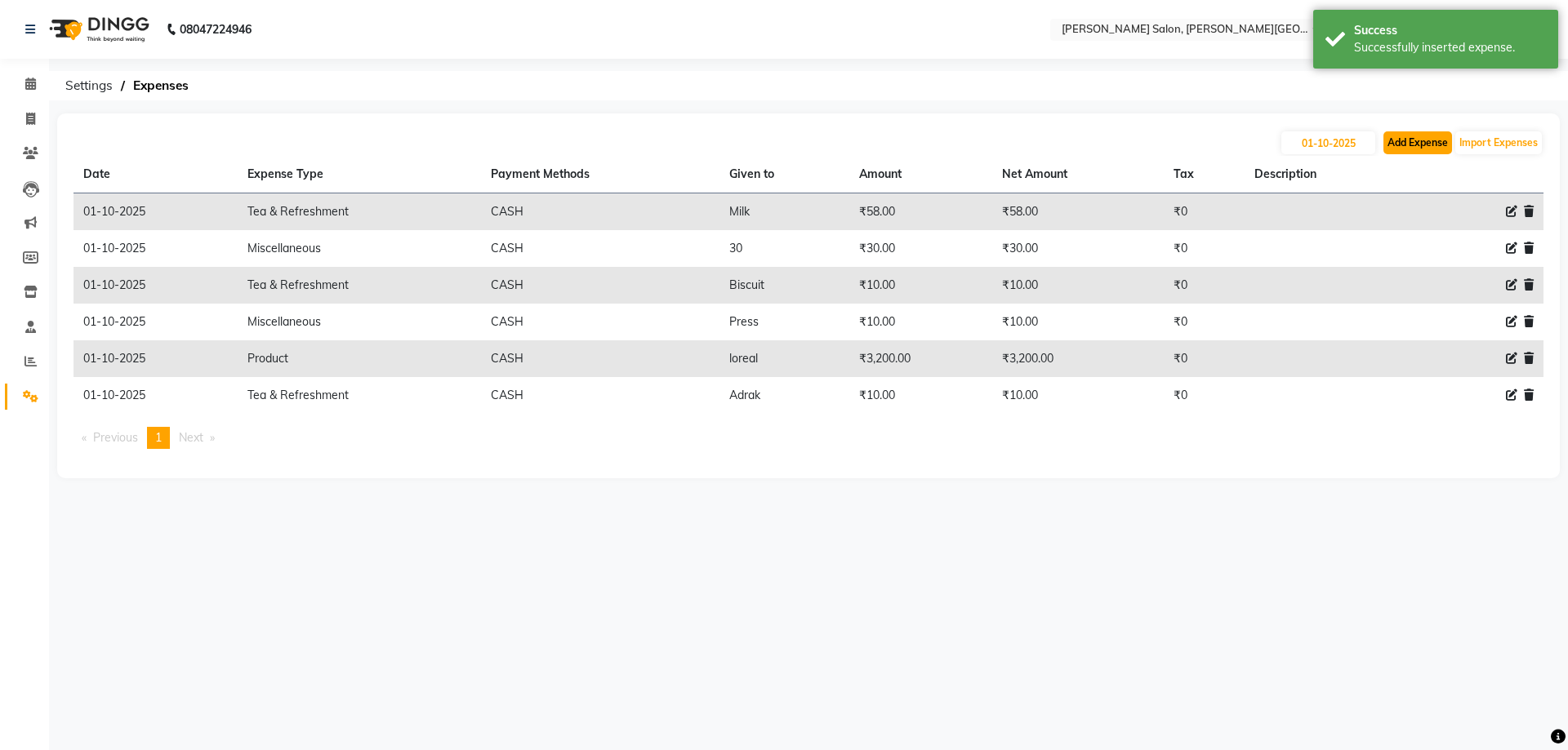
click at [1393, 150] on button "Add Expense" at bounding box center [1417, 143] width 69 height 23
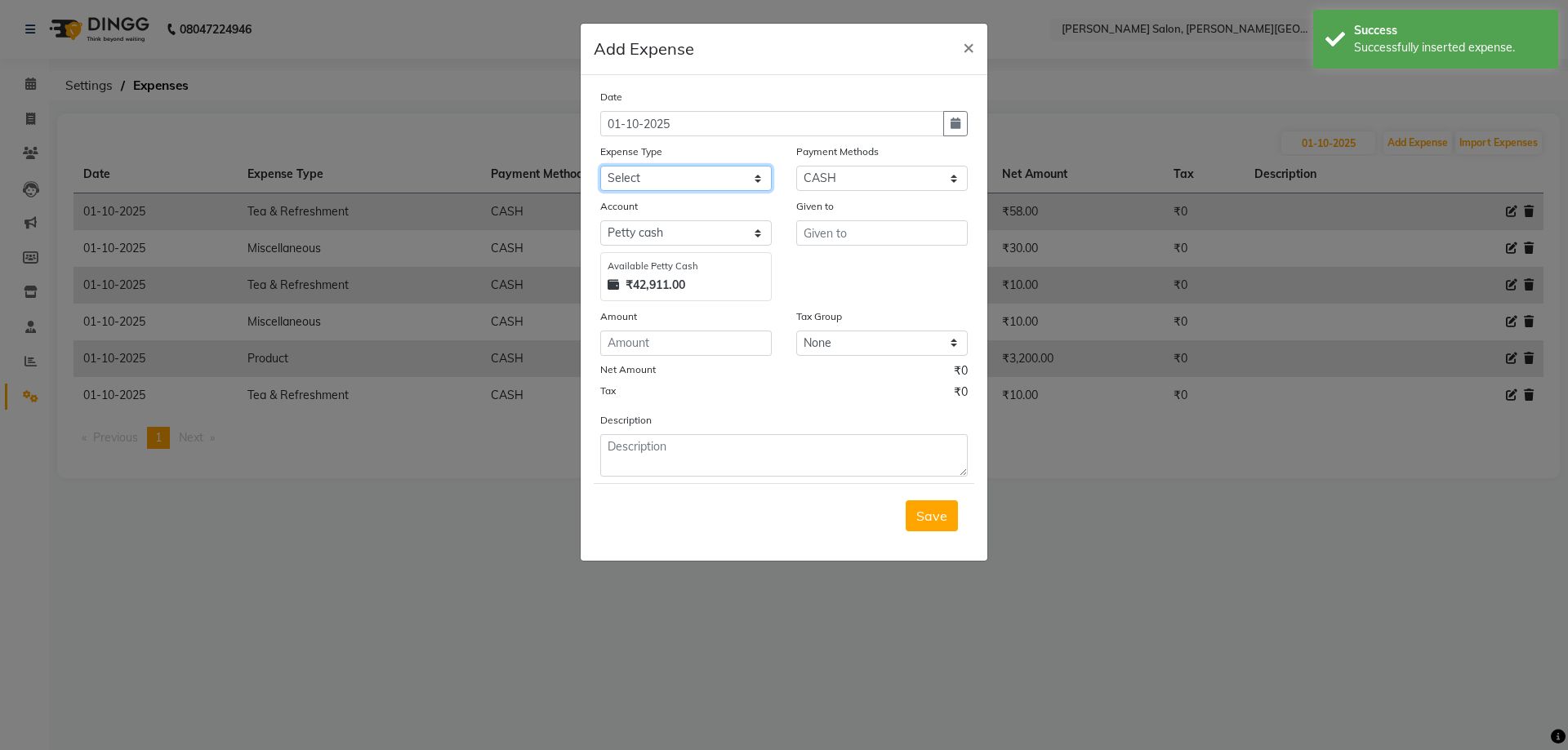
click at [682, 177] on select "Select Advance Salary Bank charges Card Expenses Car maintenance Cash transfer …" at bounding box center [685, 178] width 171 height 26
click at [600, 165] on select "Select Advance Salary Bank charges Card Expenses Car maintenance Cash transfer …" at bounding box center [685, 178] width 171 height 26
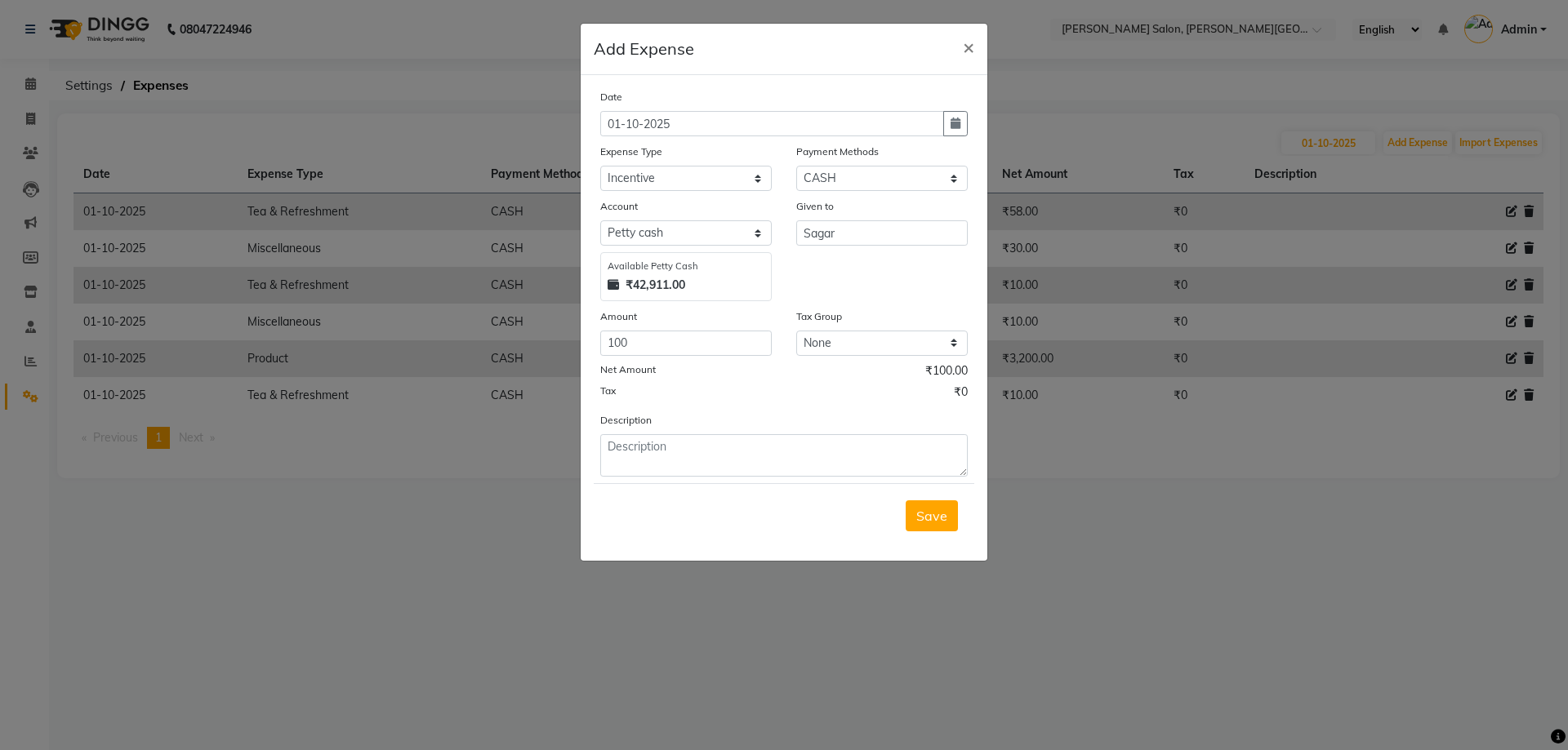
drag, startPoint x: 751, startPoint y: 420, endPoint x: 754, endPoint y: 439, distance: 19.2
click at [750, 421] on div "Description" at bounding box center [784, 443] width 392 height 65
click at [778, 453] on textarea at bounding box center [784, 455] width 367 height 42
paste textarea "Tip Sagar Client paid online"
click at [932, 510] on span "Save" at bounding box center [931, 516] width 31 height 17
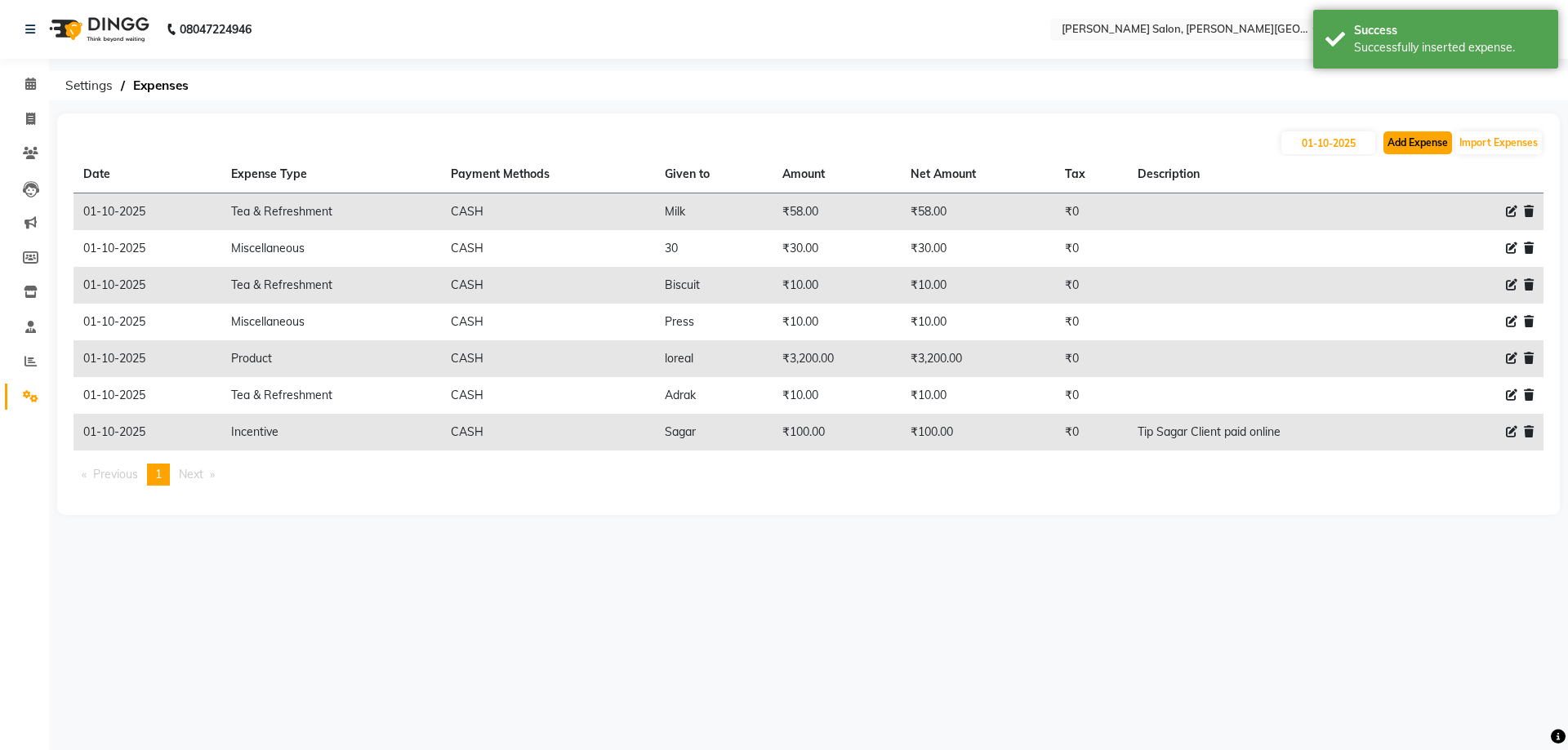
click at [1417, 140] on button "Add Expense" at bounding box center [1417, 143] width 69 height 23
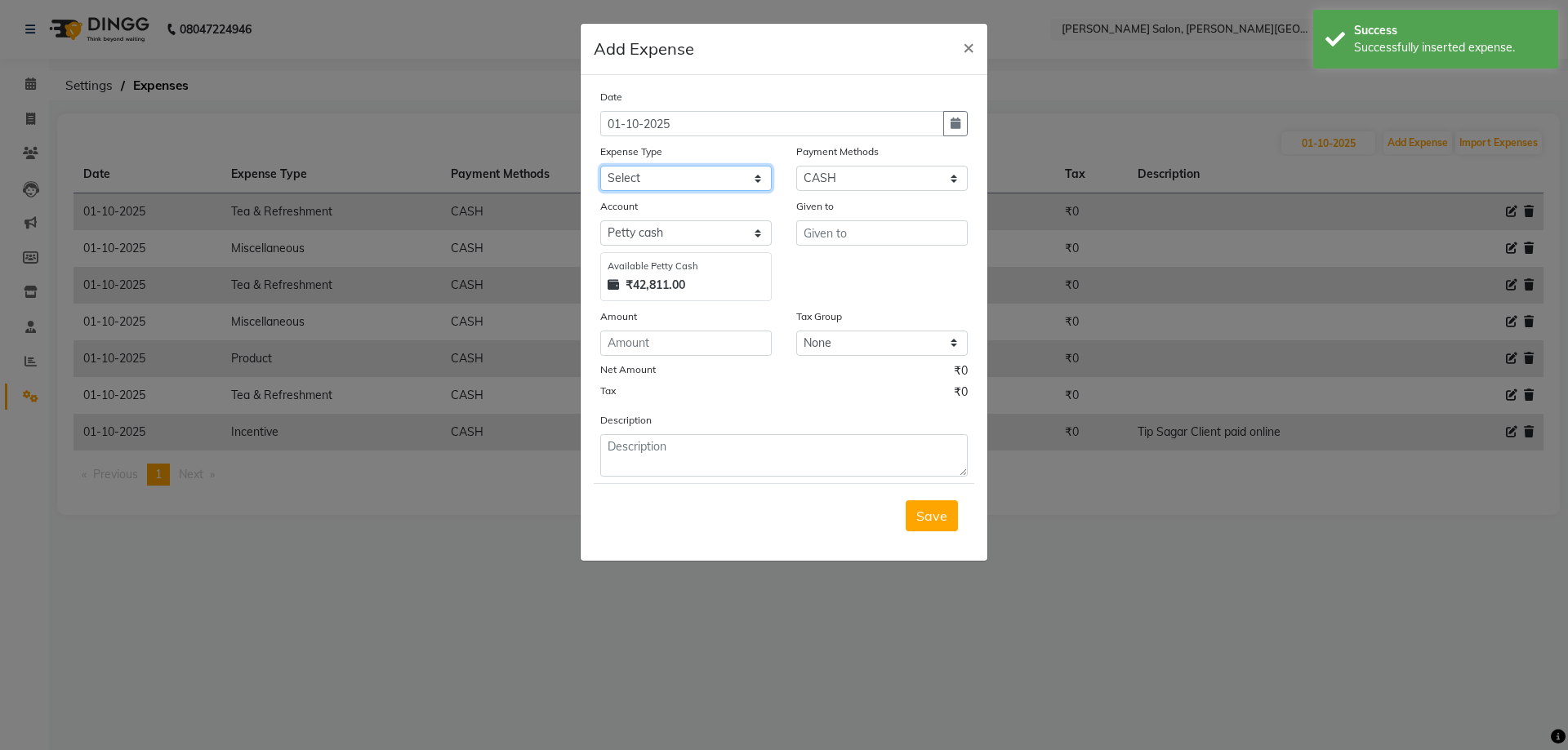
click at [706, 176] on select "Select Advance Salary Bank charges Card Expenses Car maintenance Cash transfer …" at bounding box center [685, 178] width 171 height 26
click at [600, 165] on select "Select Advance Salary Bank charges Card Expenses Car maintenance Cash transfer …" at bounding box center [685, 178] width 171 height 26
click at [706, 177] on select "Select Advance Salary Bank charges Card Expenses Car maintenance Cash transfer …" at bounding box center [685, 178] width 171 height 26
click at [600, 165] on select "Select Advance Salary Bank charges Card Expenses Car maintenance Cash transfer …" at bounding box center [685, 178] width 171 height 26
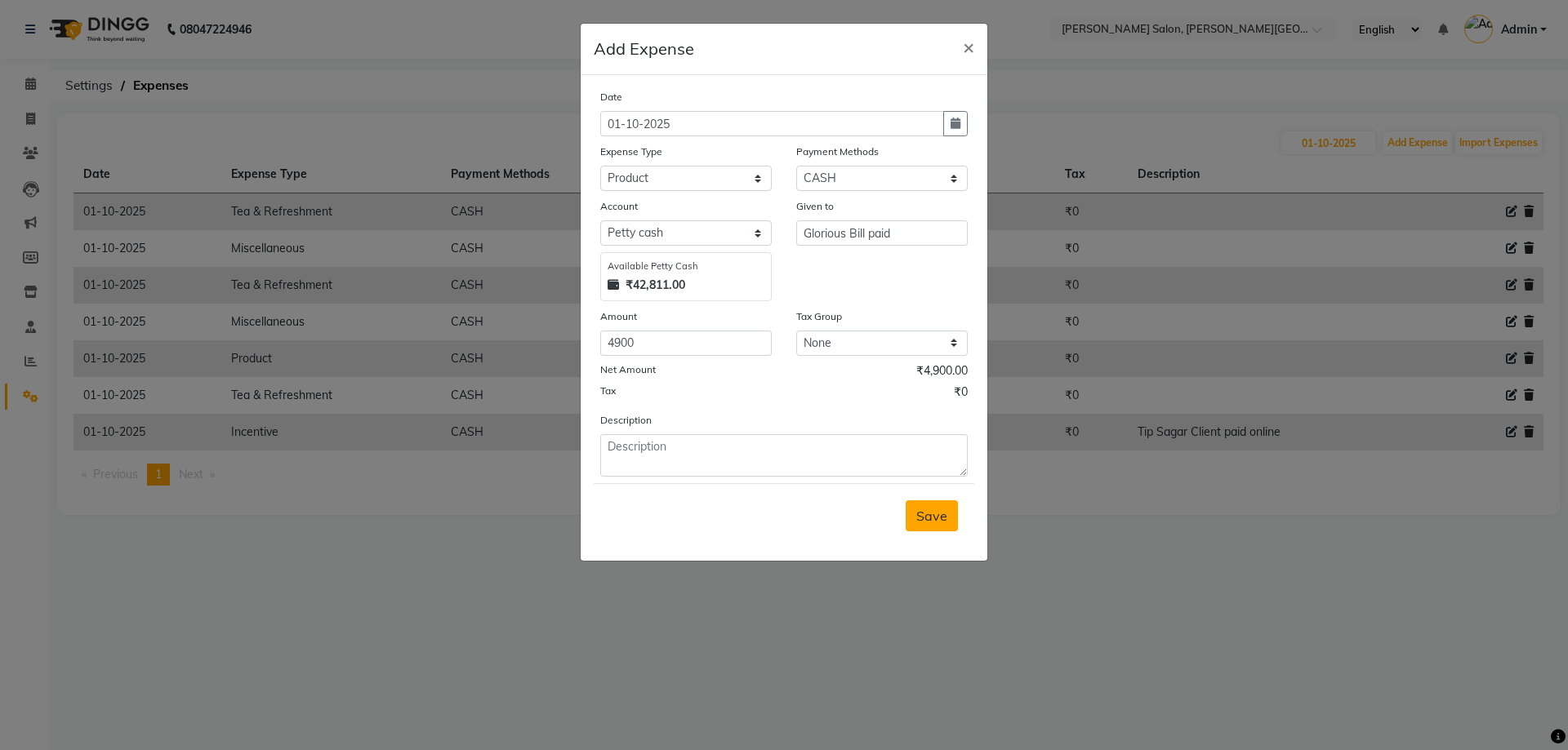
click at [939, 518] on span "Save" at bounding box center [931, 516] width 31 height 17
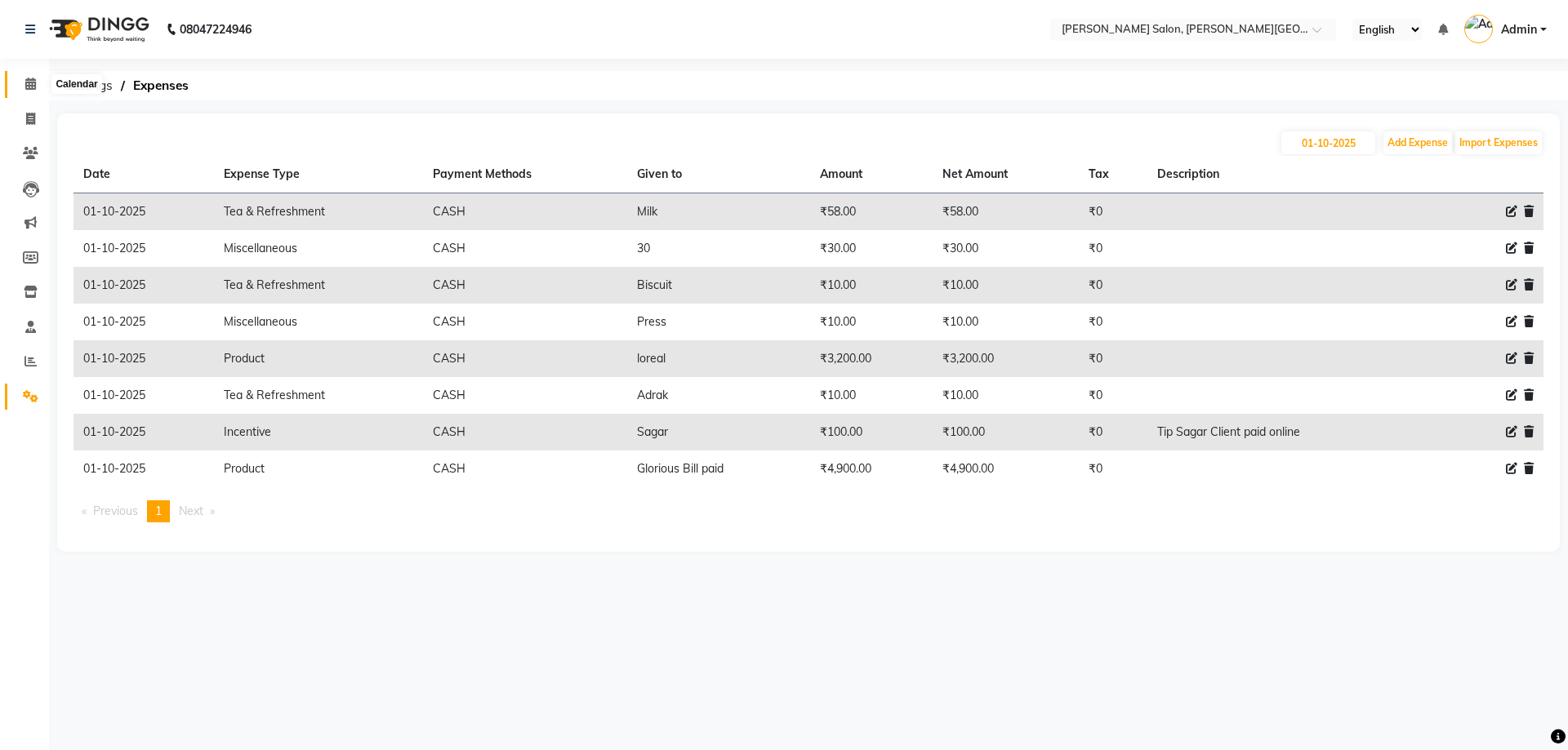
click at [31, 84] on icon at bounding box center [31, 84] width 11 height 12
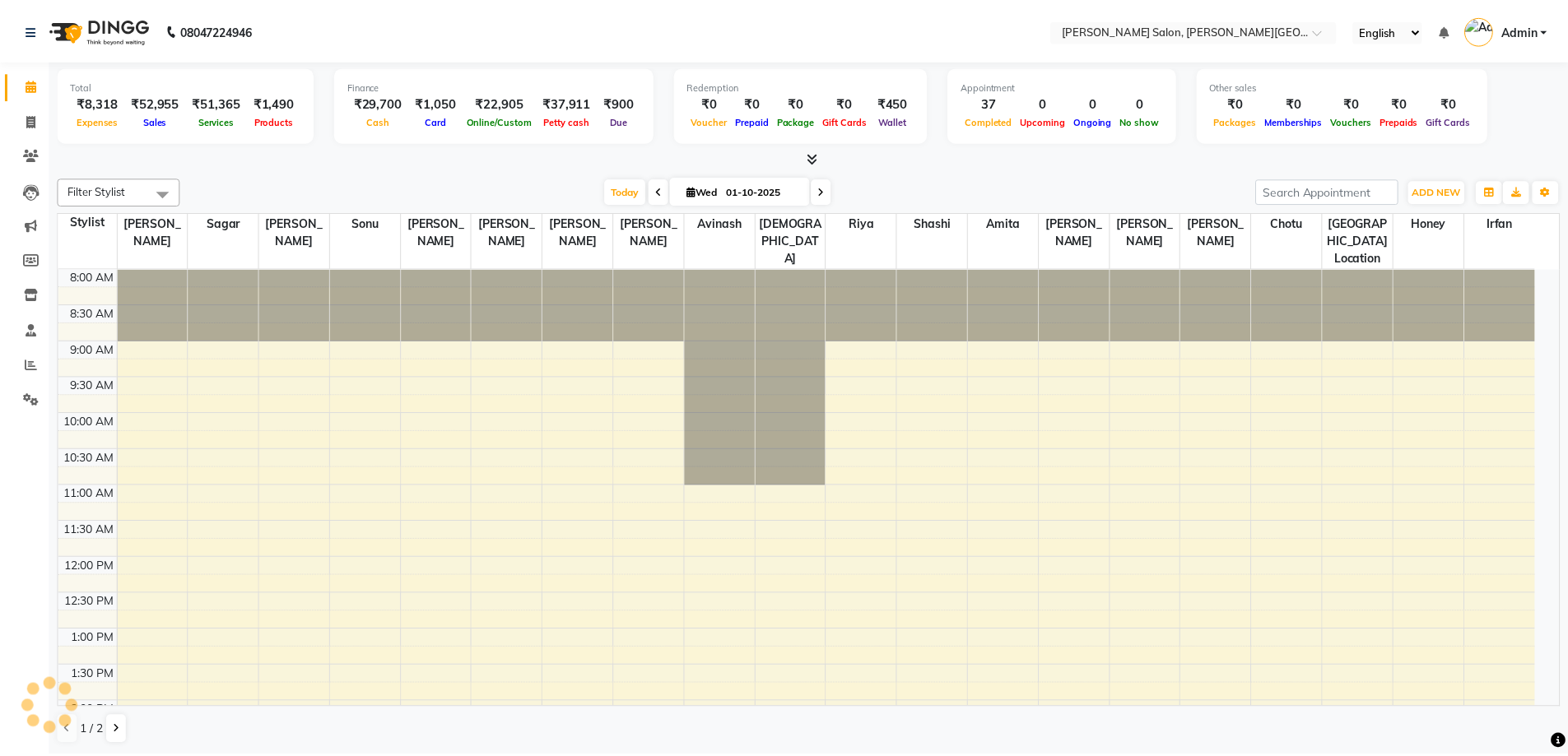
scroll to position [453, 0]
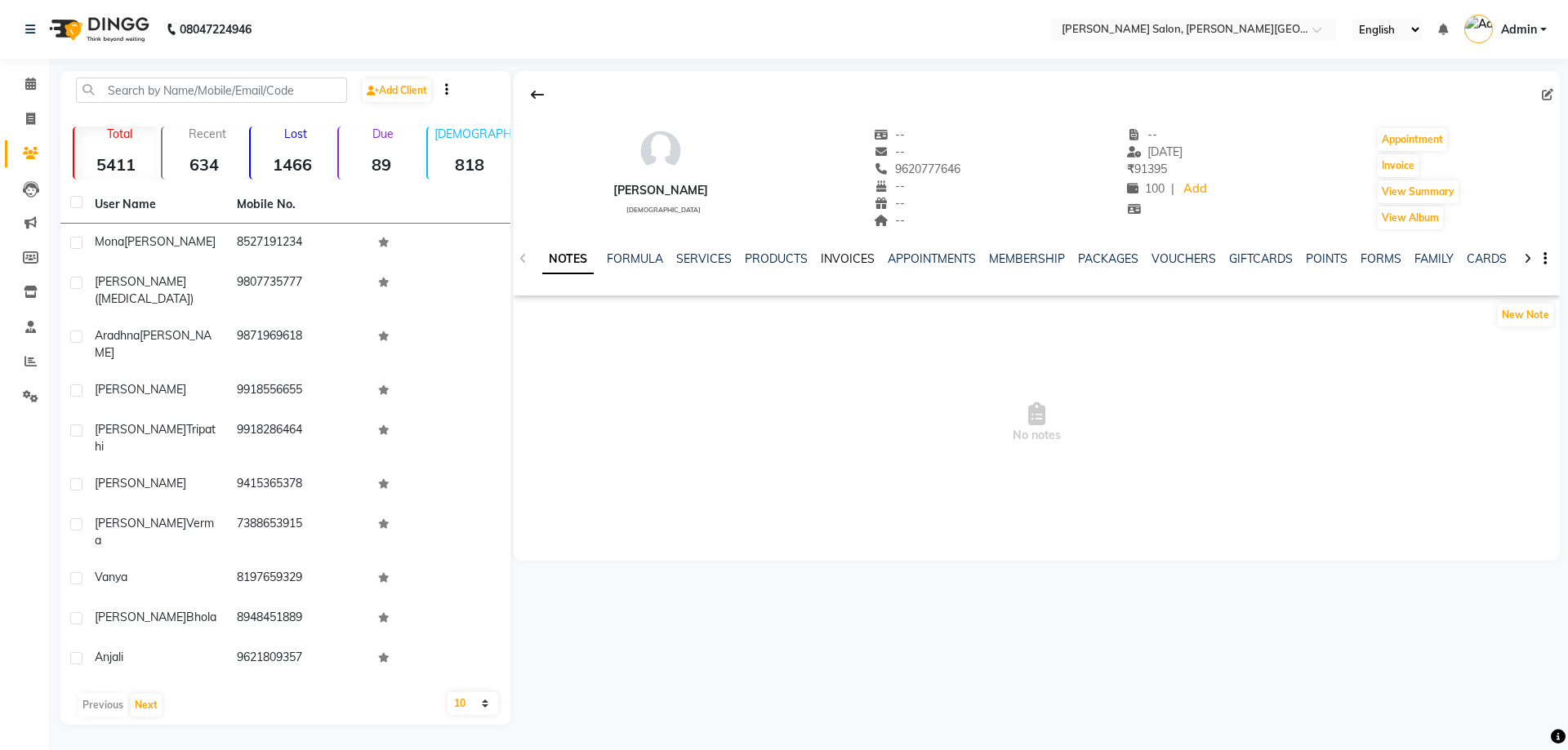
click at [827, 261] on link "INVOICES" at bounding box center [847, 259] width 54 height 15
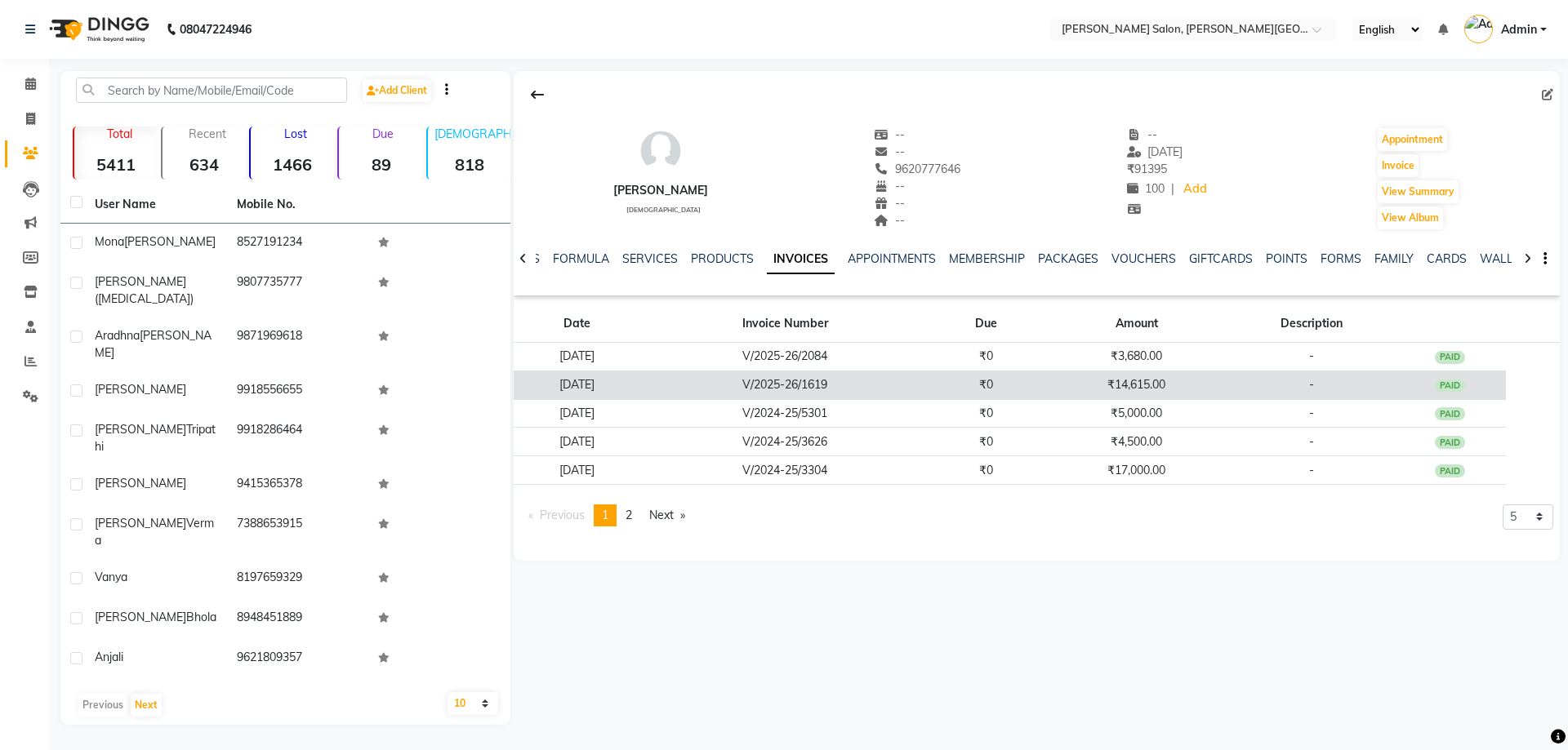
click at [586, 389] on td "03-07-2025" at bounding box center [578, 385] width 127 height 29
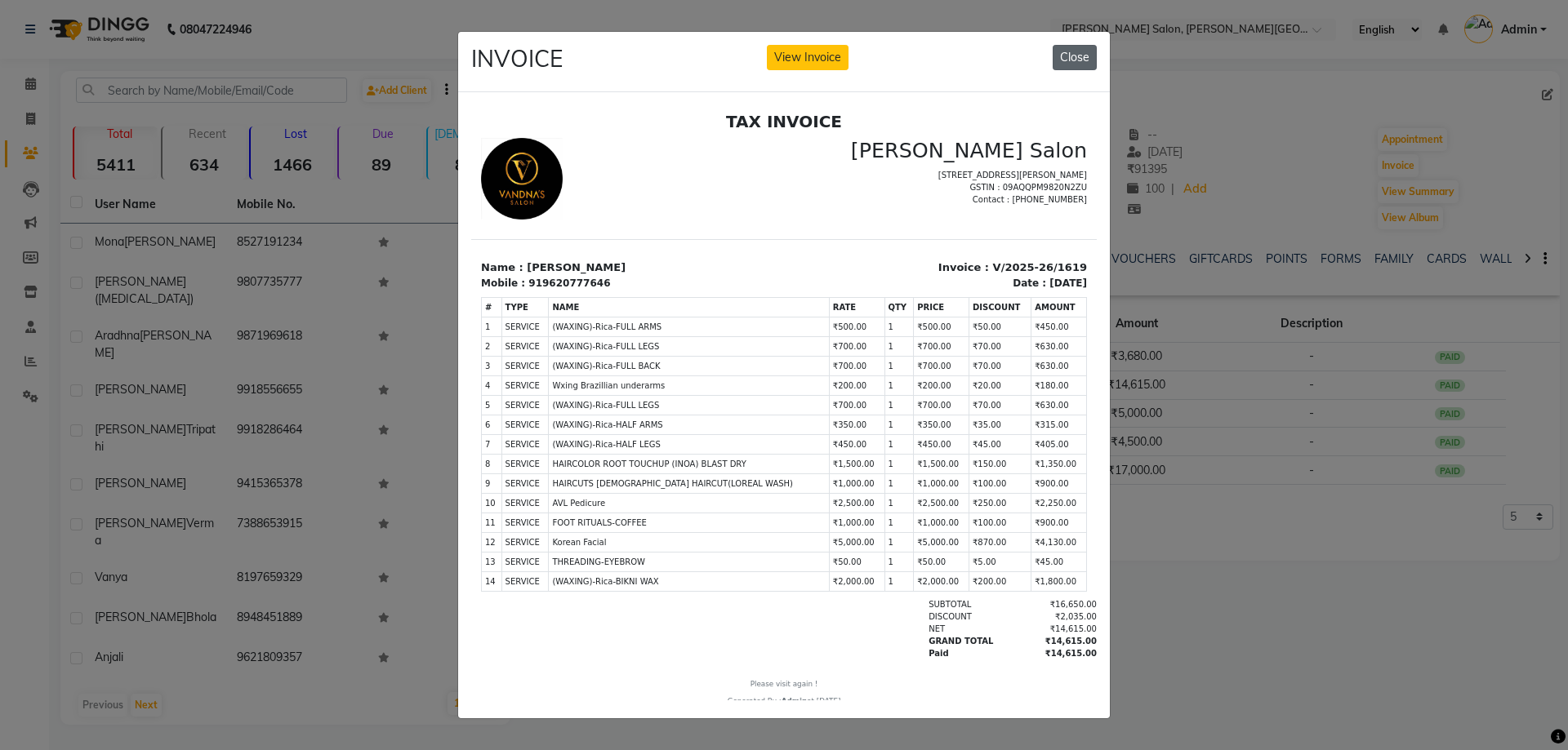
click at [1068, 46] on button "Close" at bounding box center [1074, 57] width 44 height 26
